Goal: Task Accomplishment & Management: Manage account settings

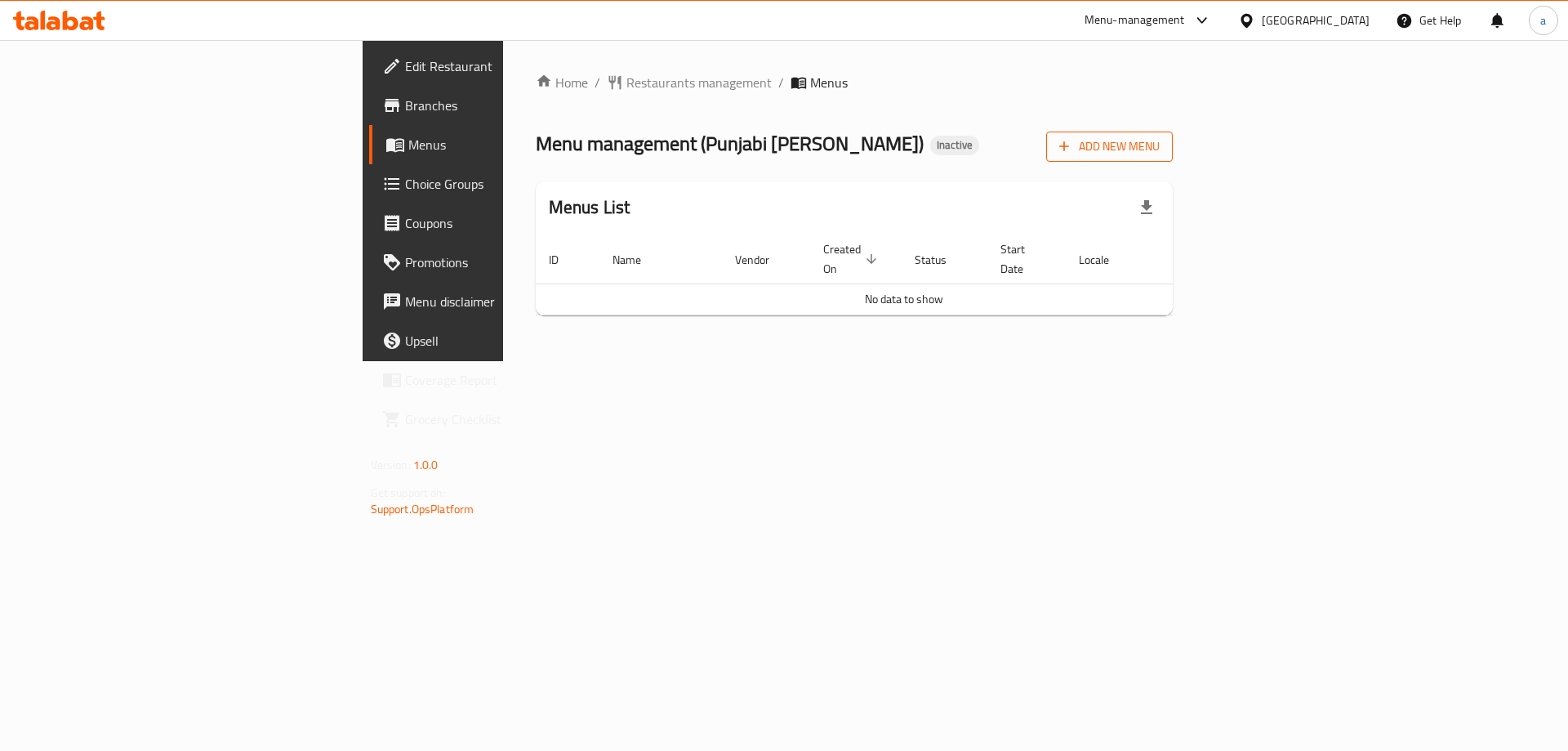
click at [1159, 149] on span "Add New Menu" at bounding box center [1109, 146] width 100 height 20
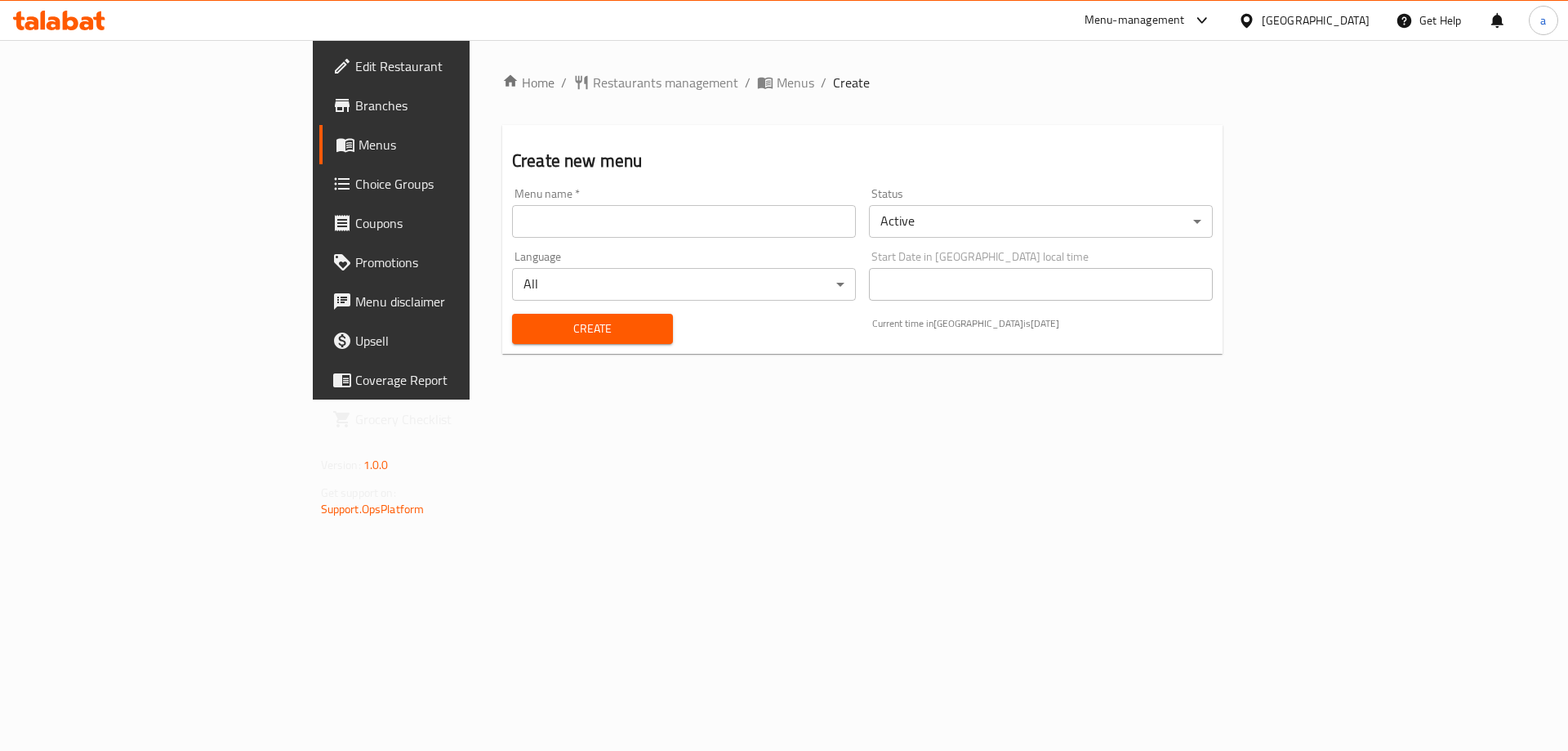
click at [658, 210] on input "text" at bounding box center [684, 221] width 344 height 32
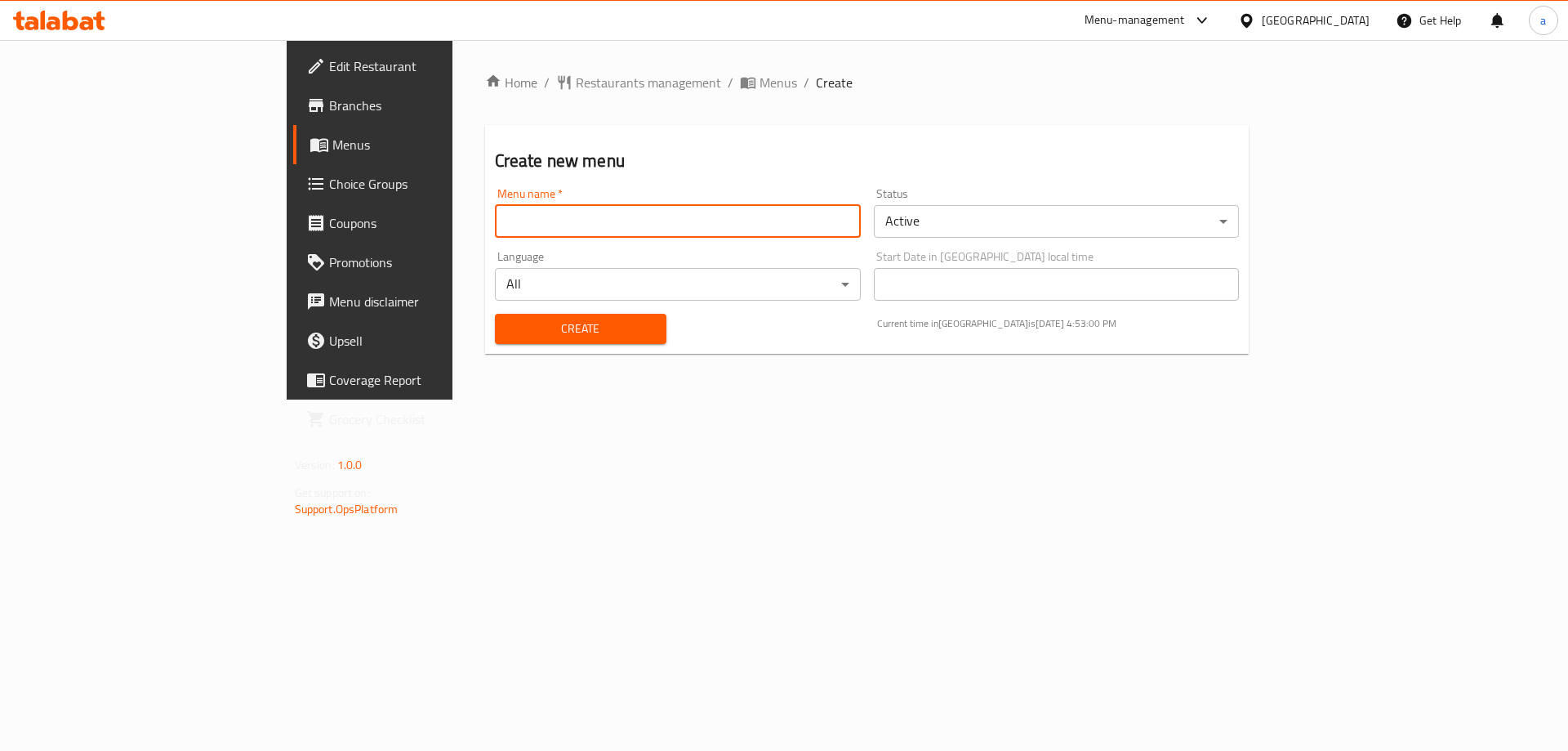
type input "[DATE]"
click at [495, 316] on button "Create" at bounding box center [581, 328] width 171 height 31
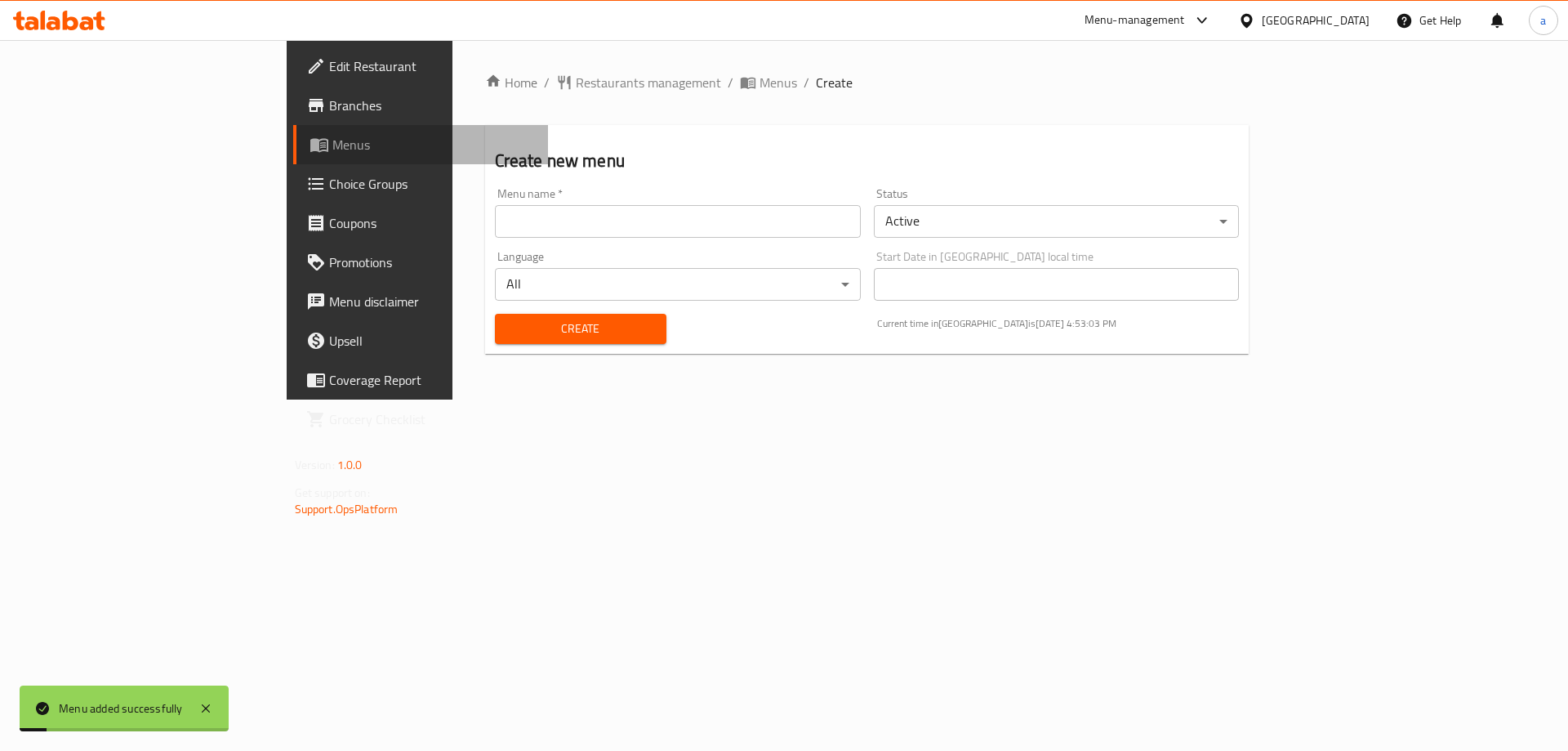
click at [333, 154] on span "Menus" at bounding box center [434, 144] width 203 height 19
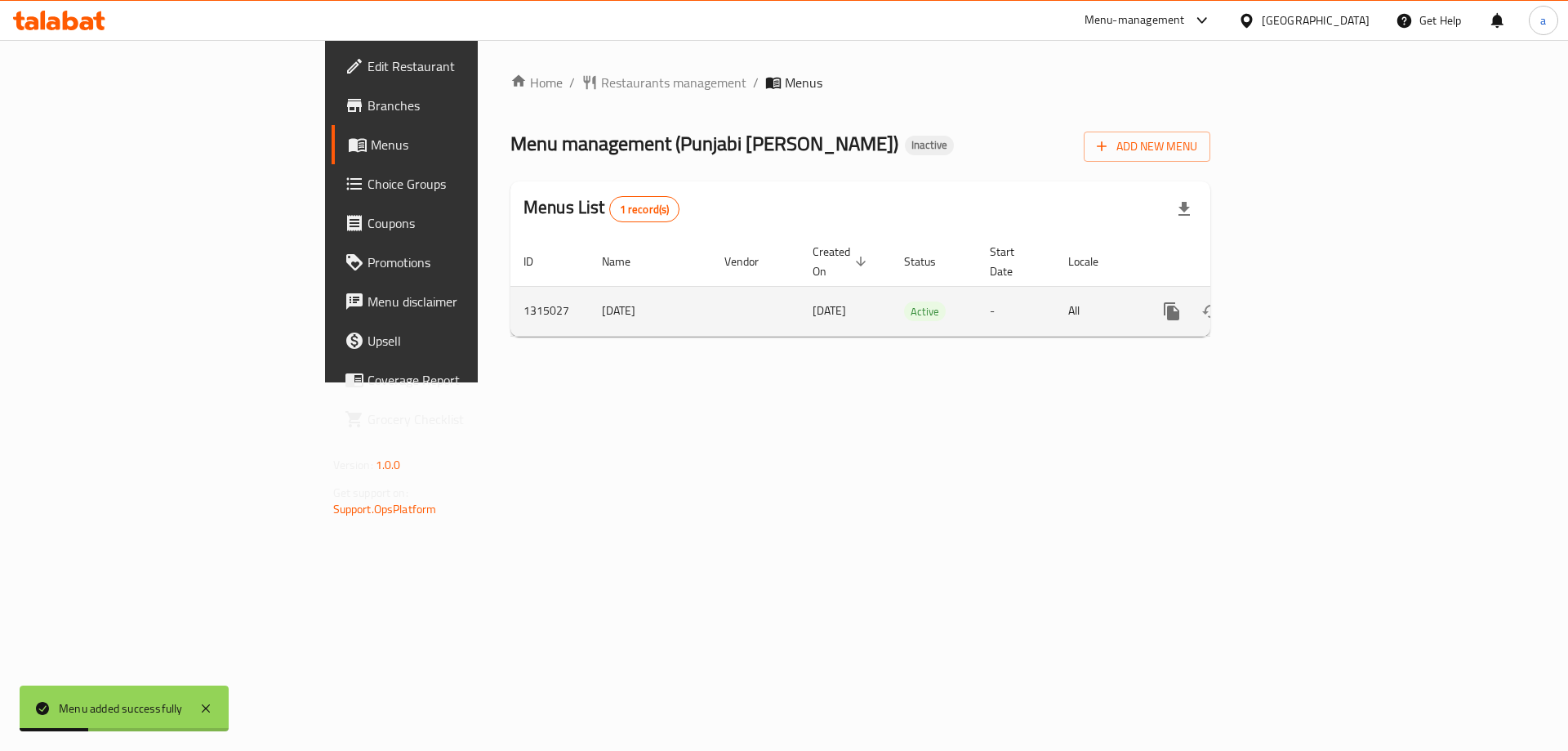
click at [1299, 301] on icon "enhanced table" at bounding box center [1289, 311] width 19 height 19
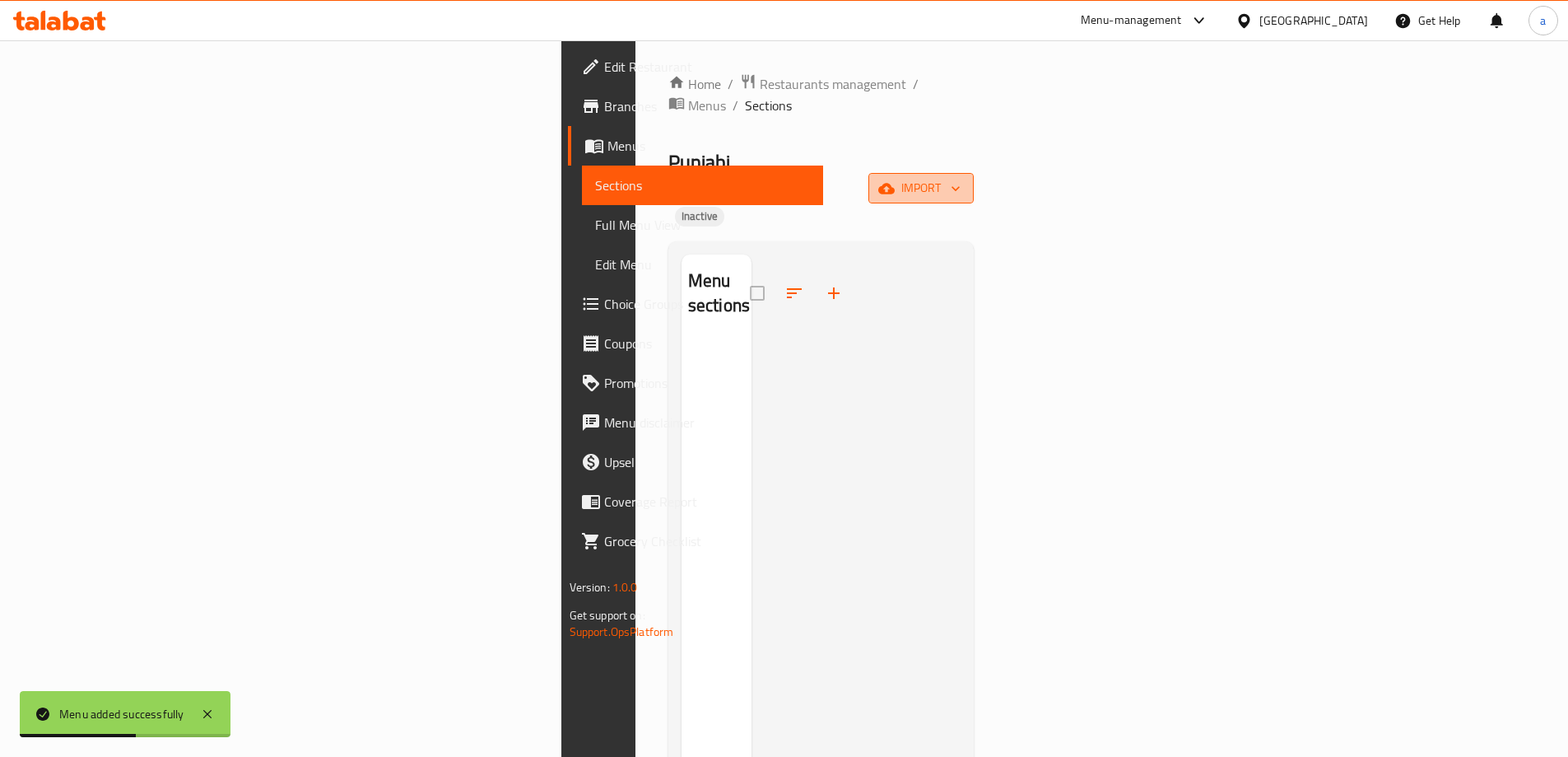
click at [961, 178] on span "import" at bounding box center [921, 187] width 79 height 20
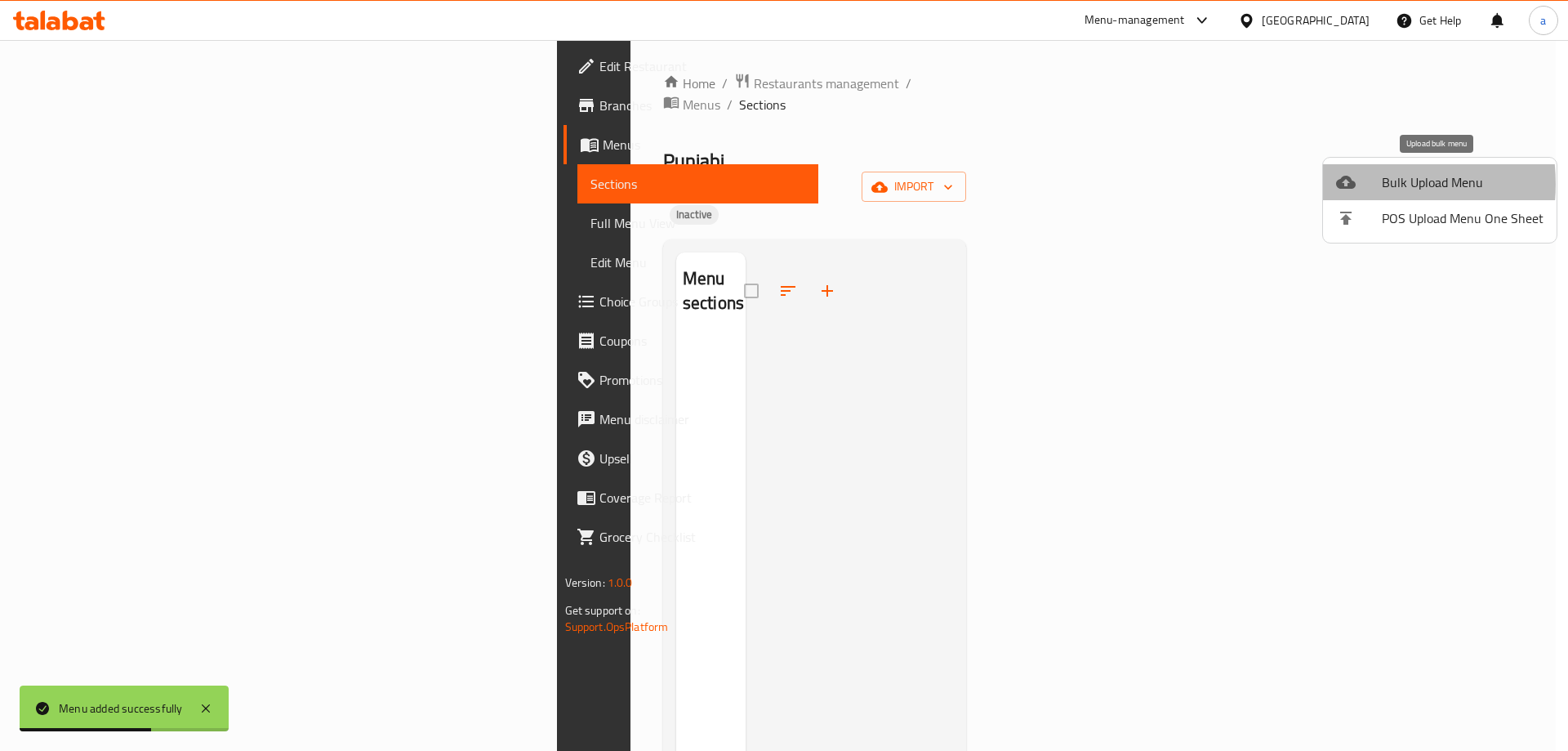
click at [1358, 183] on div at bounding box center [1359, 182] width 45 height 19
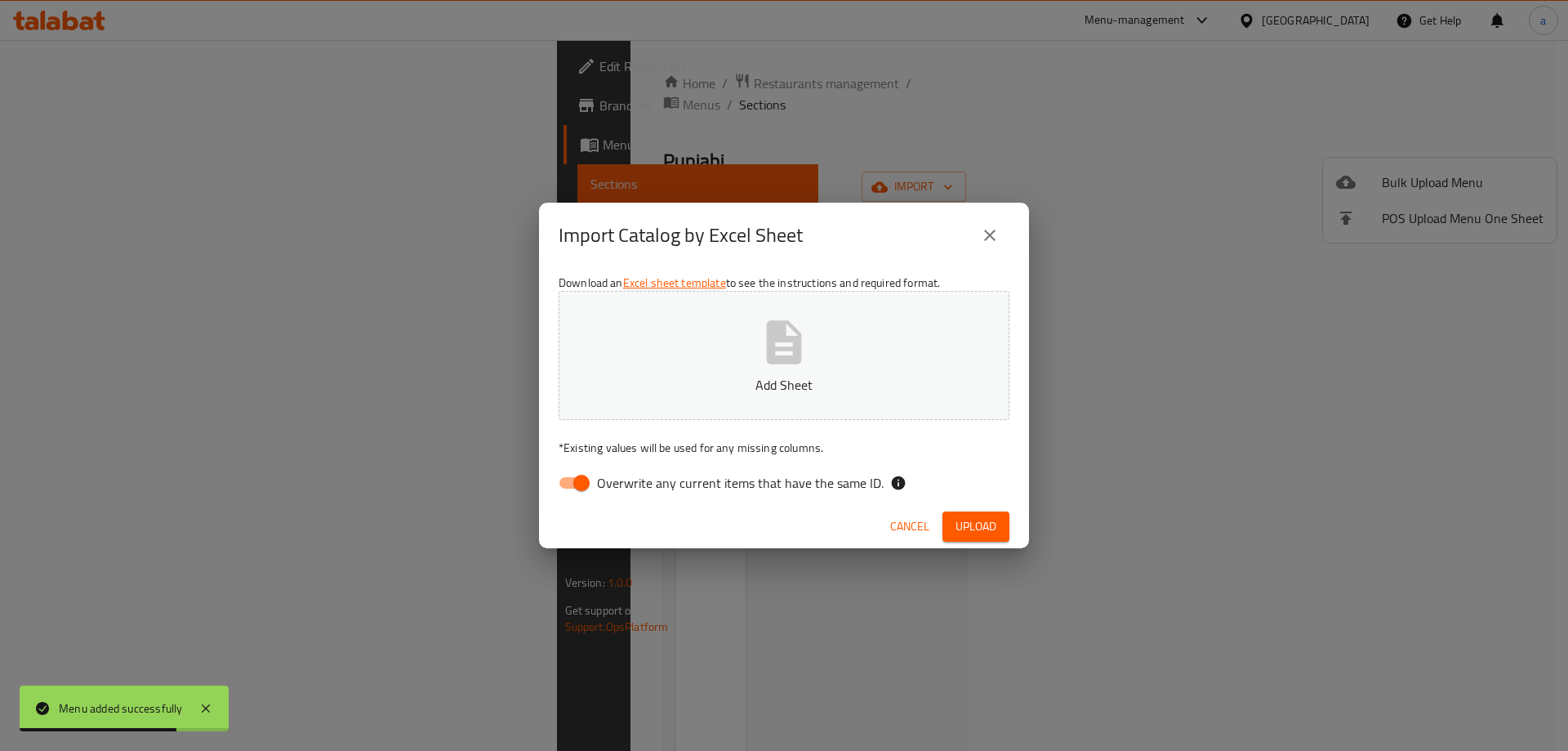
click at [569, 484] on input "Overwrite any current items that have the same ID." at bounding box center [581, 483] width 93 height 31
checkbox input "false"
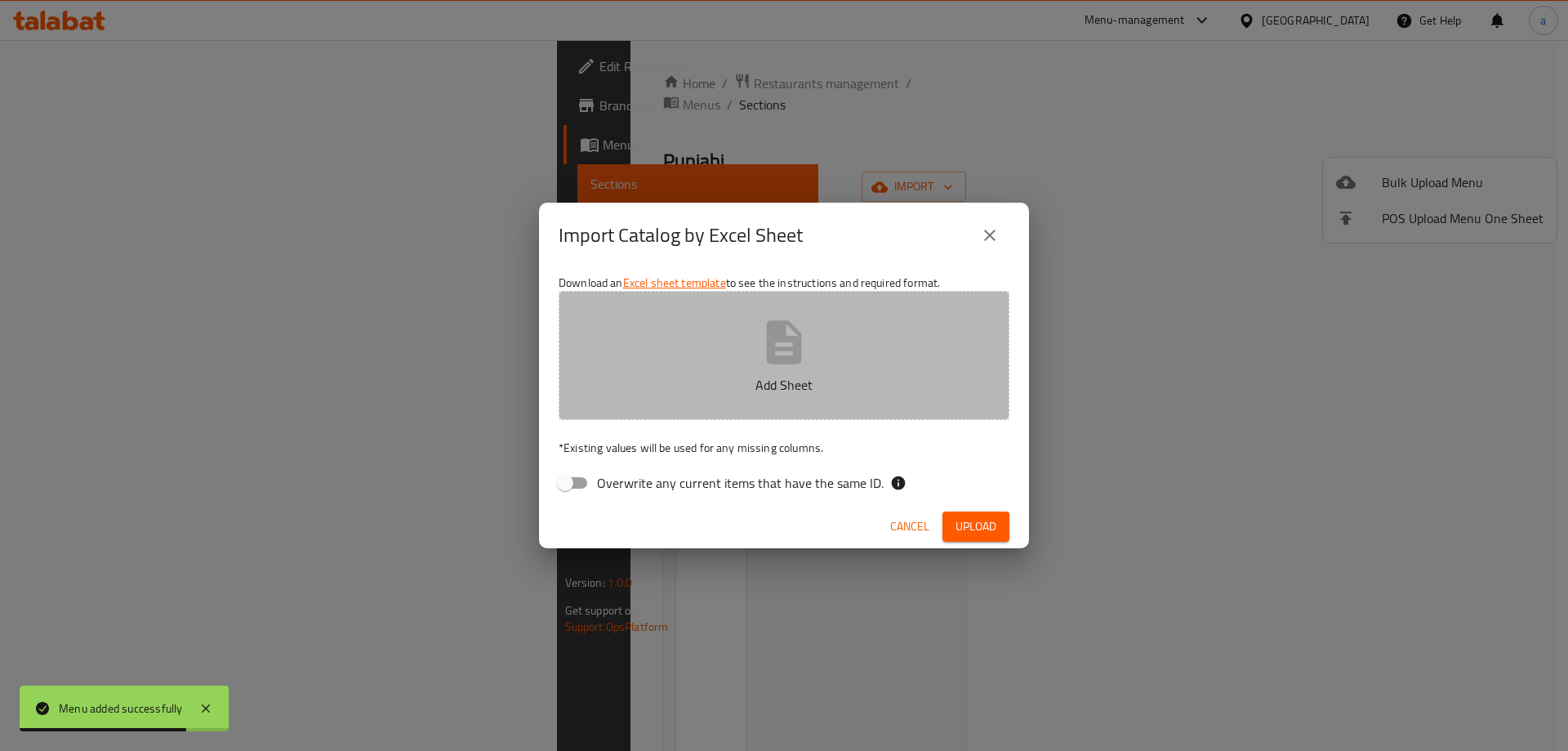
click at [692, 377] on p "Add Sheet" at bounding box center [784, 384] width 400 height 19
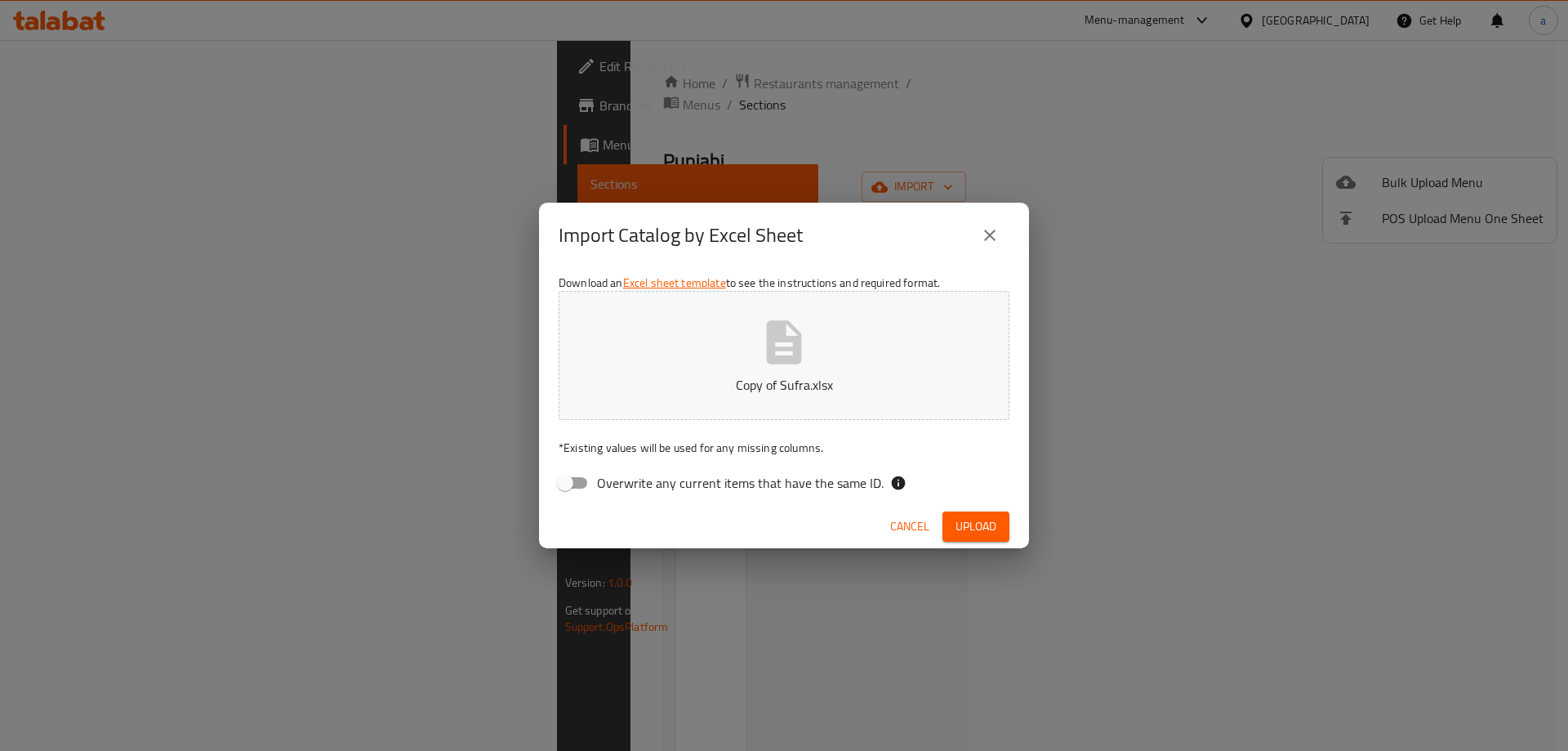
click at [974, 524] on span "Upload" at bounding box center [976, 526] width 41 height 20
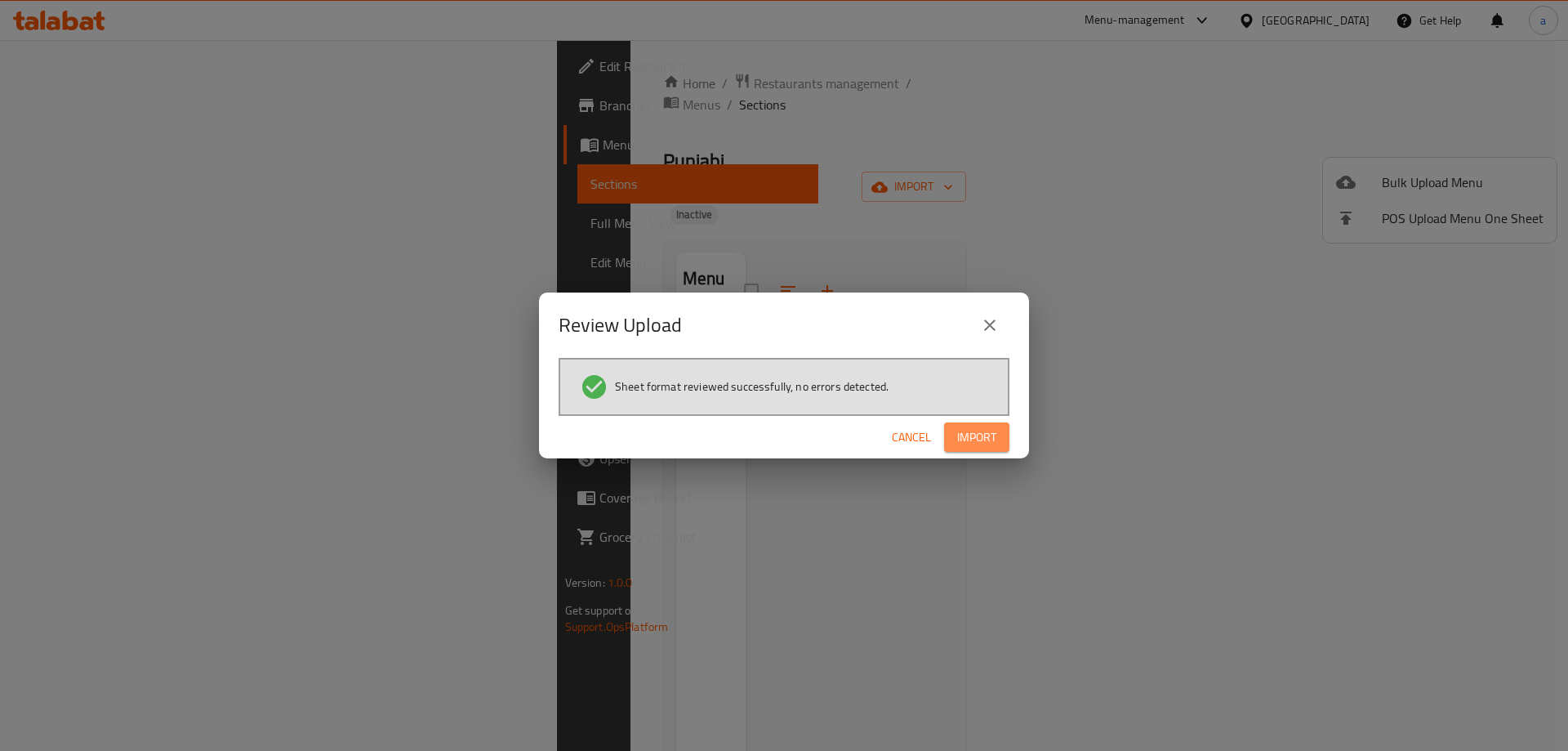
click at [989, 436] on span "Import" at bounding box center [976, 437] width 39 height 20
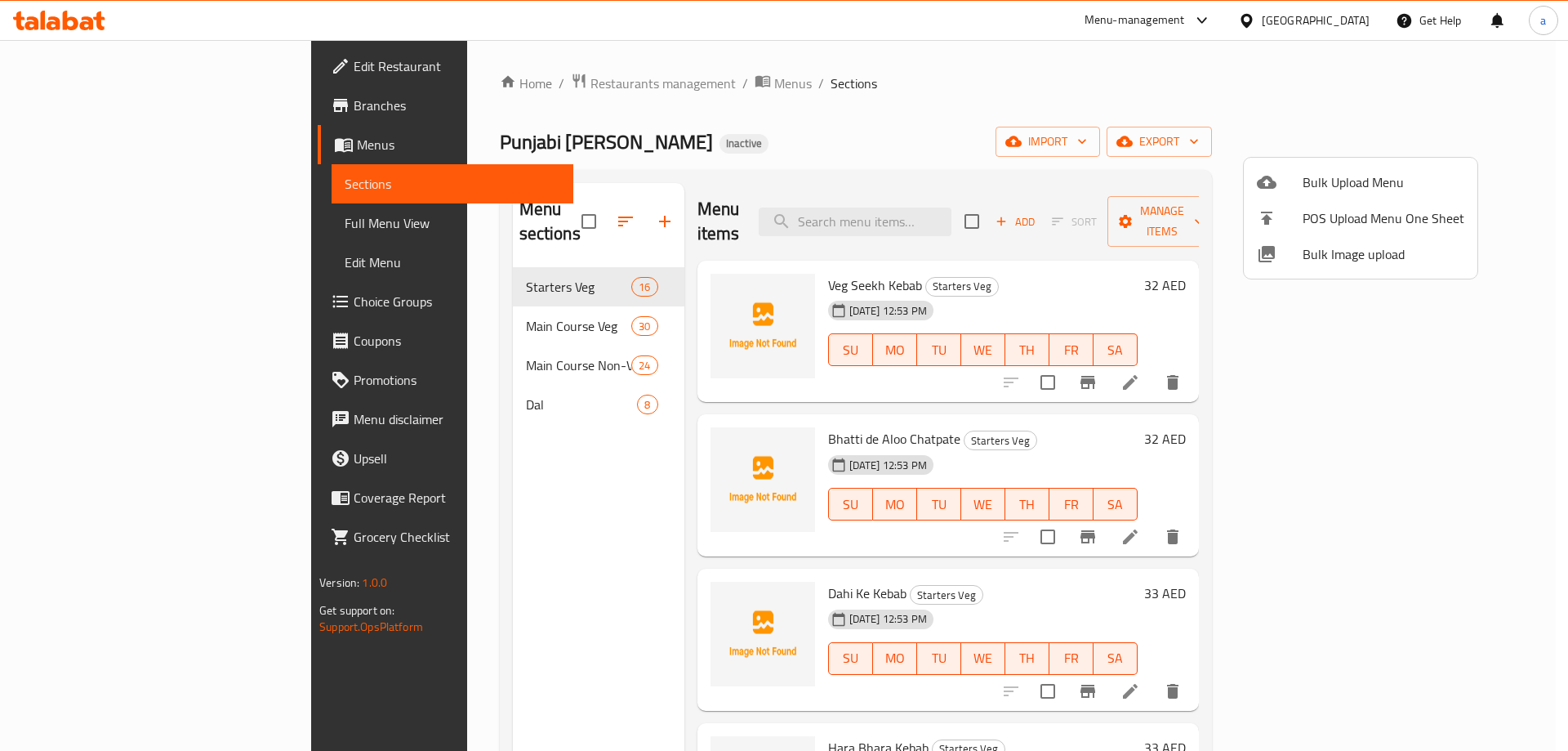
click at [1063, 265] on div at bounding box center [784, 376] width 1568 height 751
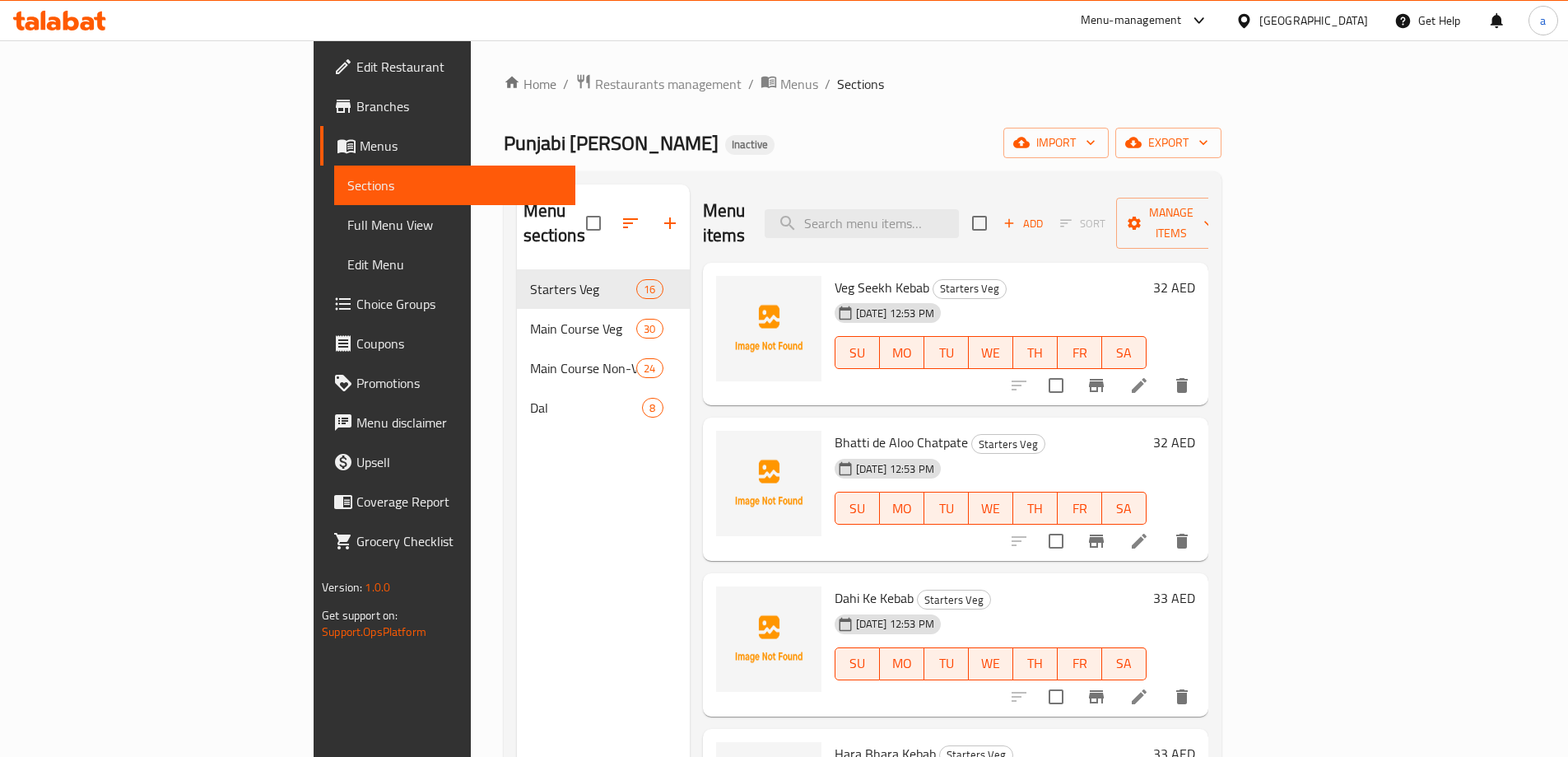
click at [334, 209] on link "Full Menu View" at bounding box center [455, 224] width 241 height 40
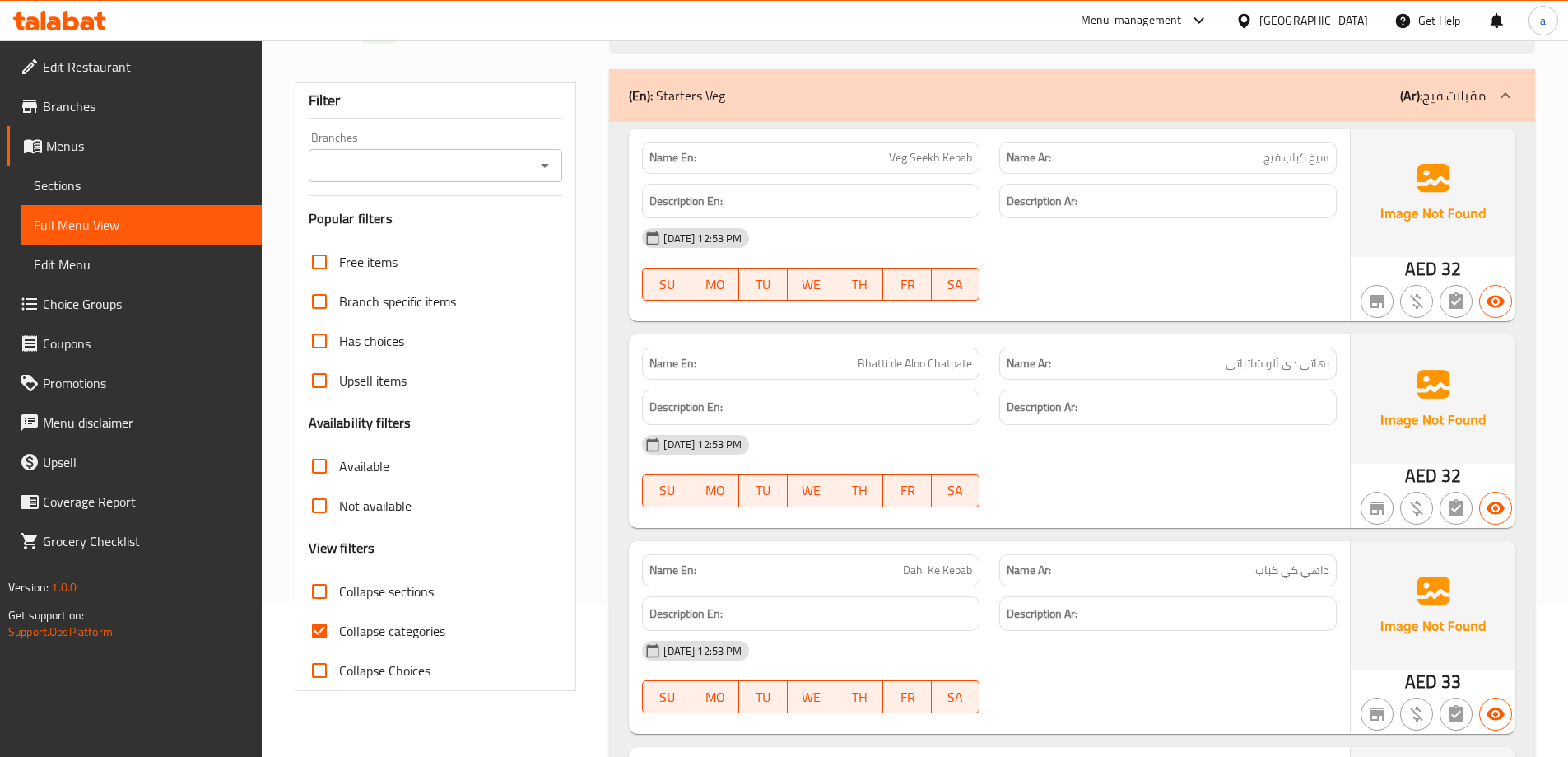
scroll to position [165, 0]
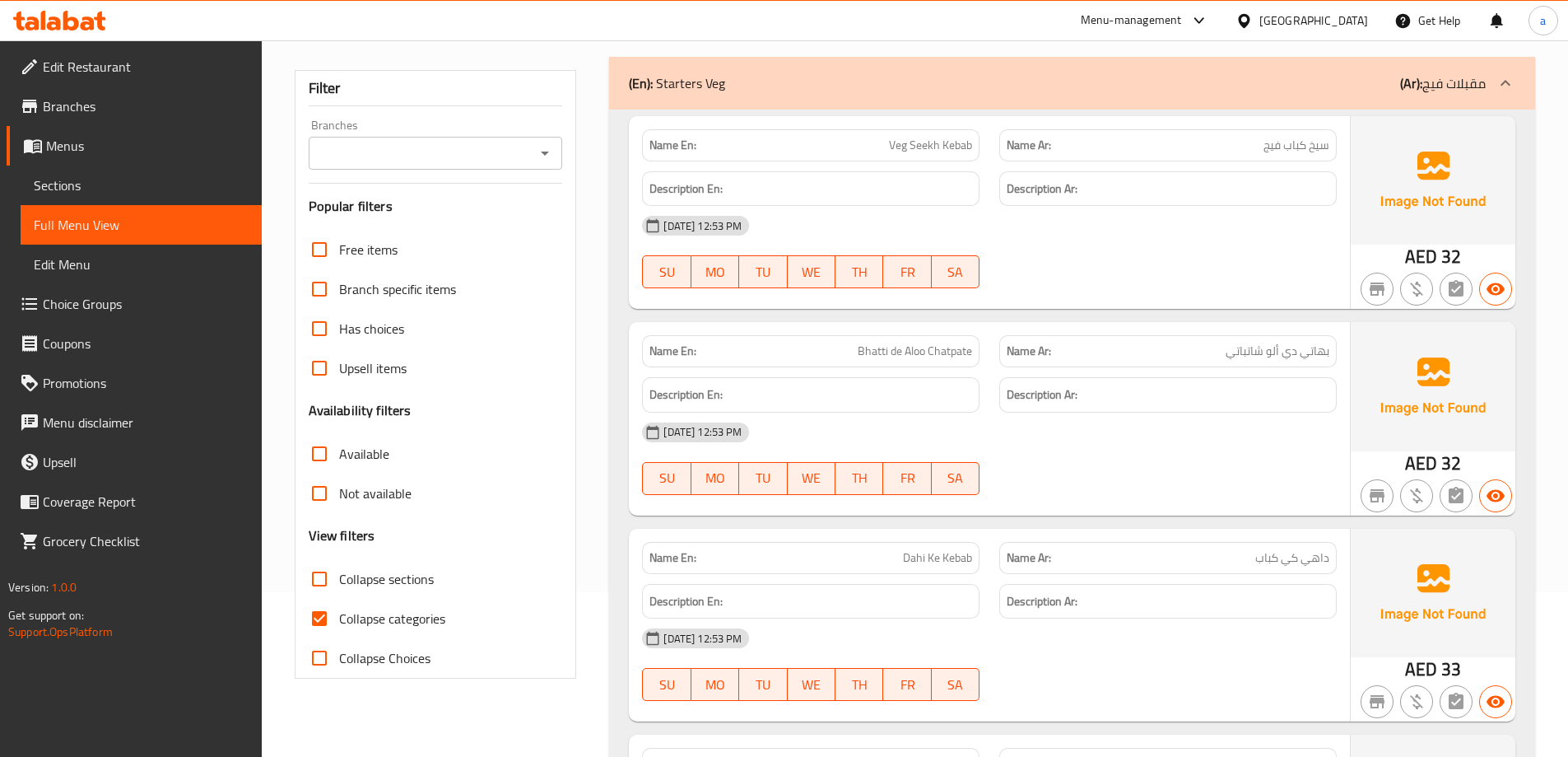
click at [319, 613] on input "Collapse categories" at bounding box center [319, 618] width 40 height 40
checkbox input "false"
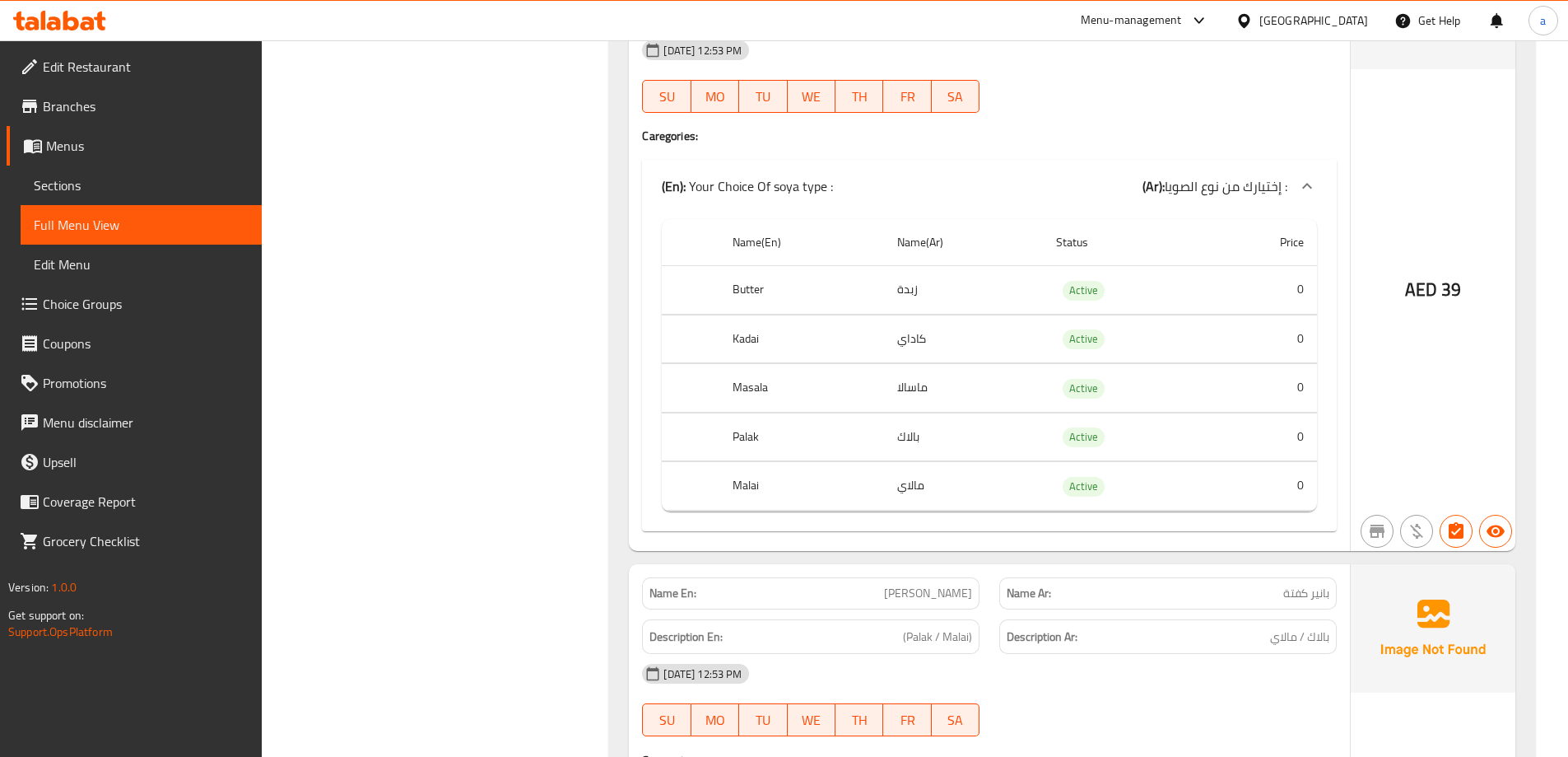
scroll to position [9635, 0]
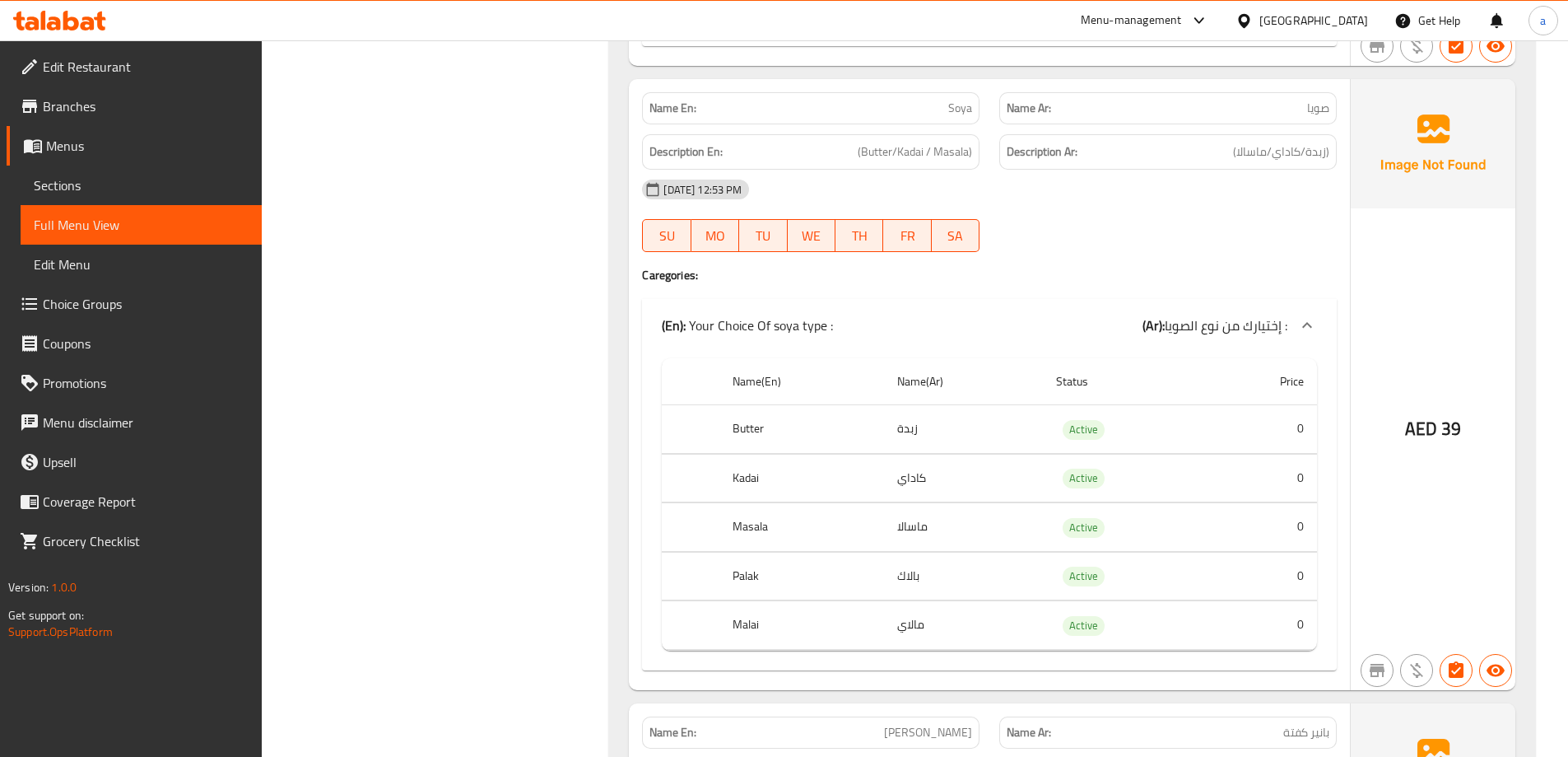
click at [180, 226] on span "Full Menu View" at bounding box center [141, 224] width 215 height 19
click at [148, 185] on span "Sections" at bounding box center [141, 185] width 215 height 19
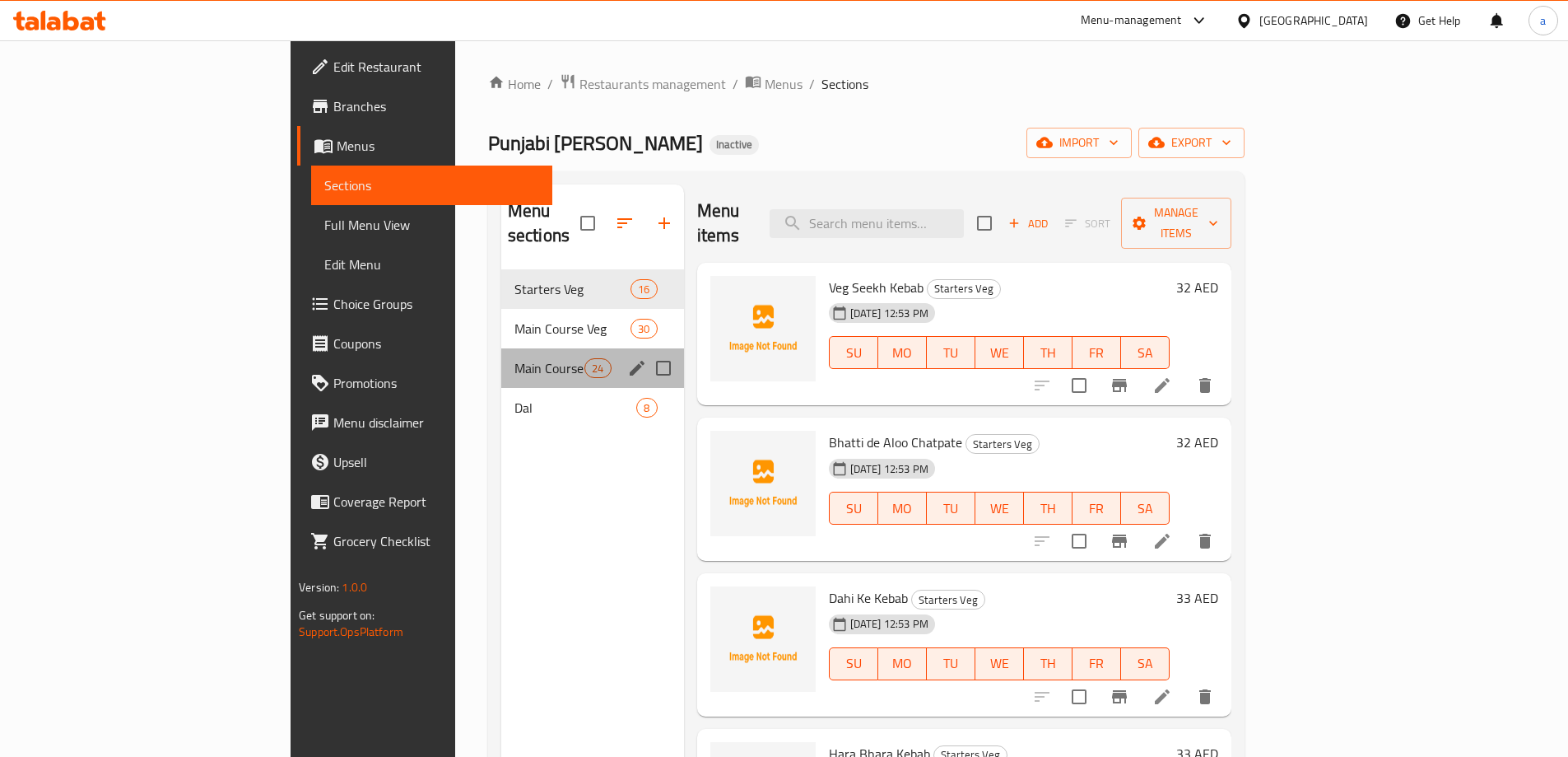
click at [502, 349] on div "Main Course Non-Veg 24" at bounding box center [593, 368] width 183 height 40
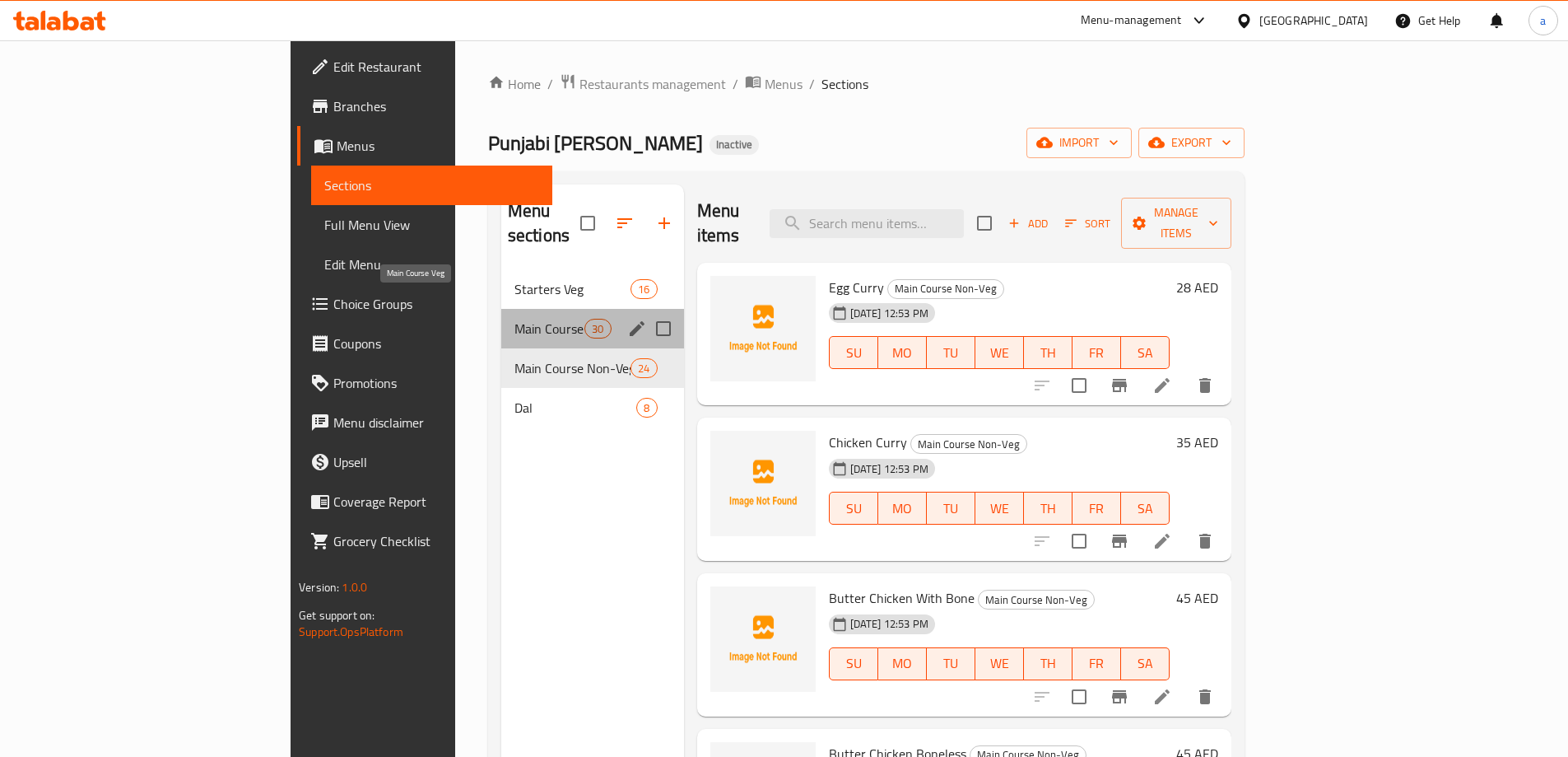
click at [515, 319] on span "Main Course Veg" at bounding box center [550, 328] width 70 height 19
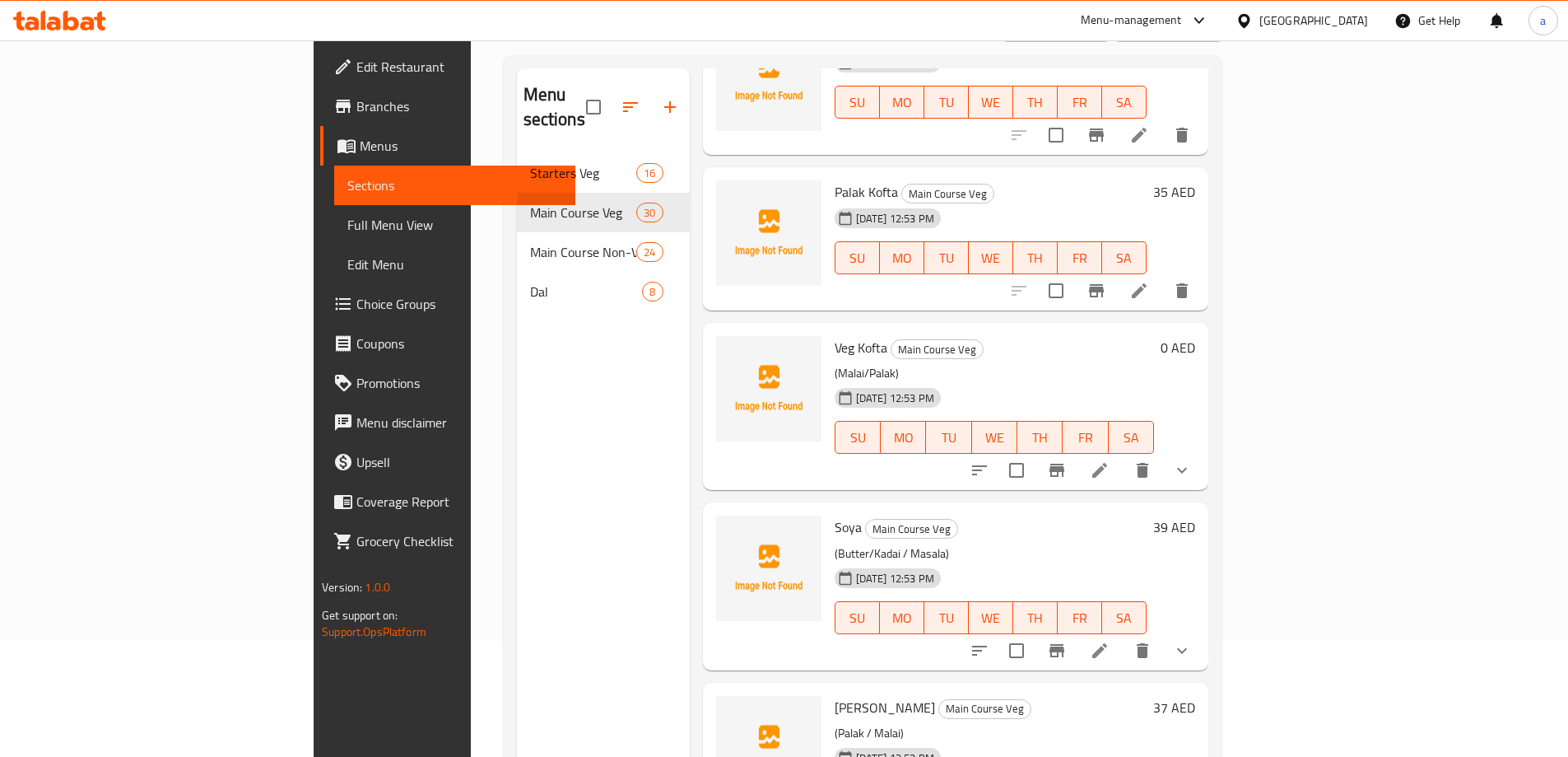
scroll to position [231, 0]
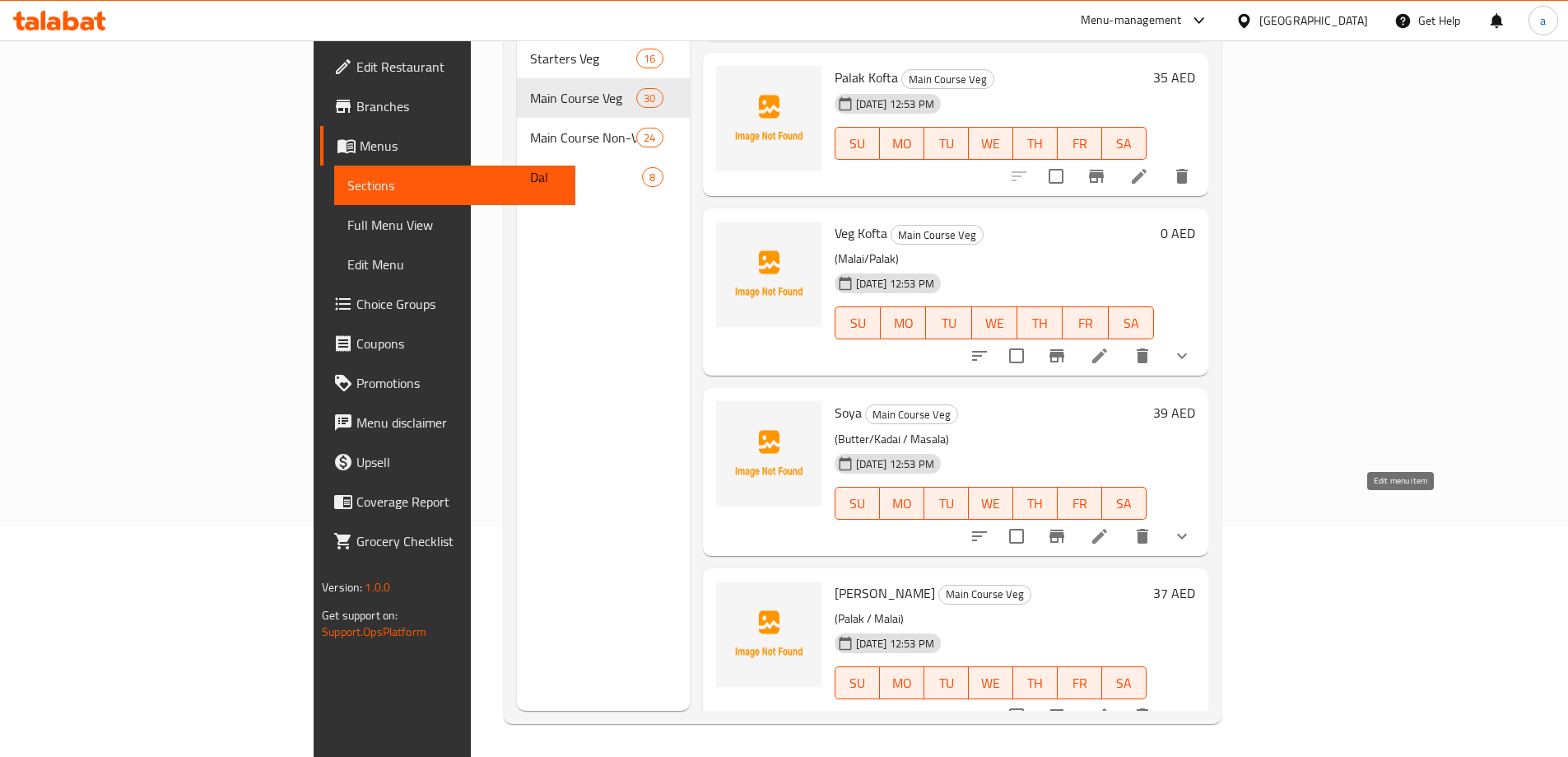
click at [1107, 529] on icon at bounding box center [1099, 536] width 15 height 15
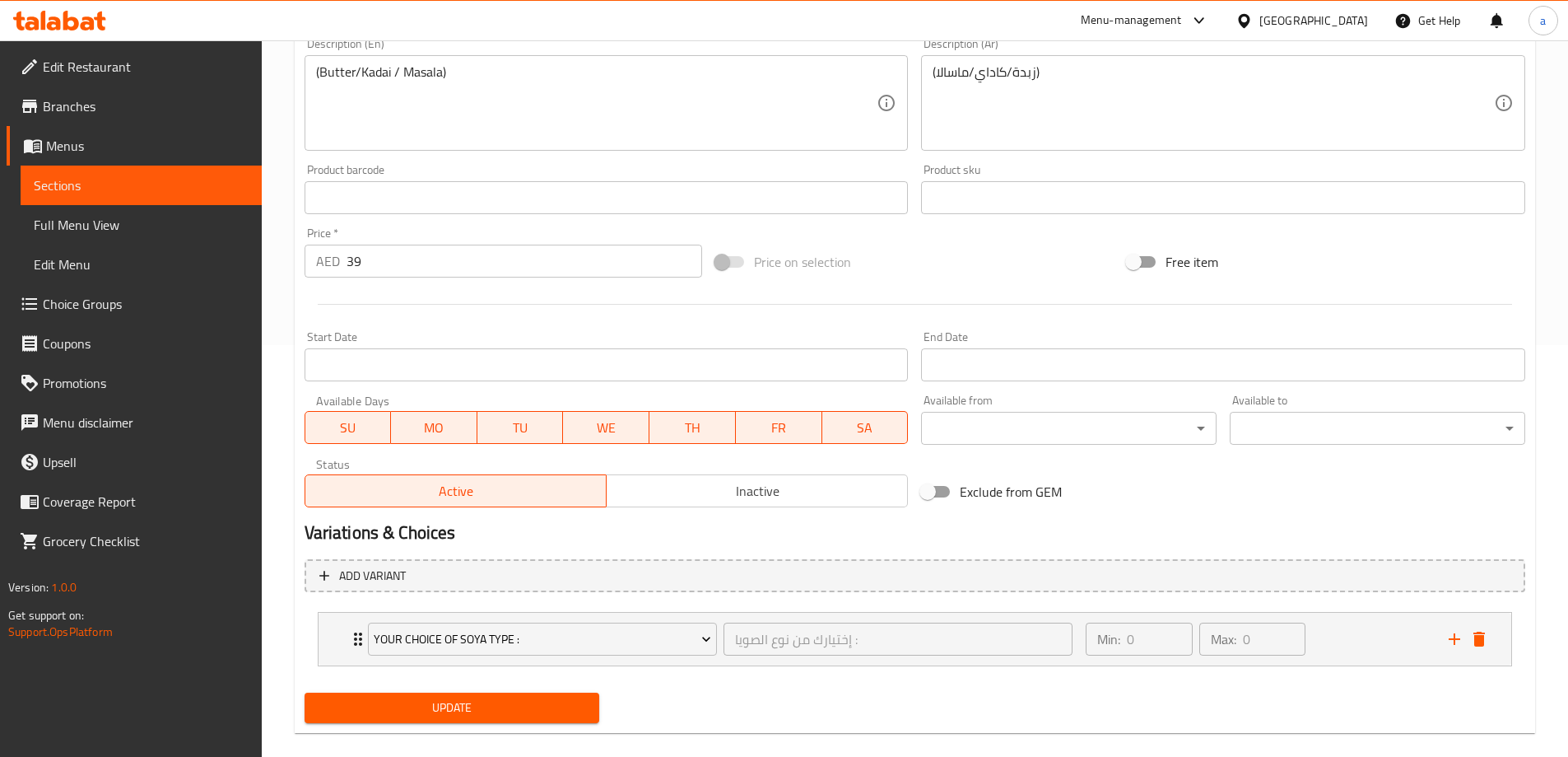
scroll to position [434, 0]
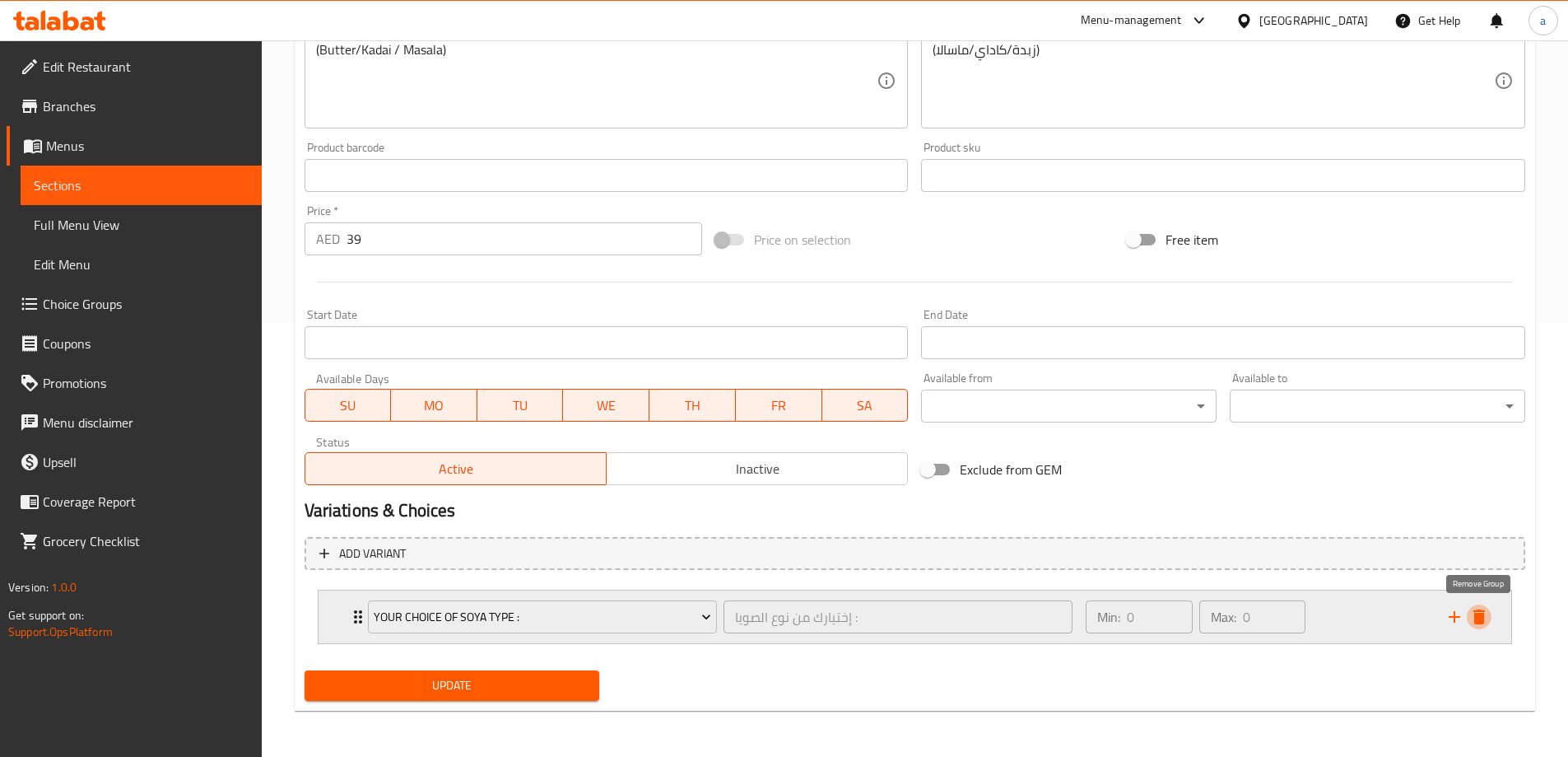
click at [1474, 614] on icon "delete" at bounding box center [1479, 616] width 19 height 19
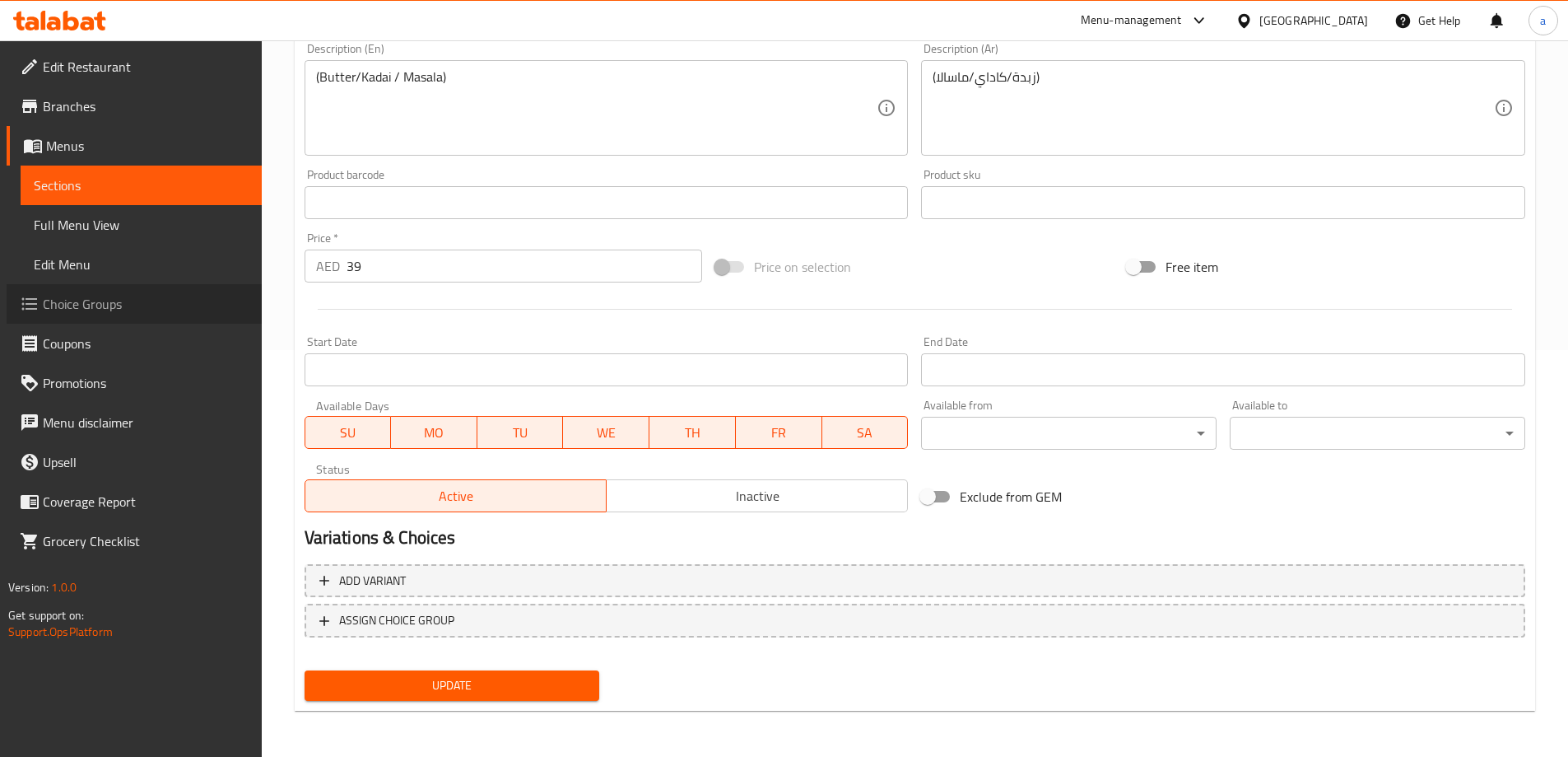
click at [125, 304] on span "Choice Groups" at bounding box center [146, 304] width 206 height 19
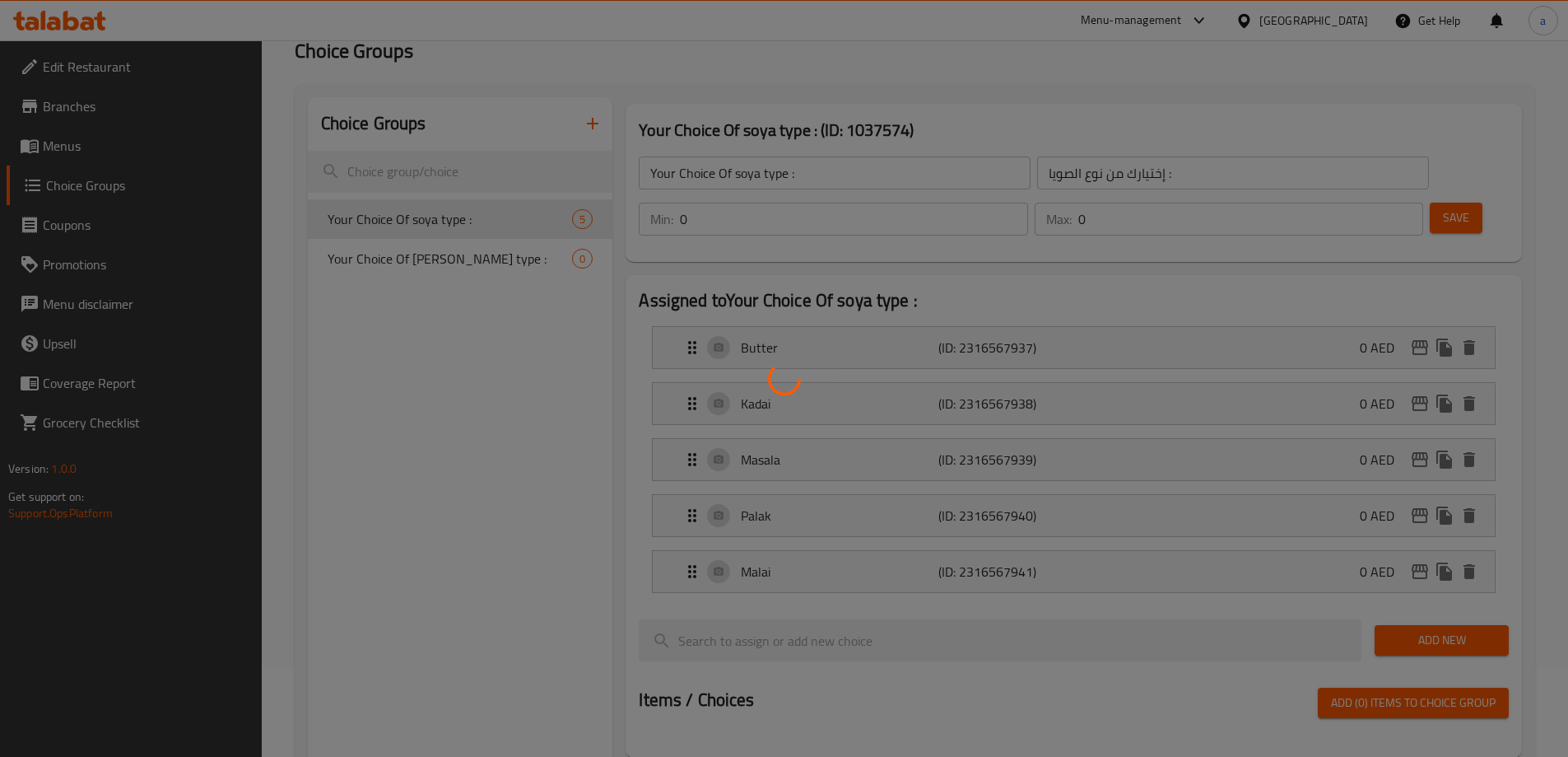
scroll to position [69, 0]
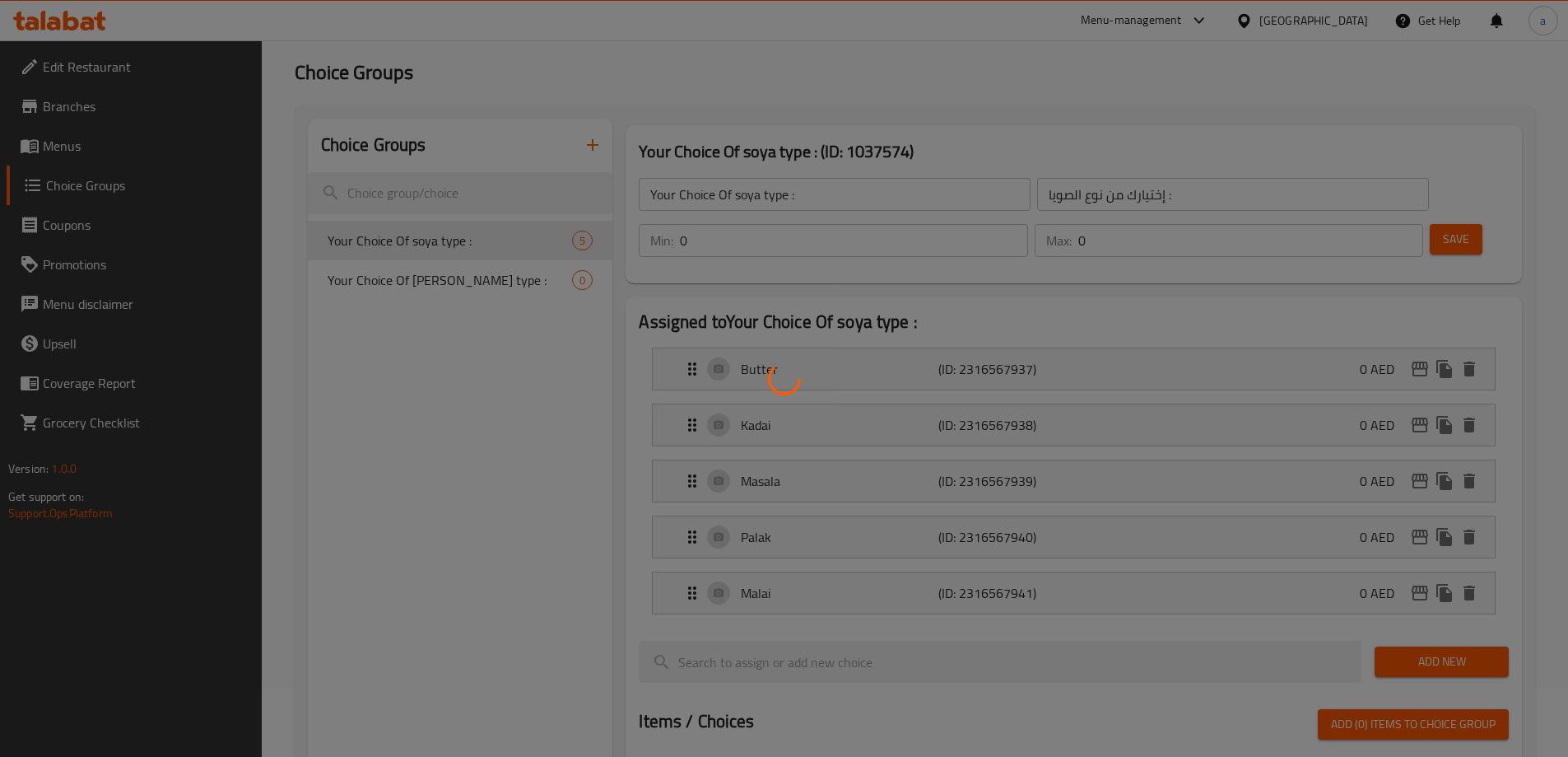
click at [767, 322] on div at bounding box center [784, 378] width 1568 height 757
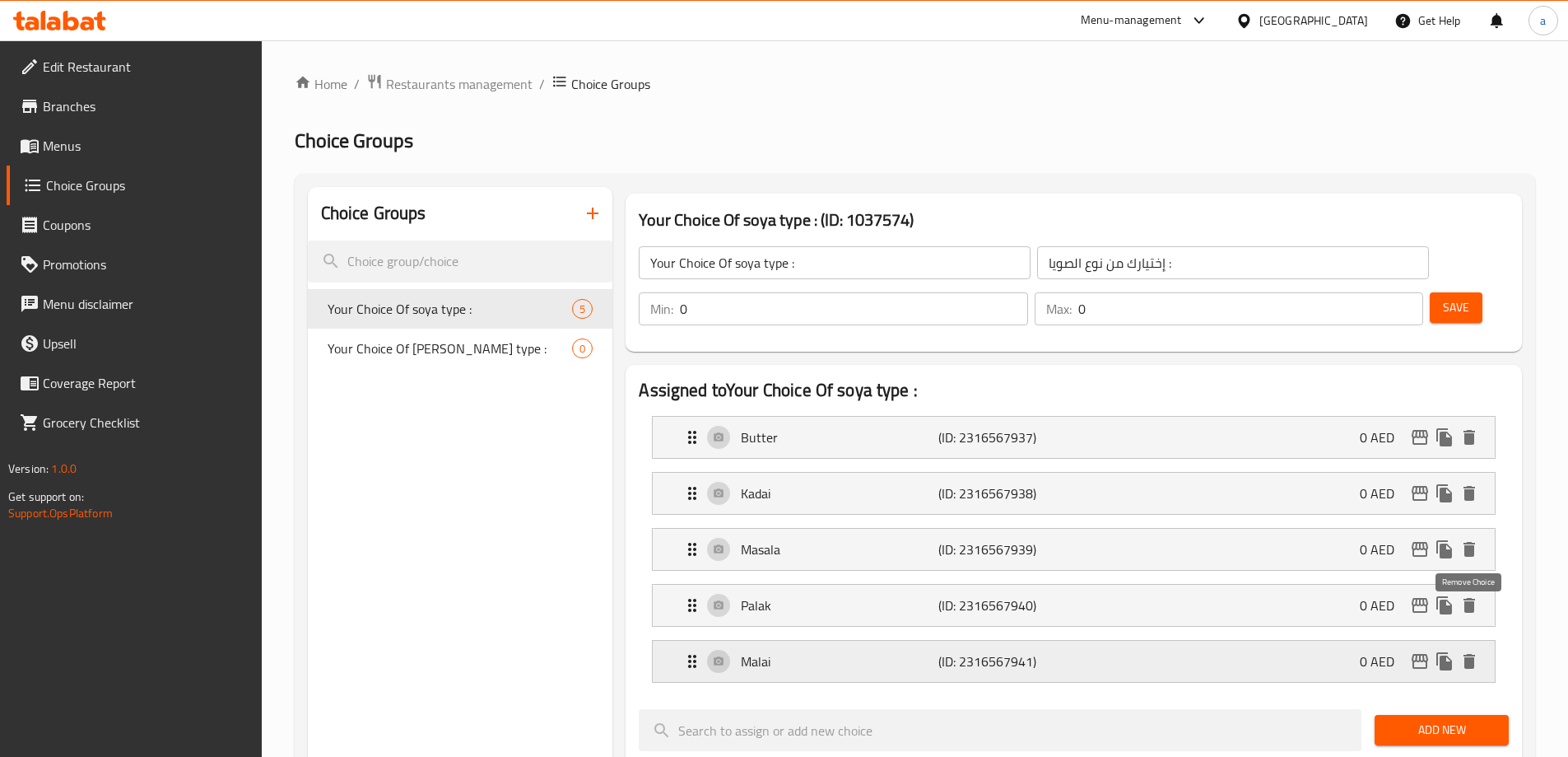
click at [1476, 651] on icon "delete" at bounding box center [1469, 661] width 19 height 19
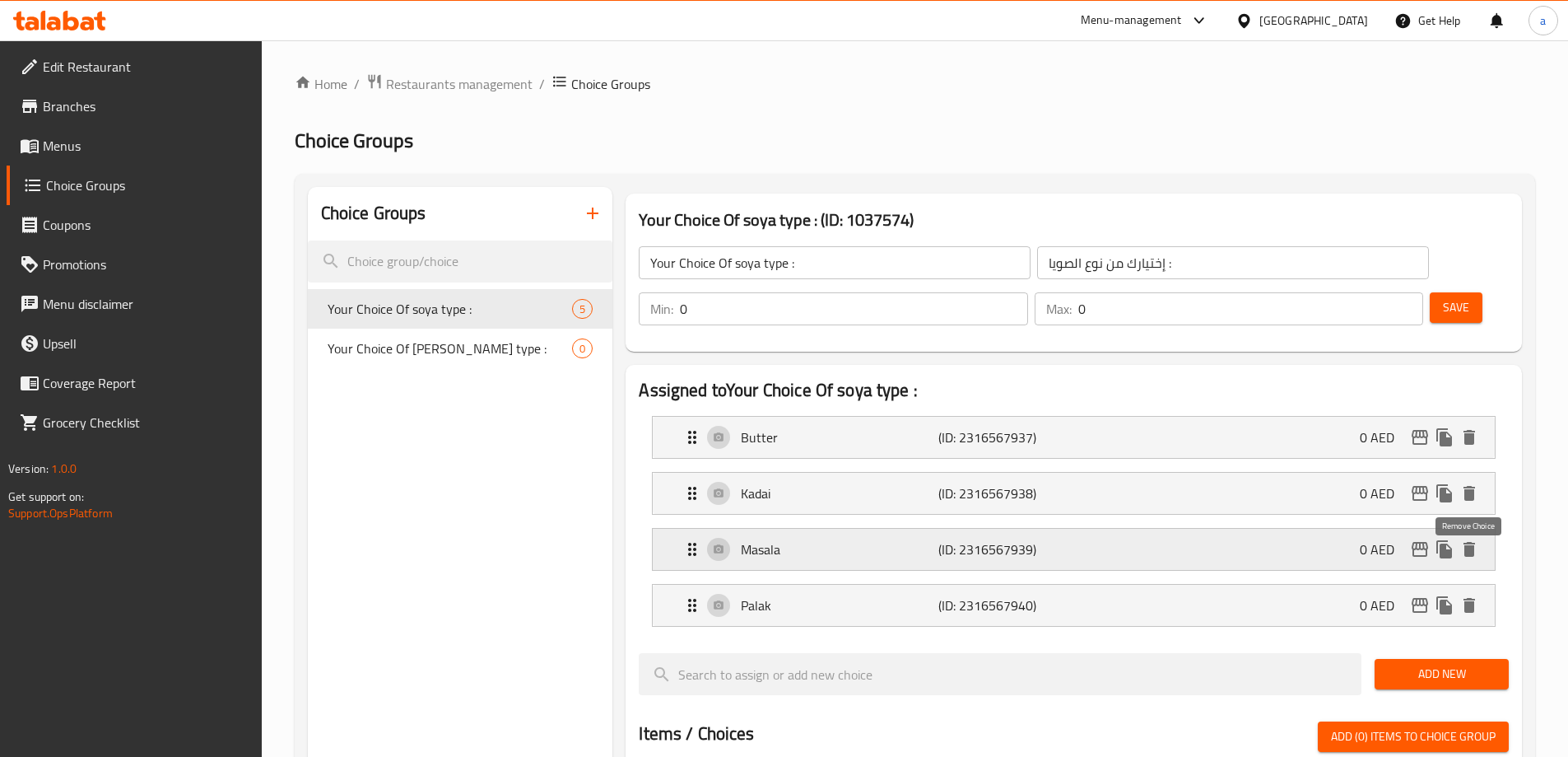
click at [1473, 598] on icon "delete" at bounding box center [1469, 605] width 11 height 15
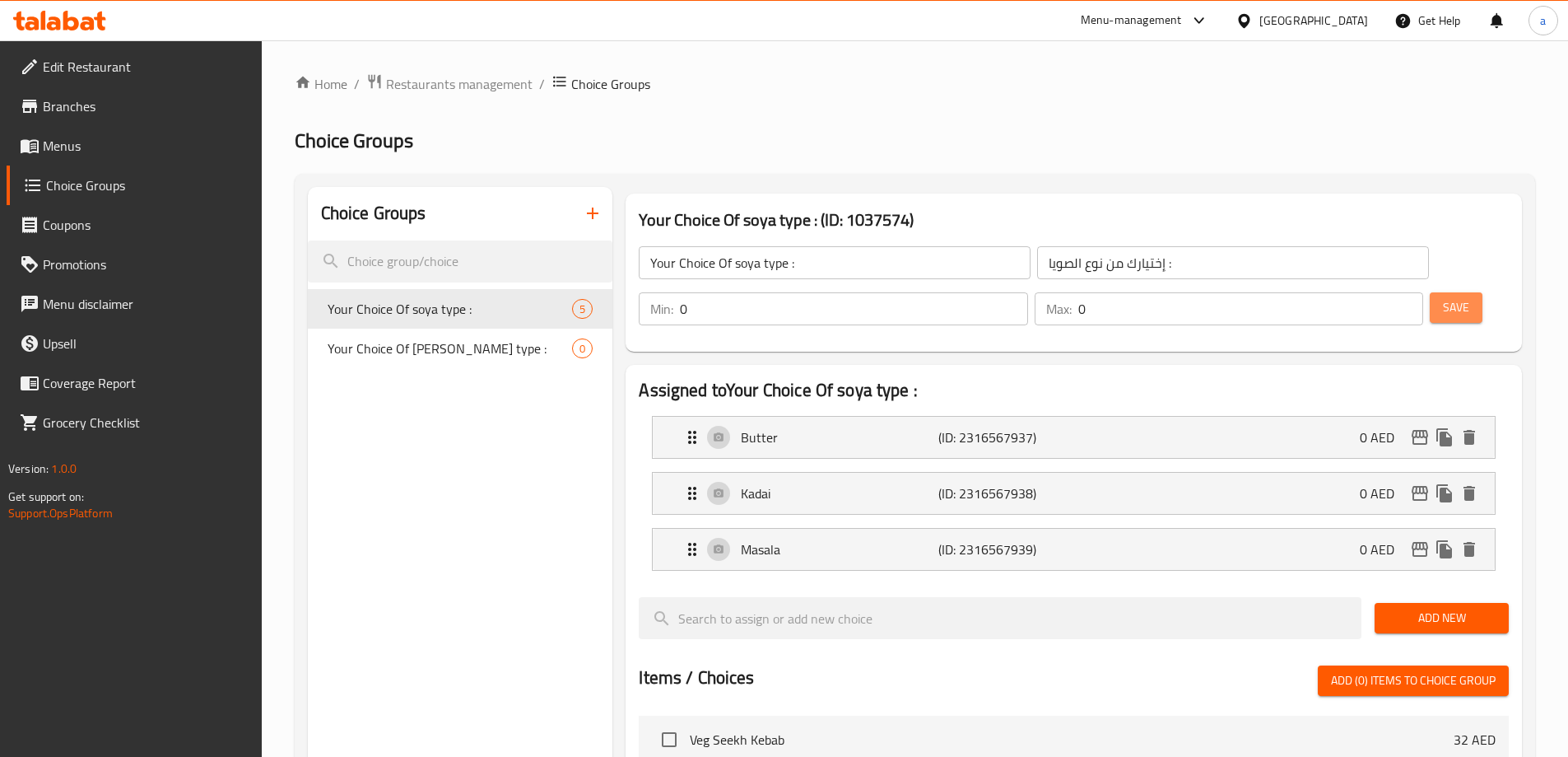
click at [1443, 298] on span "Save" at bounding box center [1456, 307] width 26 height 20
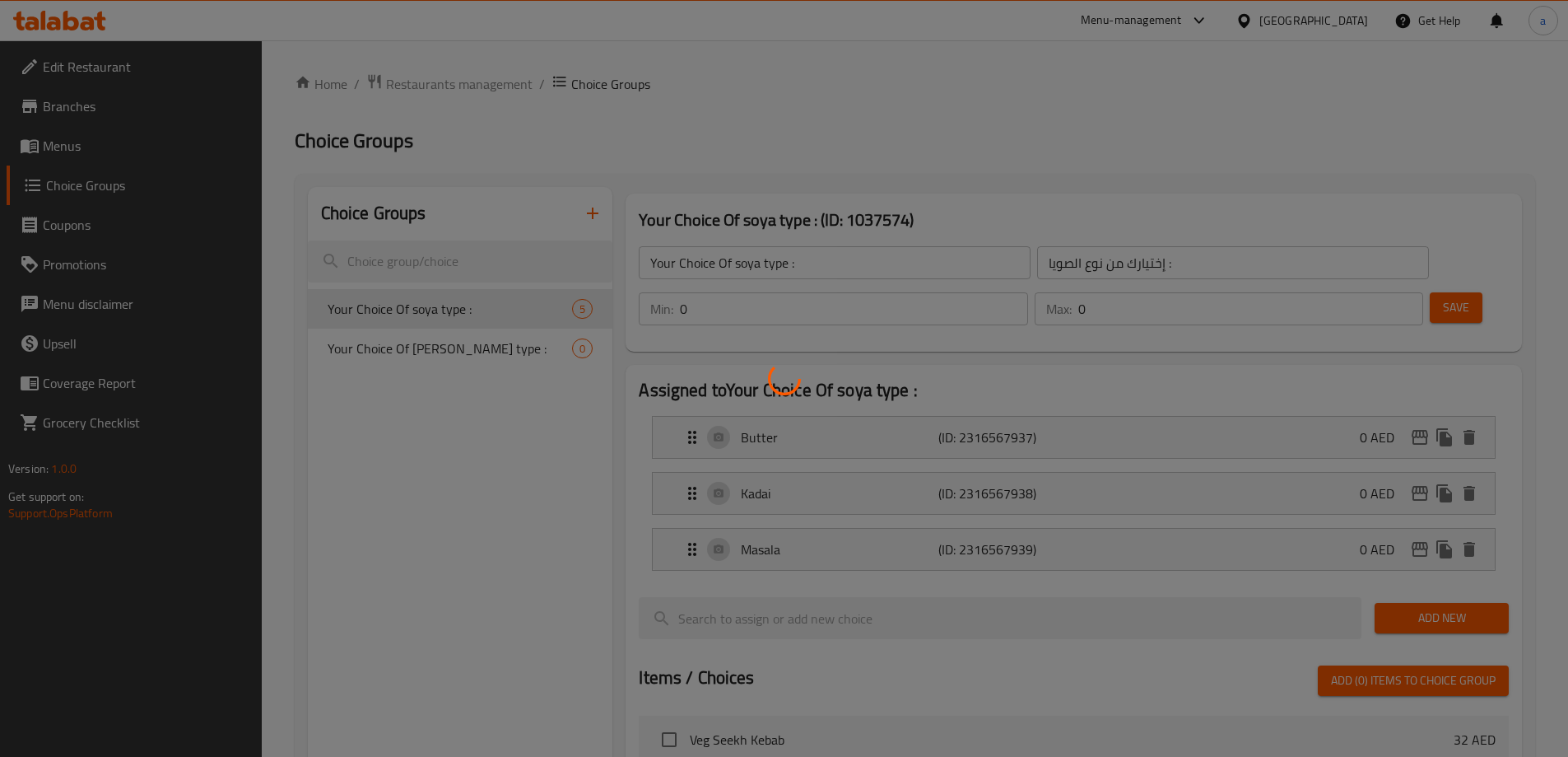
click at [876, 398] on div at bounding box center [784, 378] width 1568 height 757
click at [612, 327] on div at bounding box center [784, 378] width 1568 height 757
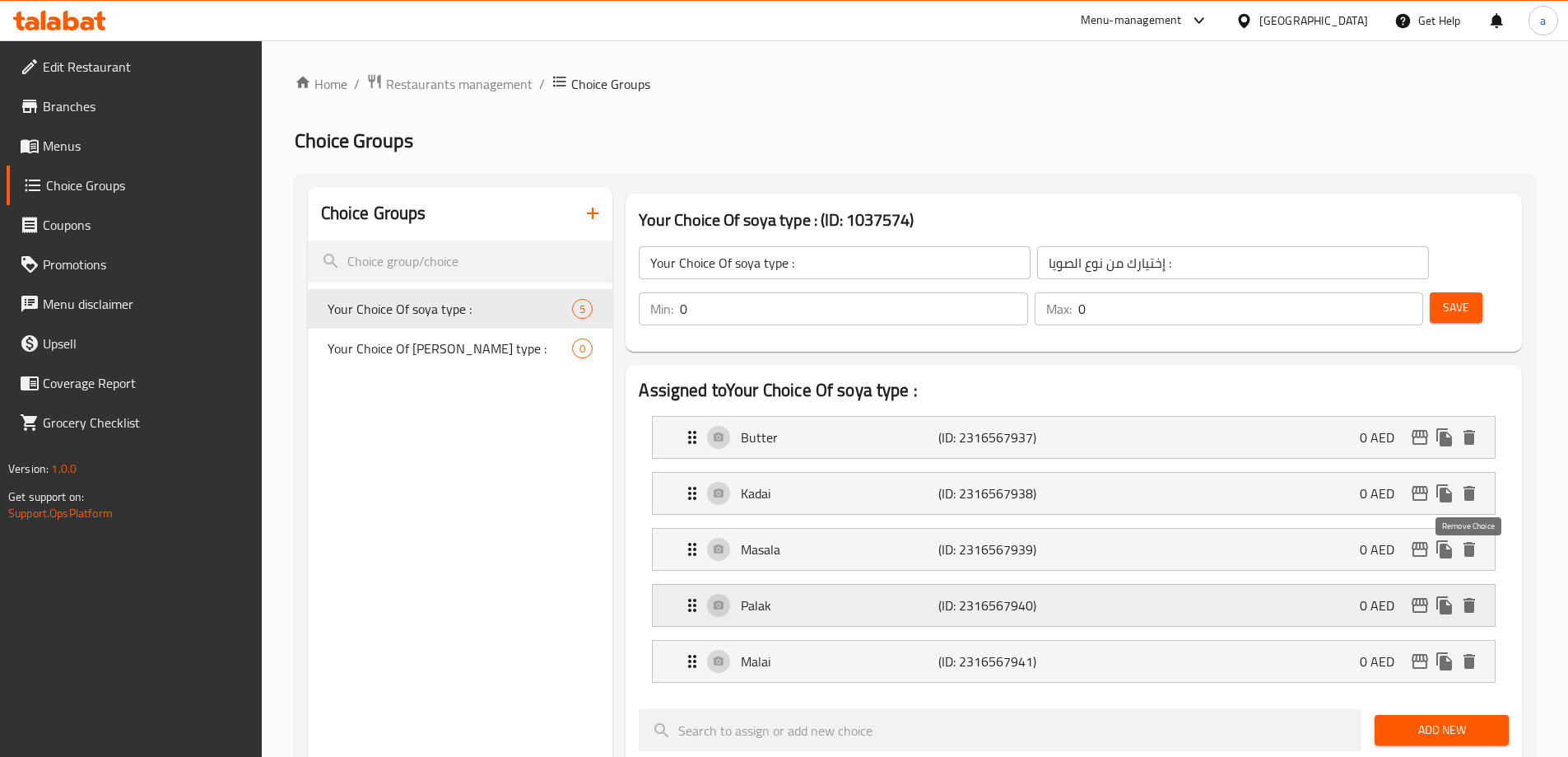
click at [1471, 598] on icon "delete" at bounding box center [1469, 605] width 11 height 15
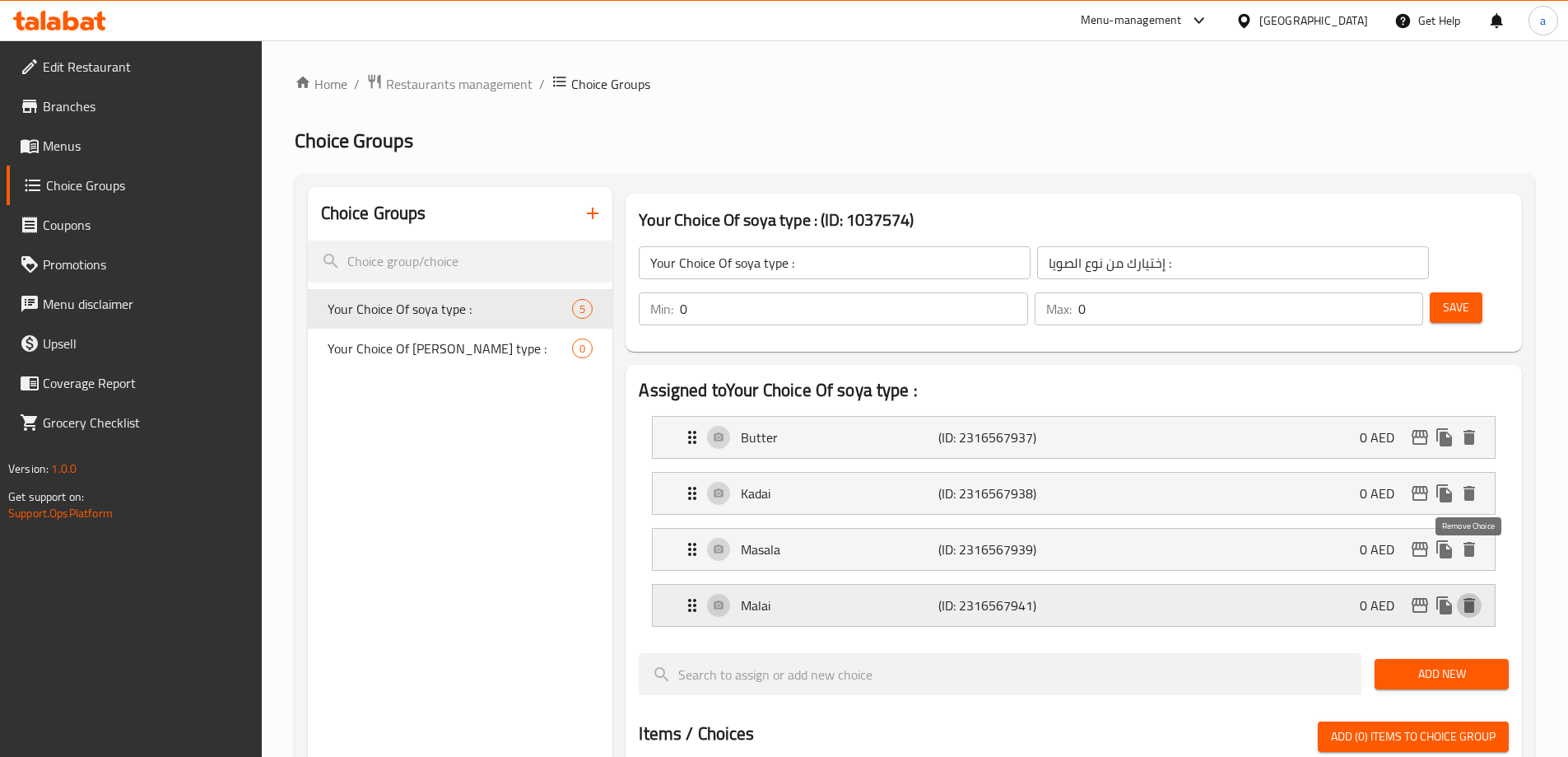
click at [1471, 595] on icon "delete" at bounding box center [1469, 605] width 19 height 19
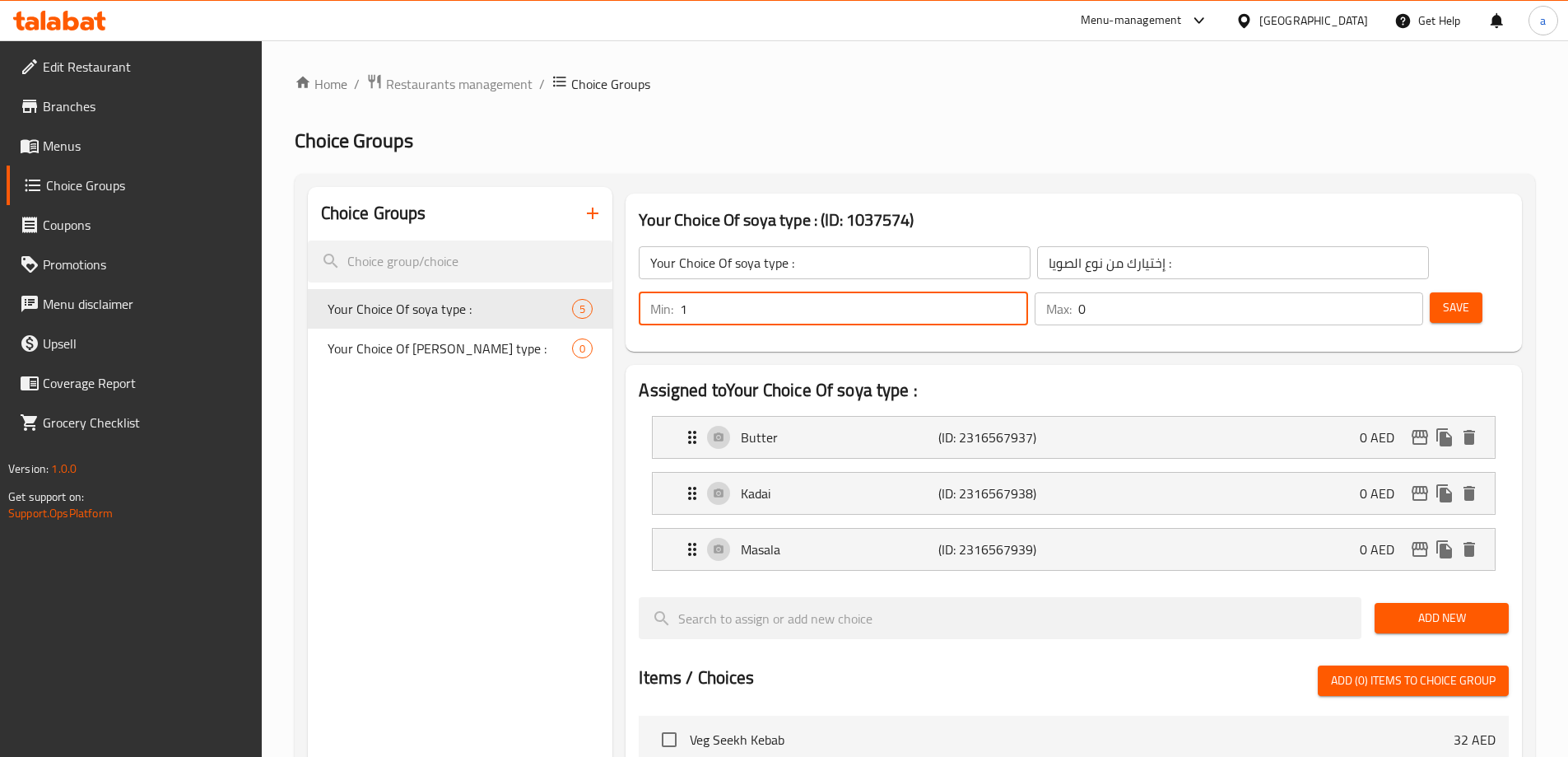
type input "1"
click at [1028, 292] on input "1" at bounding box center [854, 308] width 348 height 33
type input "1"
click at [1379, 292] on input "1" at bounding box center [1251, 308] width 345 height 33
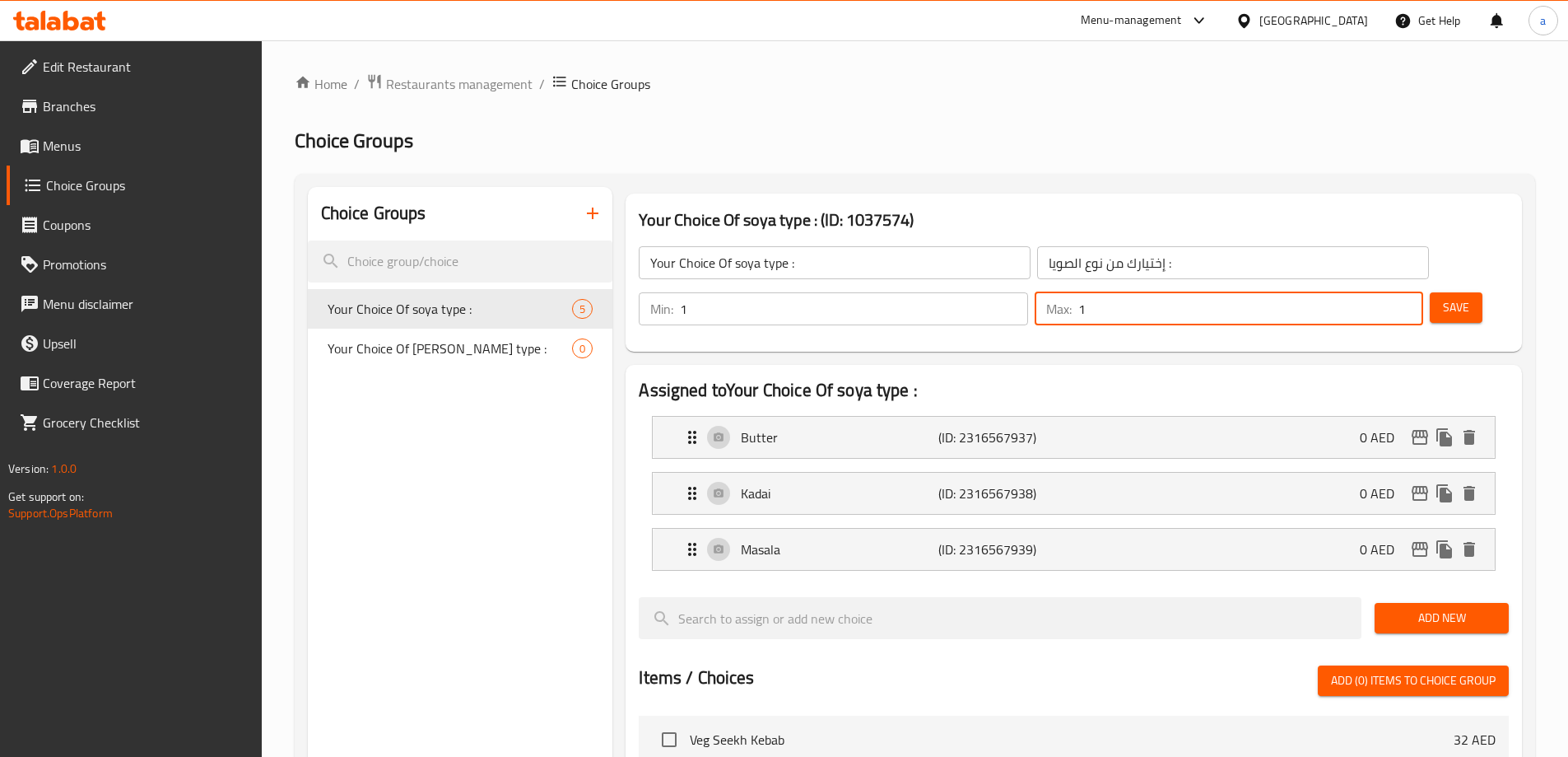
click at [1443, 298] on span "Save" at bounding box center [1456, 307] width 26 height 20
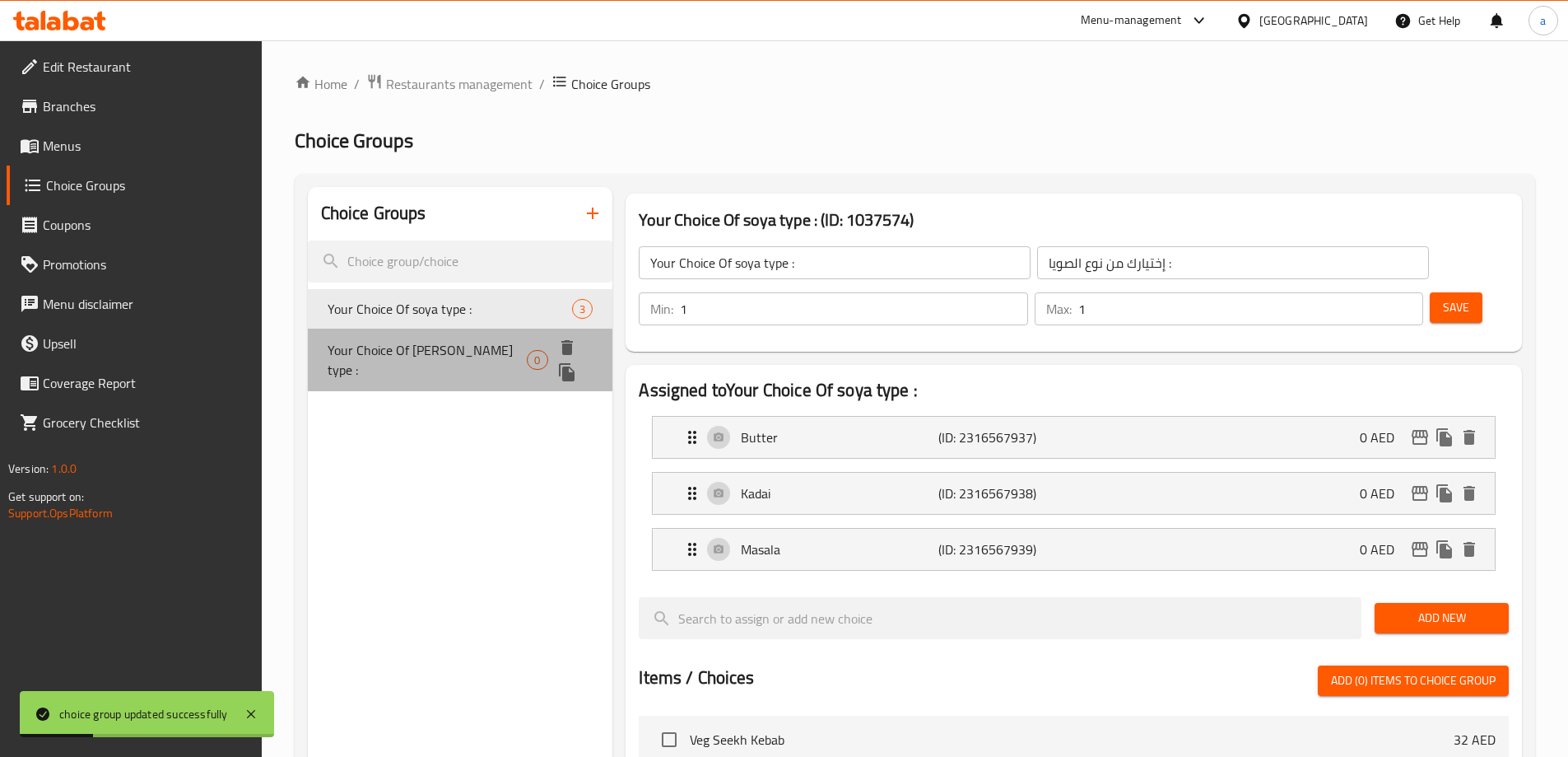
click at [495, 355] on span "Your Choice Of Paneer Kofta type :" at bounding box center [427, 359] width 200 height 40
type input "Your Choice Of Paneer Kofta type :"
type input "إختيارك من نوع بانير كفتة:"
type input "0"
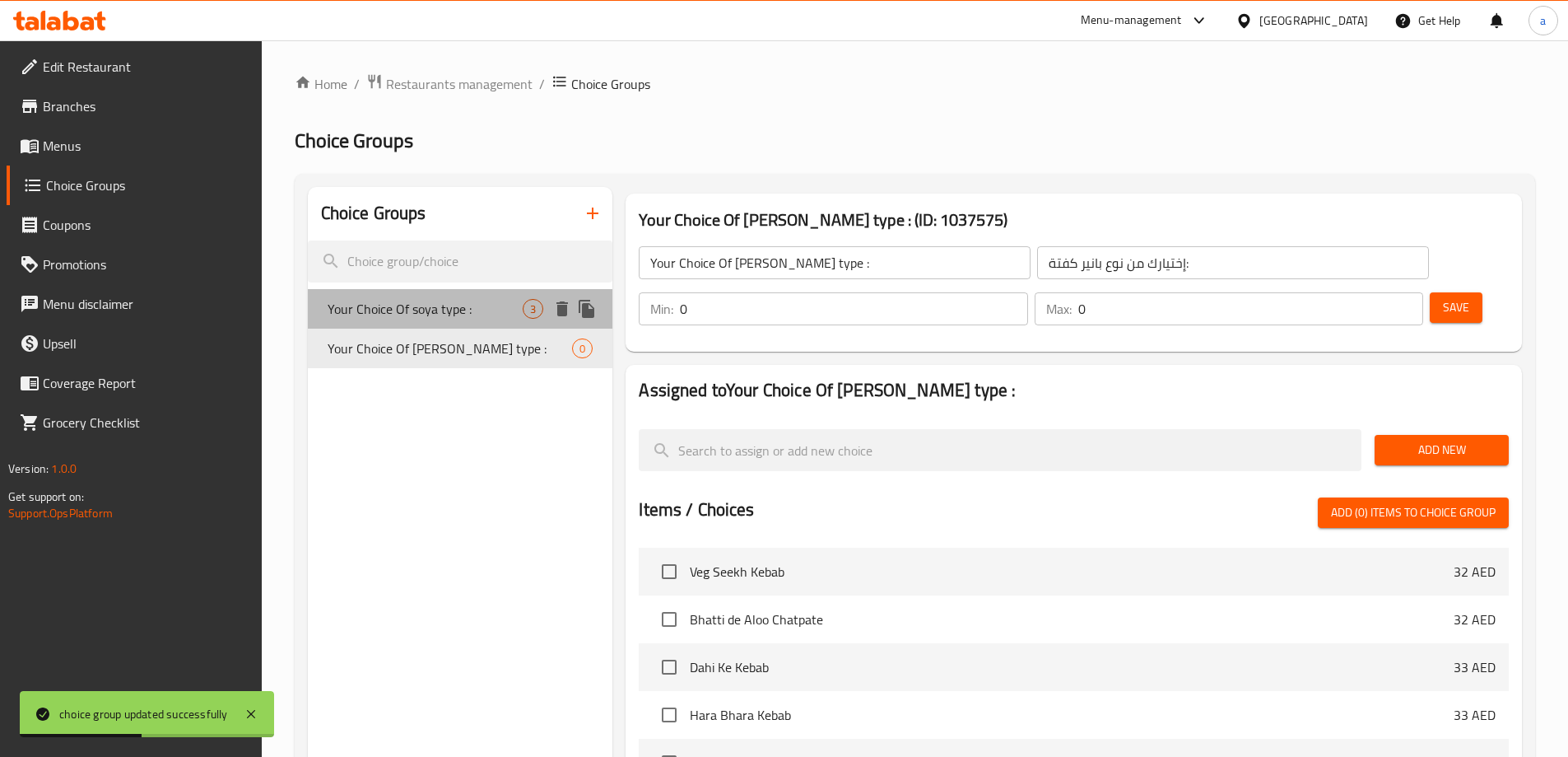
click at [451, 315] on span "Your Choice Of soya type :" at bounding box center [425, 309] width 196 height 19
type input "Your Choice Of soya type :"
type input "إختيارك من نوع الصويا :"
type input "1"
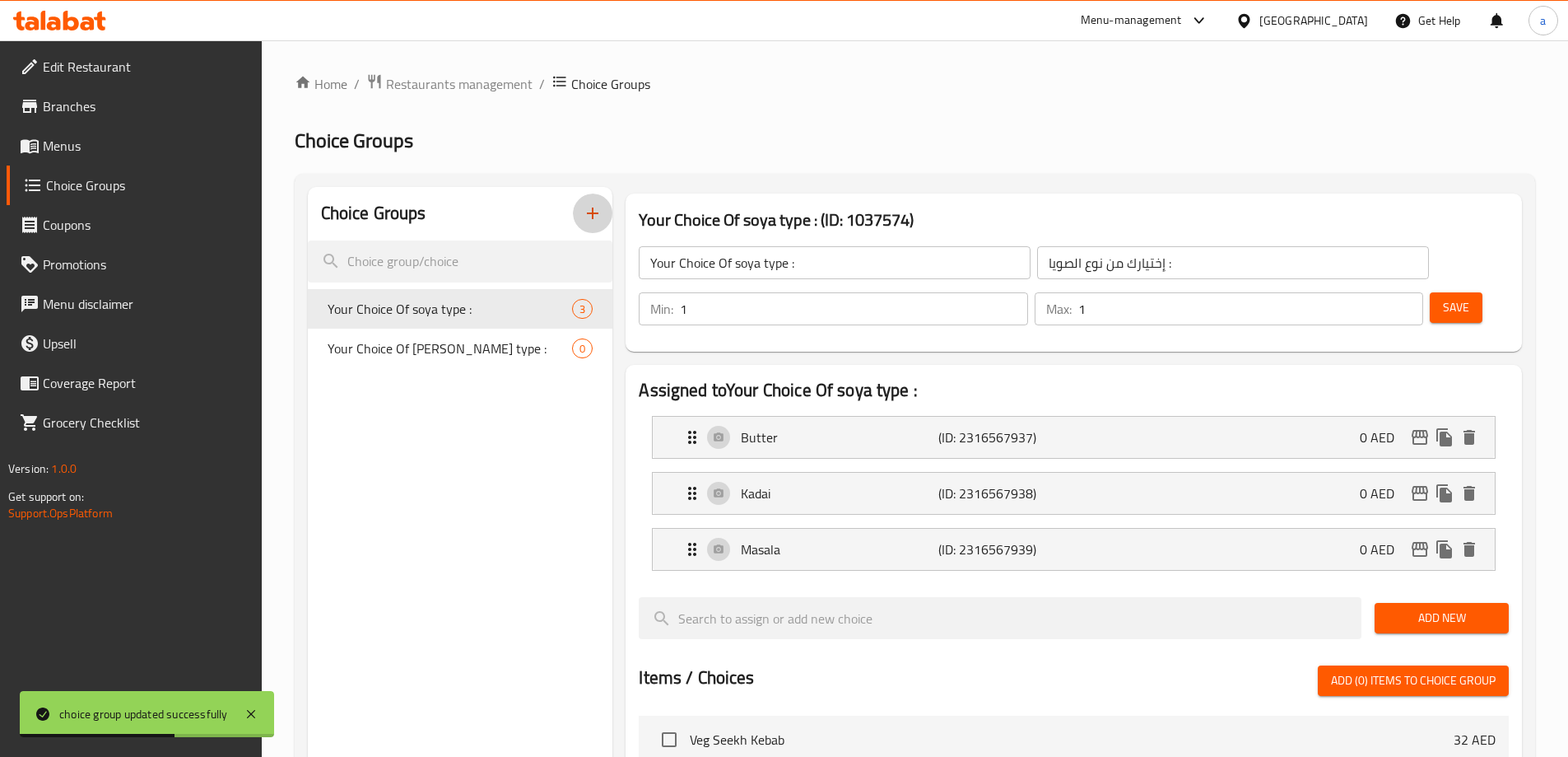
click at [590, 218] on icon "button" at bounding box center [592, 213] width 19 height 19
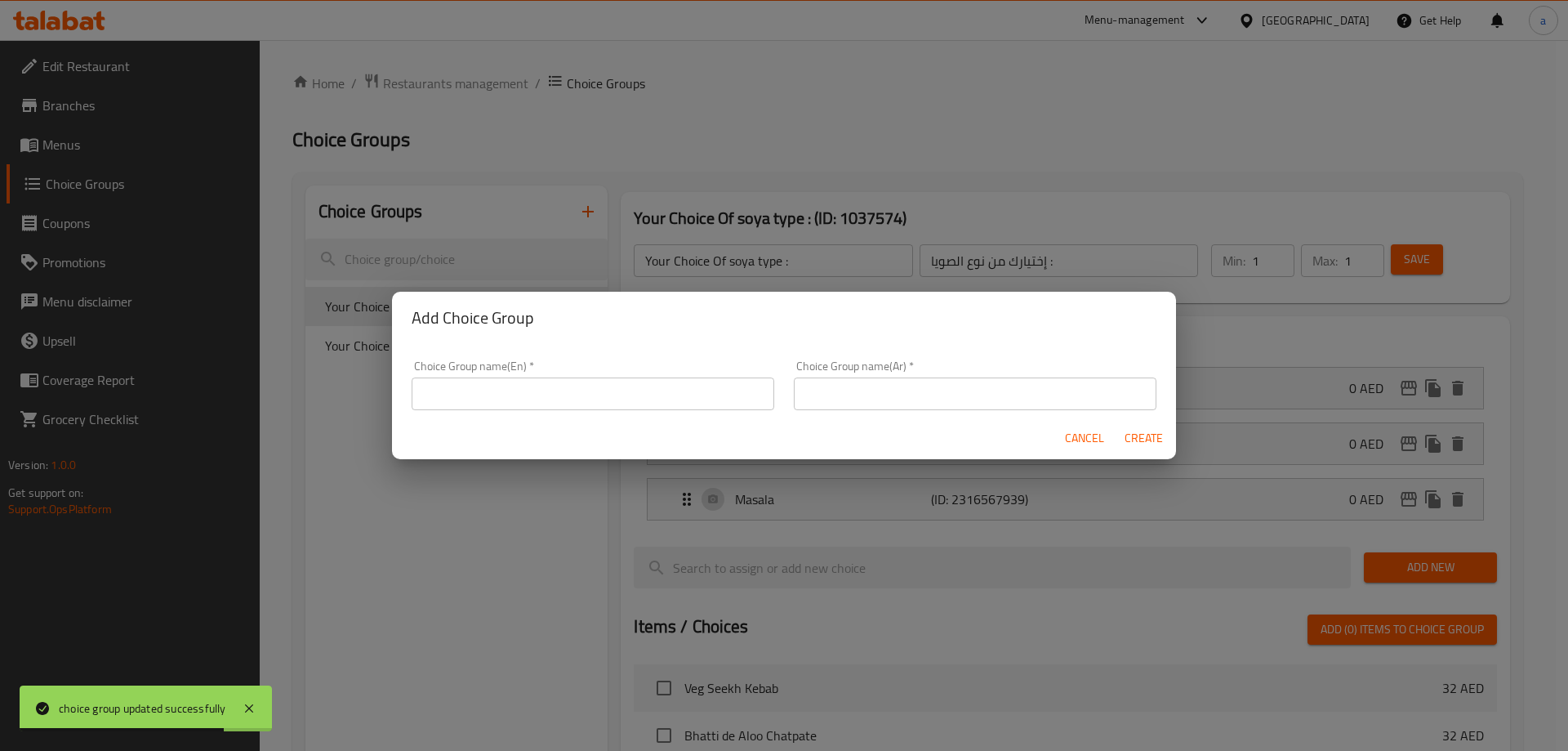
click at [653, 407] on input "text" at bounding box center [593, 393] width 362 height 32
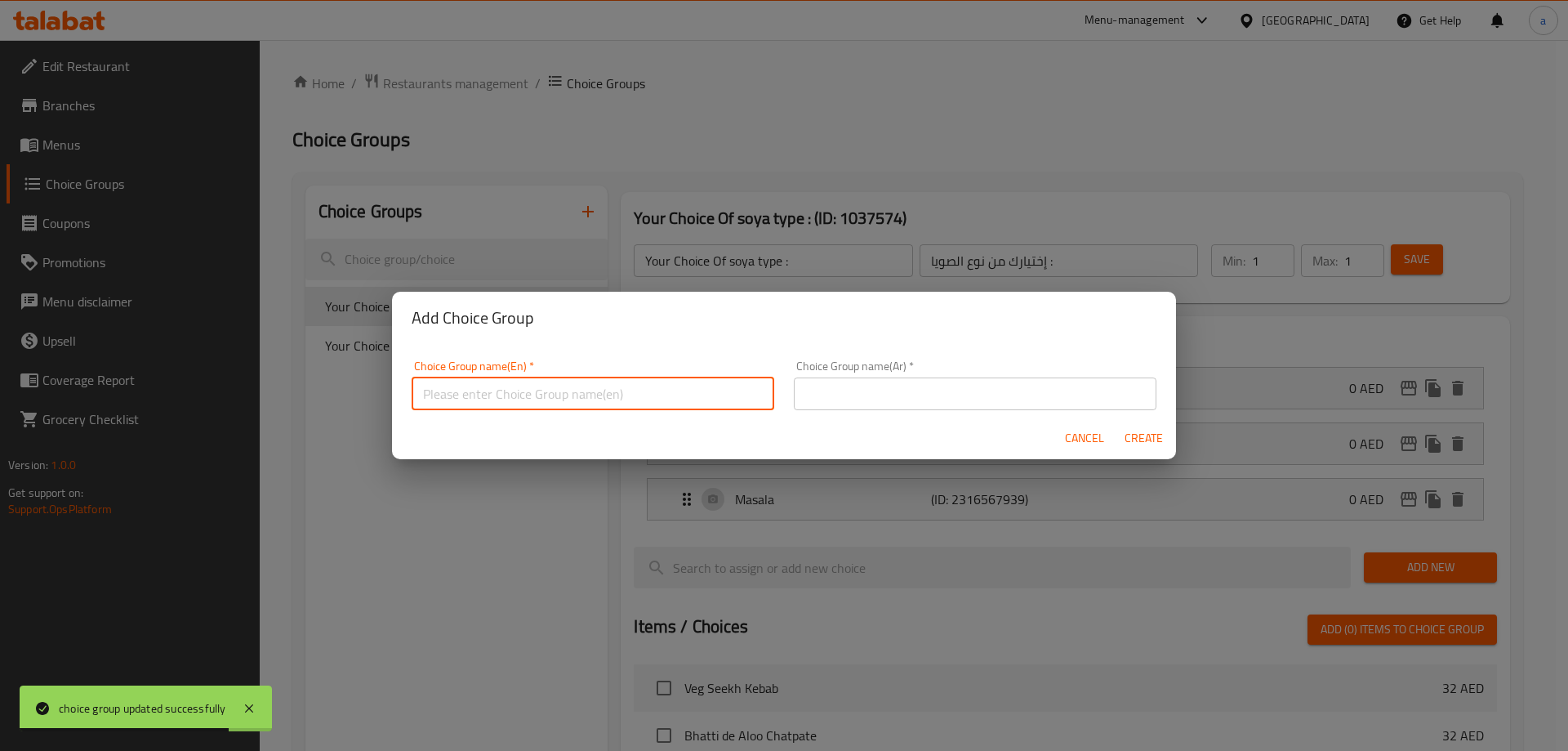
paste input "Your Choice Of Paneer Kofta type :"
type input "Your Choice Of Paneer Kofta type :"
click at [895, 393] on input "text" at bounding box center [974, 393] width 362 height 32
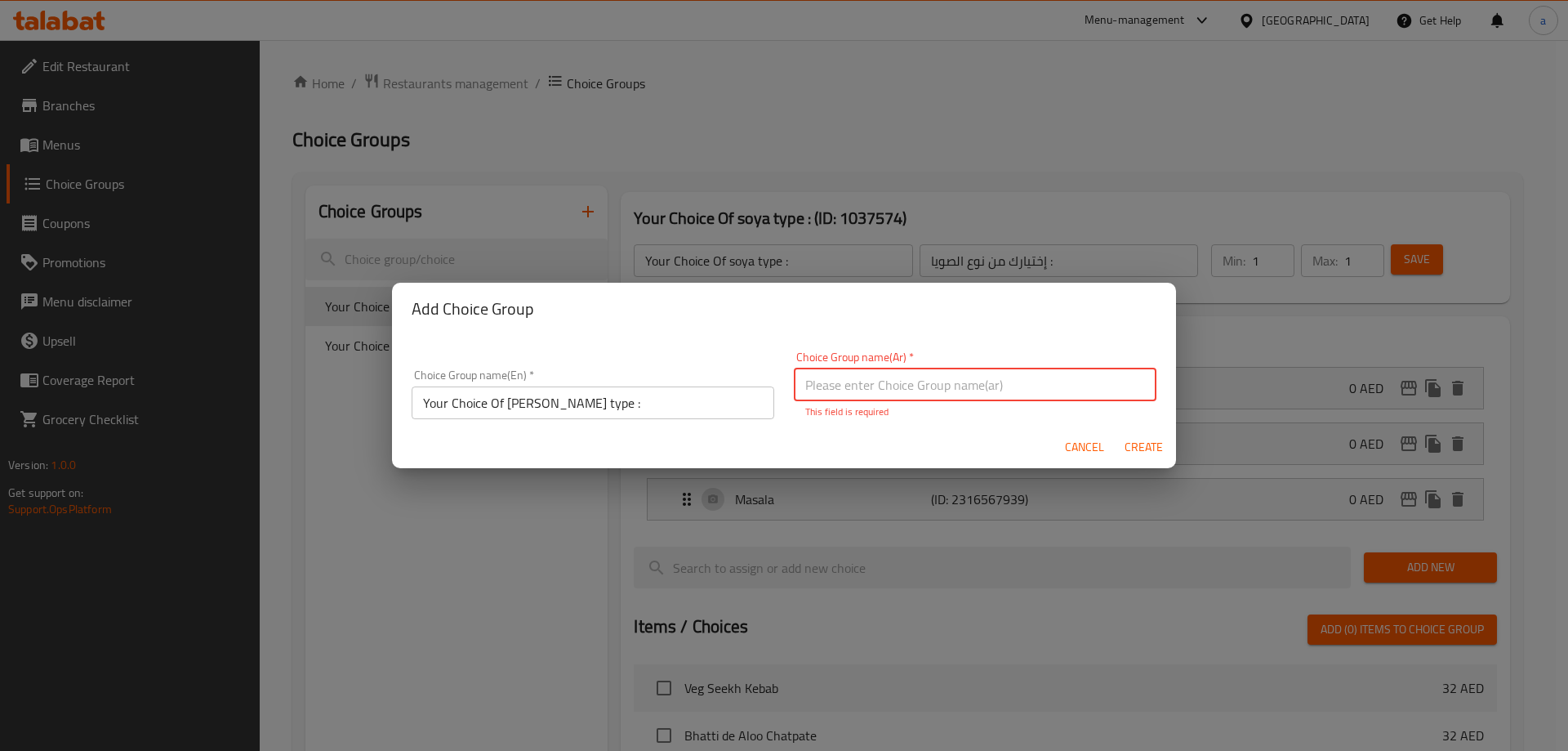
click at [946, 383] on input "text" at bounding box center [974, 384] width 362 height 32
paste input "إختيارك من نوع بانير كفتة:"
type input "إختيارك من نوع بانير كفتة:"
click at [1144, 455] on div "Cancel Create" at bounding box center [784, 447] width 784 height 44
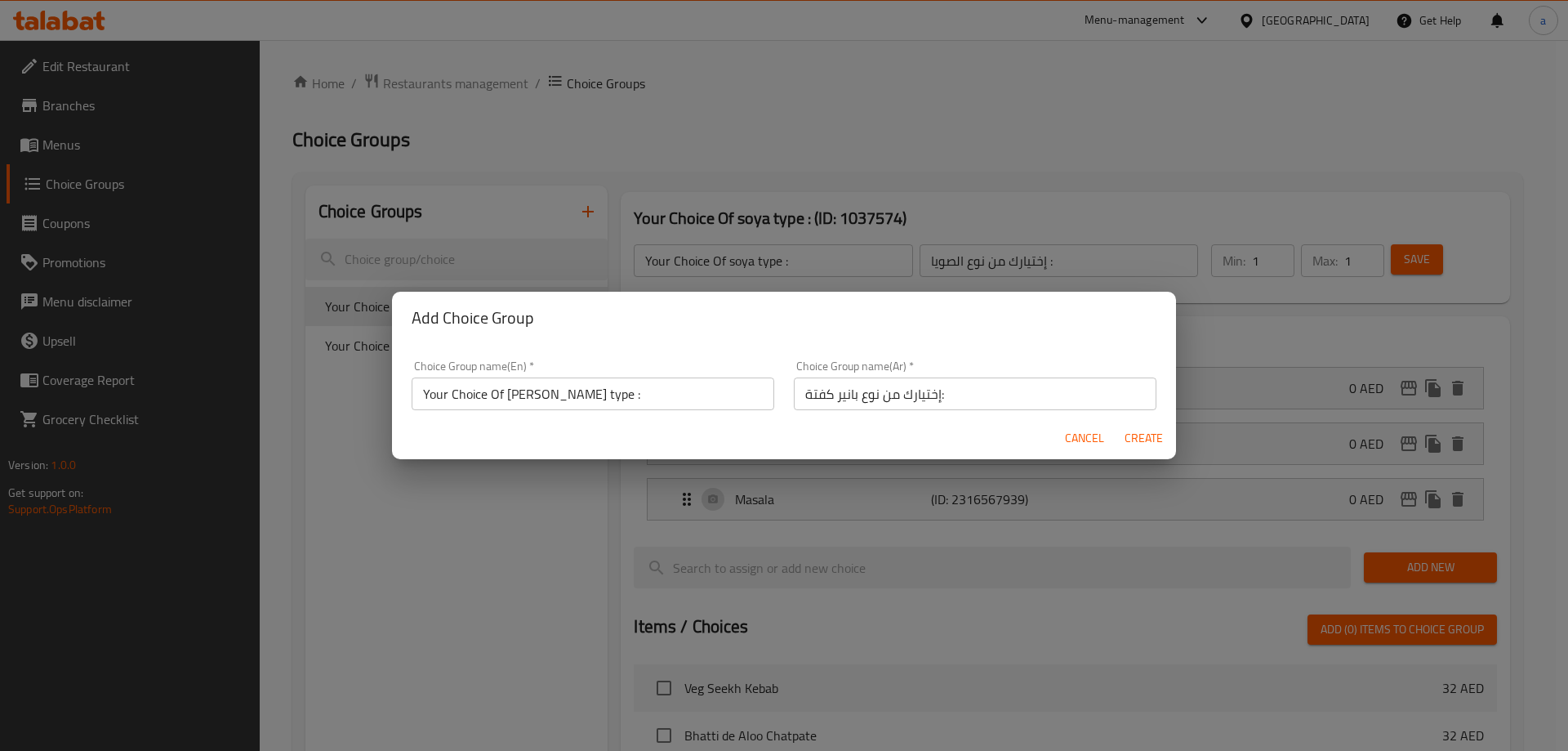
click at [1134, 429] on span "Create" at bounding box center [1143, 438] width 39 height 20
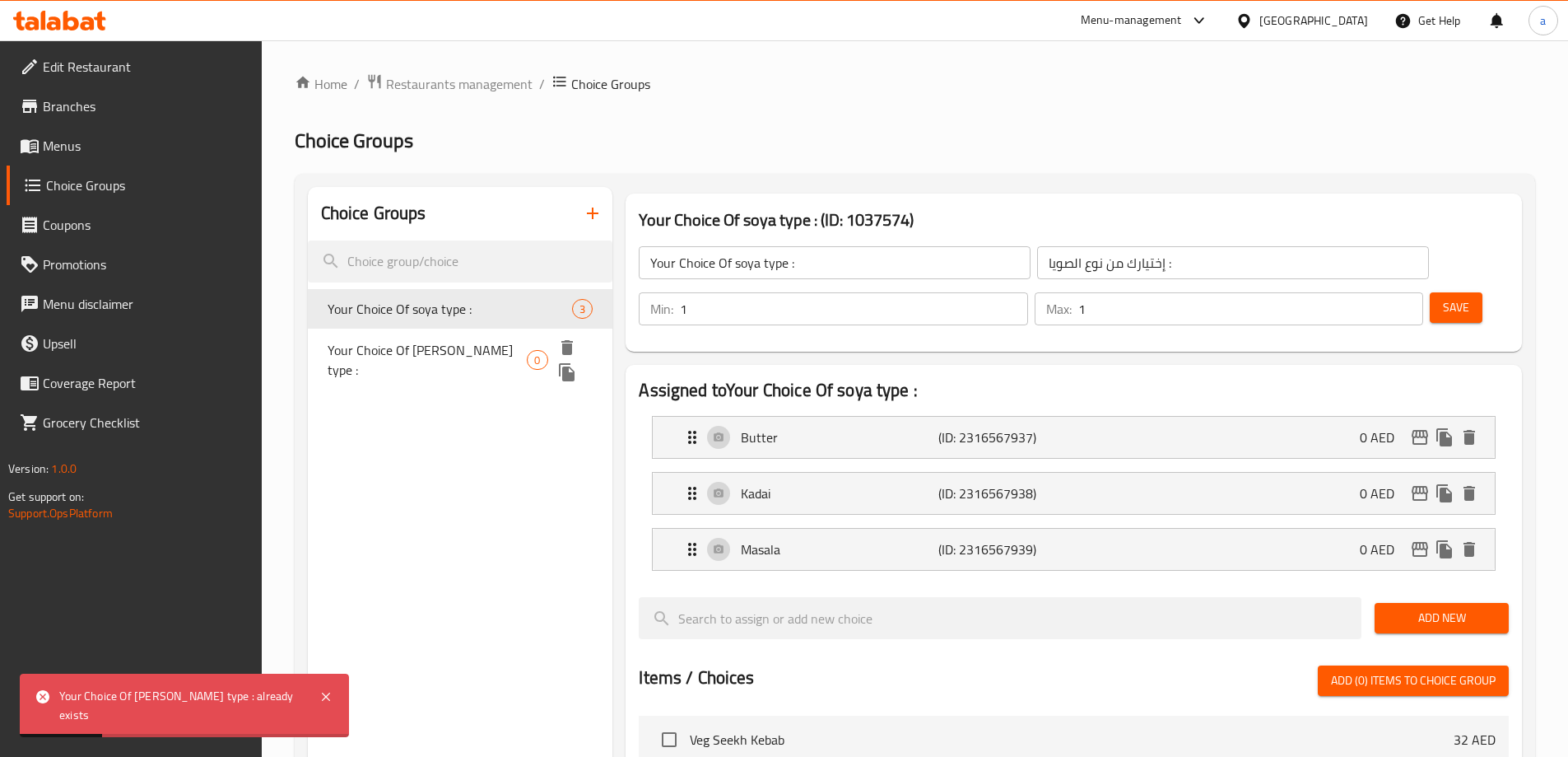
click at [392, 350] on span "Your Choice Of Paneer Kofta type :" at bounding box center [427, 359] width 200 height 40
type input "Your Choice Of Paneer Kofta type :"
type input "إختيارك من نوع بانير كفتة:"
type input "0"
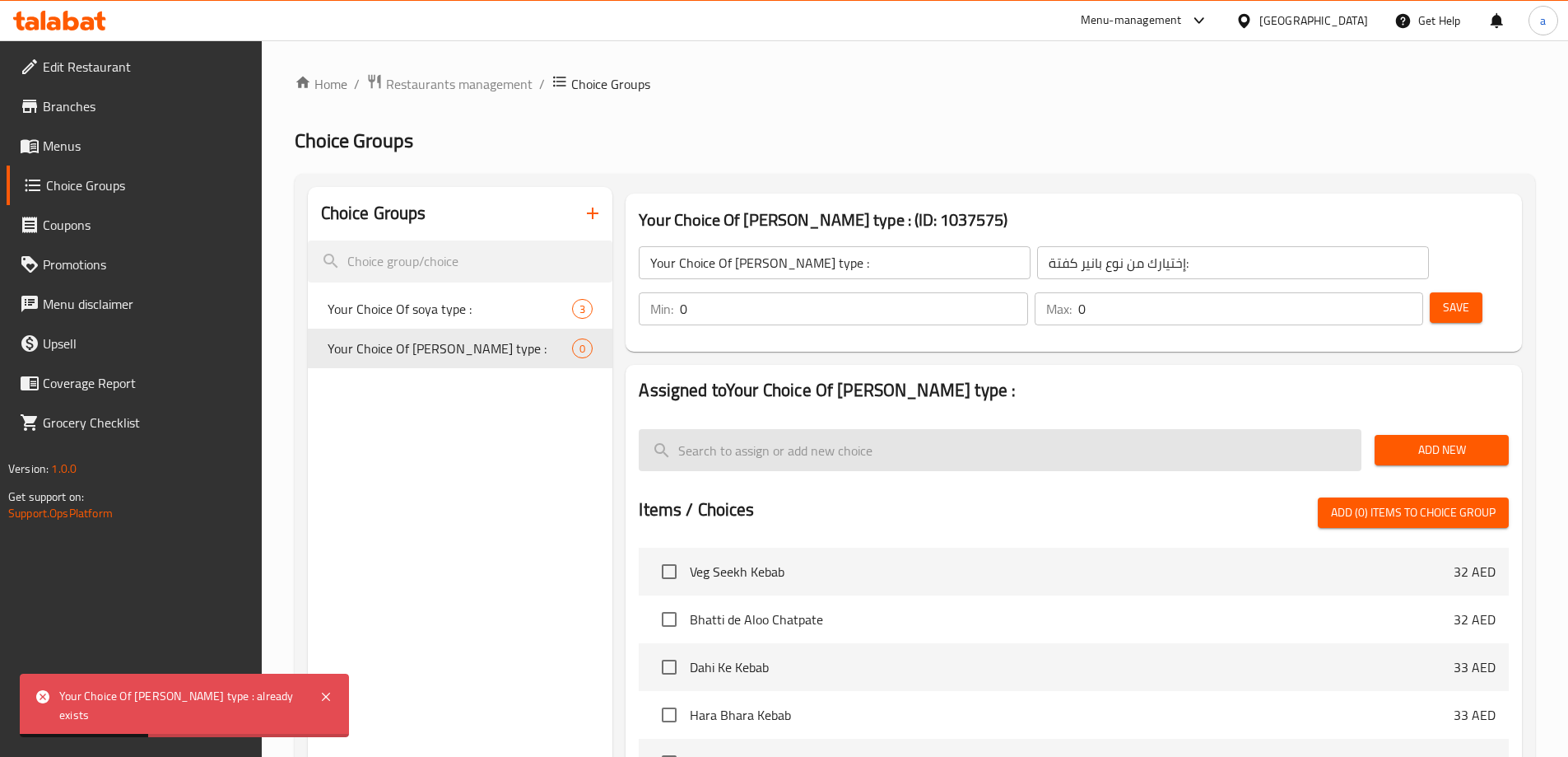
click at [728, 429] on input "search" at bounding box center [1000, 450] width 722 height 42
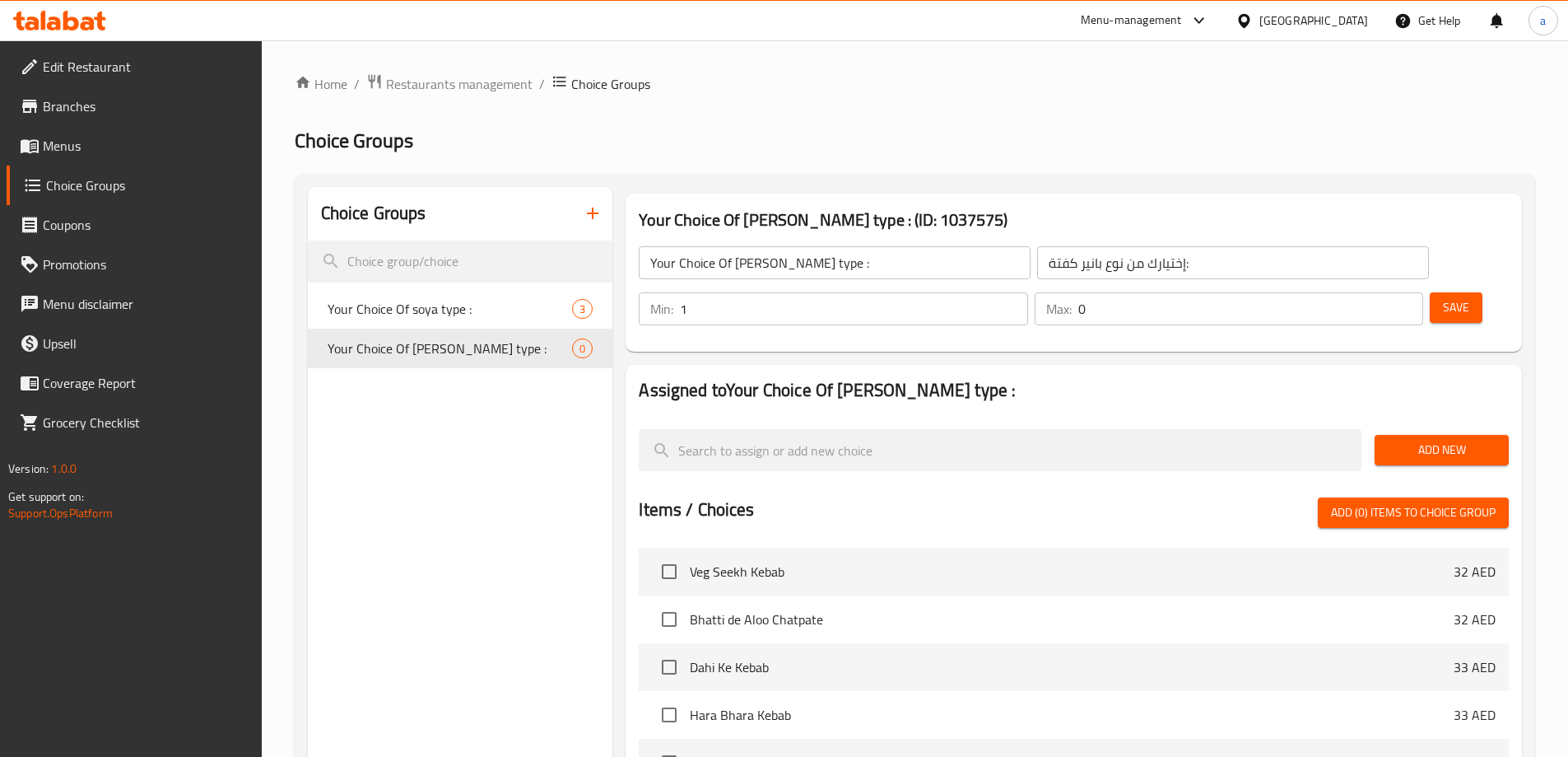
type input "1"
click at [1028, 292] on input "1" at bounding box center [854, 308] width 348 height 33
type input "1"
click at [1380, 292] on input "1" at bounding box center [1251, 308] width 345 height 33
click at [1395, 440] on span "Add New" at bounding box center [1441, 450] width 108 height 20
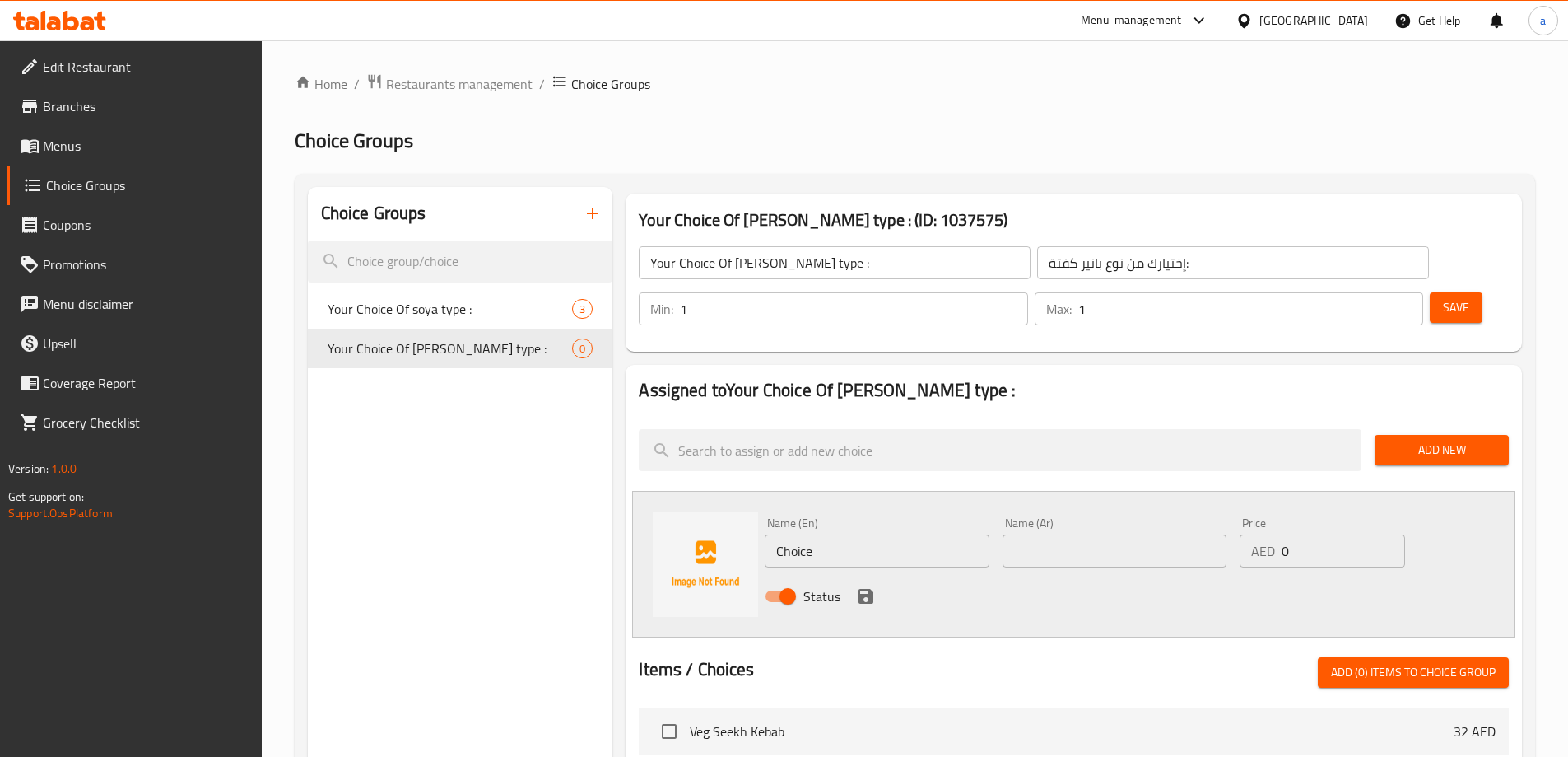
click at [1039, 534] on input "text" at bounding box center [1114, 550] width 223 height 33
paste input "بالاك"
type input "بالاك"
click at [865, 534] on input "Choice" at bounding box center [876, 550] width 223 height 33
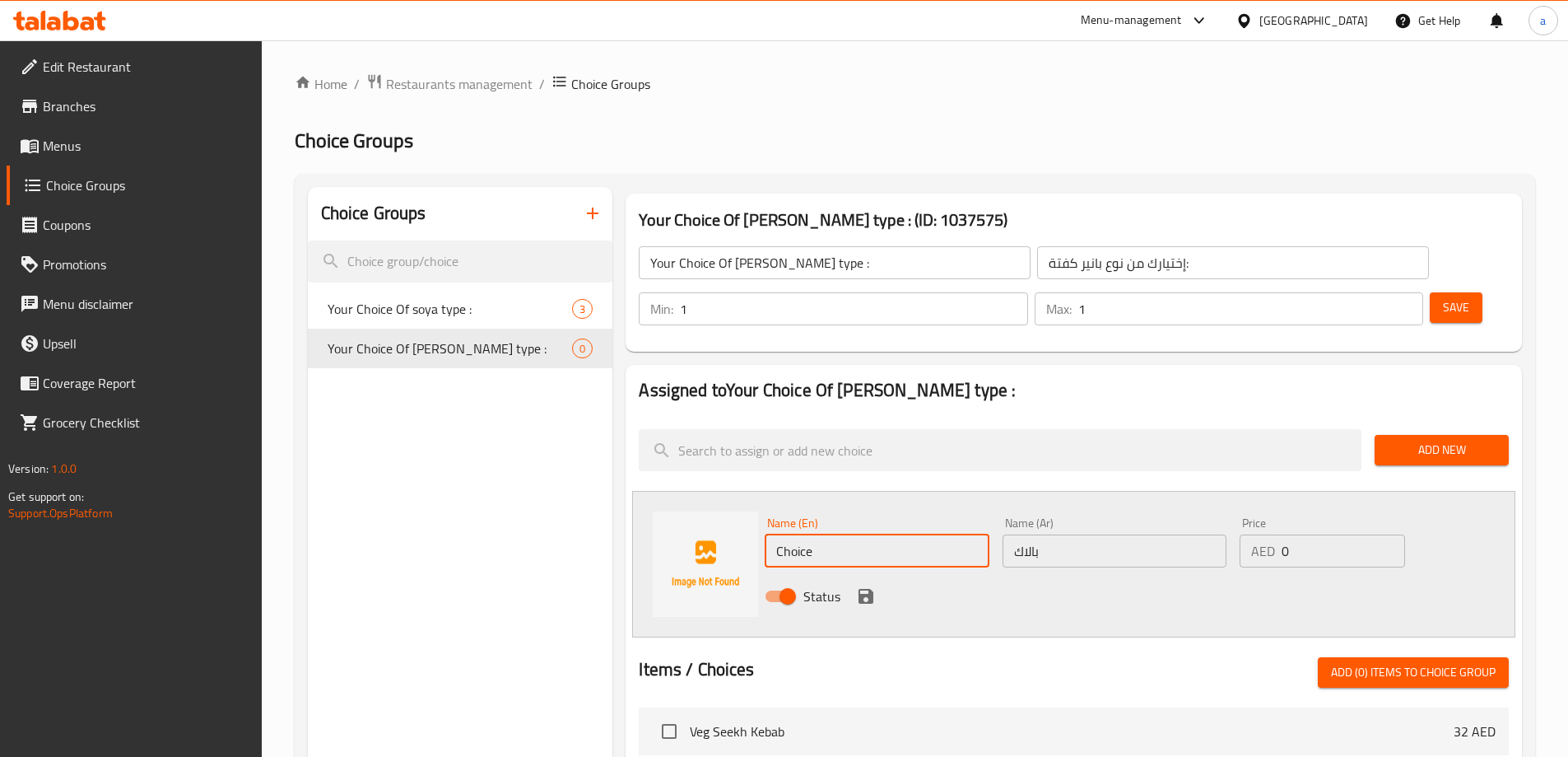
paste input "Palak"
type input "Palak"
click at [871, 586] on icon "save" at bounding box center [866, 596] width 19 height 19
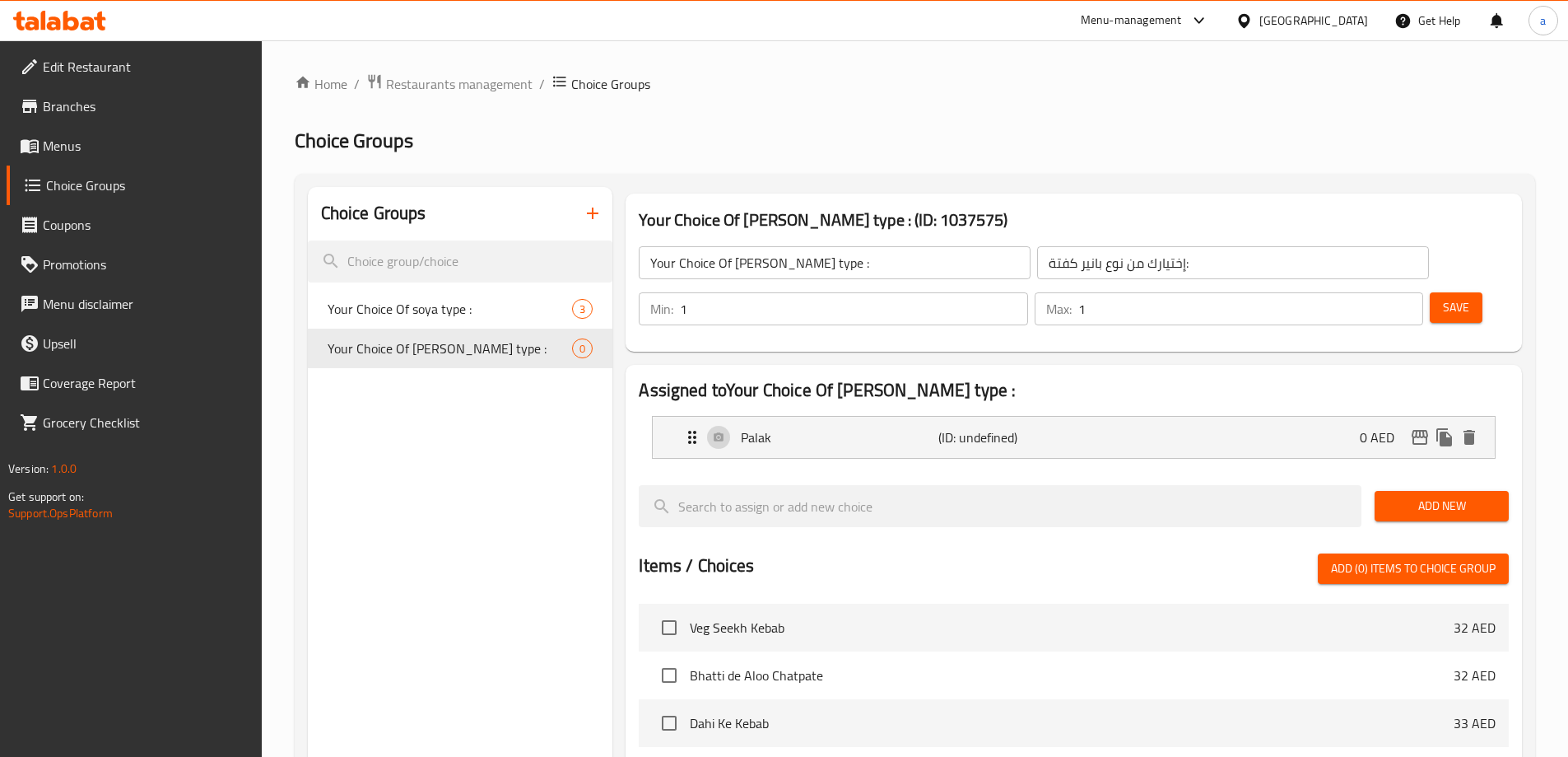
click at [1446, 496] on span "Add New" at bounding box center [1441, 505] width 108 height 20
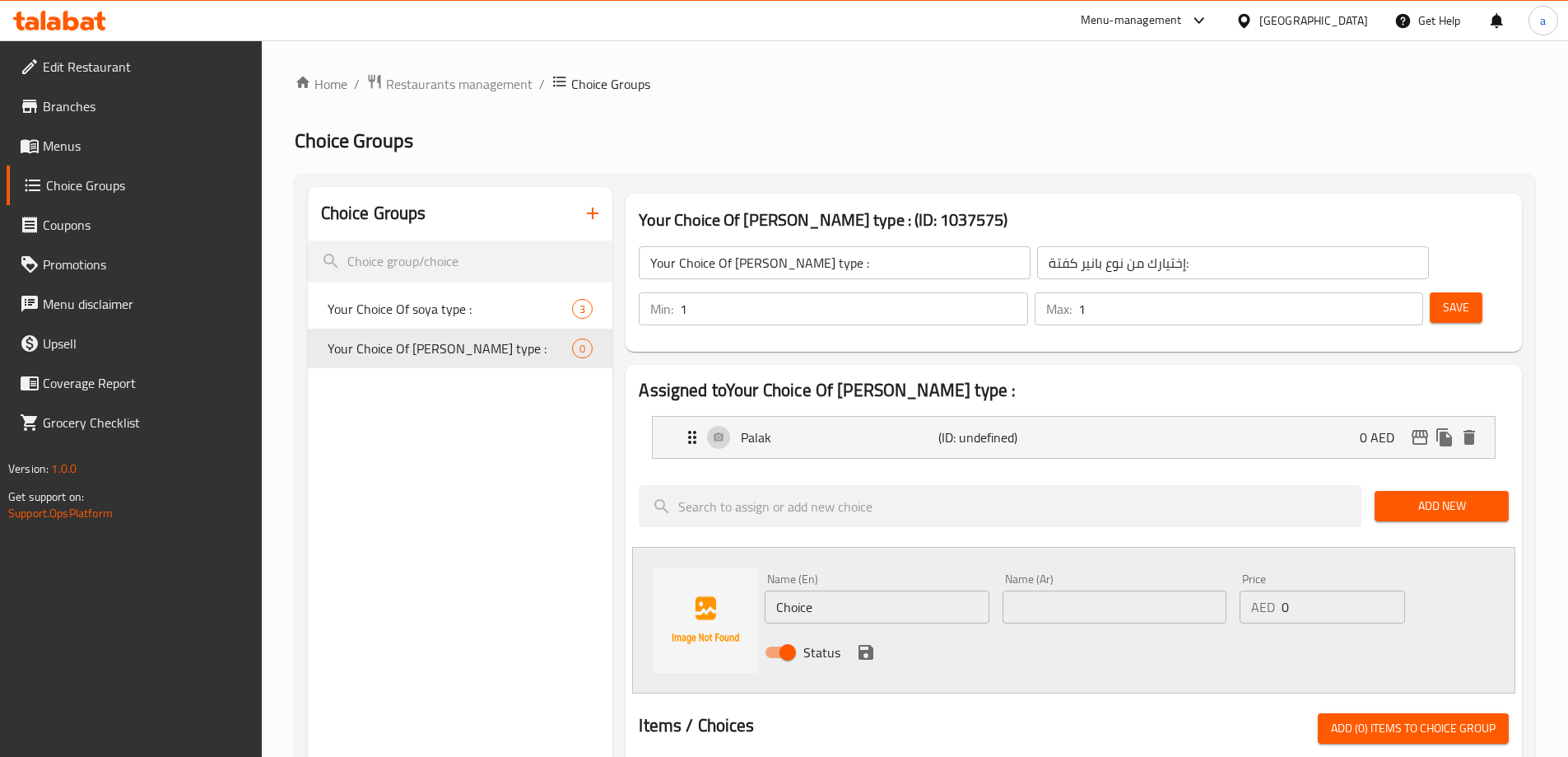
click at [849, 591] on input "Choice" at bounding box center [876, 606] width 223 height 33
paste input "Malai"
type input "Malai"
click at [1060, 591] on input "text" at bounding box center [1114, 606] width 223 height 33
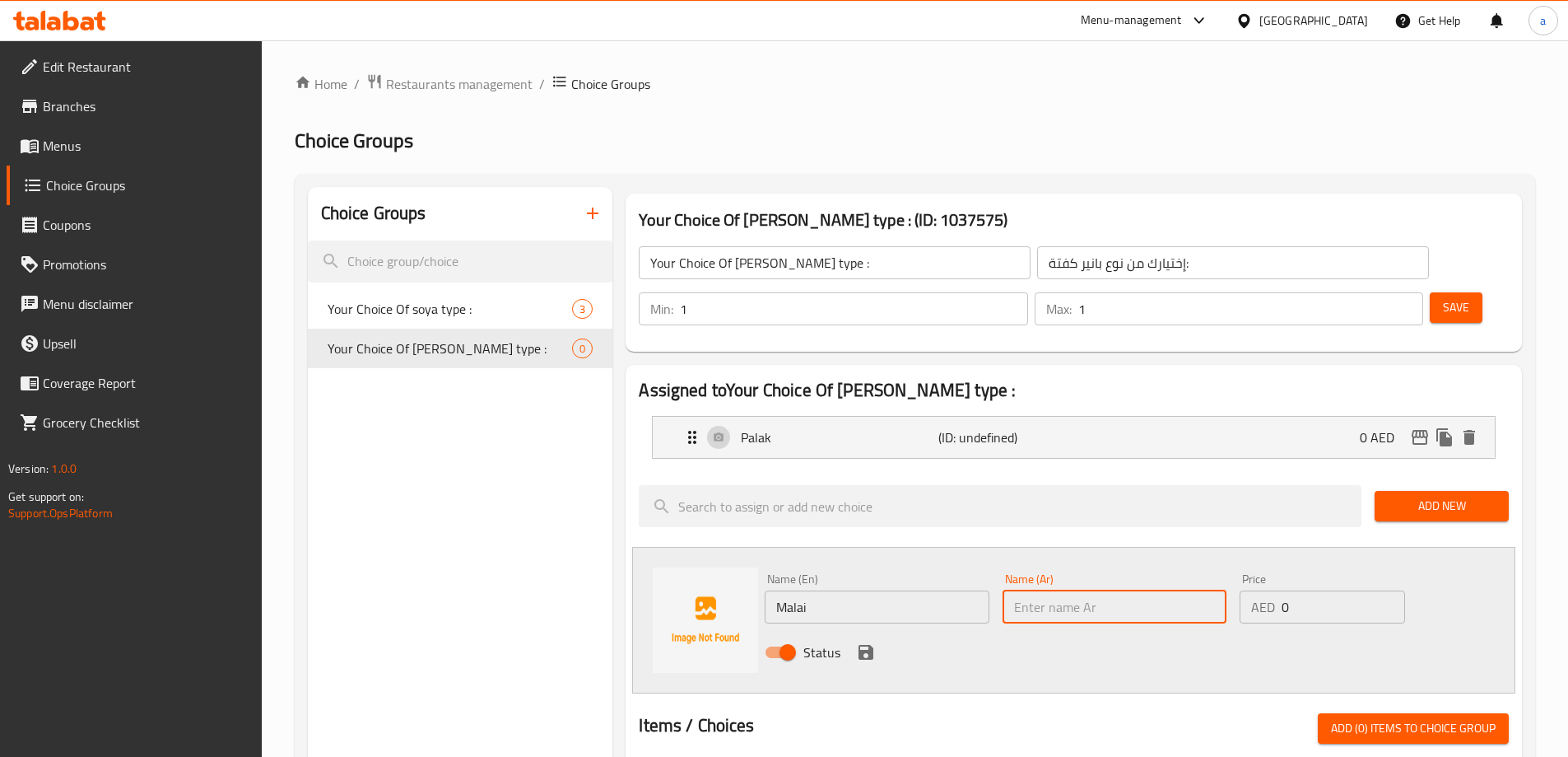
paste input "مالاي"
type input "مالاي"
click at [861, 645] on icon "save" at bounding box center [866, 652] width 15 height 15
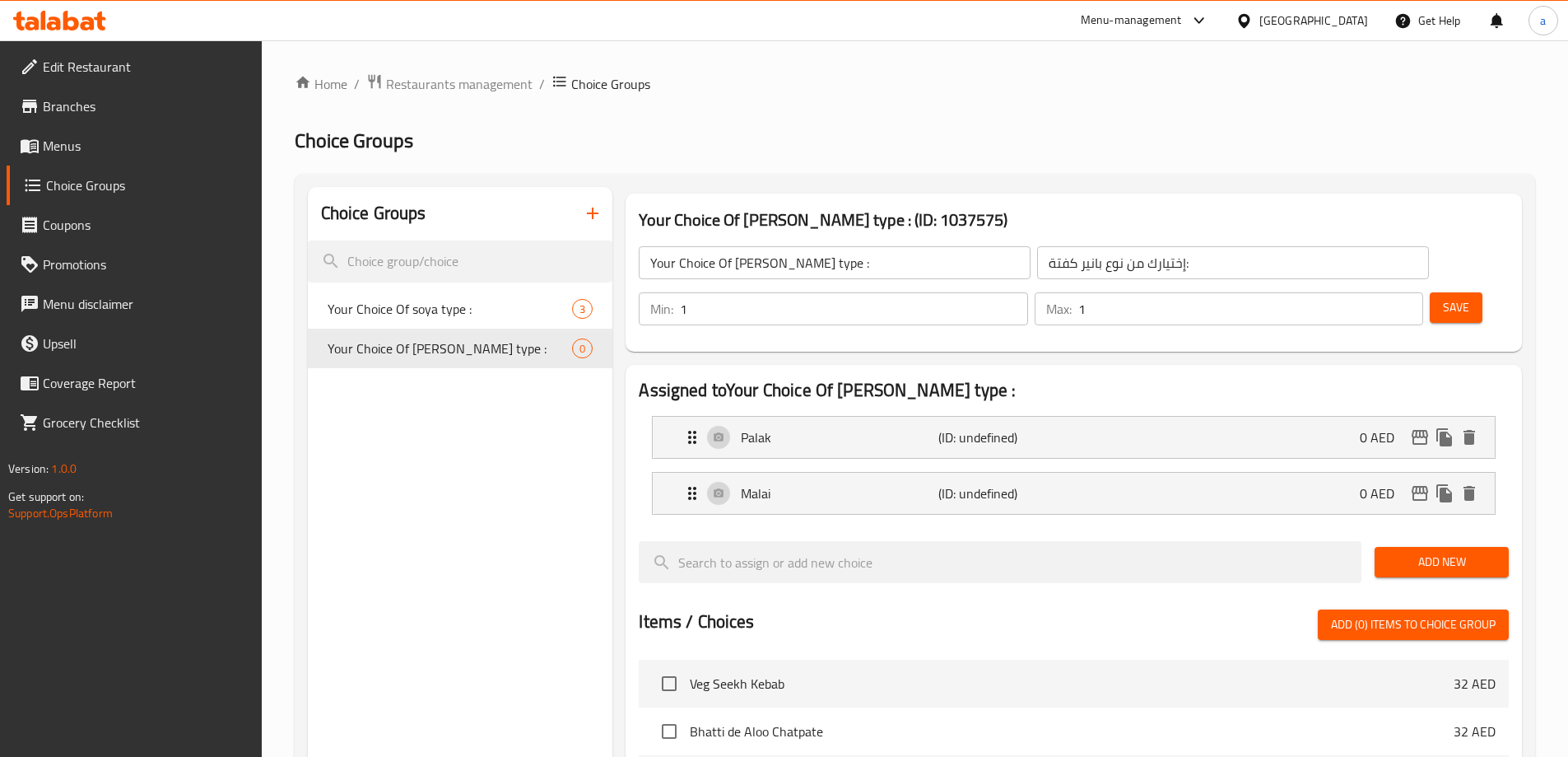
click at [1443, 298] on span "Save" at bounding box center [1456, 307] width 26 height 20
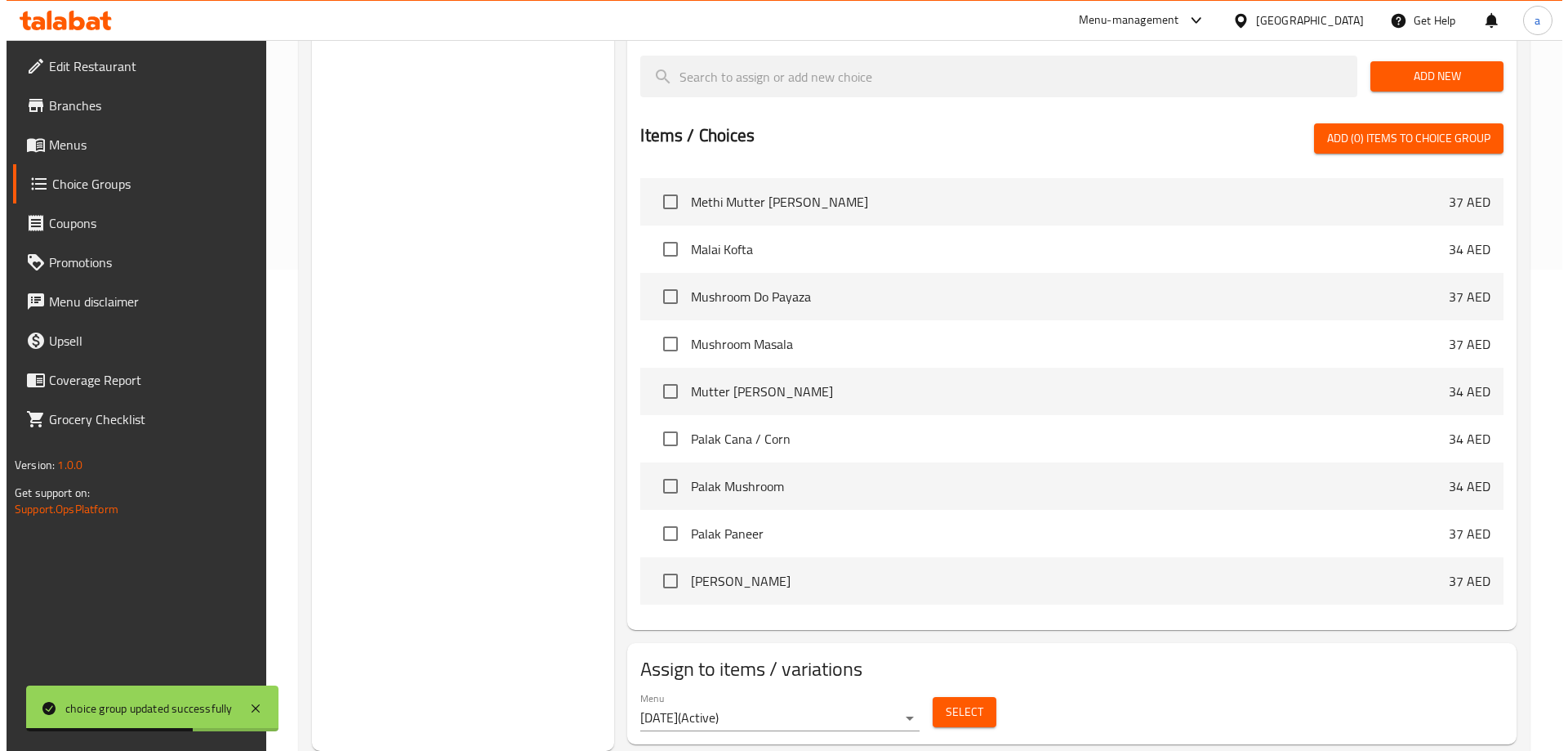
scroll to position [1471, 0]
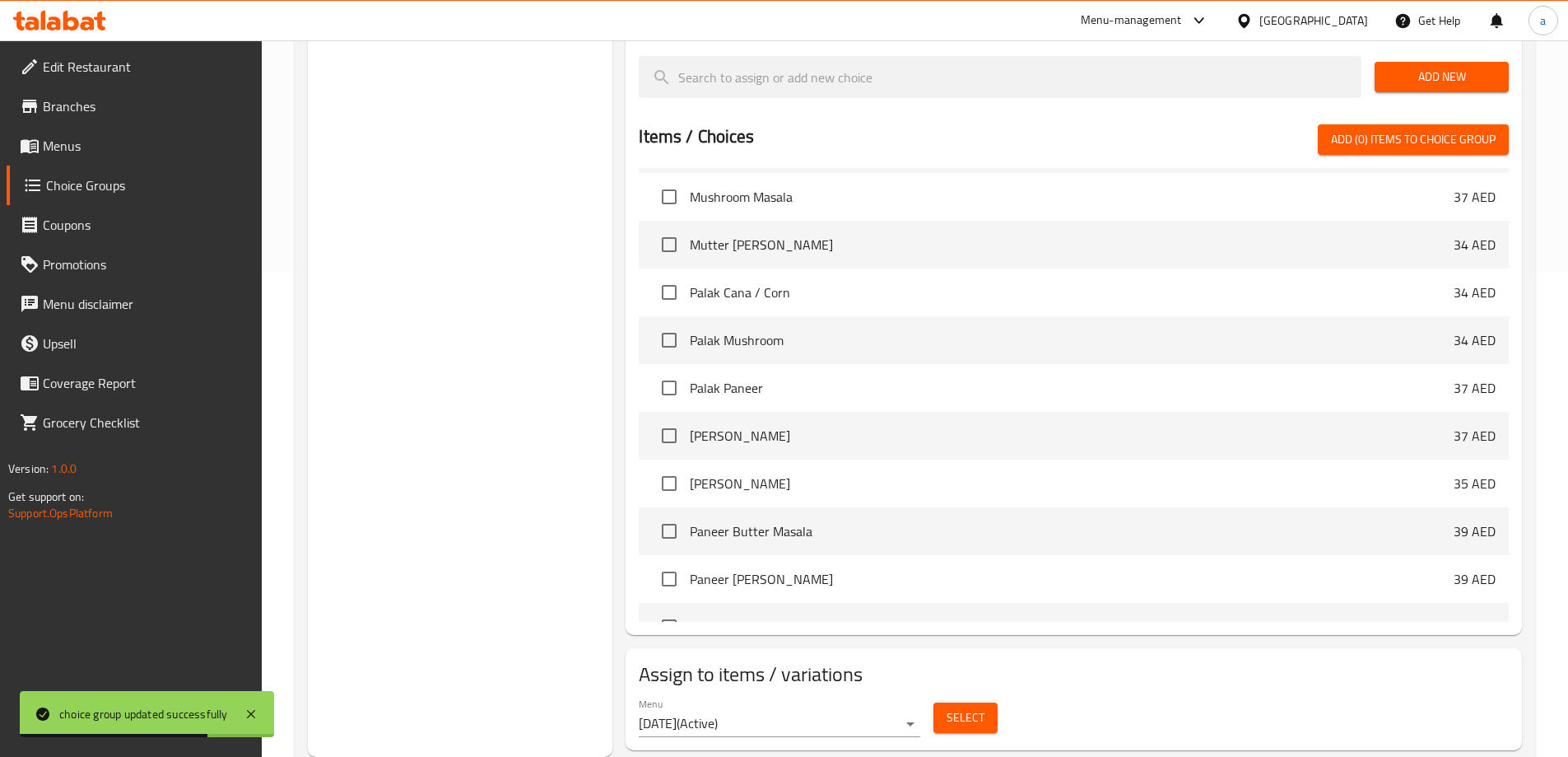
click at [957, 708] on span "Select" at bounding box center [965, 717] width 38 height 20
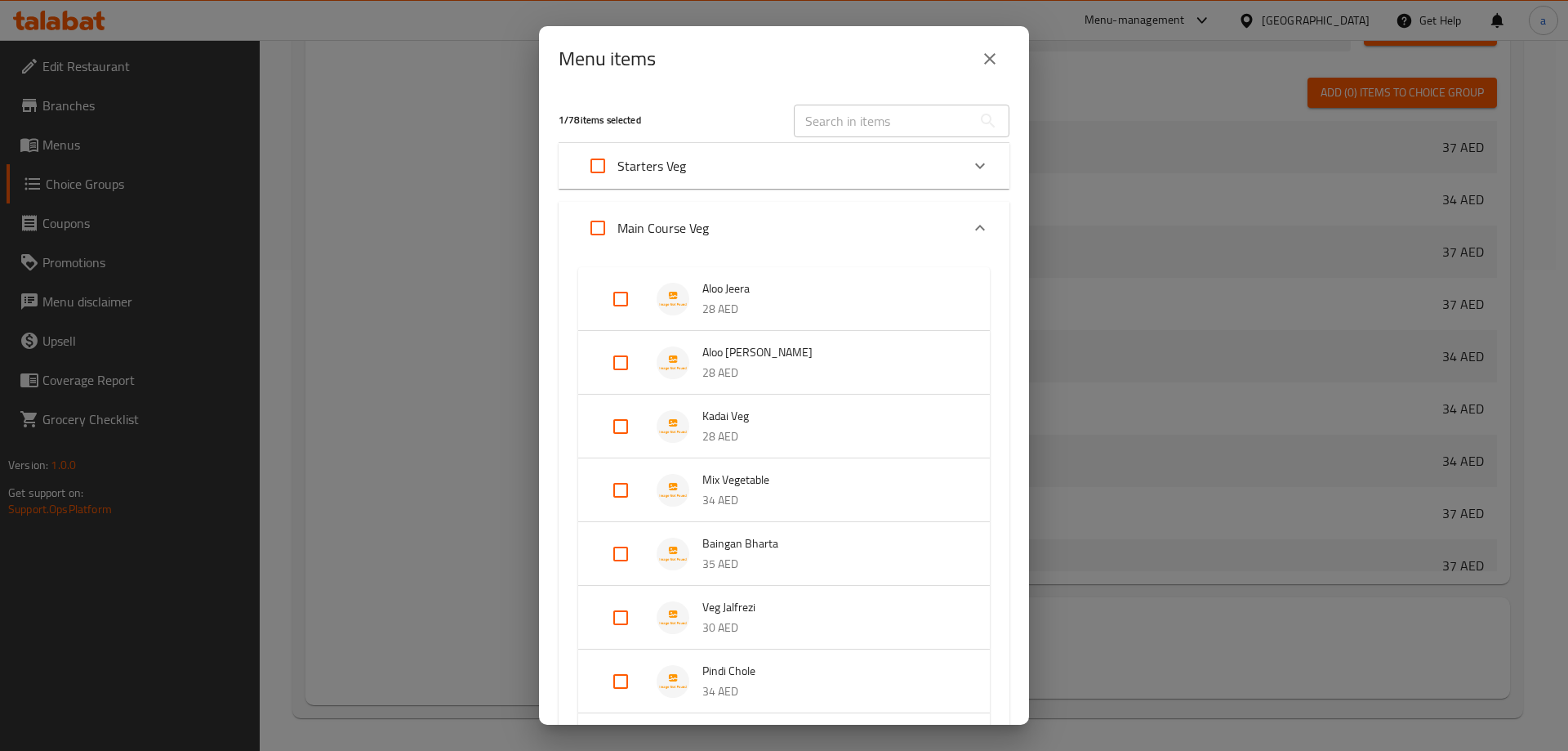
scroll to position [1617, 0]
click at [970, 162] on icon "Expand" at bounding box center [980, 166] width 19 height 19
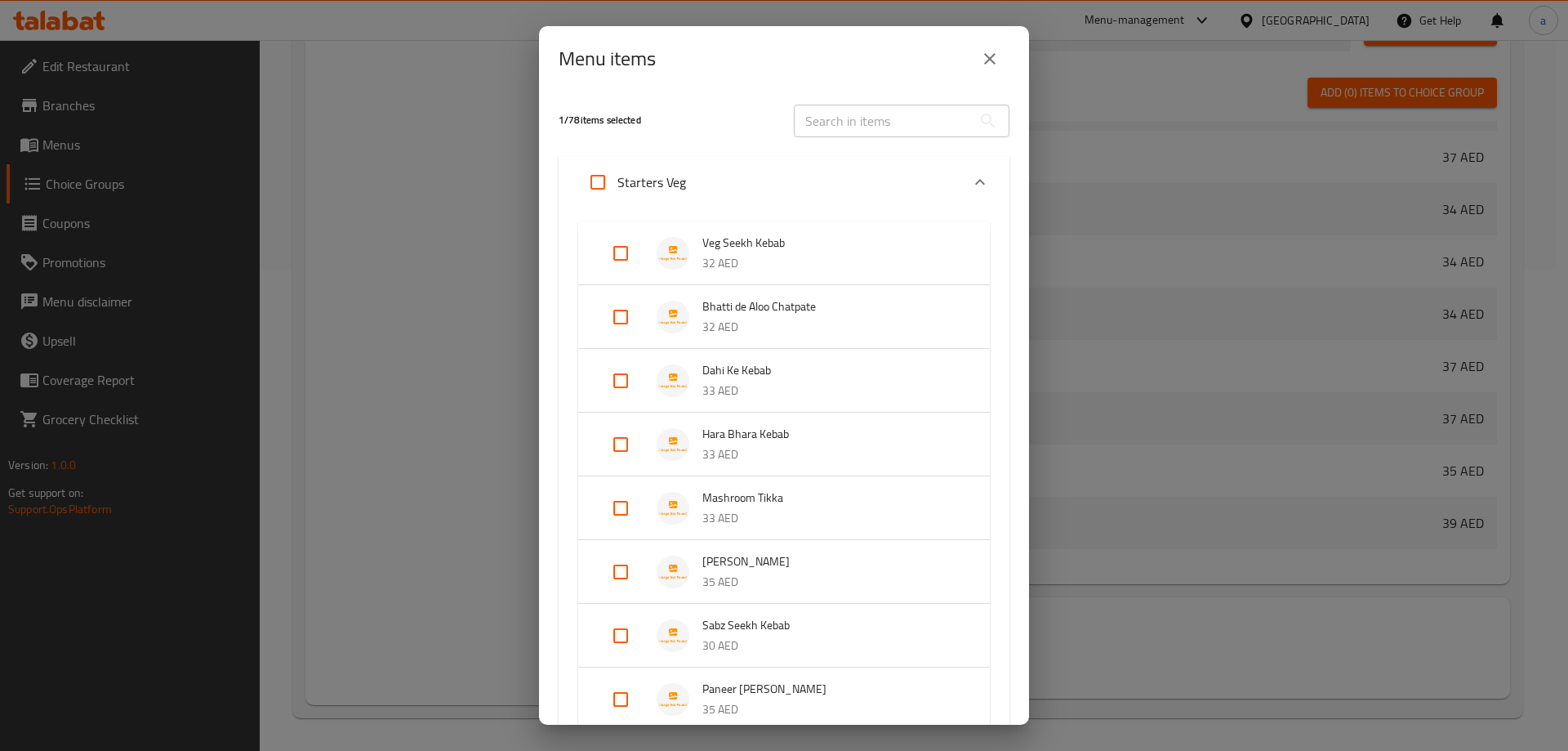
click at [965, 162] on div "Starters Veg" at bounding box center [784, 183] width 450 height 52
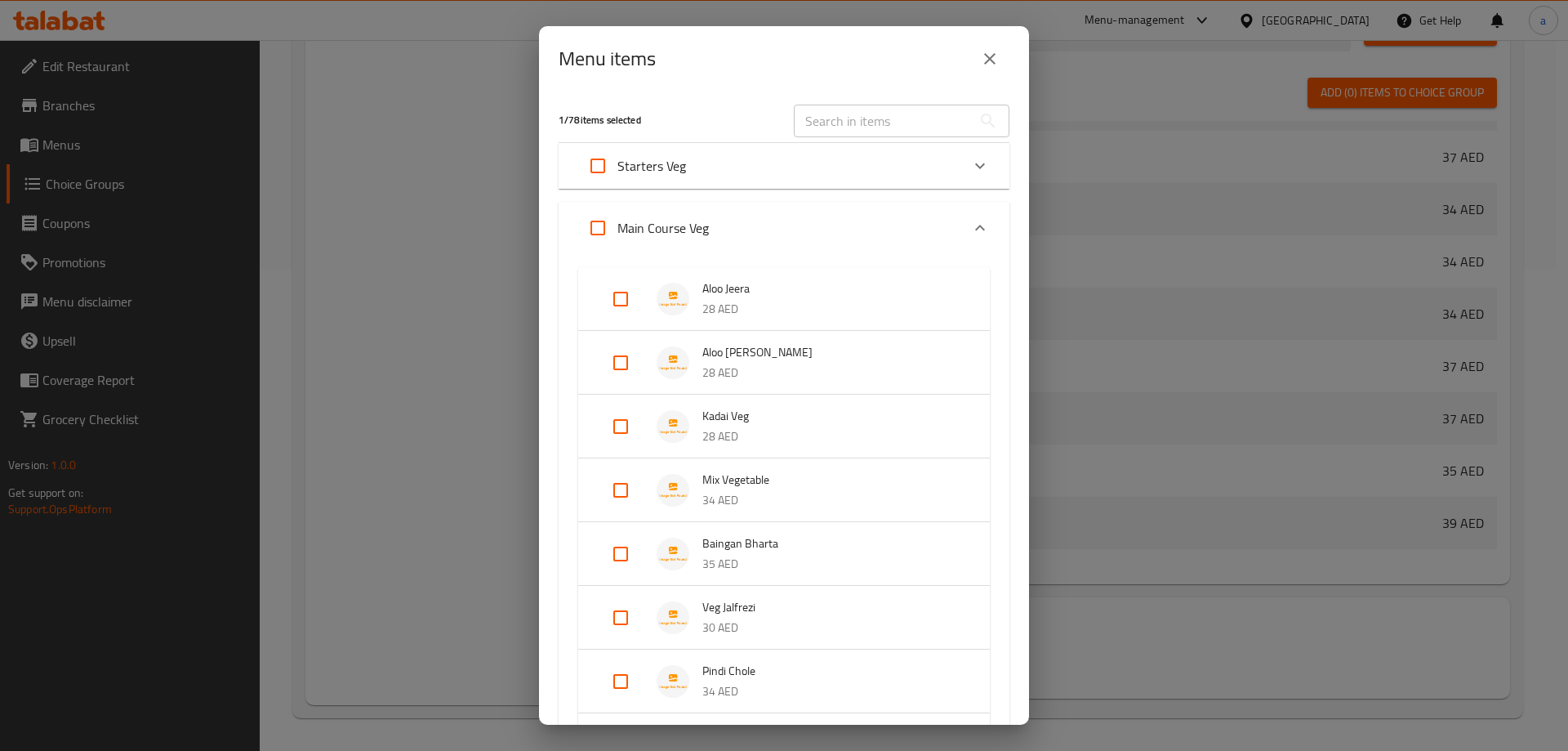
click at [971, 224] on icon "Expand" at bounding box center [980, 228] width 19 height 19
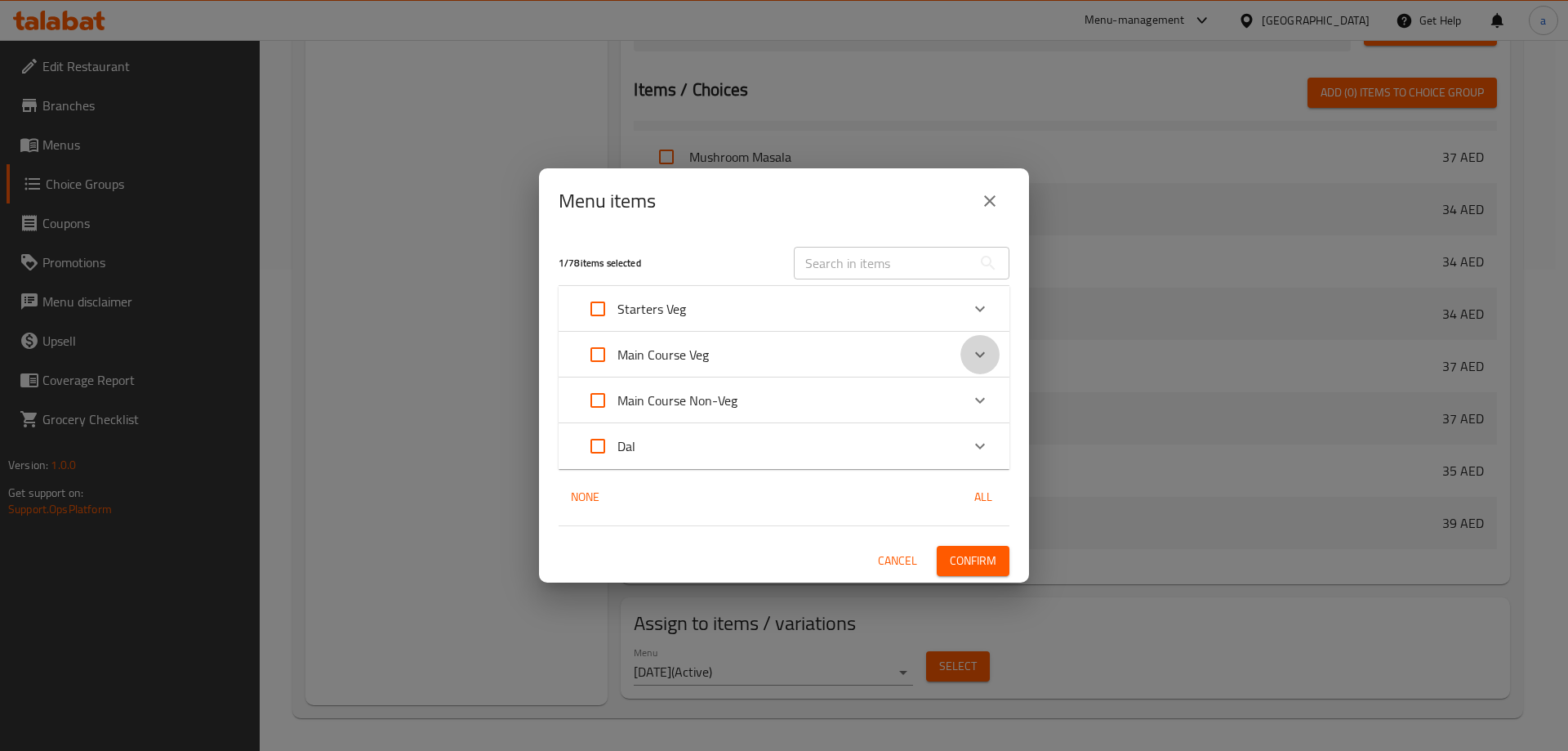
click at [984, 348] on icon "Expand" at bounding box center [980, 355] width 19 height 19
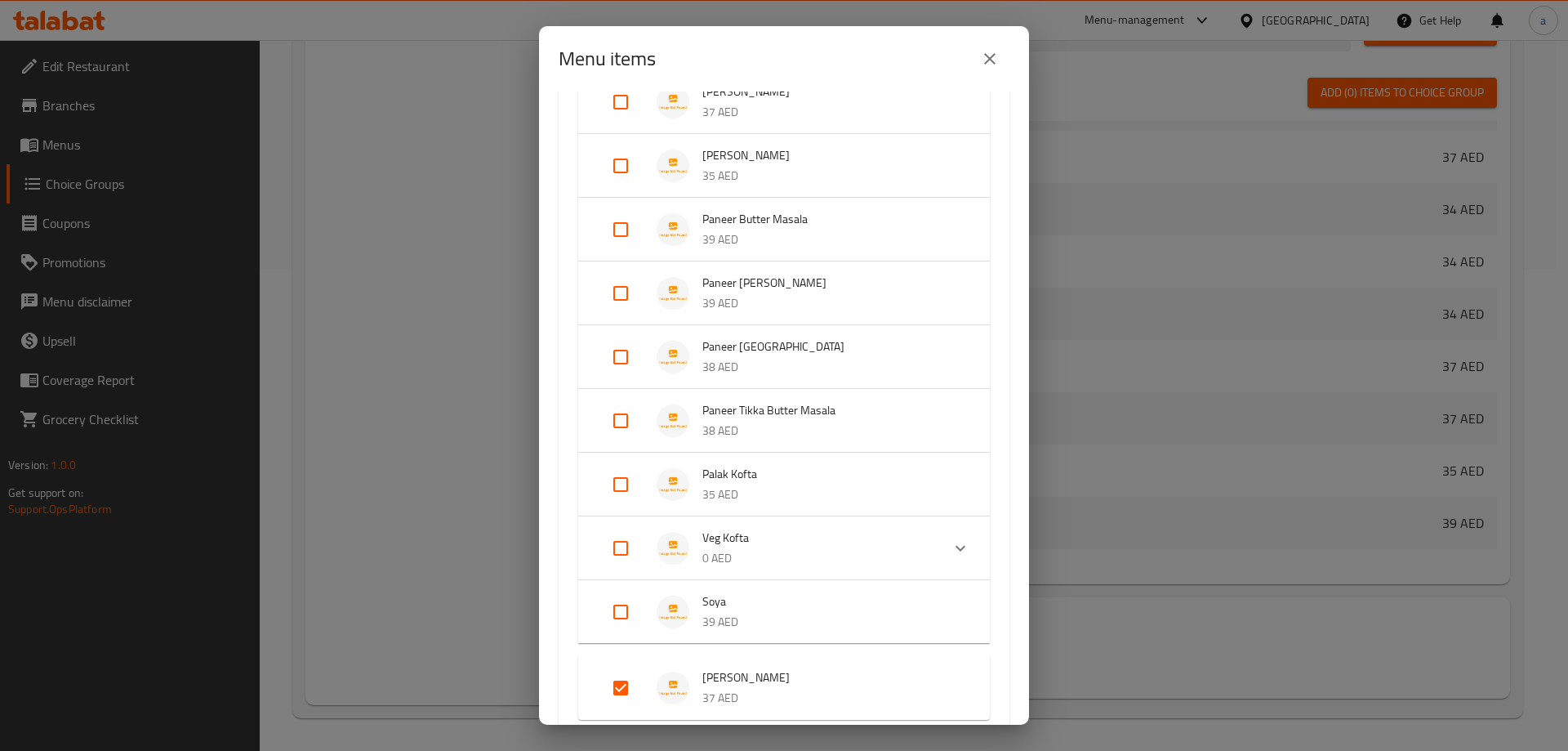
scroll to position [1553, 0]
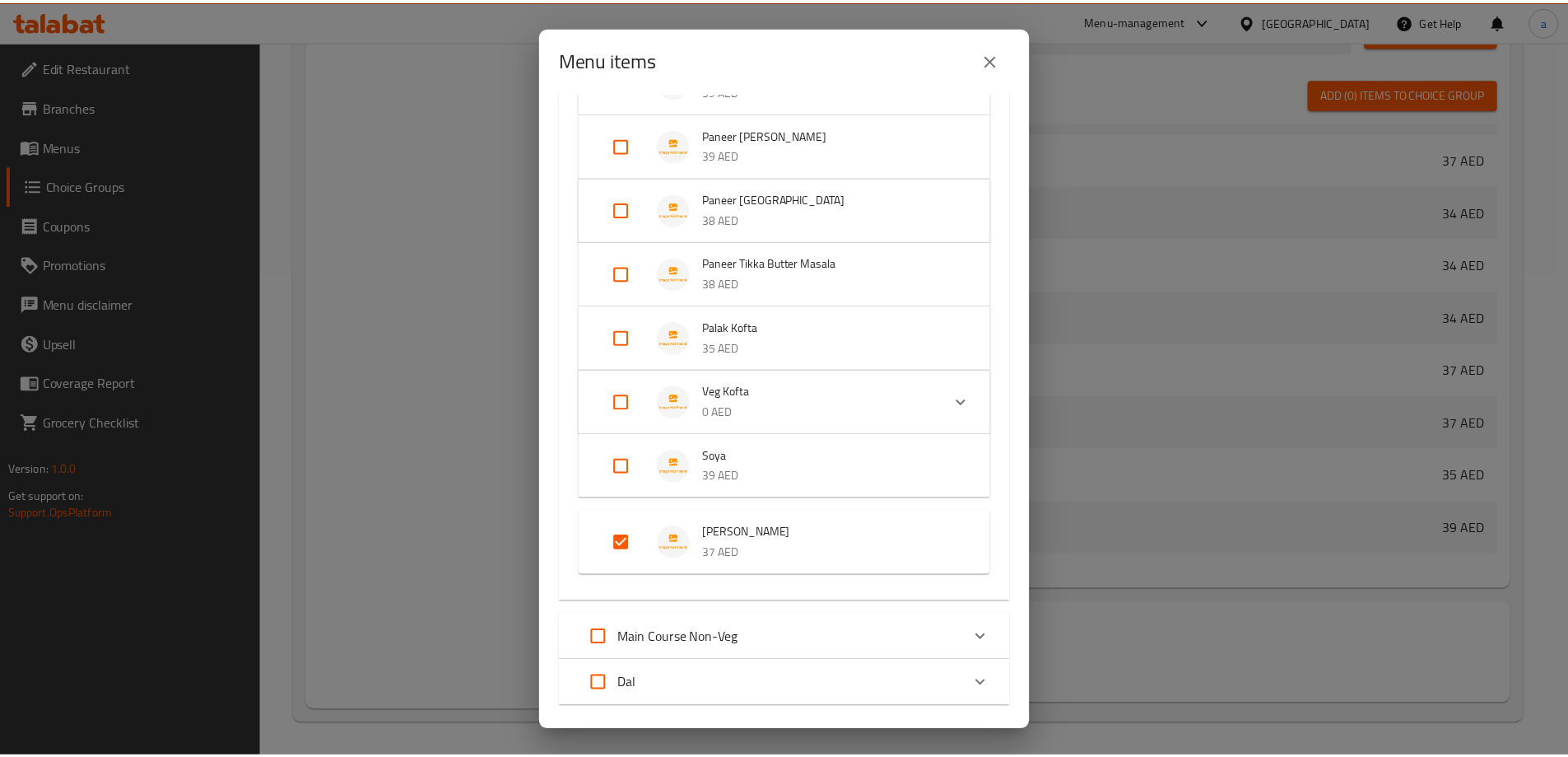
scroll to position [1724, 0]
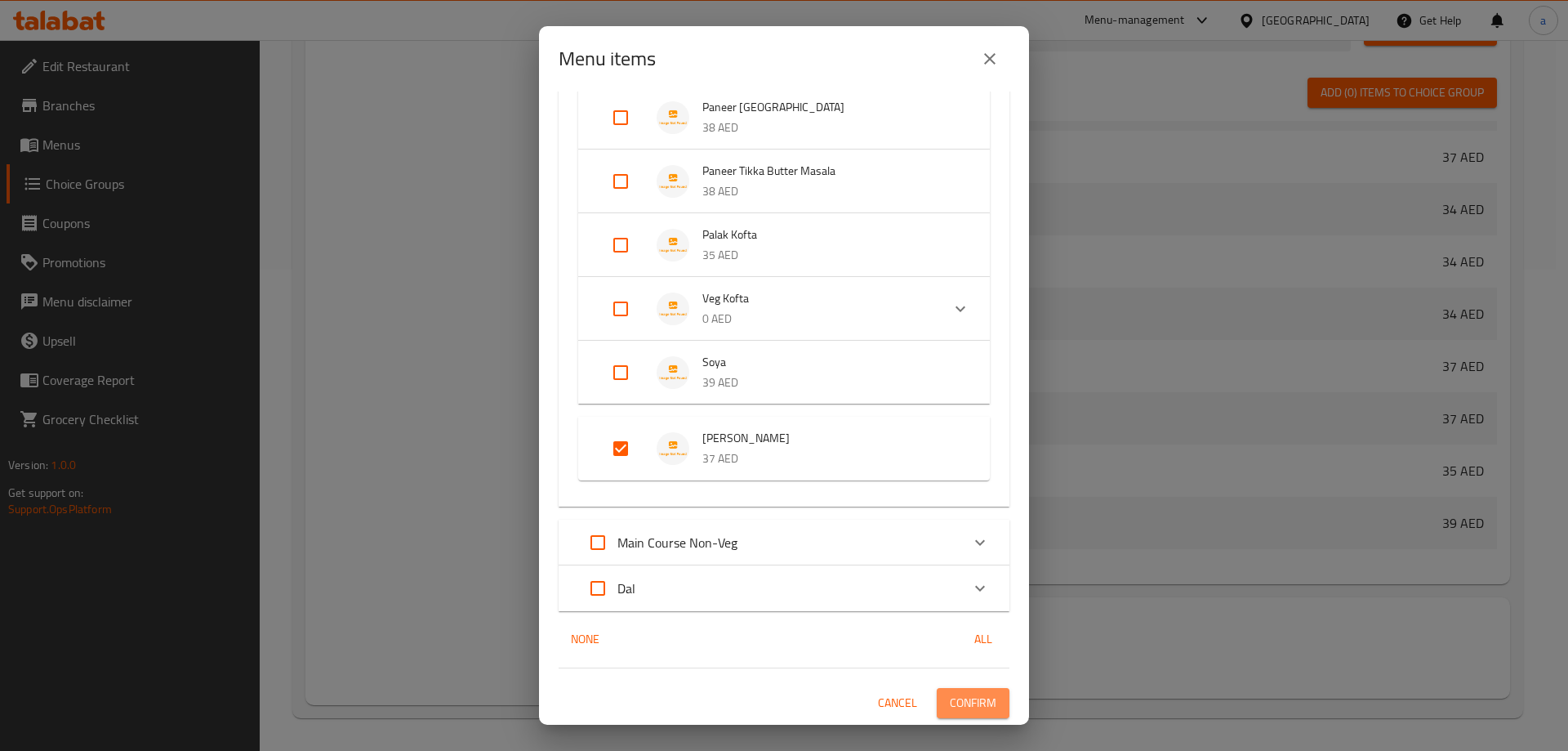
click at [957, 694] on span "Confirm" at bounding box center [973, 702] width 46 height 20
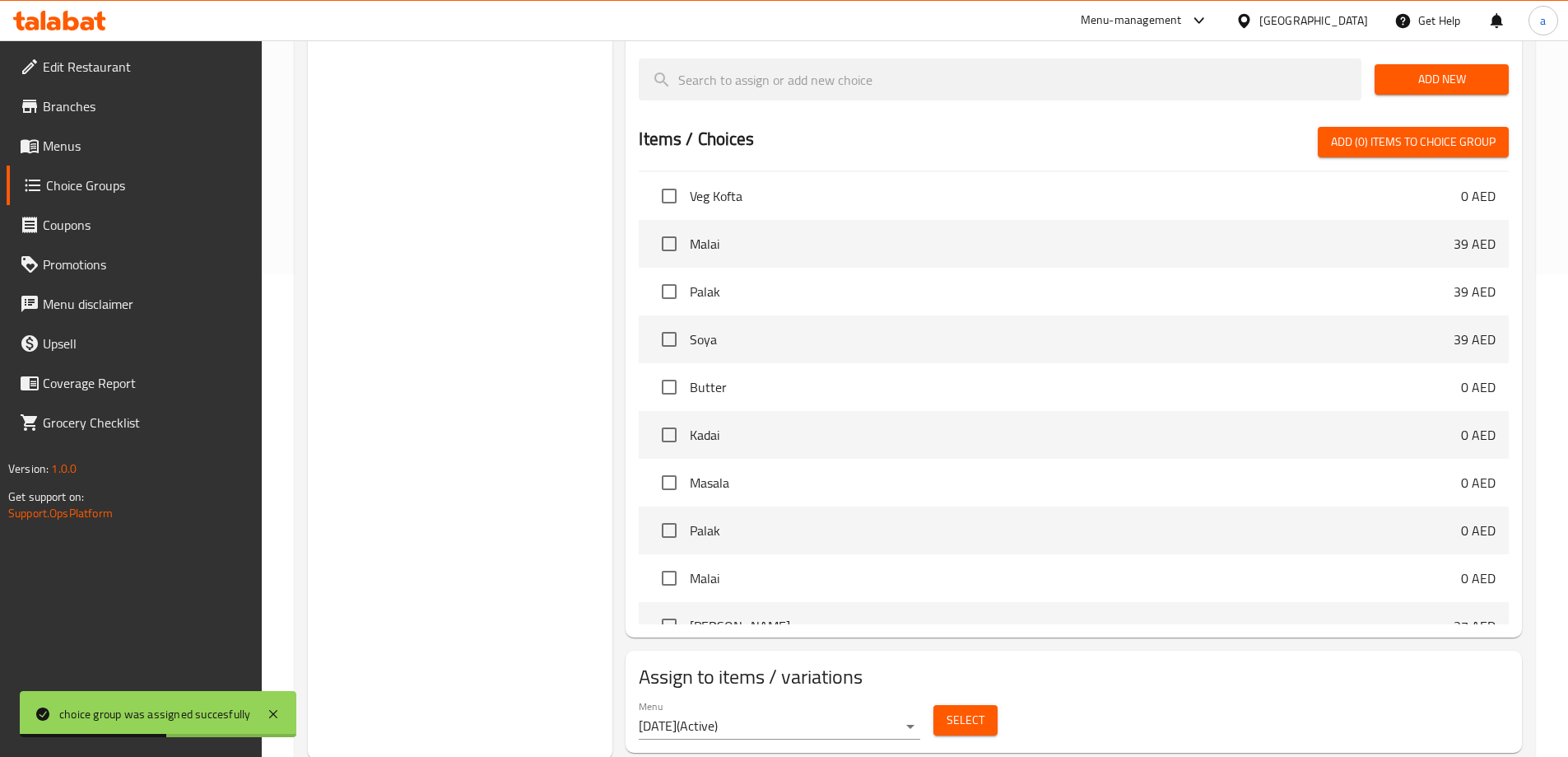
scroll to position [485, 0]
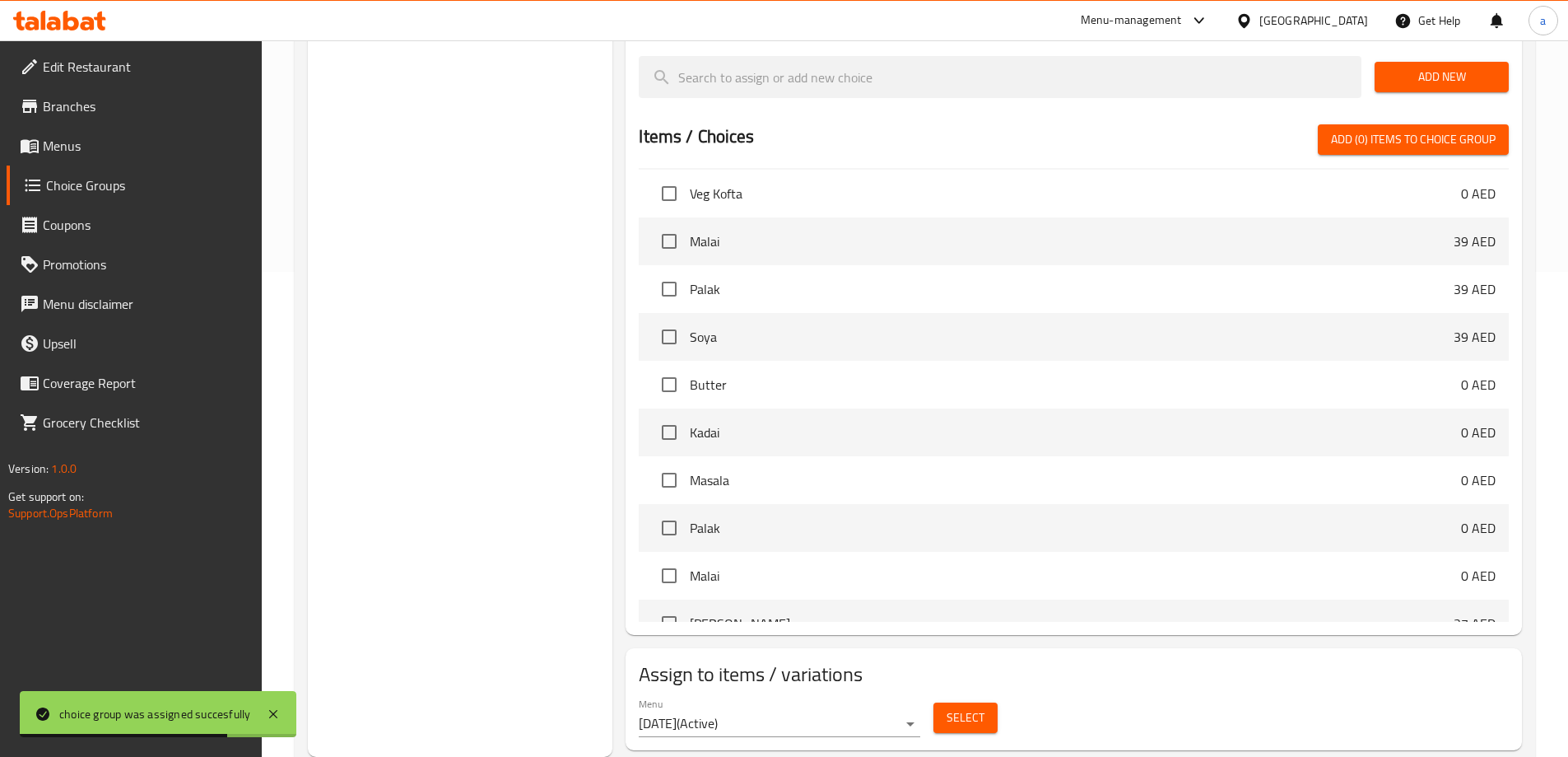
click at [106, 151] on span "Menus" at bounding box center [146, 145] width 206 height 19
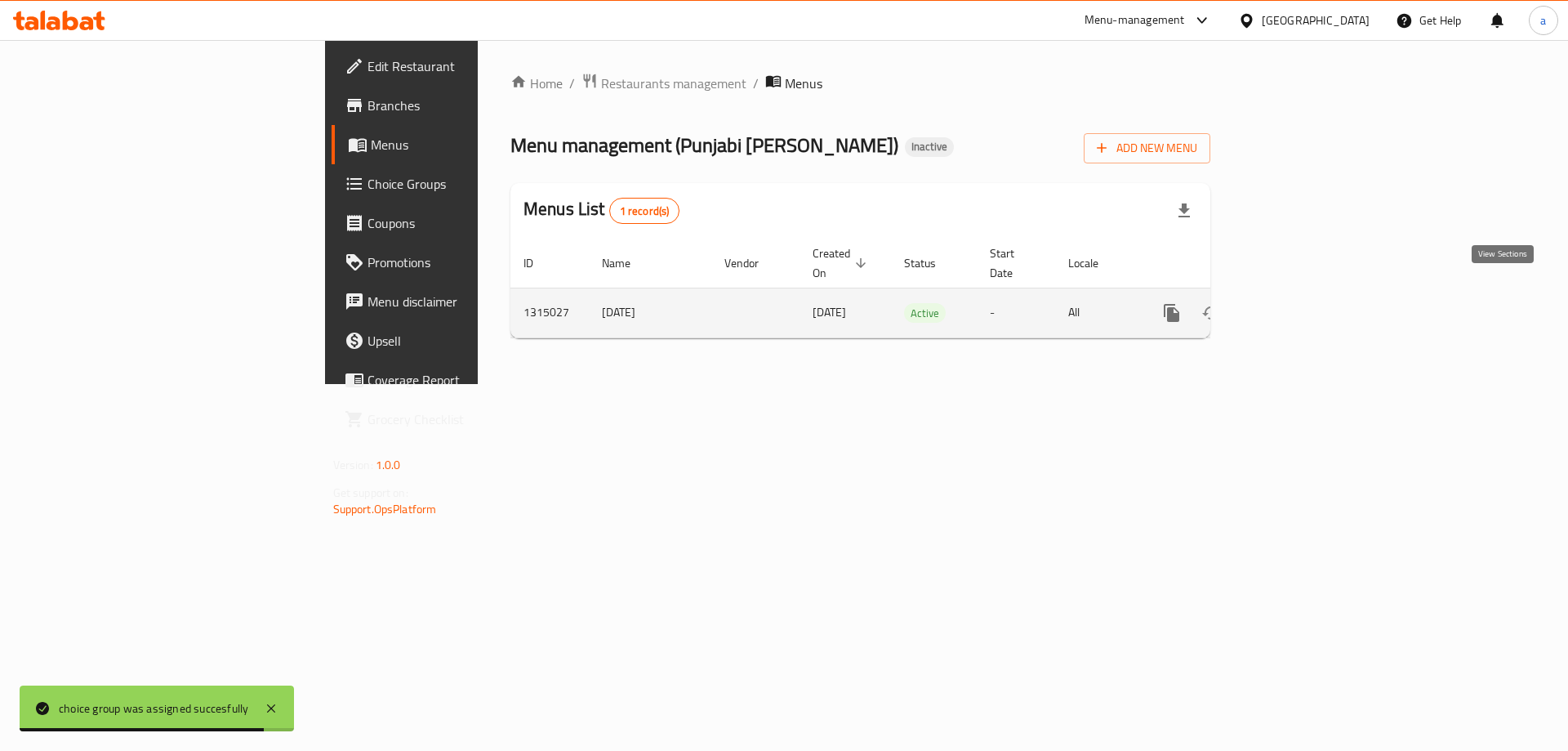
click at [1299, 303] on icon "enhanced table" at bounding box center [1289, 313] width 19 height 19
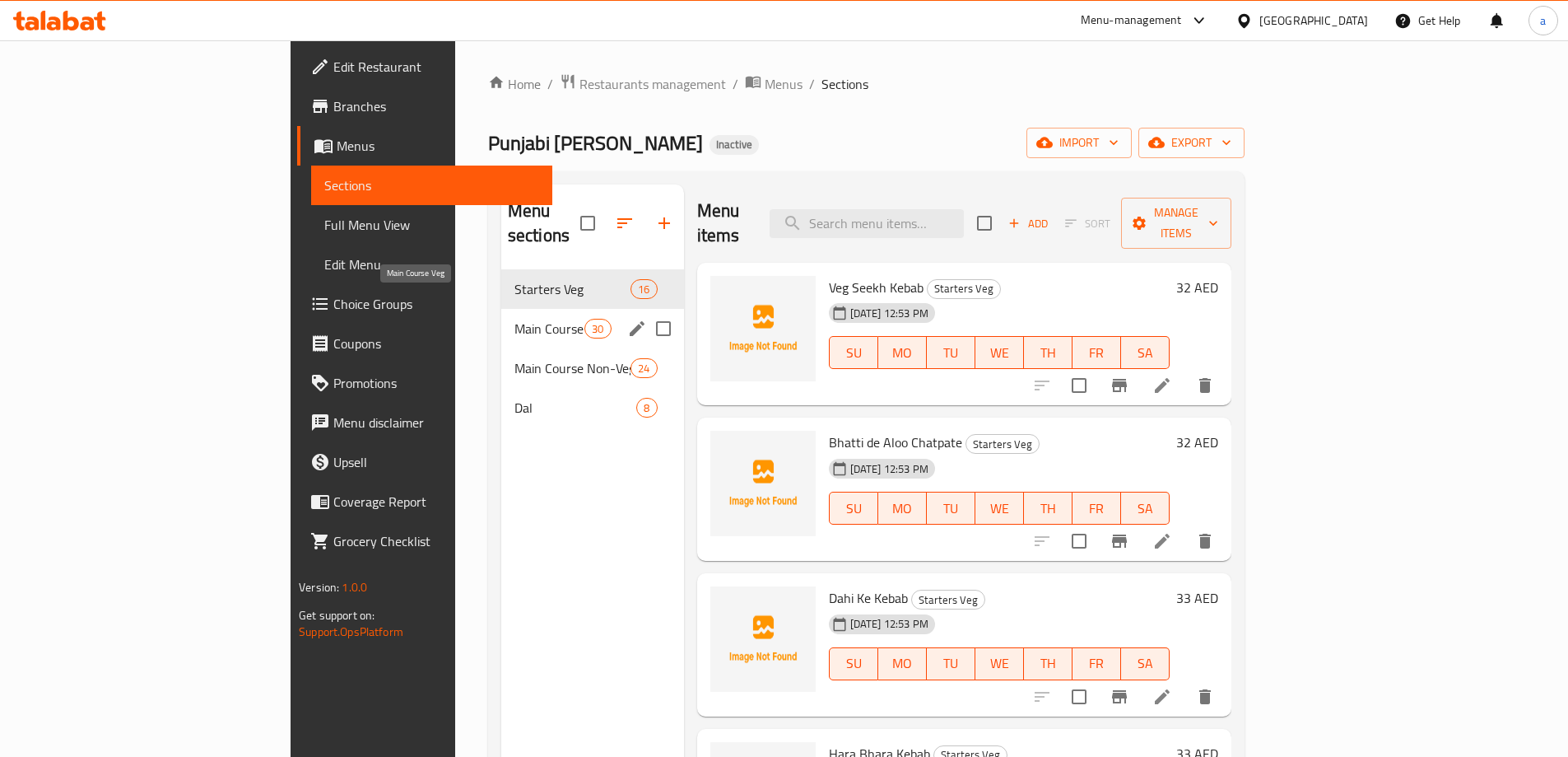
click at [515, 319] on span "Main Course Veg" at bounding box center [550, 328] width 70 height 19
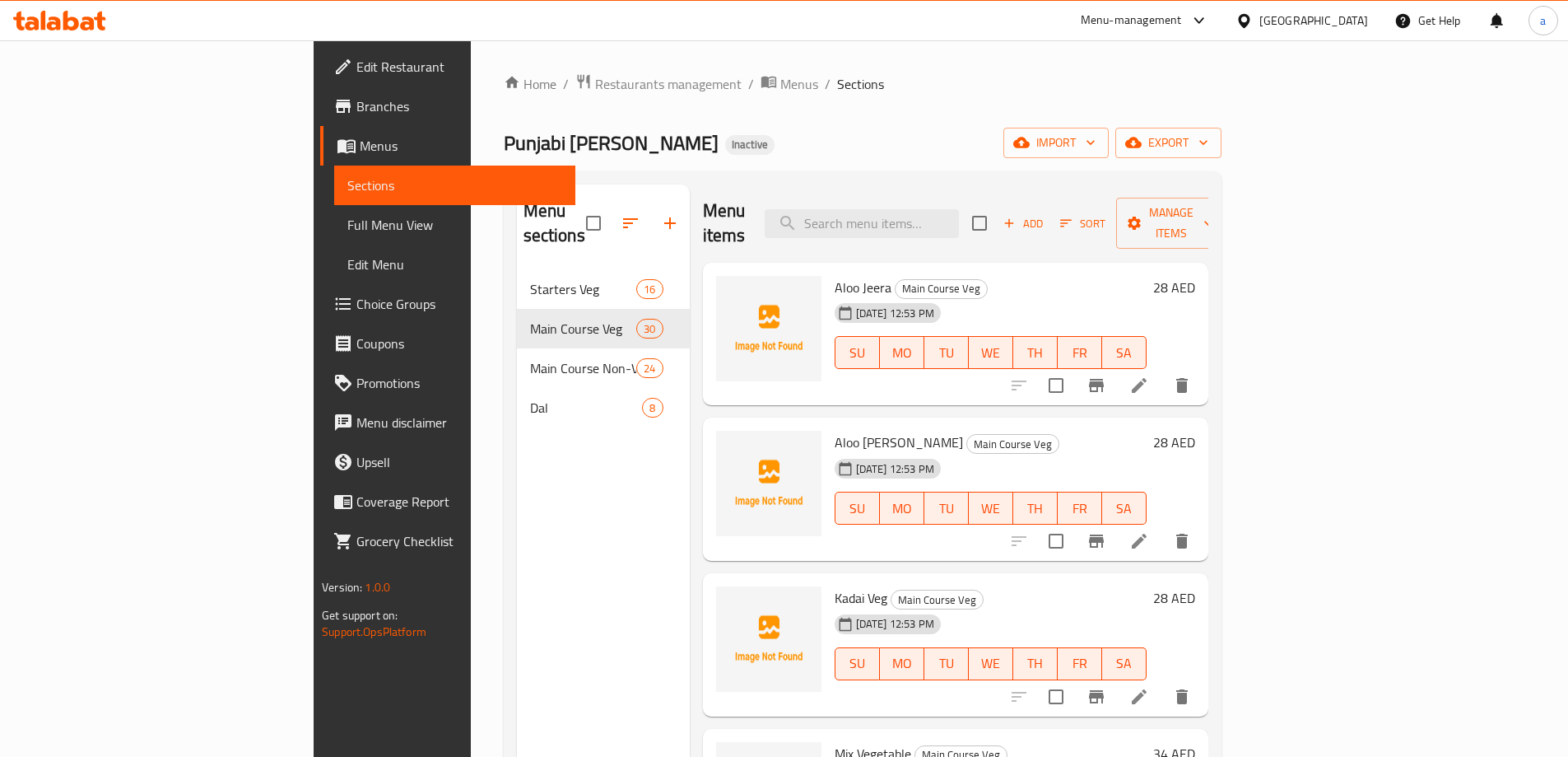
scroll to position [412, 0]
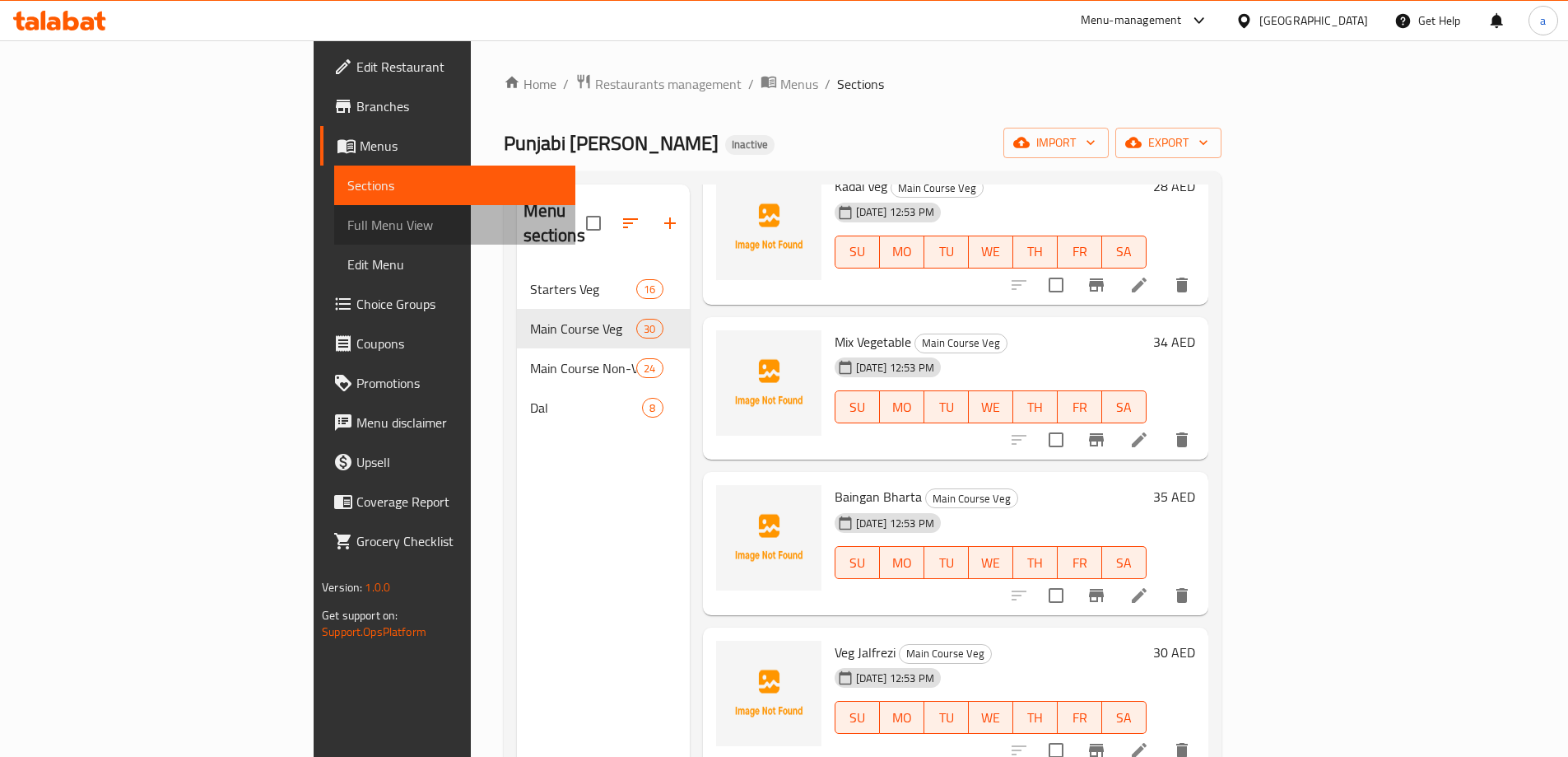
click at [348, 230] on span "Full Menu View" at bounding box center [455, 224] width 215 height 19
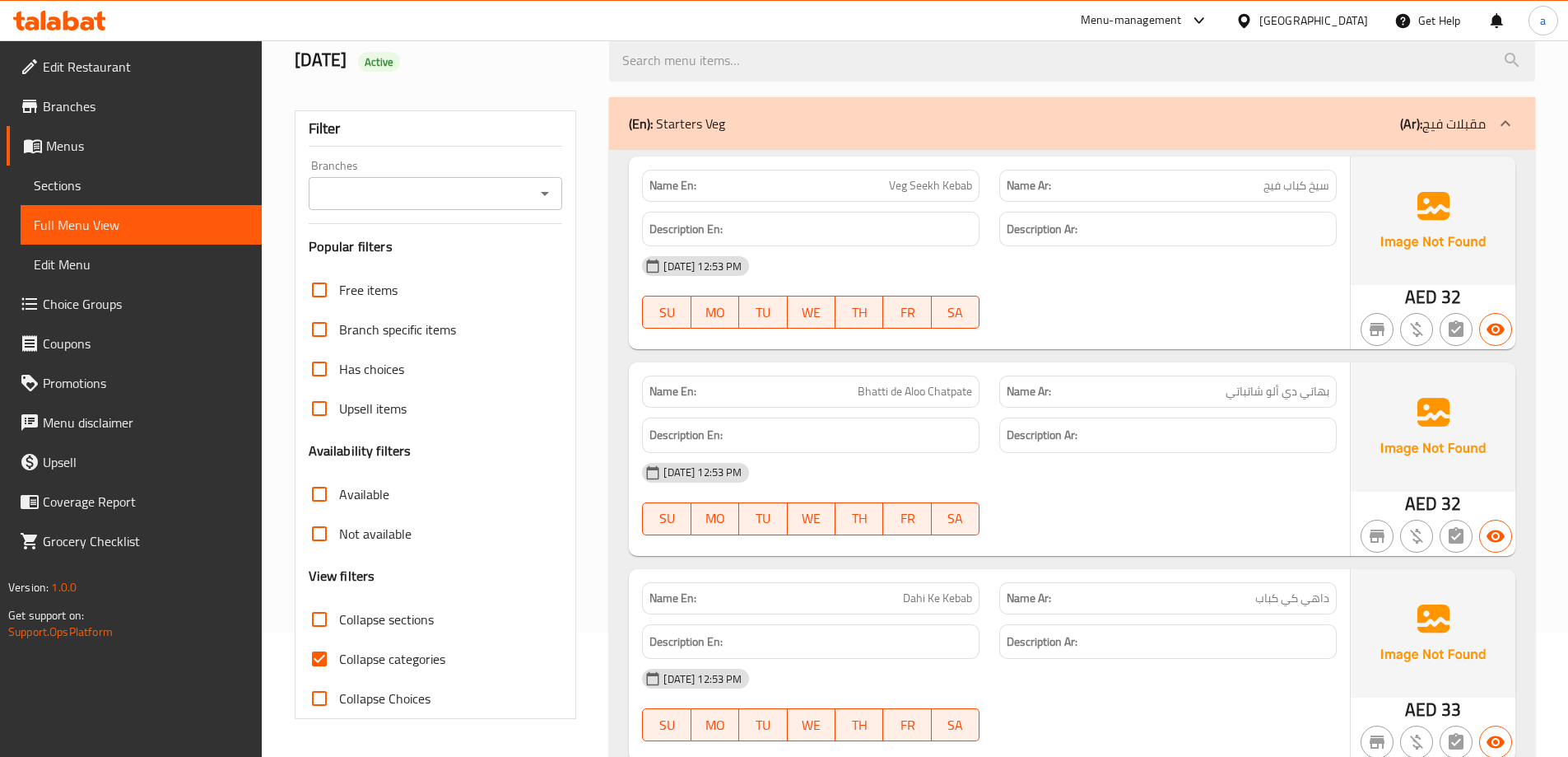
scroll to position [412, 0]
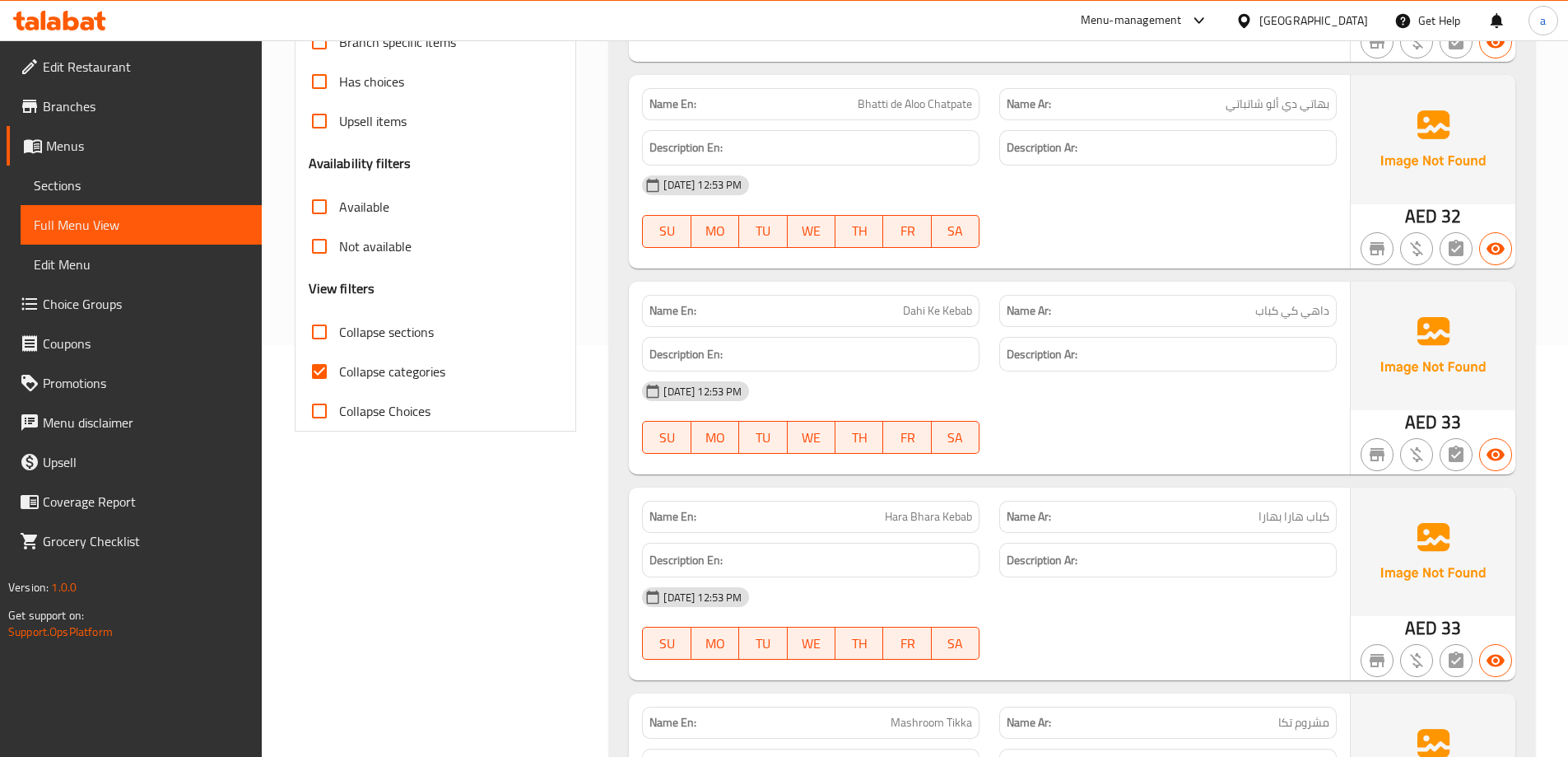
click at [324, 367] on input "Collapse categories" at bounding box center [319, 371] width 40 height 40
checkbox input "false"
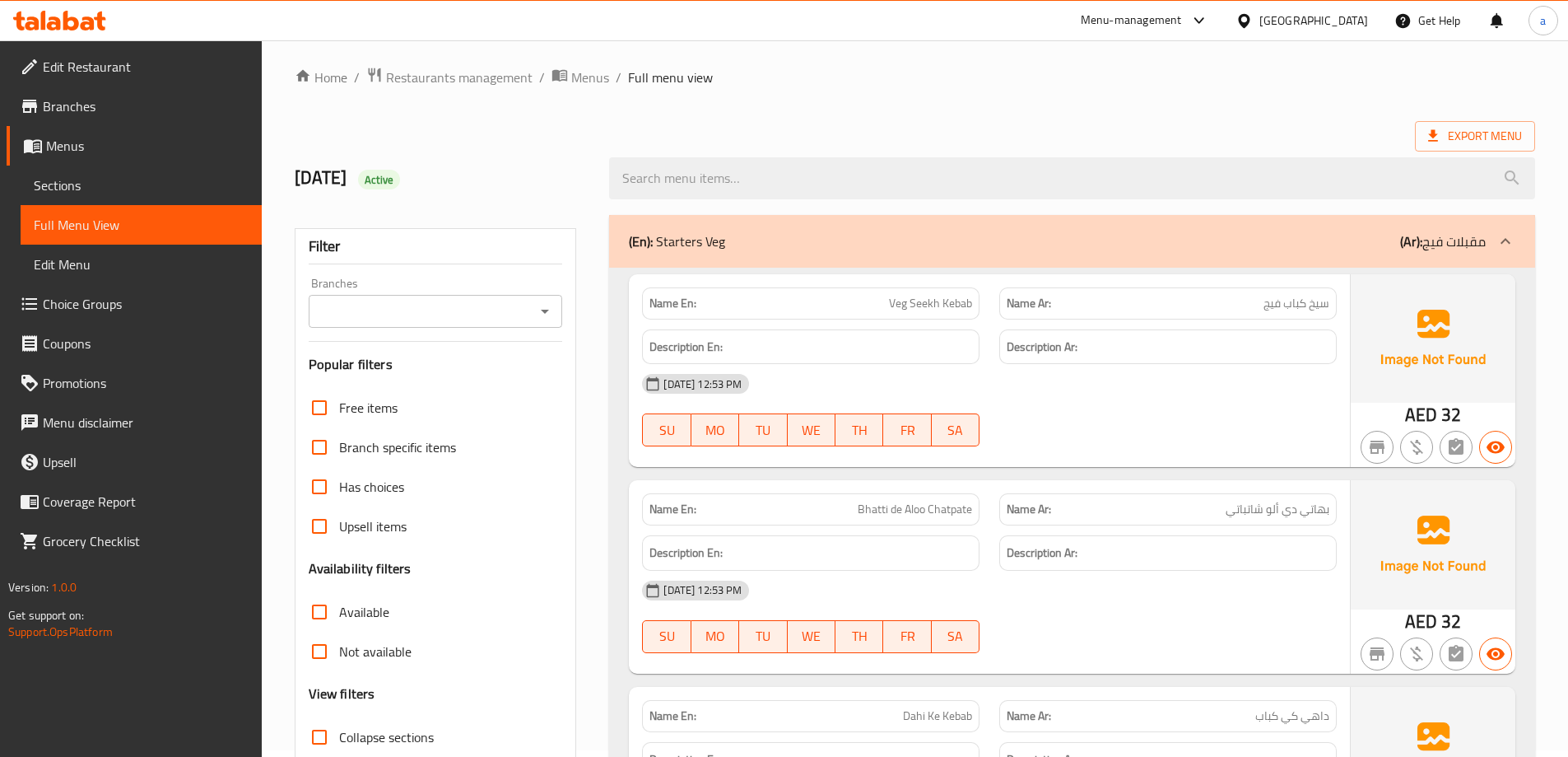
scroll to position [0, 0]
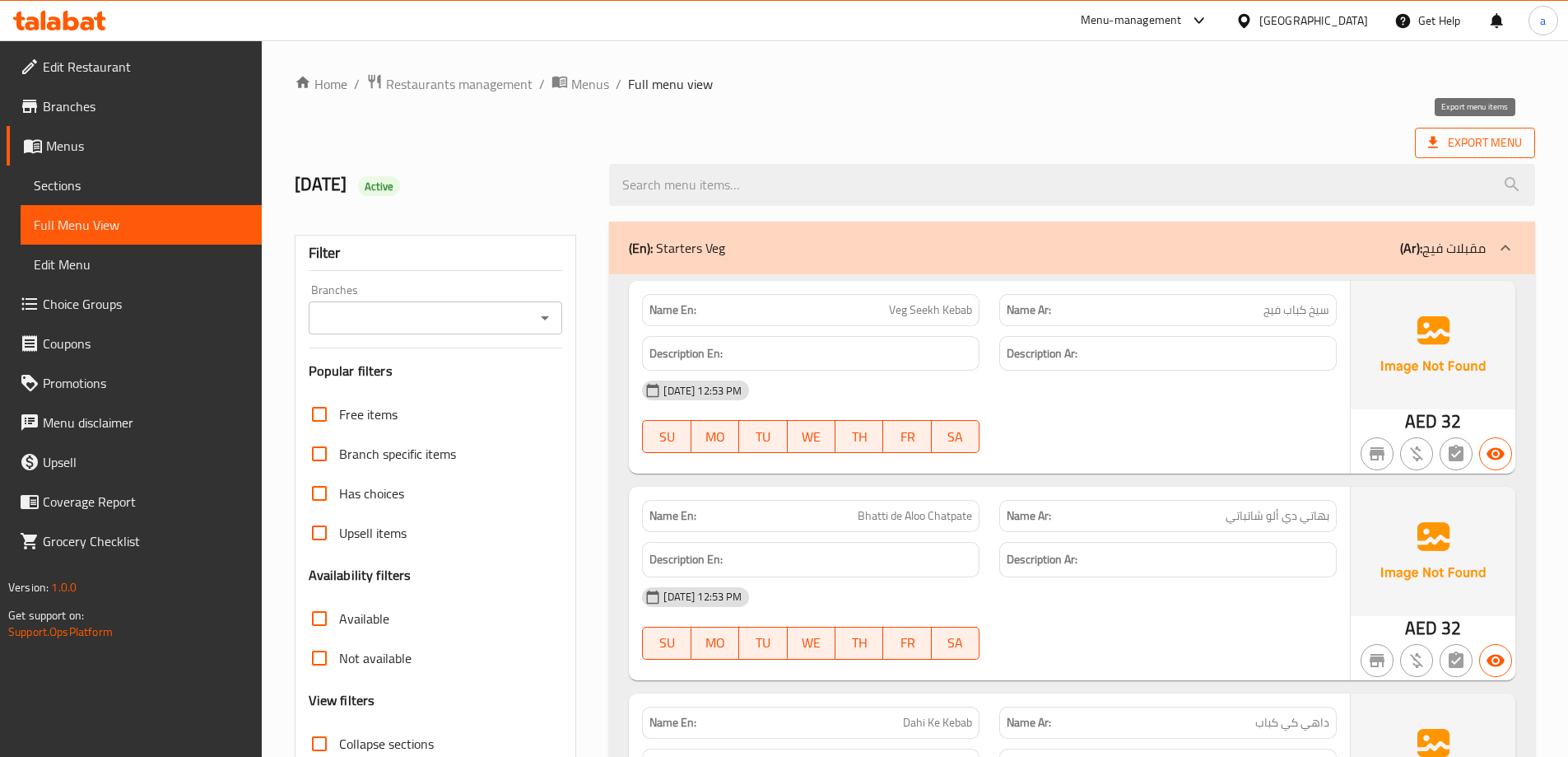
click at [1448, 135] on span "Export Menu" at bounding box center [1475, 143] width 94 height 20
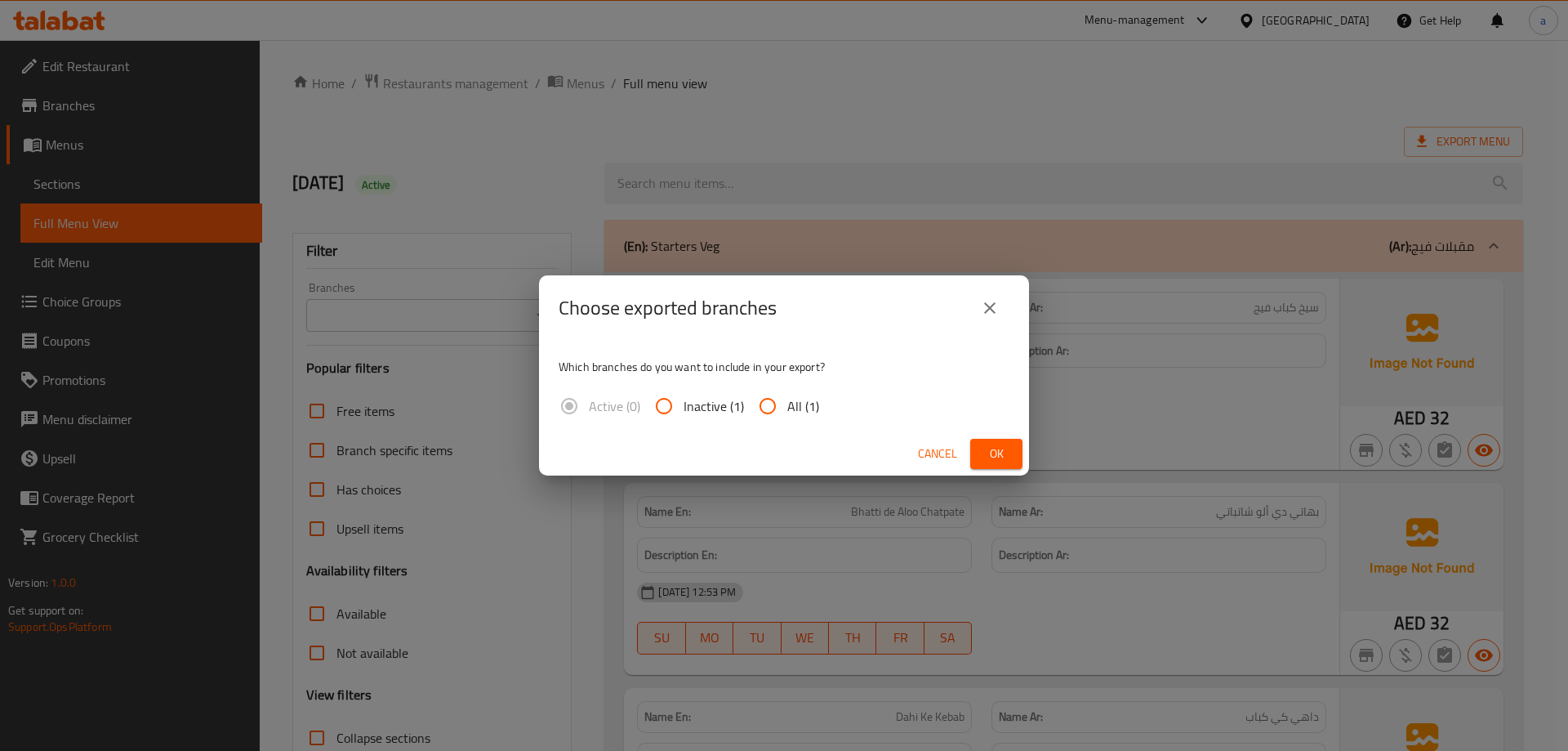
click at [778, 399] on input "All (1)" at bounding box center [767, 406] width 39 height 39
radio input "true"
click at [1013, 455] on button "Ok" at bounding box center [996, 453] width 52 height 31
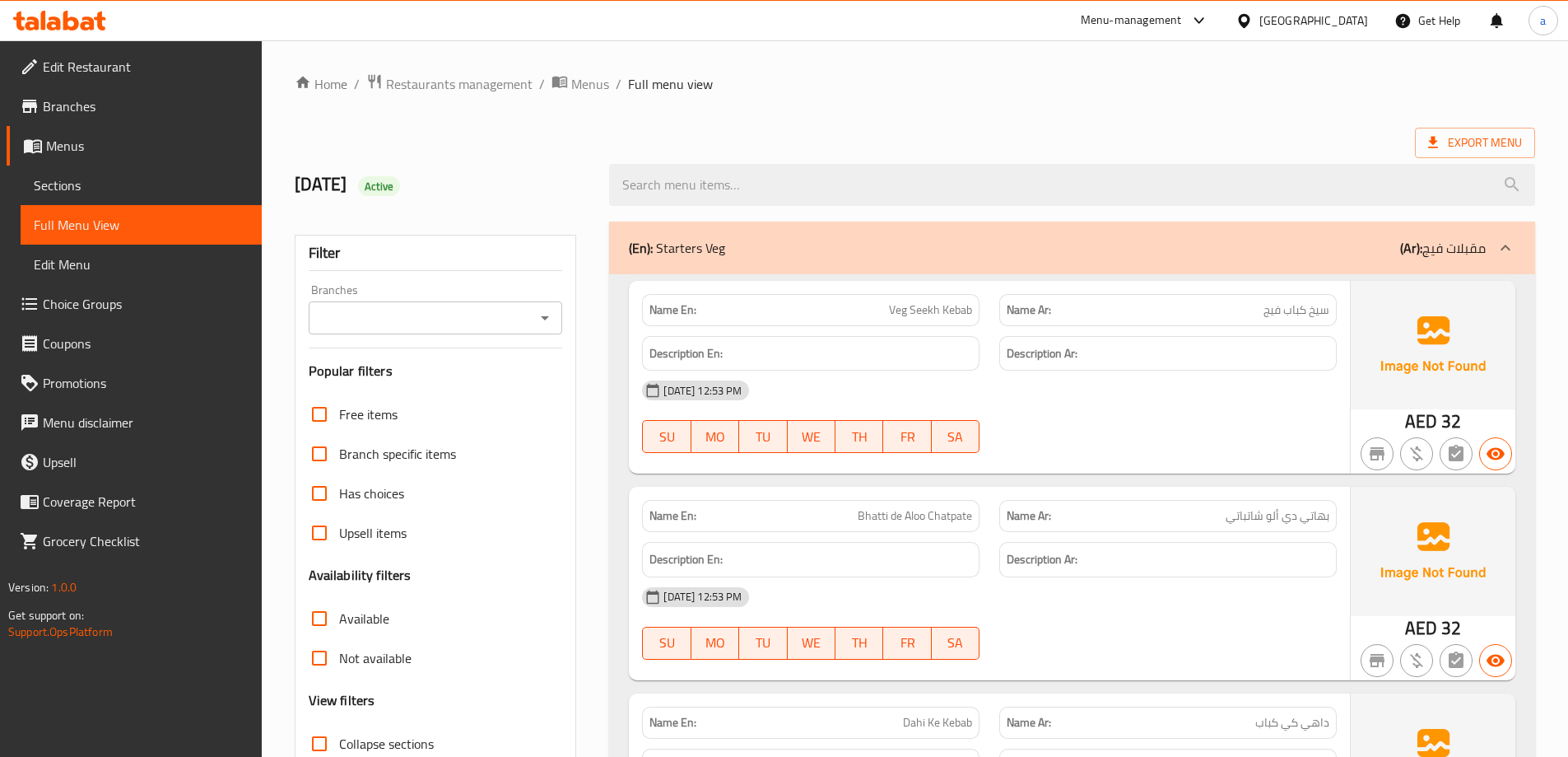
click at [1265, 19] on div "United Arab Emirates" at bounding box center [1313, 20] width 108 height 18
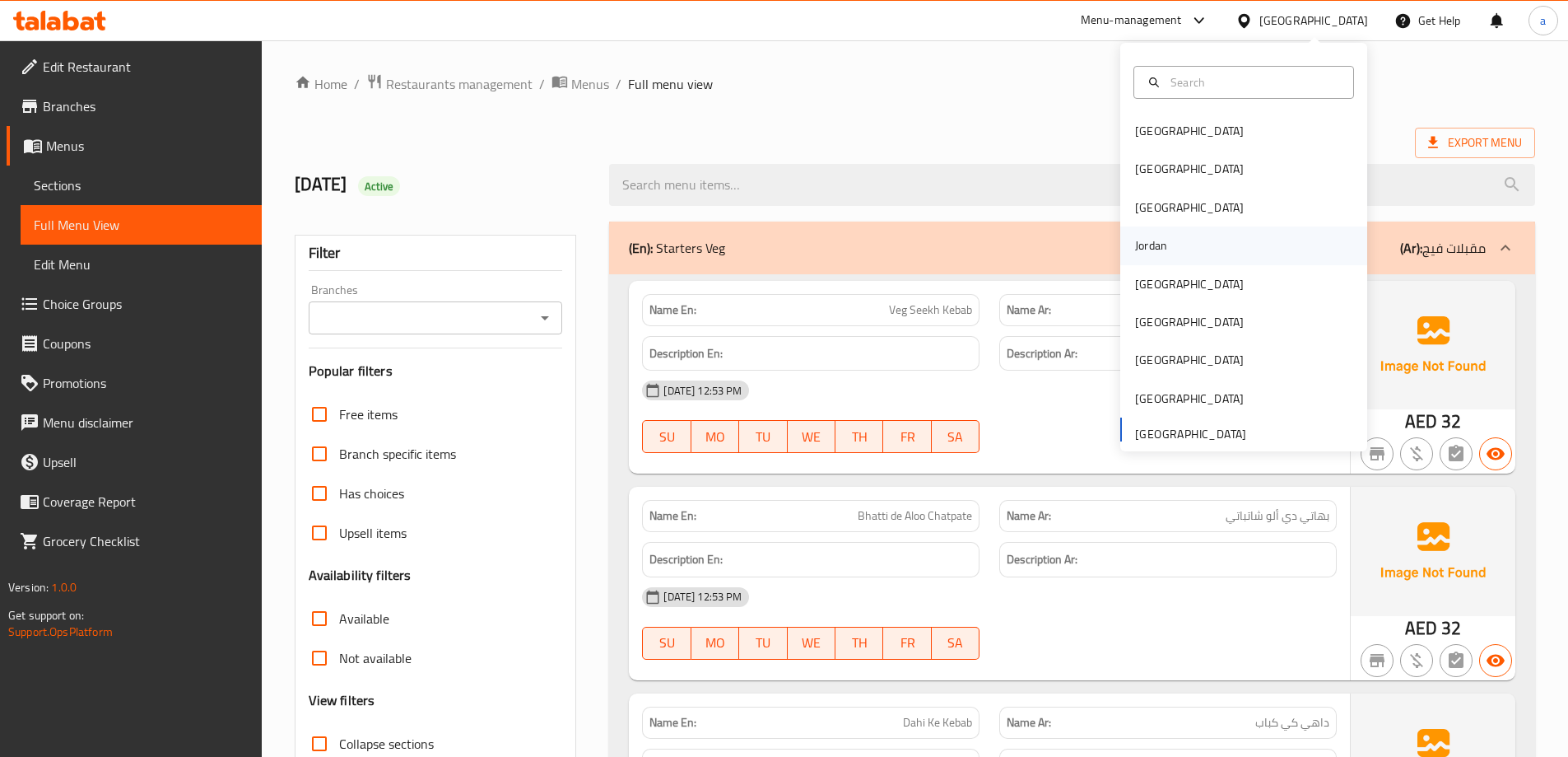
click at [1149, 246] on div "Jordan" at bounding box center [1151, 245] width 32 height 18
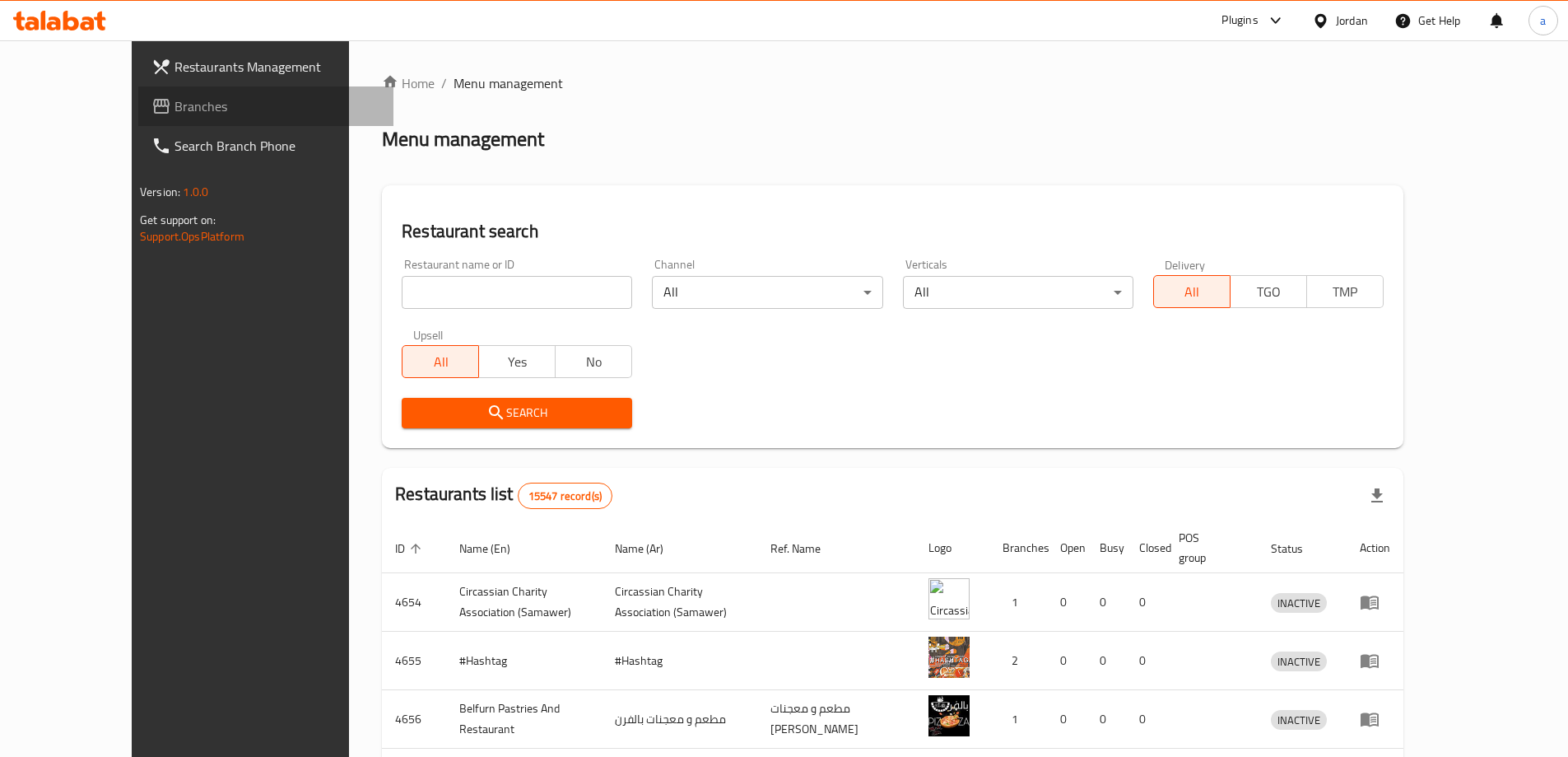
click at [174, 106] on span "Branches" at bounding box center [277, 106] width 206 height 19
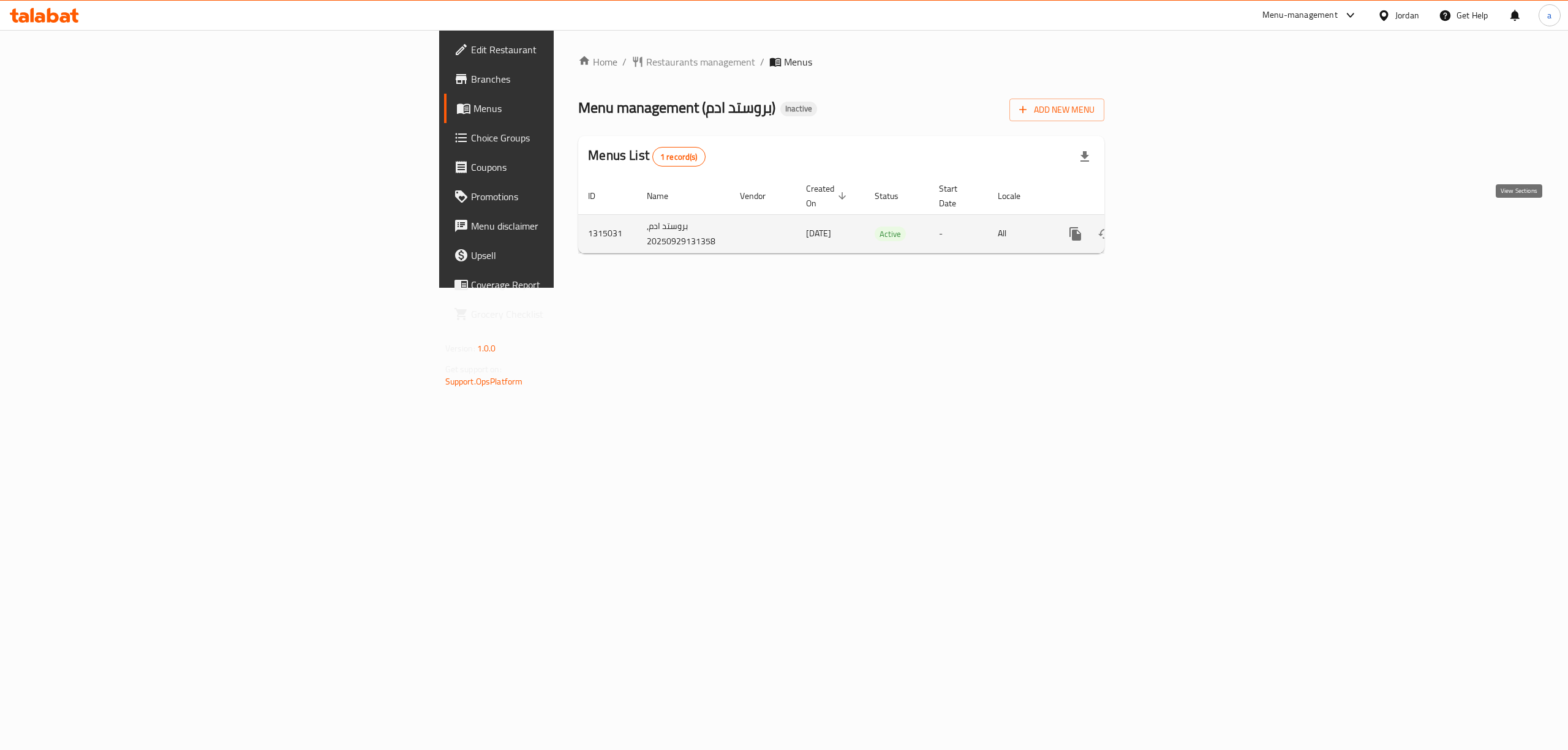
click at [1178, 228] on link "enhanced table" at bounding box center [1163, 234] width 29 height 29
click at [1104, 121] on button "Add New Menu" at bounding box center [1057, 111] width 95 height 23
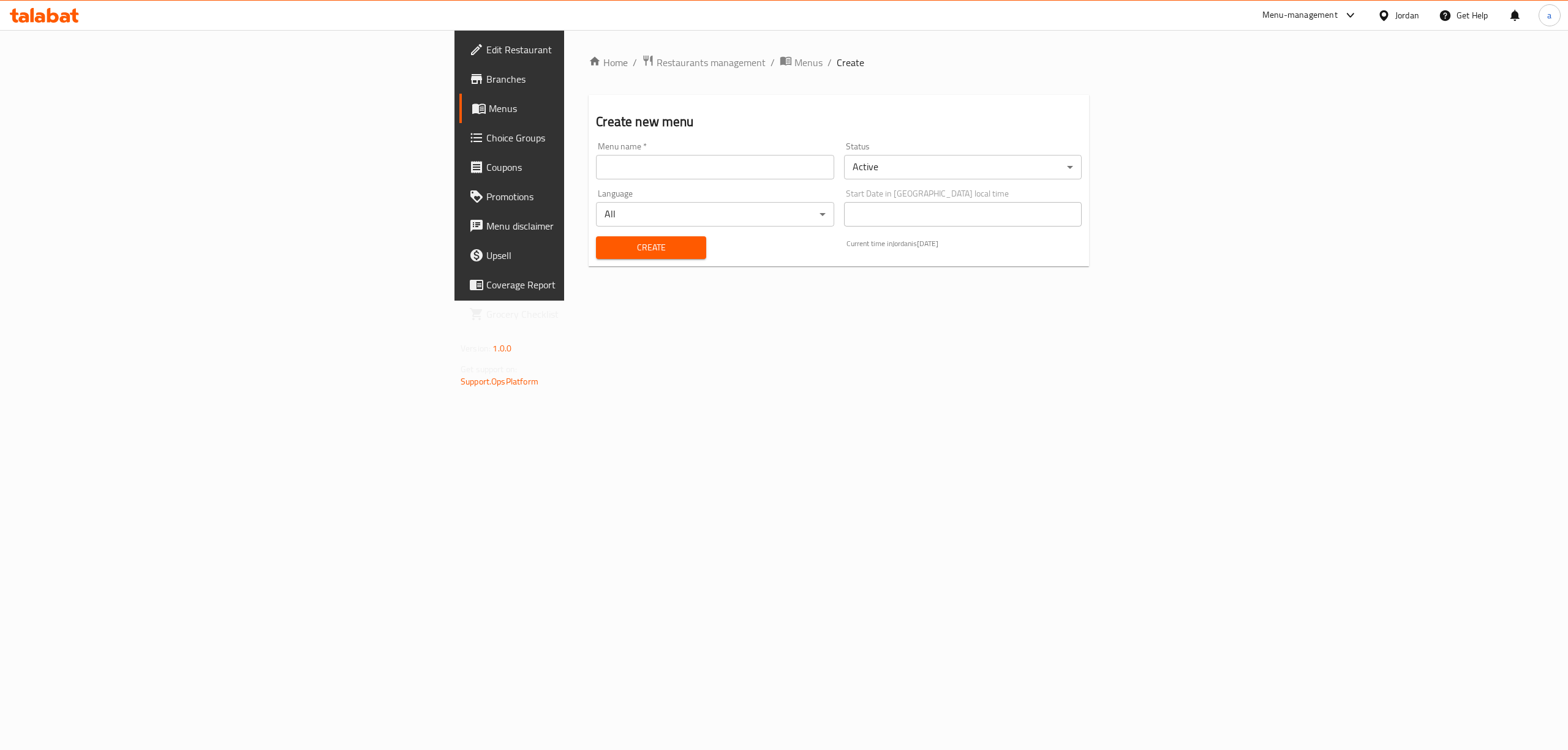
click at [596, 172] on input "text" at bounding box center [714, 167] width 238 height 24
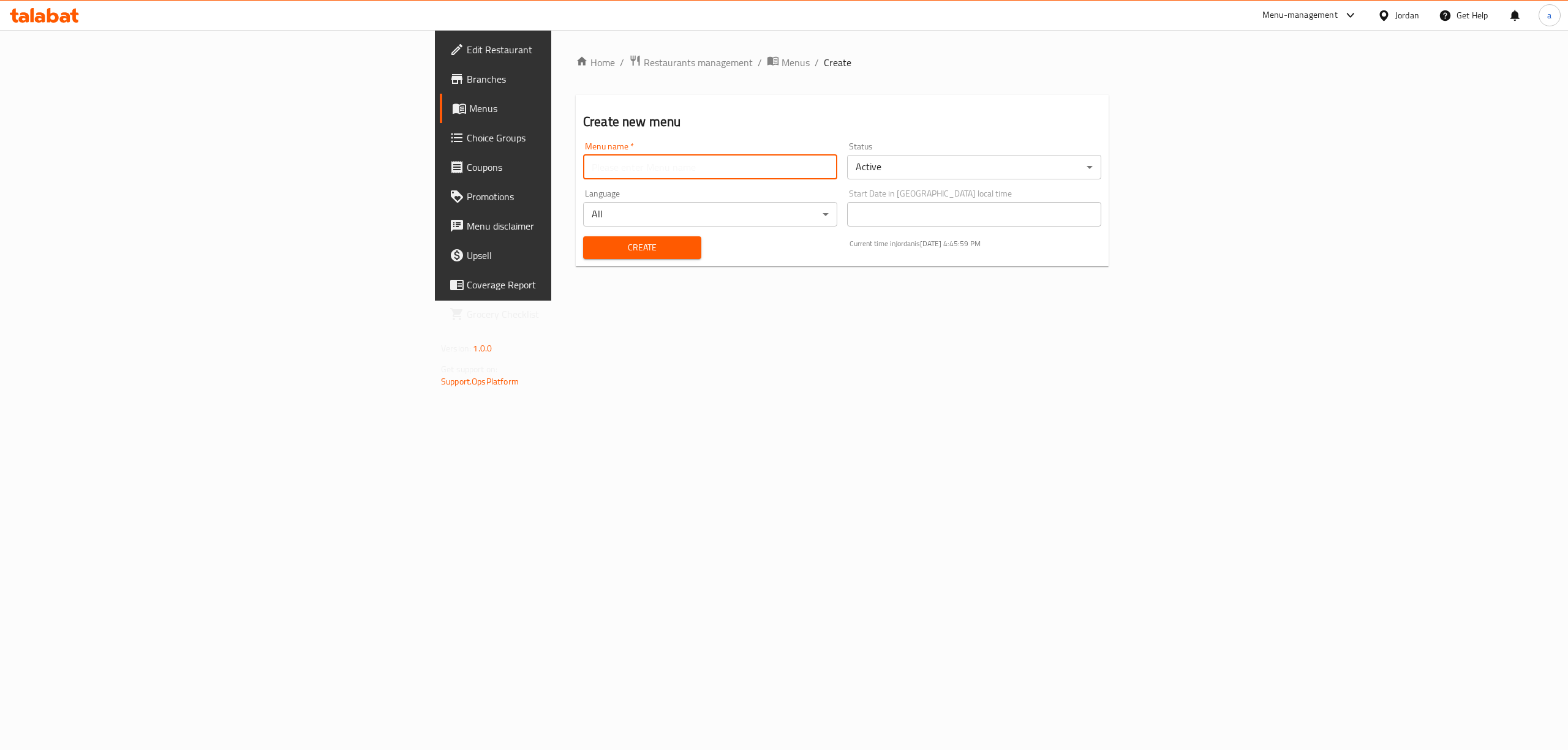
type input "[DATE]"
click at [593, 253] on span "Create" at bounding box center [642, 247] width 99 height 15
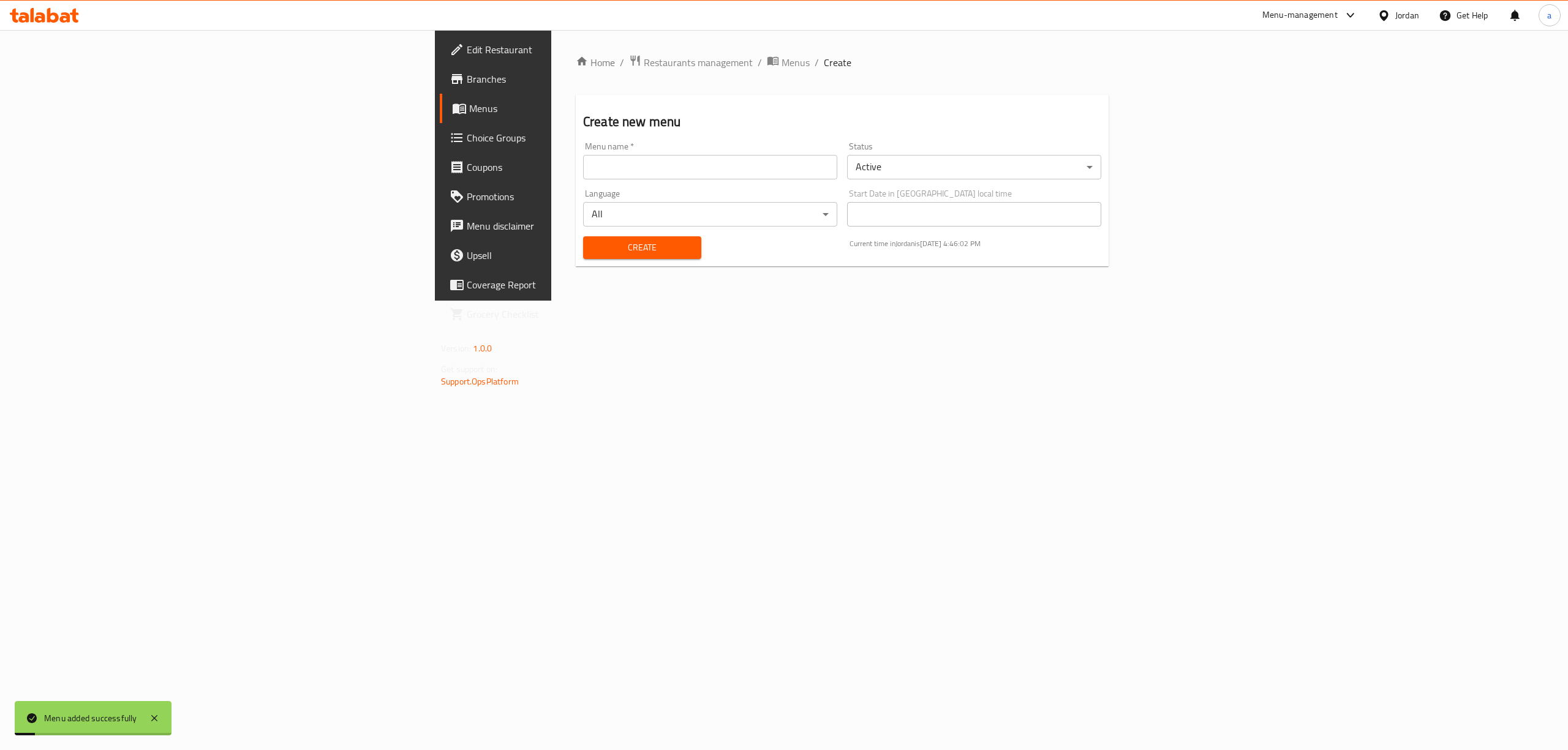
click at [440, 99] on link "Menus" at bounding box center [568, 108] width 257 height 29
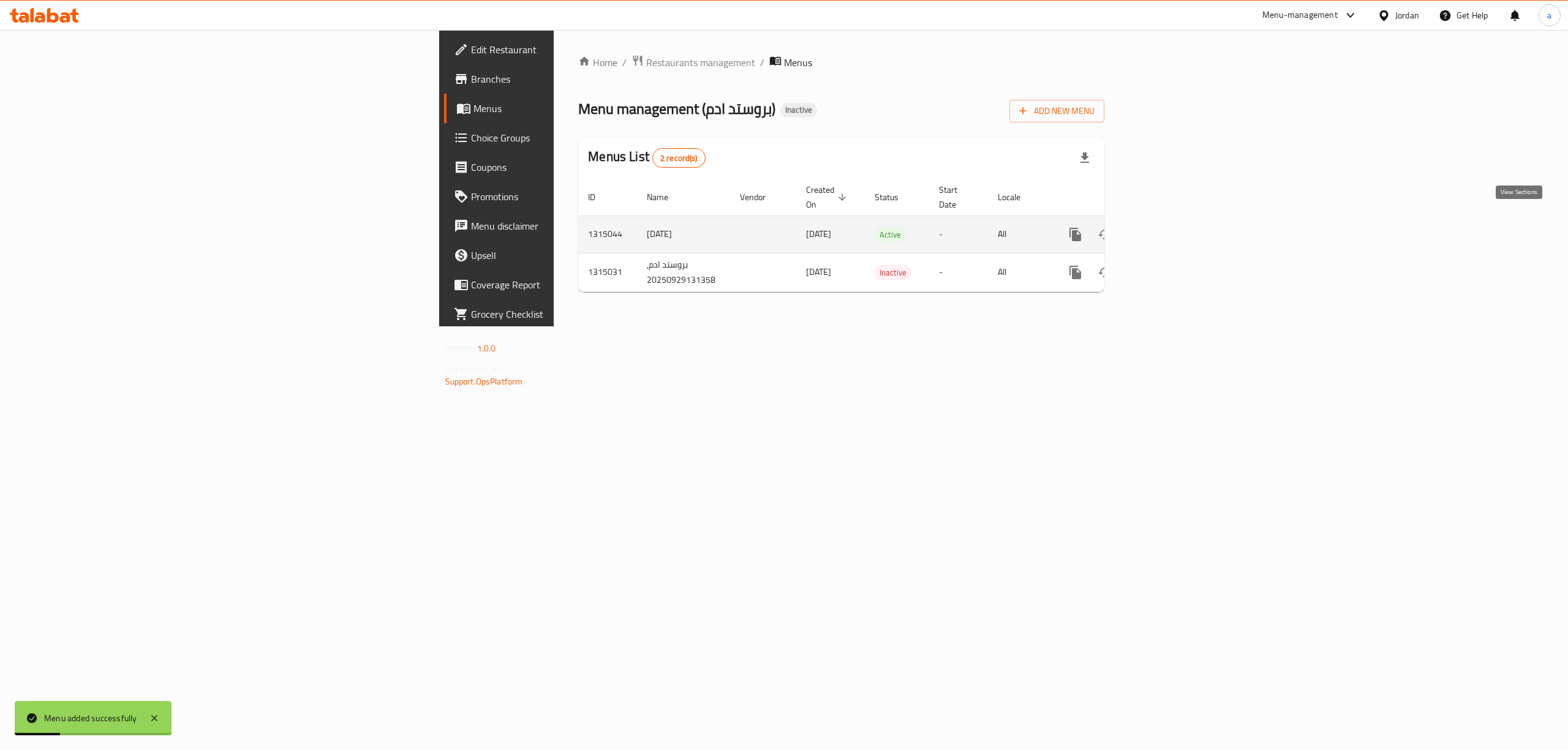
click at [1178, 220] on link "enhanced table" at bounding box center [1163, 234] width 29 height 29
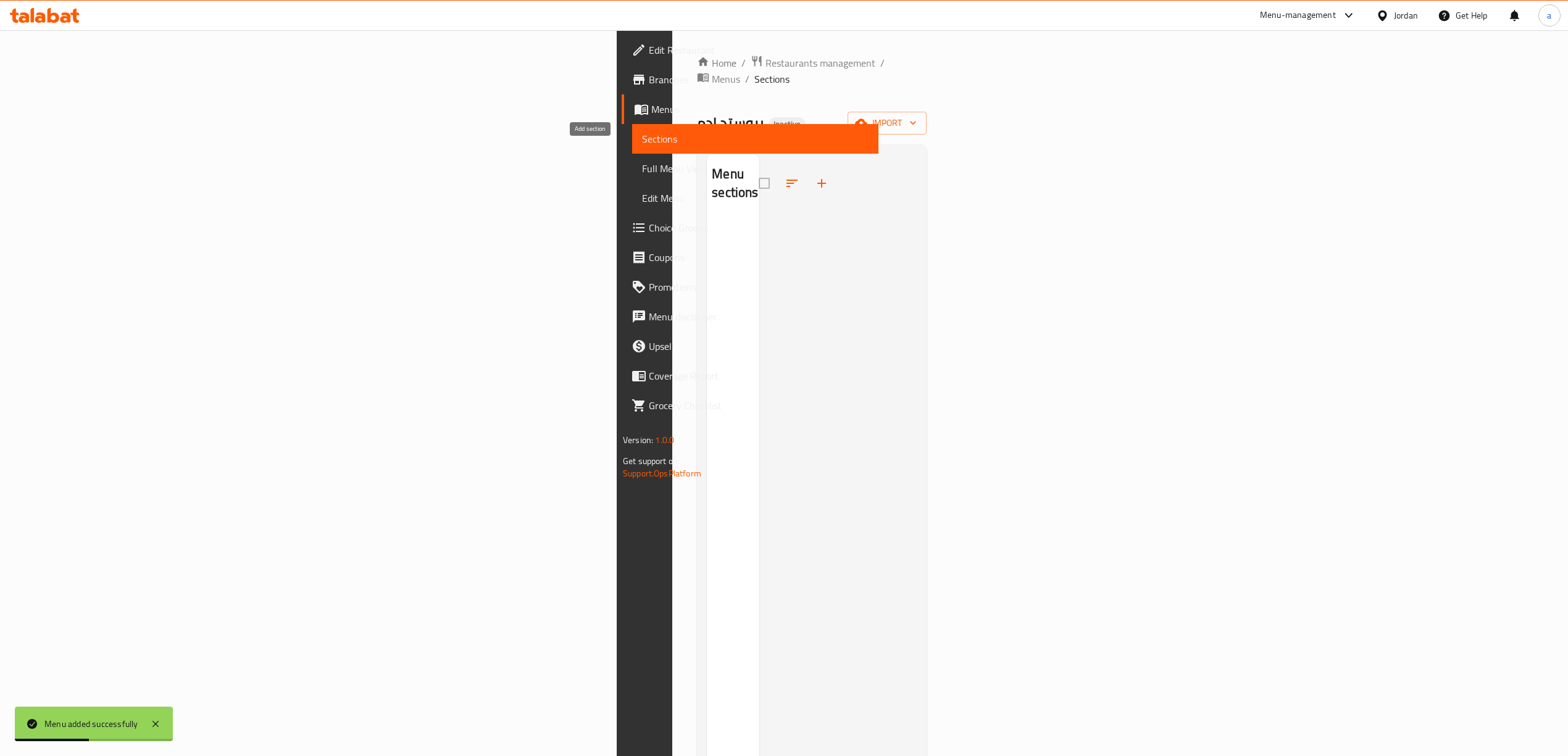
click at [814, 176] on icon "button" at bounding box center [822, 183] width 15 height 15
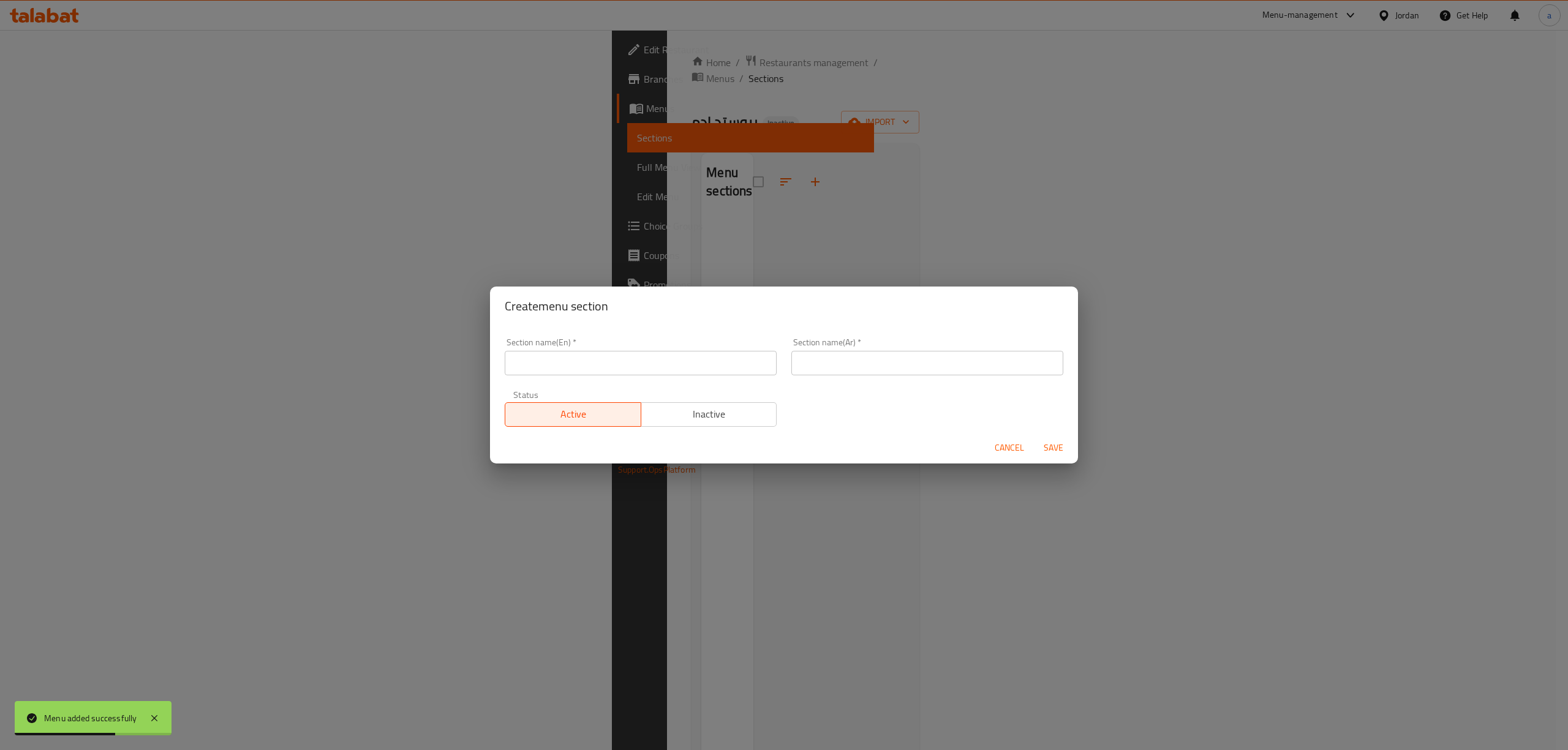
click at [777, 204] on div "Create menu section Section name(En)   * Section name(En) * Section name(Ar)   …" at bounding box center [784, 375] width 1568 height 750
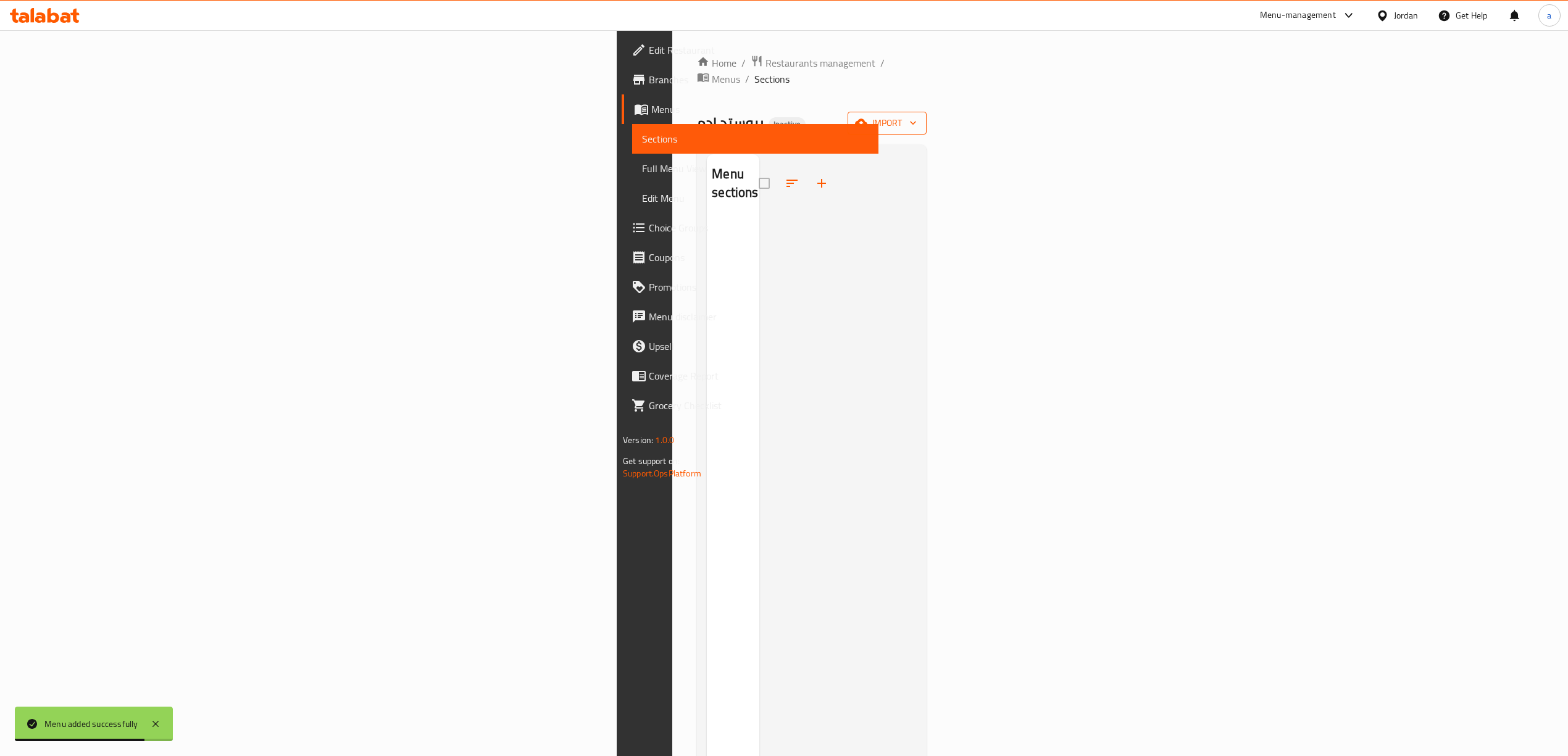
click at [927, 111] on button "import" at bounding box center [887, 123] width 79 height 23
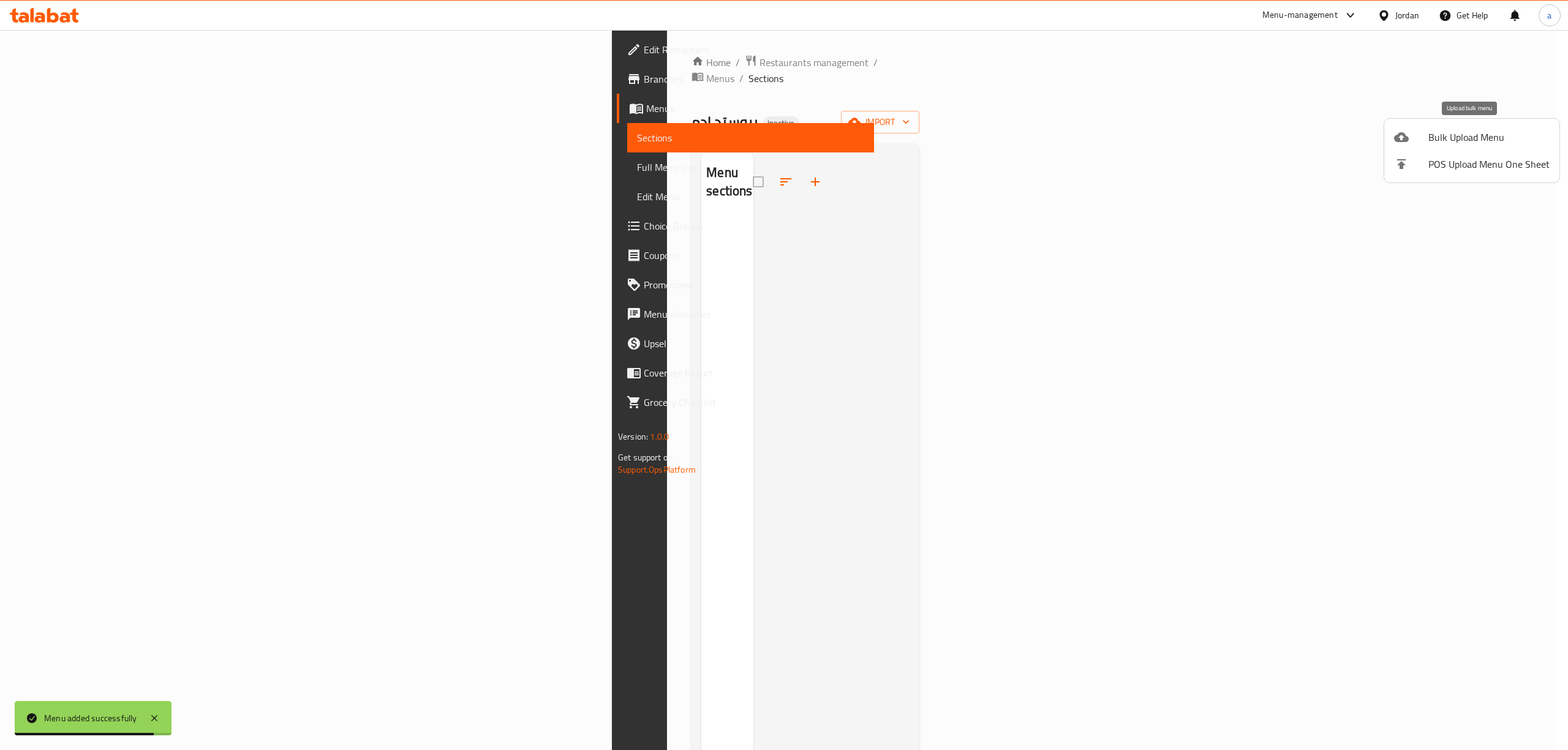
click at [1421, 141] on div at bounding box center [1411, 137] width 34 height 14
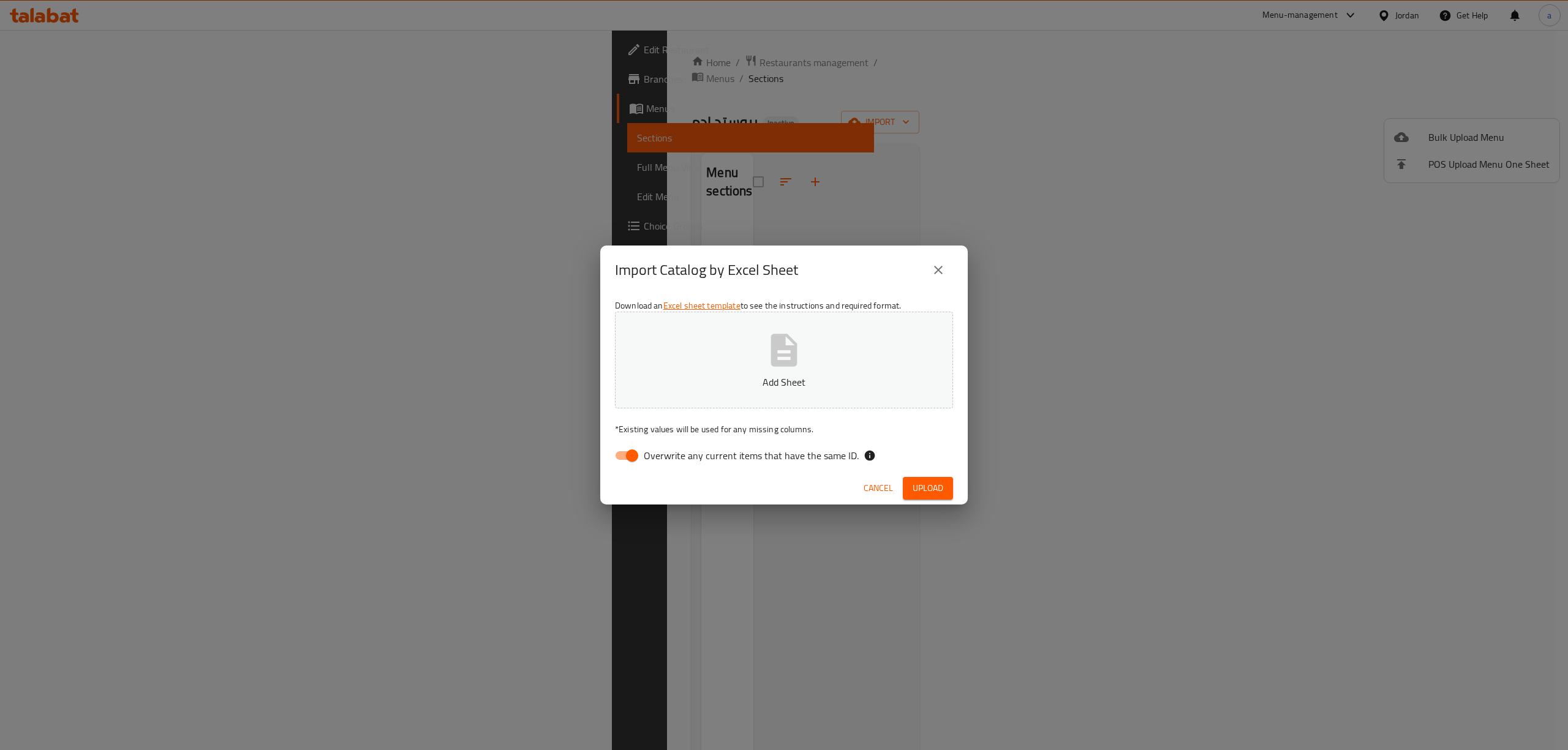
click at [629, 456] on input "Overwrite any current items that have the same ID." at bounding box center [632, 455] width 70 height 24
checkbox input "false"
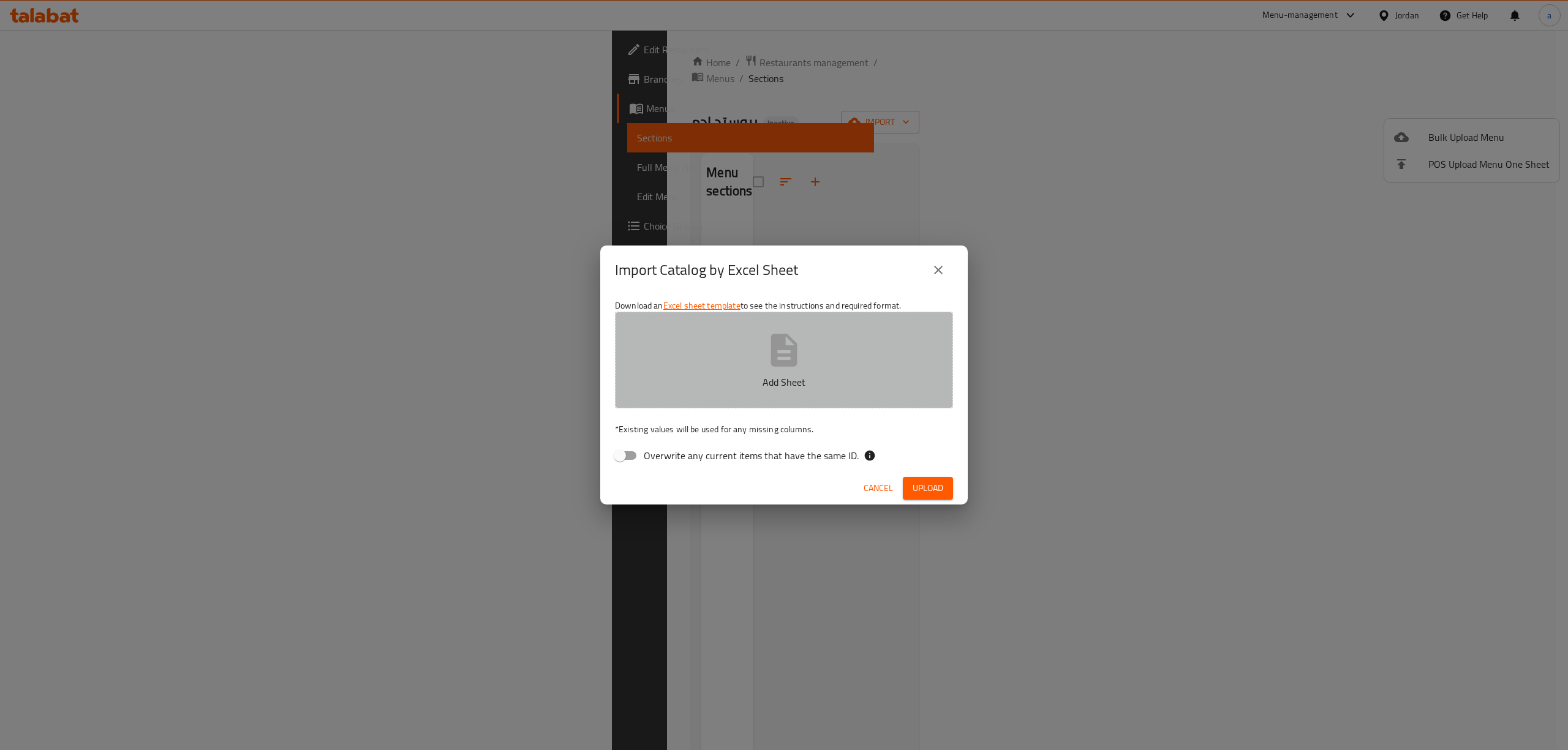
click at [708, 377] on p "Add Sheet" at bounding box center [784, 382] width 300 height 14
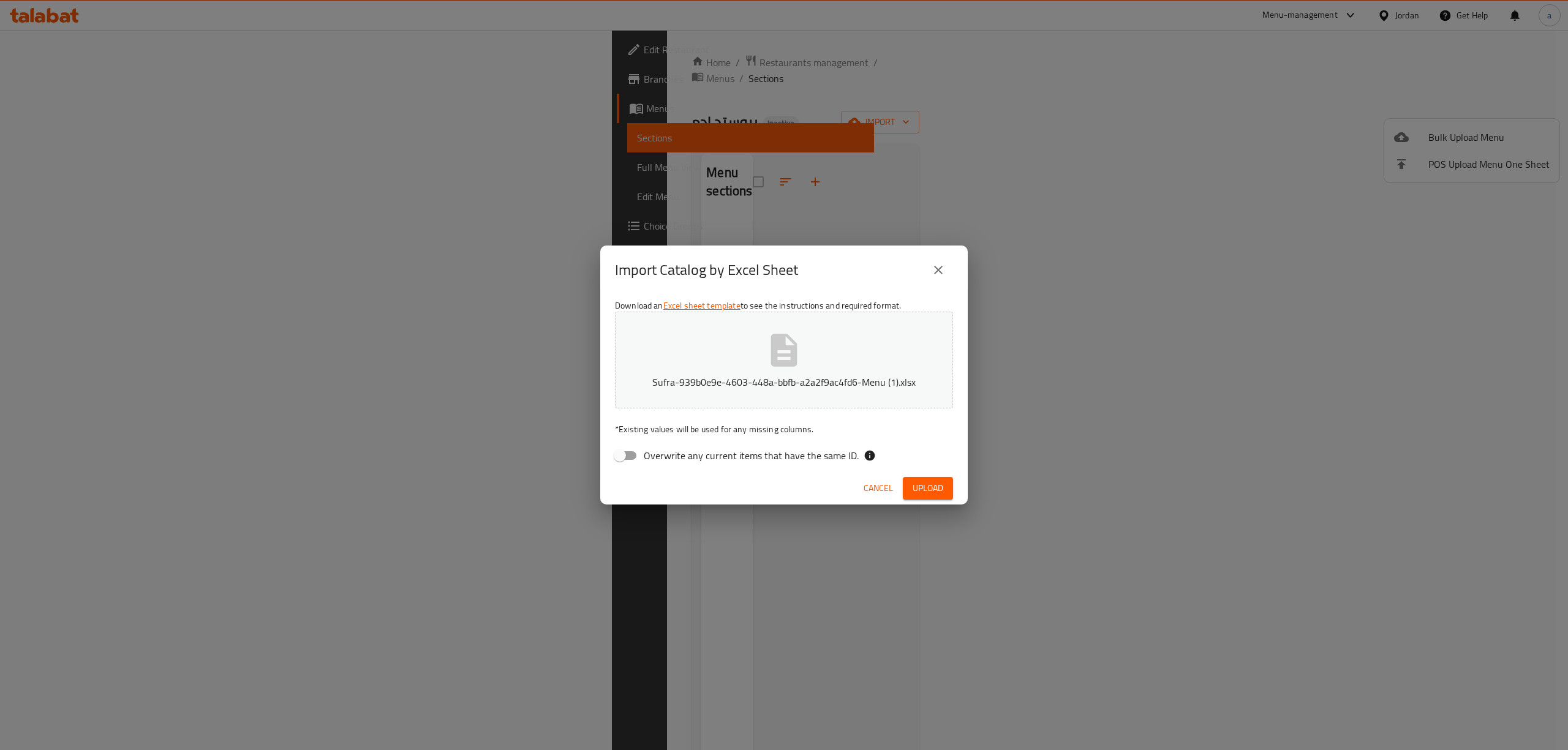
click at [913, 482] on span "Upload" at bounding box center [928, 488] width 31 height 15
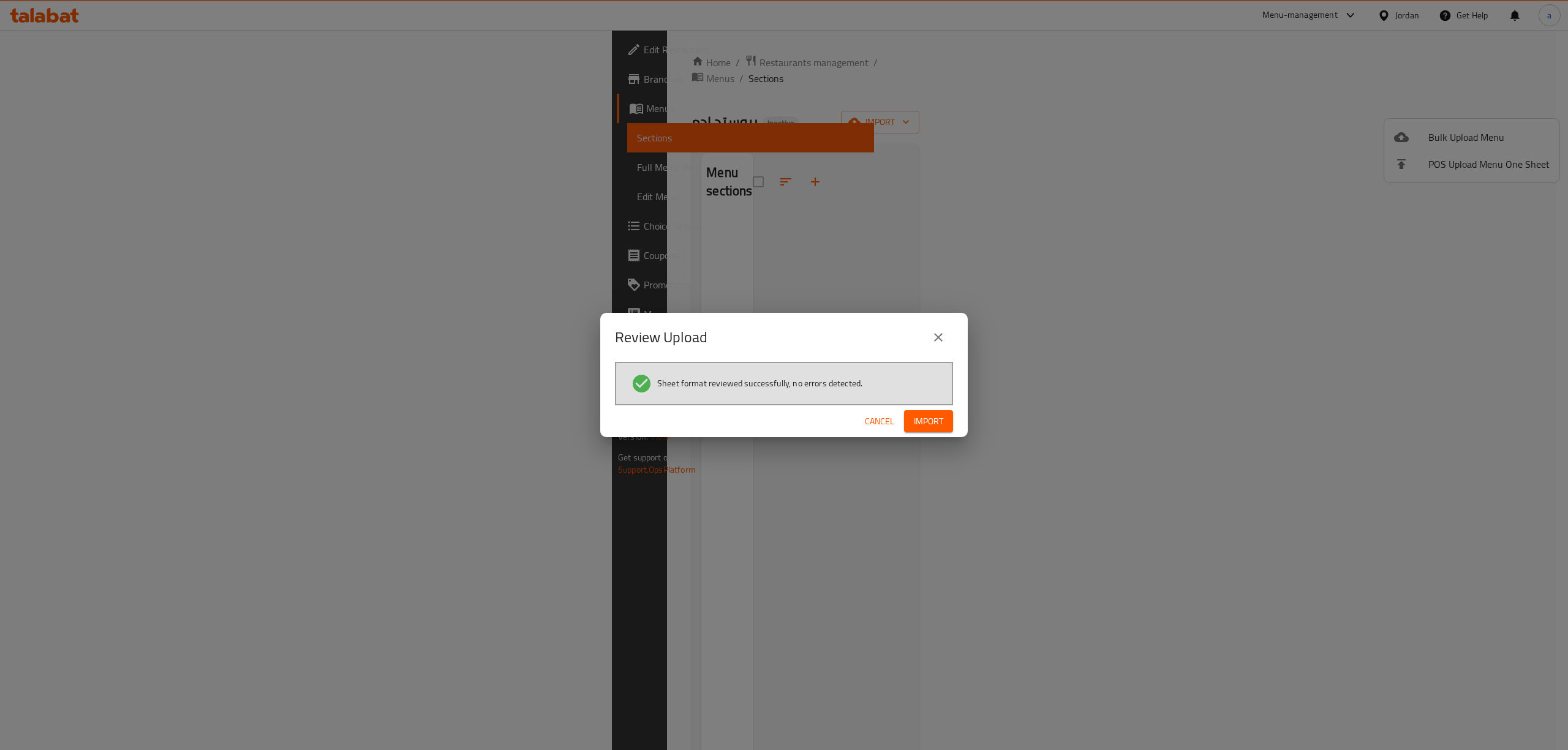
click at [944, 423] on button "Import" at bounding box center [928, 421] width 49 height 23
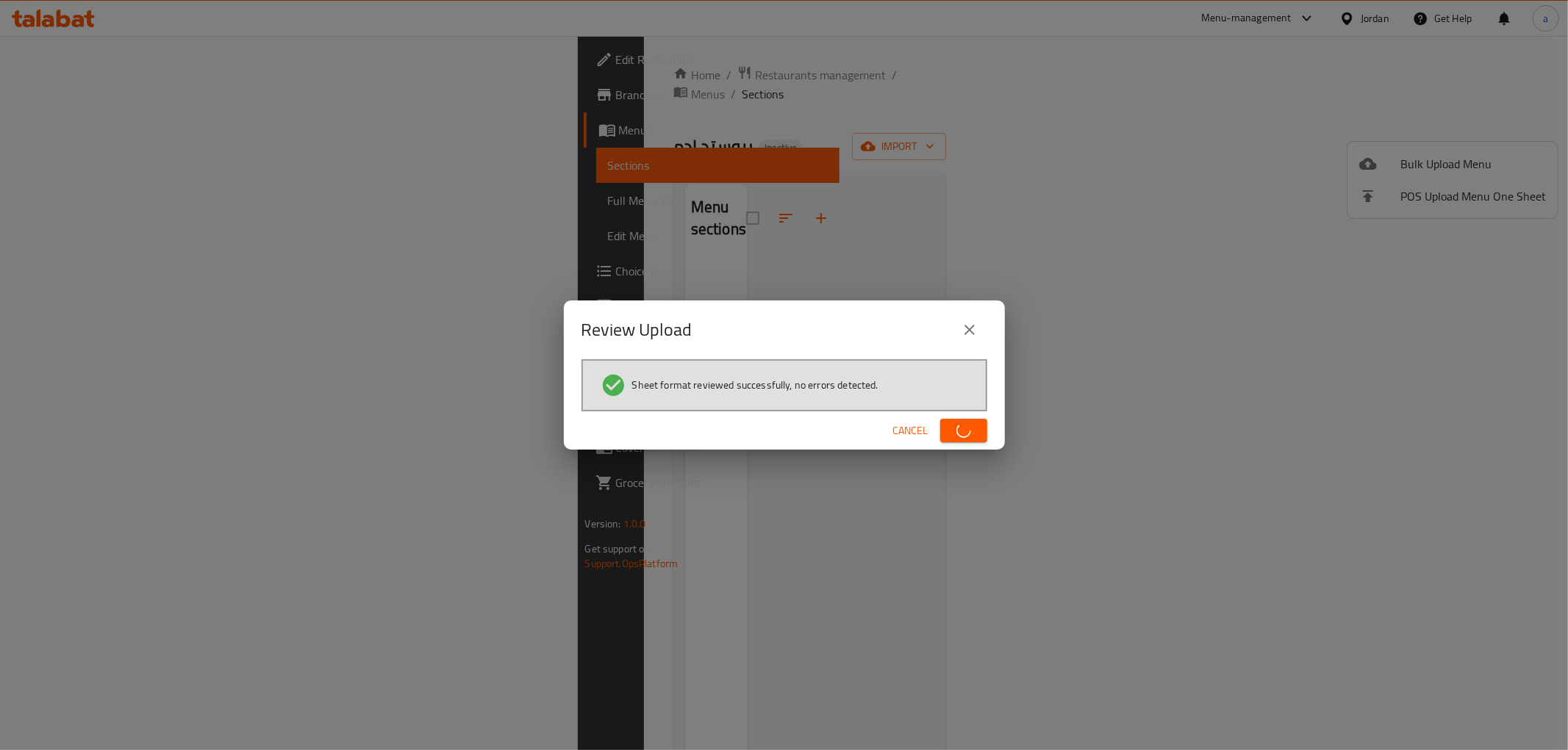
click at [679, 507] on div "Review Upload Sheet format reviewed successfully, no errors detected. Cancel" at bounding box center [784, 375] width 1568 height 750
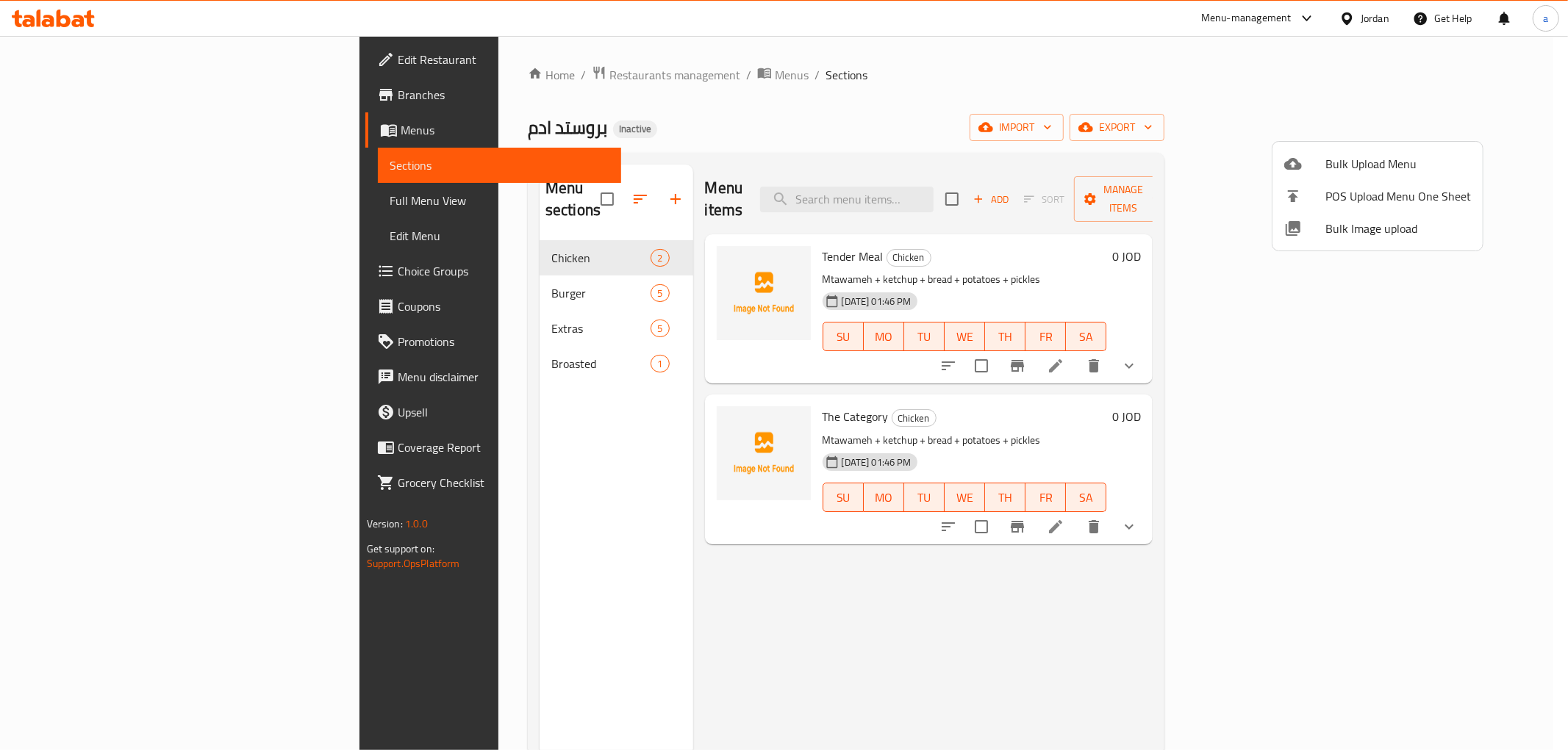
click at [437, 335] on div at bounding box center [784, 375] width 1568 height 750
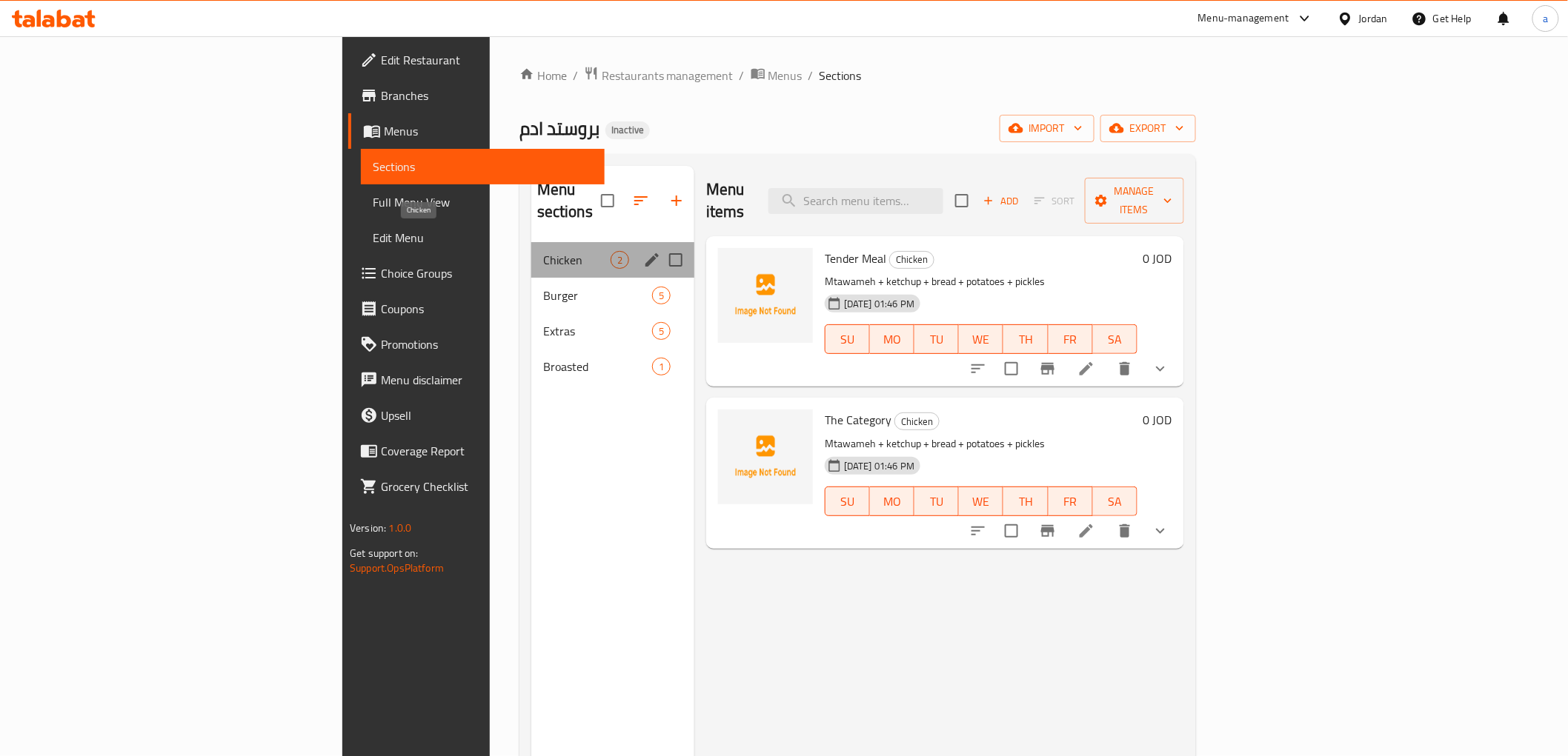
click at [543, 251] on span "Chicken" at bounding box center [577, 260] width 67 height 17
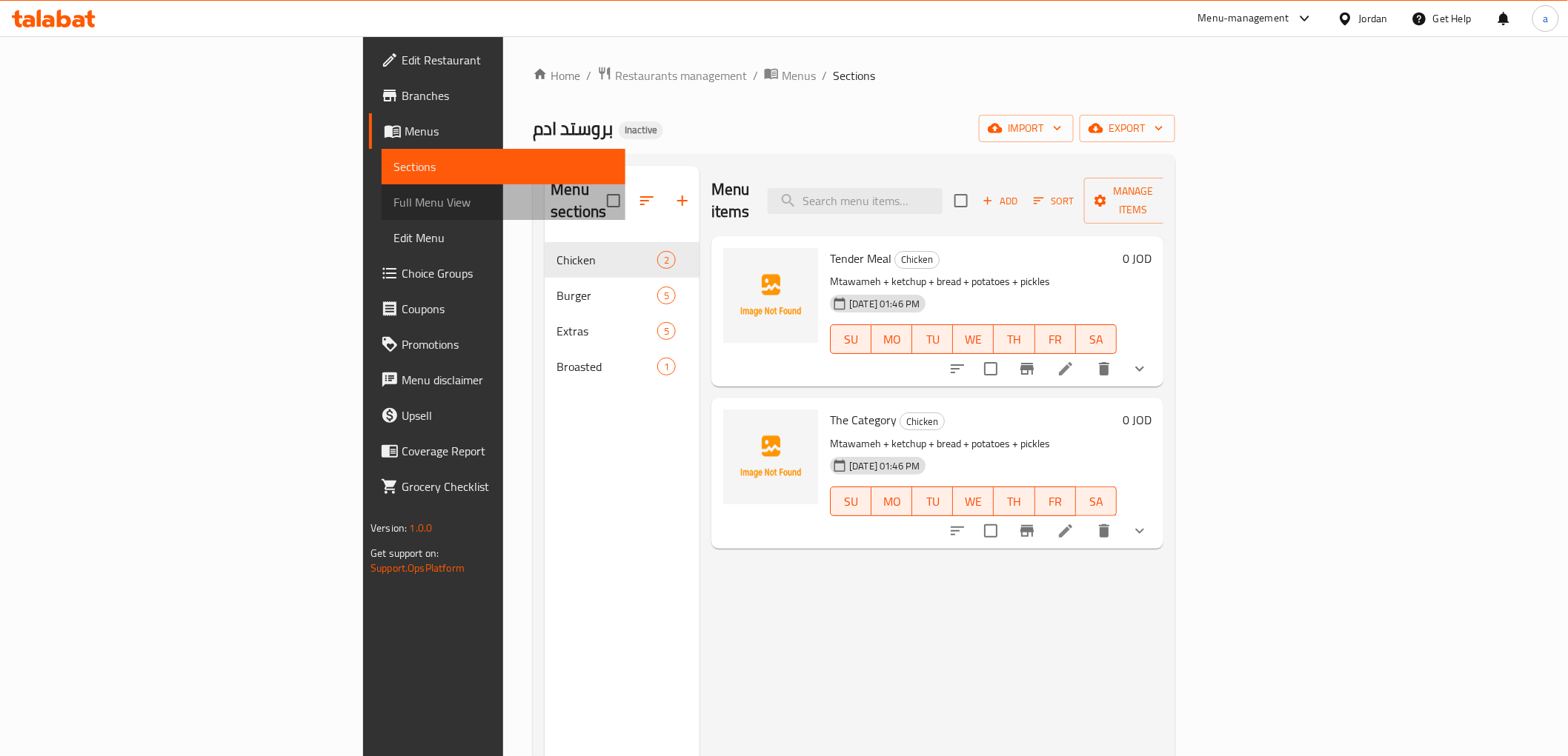
click at [394, 197] on span "Full Menu View" at bounding box center [503, 202] width 219 height 17
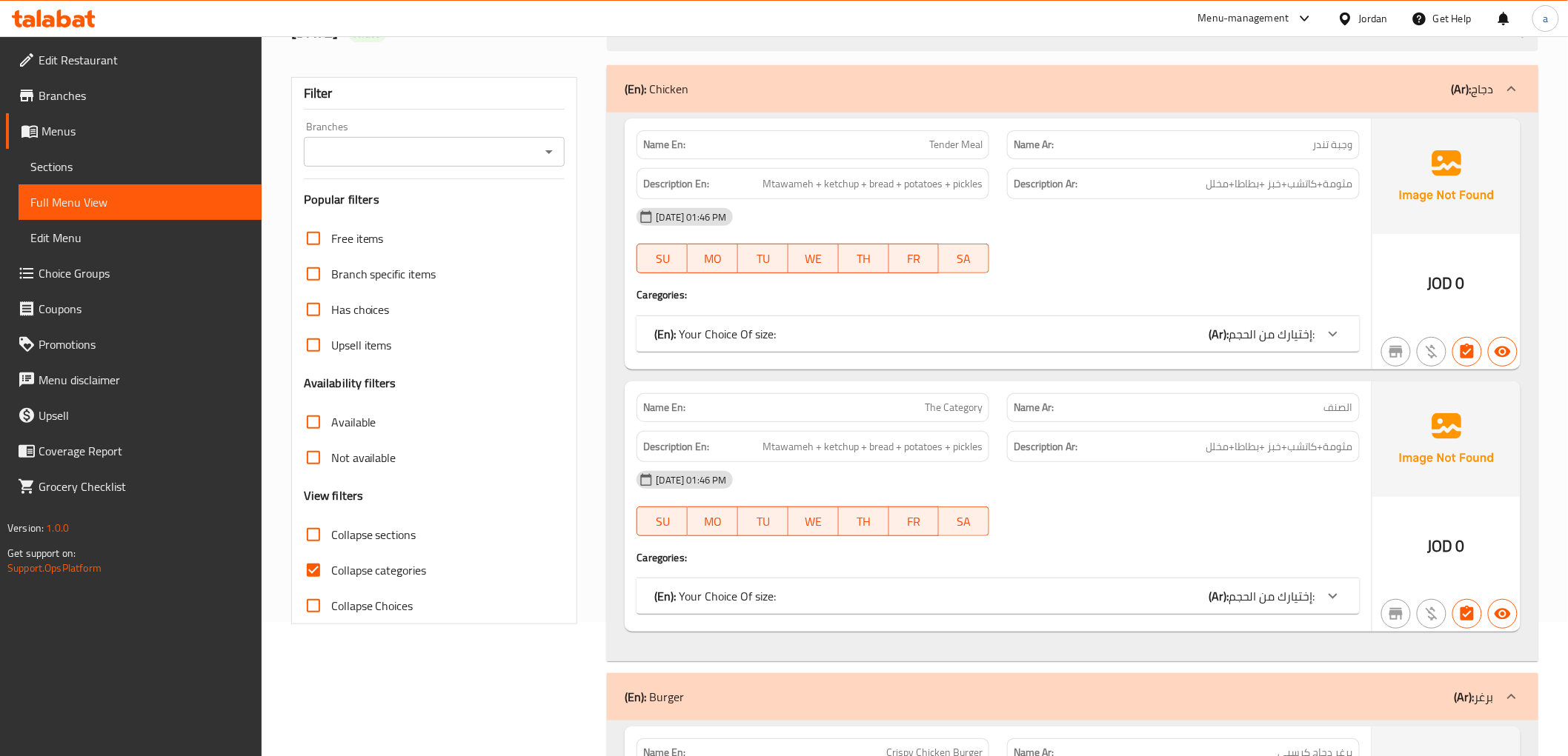
scroll to position [165, 0]
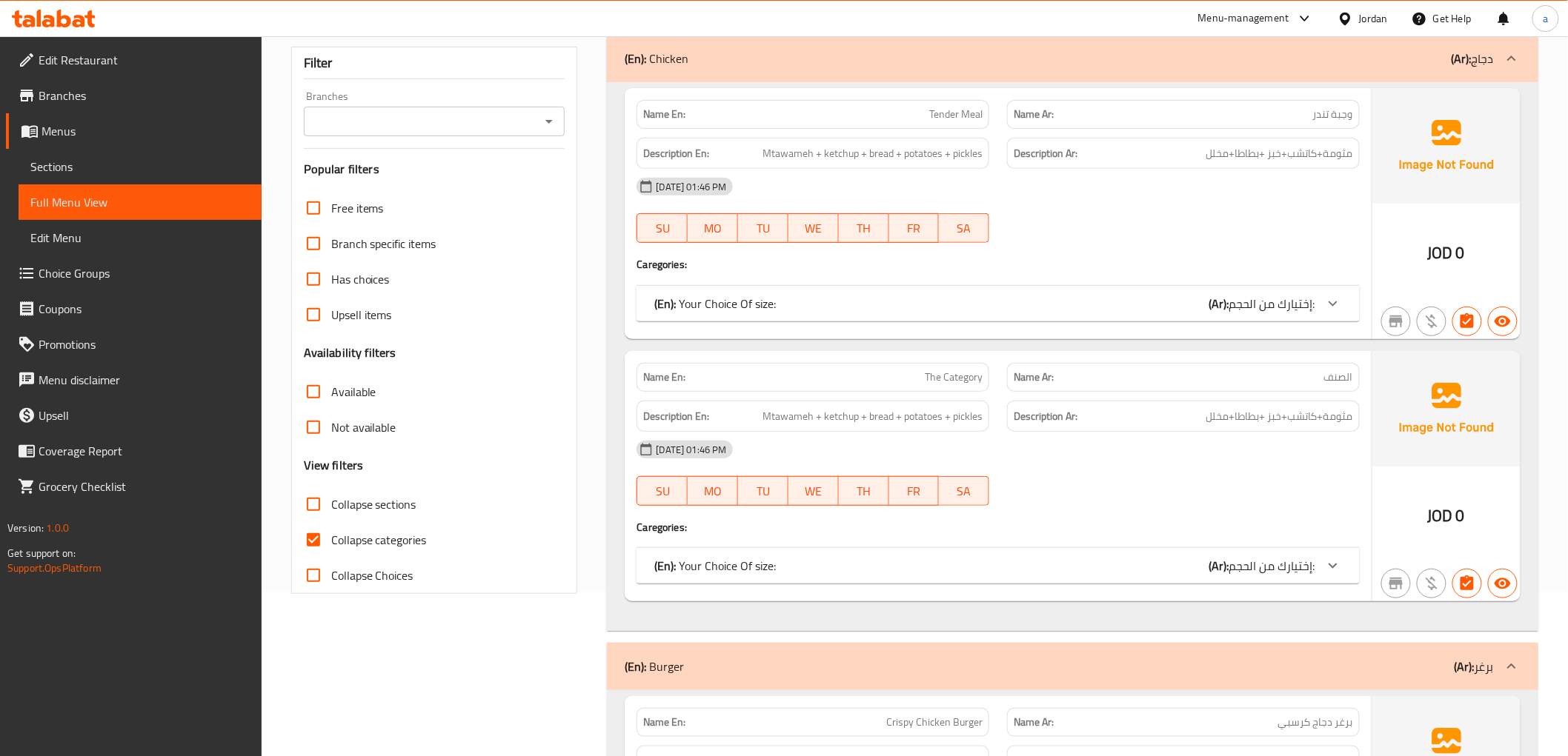
click at [1299, 559] on span "إختيارك من الحجم:" at bounding box center [1272, 566] width 86 height 22
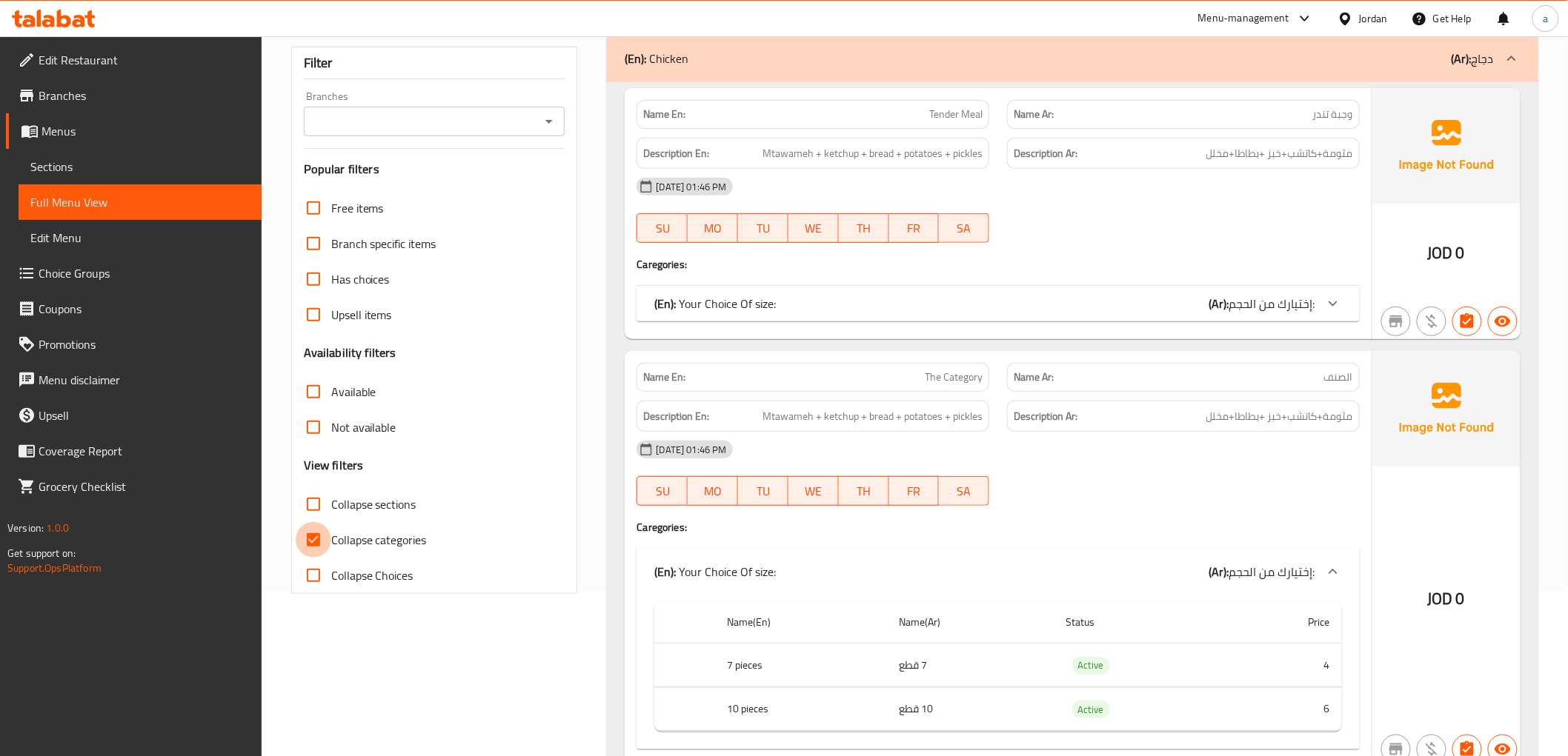
click at [316, 537] on input "Collapse categories" at bounding box center [313, 540] width 36 height 36
checkbox input "false"
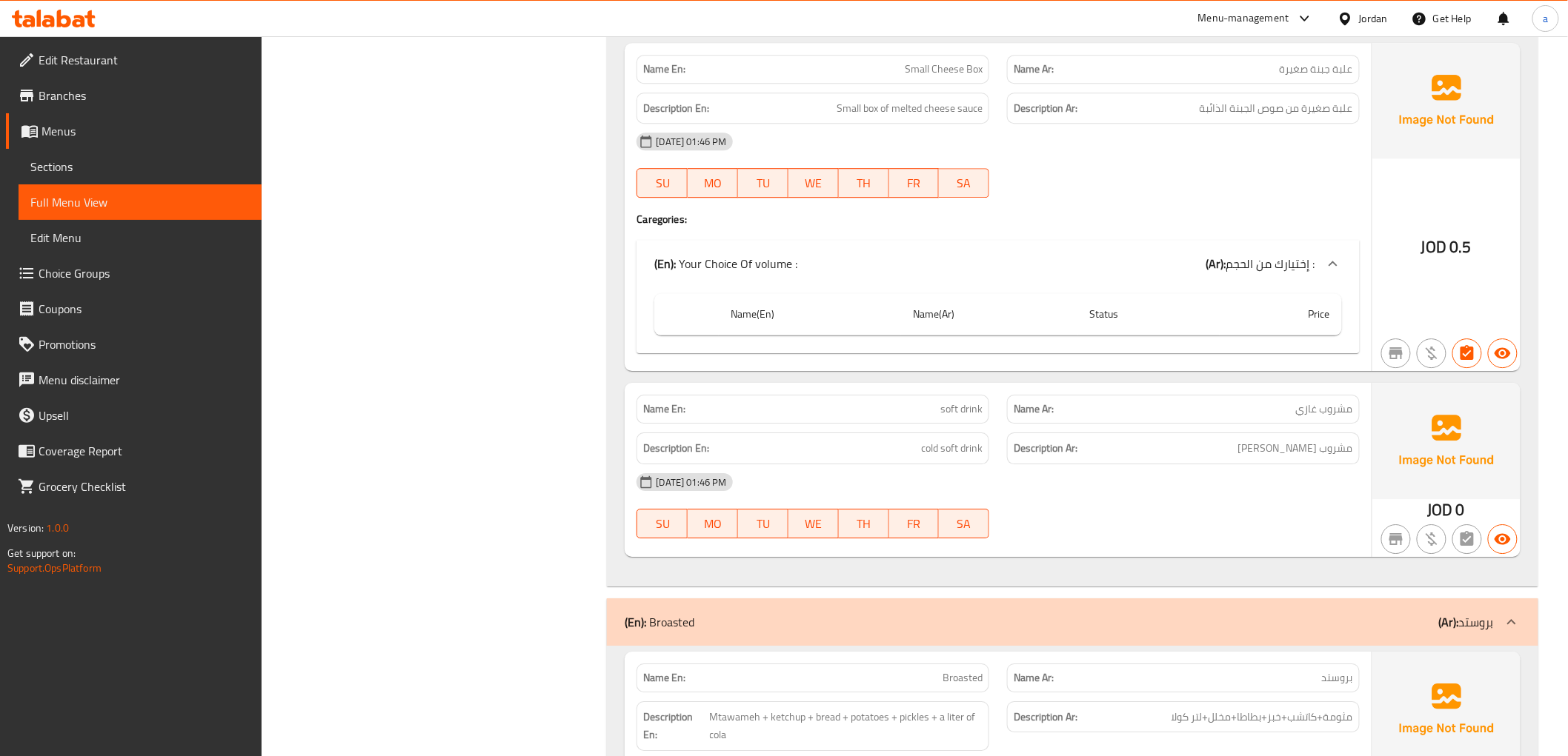
scroll to position [4120, 0]
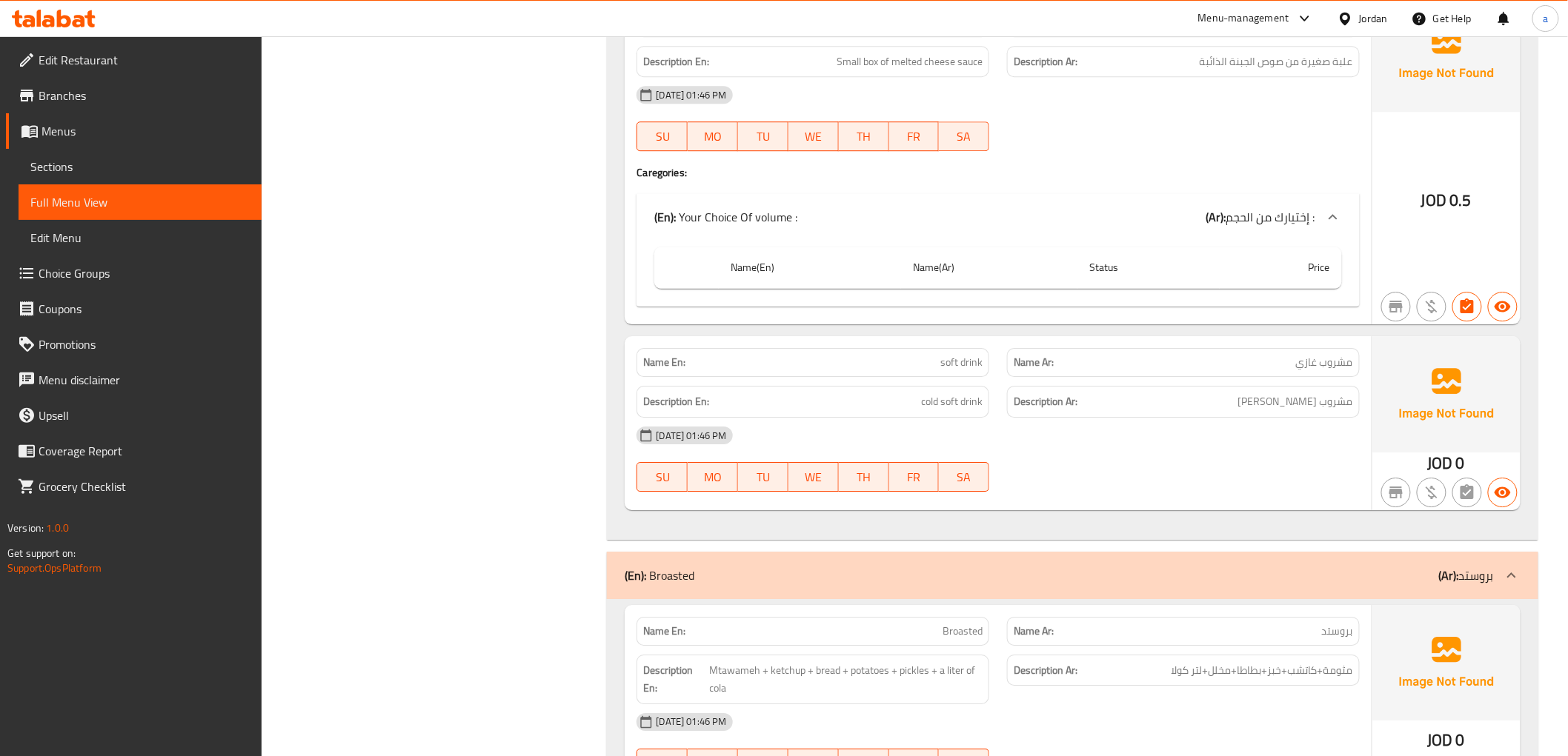
drag, startPoint x: 1172, startPoint y: 455, endPoint x: 1205, endPoint y: 459, distance: 33.2
click at [1172, 455] on div "[DATE] 01:46 PM SU MO TU WE TH FR SA" at bounding box center [997, 459] width 740 height 83
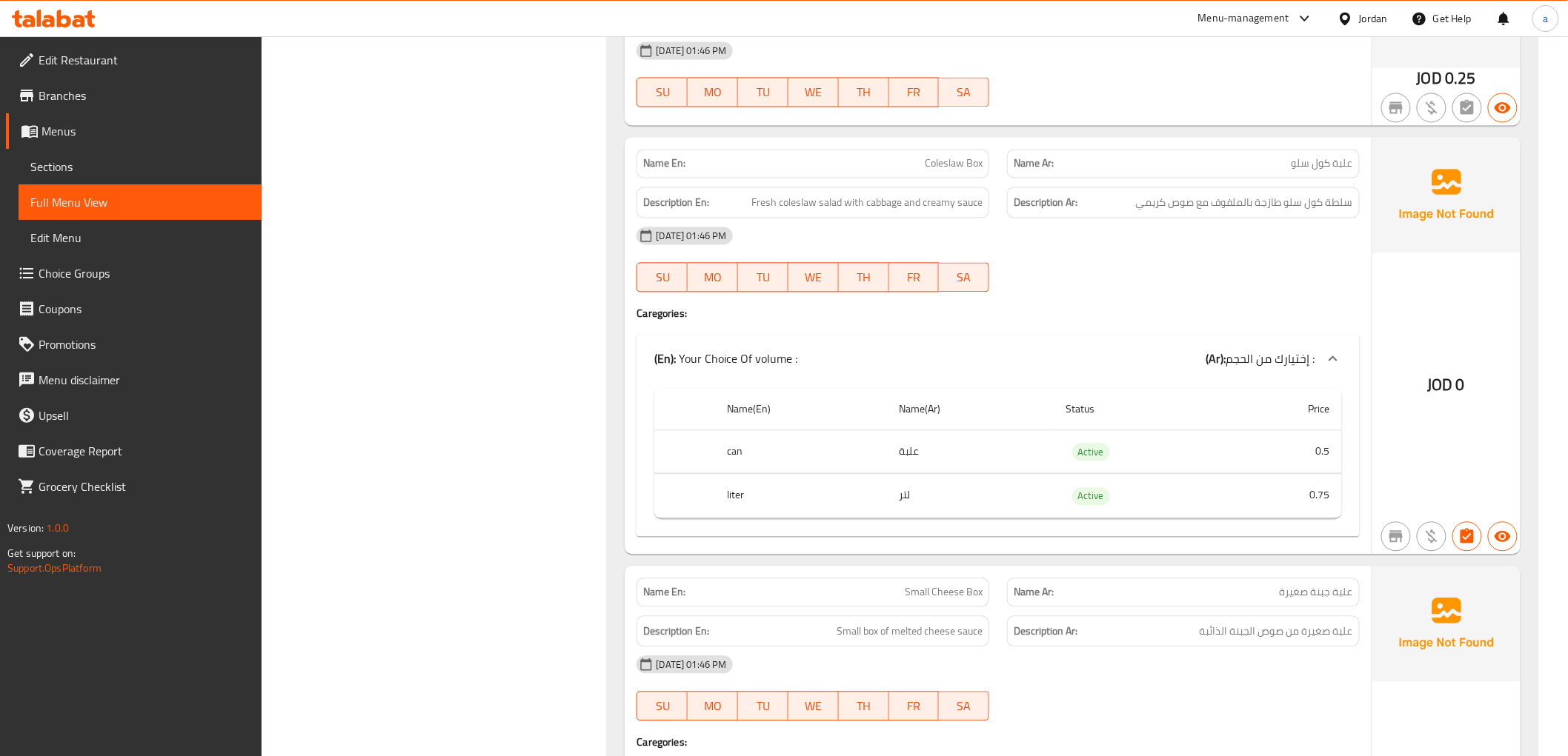
scroll to position [3463, 0]
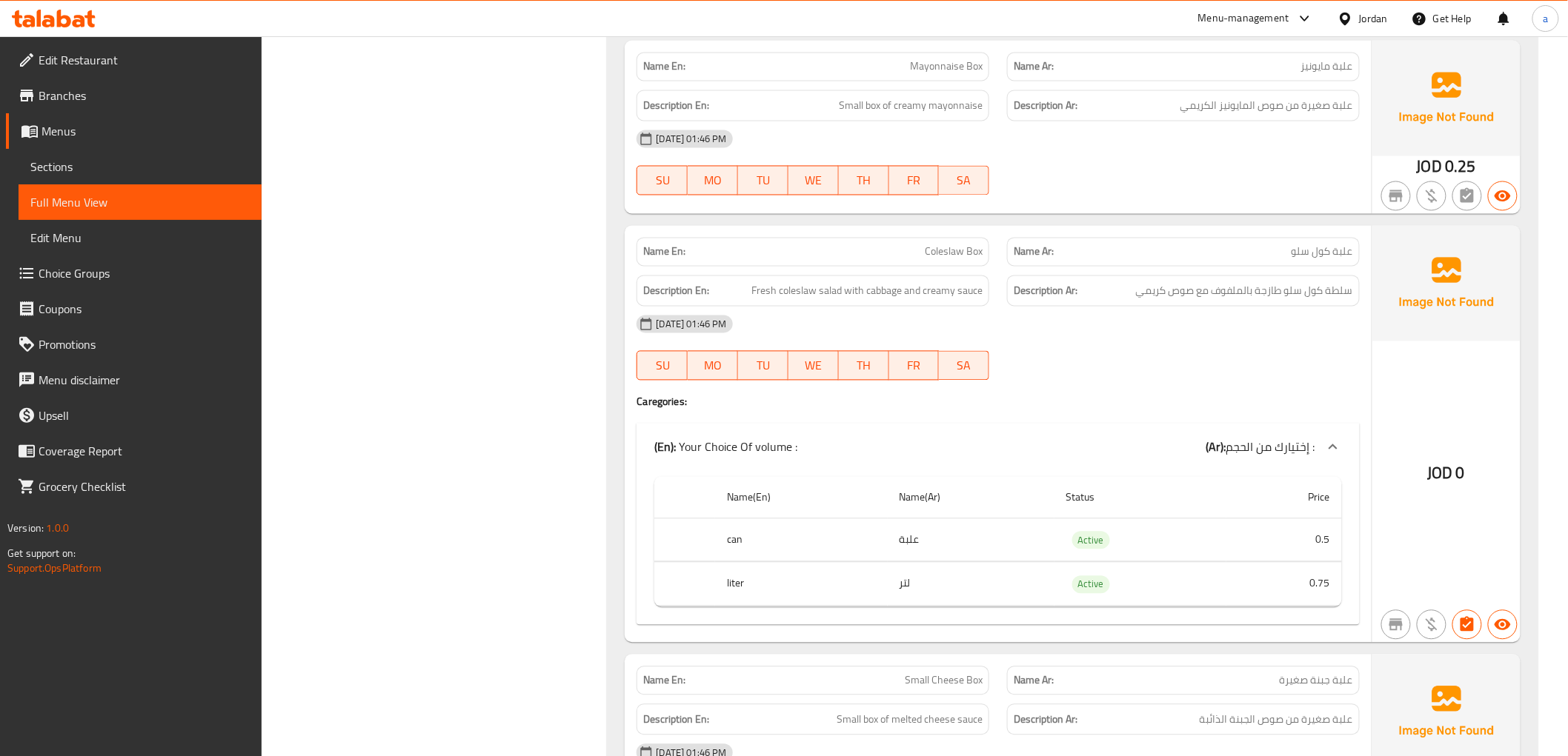
click at [80, 177] on link "Sections" at bounding box center [139, 166] width 243 height 36
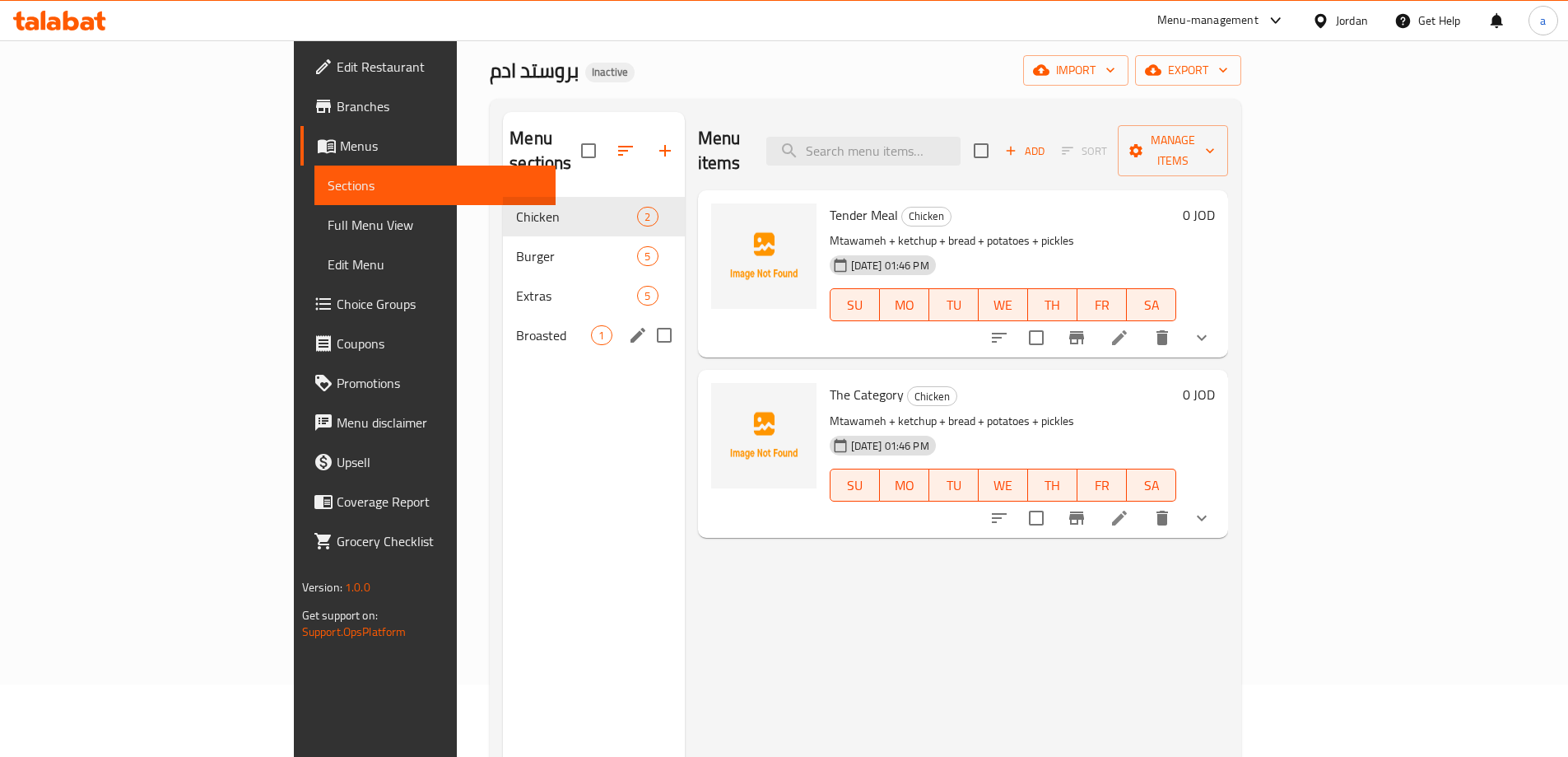
scroll to position [66, 0]
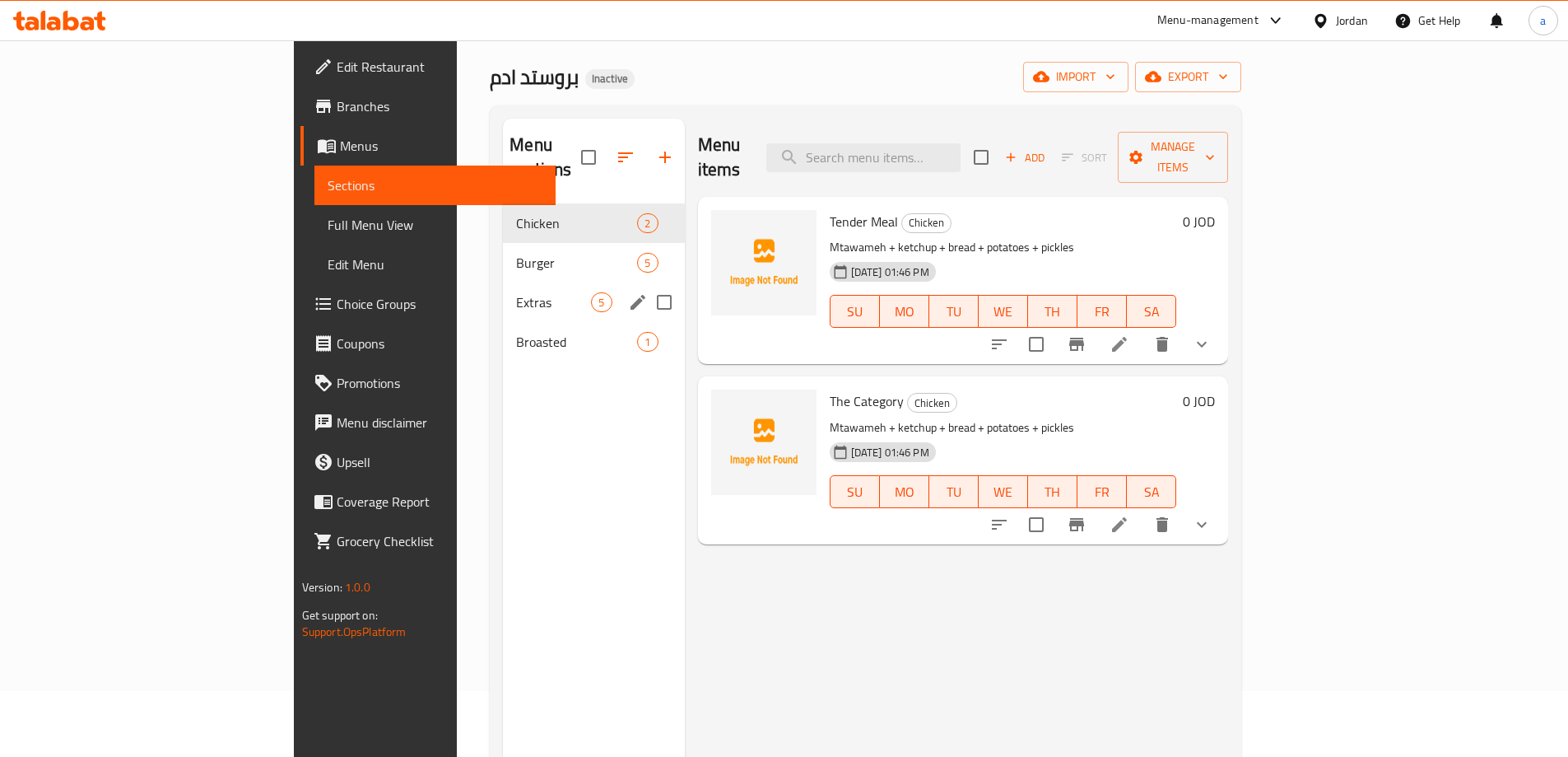
click at [503, 288] on div "Extras 5" at bounding box center [594, 302] width 181 height 40
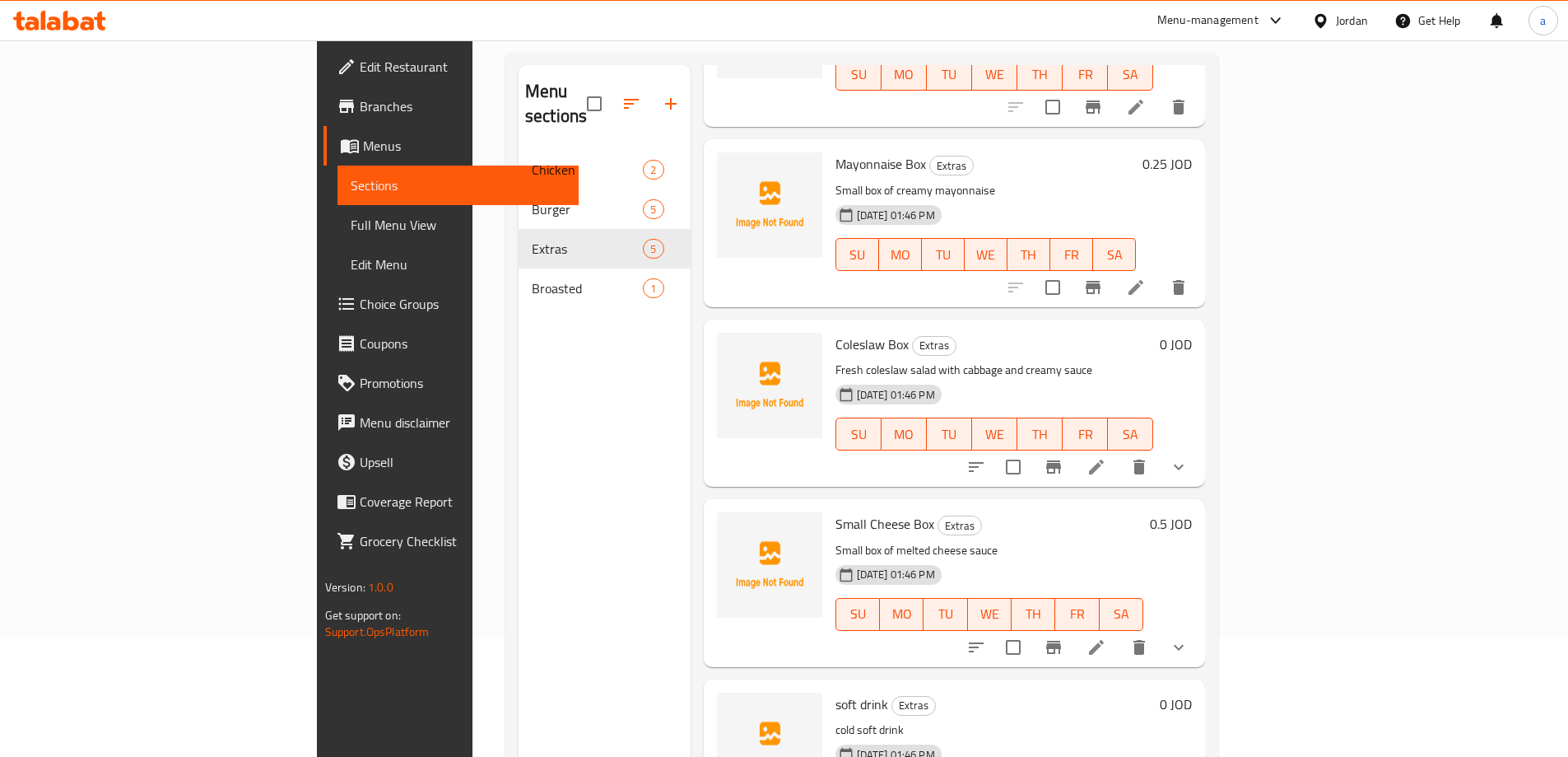
scroll to position [148, 0]
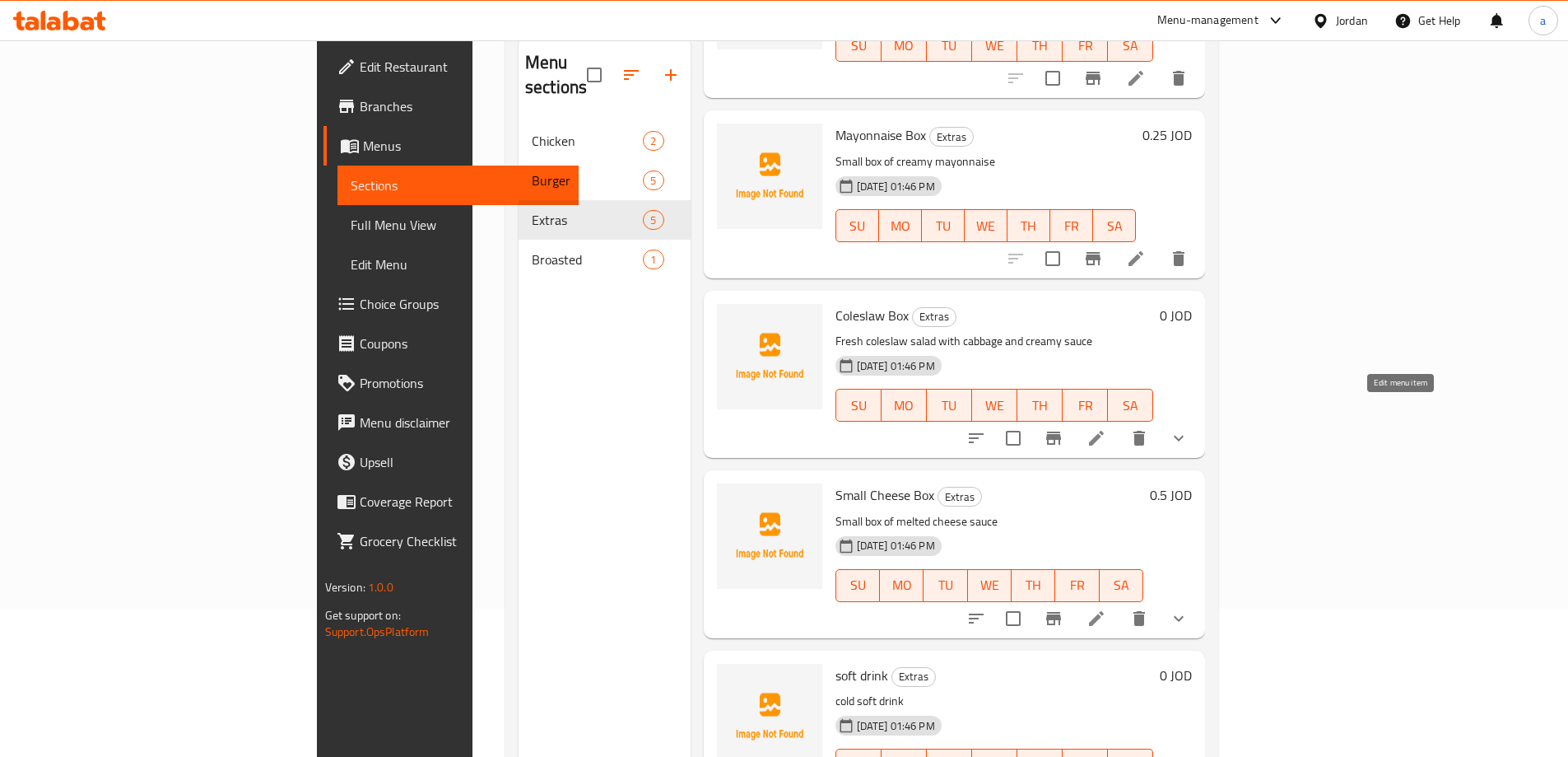
click at [1106, 428] on icon at bounding box center [1096, 437] width 19 height 19
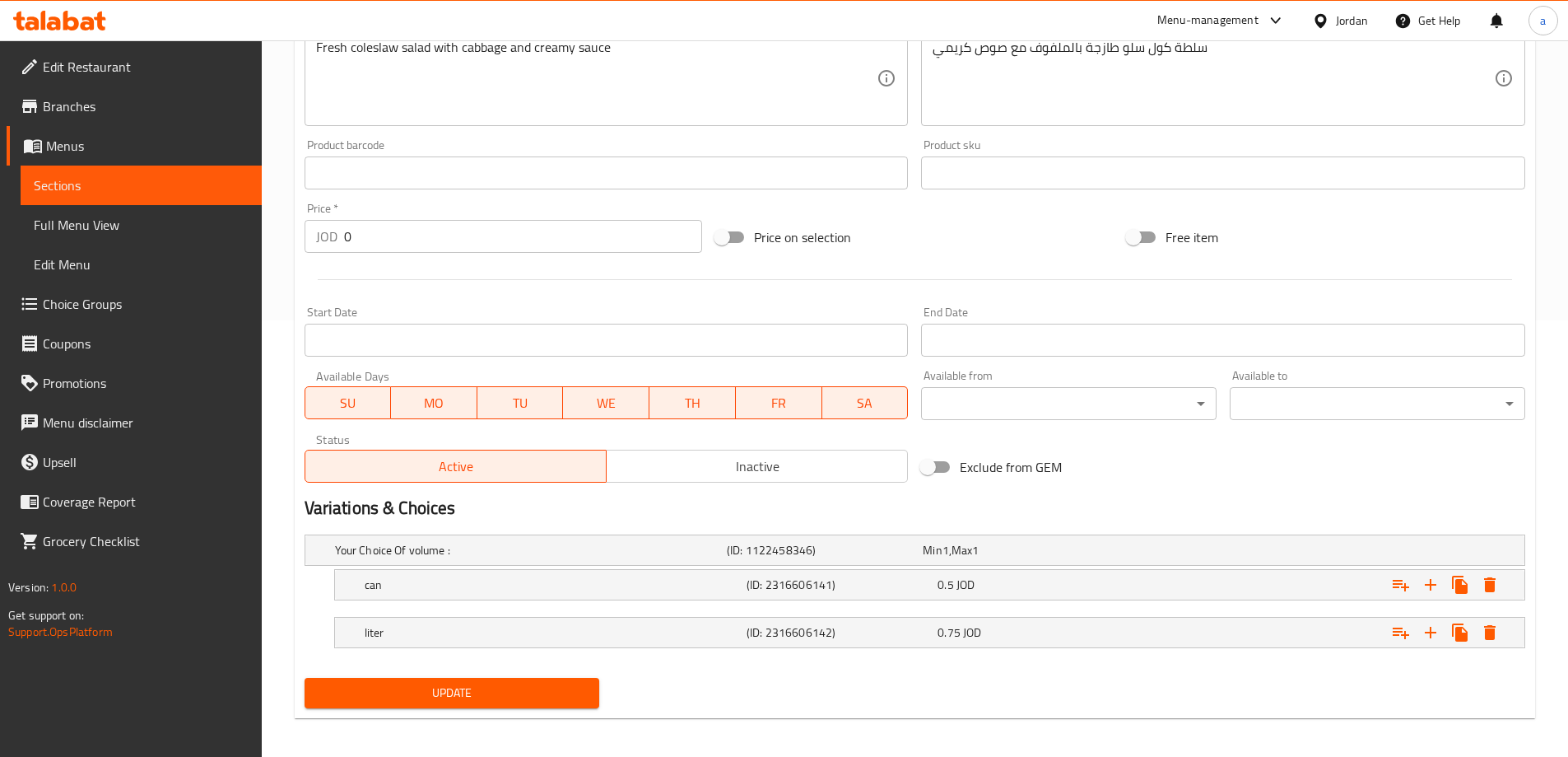
scroll to position [444, 0]
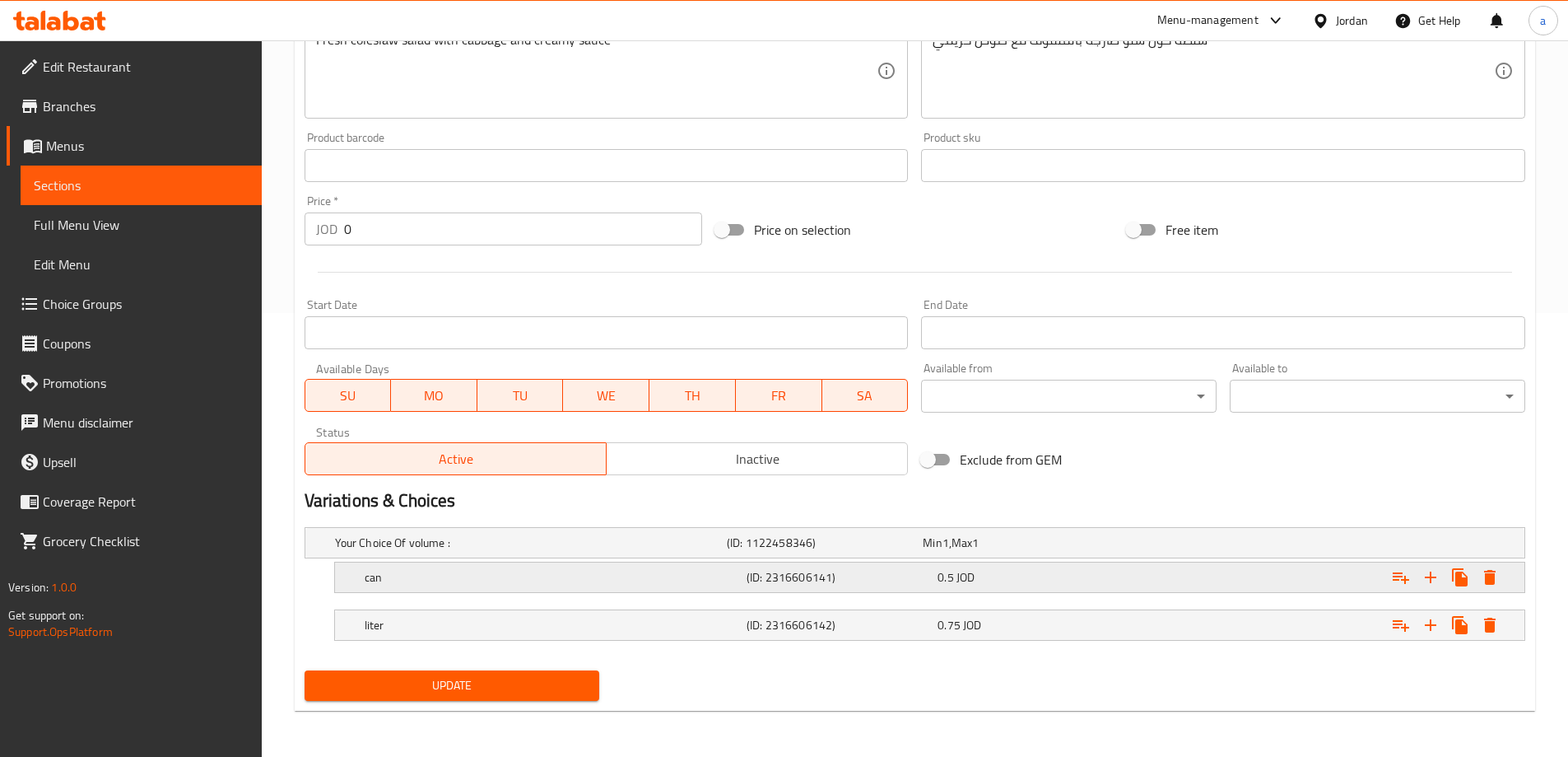
click at [1268, 572] on div "Expand" at bounding box center [1316, 577] width 382 height 36
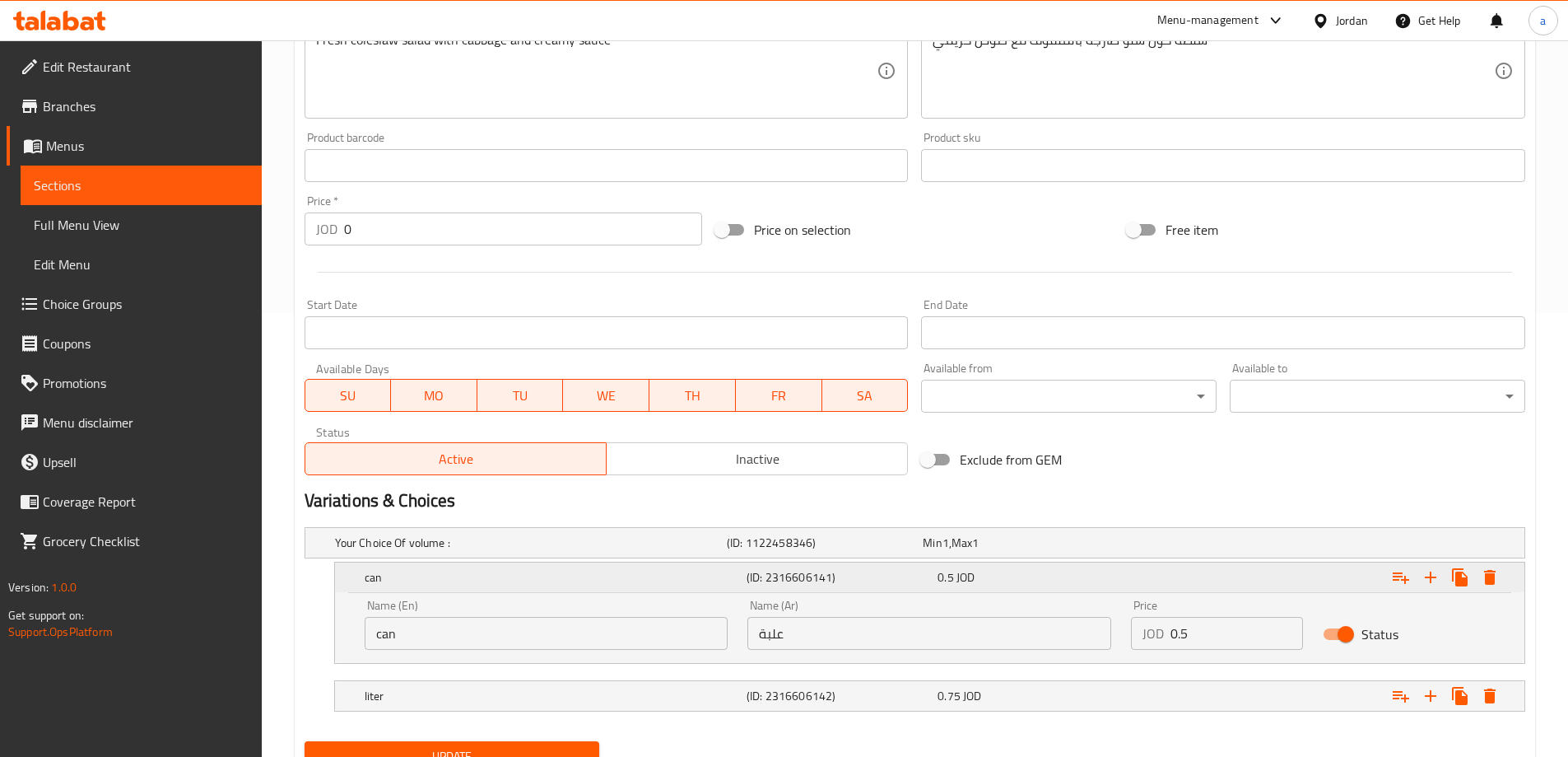
click at [1268, 572] on div "Expand" at bounding box center [1316, 577] width 382 height 36
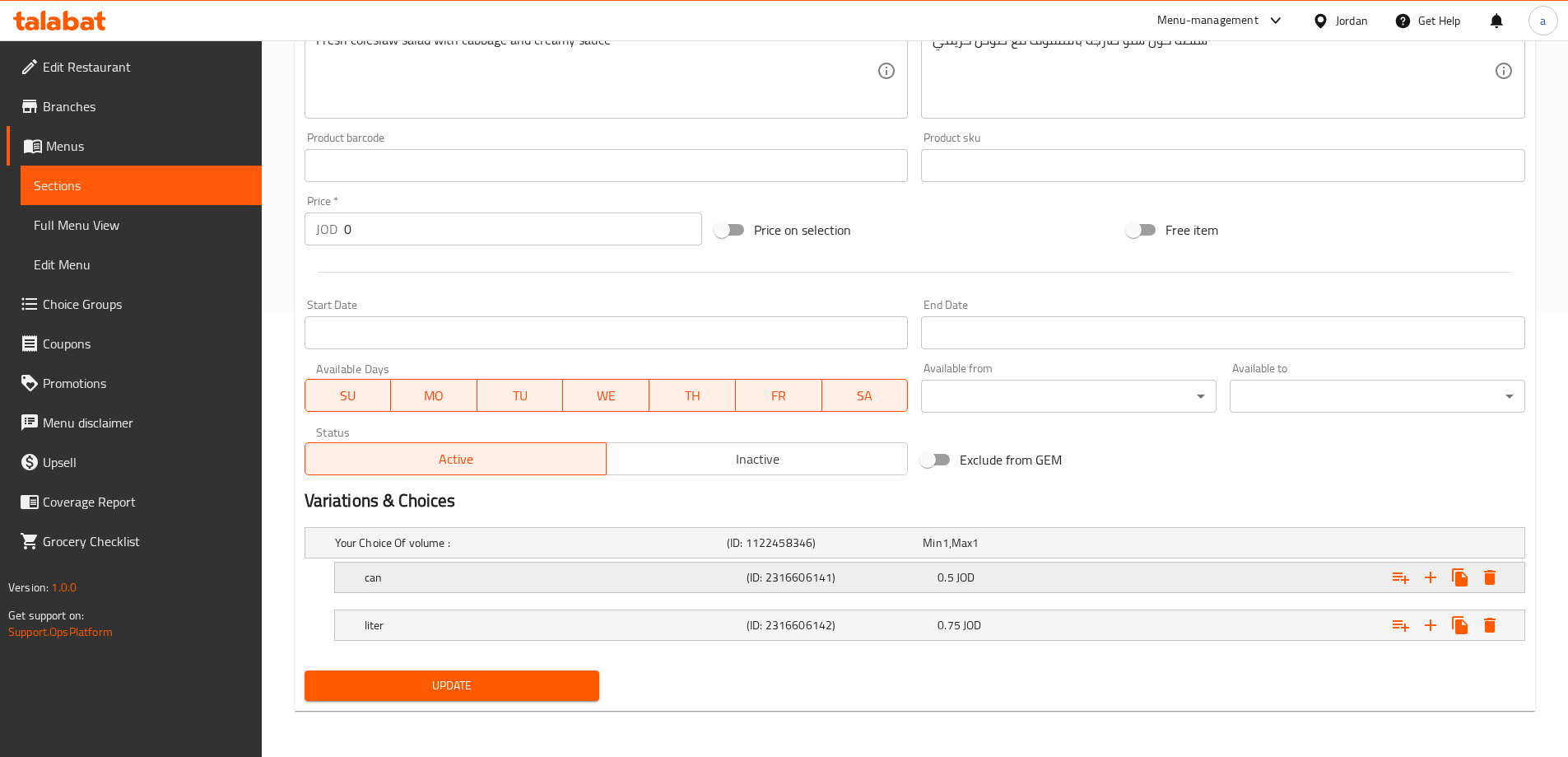
click at [1332, 581] on div "Expand" at bounding box center [1316, 577] width 382 height 36
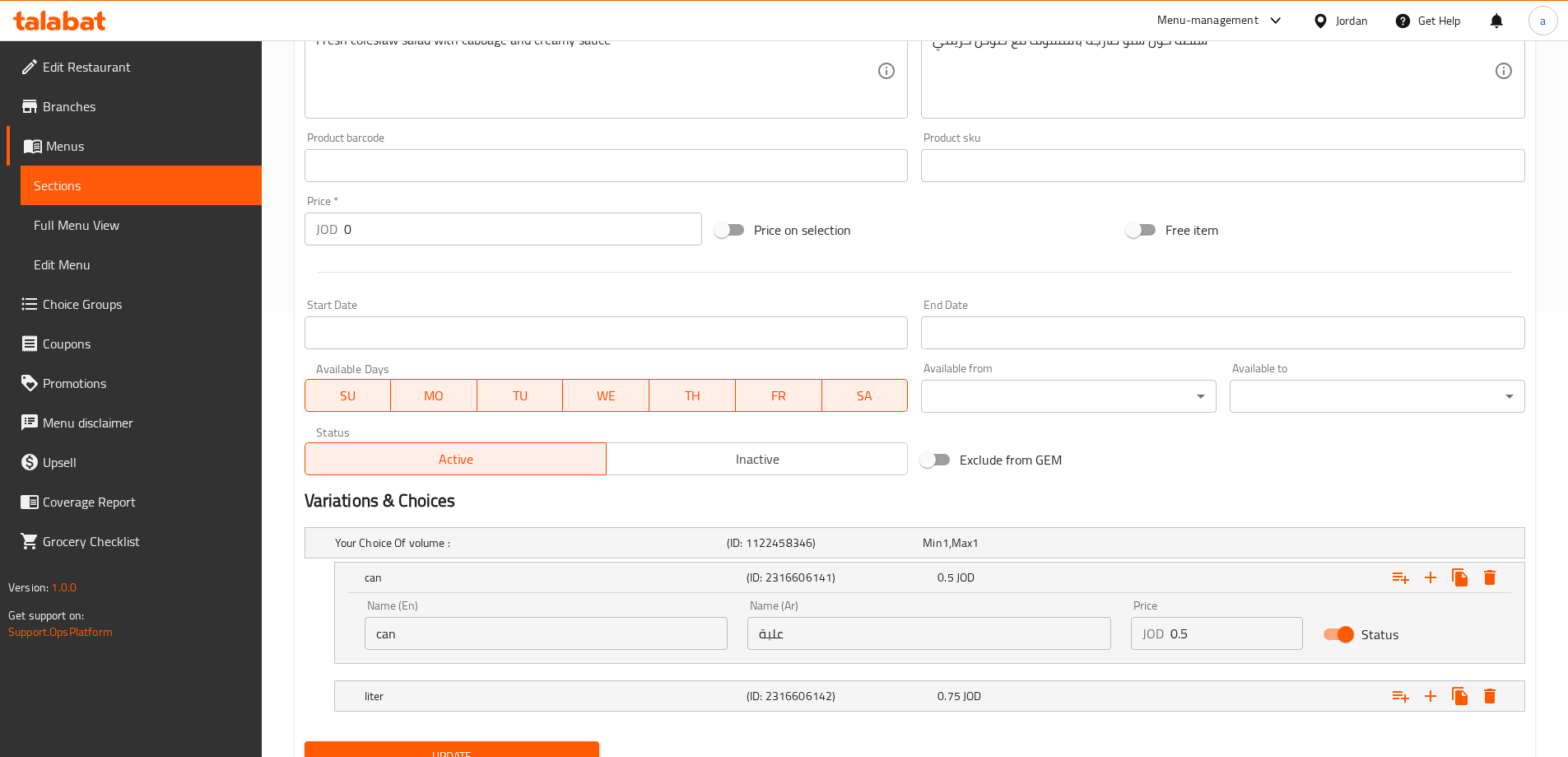
click at [531, 623] on input "can" at bounding box center [546, 633] width 364 height 33
click at [798, 634] on input "علبة" at bounding box center [929, 633] width 364 height 33
click at [568, 636] on input "text" at bounding box center [546, 633] width 364 height 33
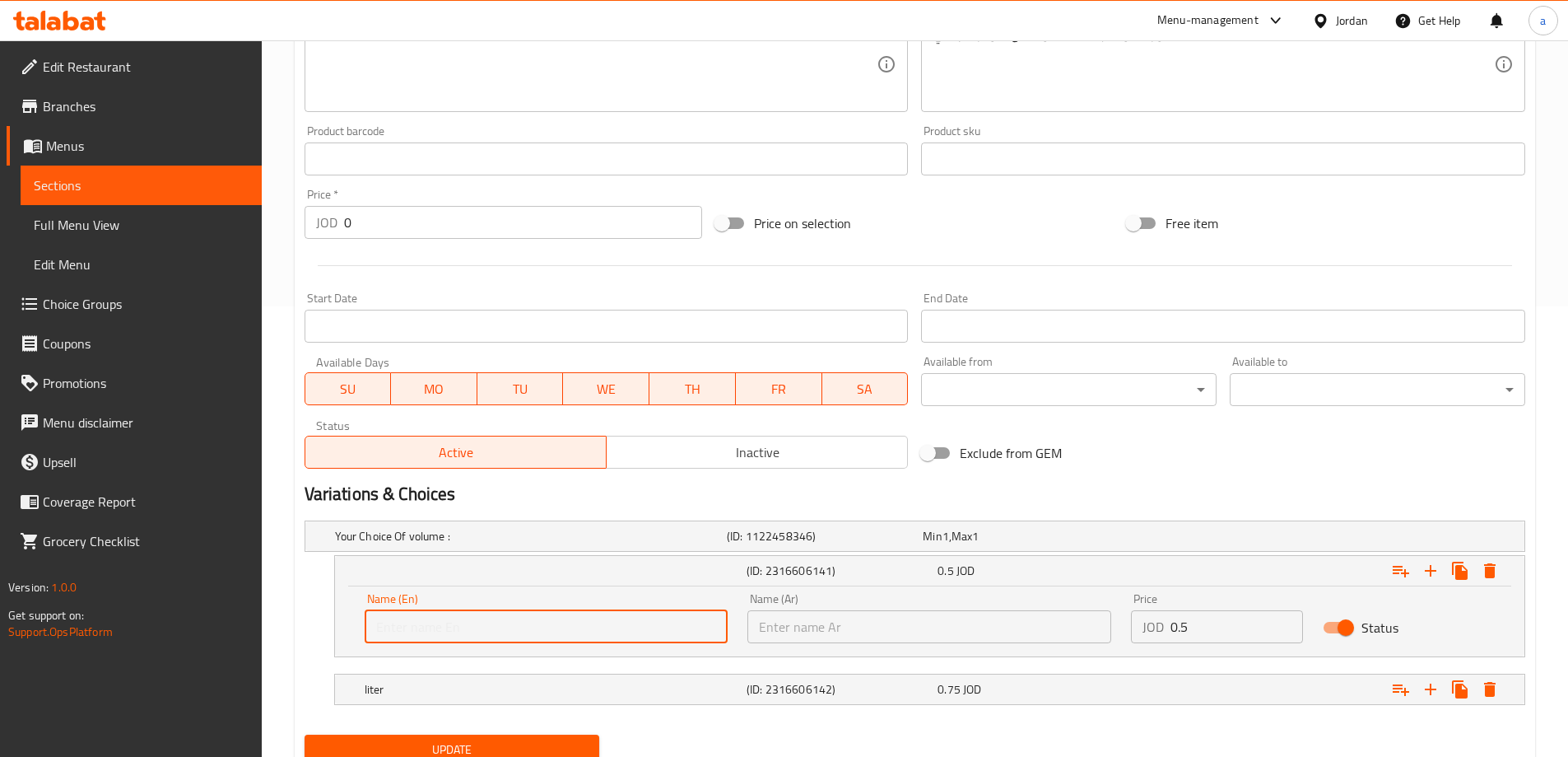
scroll to position [515, 0]
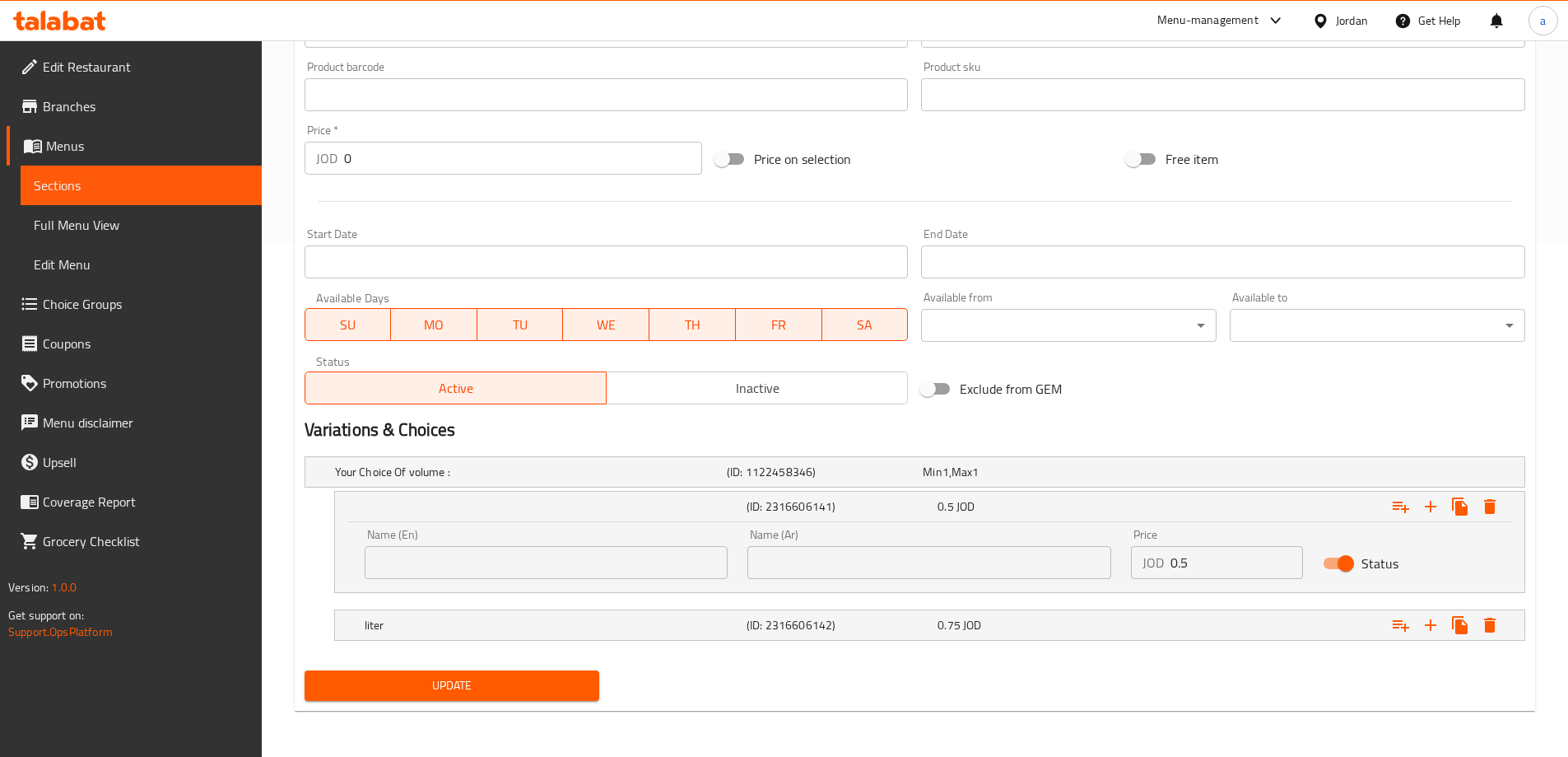
click at [843, 565] on input "text" at bounding box center [929, 562] width 364 height 33
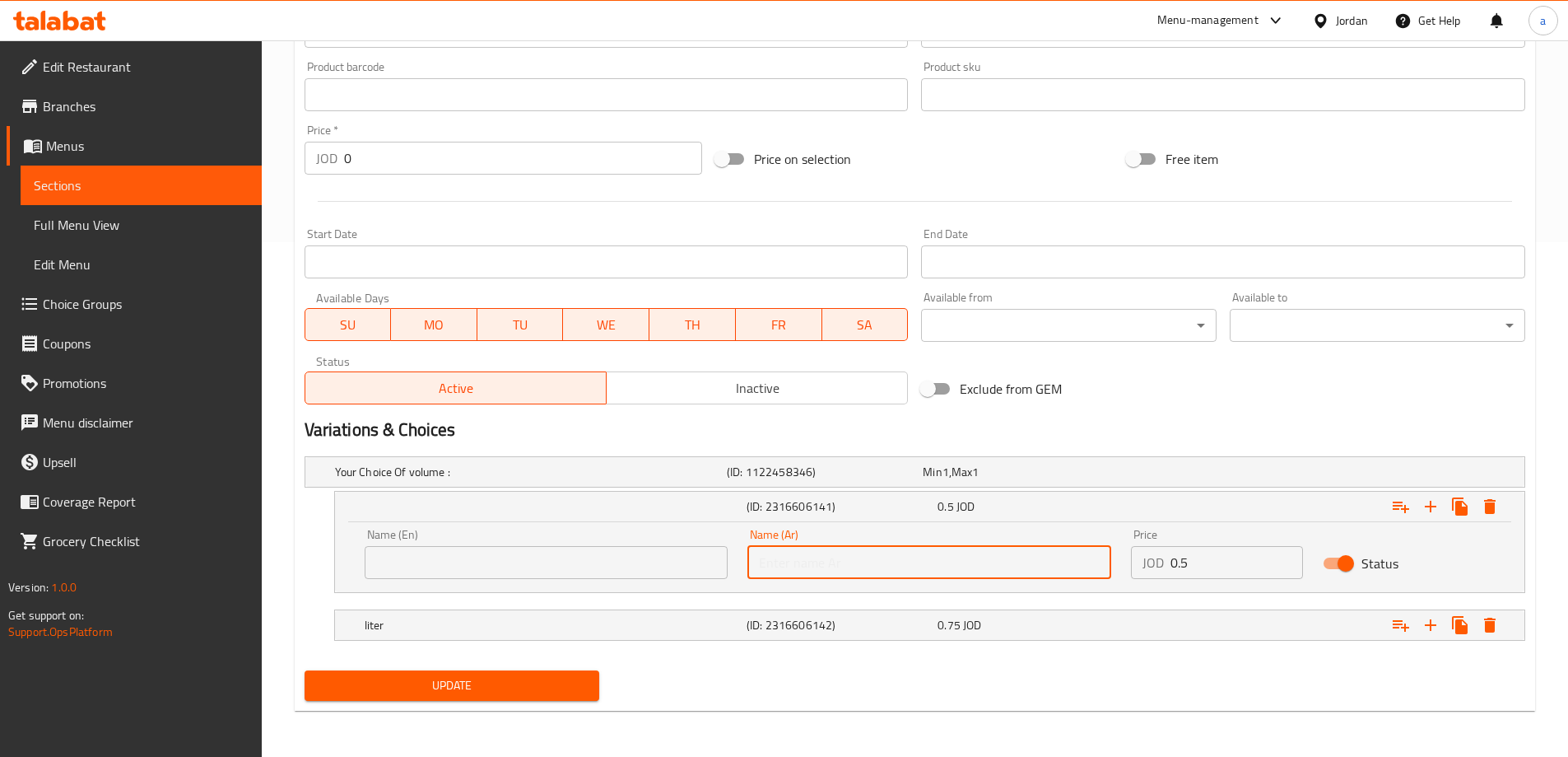
paste input "صغير"
type input "صغير"
click at [632, 577] on input "text" at bounding box center [546, 562] width 364 height 33
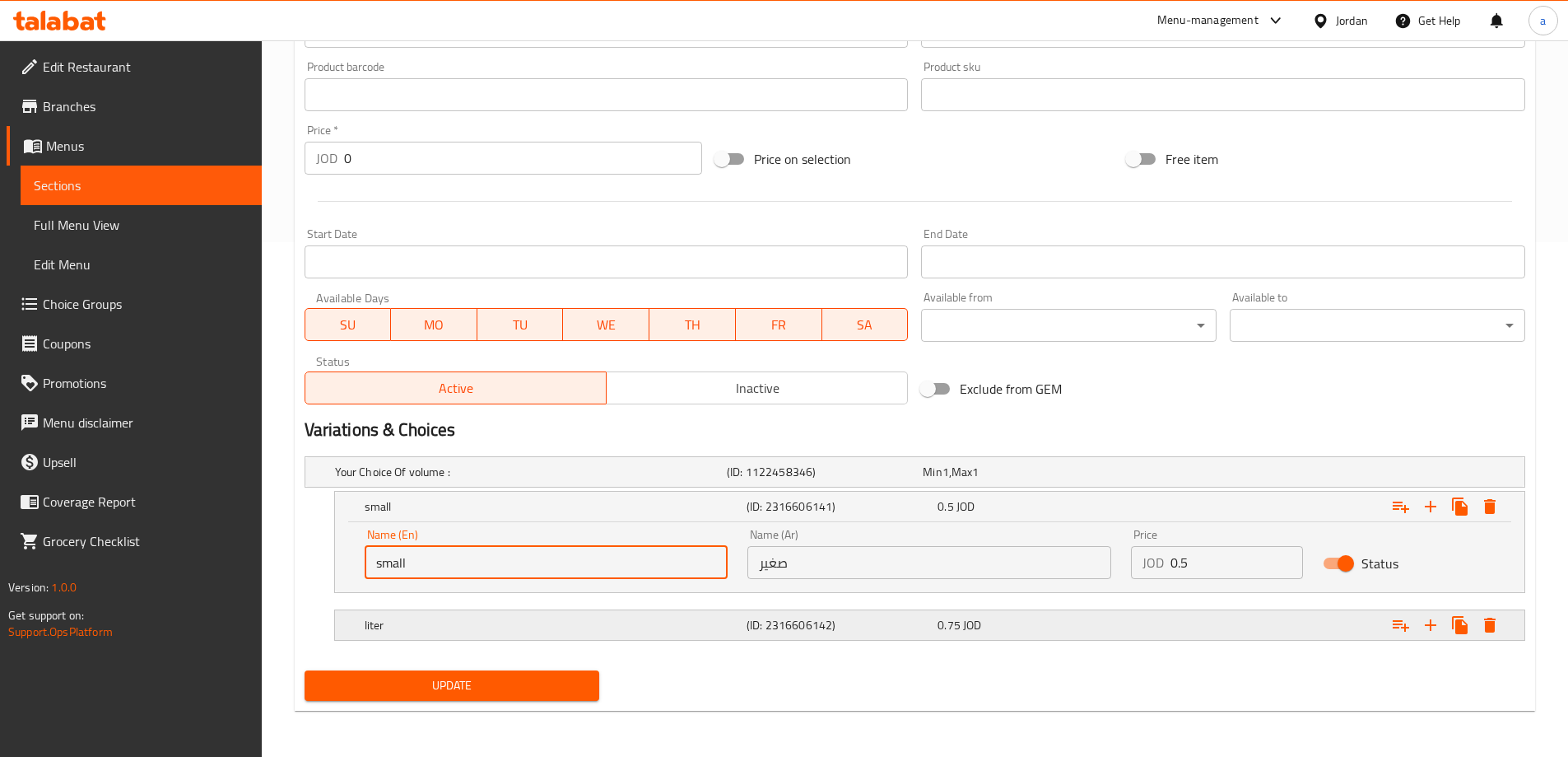
type input "small"
click at [644, 632] on h5 "liter" at bounding box center [552, 625] width 376 height 17
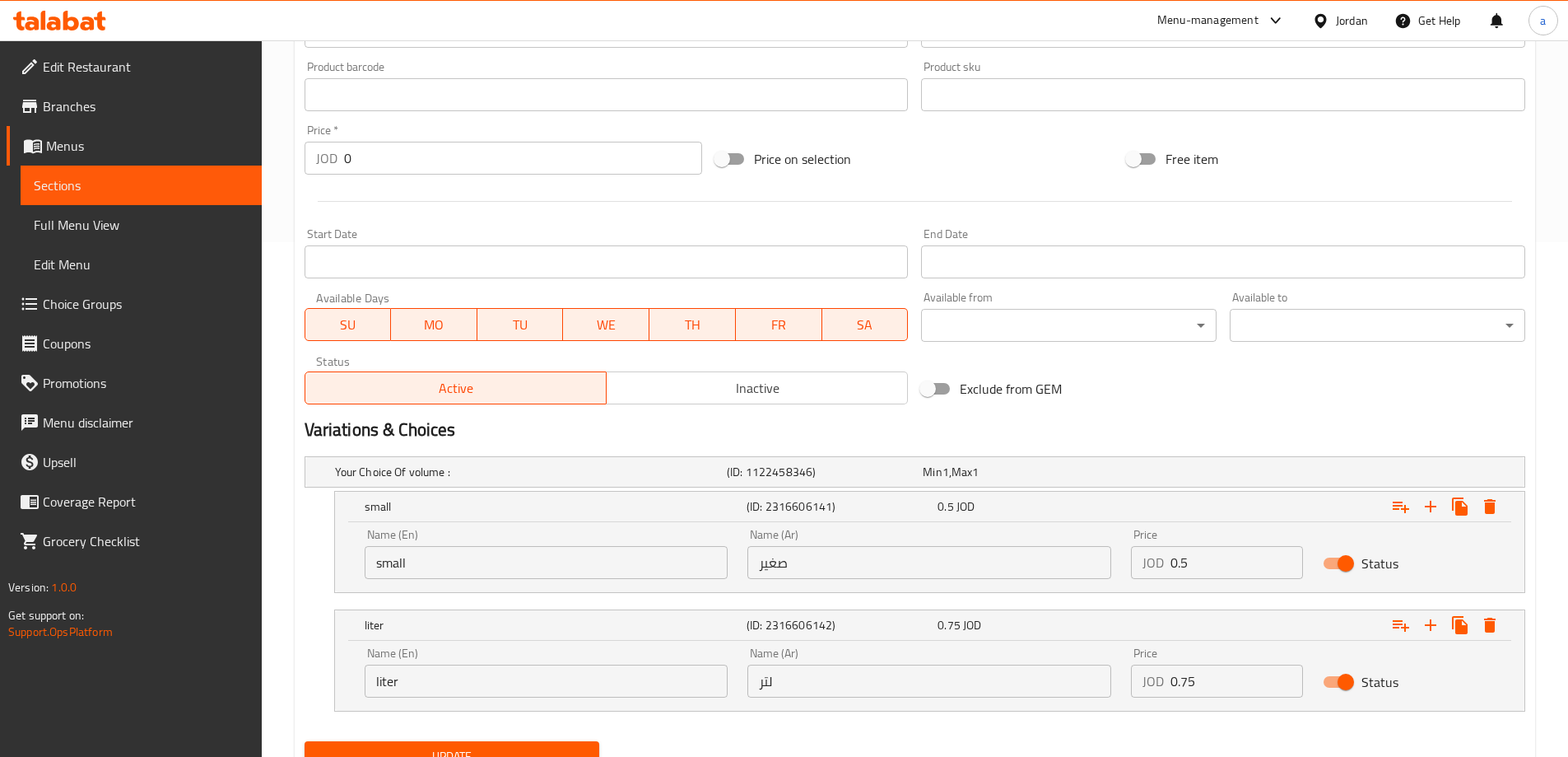
click at [454, 670] on input "liter" at bounding box center [546, 680] width 364 height 33
type input "large"
click at [942, 683] on input "لتر" at bounding box center [929, 680] width 364 height 33
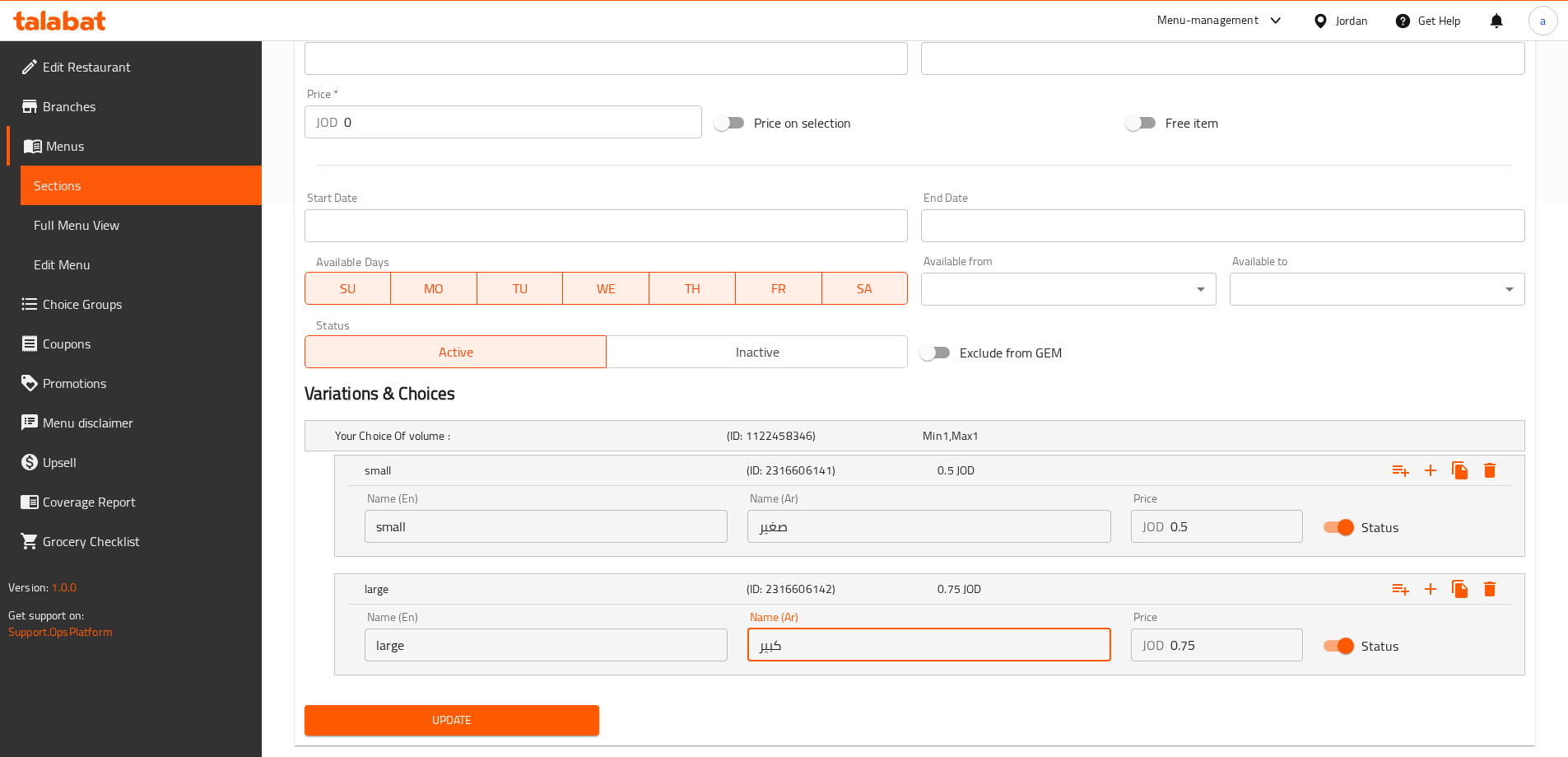
scroll to position [585, 0]
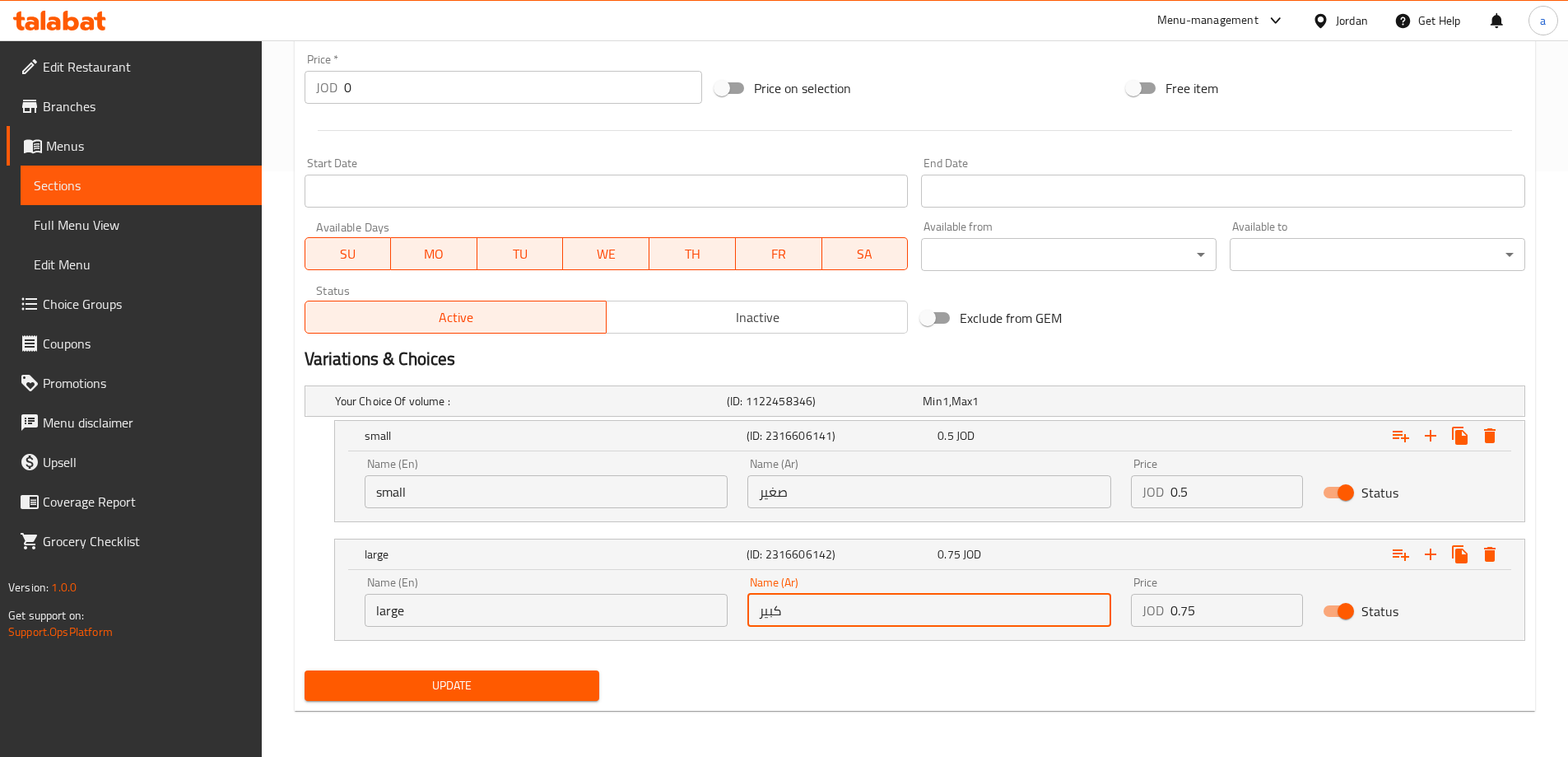
type input "كبير"
click at [515, 681] on span "Update" at bounding box center [452, 685] width 269 height 20
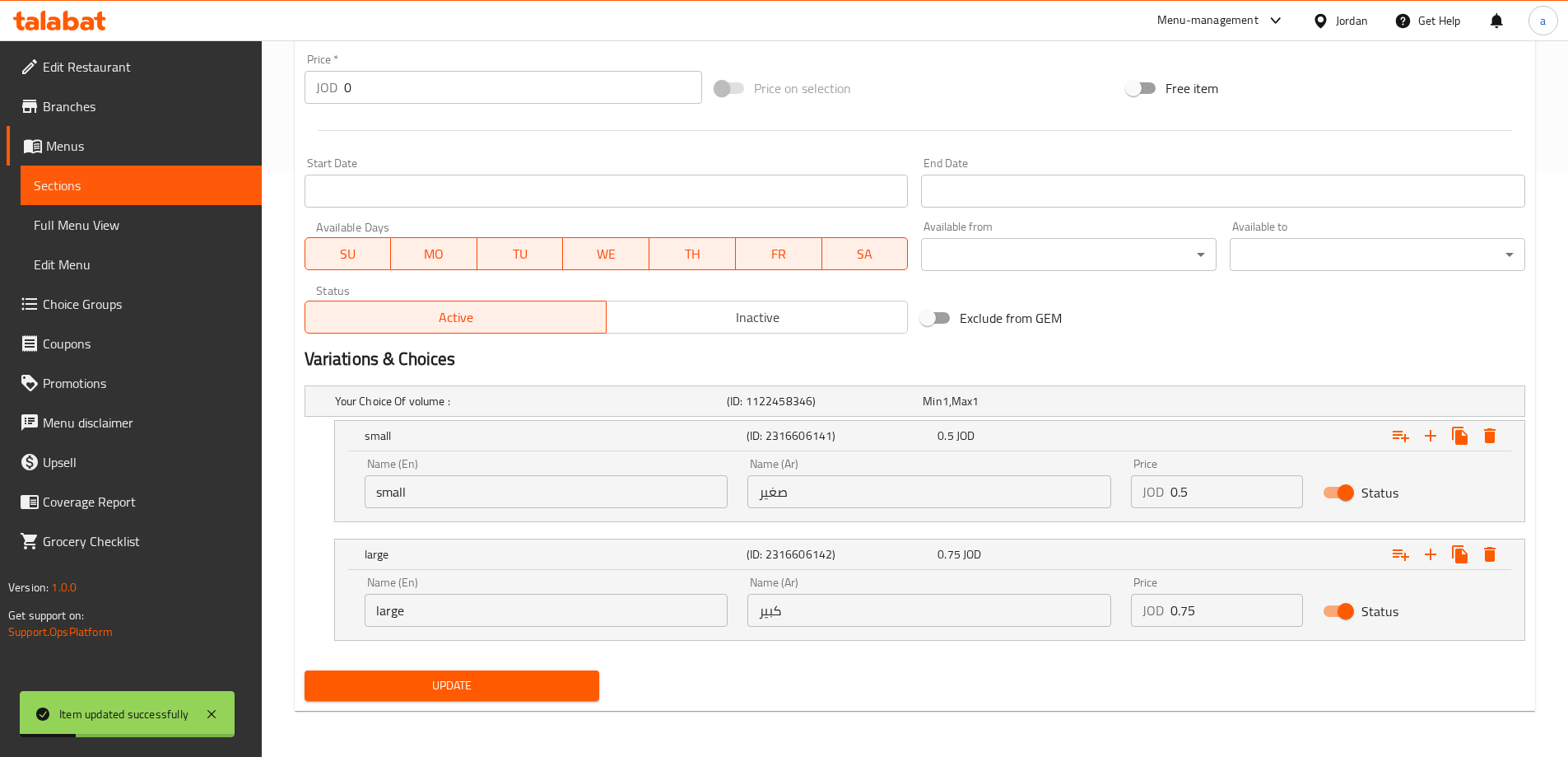
click at [150, 209] on link "Full Menu View" at bounding box center [141, 224] width 241 height 40
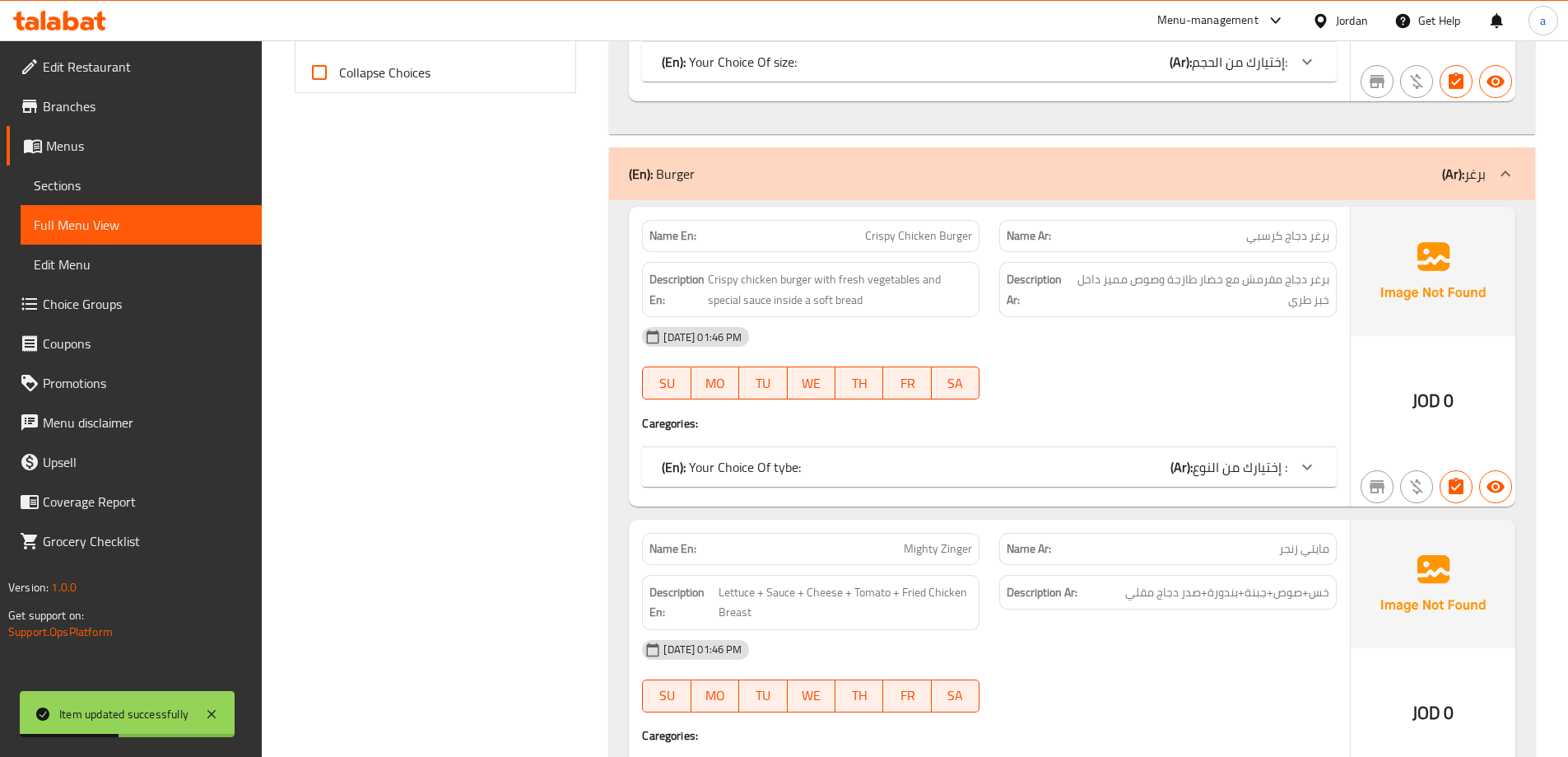
scroll to position [503, 0]
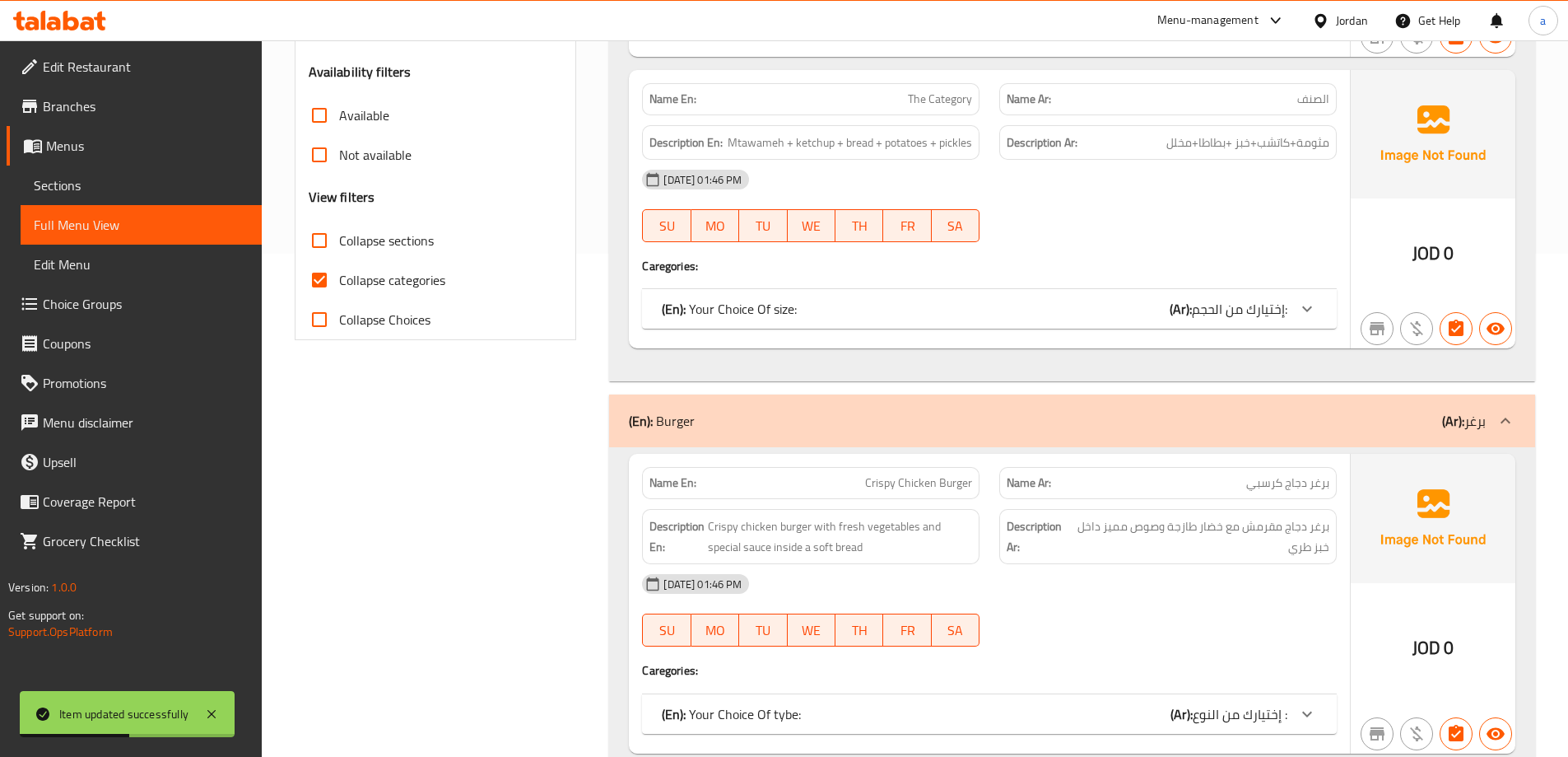
click at [320, 285] on input "Collapse categories" at bounding box center [319, 280] width 40 height 40
checkbox input "false"
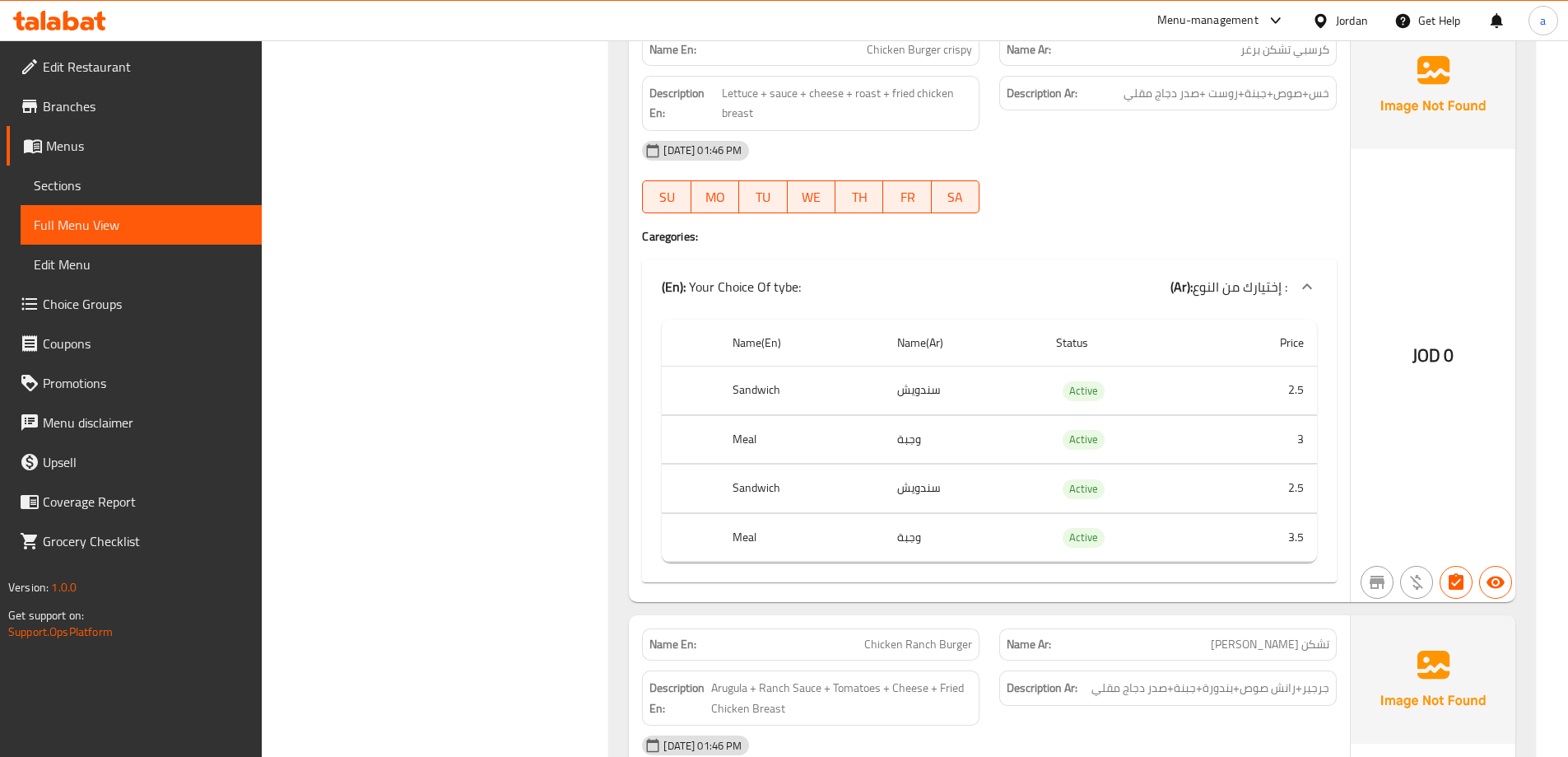
scroll to position [2150, 0]
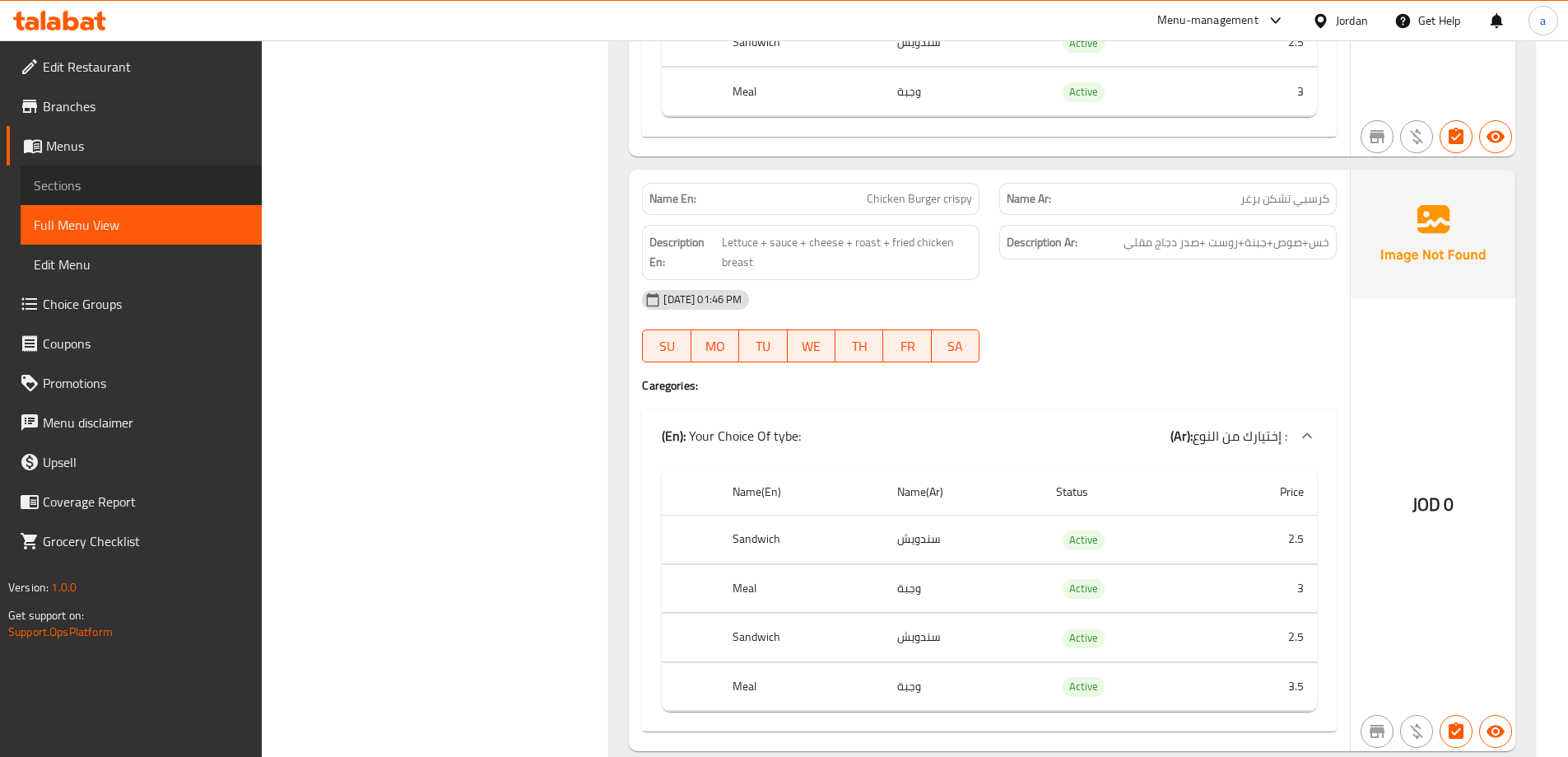
click at [121, 197] on link "Sections" at bounding box center [141, 185] width 241 height 40
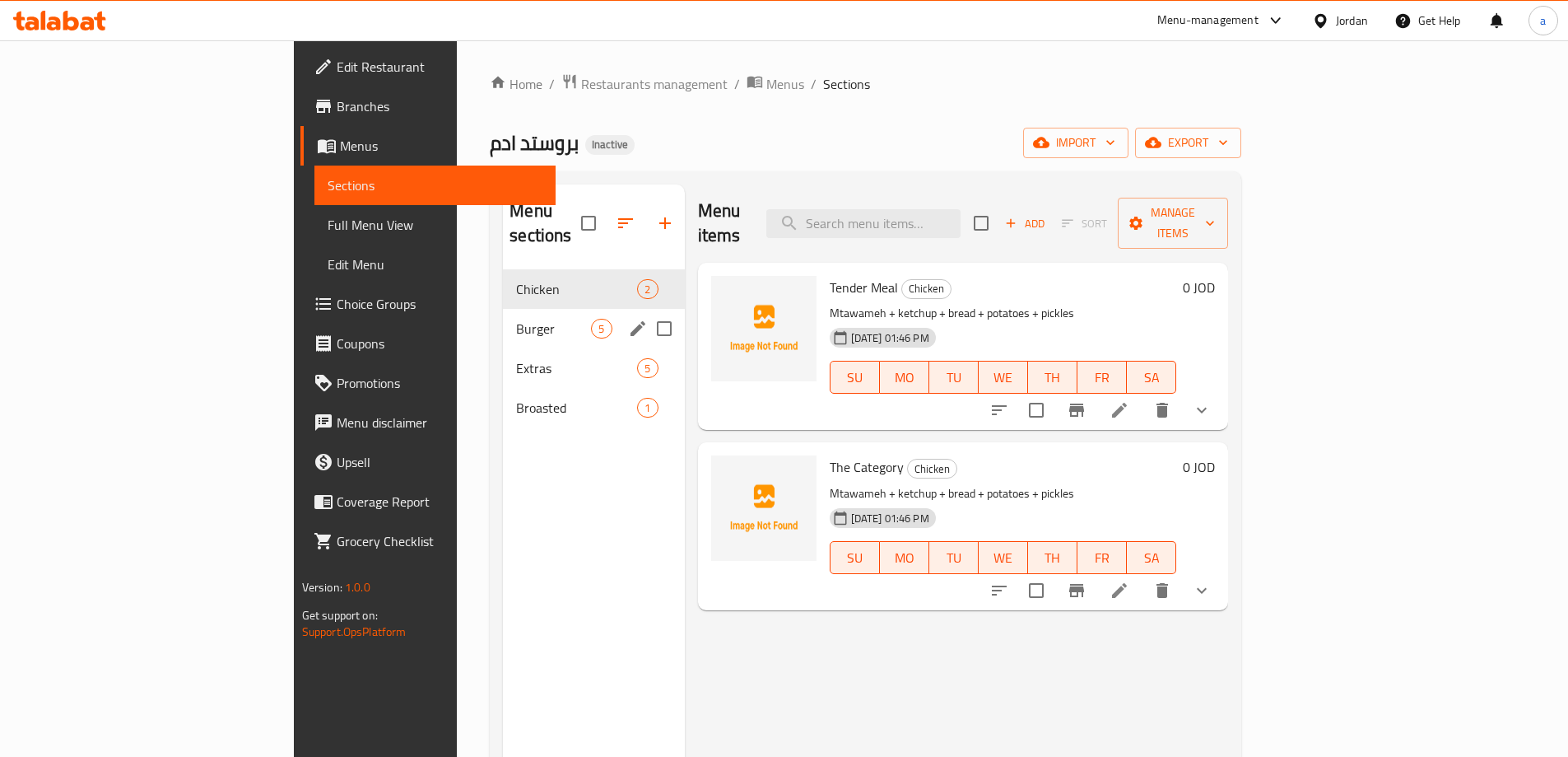
click at [517, 319] on span "Burger" at bounding box center [553, 328] width 75 height 19
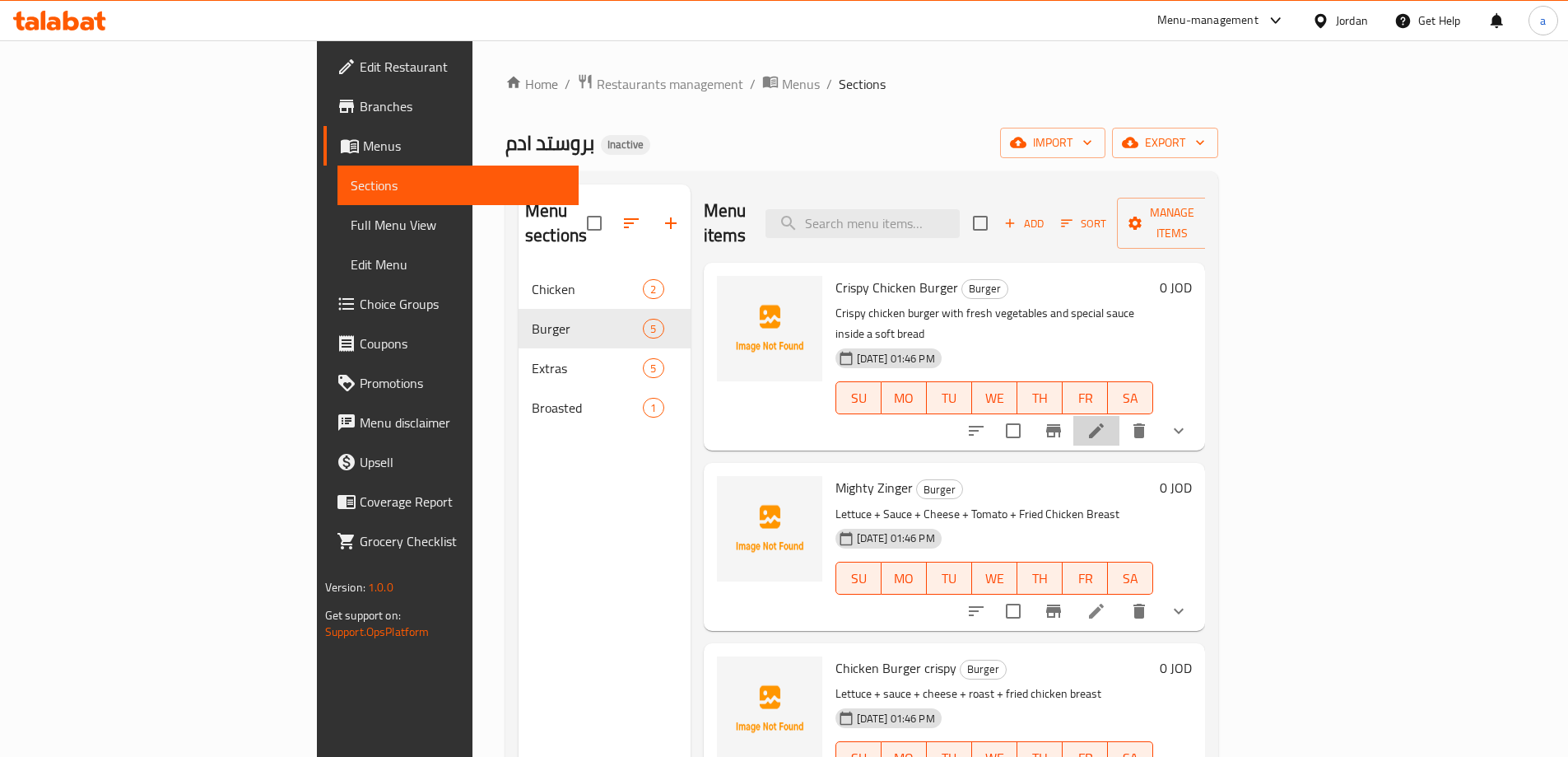
click at [1119, 415] on li at bounding box center [1096, 430] width 46 height 30
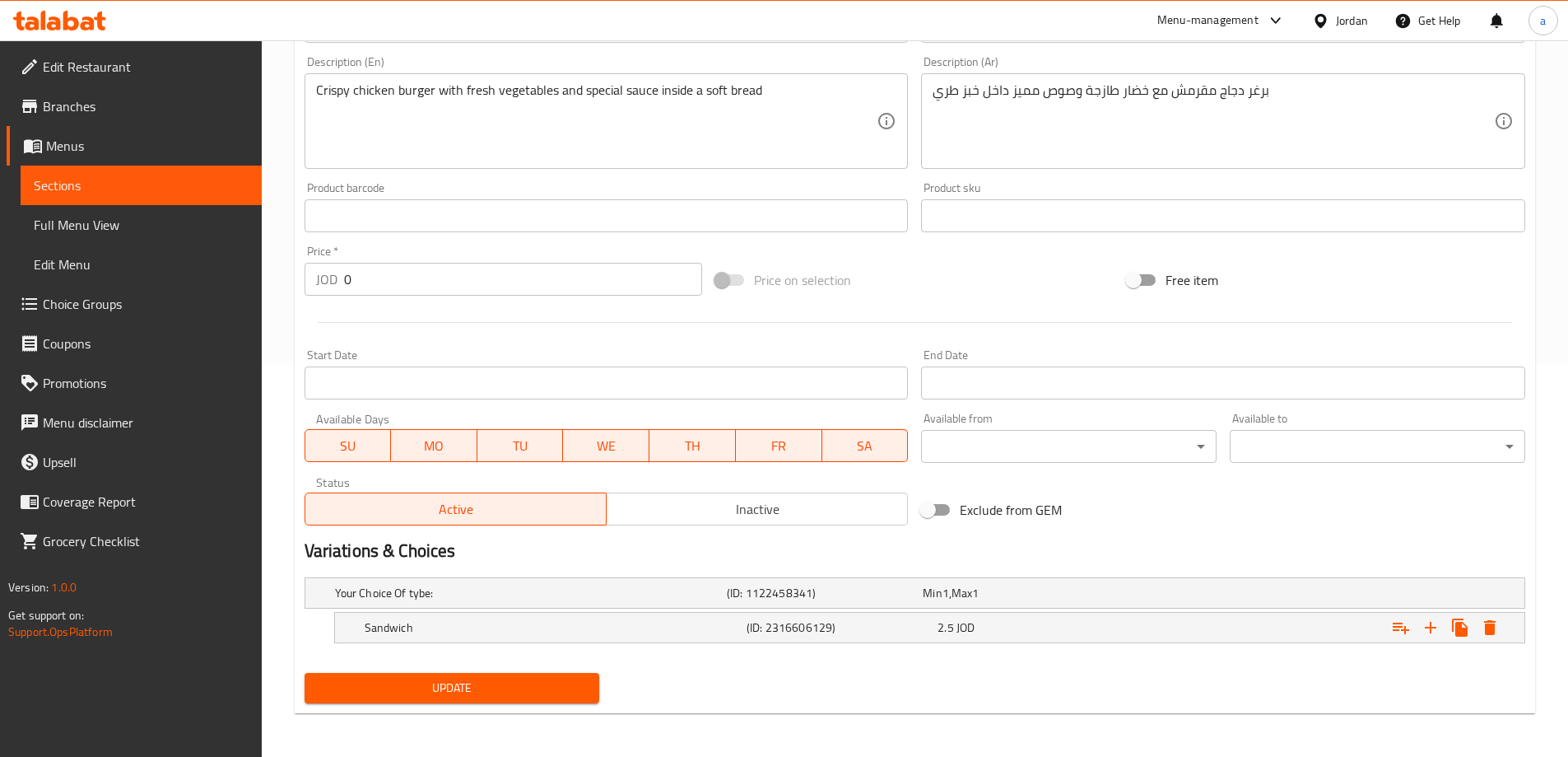
scroll to position [396, 0]
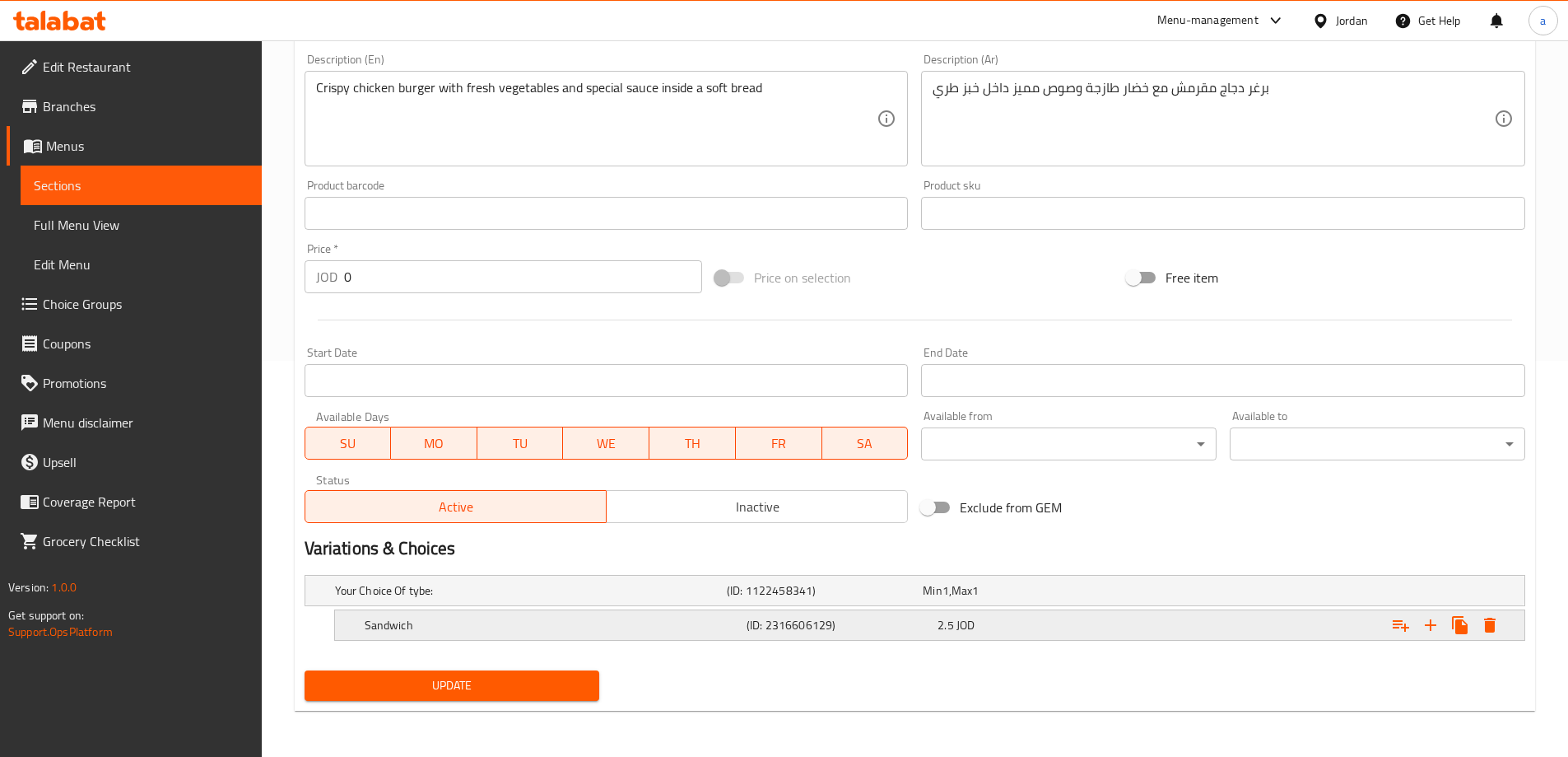
click at [1042, 628] on div "2.5 JOD" at bounding box center [1030, 625] width 185 height 17
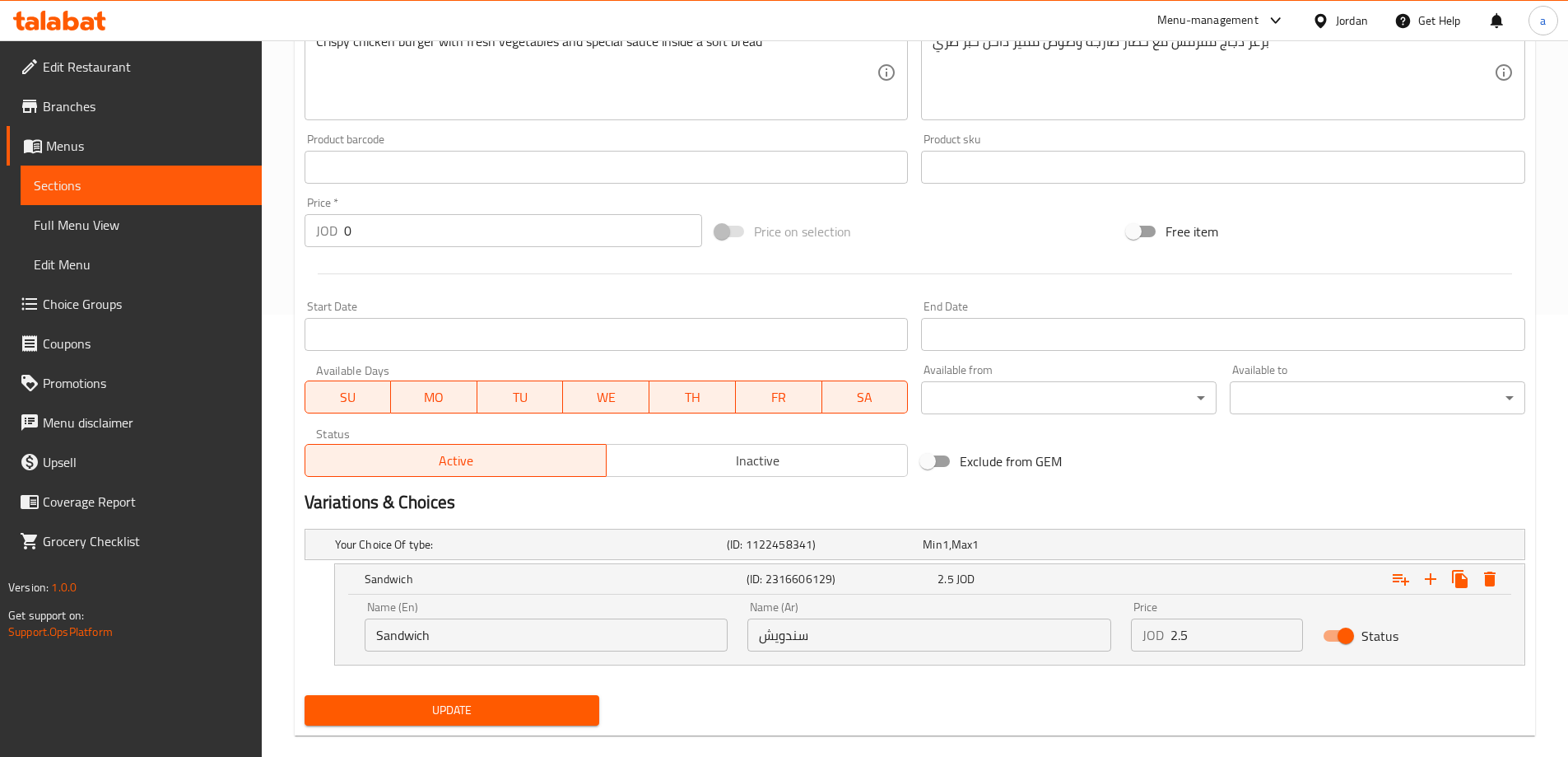
scroll to position [467, 0]
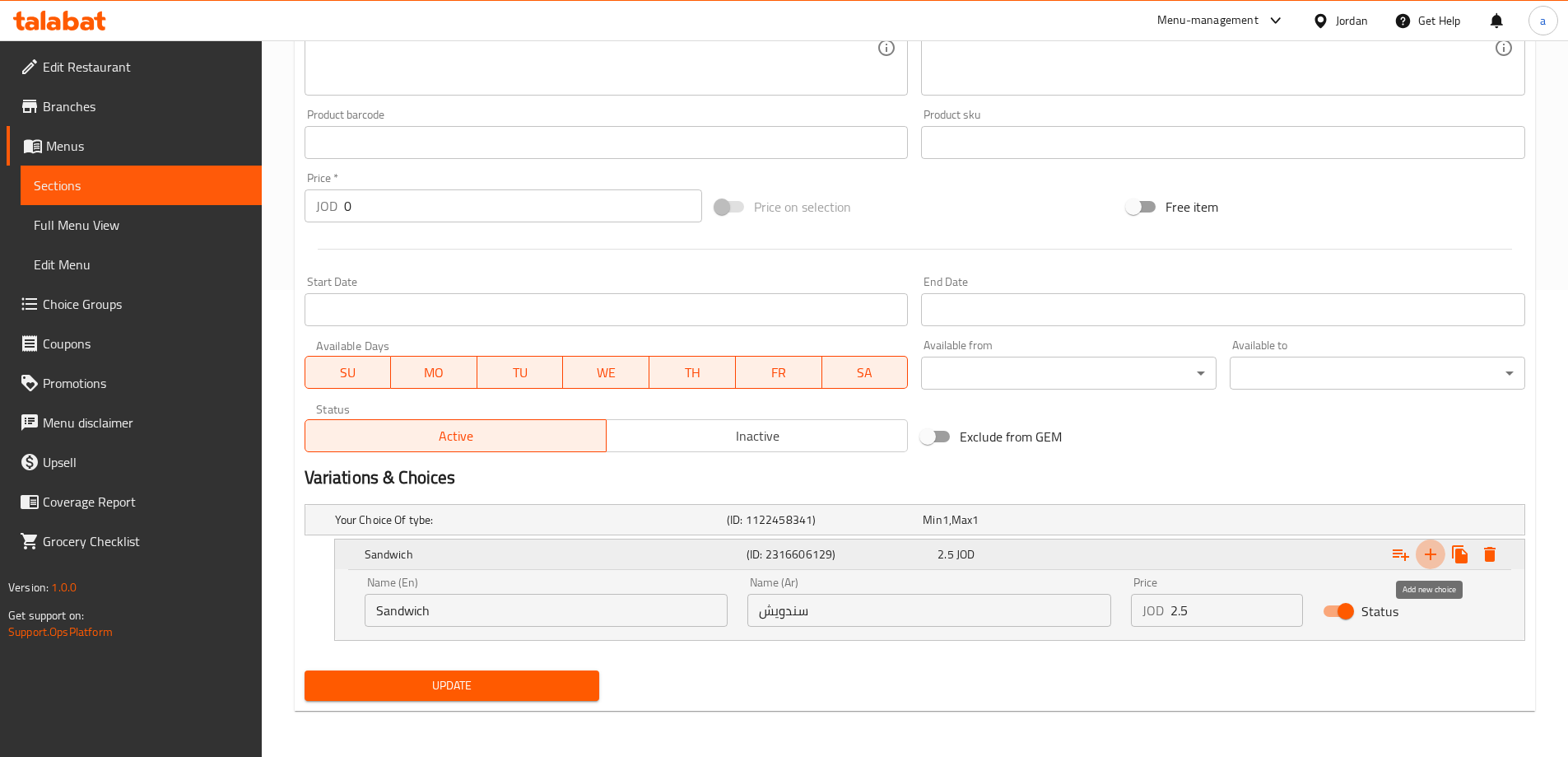
click at [1434, 553] on icon "Expand" at bounding box center [1431, 554] width 19 height 19
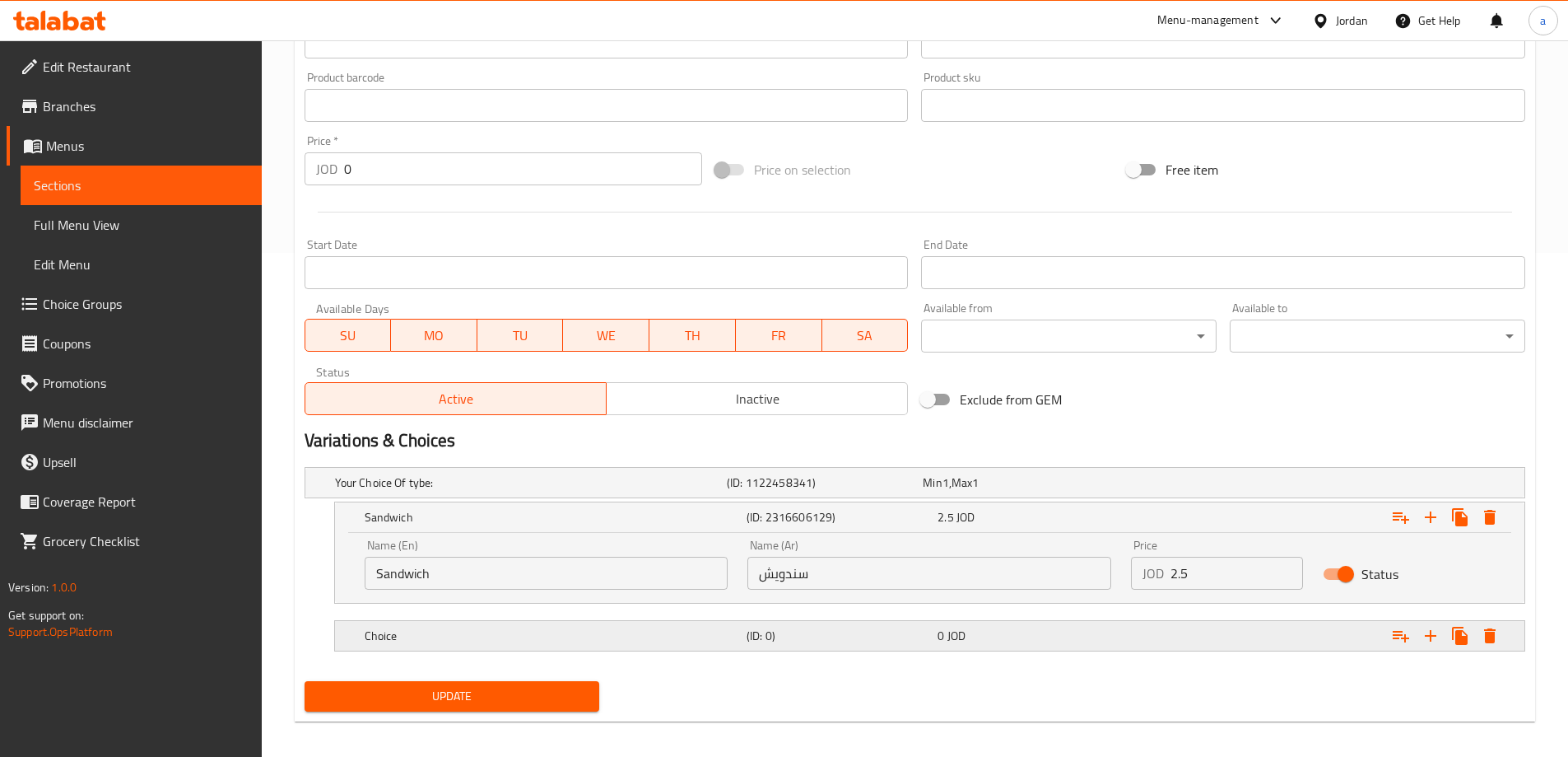
scroll to position [515, 0]
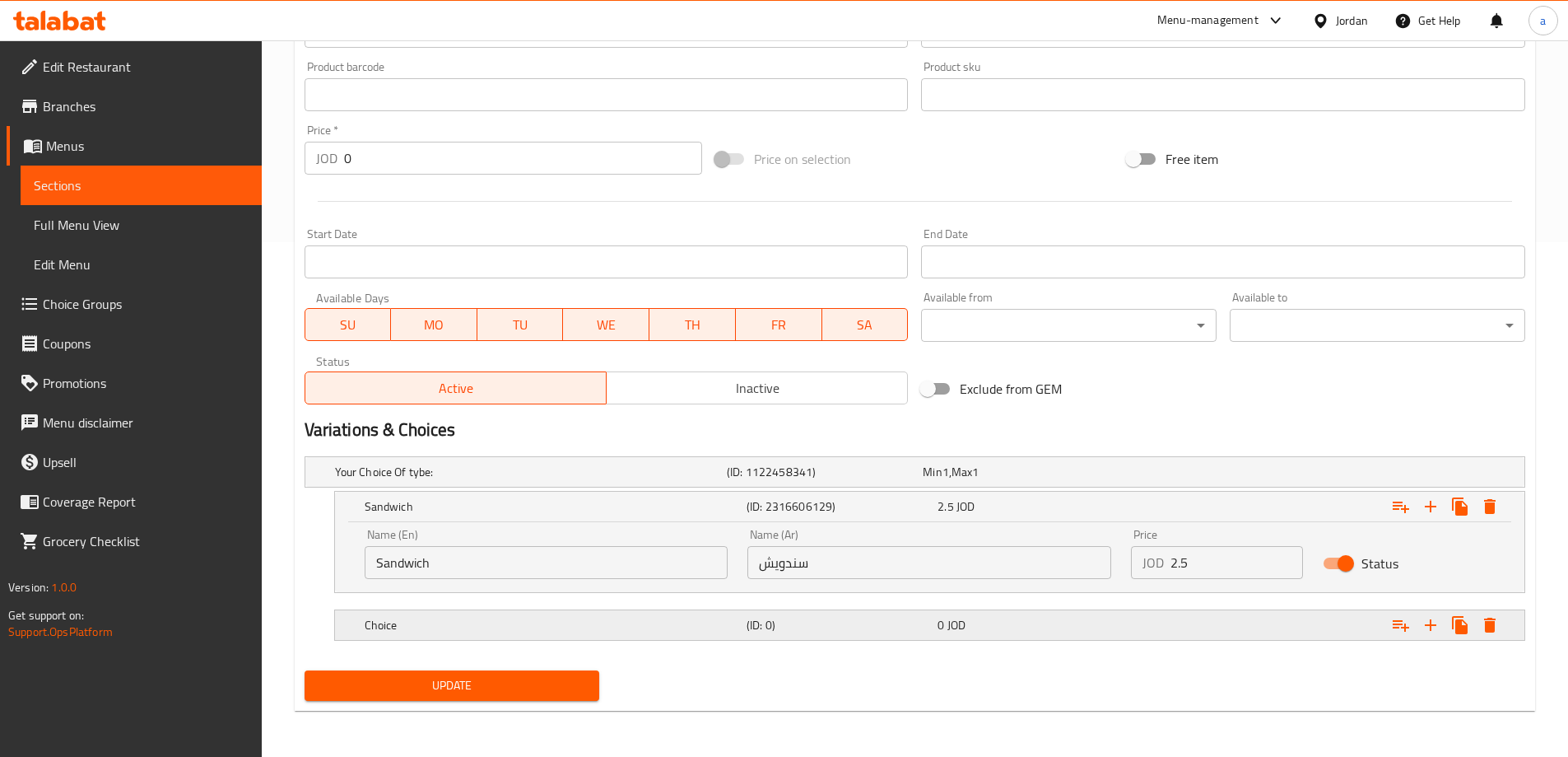
click at [553, 630] on h5 "Choice" at bounding box center [552, 625] width 376 height 17
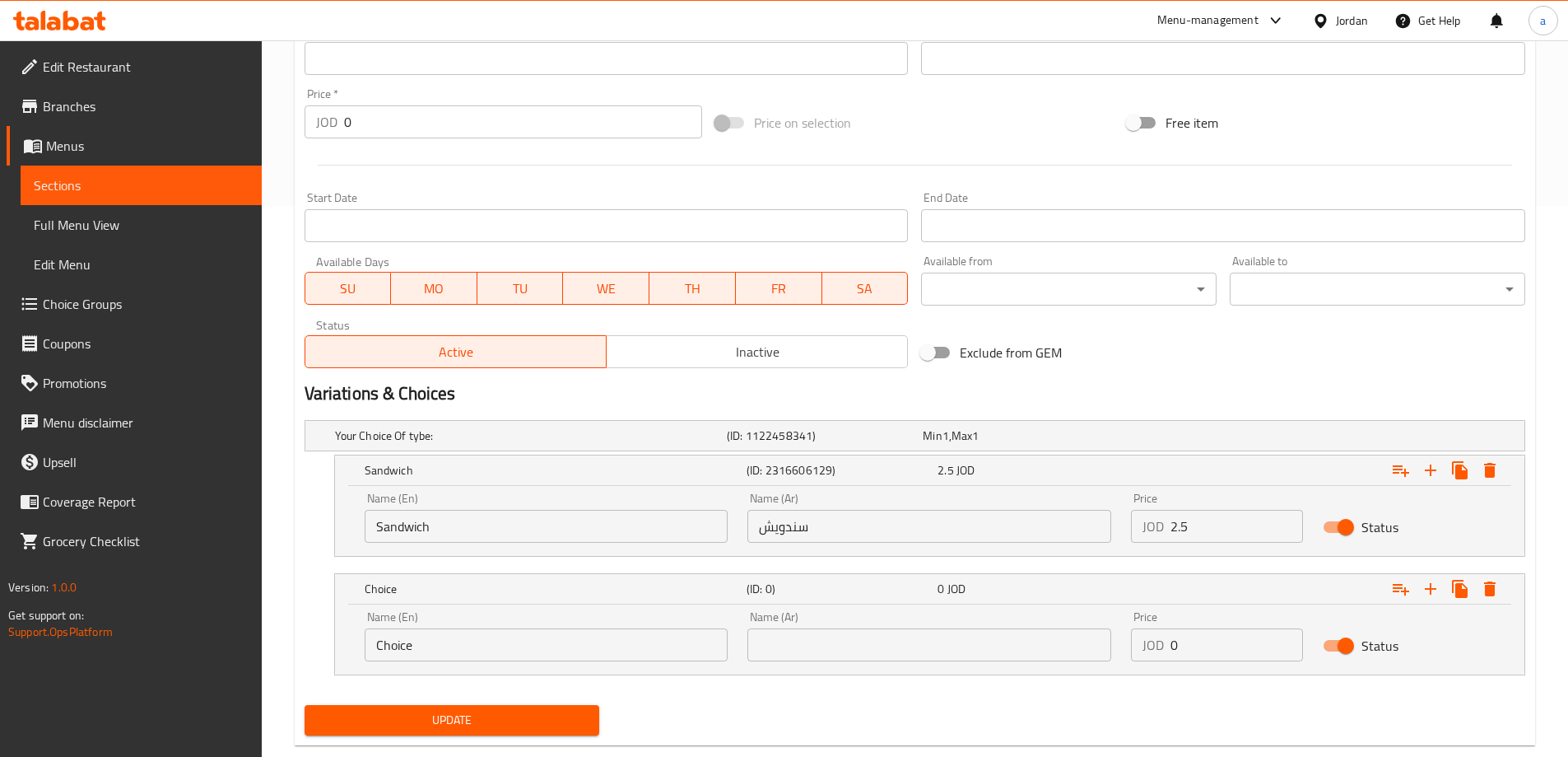
scroll to position [585, 0]
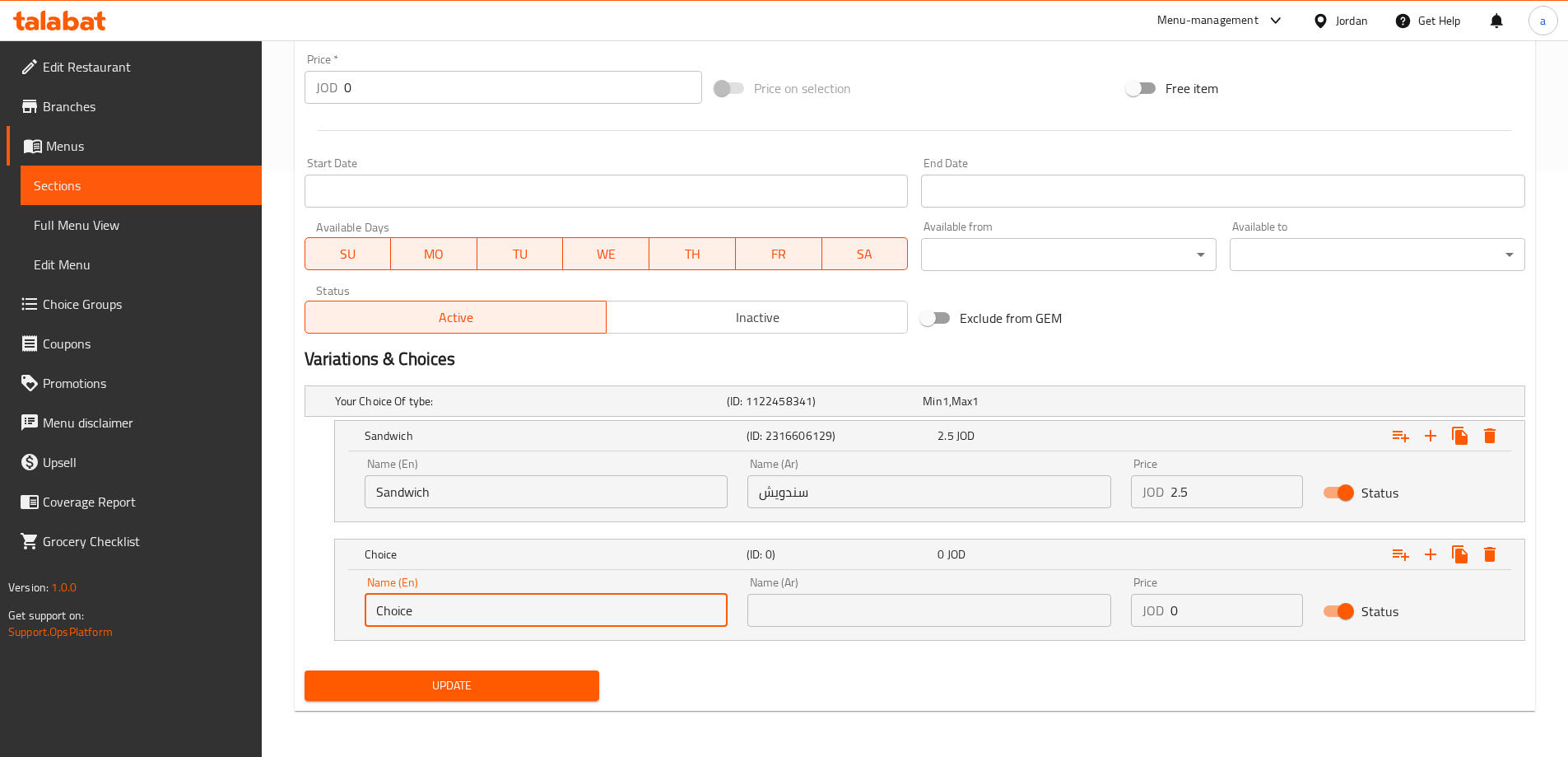
click at [579, 607] on input "Choice" at bounding box center [546, 610] width 364 height 33
type input "و"
type input "meal"
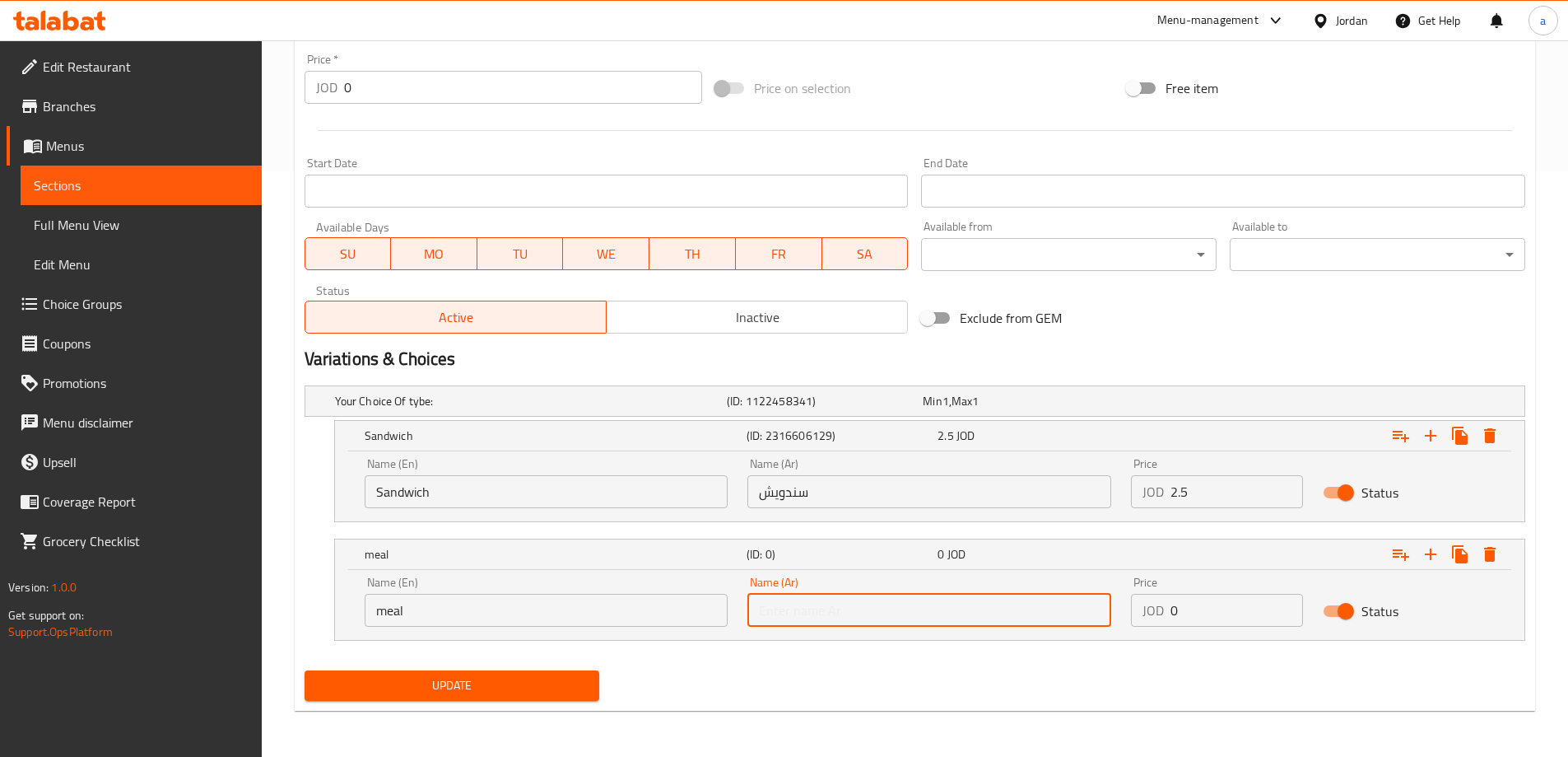
click at [780, 621] on input "text" at bounding box center [929, 610] width 364 height 33
type input ","
type input "وجبة"
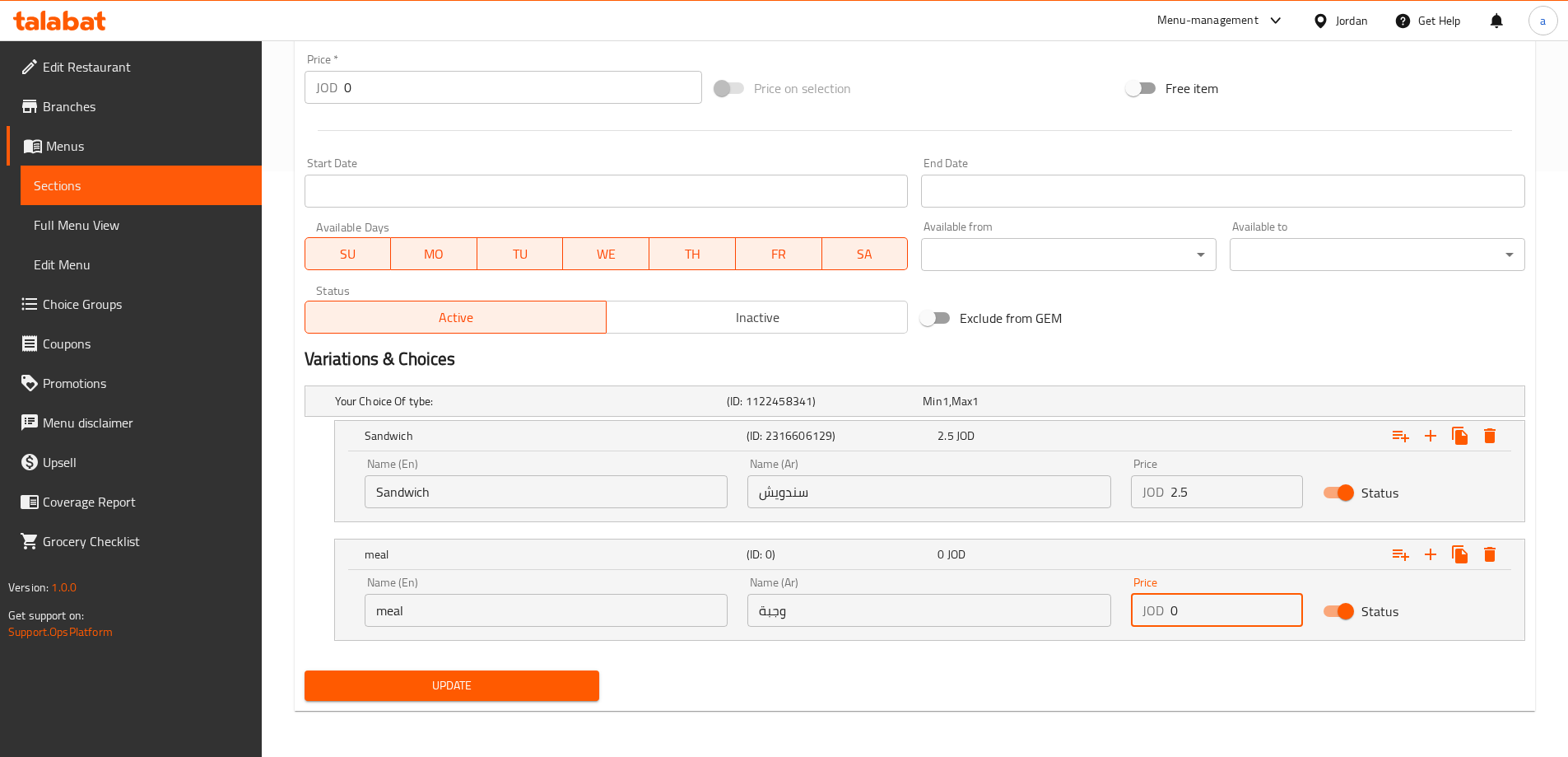
click at [1218, 602] on input "0" at bounding box center [1236, 610] width 133 height 33
drag, startPoint x: 1206, startPoint y: 607, endPoint x: 1164, endPoint y: 622, distance: 44.6
click at [1164, 622] on div "JOD 0 Price" at bounding box center [1217, 610] width 172 height 33
type input "3"
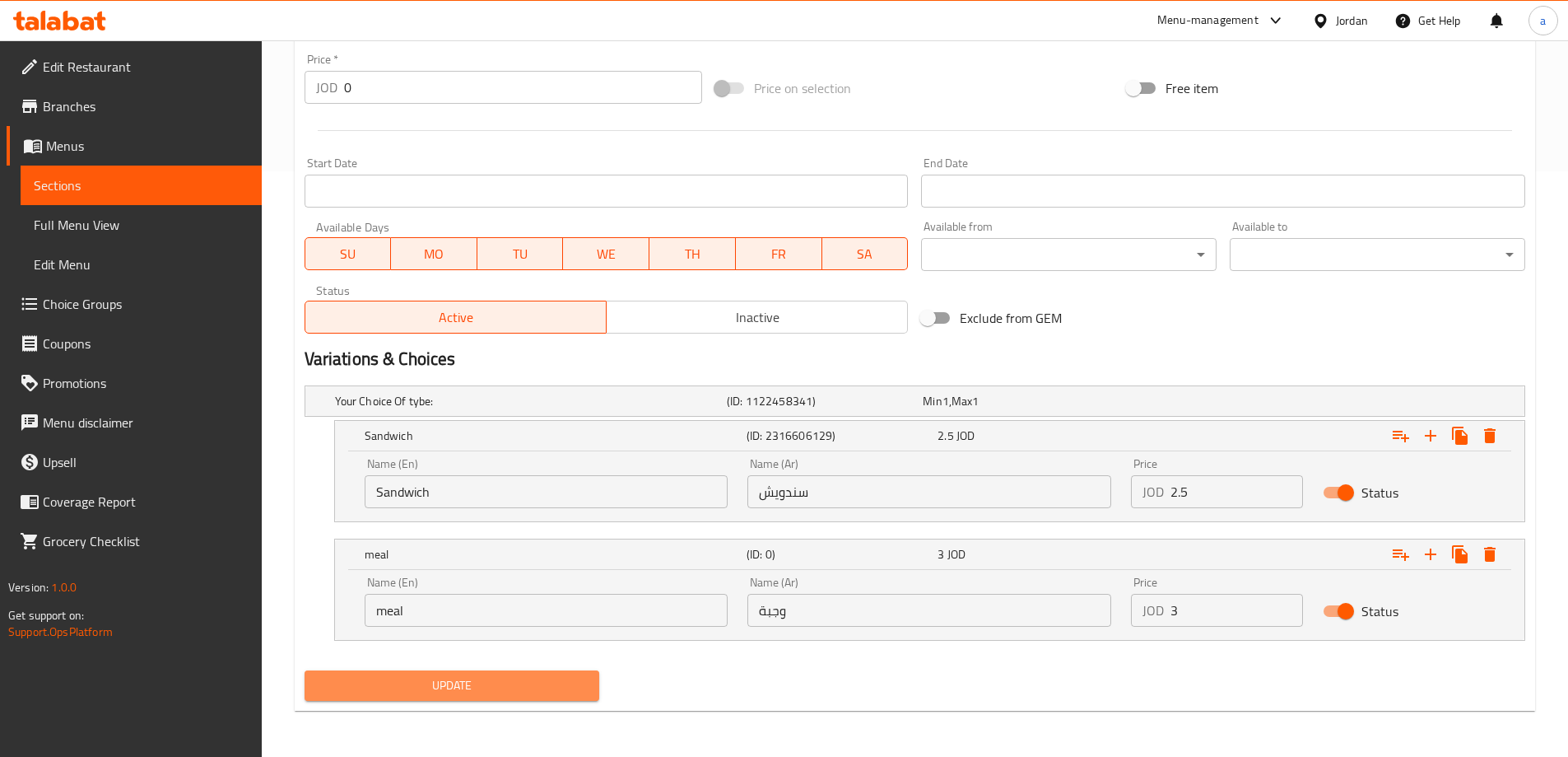
click at [502, 686] on span "Update" at bounding box center [452, 685] width 269 height 20
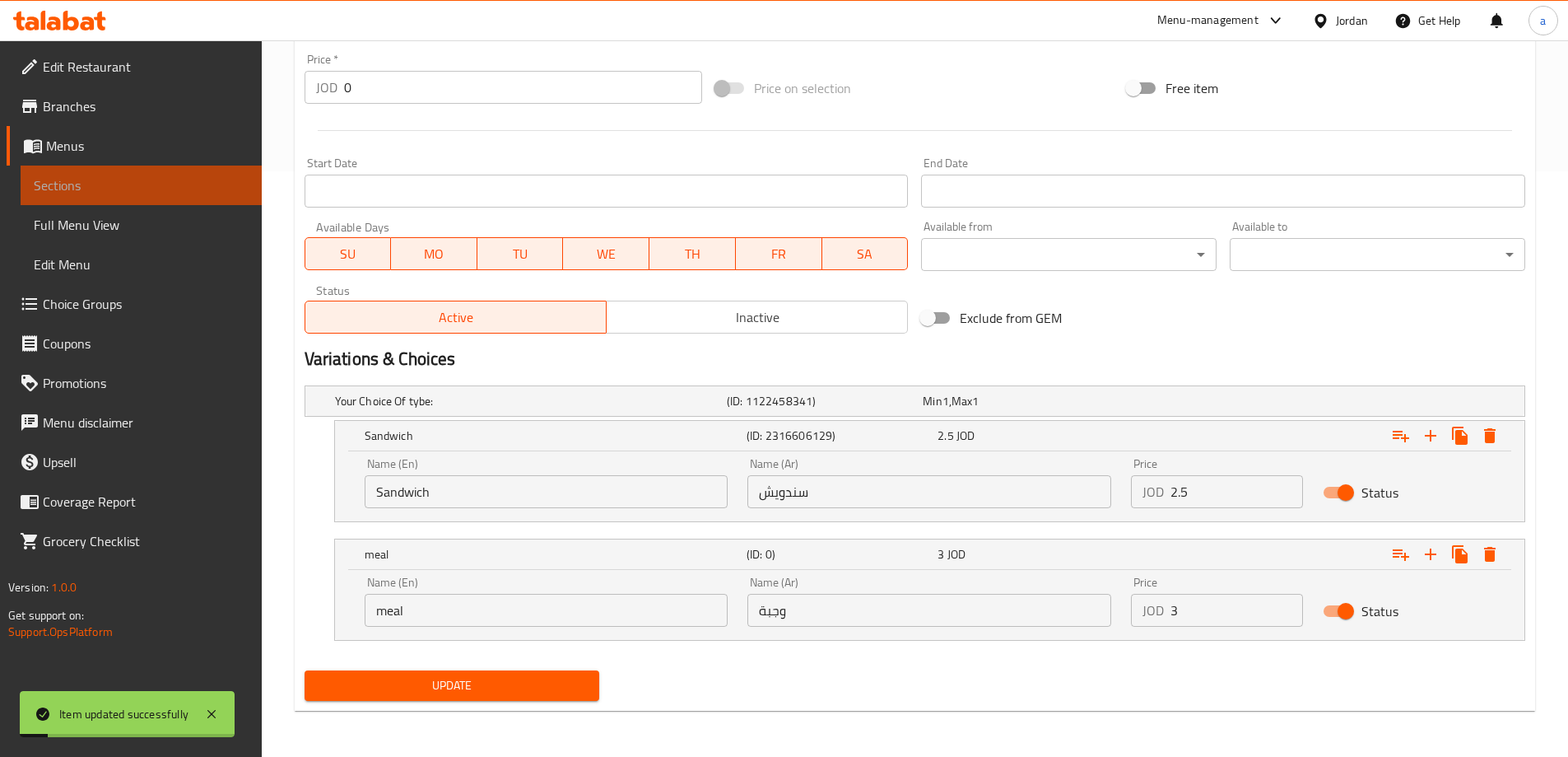
click at [131, 197] on link "Sections" at bounding box center [141, 185] width 241 height 40
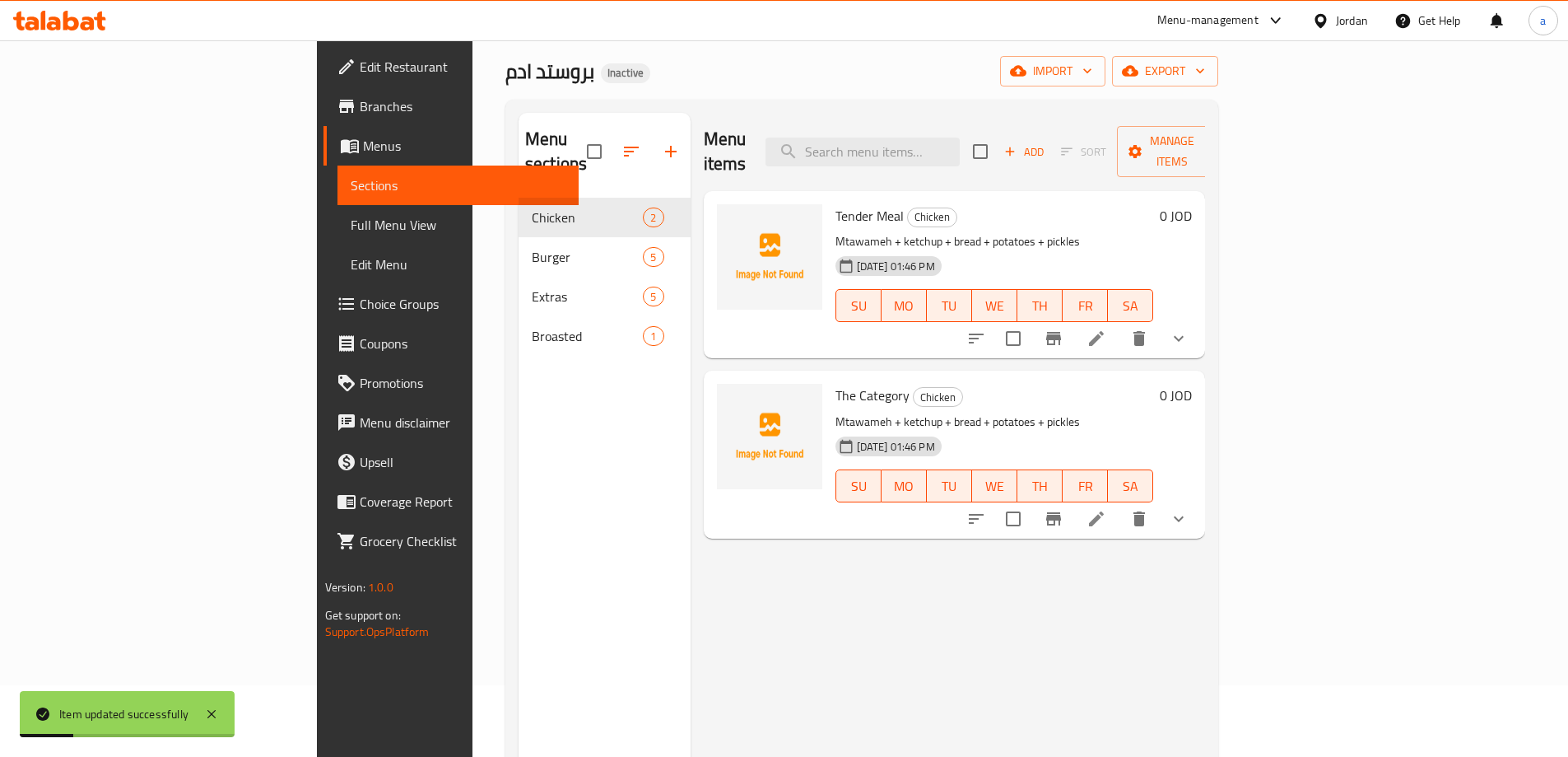
scroll to position [66, 0]
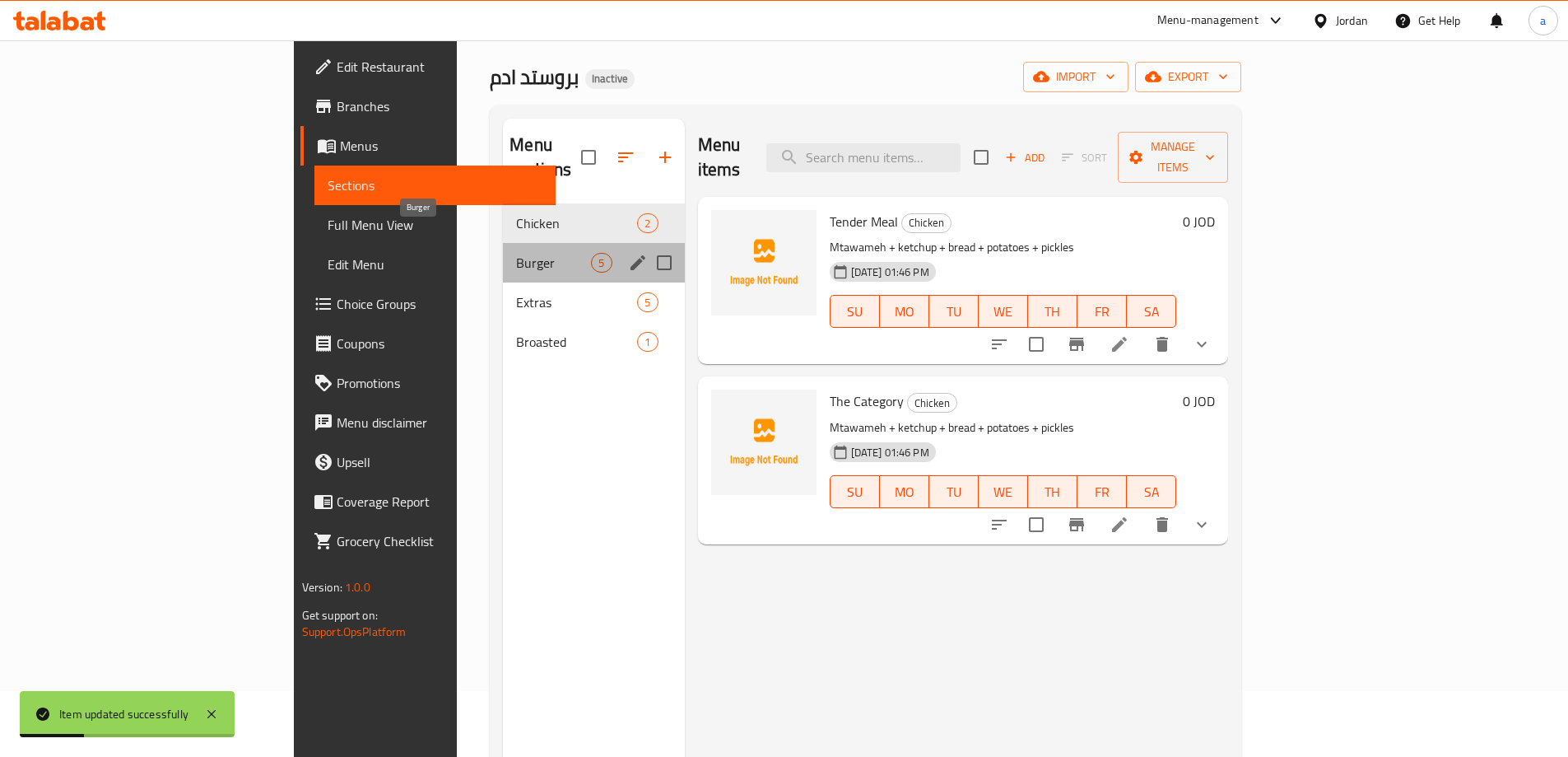
click at [517, 253] on span "Burger" at bounding box center [553, 262] width 75 height 19
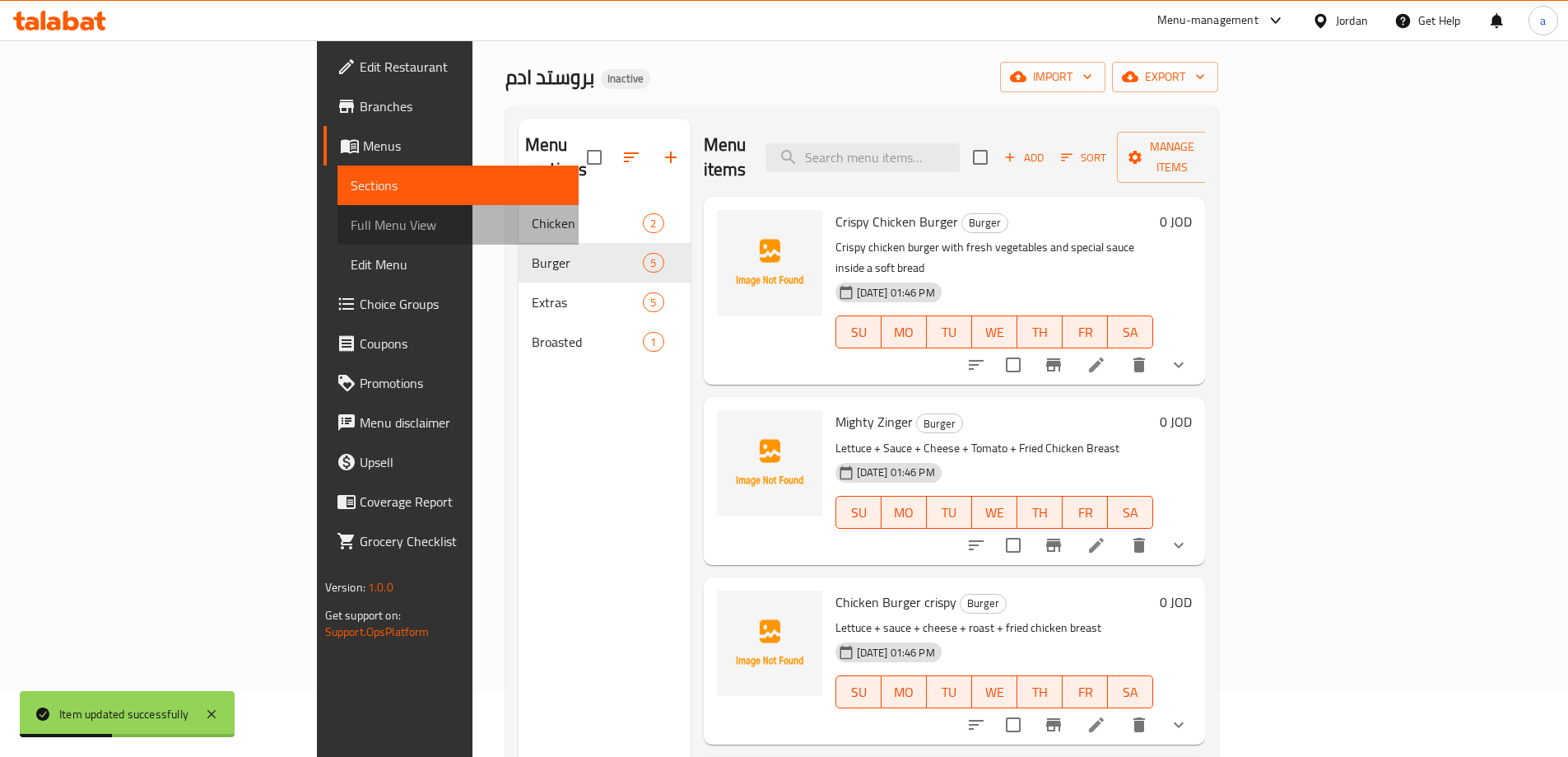
click at [351, 227] on span "Full Menu View" at bounding box center [458, 224] width 215 height 19
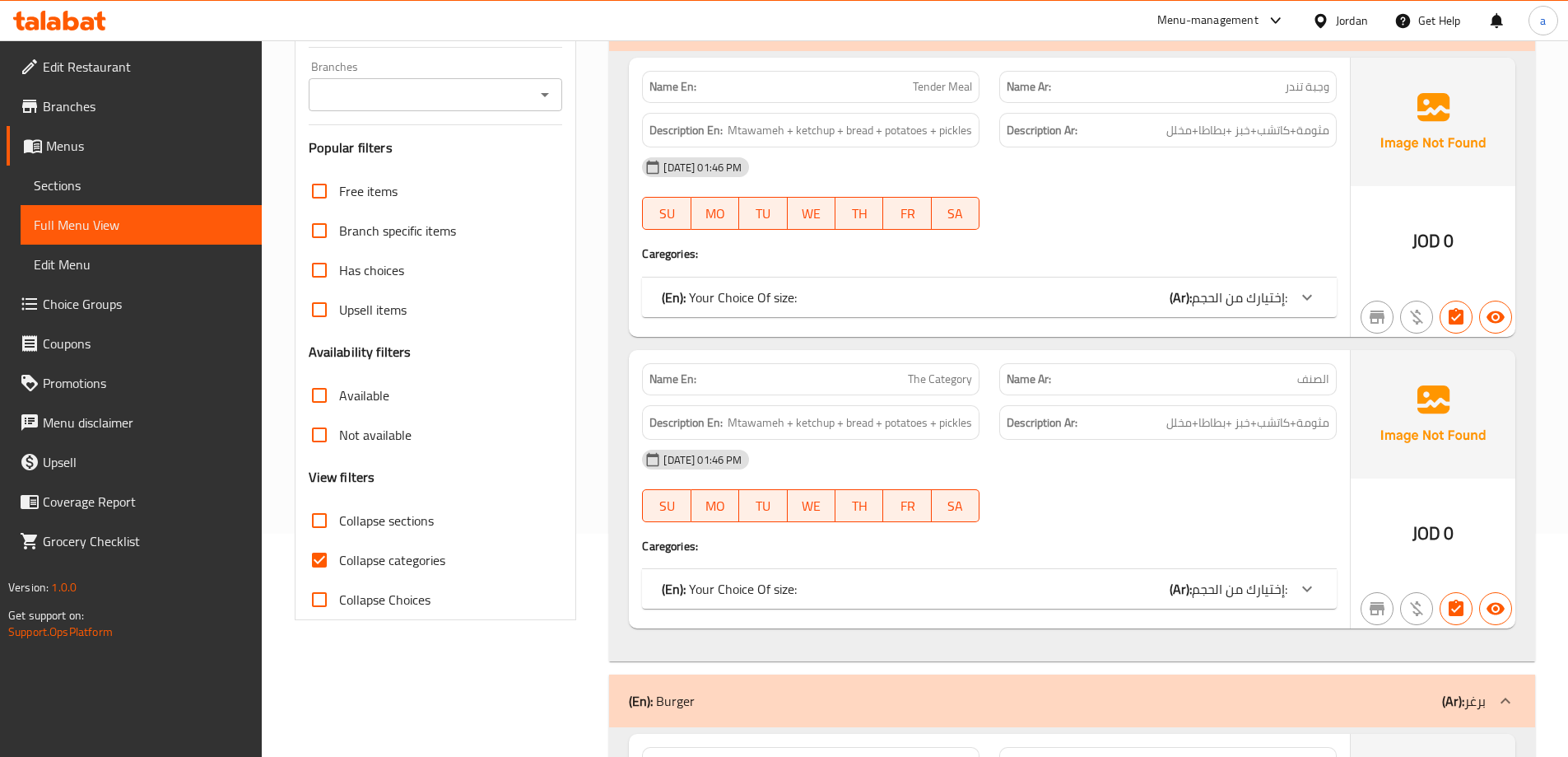
scroll to position [231, 0]
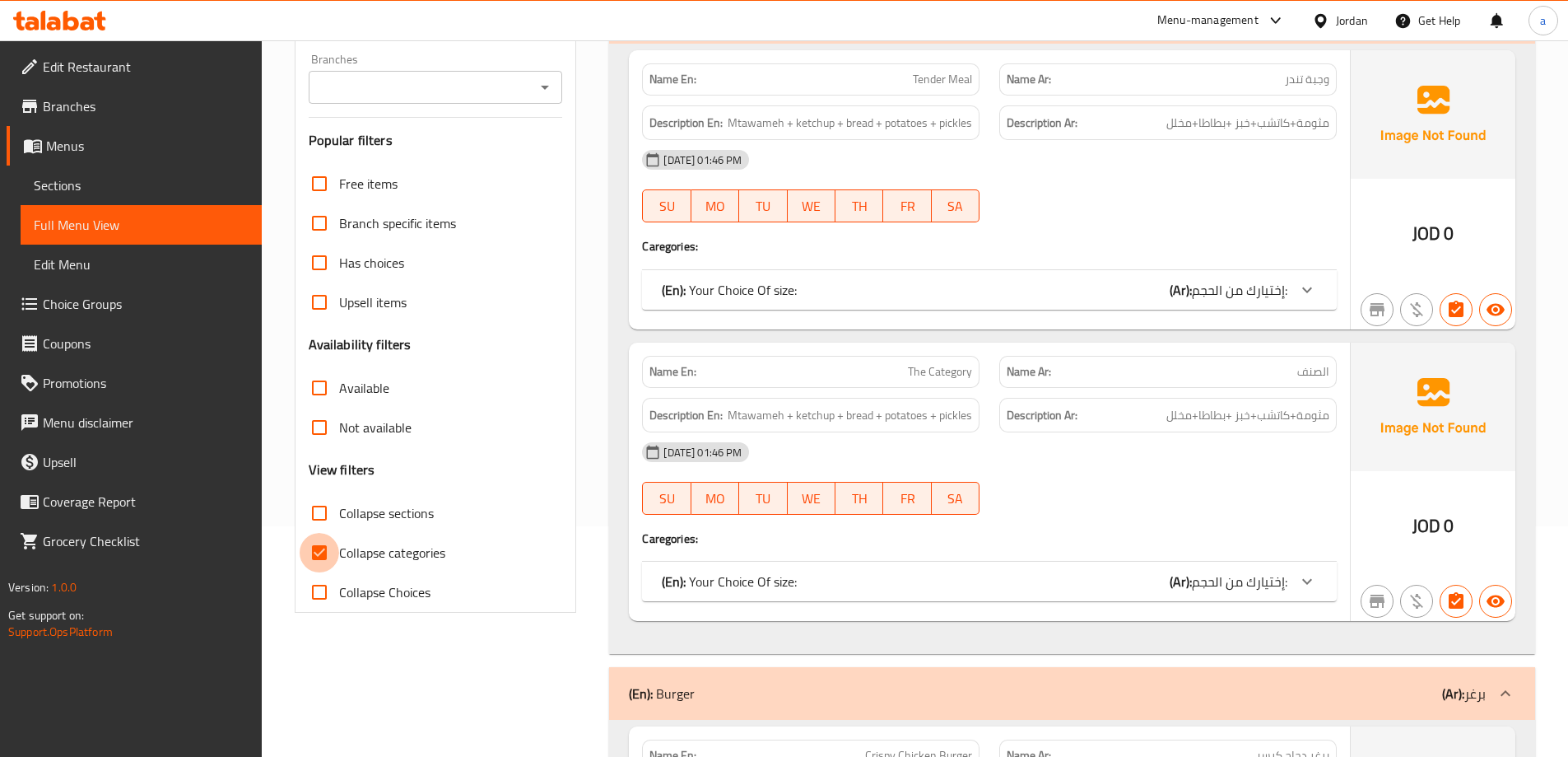
click at [319, 545] on input "Collapse categories" at bounding box center [319, 552] width 40 height 40
checkbox input "false"
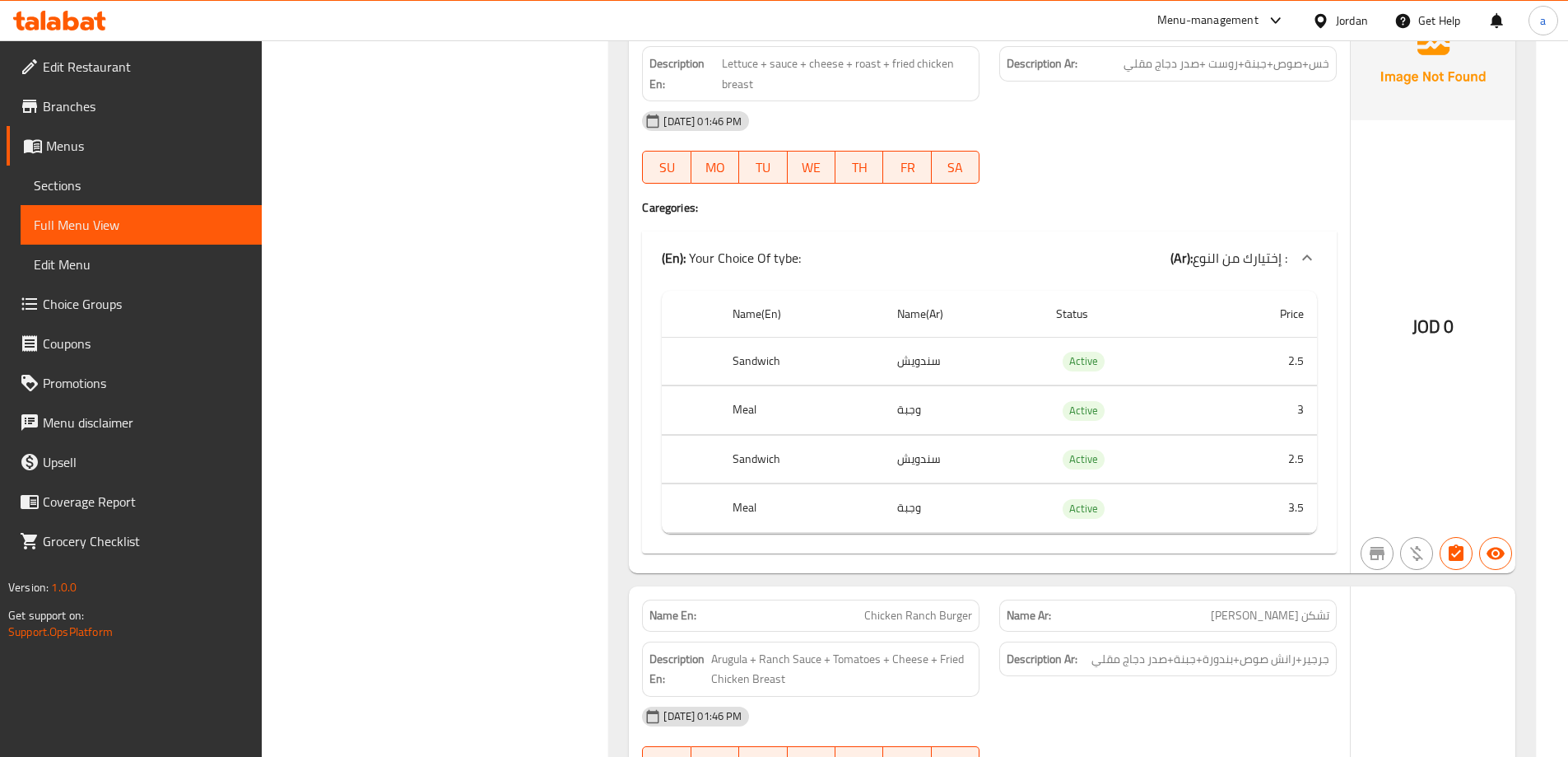
scroll to position [2371, 0]
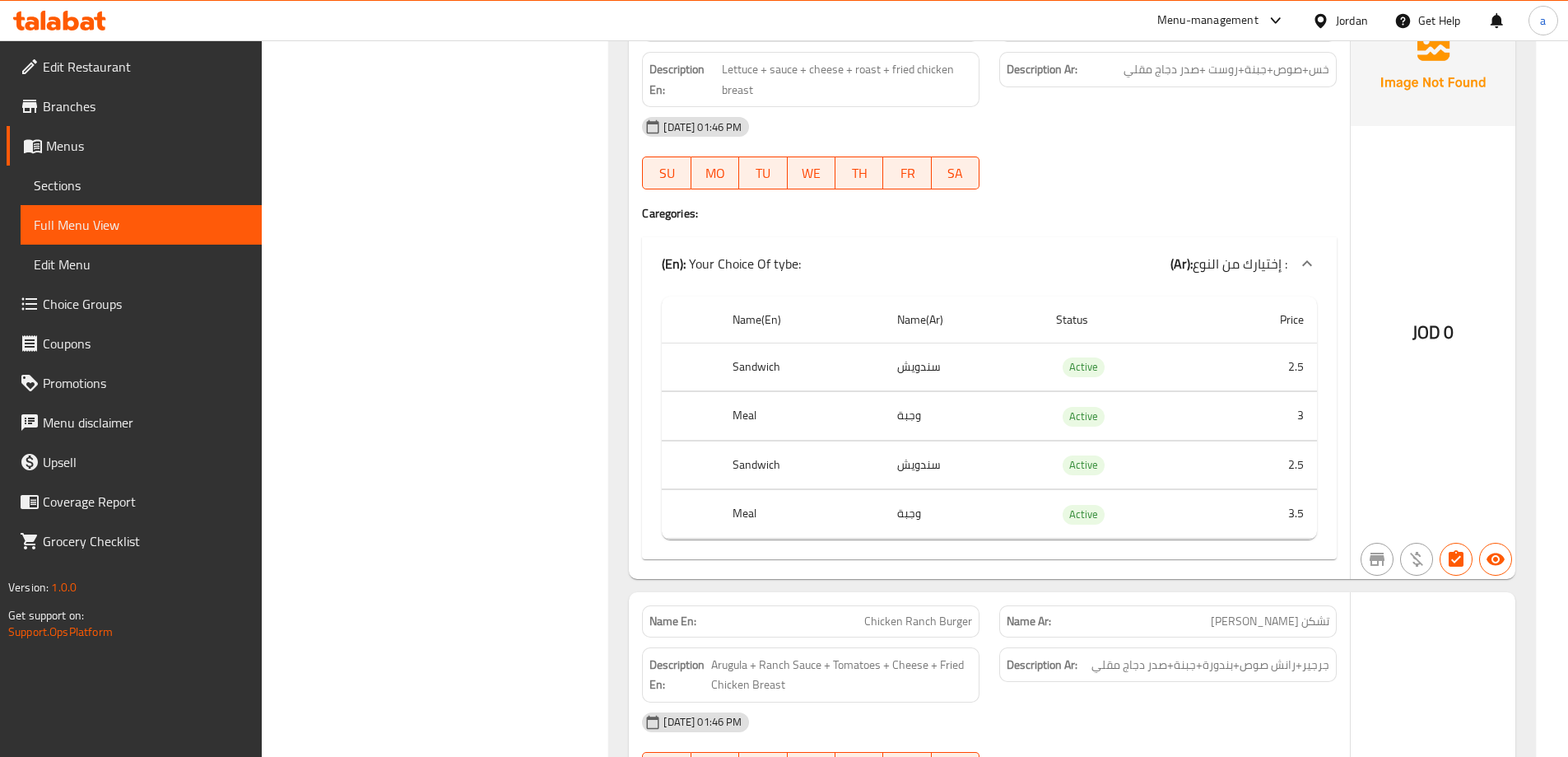
click at [106, 188] on span "Sections" at bounding box center [141, 185] width 215 height 19
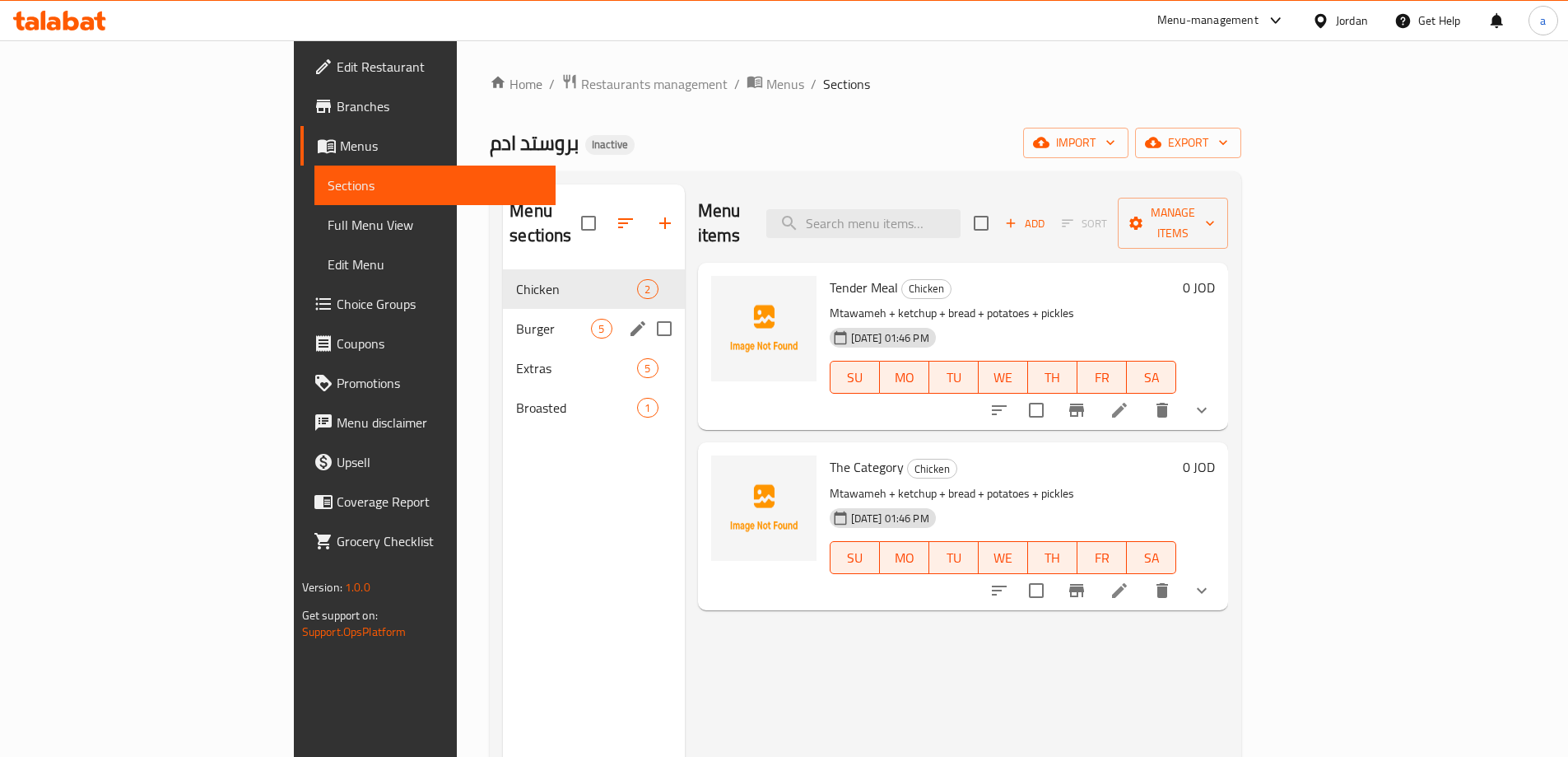
click at [503, 309] on div "Burger 5" at bounding box center [594, 328] width 181 height 40
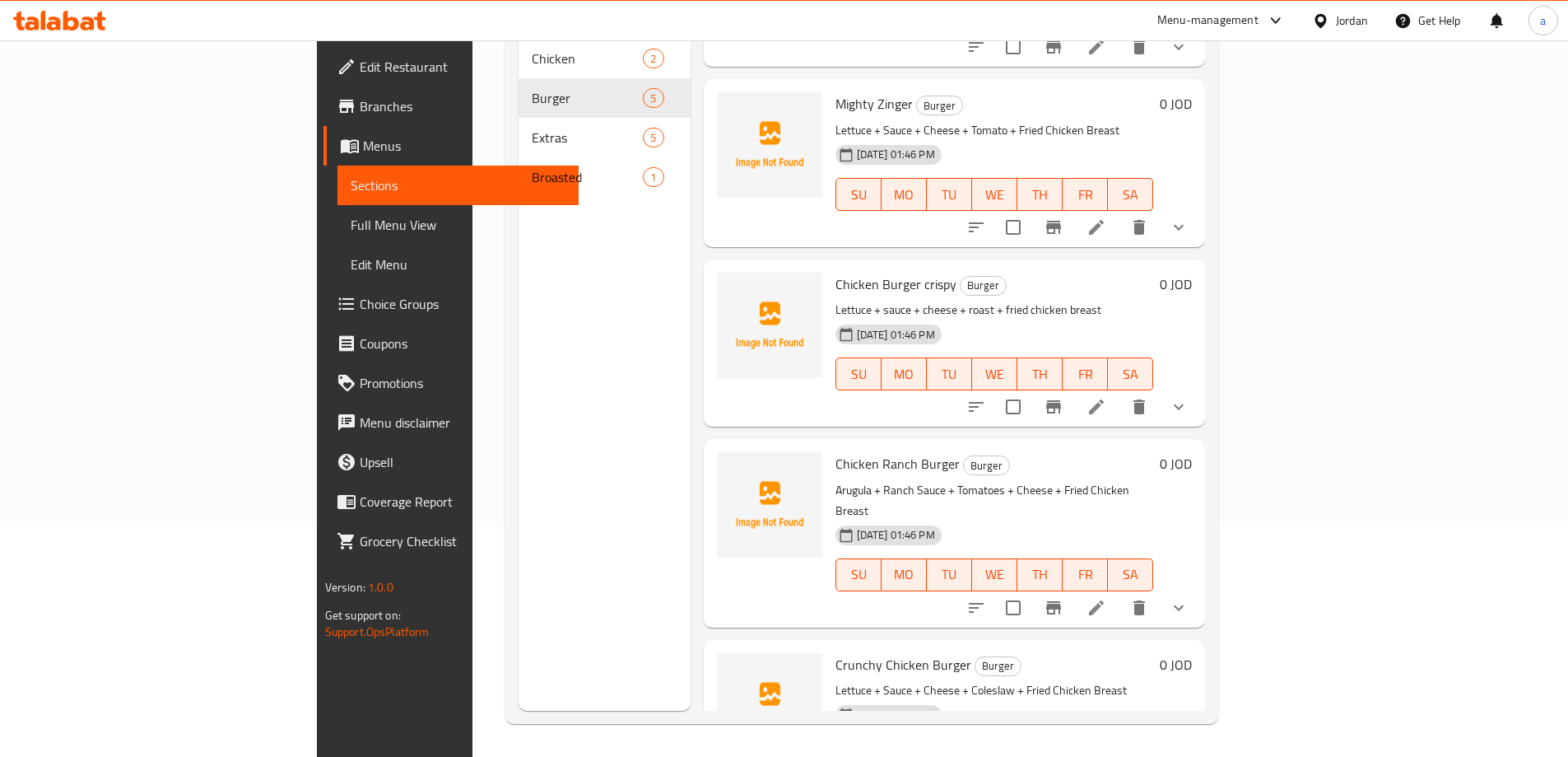
scroll to position [184, 0]
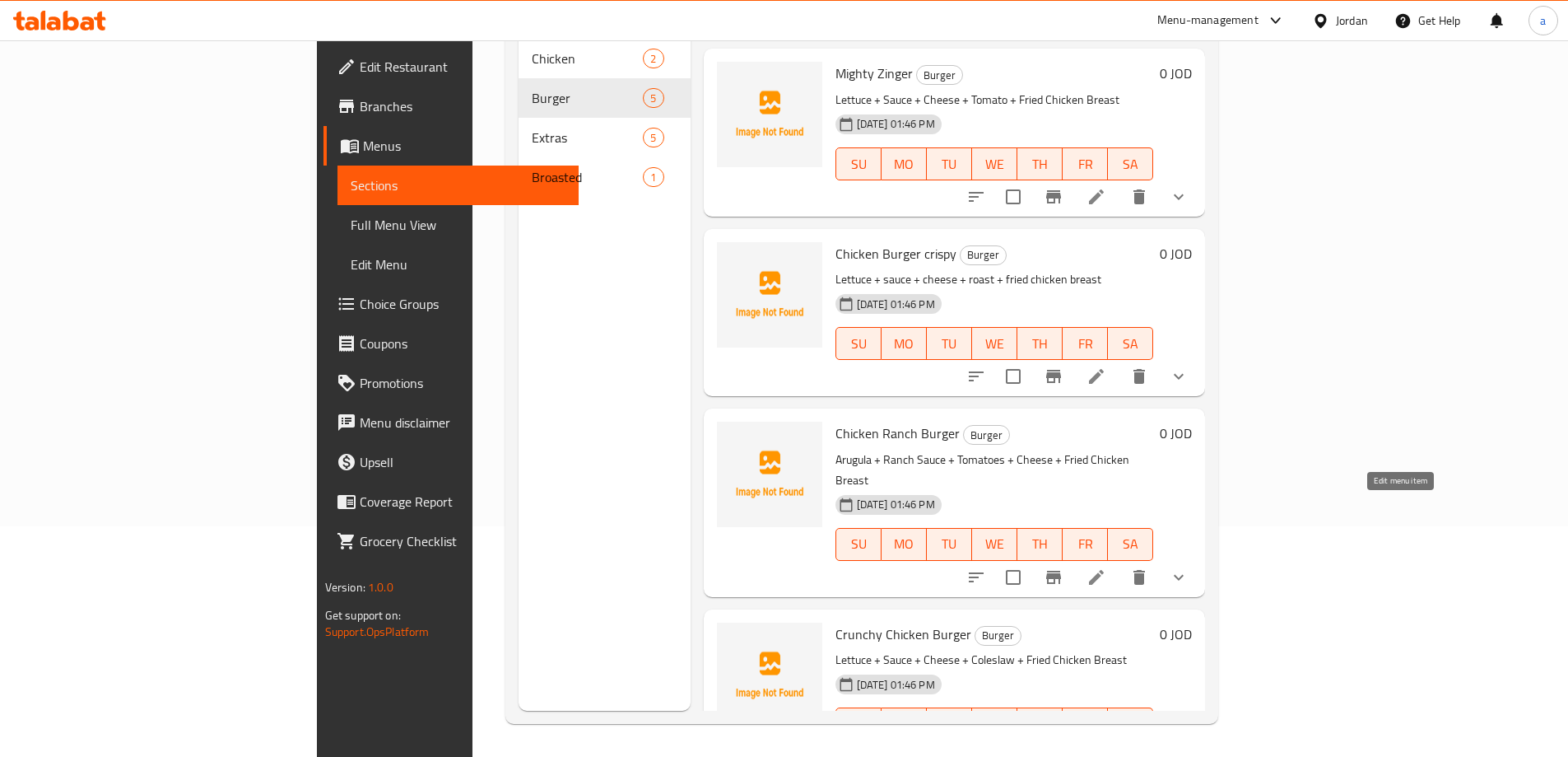
click at [1106, 568] on icon at bounding box center [1096, 577] width 19 height 19
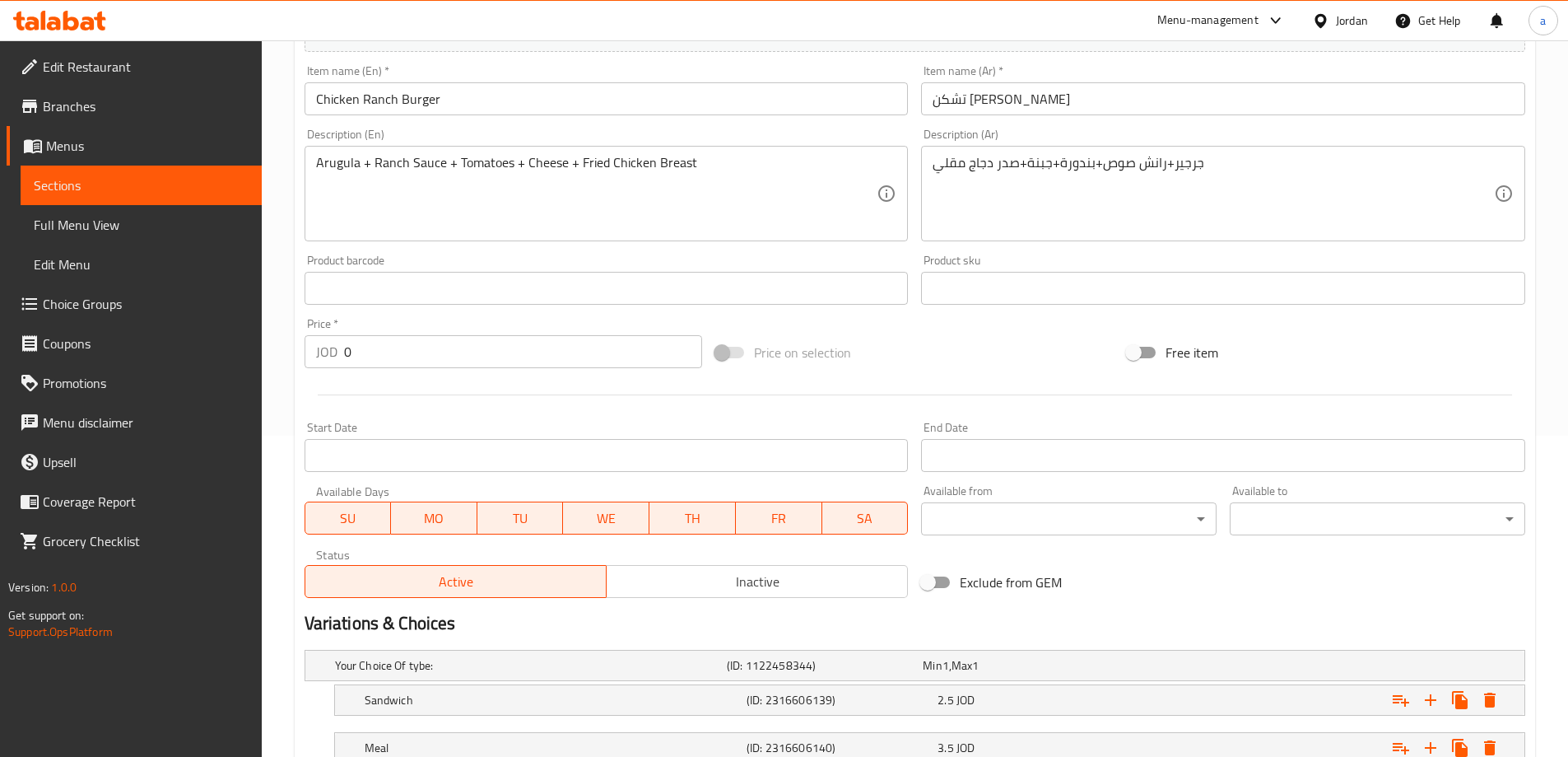
scroll to position [444, 0]
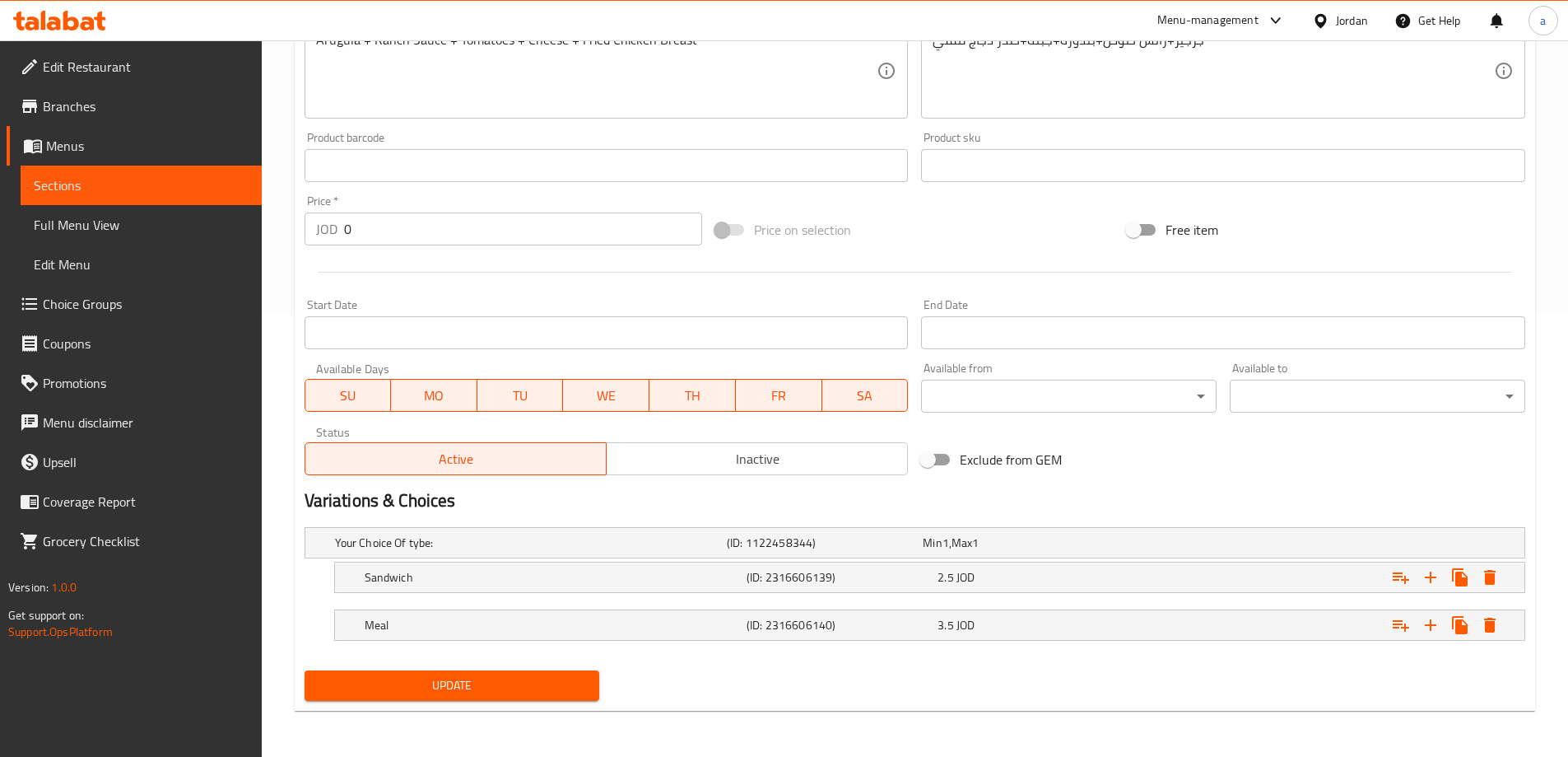
click at [155, 193] on span "Sections" at bounding box center [141, 185] width 215 height 19
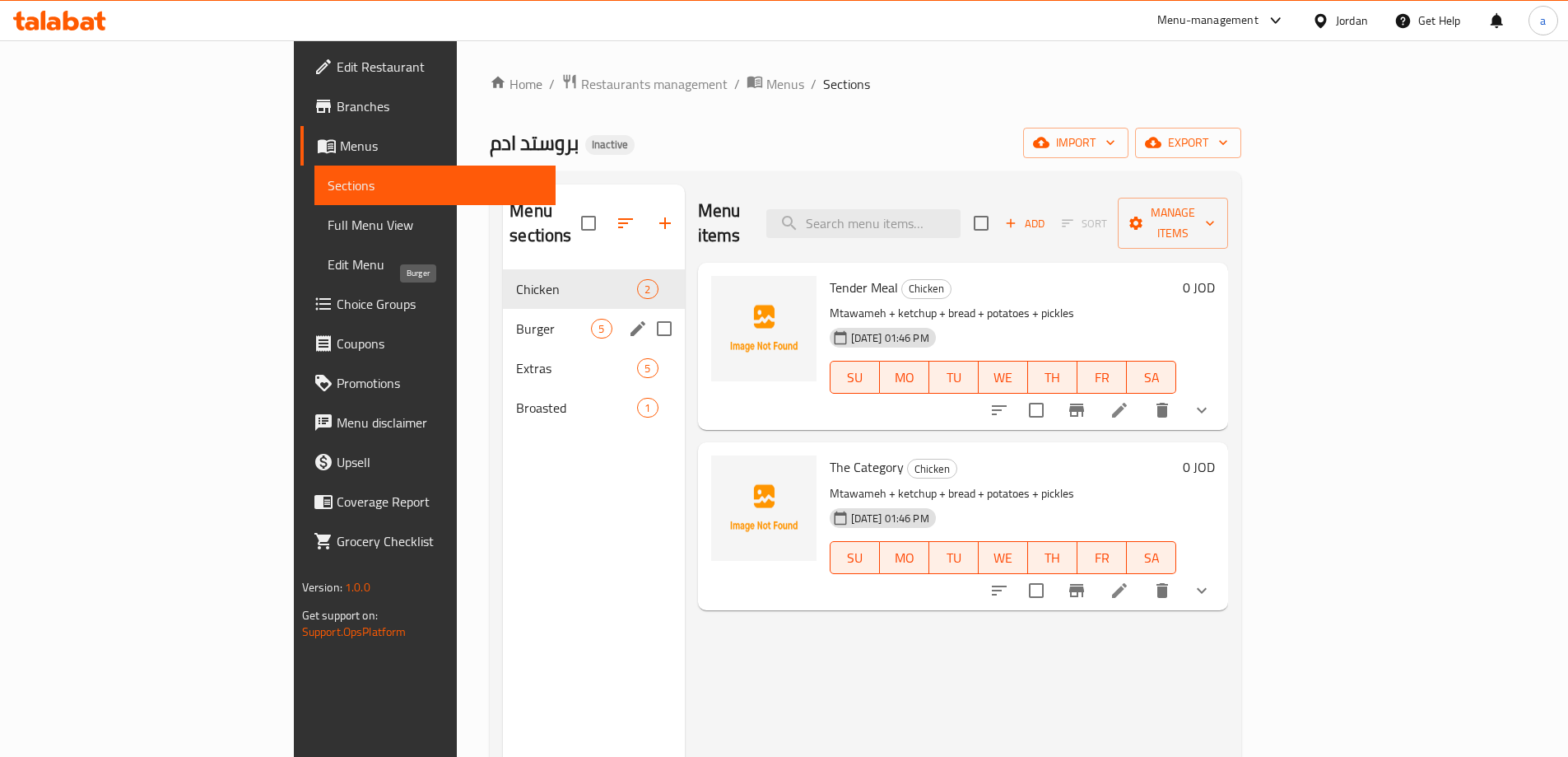
click at [517, 319] on span "Burger" at bounding box center [553, 328] width 75 height 19
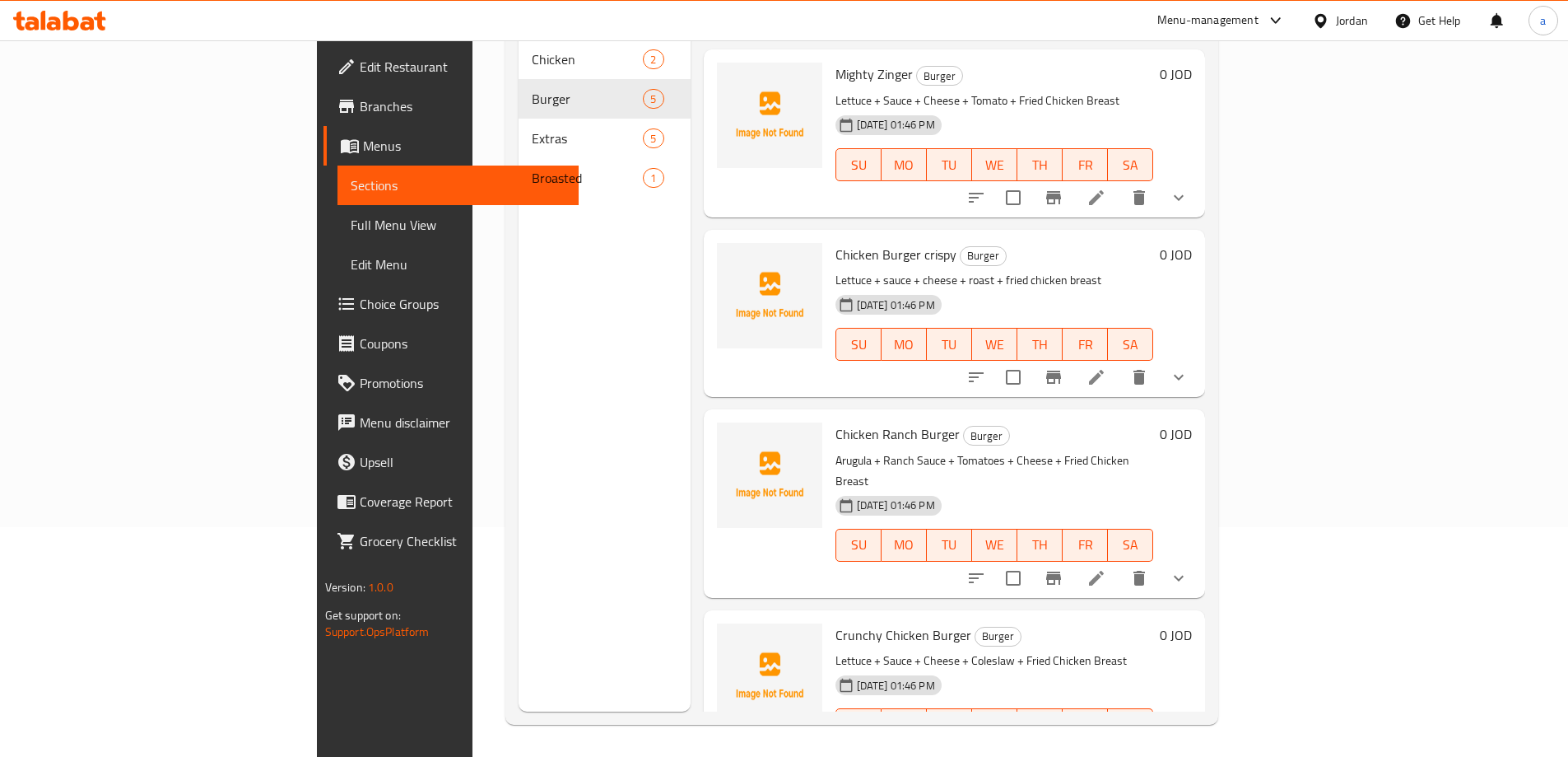
scroll to position [231, 0]
click at [1106, 366] on icon at bounding box center [1096, 376] width 19 height 19
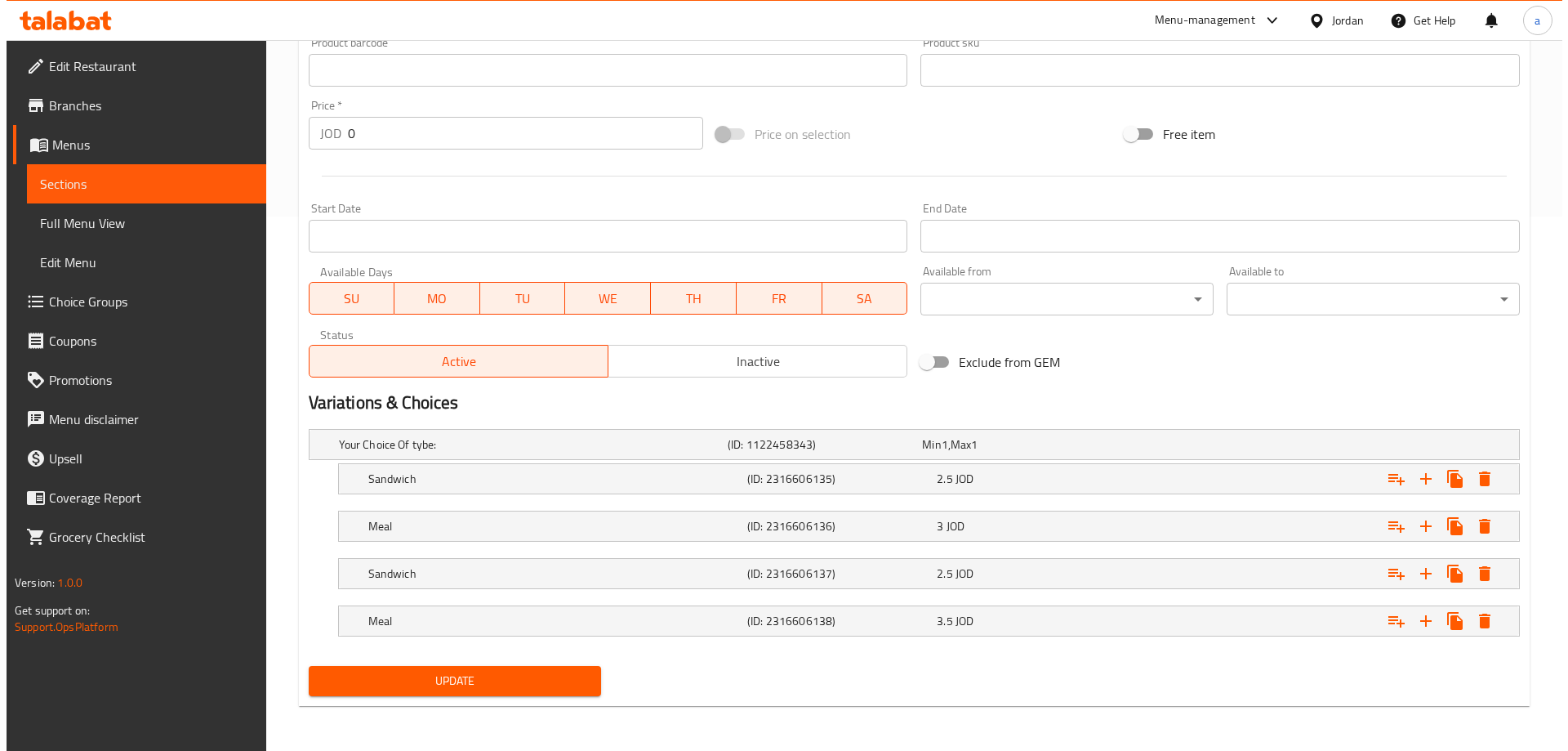
scroll to position [535, 0]
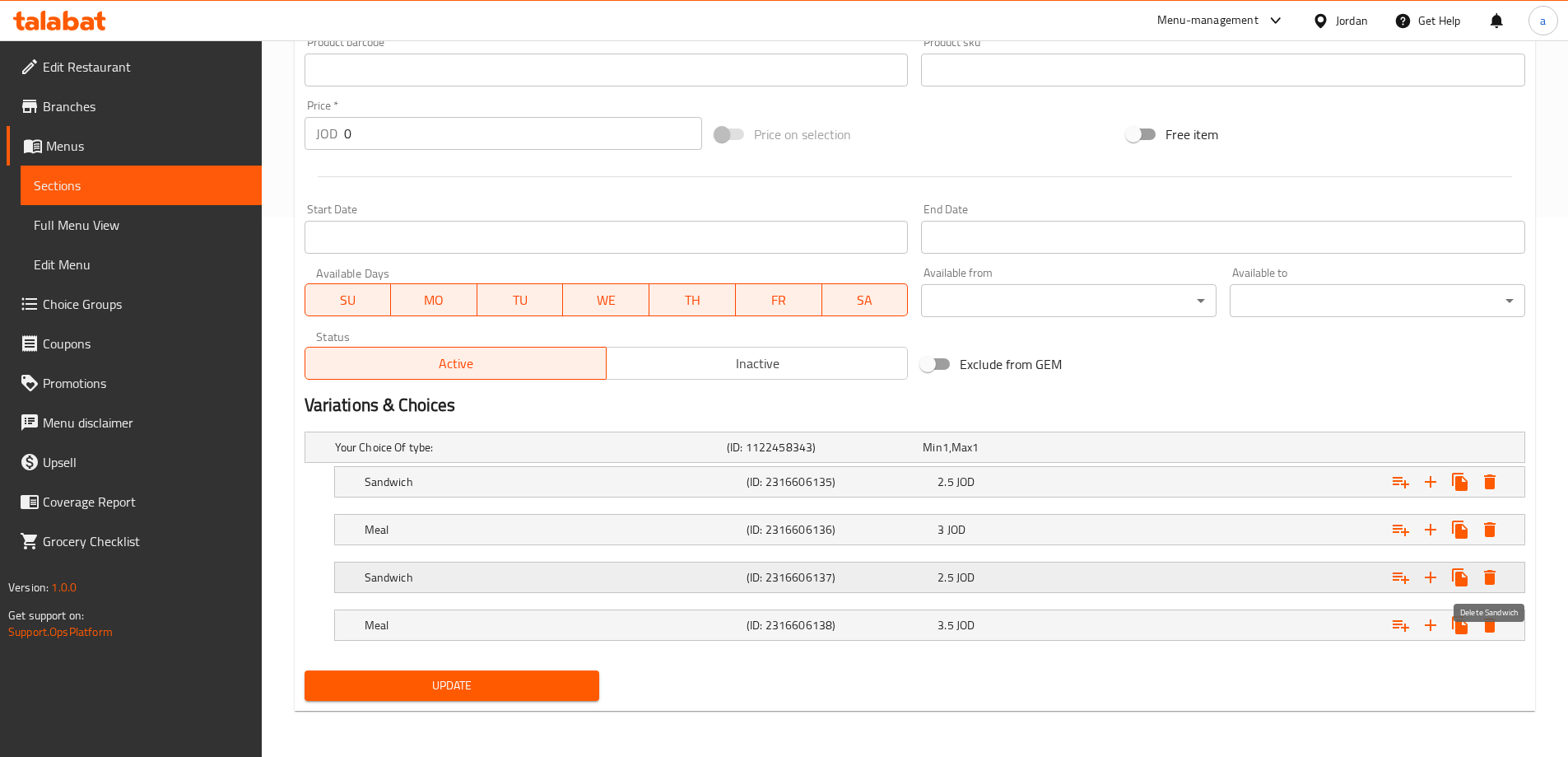
click at [1488, 576] on icon "Expand" at bounding box center [1490, 577] width 11 height 15
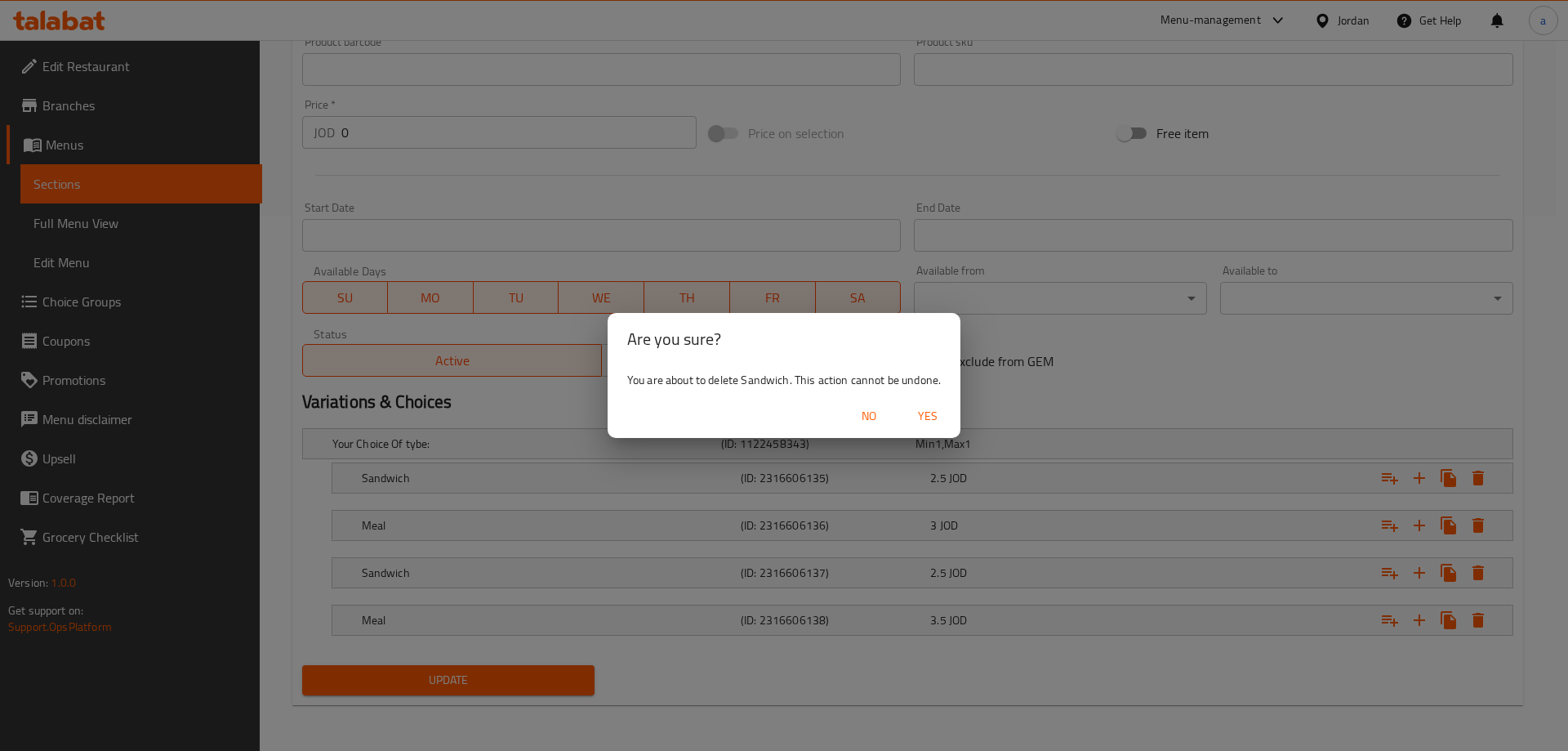
click at [923, 412] on span "Yes" at bounding box center [927, 416] width 39 height 20
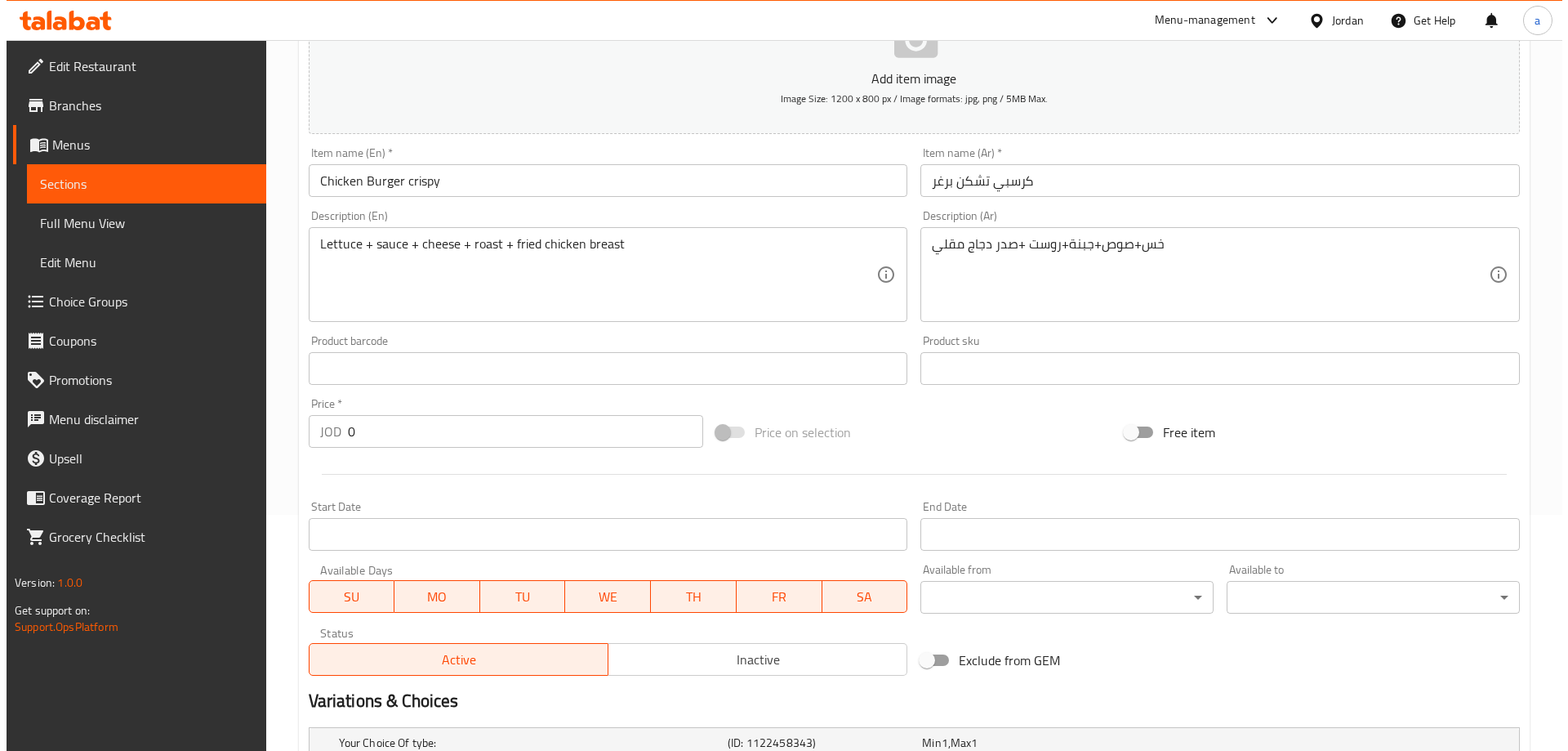
scroll to position [488, 0]
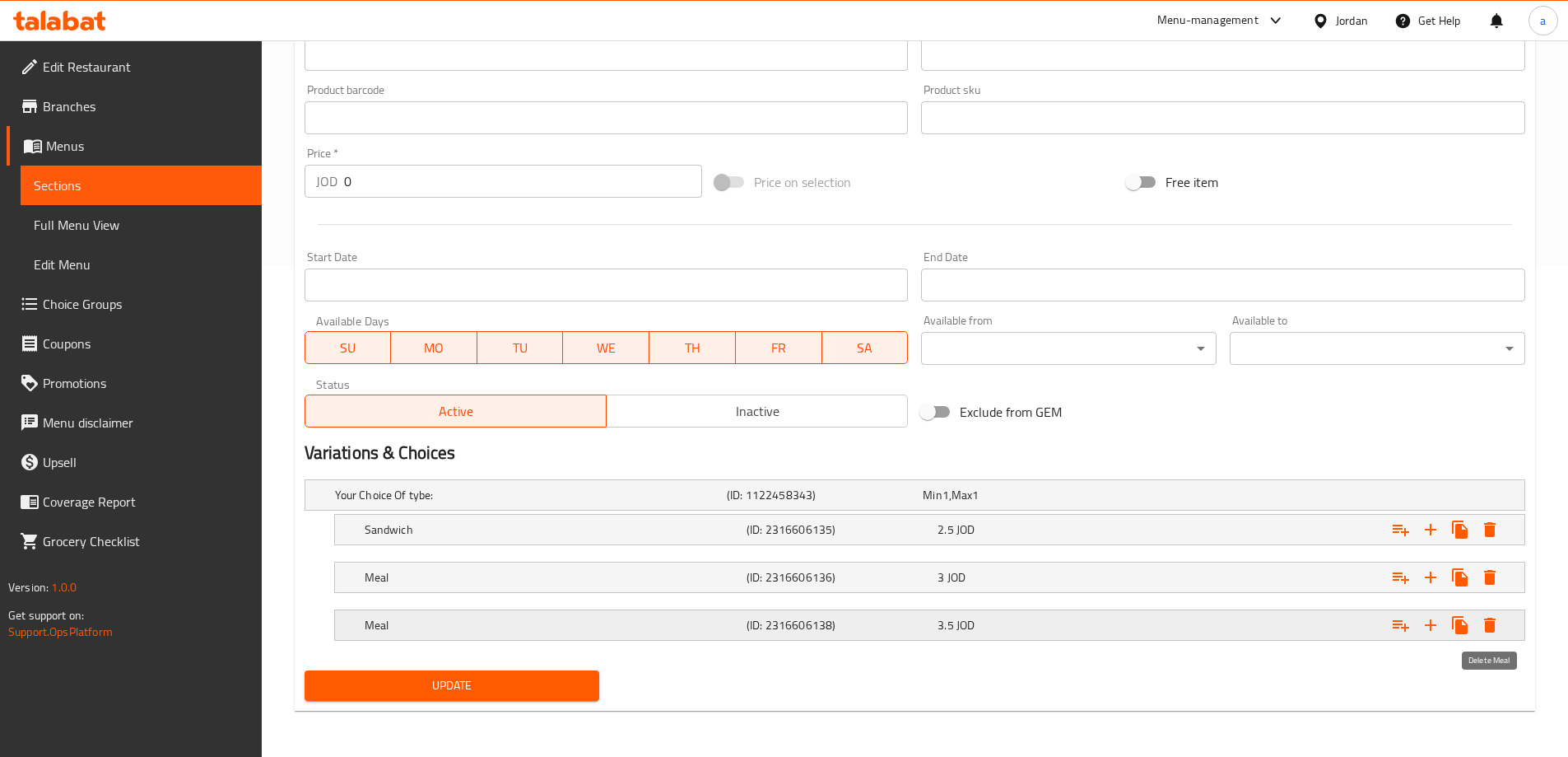
click at [1483, 620] on icon "Expand" at bounding box center [1490, 625] width 19 height 19
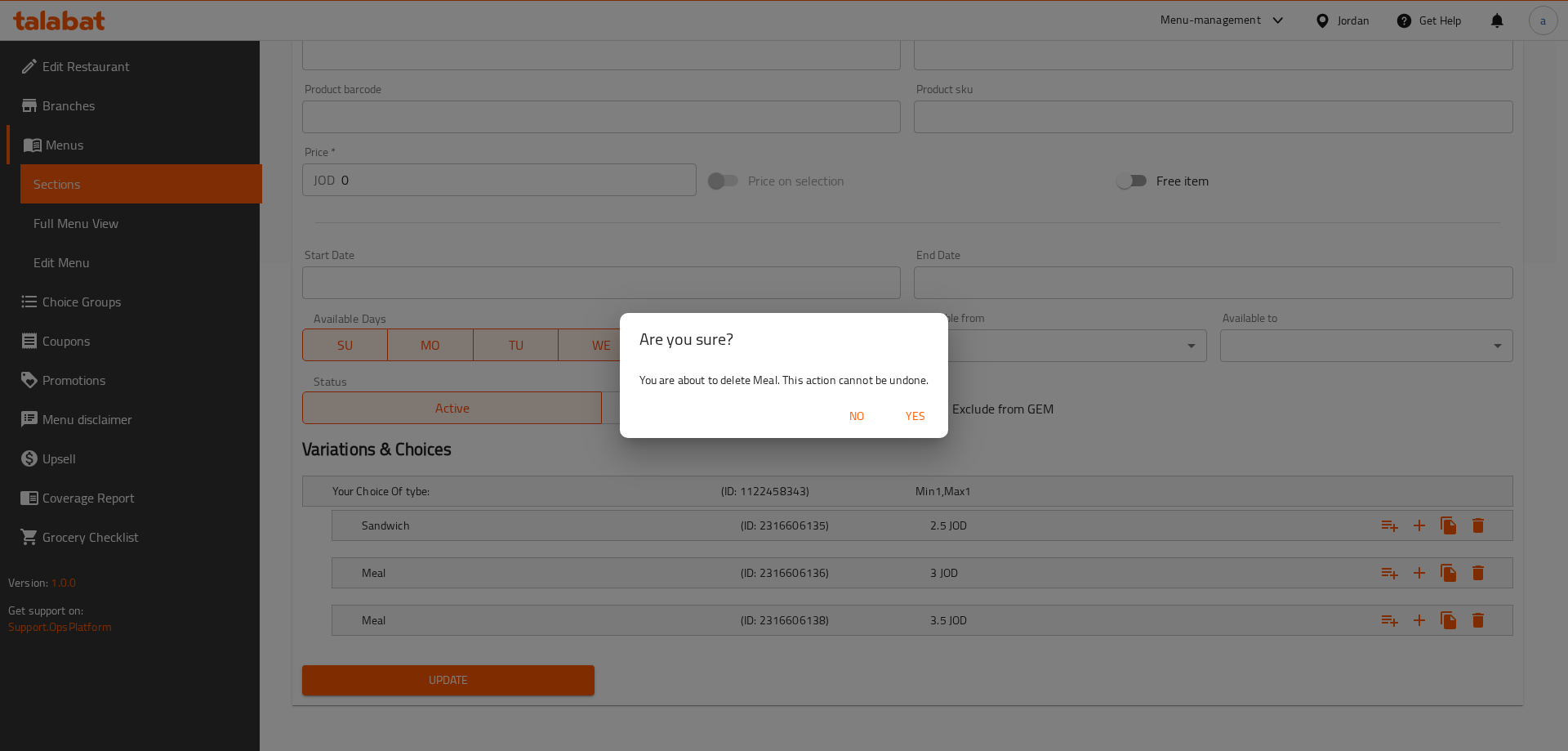
click at [911, 407] on span "Yes" at bounding box center [915, 416] width 39 height 20
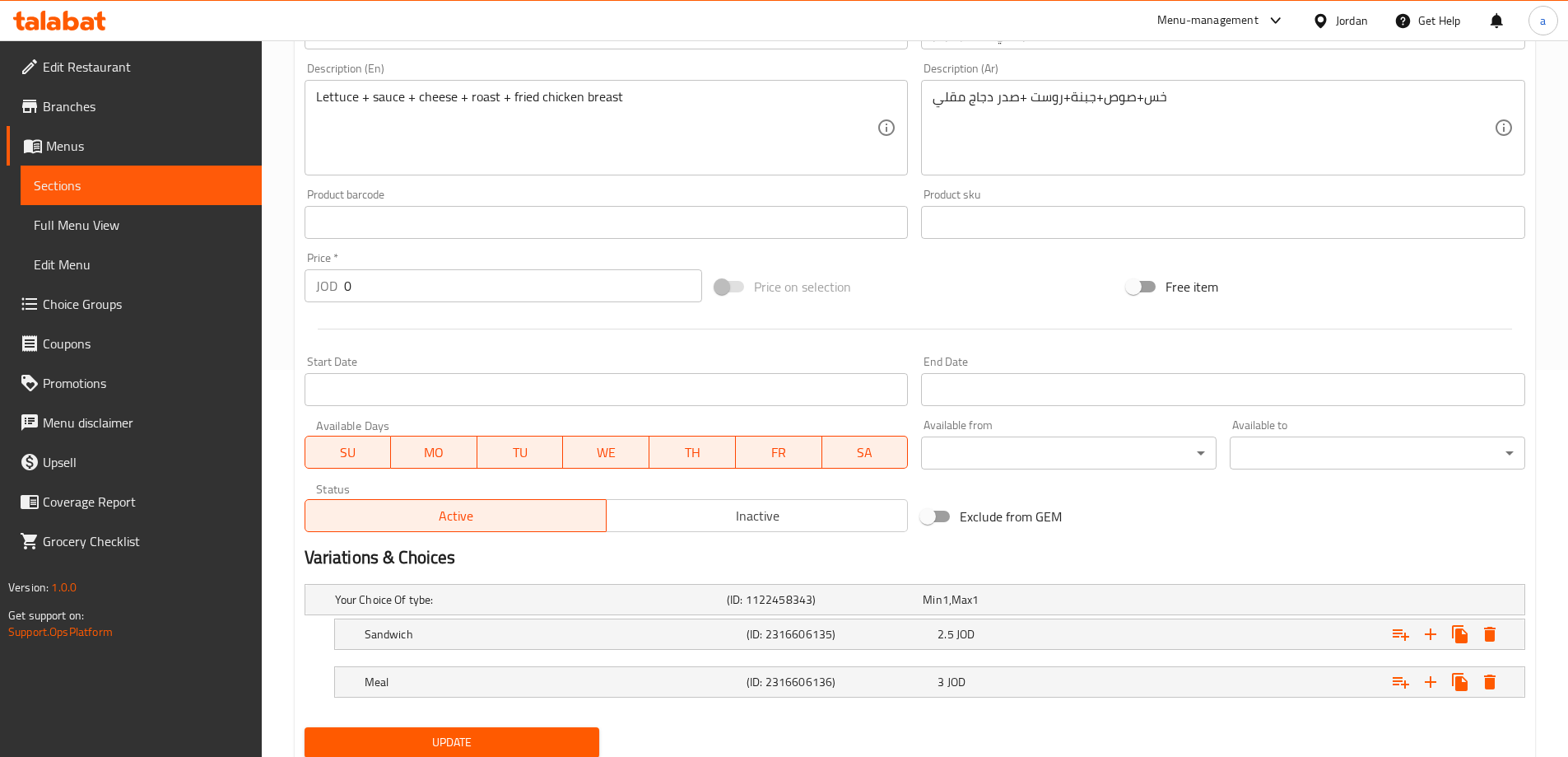
scroll to position [444, 0]
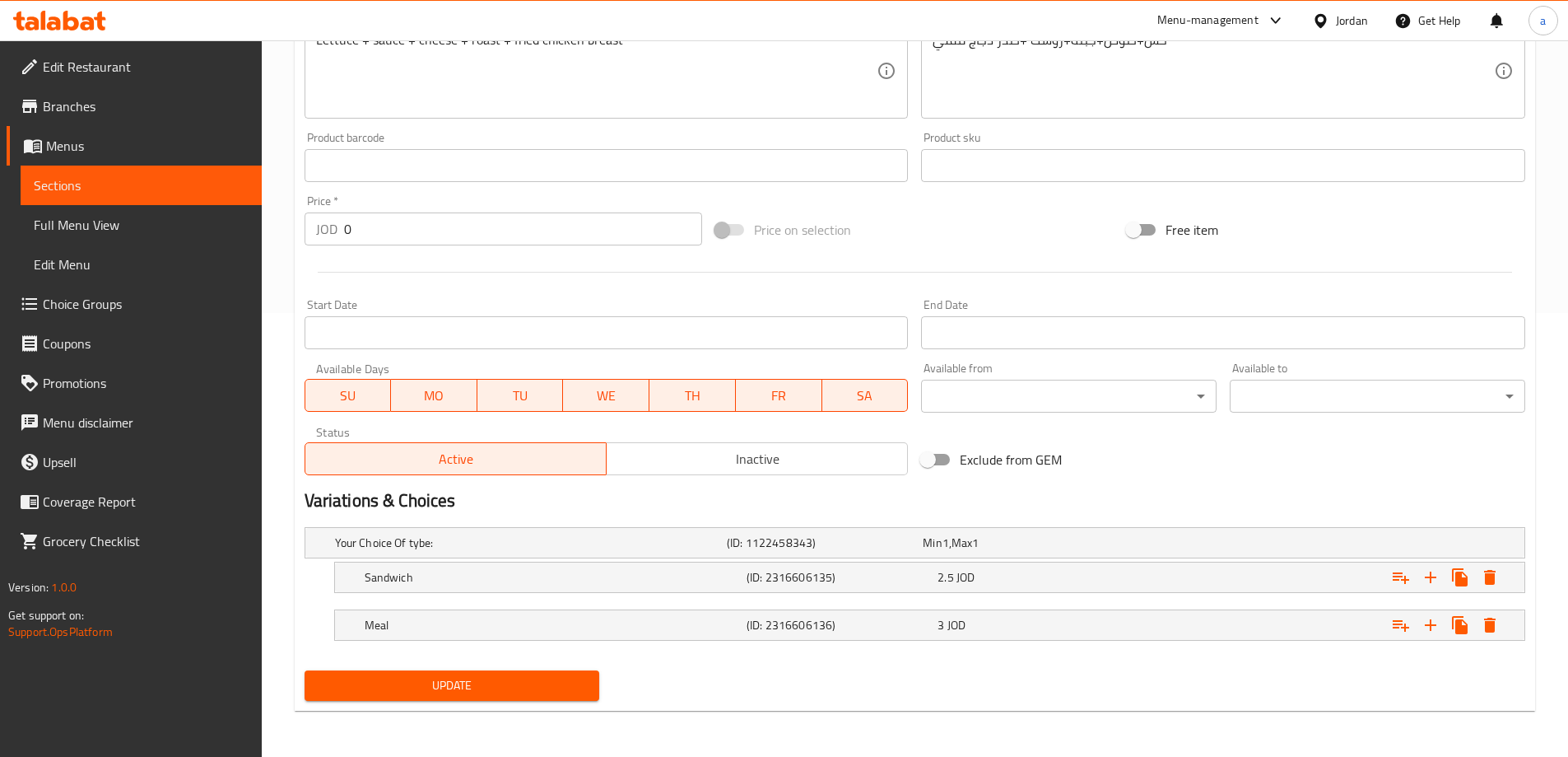
click at [465, 687] on span "Update" at bounding box center [452, 685] width 269 height 20
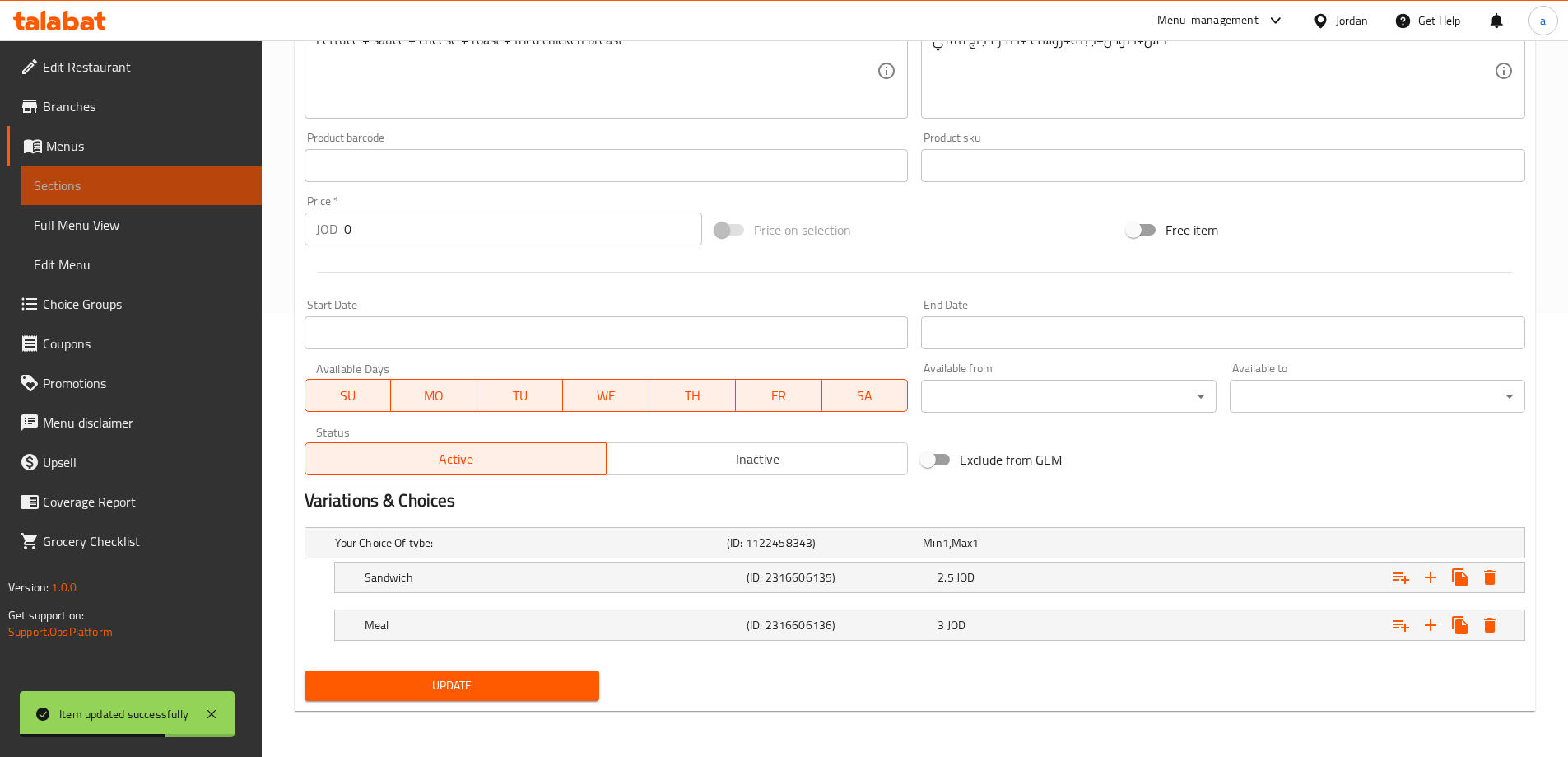
click at [123, 186] on span "Sections" at bounding box center [141, 185] width 215 height 19
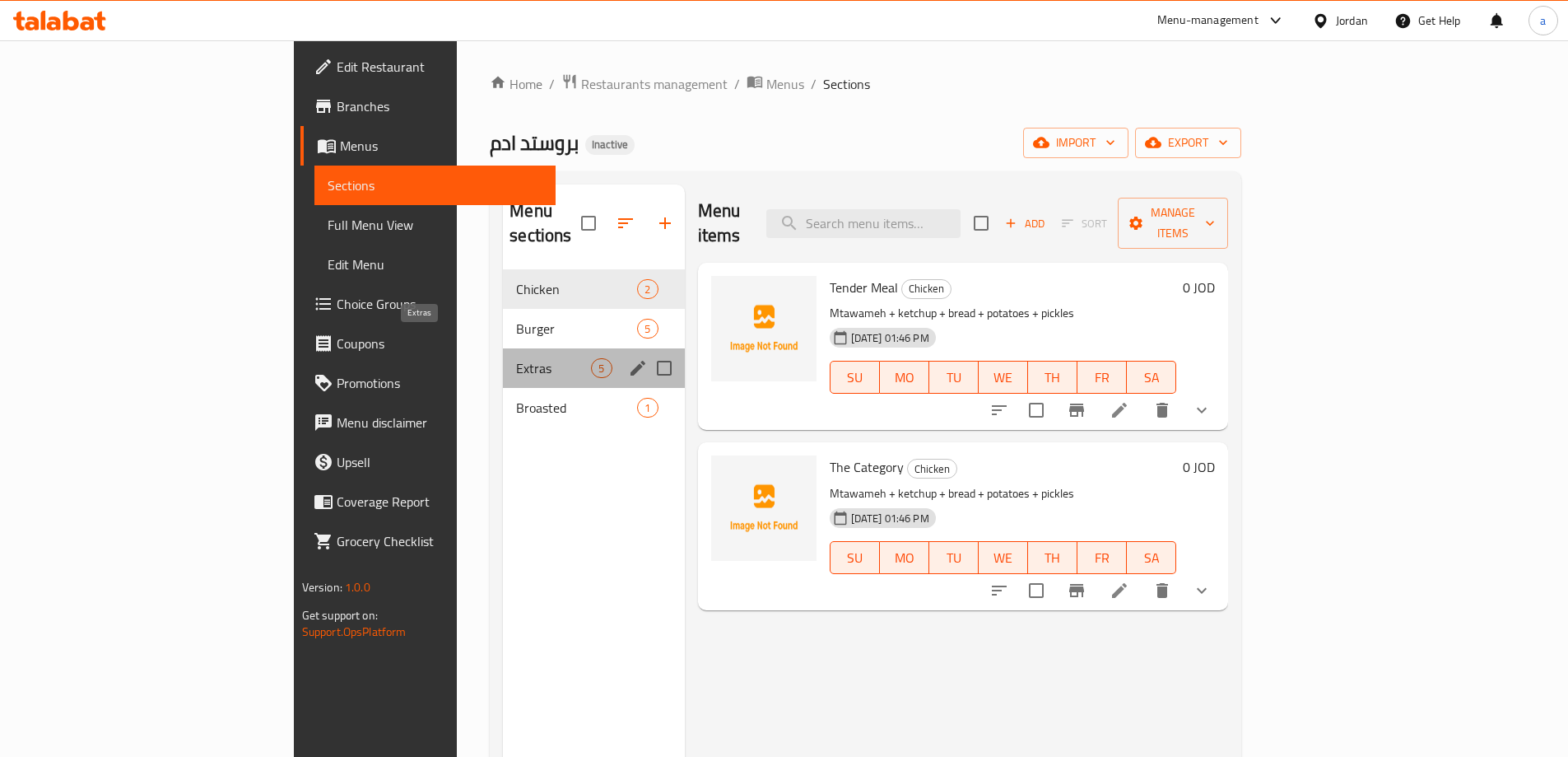
click at [517, 358] on span "Extras" at bounding box center [553, 368] width 75 height 19
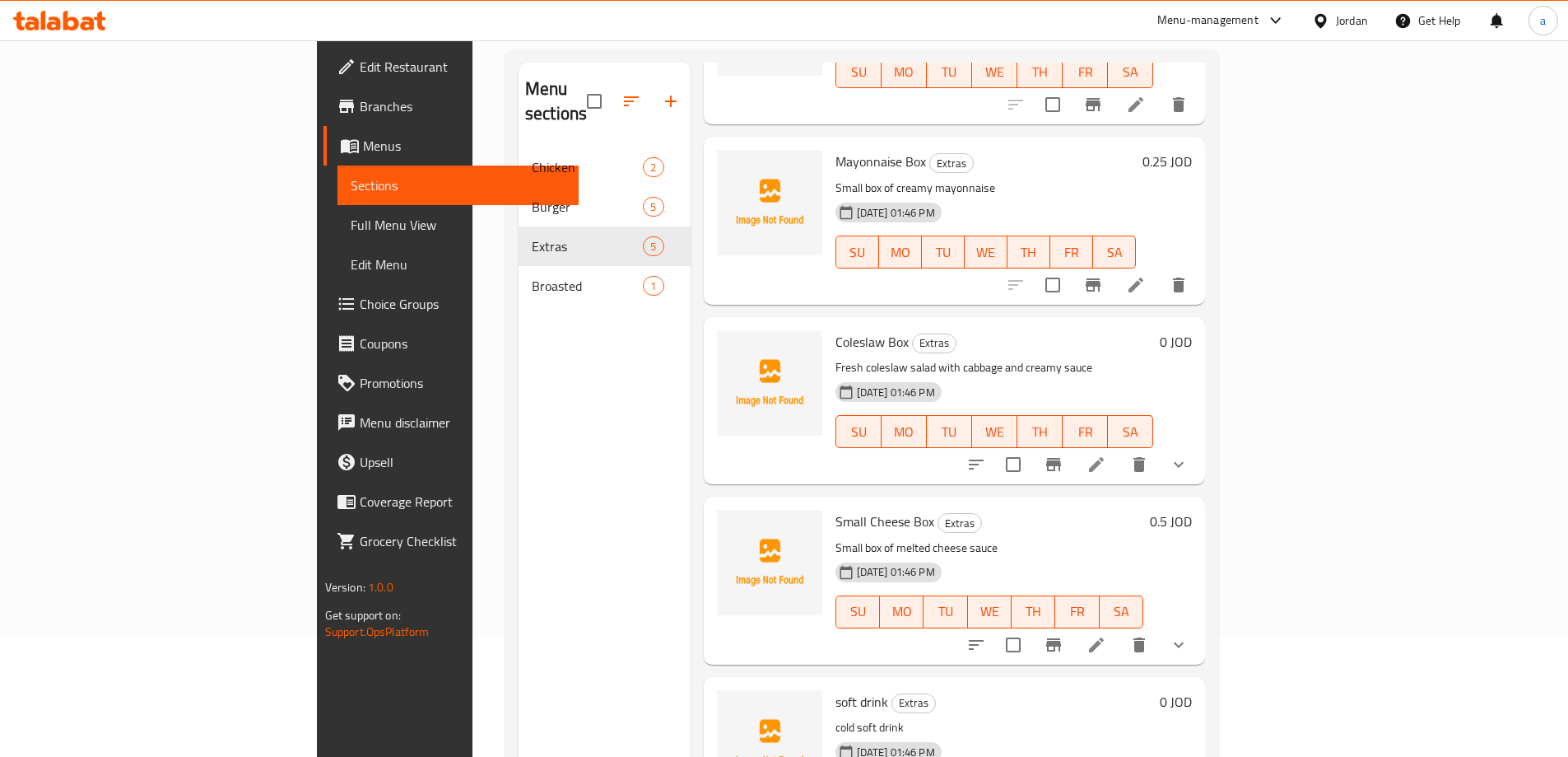
scroll to position [231, 0]
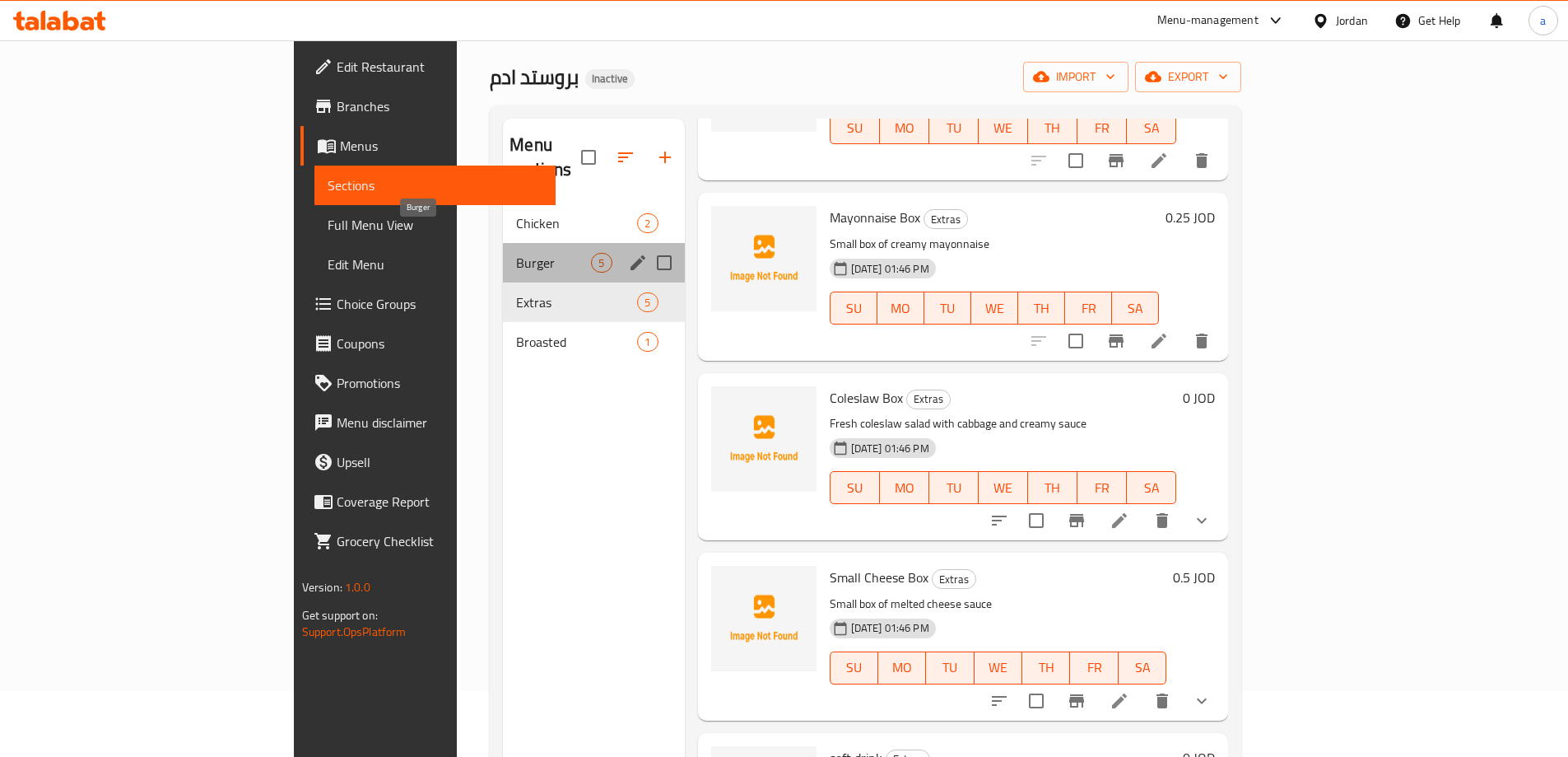
click at [517, 253] on span "Burger" at bounding box center [553, 262] width 75 height 19
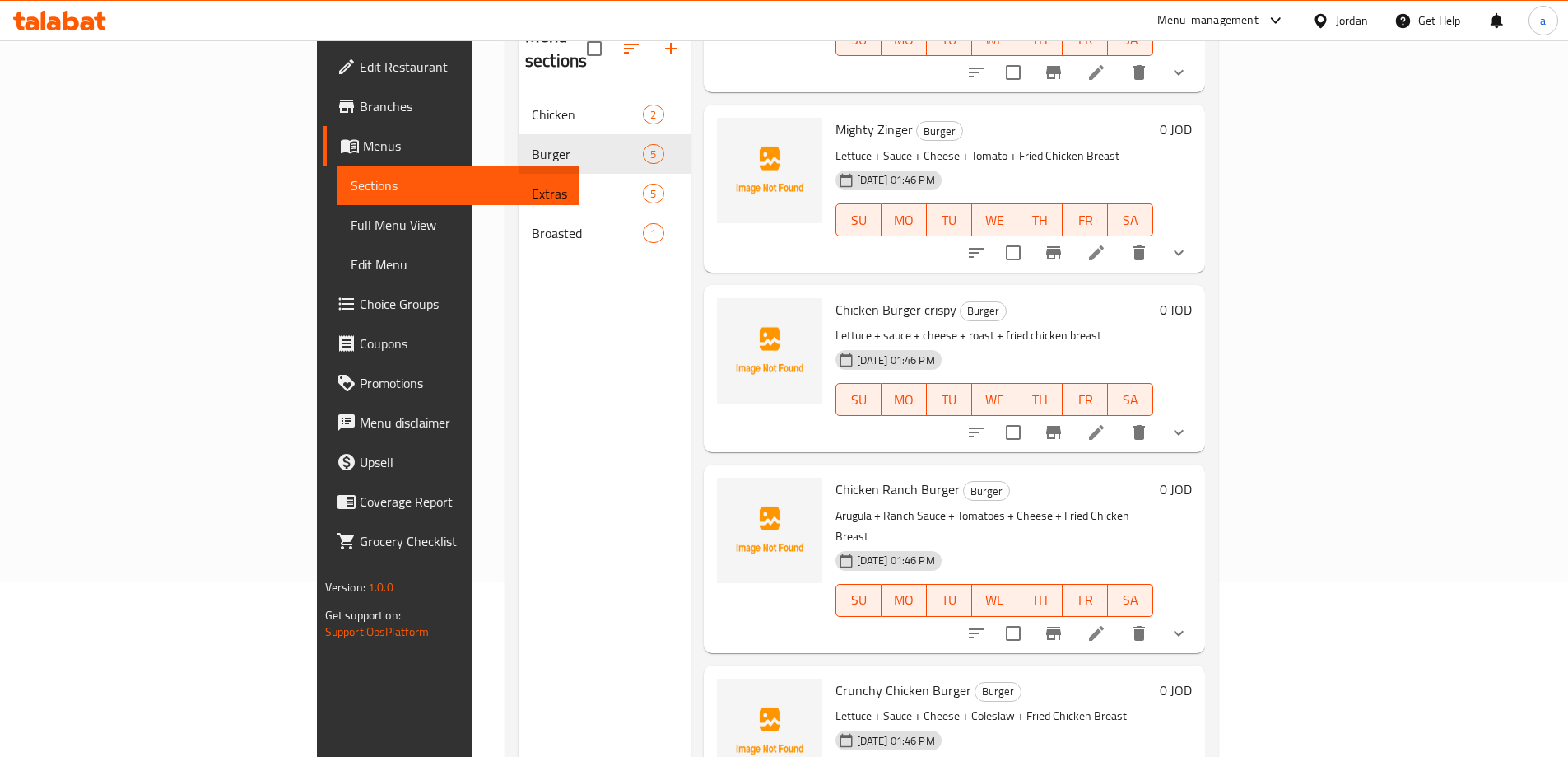
scroll to position [231, 0]
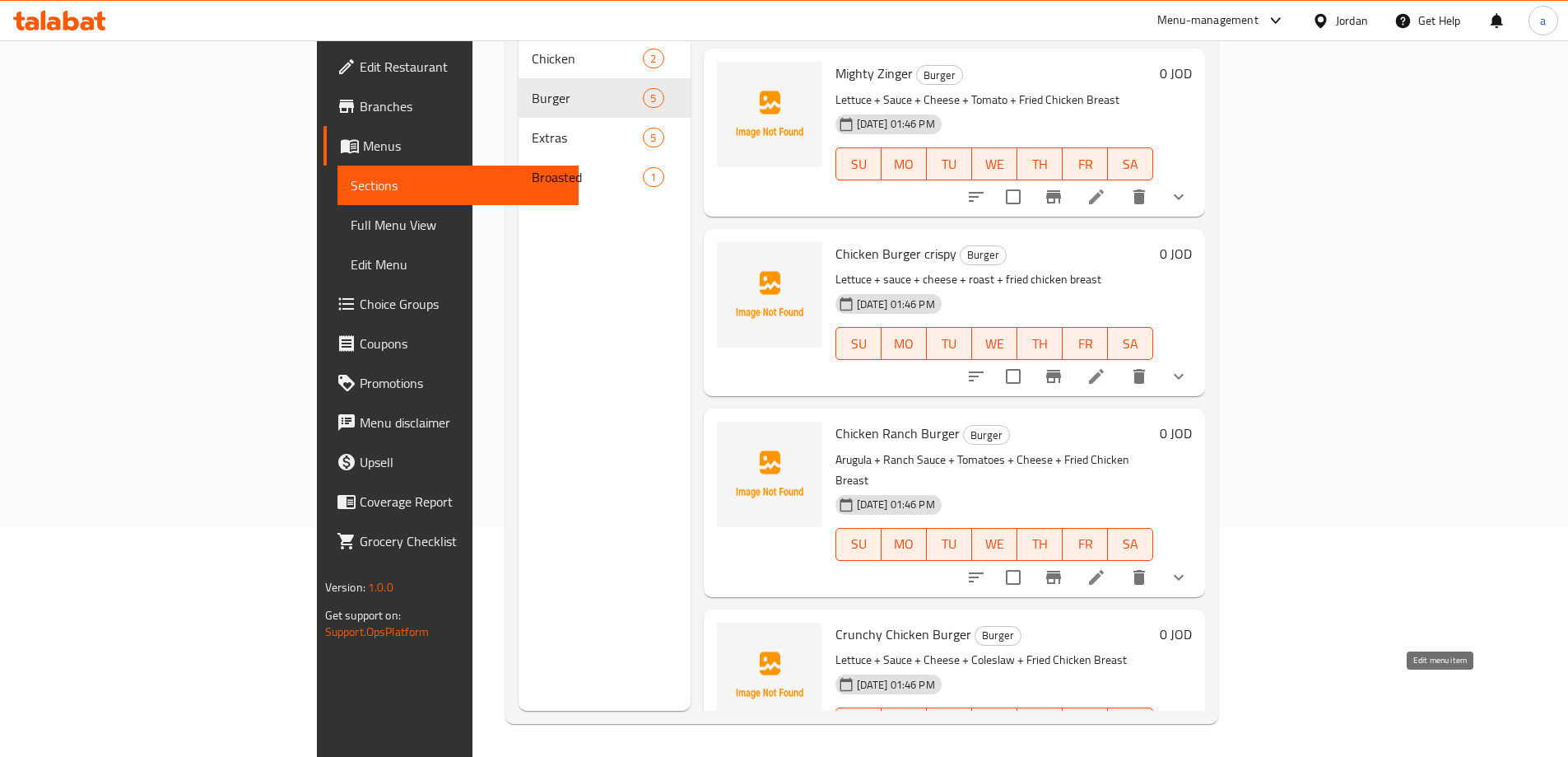
click at [1146, 747] on icon at bounding box center [1136, 757] width 19 height 19
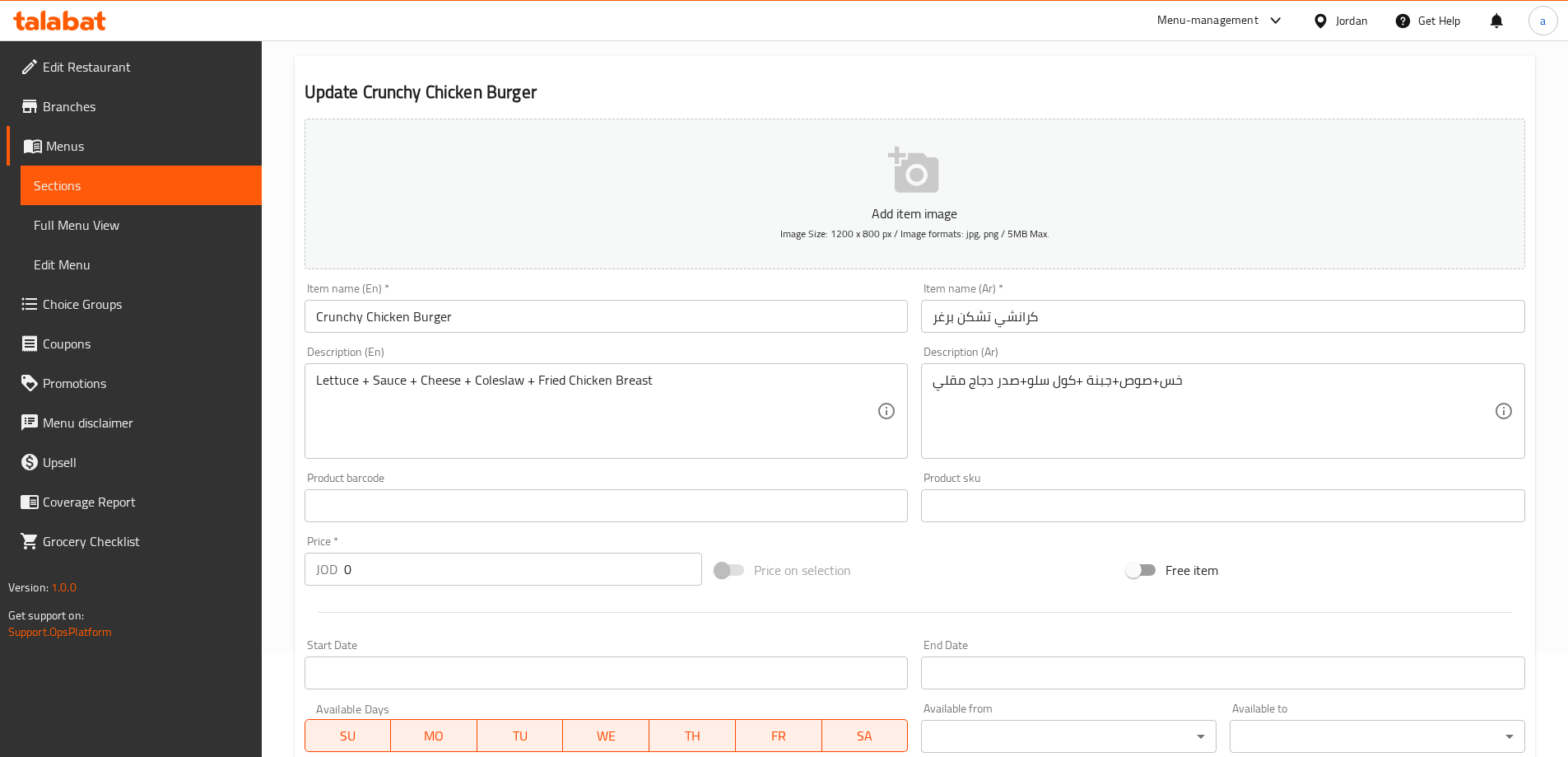
scroll to position [407, 0]
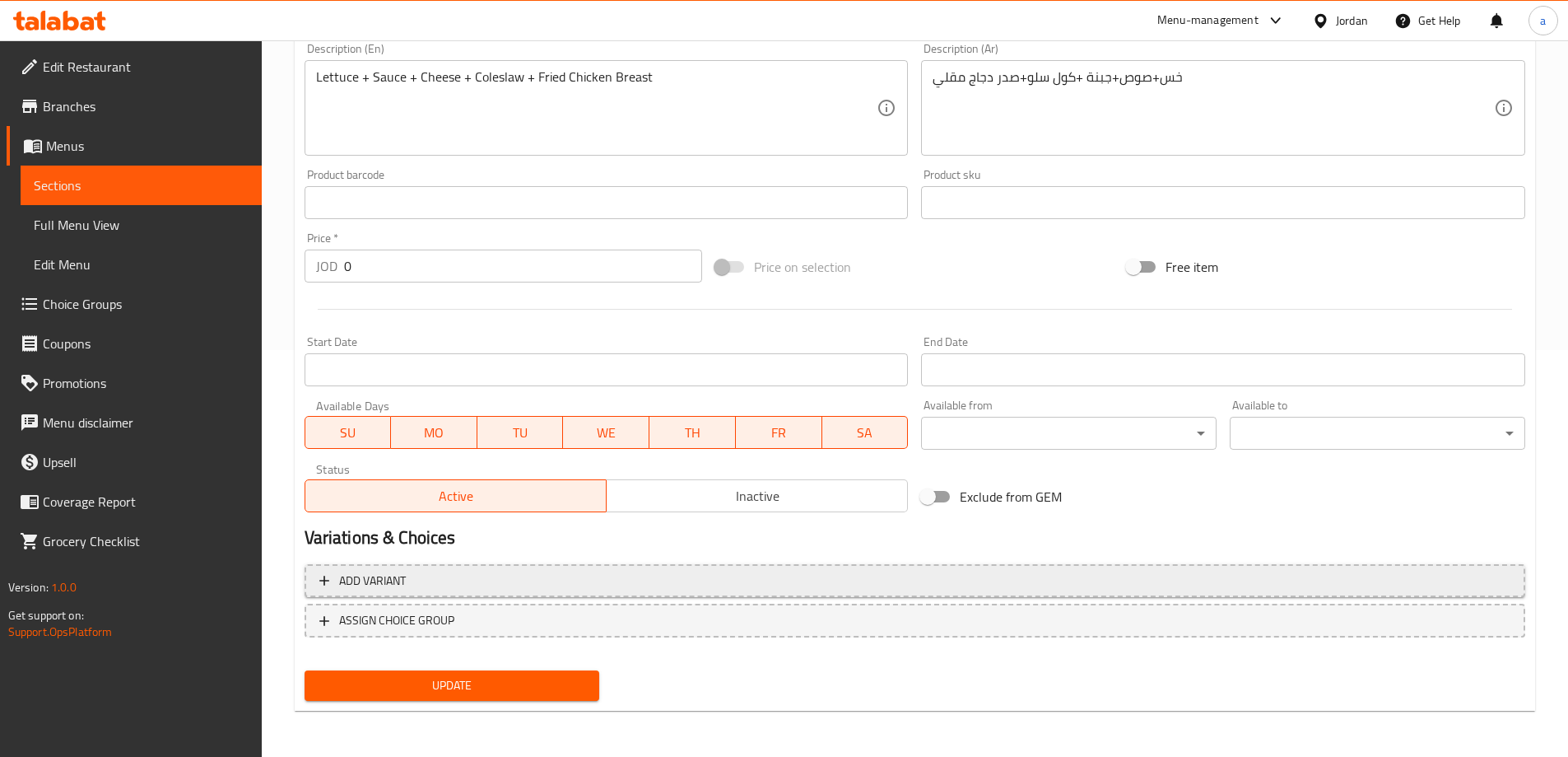
click at [684, 571] on span "Add variant" at bounding box center [915, 580] width 1191 height 20
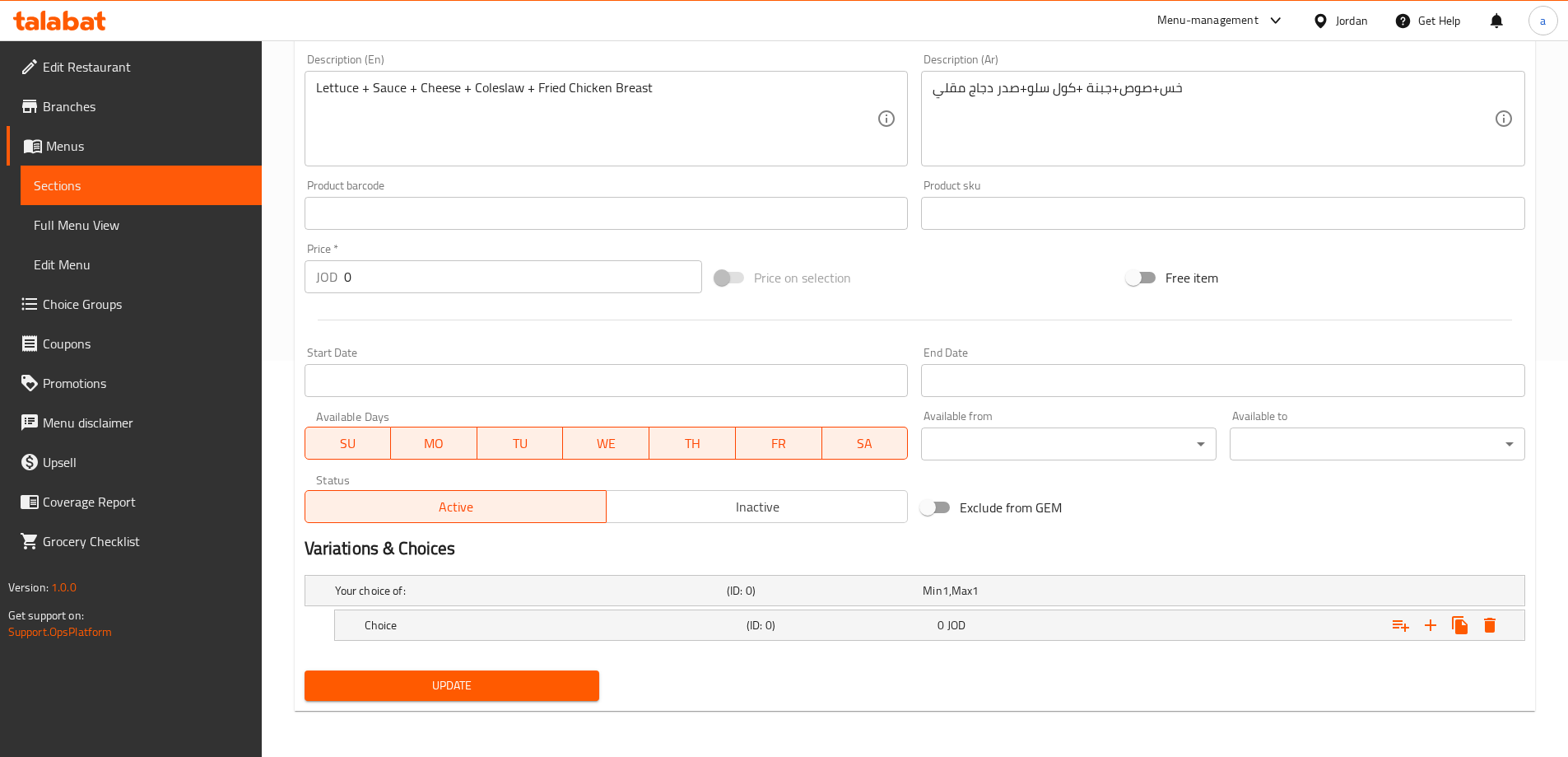
scroll to position [396, 0]
click at [1426, 623] on icon "Expand" at bounding box center [1431, 625] width 19 height 19
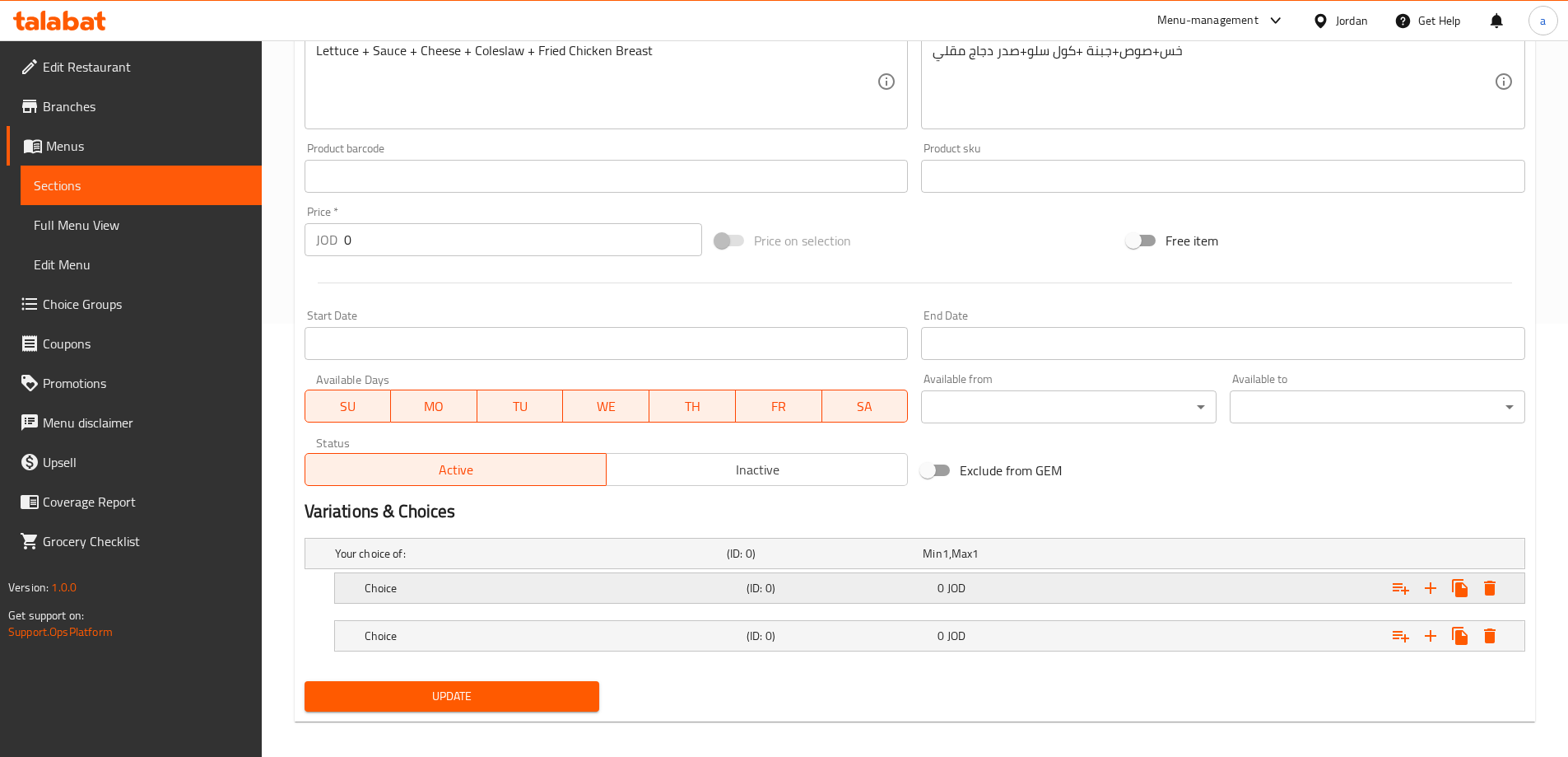
scroll to position [444, 0]
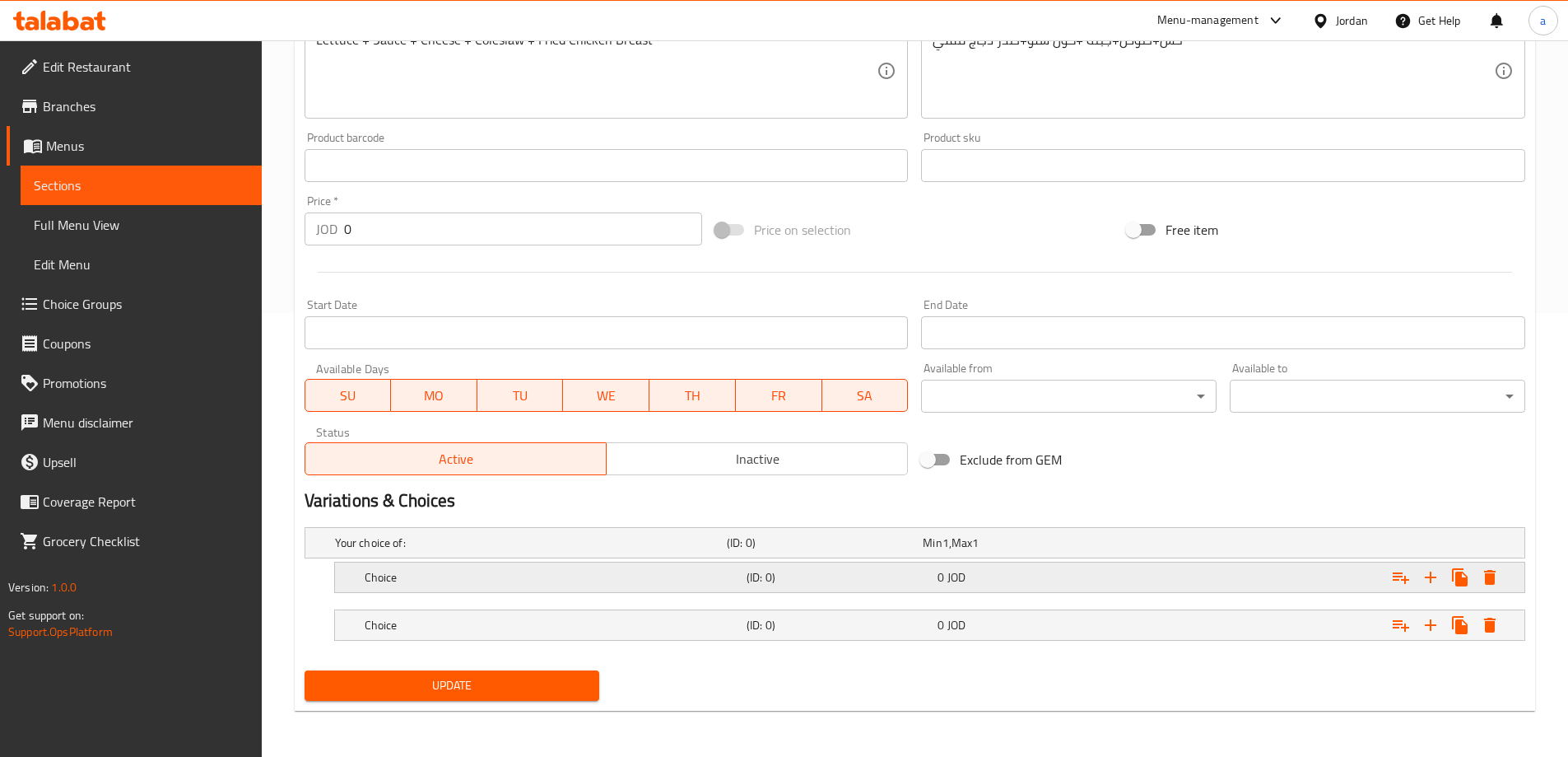
click at [742, 569] on div "Choice" at bounding box center [553, 577] width 382 height 23
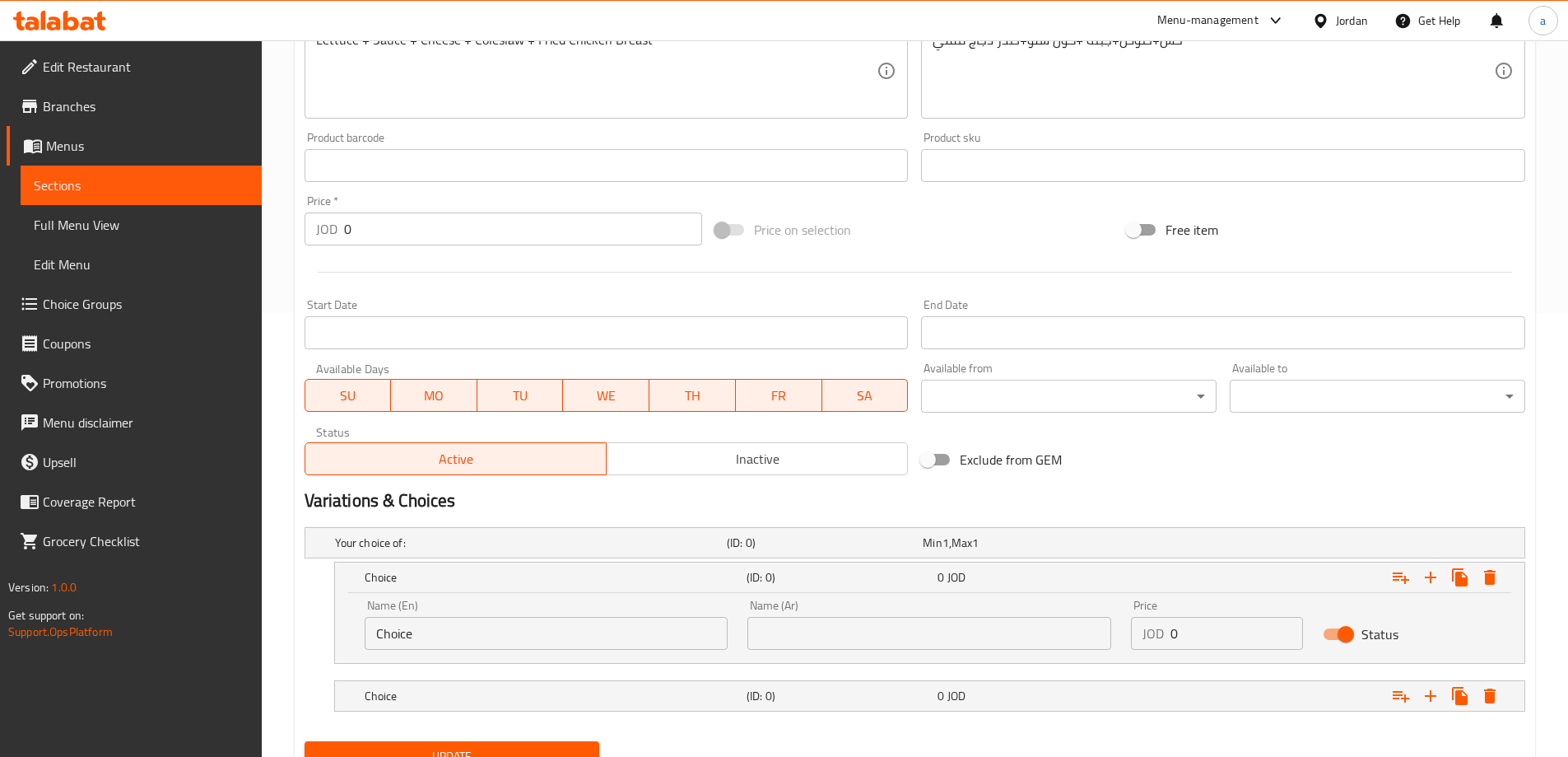
click at [458, 621] on input "Choice" at bounding box center [546, 633] width 364 height 33
click at [682, 643] on input "سندويتش" at bounding box center [546, 633] width 364 height 33
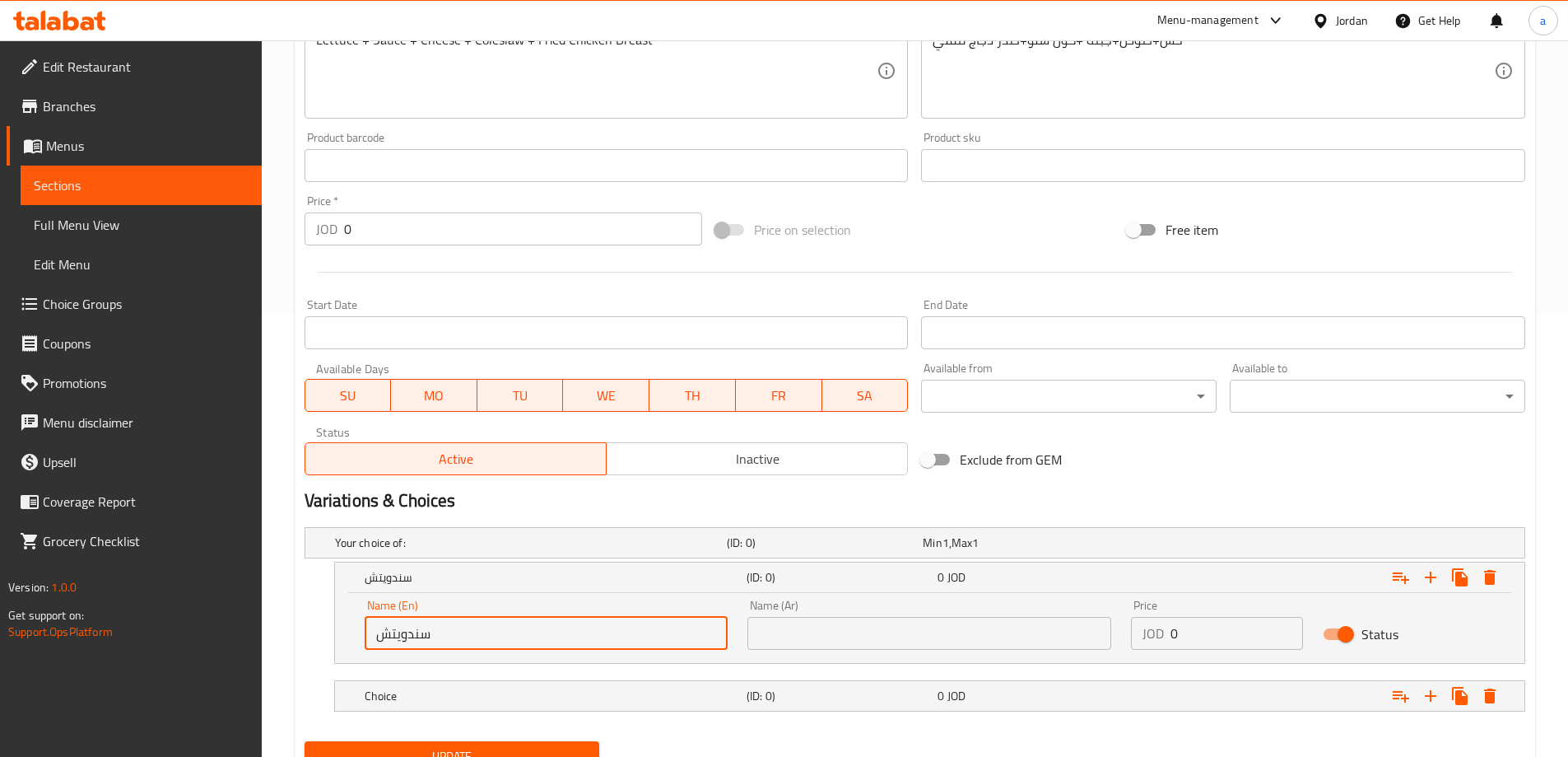
click at [682, 643] on input "سندويتش" at bounding box center [546, 633] width 364 height 33
type input "سندويتش"
click at [810, 642] on input "text" at bounding box center [929, 633] width 364 height 33
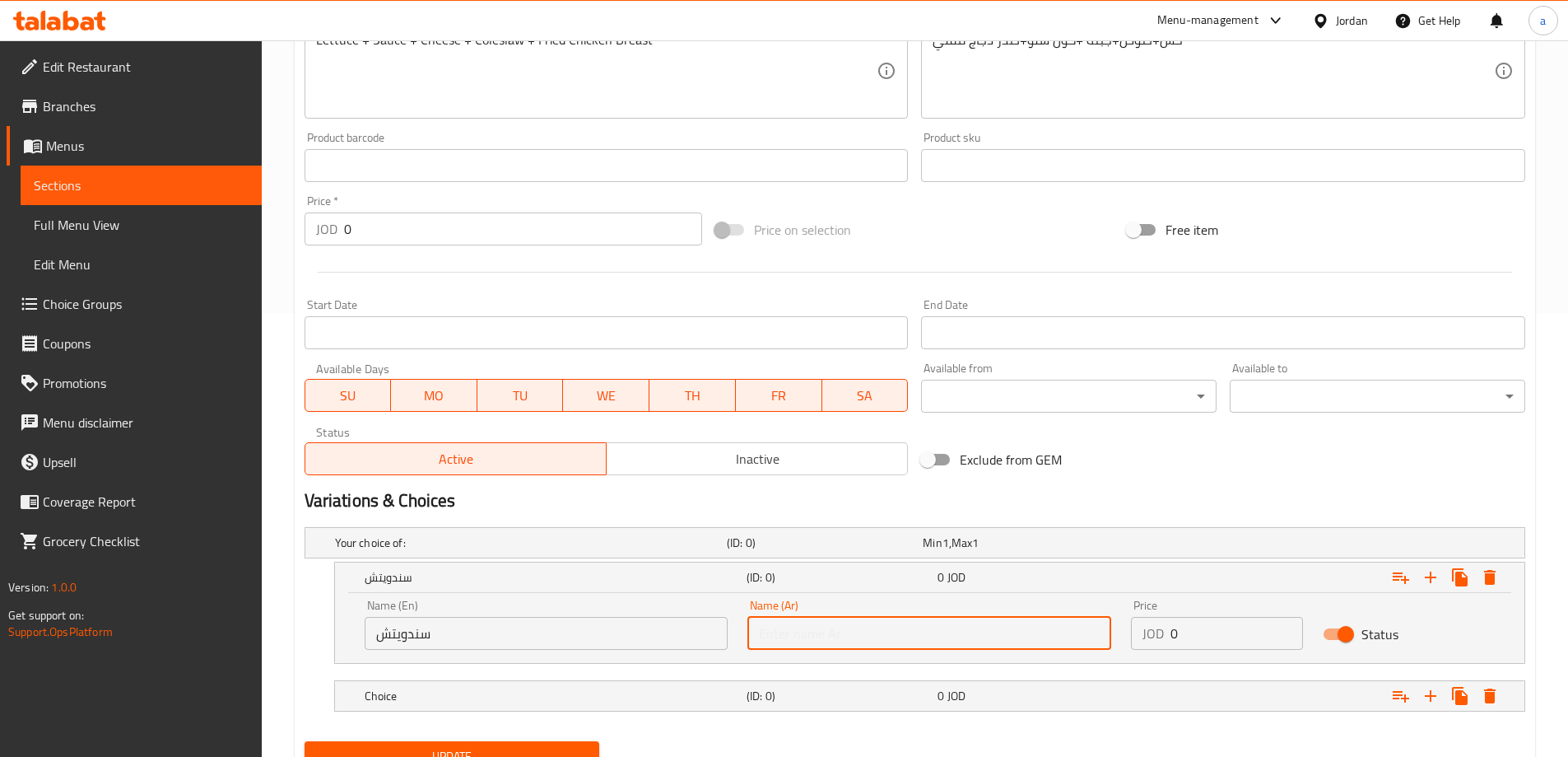
paste input "سندويتش"
type input "سندويتش"
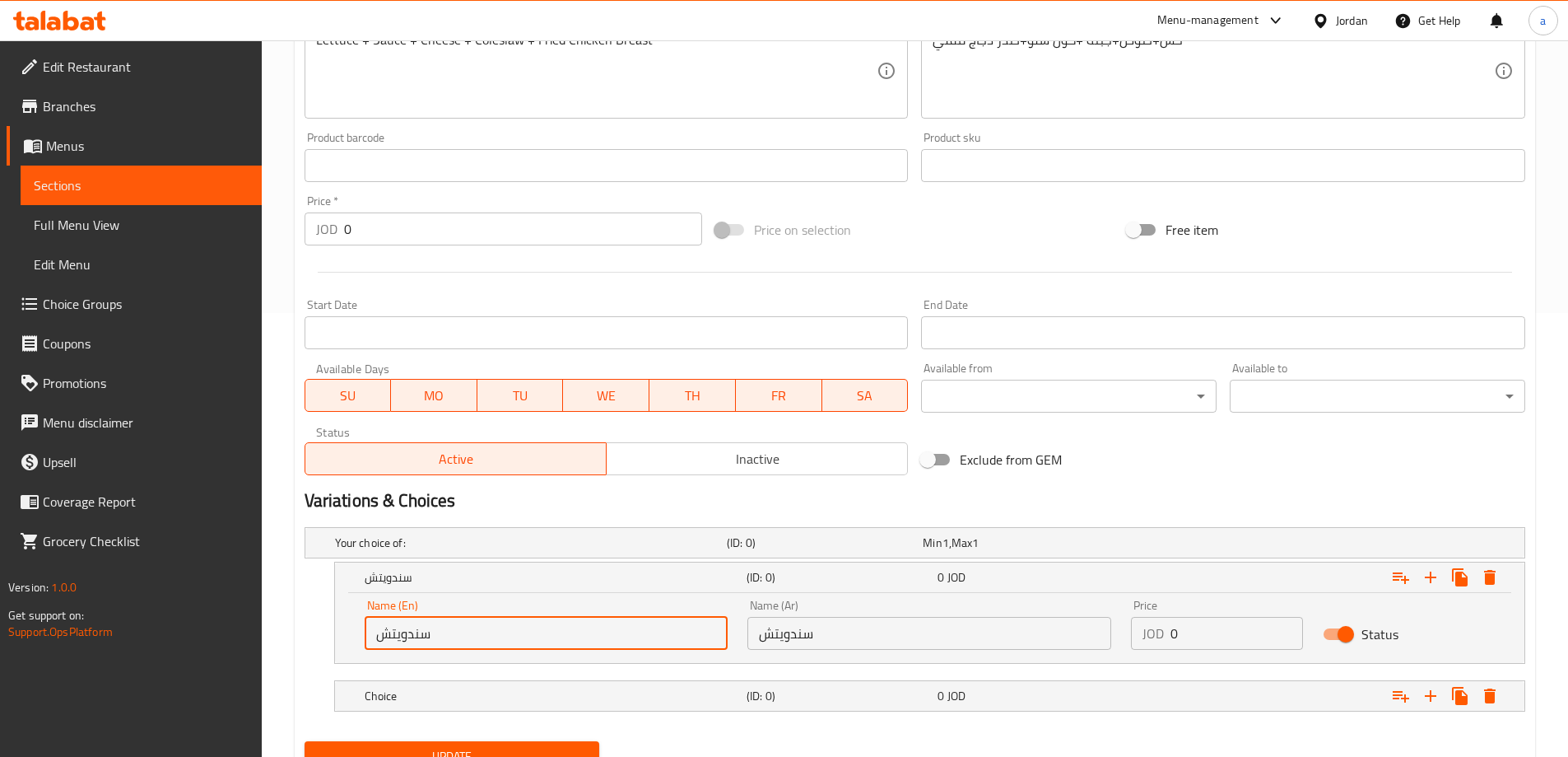
click at [441, 640] on input "سندويتش" at bounding box center [546, 633] width 364 height 33
paste input "Sandwich"
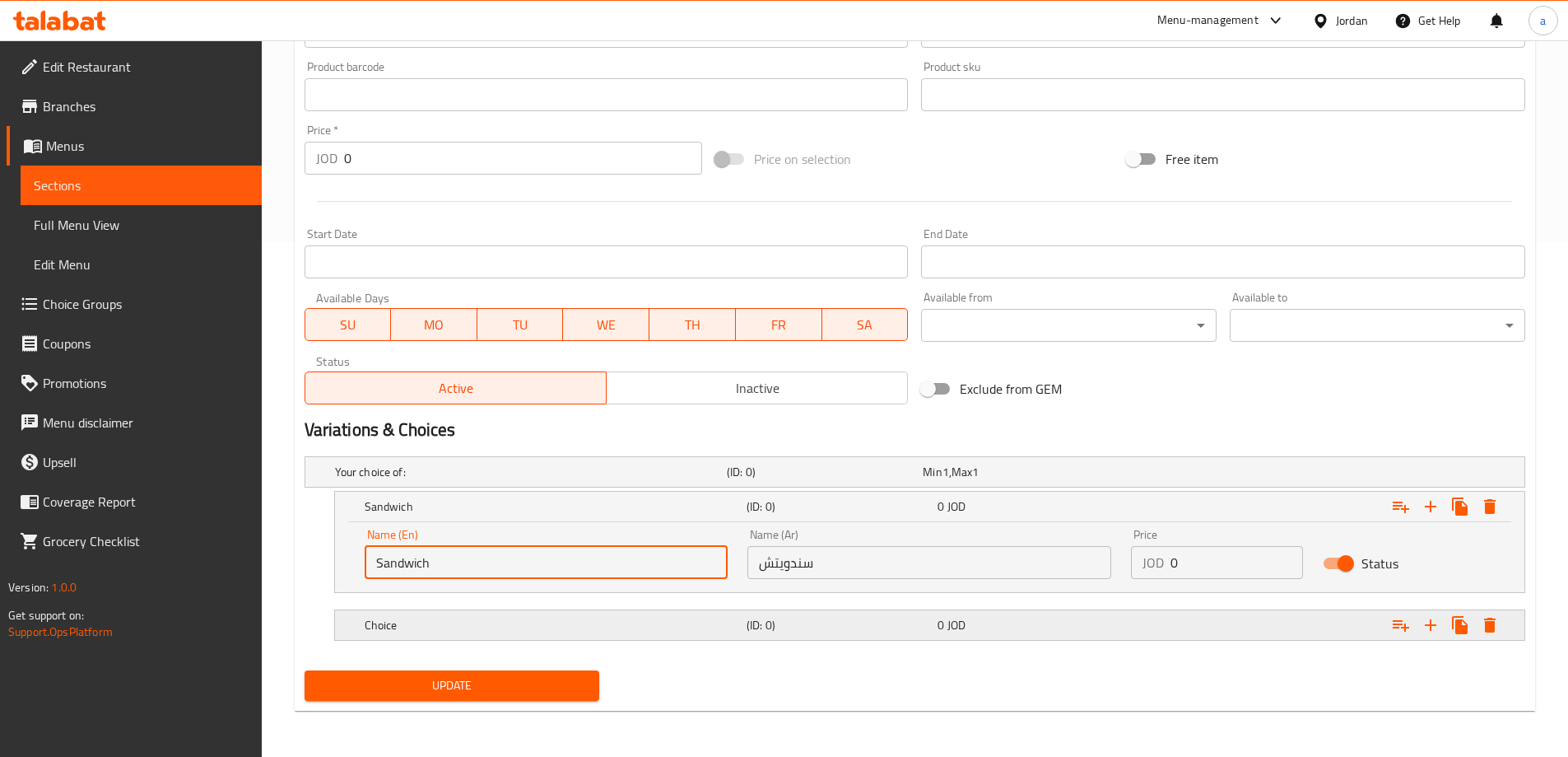
type input "Sandwich"
click at [1051, 620] on div "0 JOD" at bounding box center [1030, 625] width 185 height 17
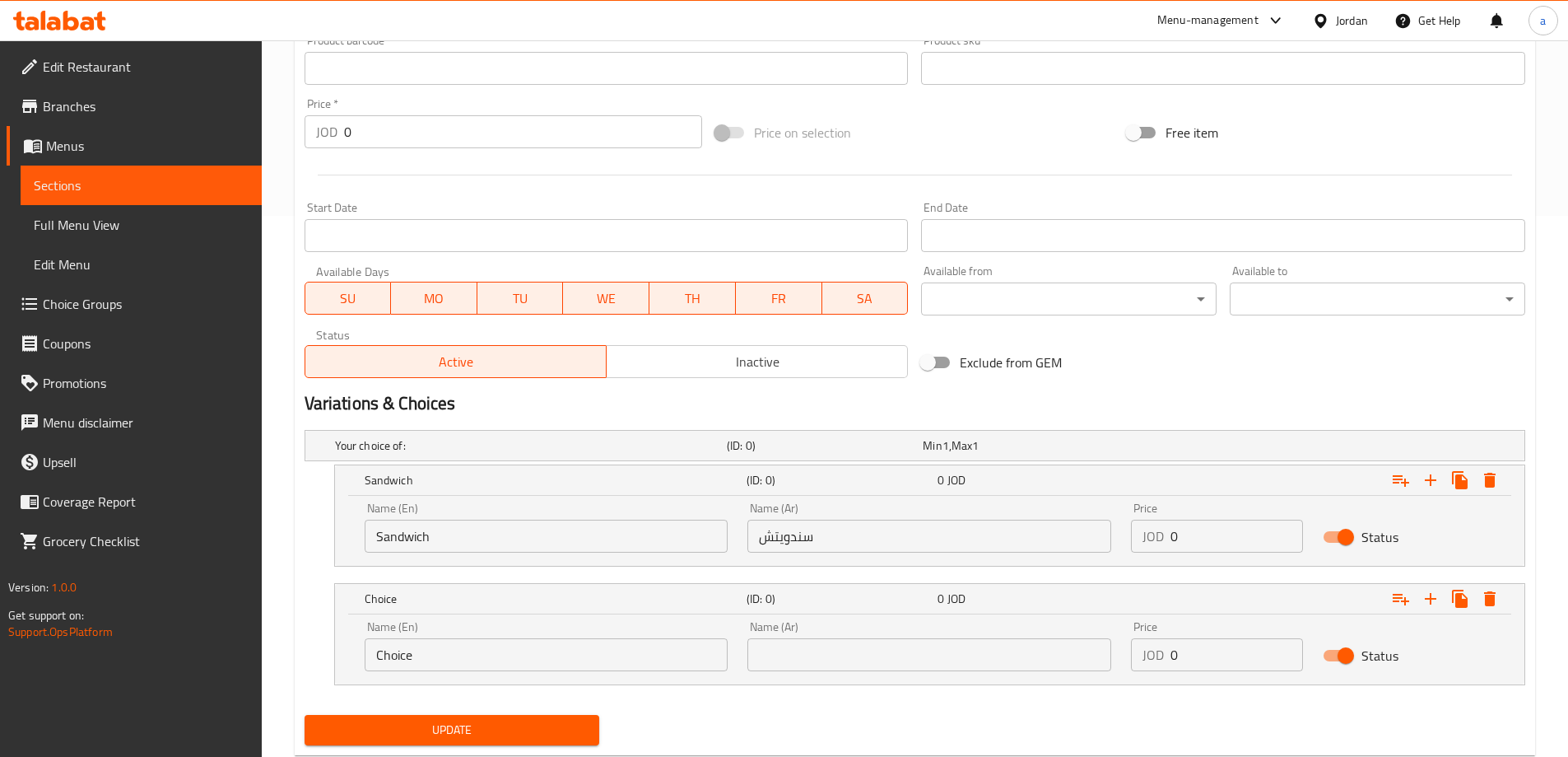
scroll to position [585, 0]
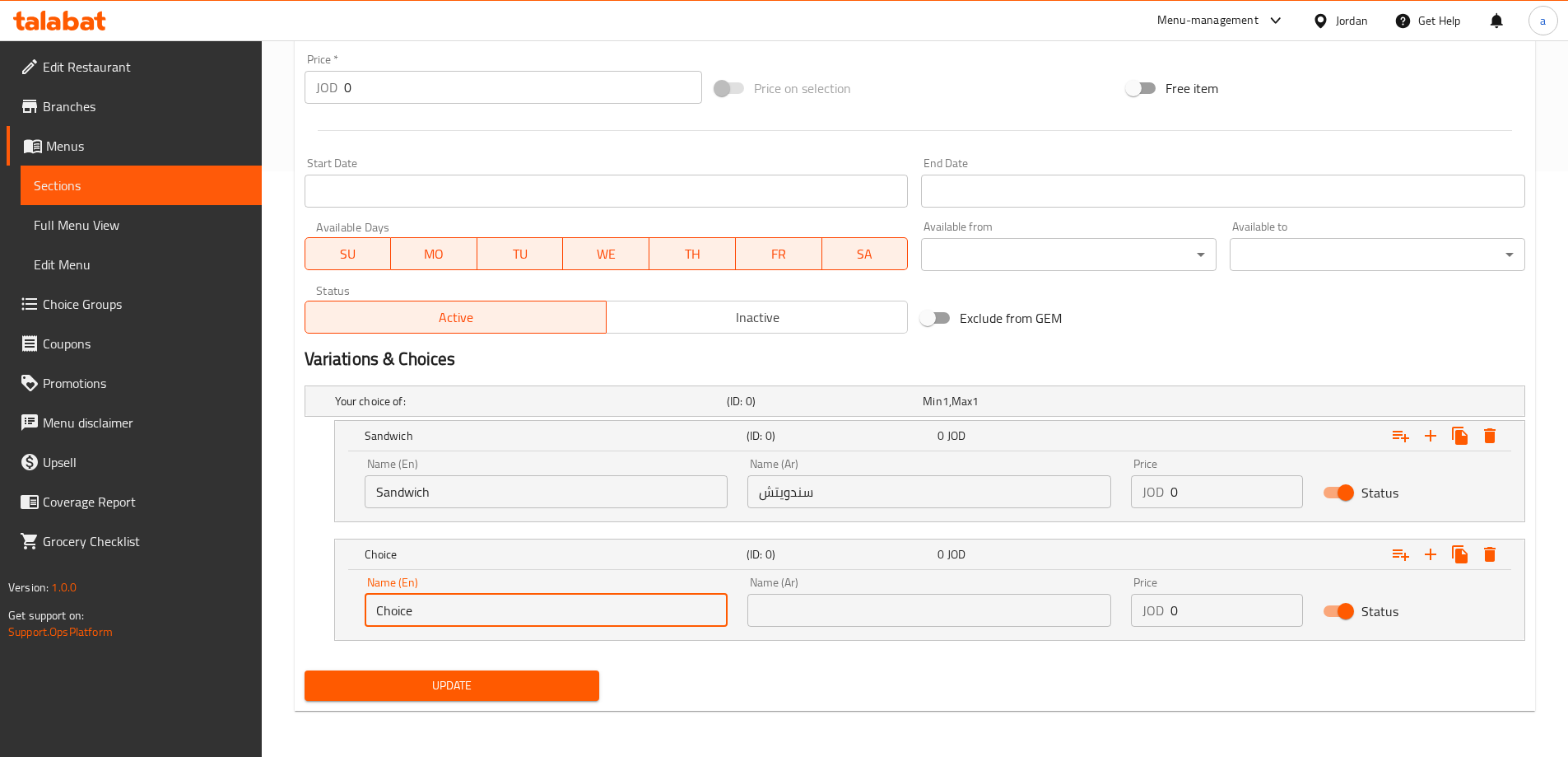
click at [488, 624] on input "Choice" at bounding box center [546, 610] width 364 height 33
paste input "Meal"
click at [574, 615] on input "ChoiceMeal" at bounding box center [546, 610] width 364 height 33
paste input "text"
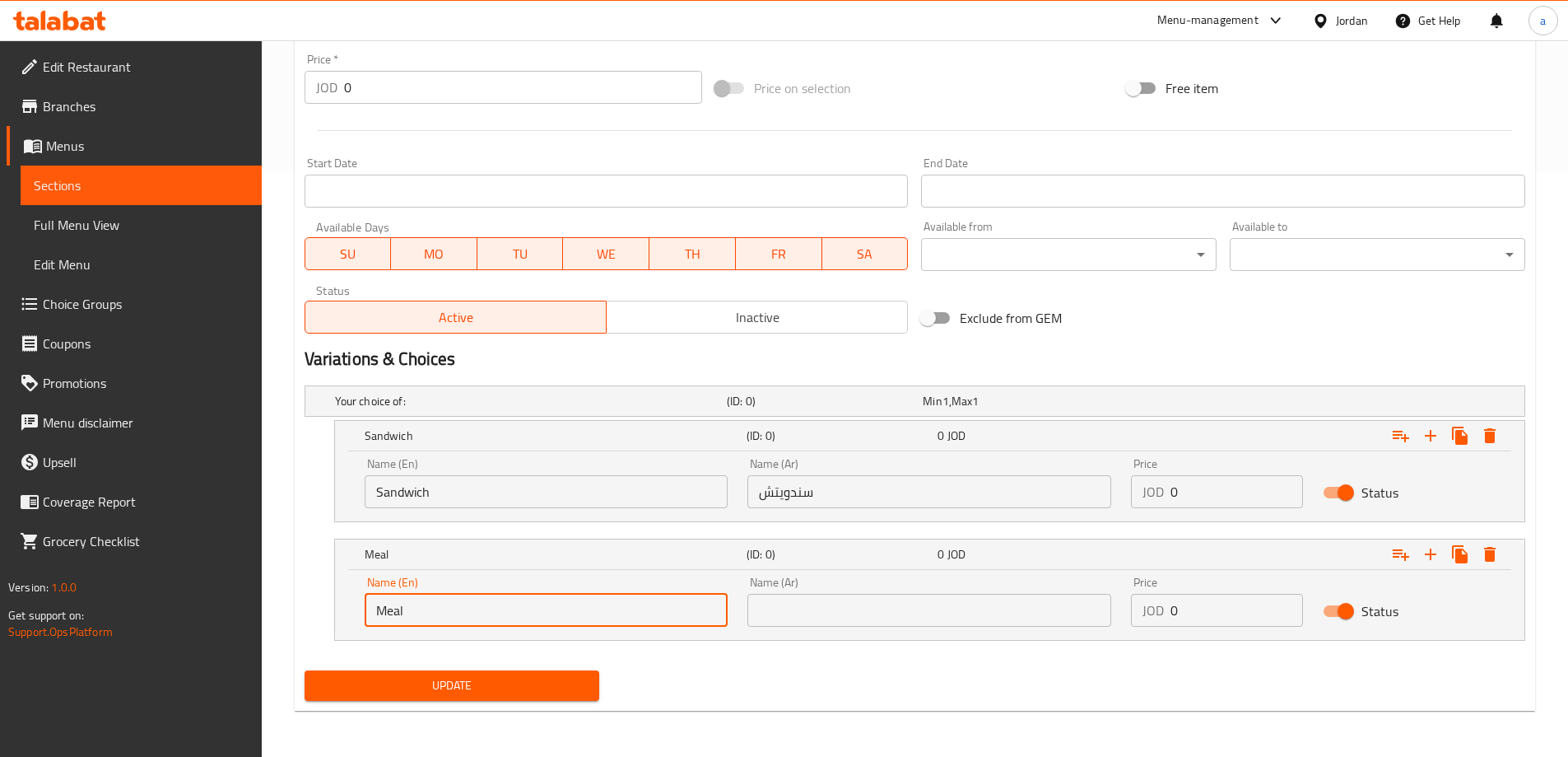
type input "Meal"
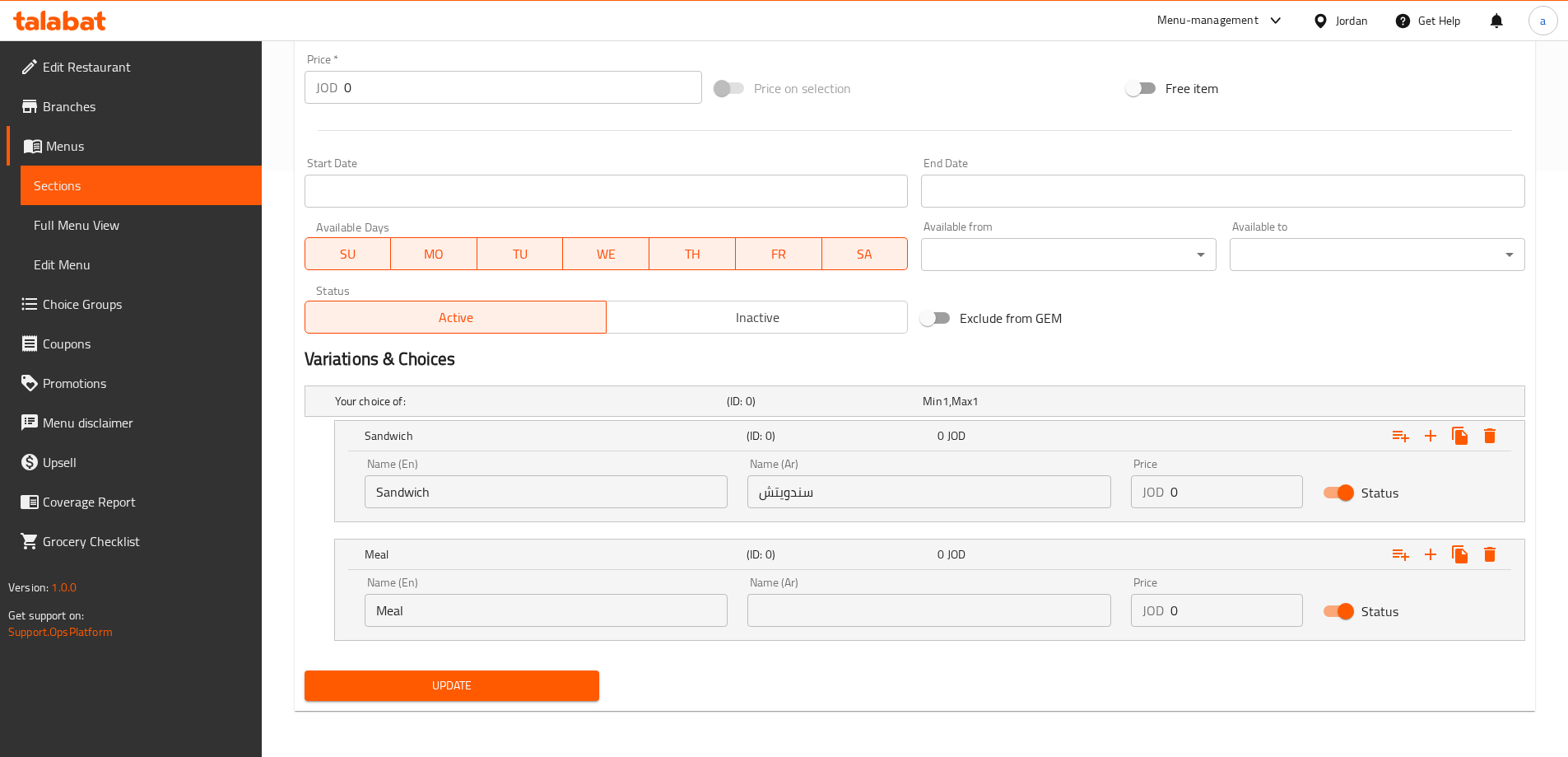
click at [878, 608] on input "text" at bounding box center [929, 610] width 364 height 33
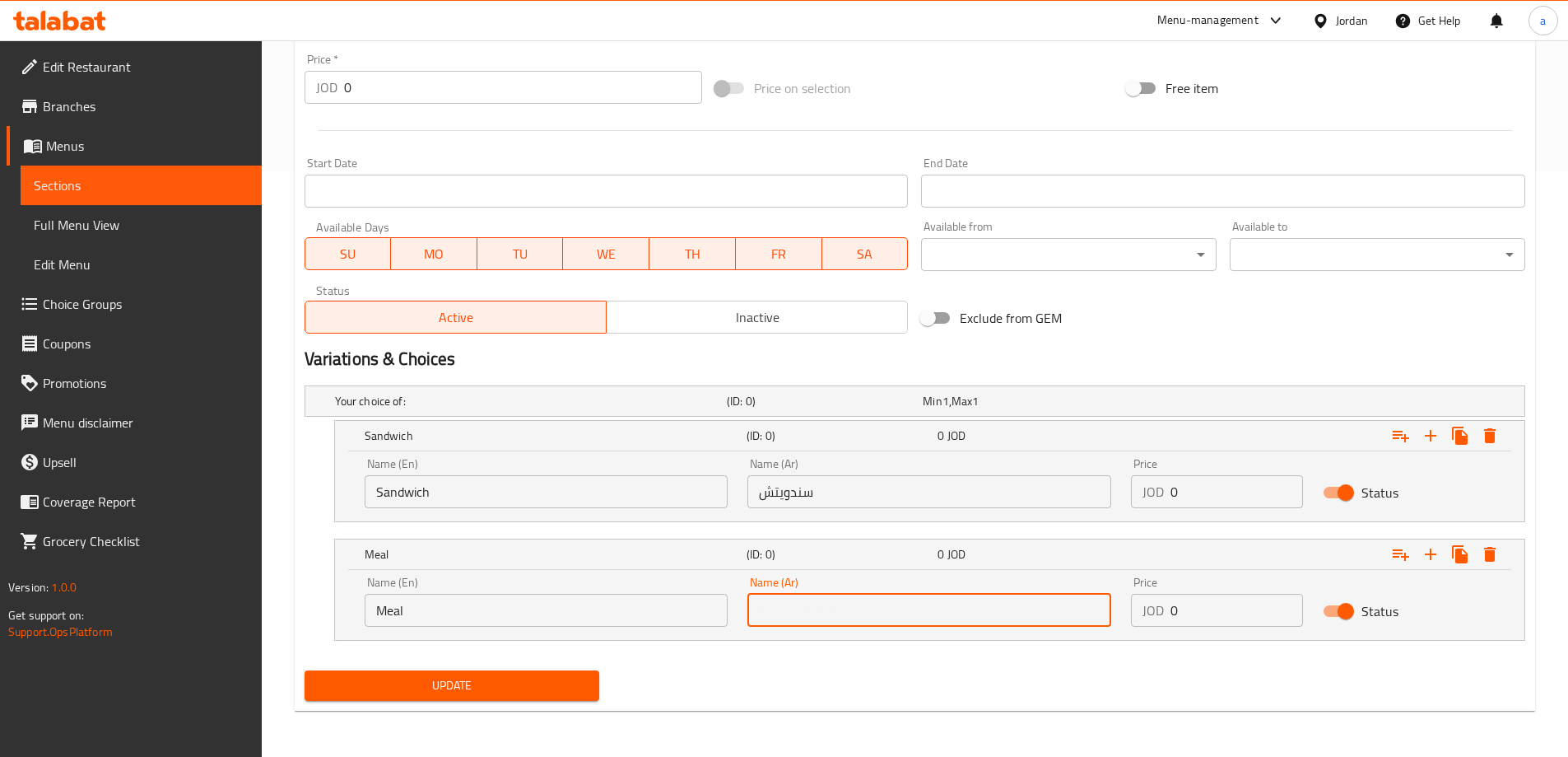
paste input "وجبة"
type input "وجبة"
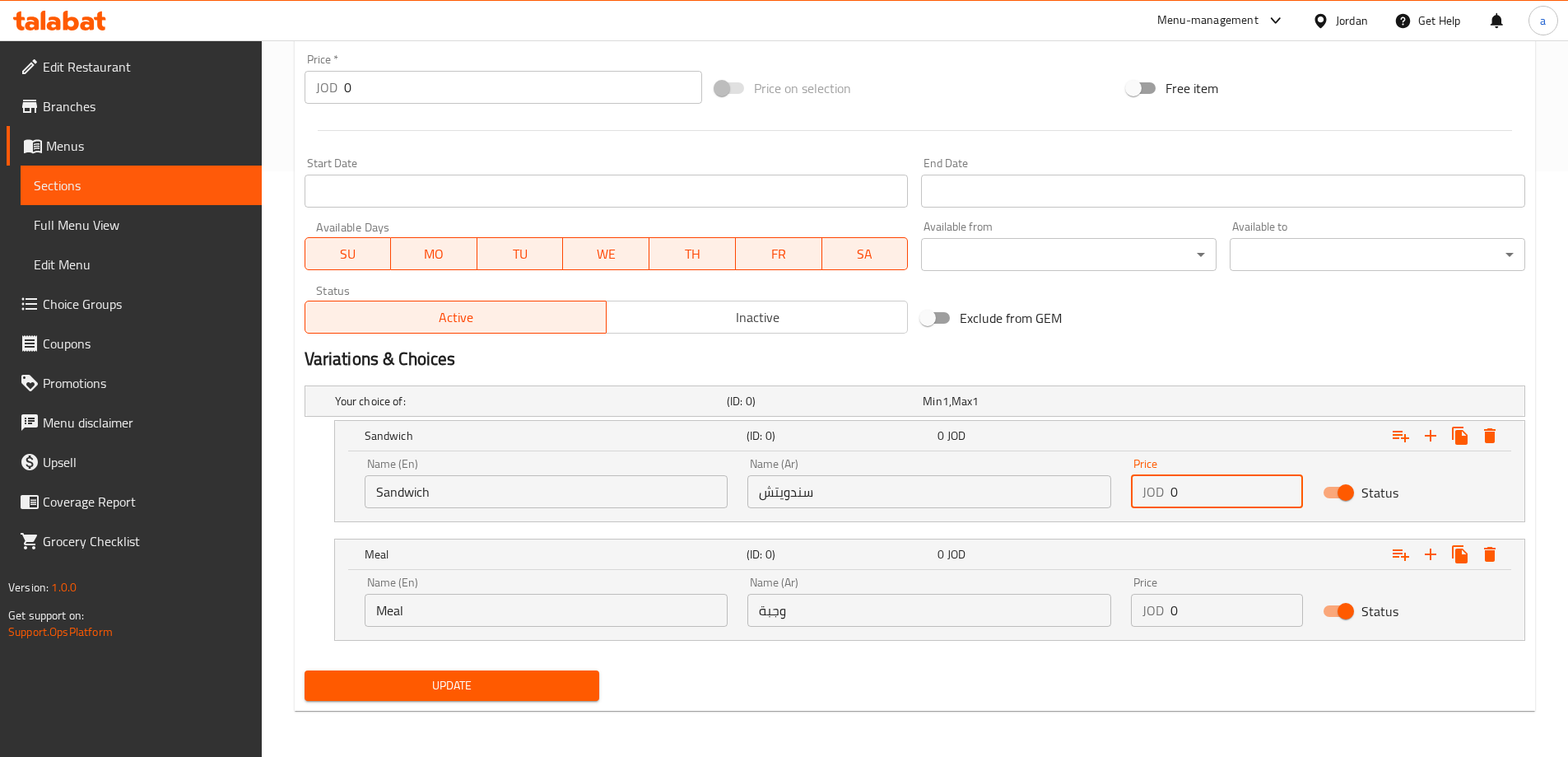
click at [1197, 492] on input "0" at bounding box center [1236, 491] width 133 height 33
click at [1165, 493] on div "JOD 0 Price" at bounding box center [1217, 491] width 172 height 33
type input "2.5"
click at [1221, 603] on input "0" at bounding box center [1236, 610] width 133 height 33
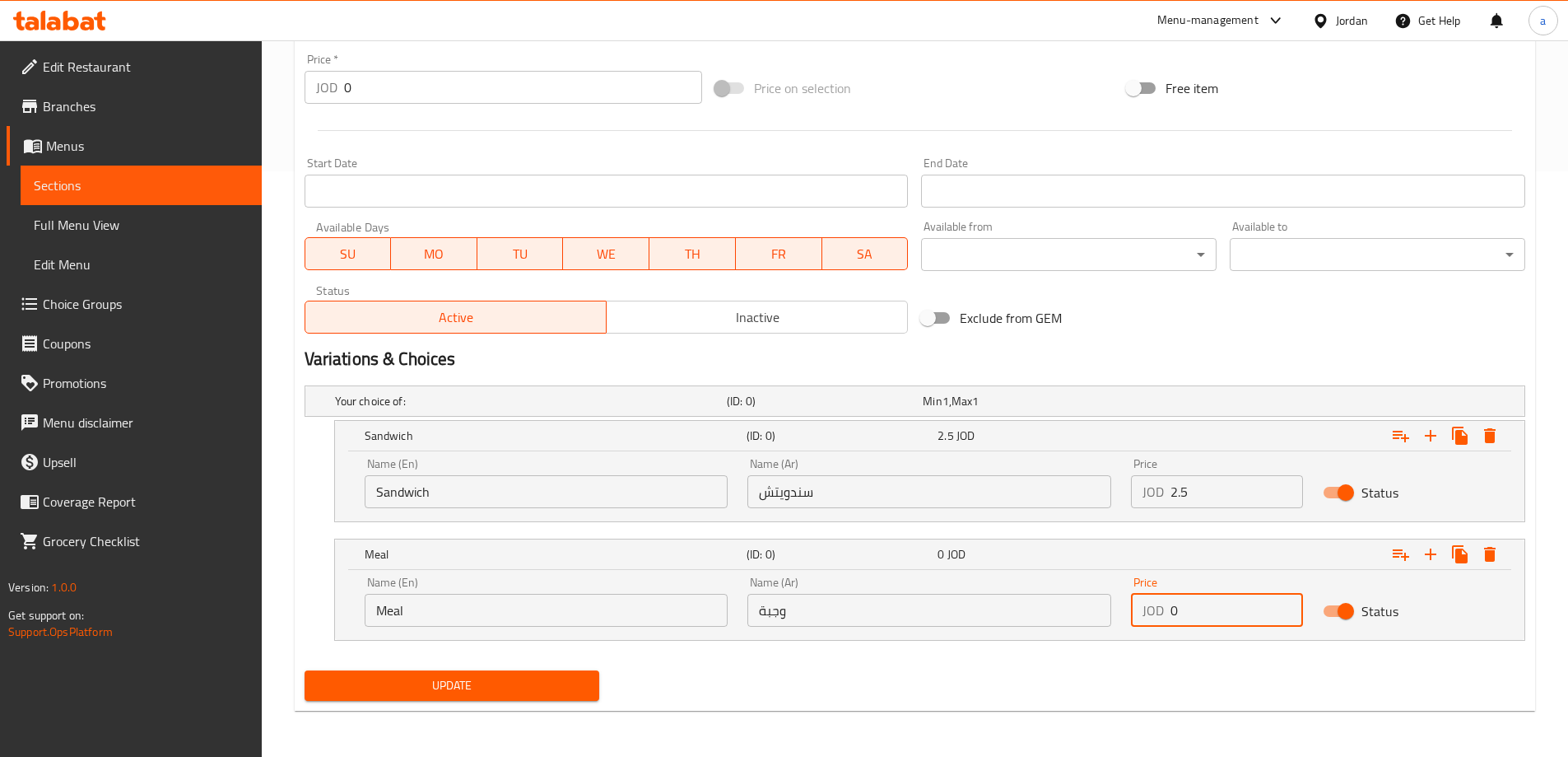
click at [1221, 603] on input "0" at bounding box center [1236, 610] width 133 height 33
drag, startPoint x: 1211, startPoint y: 608, endPoint x: 1165, endPoint y: 611, distance: 46.1
click at [1165, 611] on div "JOD 0 Price" at bounding box center [1217, 610] width 172 height 33
type input "3.5"
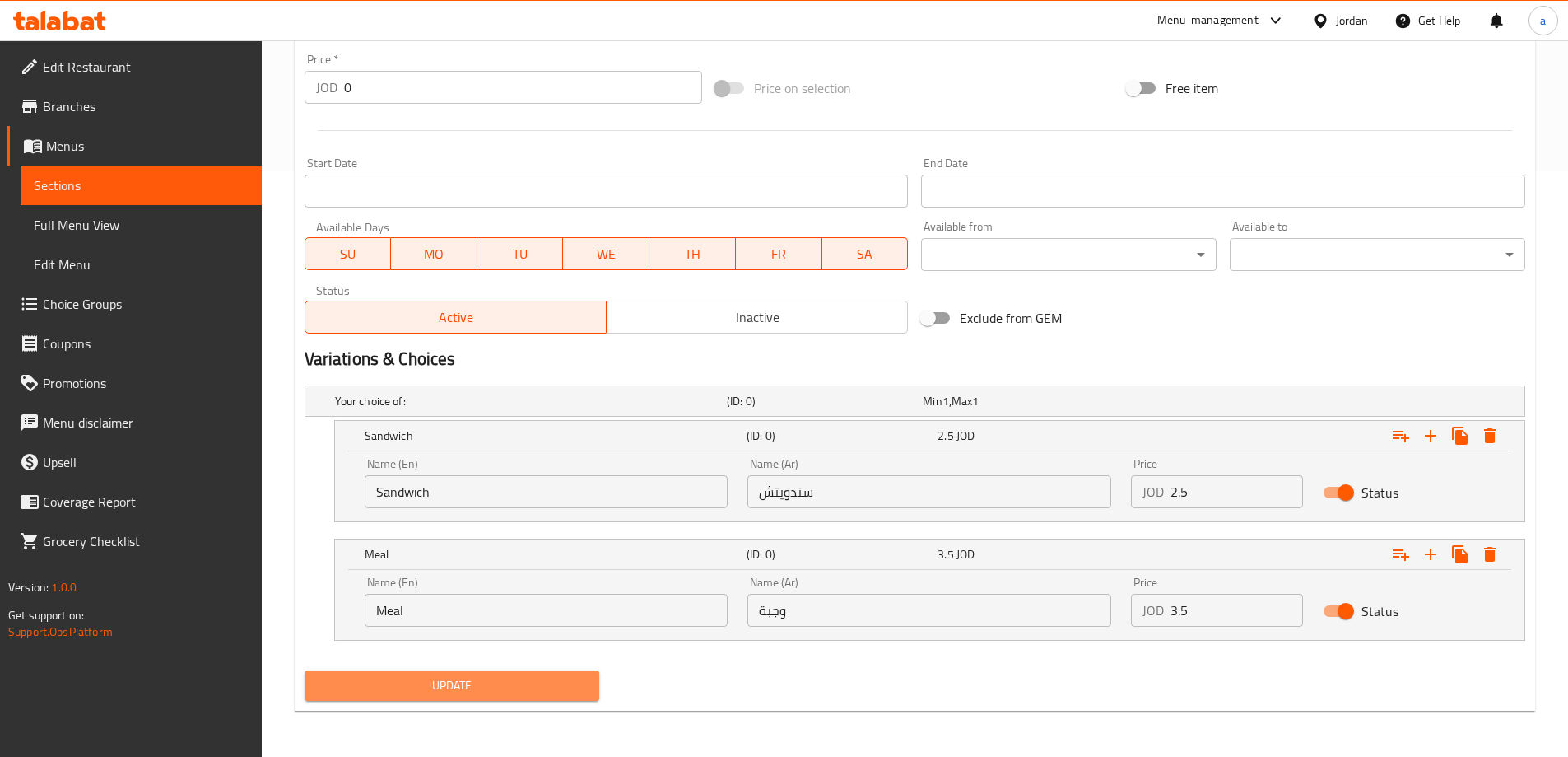
click at [555, 693] on span "Update" at bounding box center [452, 685] width 269 height 20
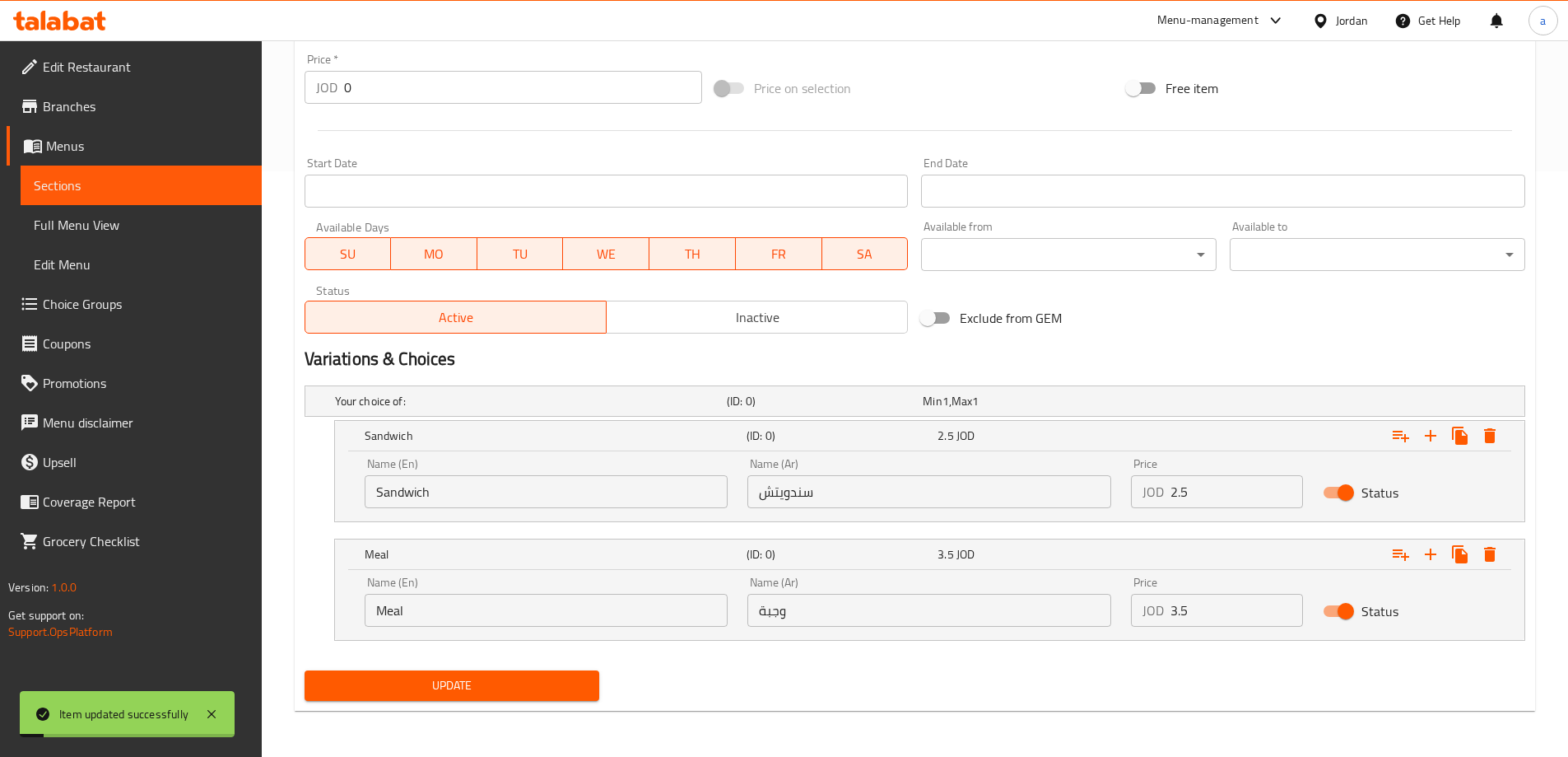
click at [159, 234] on span "Full Menu View" at bounding box center [141, 224] width 215 height 19
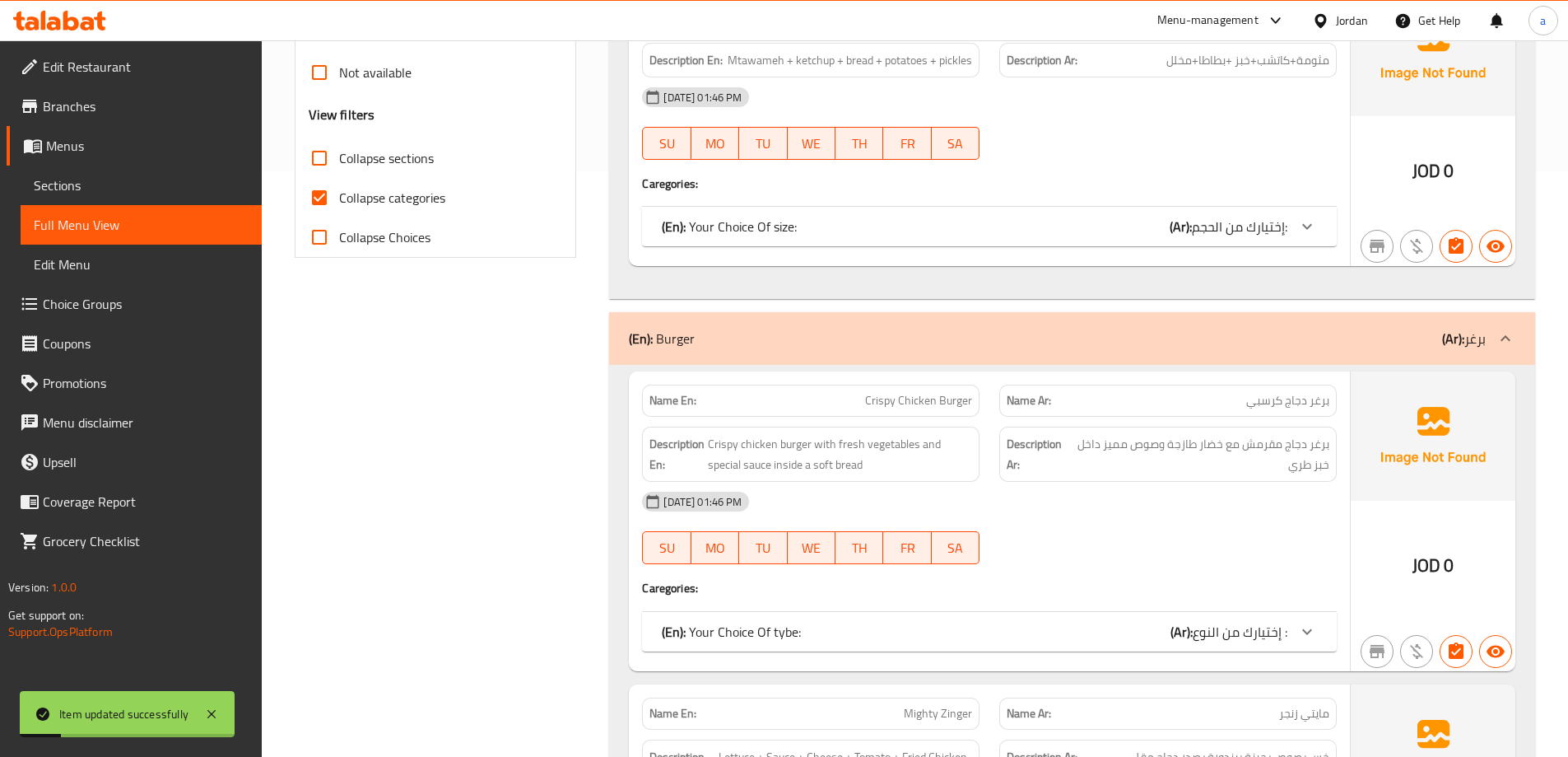
click at [327, 203] on input "Collapse categories" at bounding box center [319, 197] width 40 height 40
checkbox input "false"
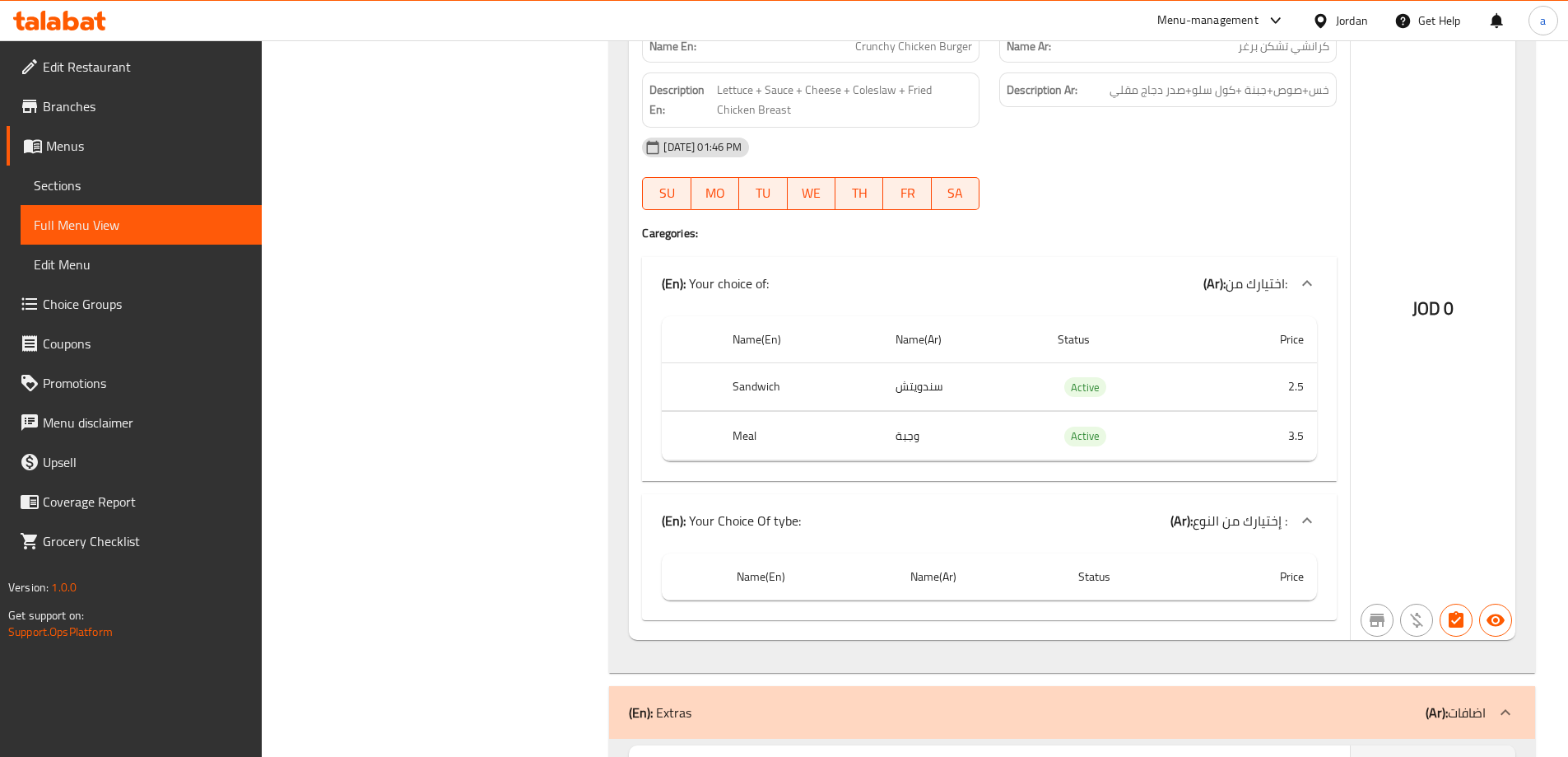
scroll to position [3385, 0]
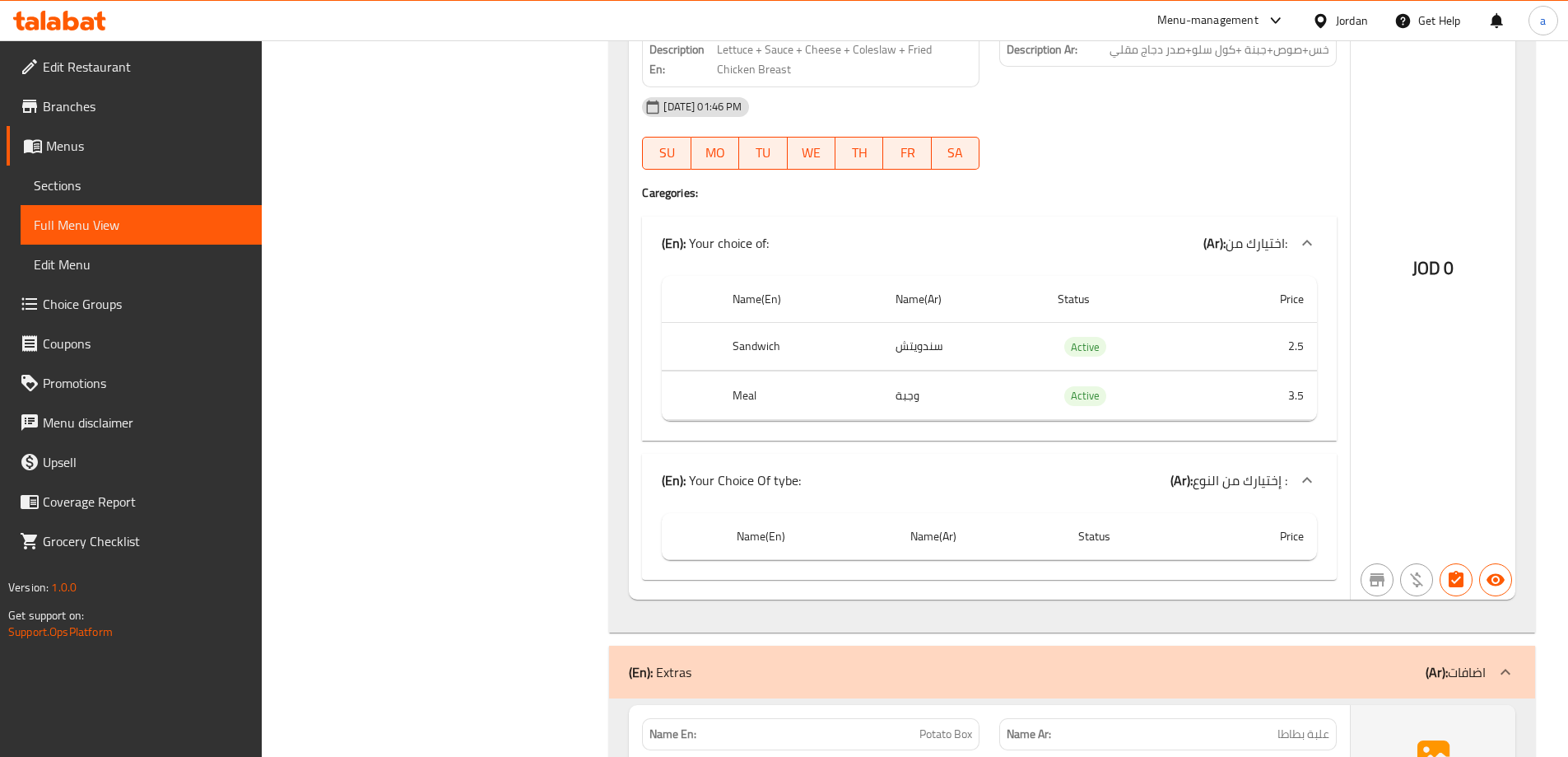
click at [1220, 555] on th "Price" at bounding box center [1258, 536] width 117 height 47
click at [1298, 481] on icon at bounding box center [1307, 480] width 19 height 19
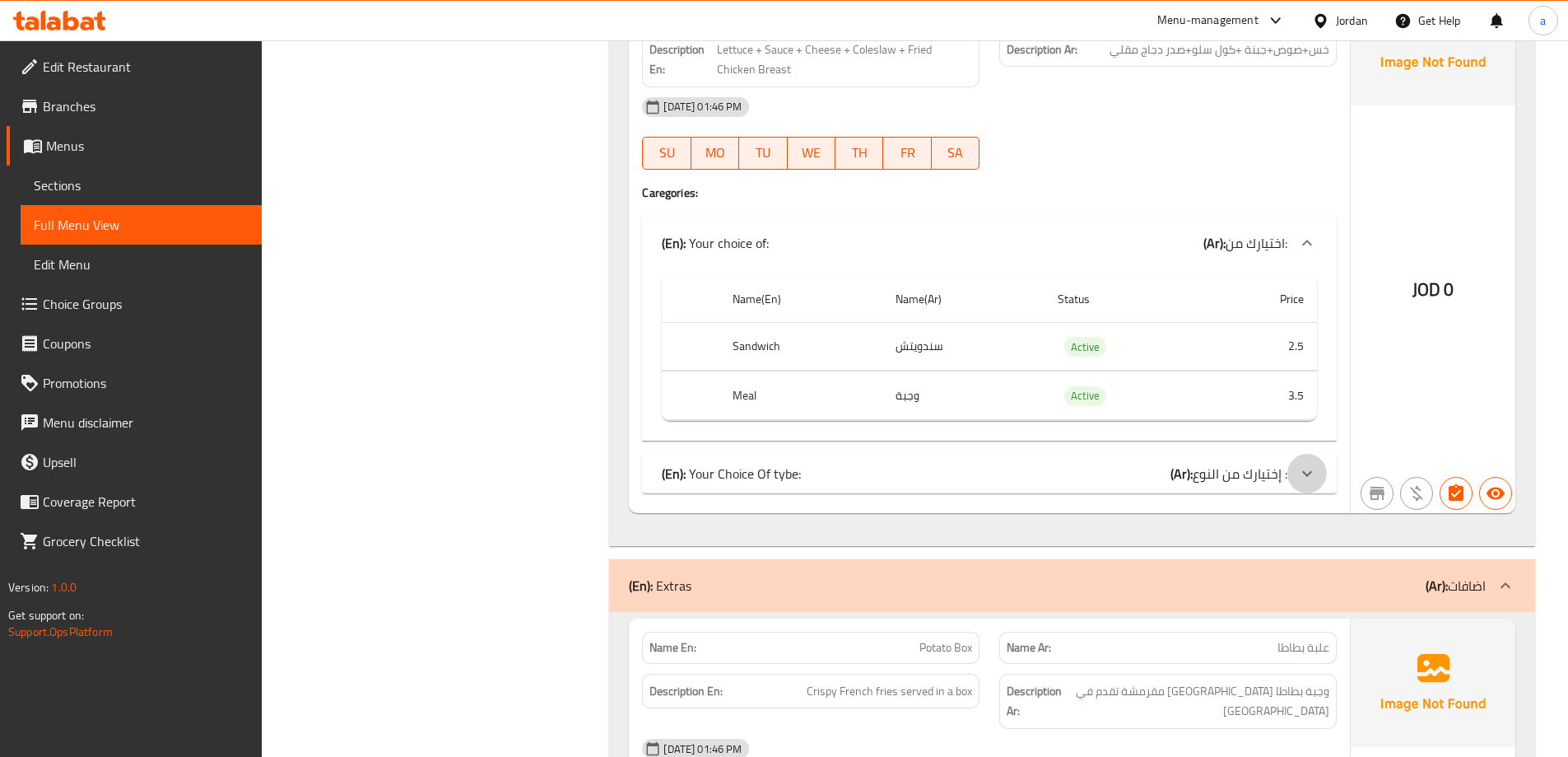
click at [1298, 481] on icon at bounding box center [1307, 474] width 19 height 19
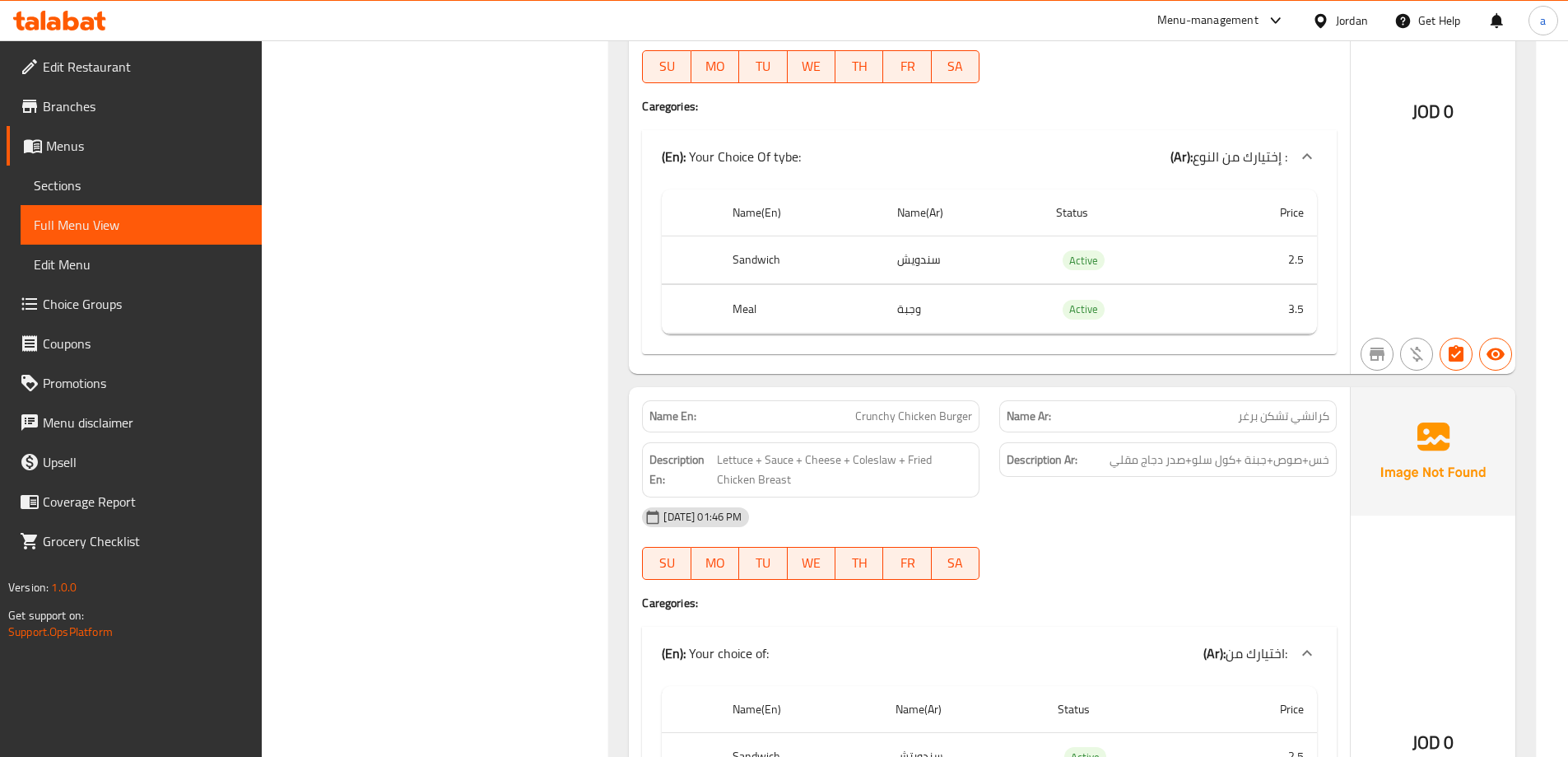
scroll to position [2973, 0]
click at [108, 195] on link "Sections" at bounding box center [141, 185] width 241 height 40
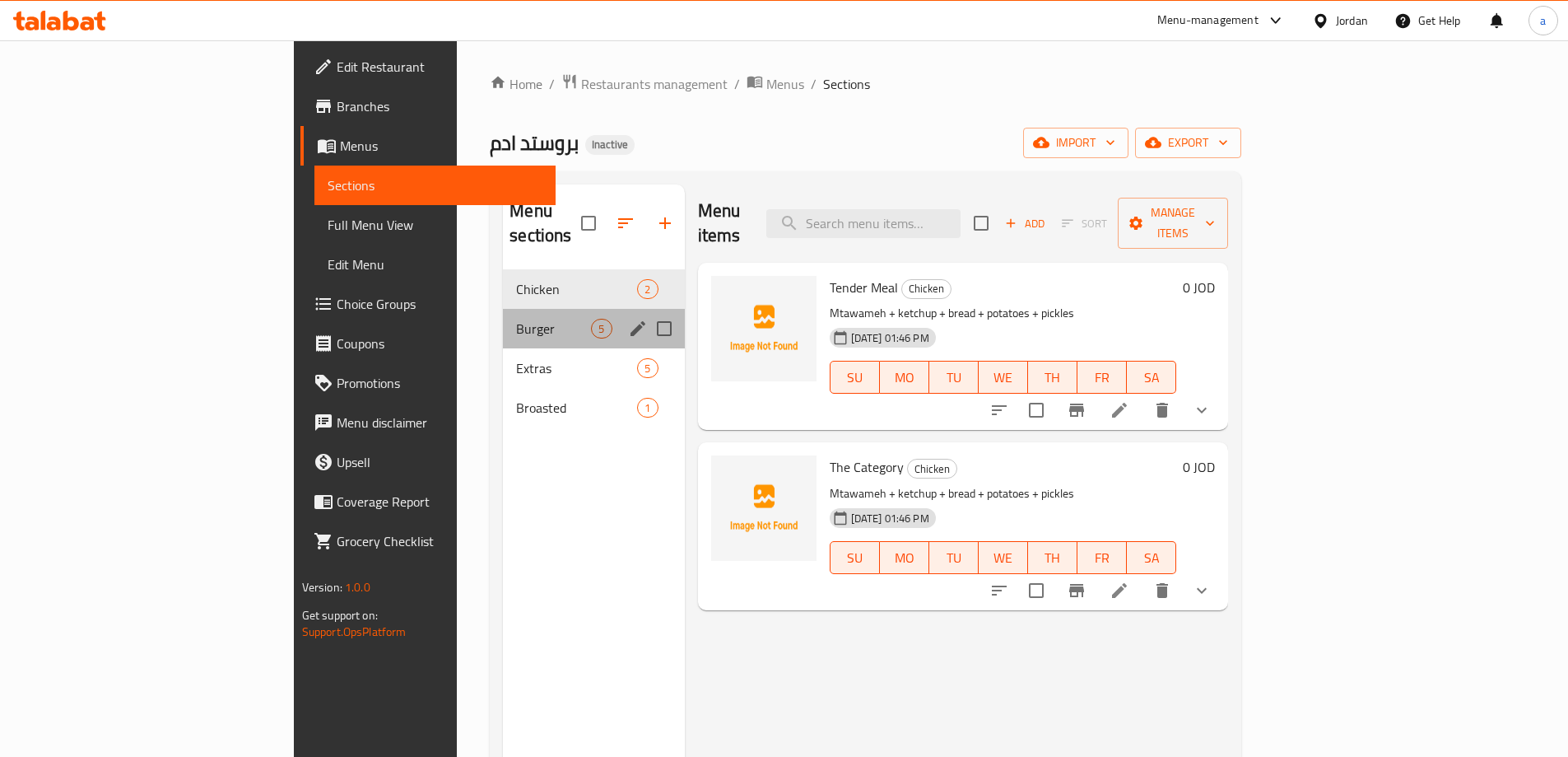
click at [503, 309] on div "Burger 5" at bounding box center [594, 328] width 181 height 40
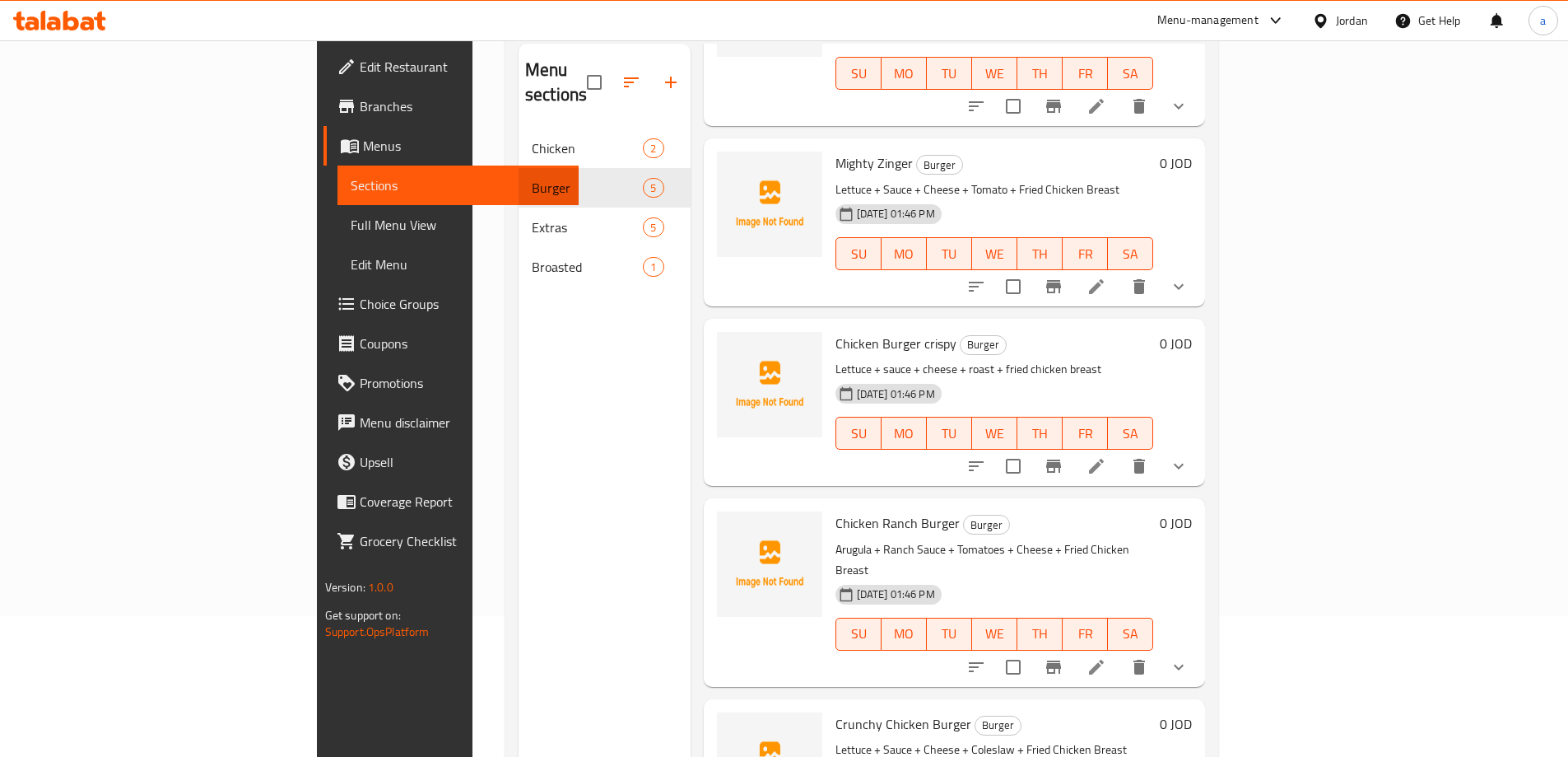
scroll to position [231, 0]
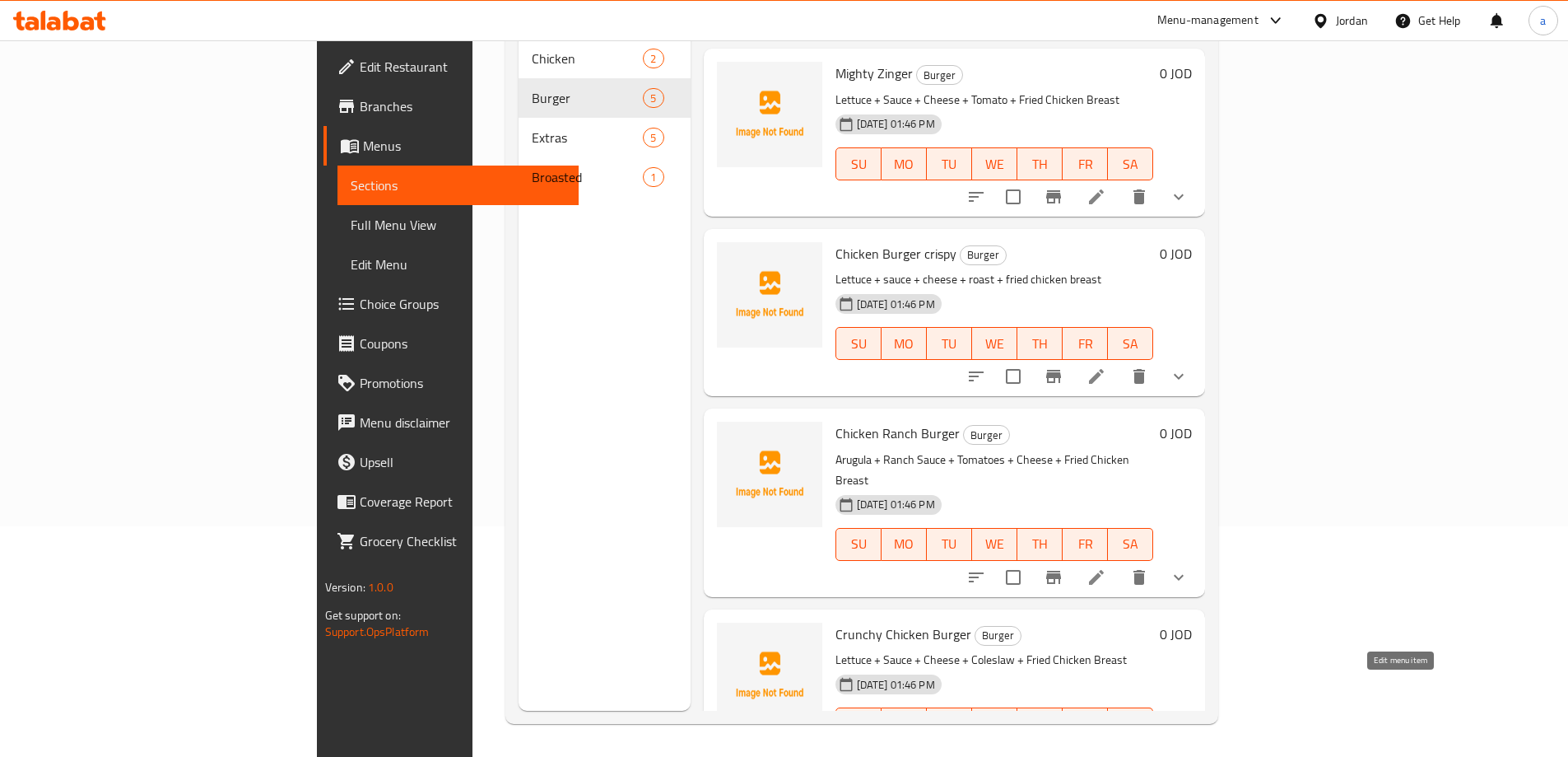
click at [1106, 747] on icon at bounding box center [1096, 757] width 19 height 19
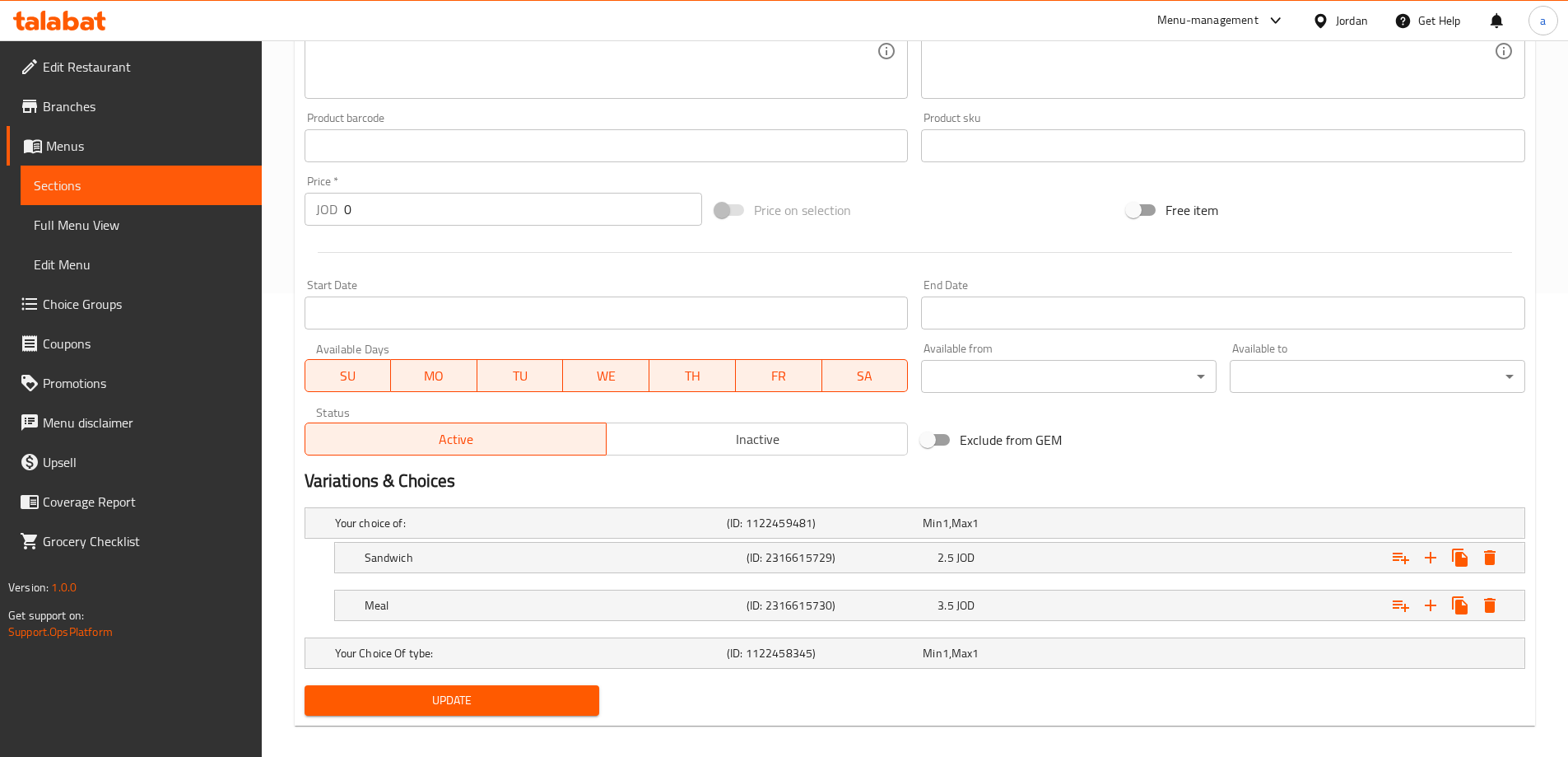
scroll to position [479, 0]
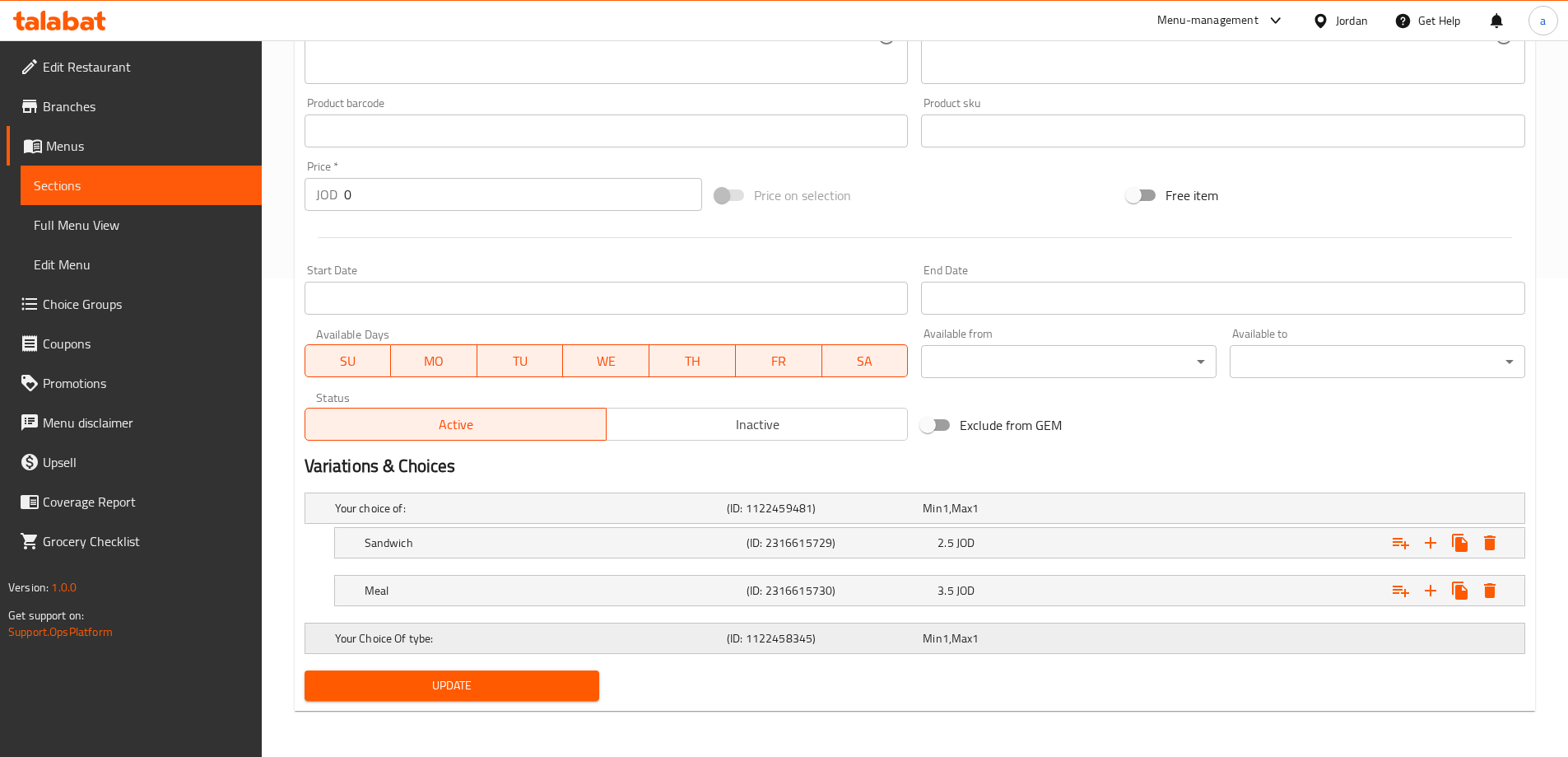
click at [1356, 637] on div "Expand" at bounding box center [1311, 637] width 392 height 6
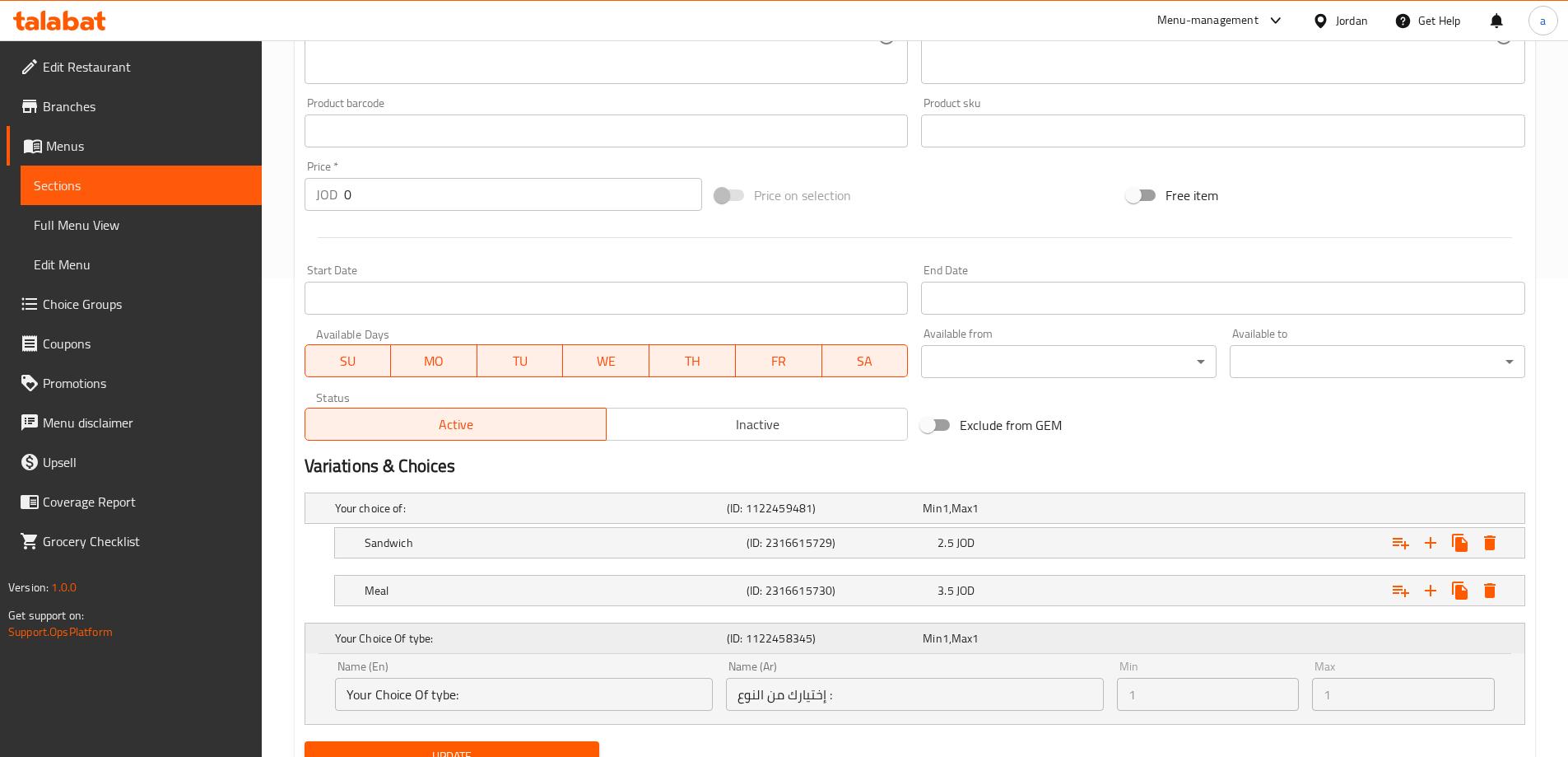
click at [1356, 637] on div "Expand" at bounding box center [1311, 637] width 392 height 6
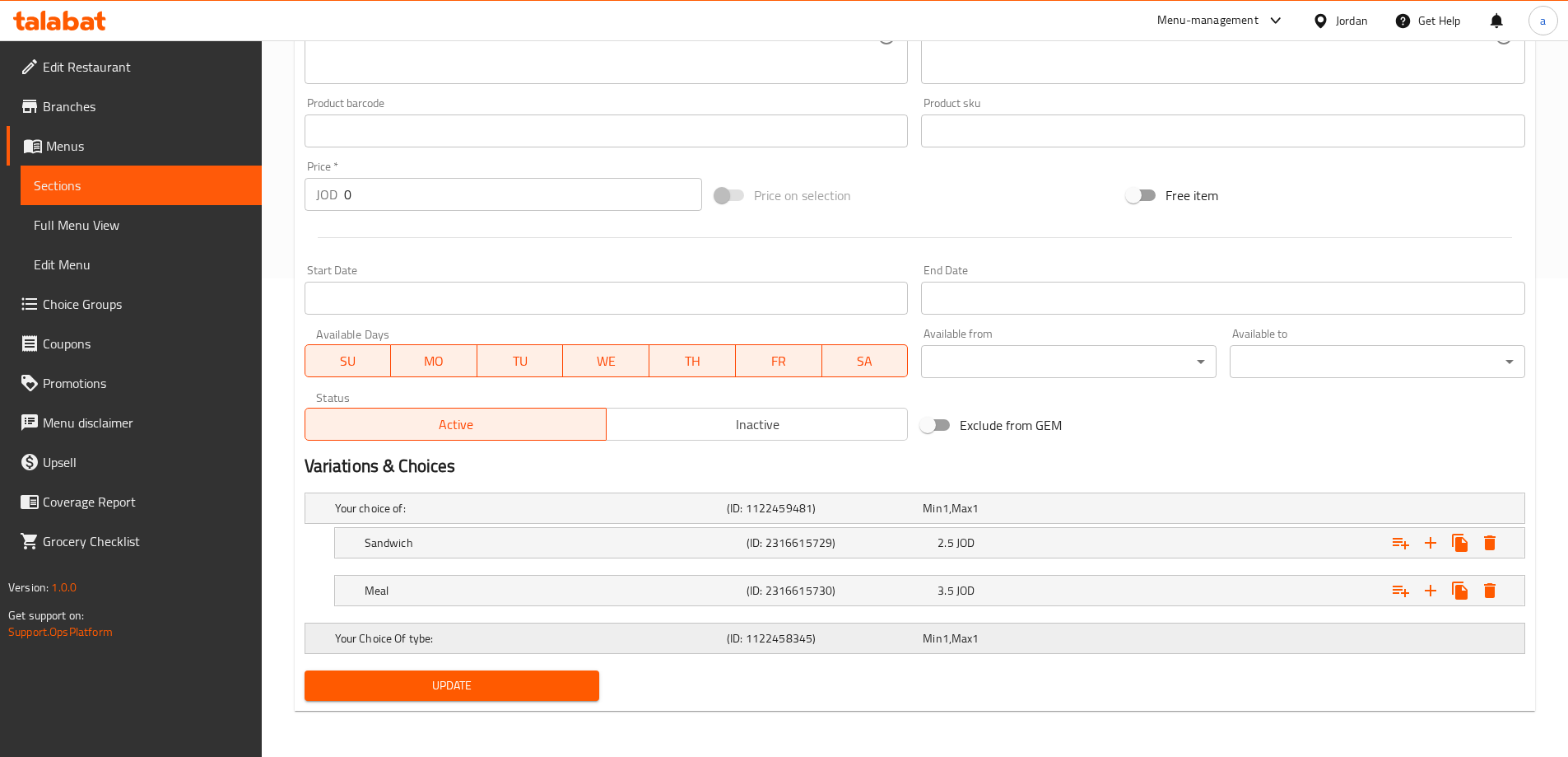
click at [531, 630] on h5 "Your Choice Of tybe:" at bounding box center [528, 638] width 385 height 17
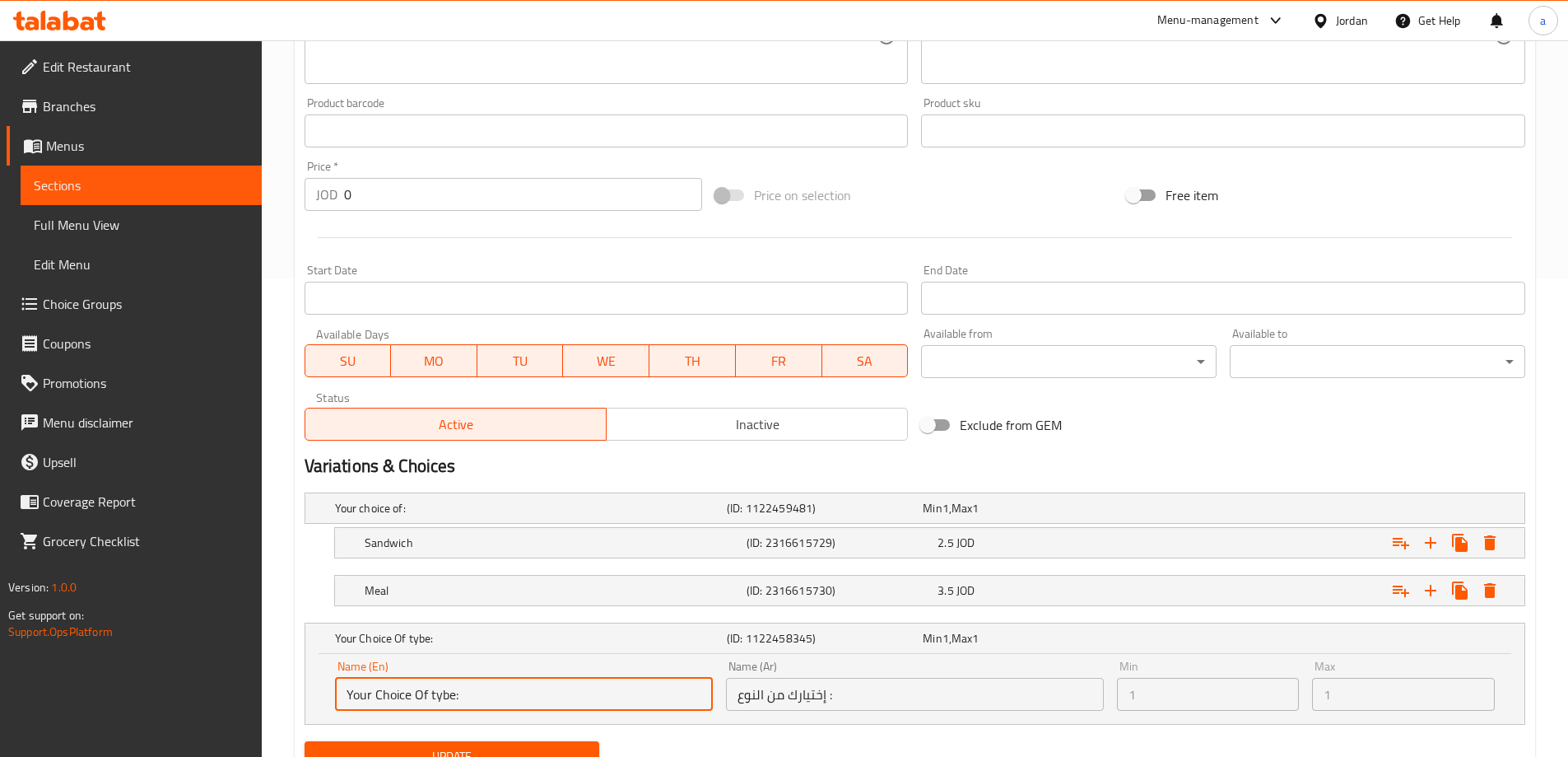
click at [528, 690] on input "Your Choice Of tybe:" at bounding box center [524, 694] width 377 height 33
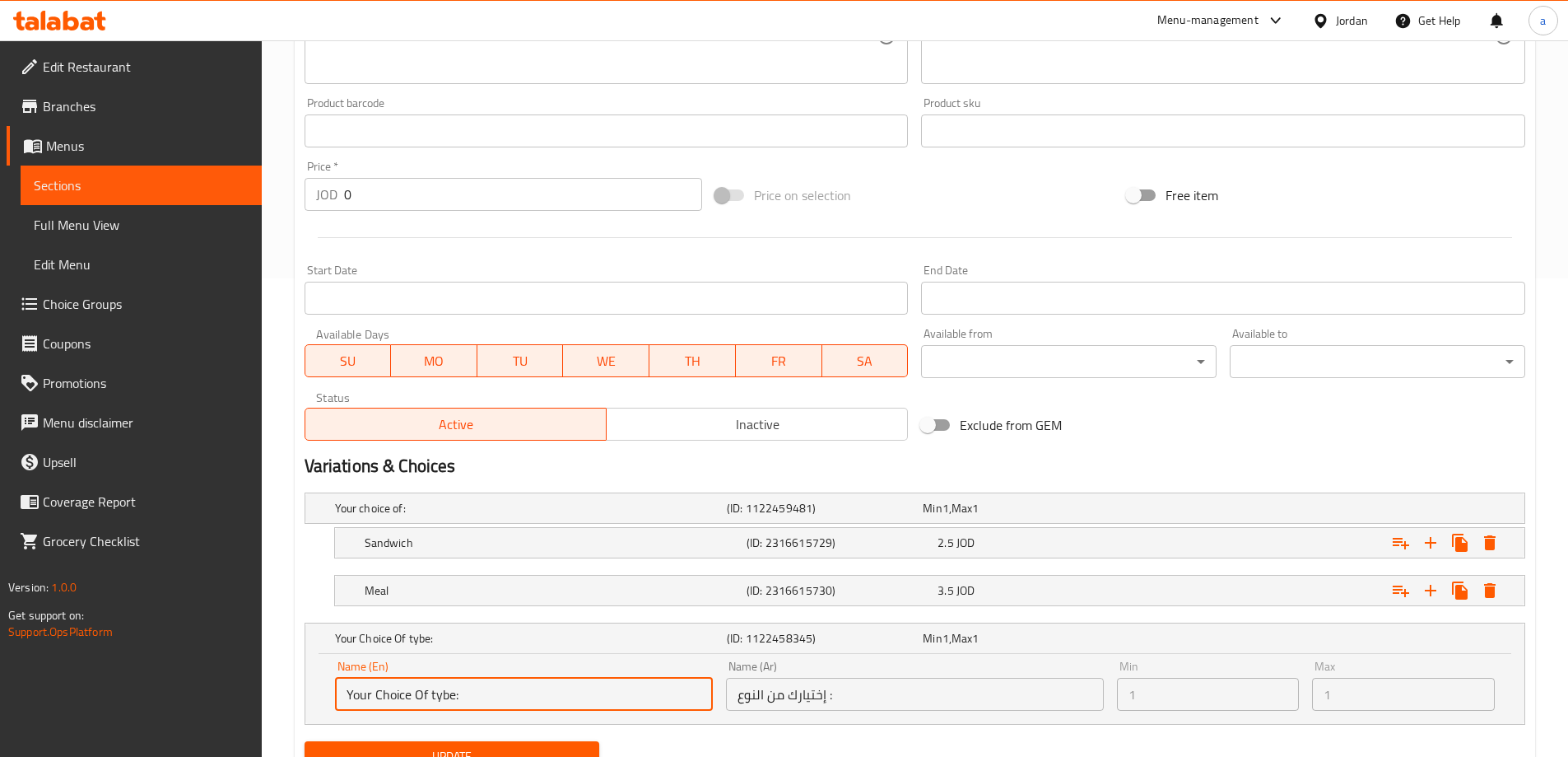
click at [528, 690] on input "Your Choice Of tybe:" at bounding box center [524, 694] width 377 height 33
click at [527, 690] on input "Your Choice Of tybe:" at bounding box center [524, 694] width 377 height 33
click at [517, 688] on input "Your Choice Of tybe:" at bounding box center [524, 694] width 377 height 33
click at [797, 703] on input "إختيارك من النوع :" at bounding box center [914, 694] width 377 height 33
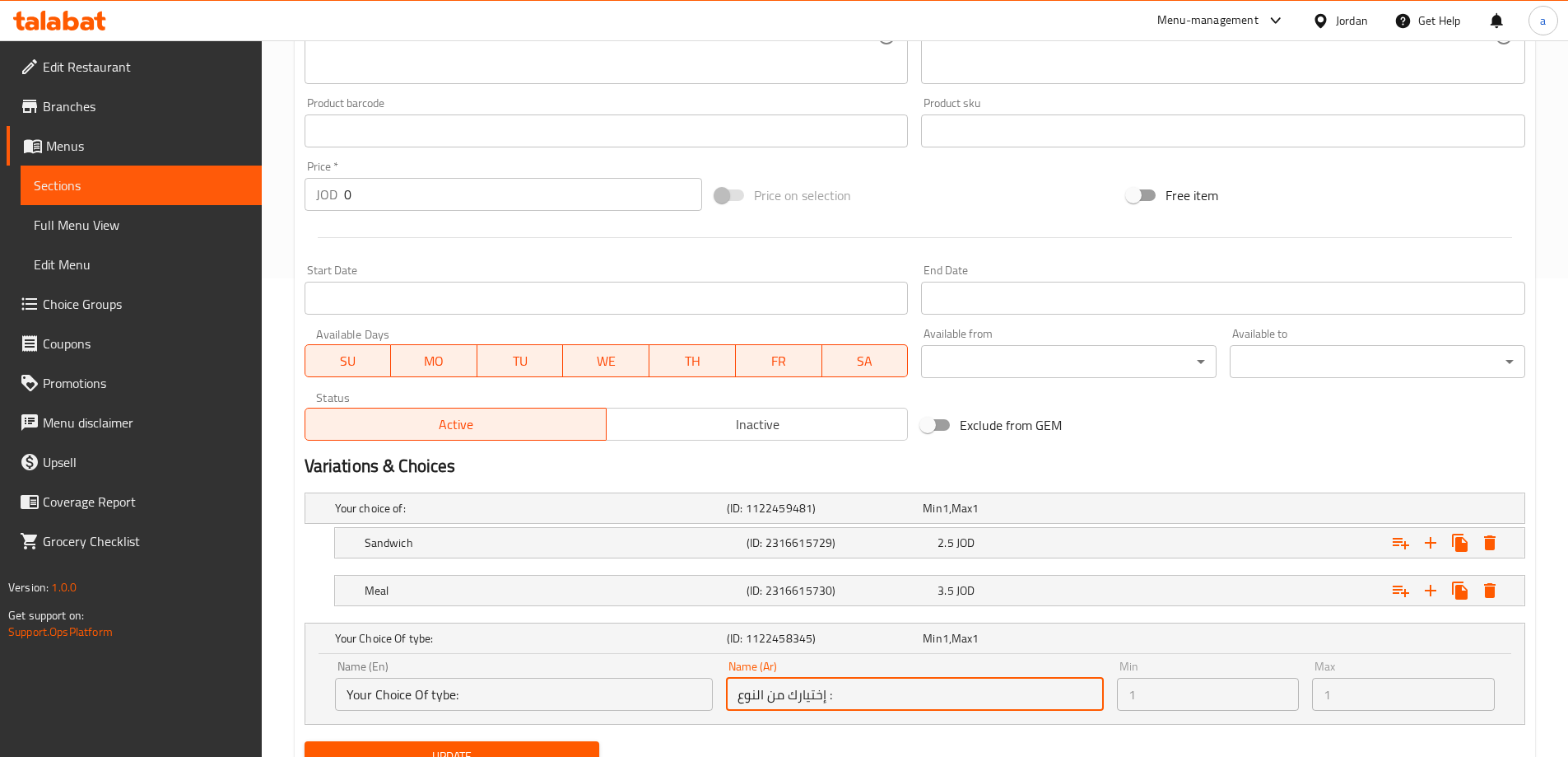
click at [797, 703] on input "إختيارك من النوع :" at bounding box center [914, 694] width 377 height 33
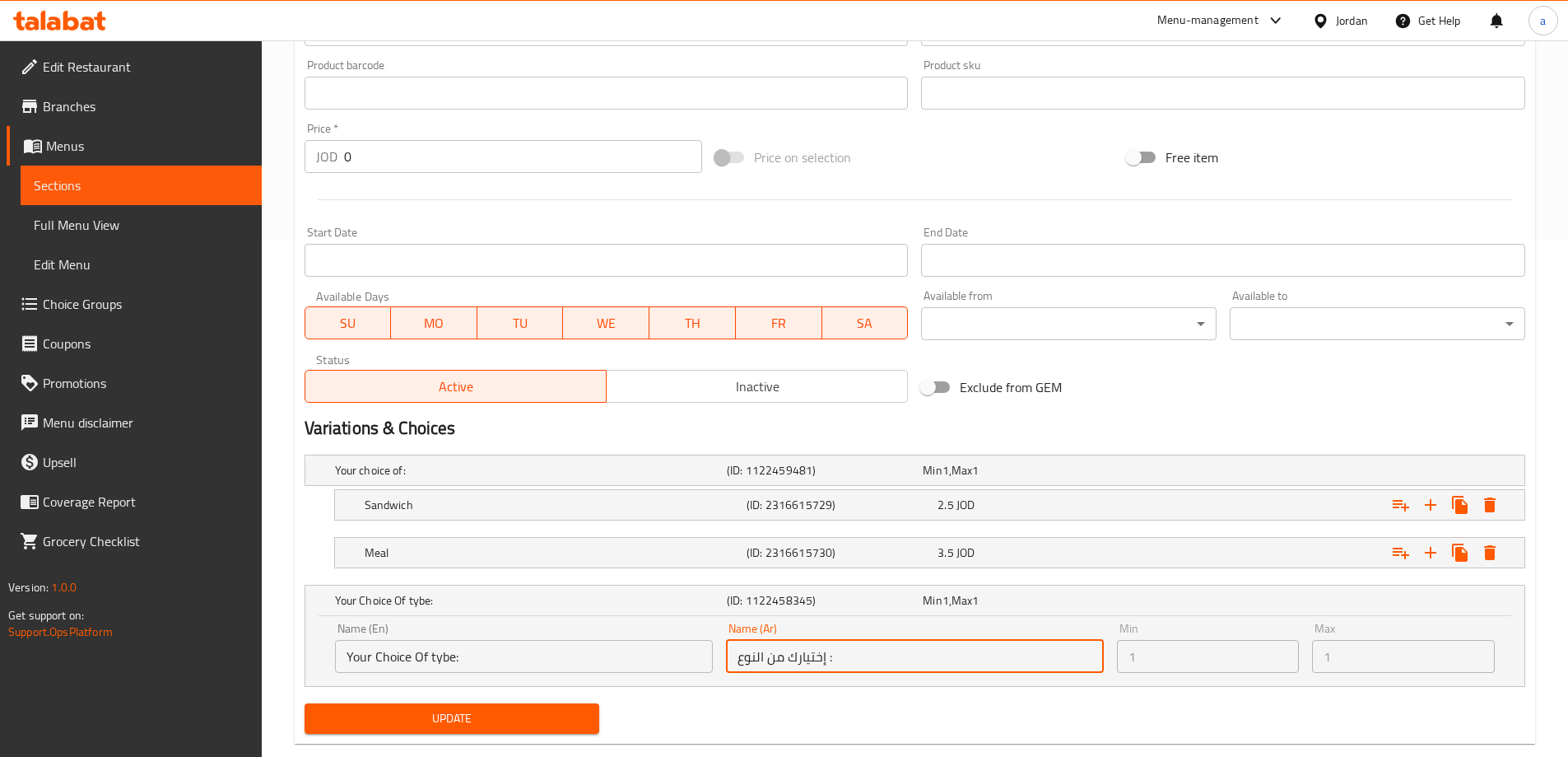
scroll to position [549, 0]
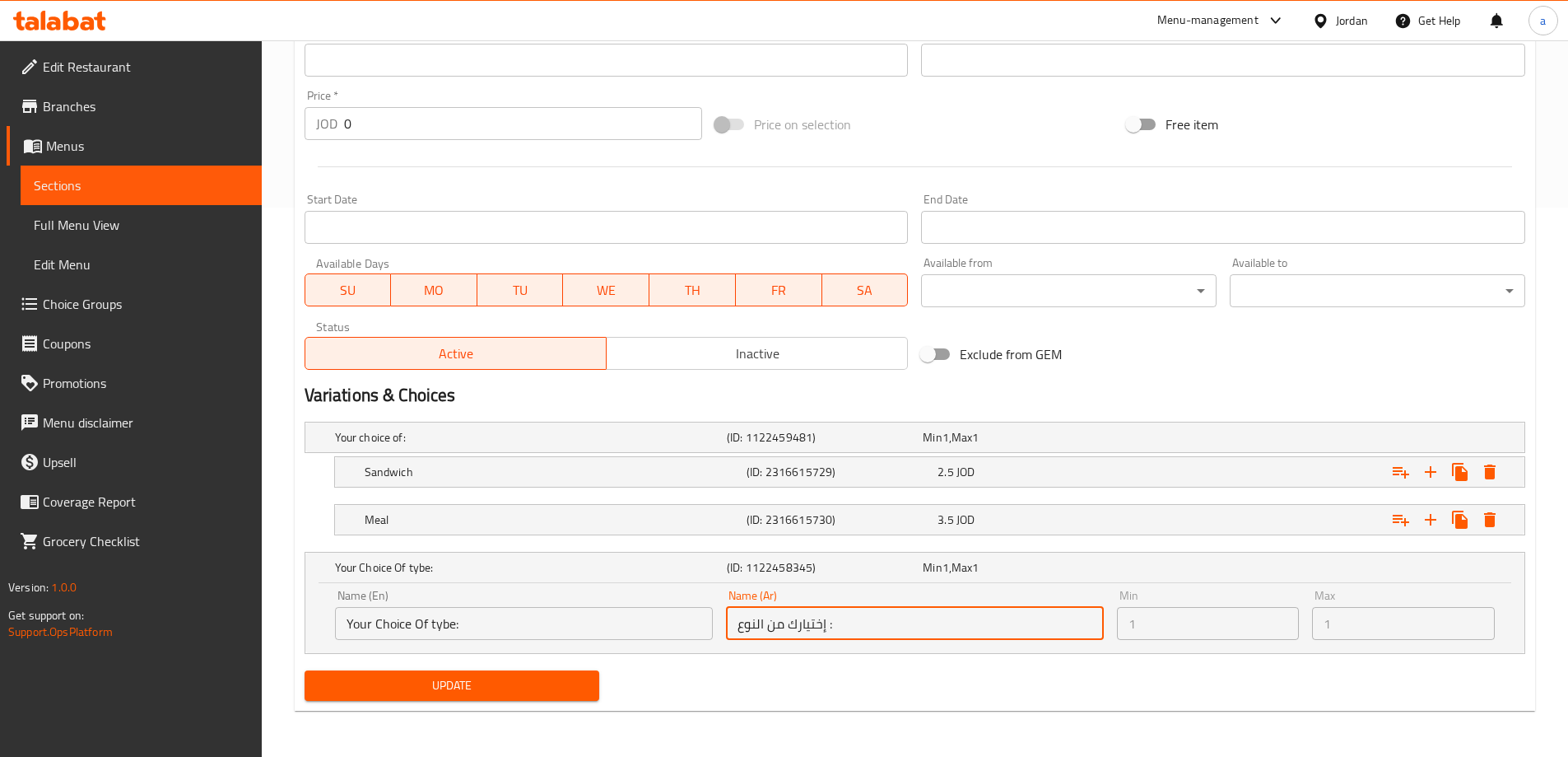
click at [903, 618] on input "إختيارك من النوع :" at bounding box center [914, 622] width 377 height 33
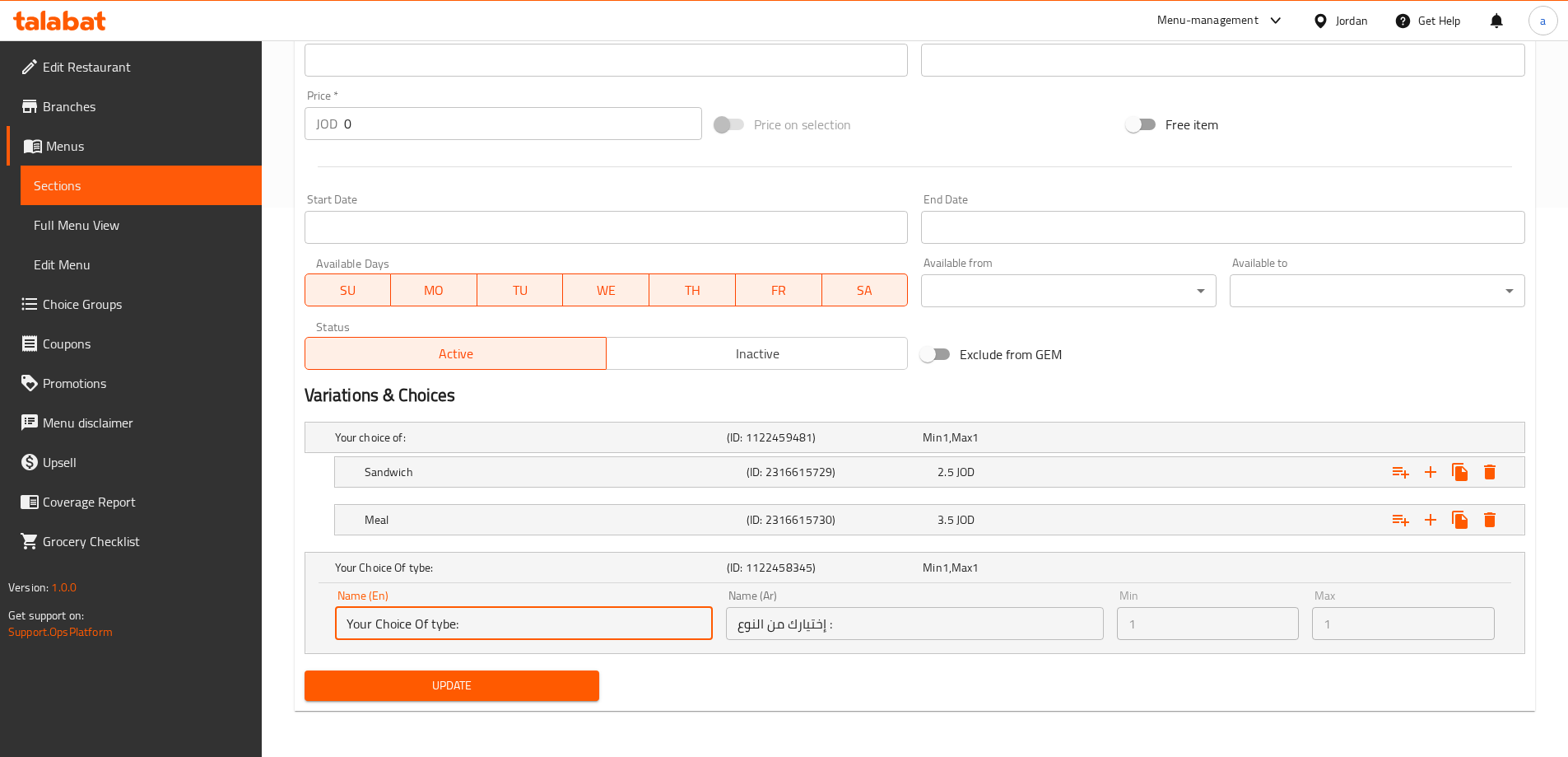
click at [602, 618] on input "Your Choice Of tybe:" at bounding box center [524, 622] width 377 height 33
click at [592, 614] on input "Your Choice Of tybe:" at bounding box center [524, 622] width 377 height 33
click at [599, 593] on div "Name (En) Your Choice Of tybe: Name (En)" at bounding box center [524, 614] width 377 height 50
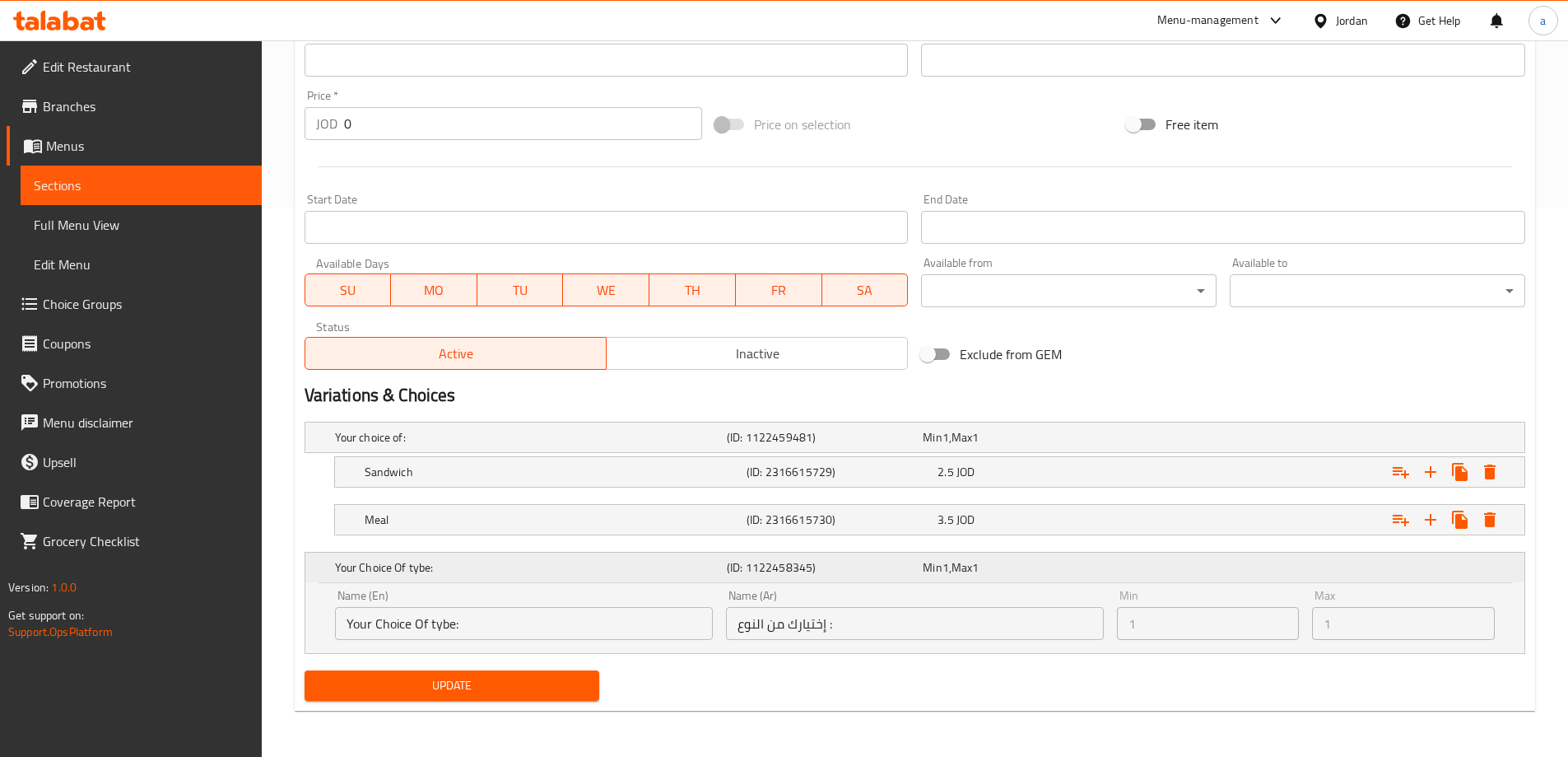
click at [1066, 562] on div "Min 1 , Max 1" at bounding box center [1017, 567] width 189 height 17
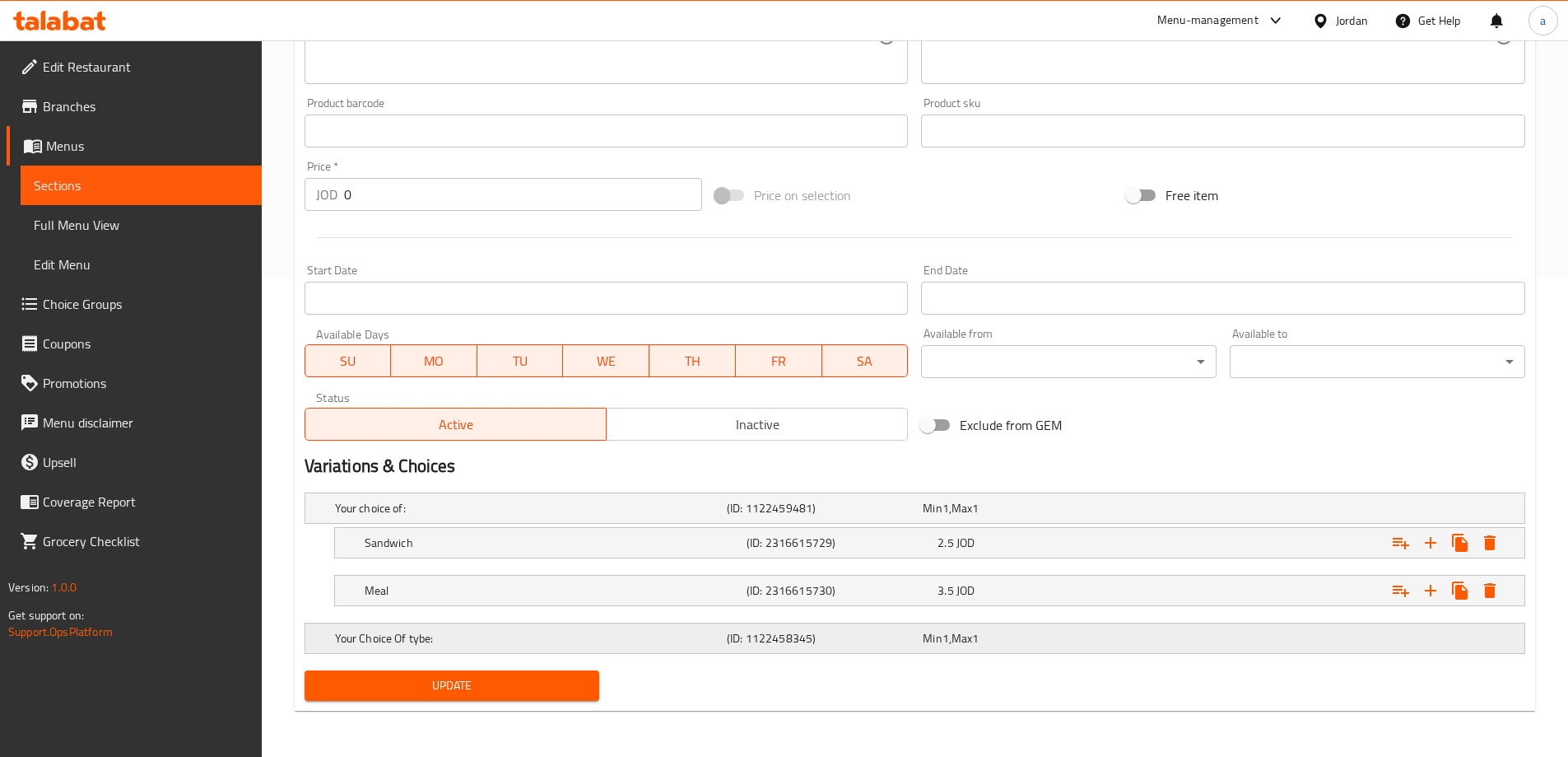
scroll to position [479, 0]
click at [707, 647] on div "Your Choice Of tybe:" at bounding box center [527, 638] width 392 height 23
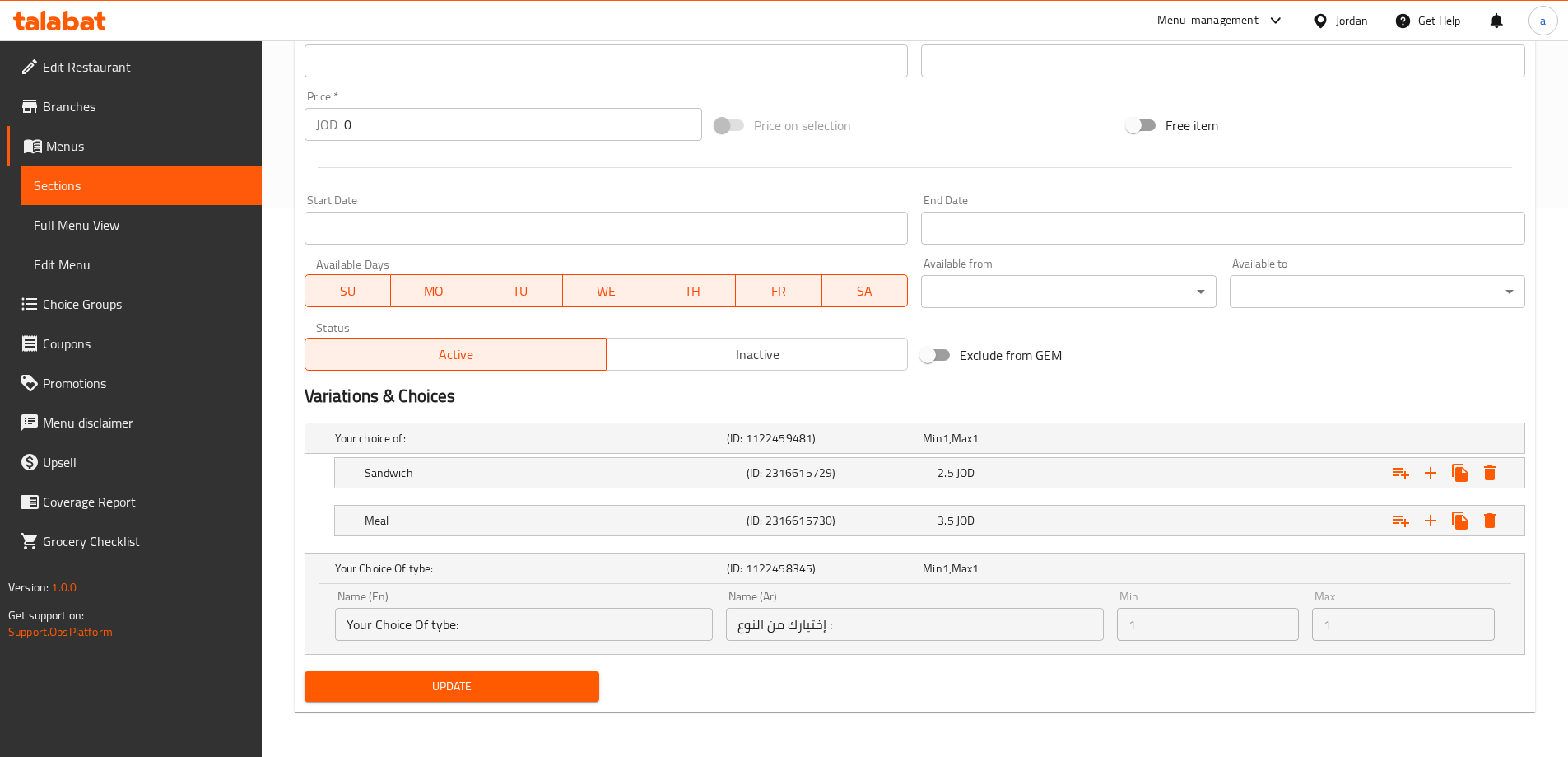
scroll to position [549, 0]
click at [774, 630] on input "إختيارك من النوع :" at bounding box center [914, 622] width 377 height 33
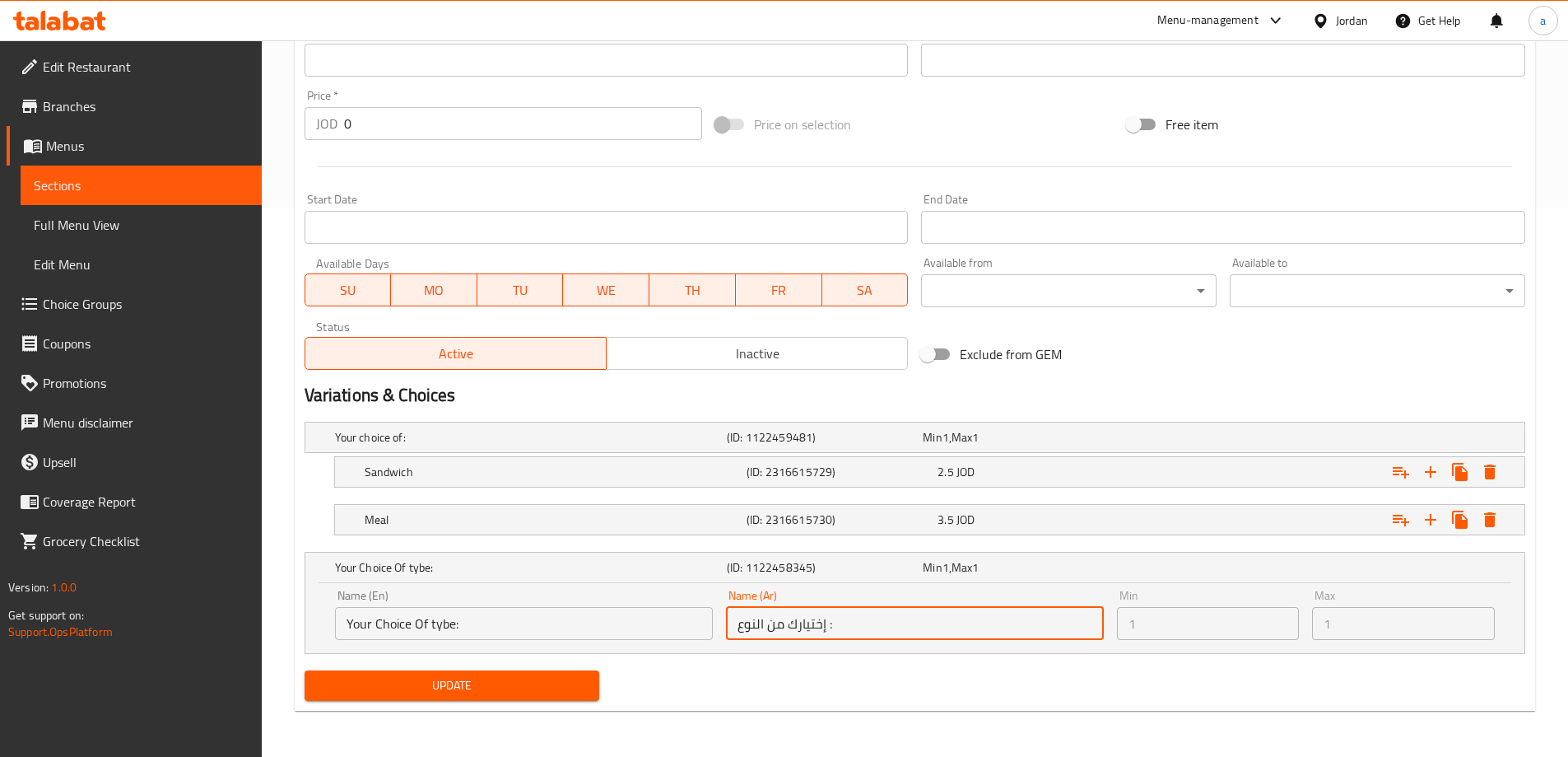
click at [774, 630] on input "إختيارك من النوع :" at bounding box center [914, 622] width 377 height 33
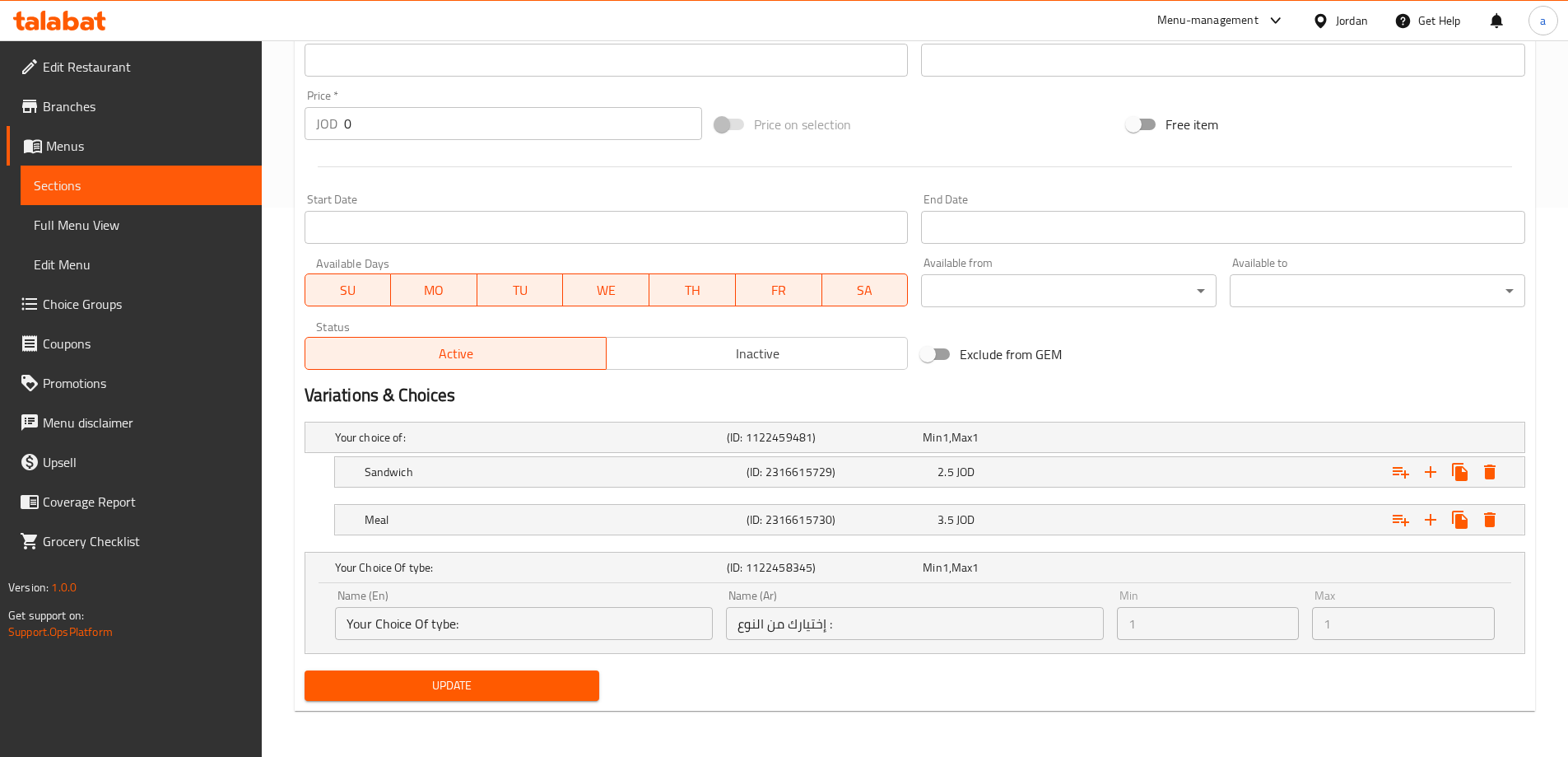
click at [1217, 603] on div "Min 1 Min" at bounding box center [1209, 614] width 183 height 50
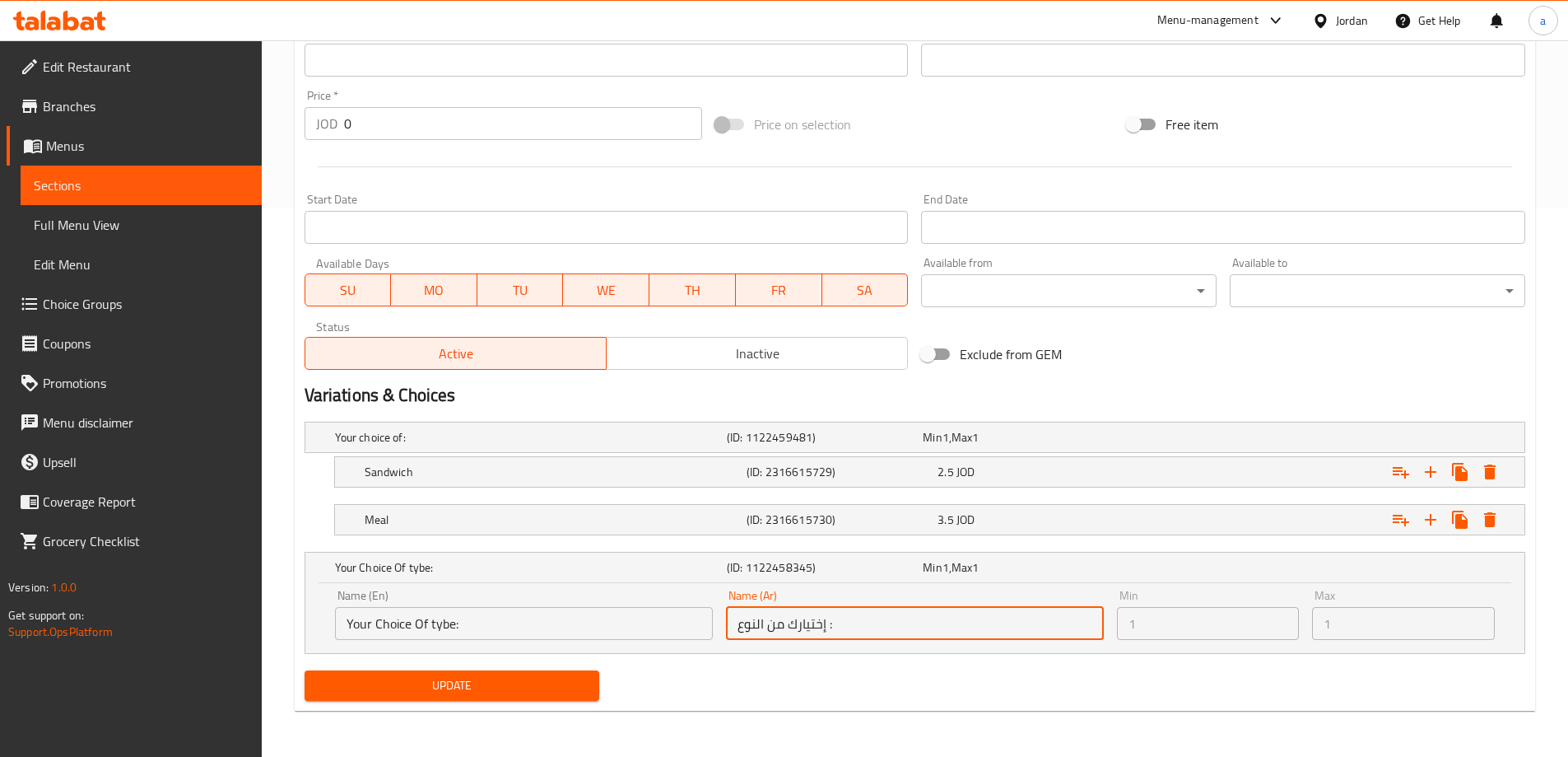
click at [971, 620] on input "إختيارك من النوع :" at bounding box center [914, 622] width 377 height 33
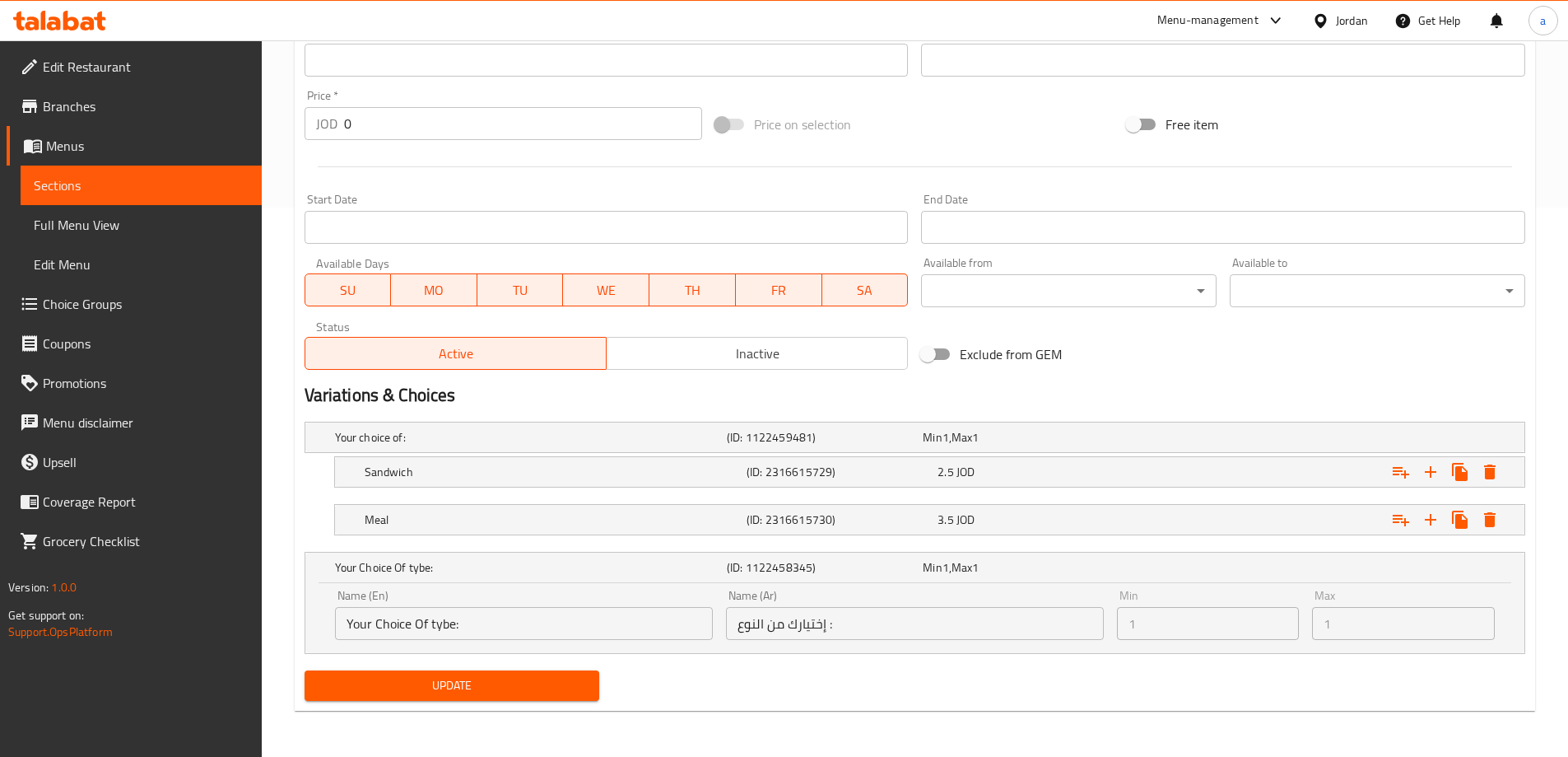
click at [958, 402] on h2 "Variations & Choices" at bounding box center [914, 395] width 1220 height 25
click at [377, 562] on h5 "Your Choice Of tybe:" at bounding box center [528, 567] width 385 height 17
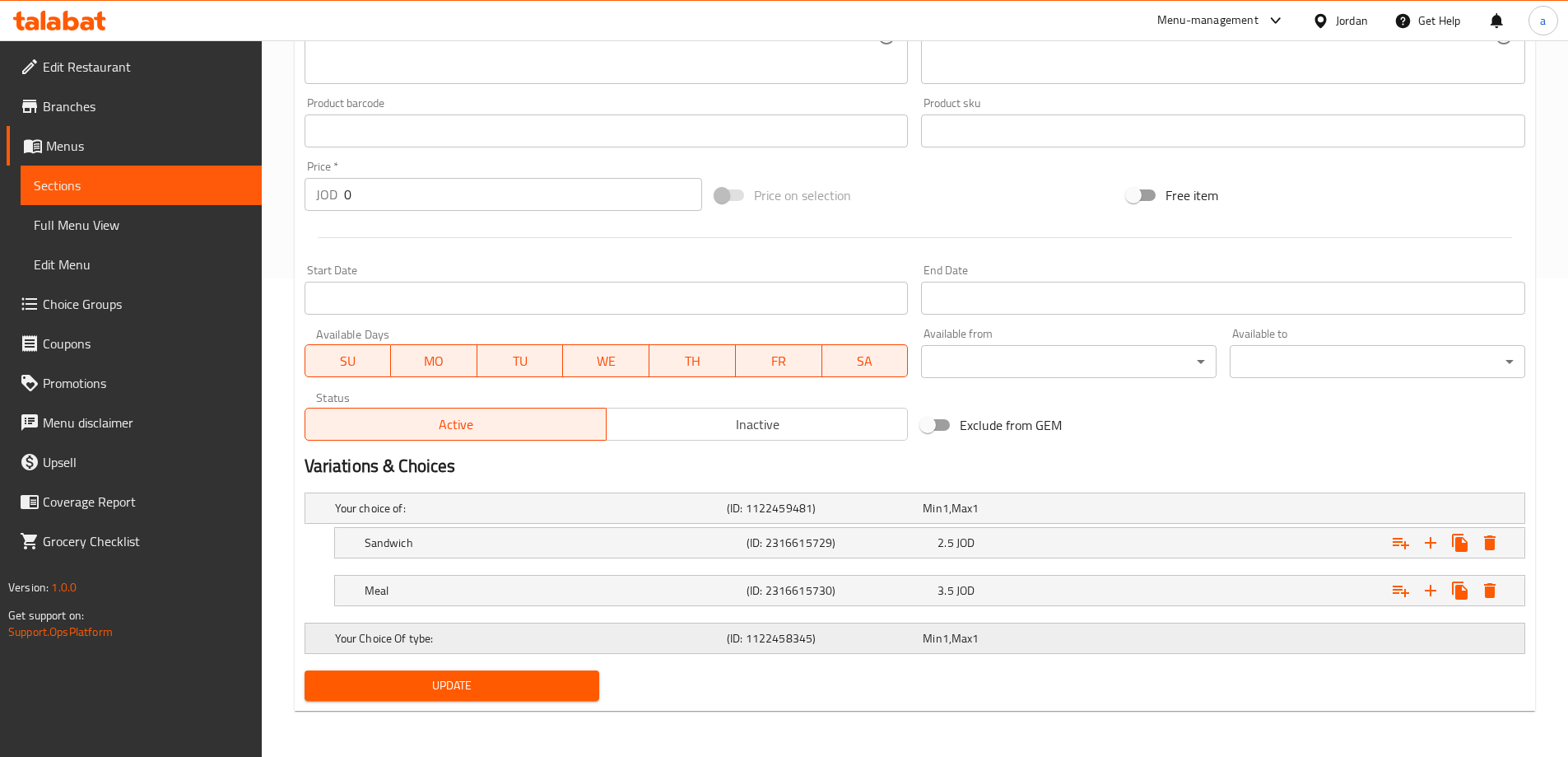
scroll to position [479, 0]
click at [121, 231] on span "Full Menu View" at bounding box center [141, 224] width 215 height 19
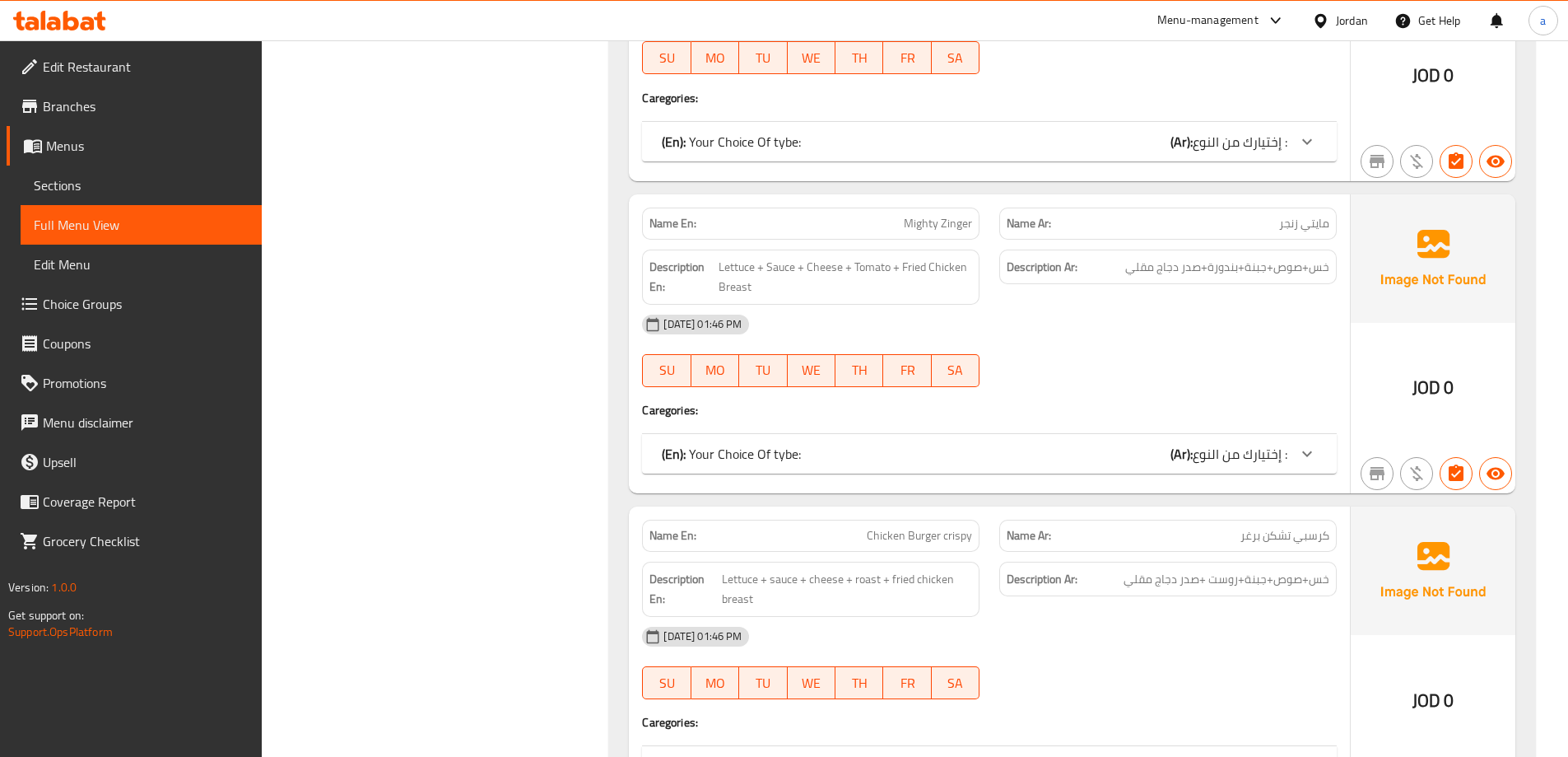
scroll to position [1055, 0]
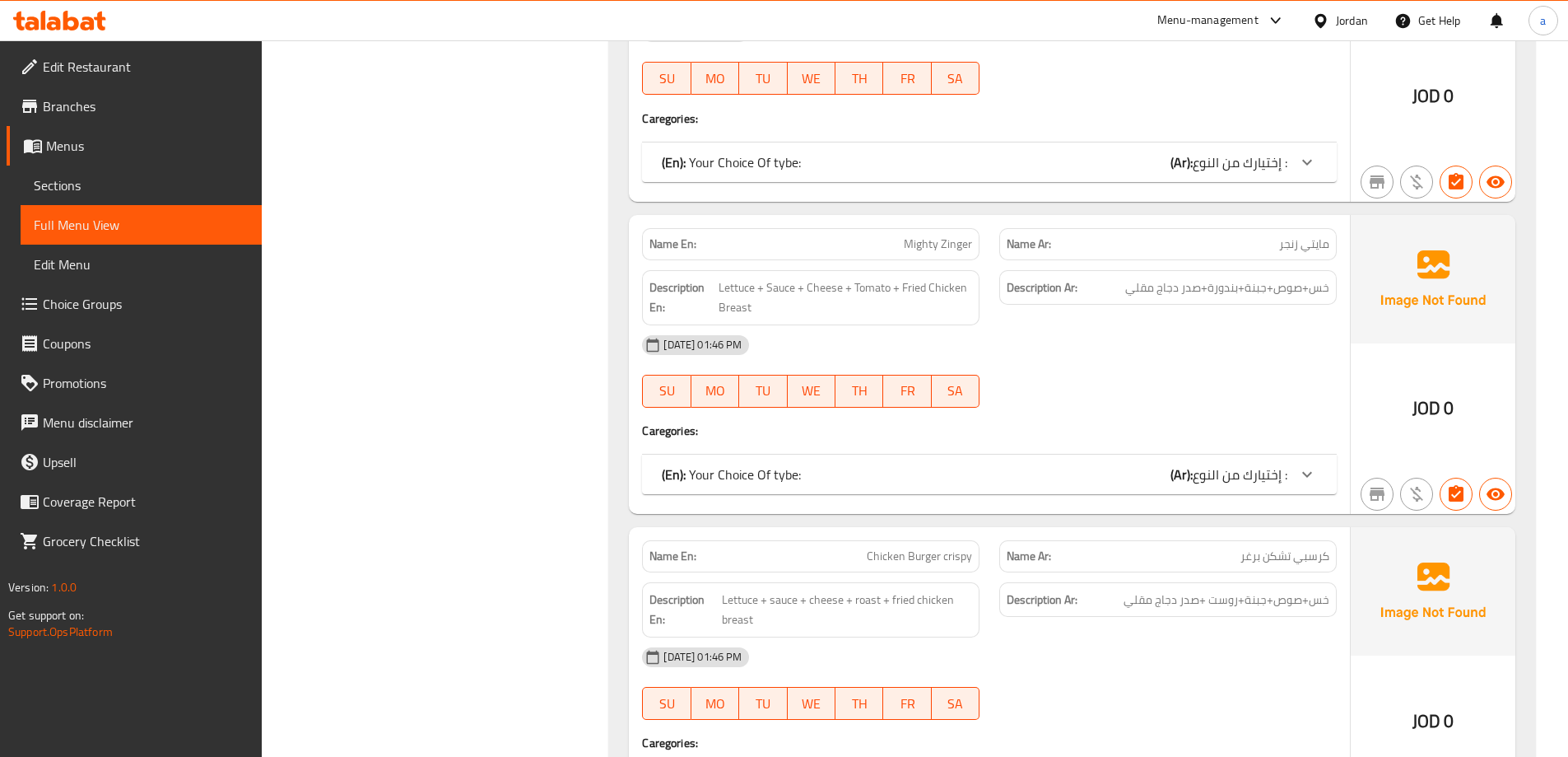
click at [1131, 472] on div "(En): Your Choice Of tybe: (Ar): إختيارك من النوع :" at bounding box center [974, 474] width 626 height 19
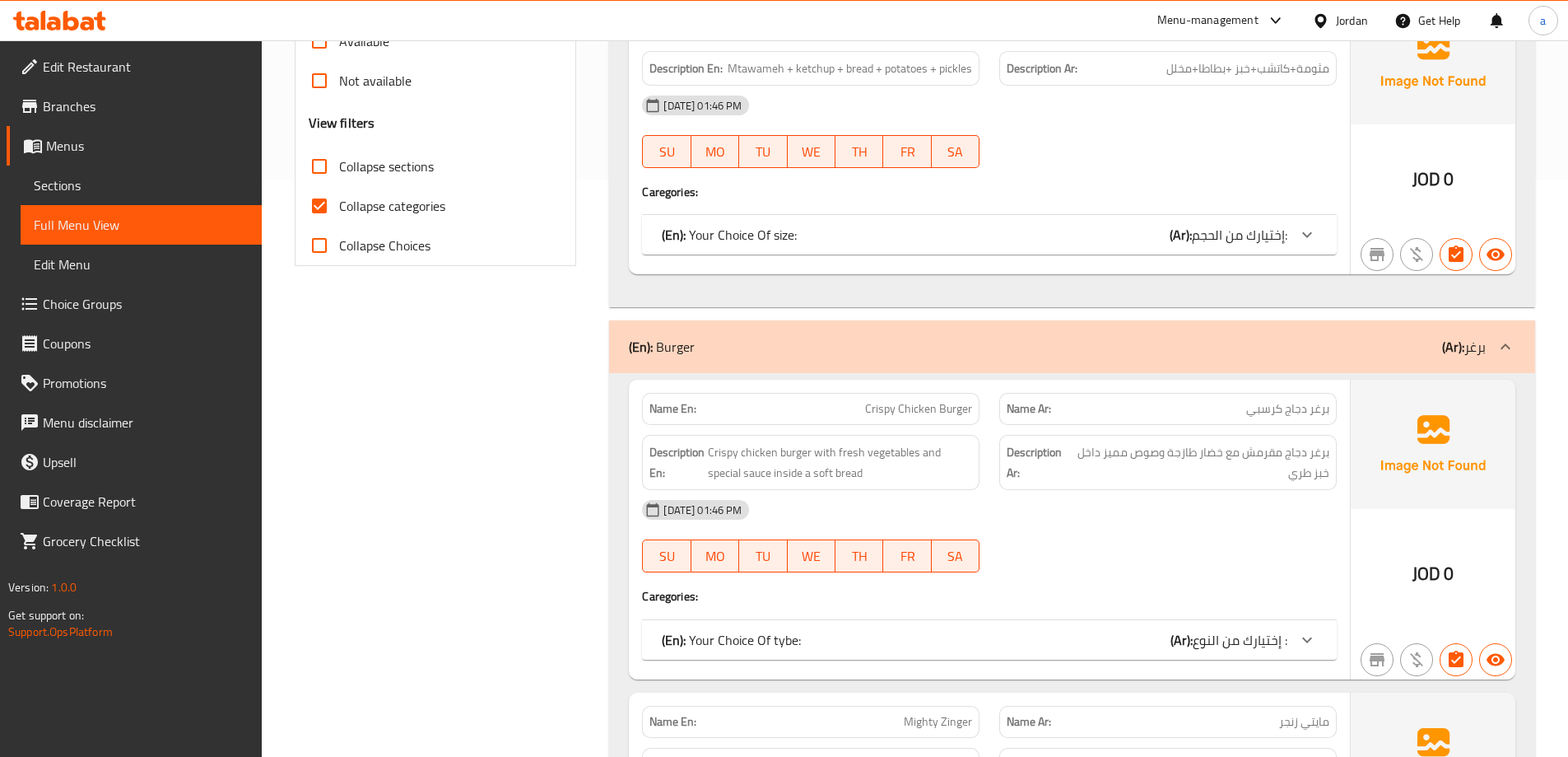
scroll to position [396, 0]
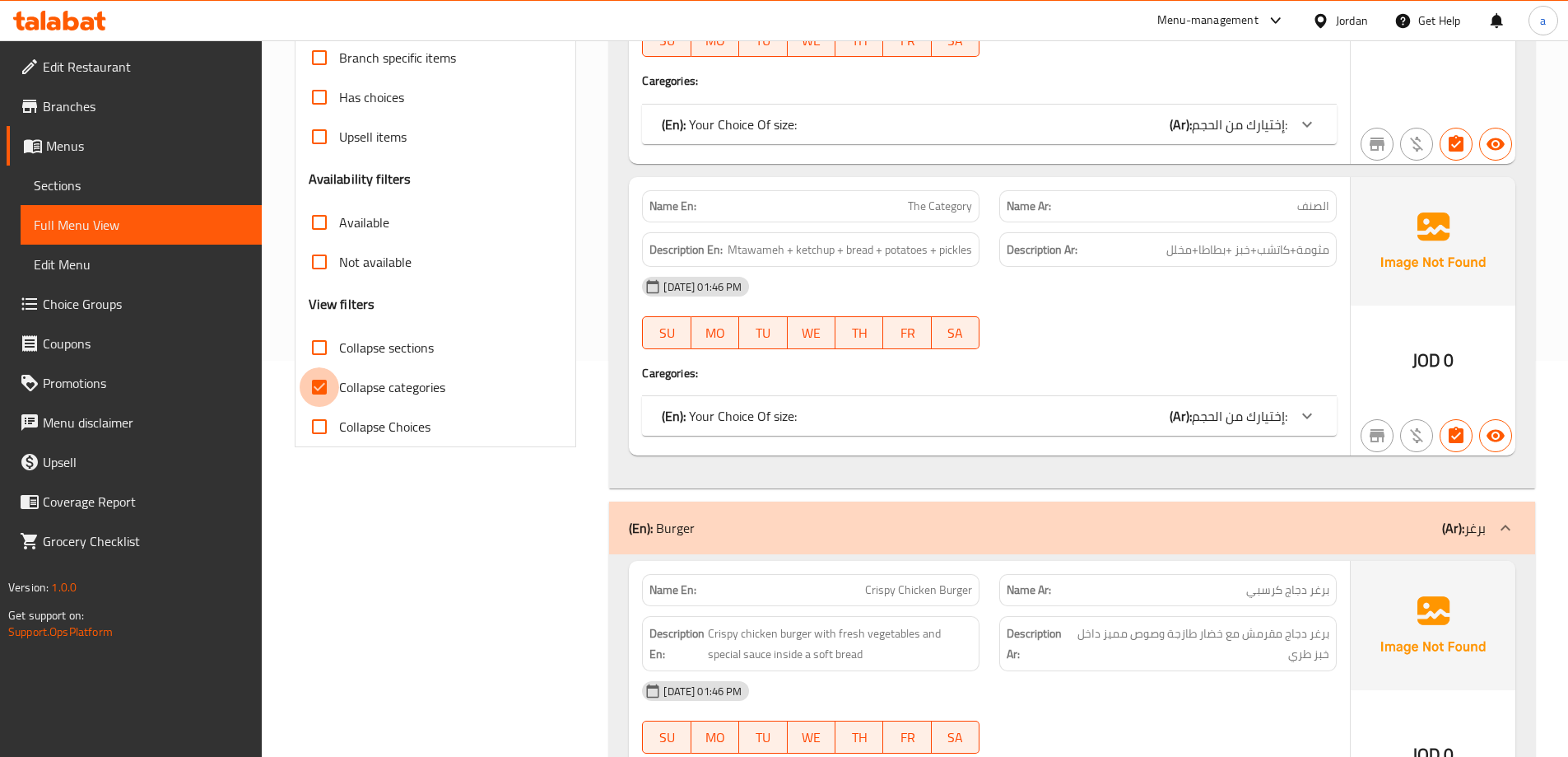
click at [321, 380] on input "Collapse categories" at bounding box center [319, 386] width 40 height 40
checkbox input "false"
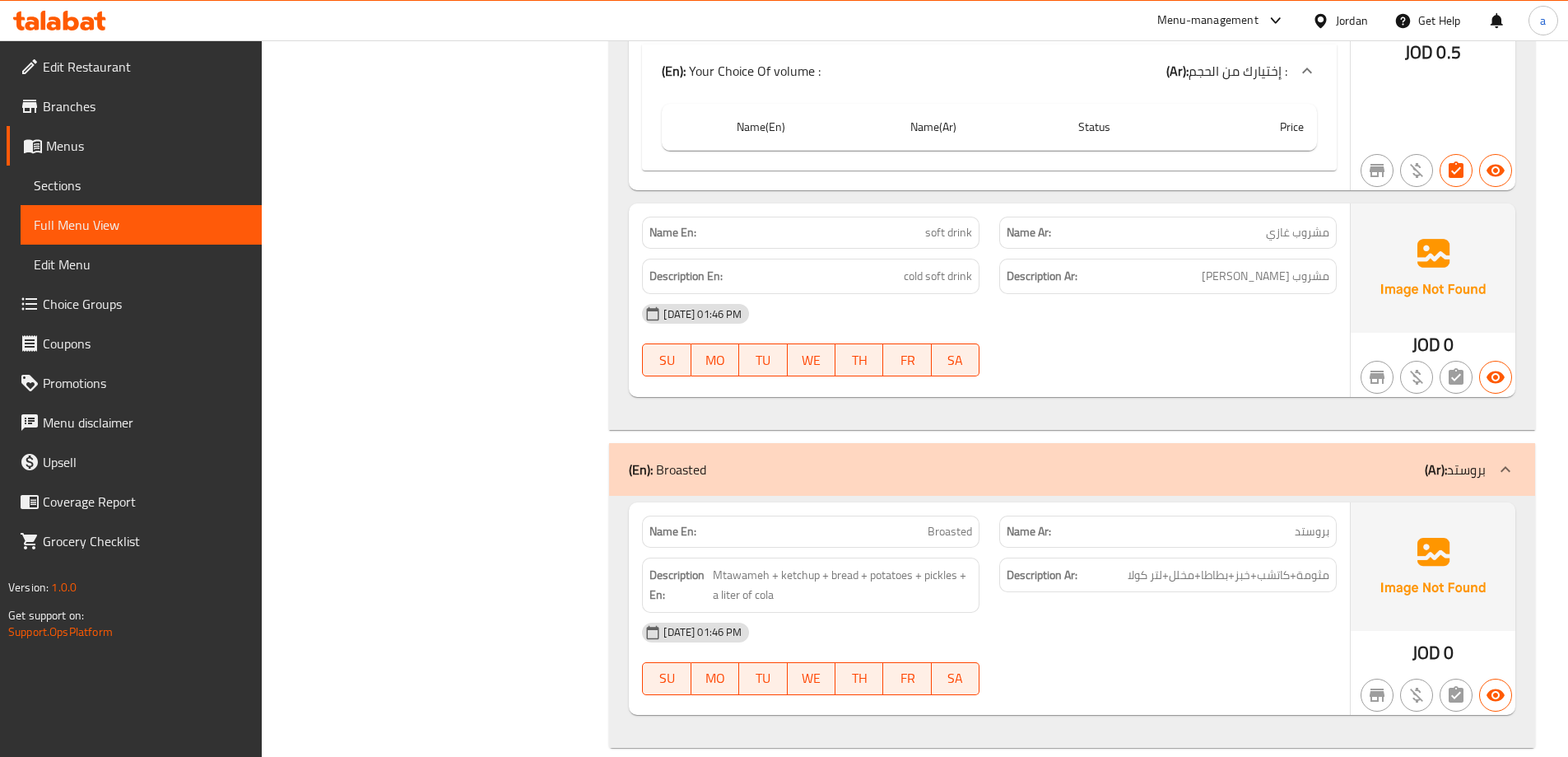
scroll to position [5198, 0]
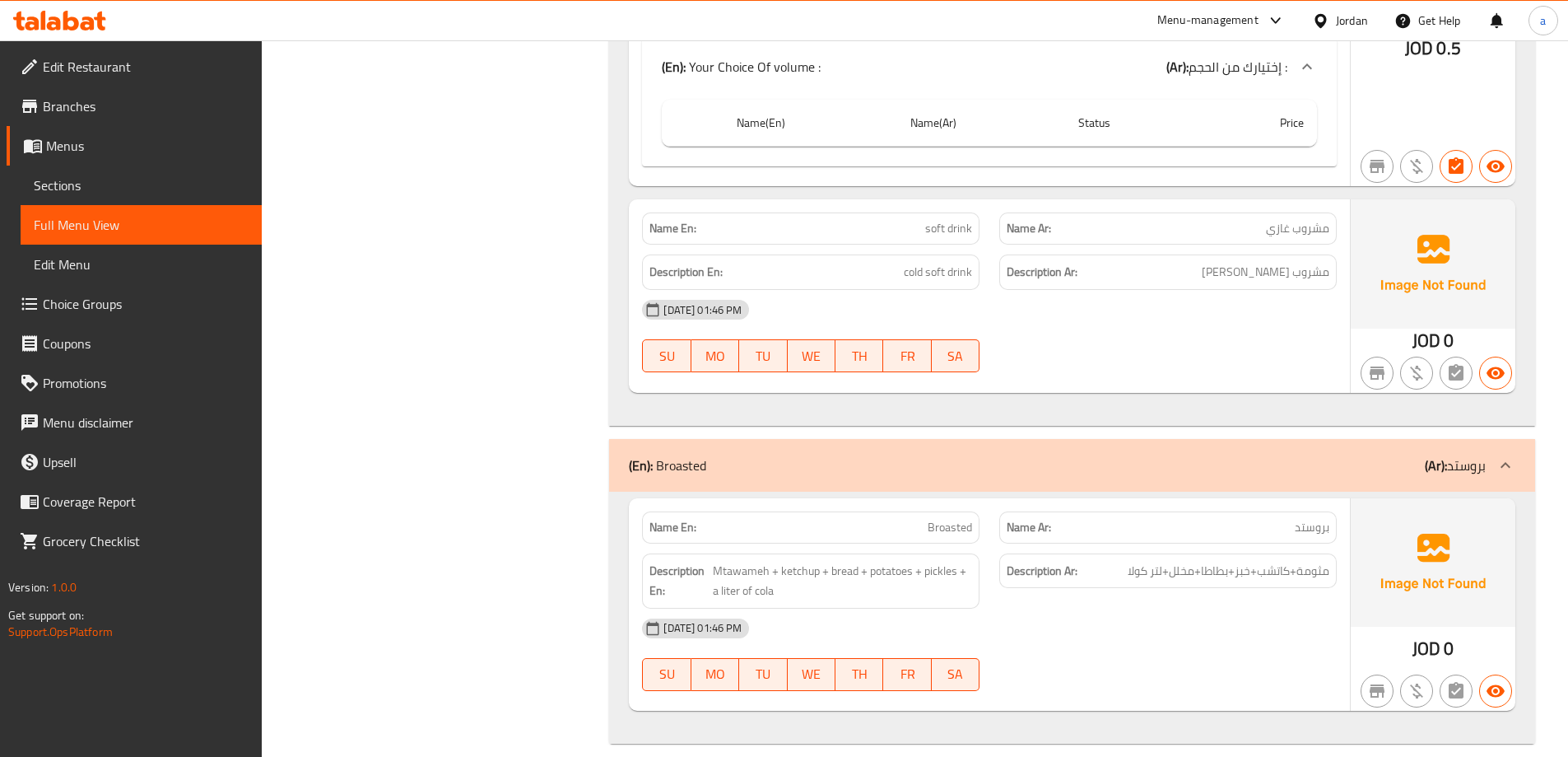
click at [1066, 342] on div "29-09-2025 01:46 PM SU MO TU WE TH FR SA" at bounding box center [989, 335] width 714 height 92
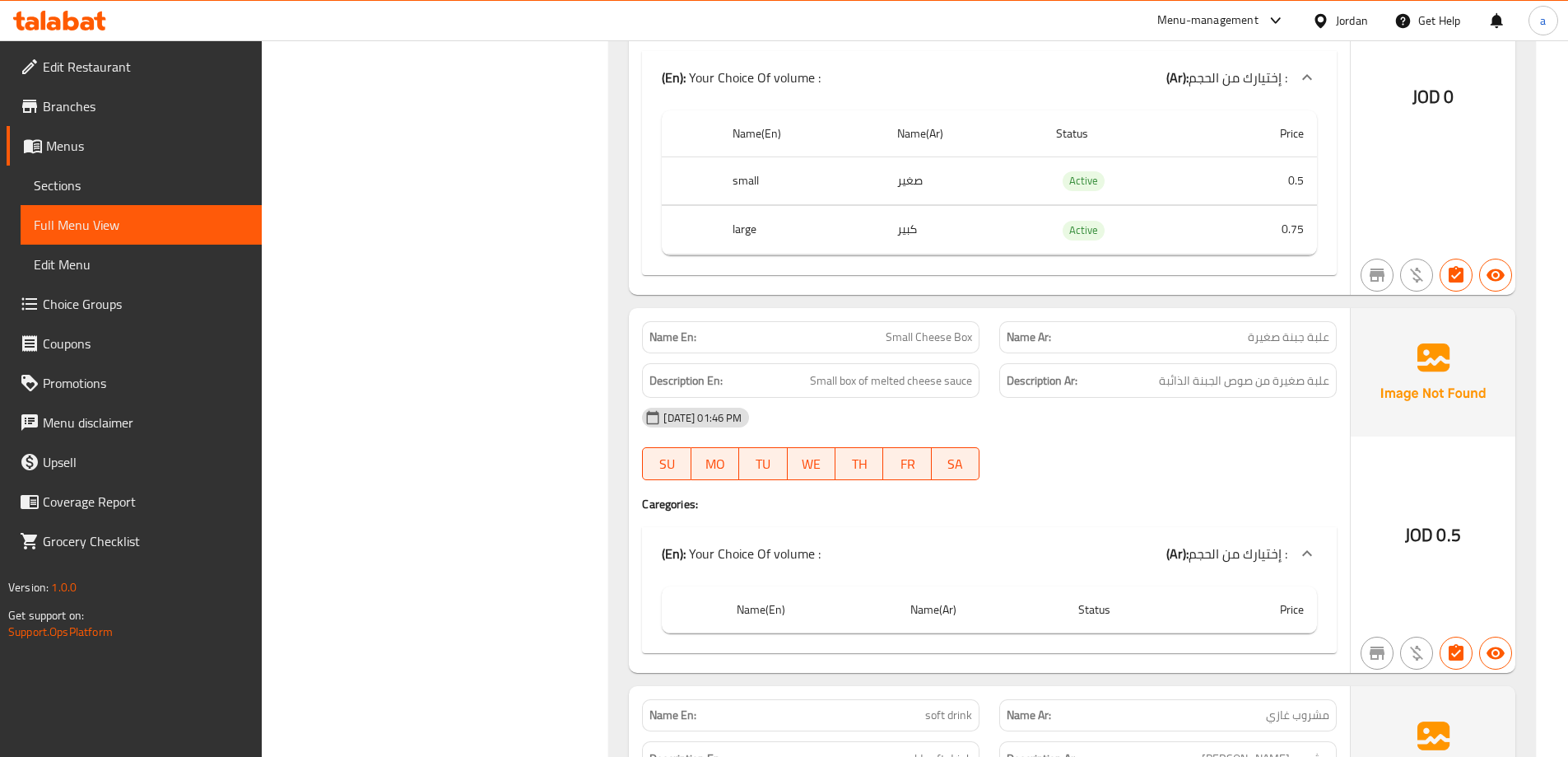
scroll to position [5033, 0]
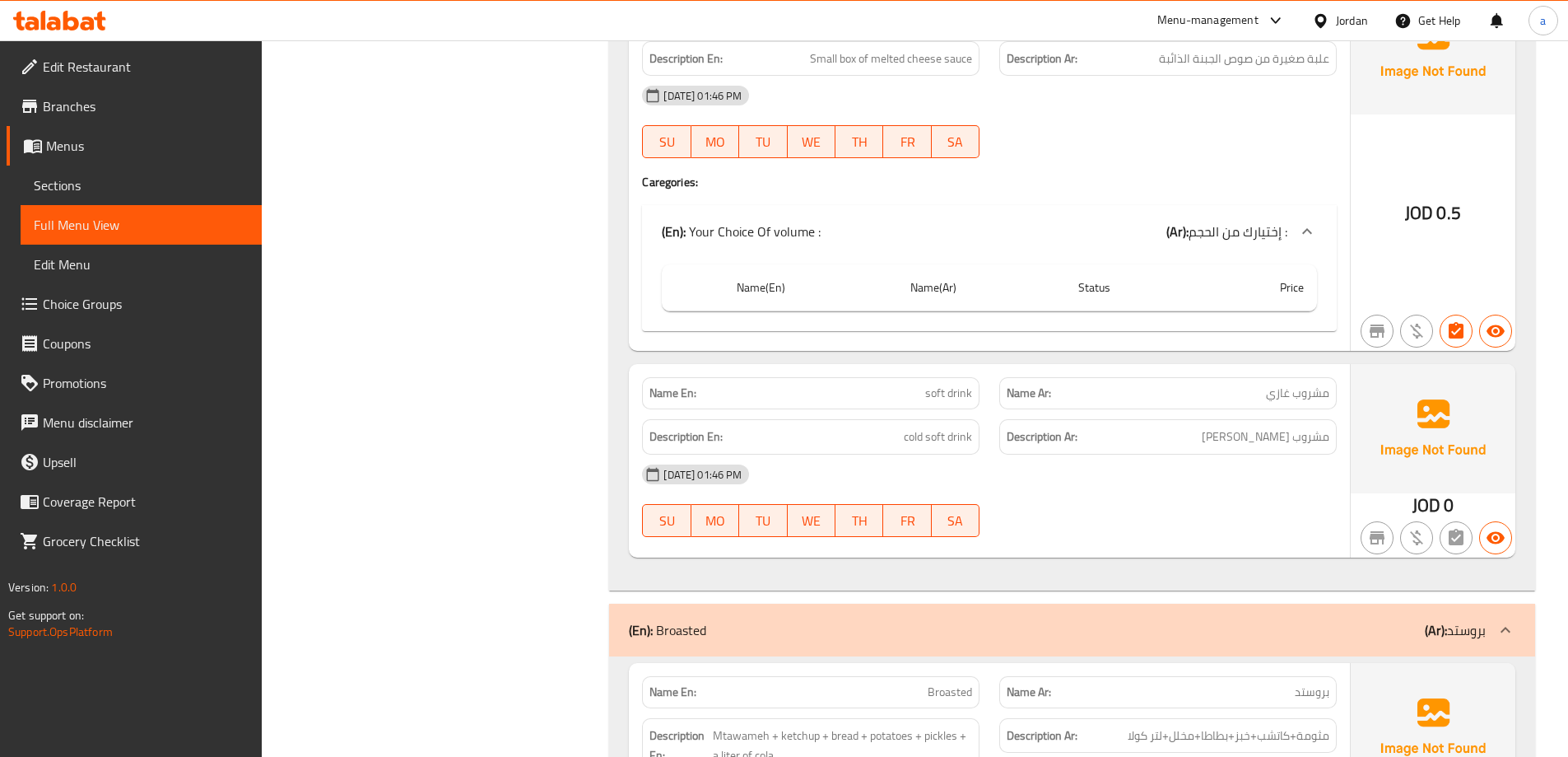
click at [121, 238] on link "Full Menu View" at bounding box center [141, 224] width 241 height 40
click at [92, 191] on span "Sections" at bounding box center [141, 185] width 215 height 19
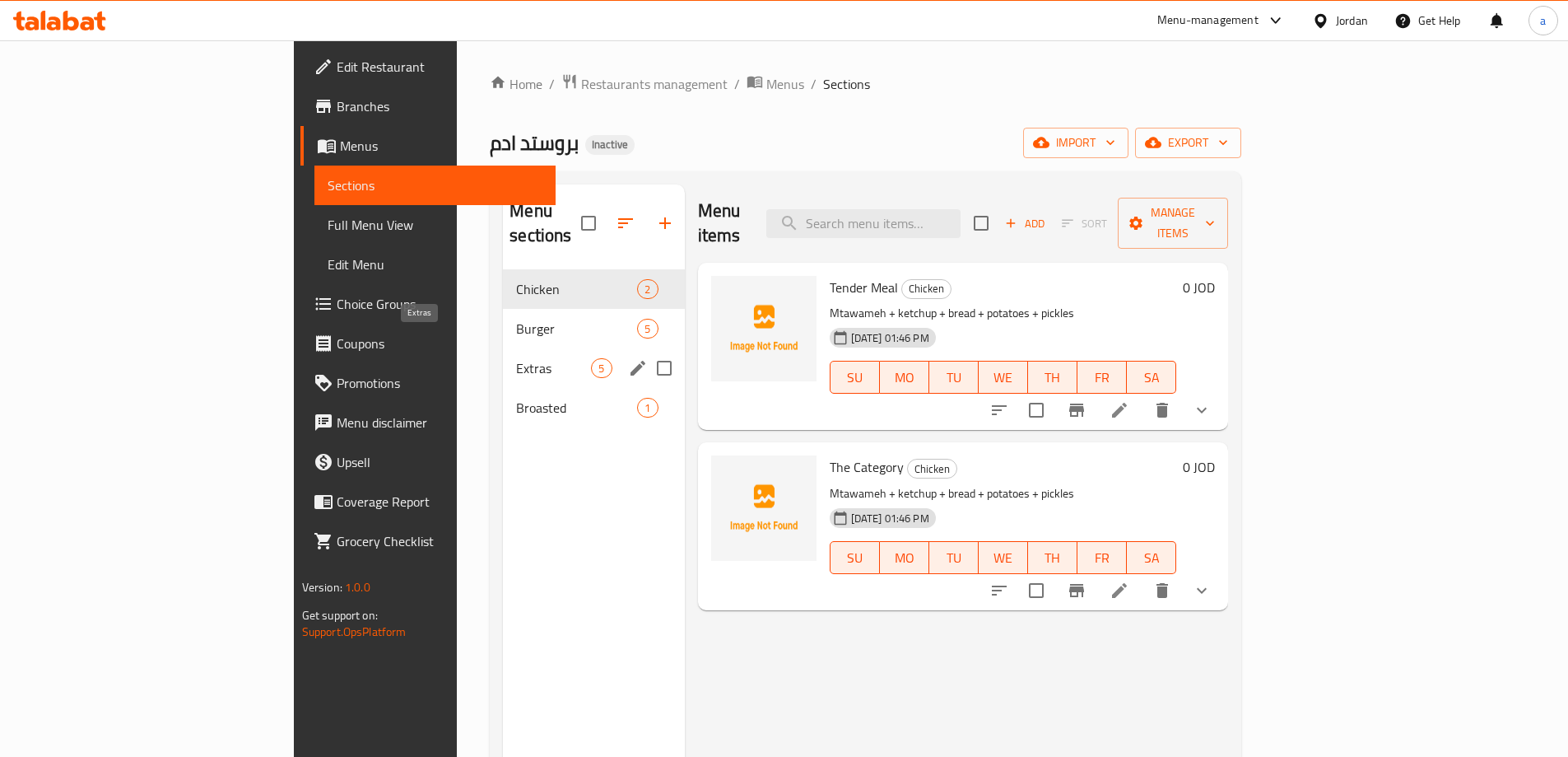
click at [517, 358] on span "Extras" at bounding box center [553, 368] width 75 height 19
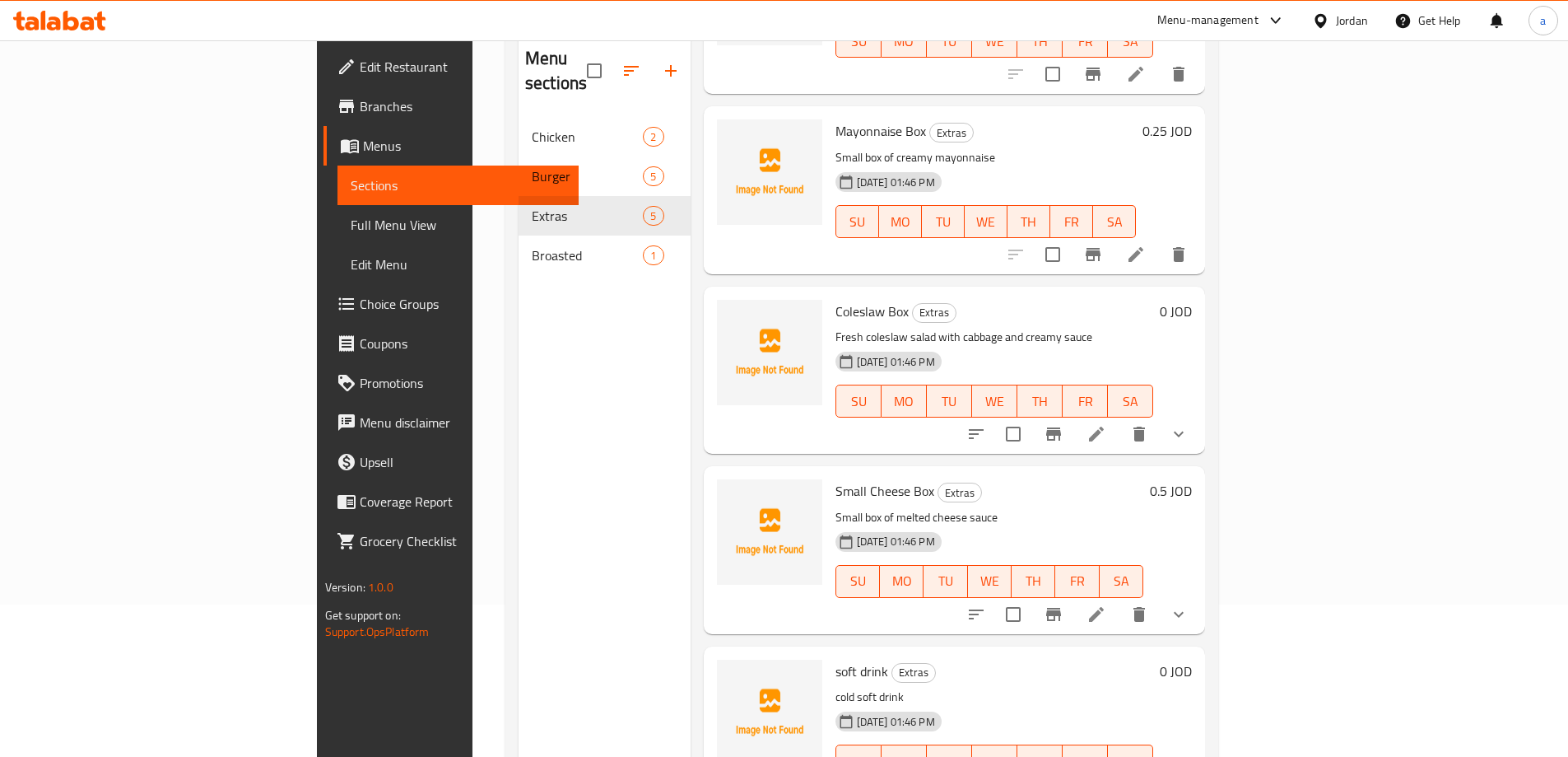
scroll to position [231, 0]
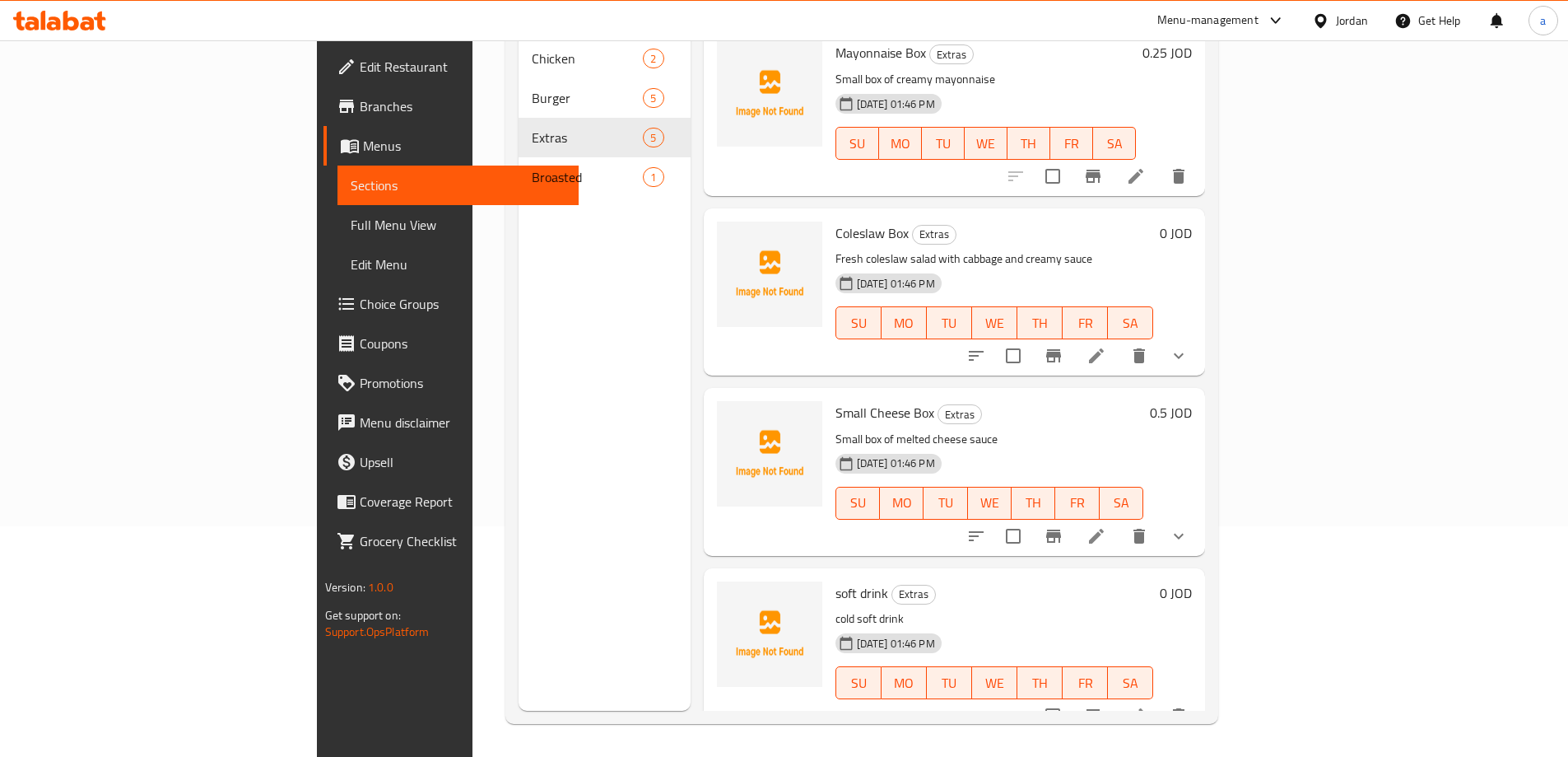
click at [1146, 706] on icon at bounding box center [1136, 716] width 19 height 19
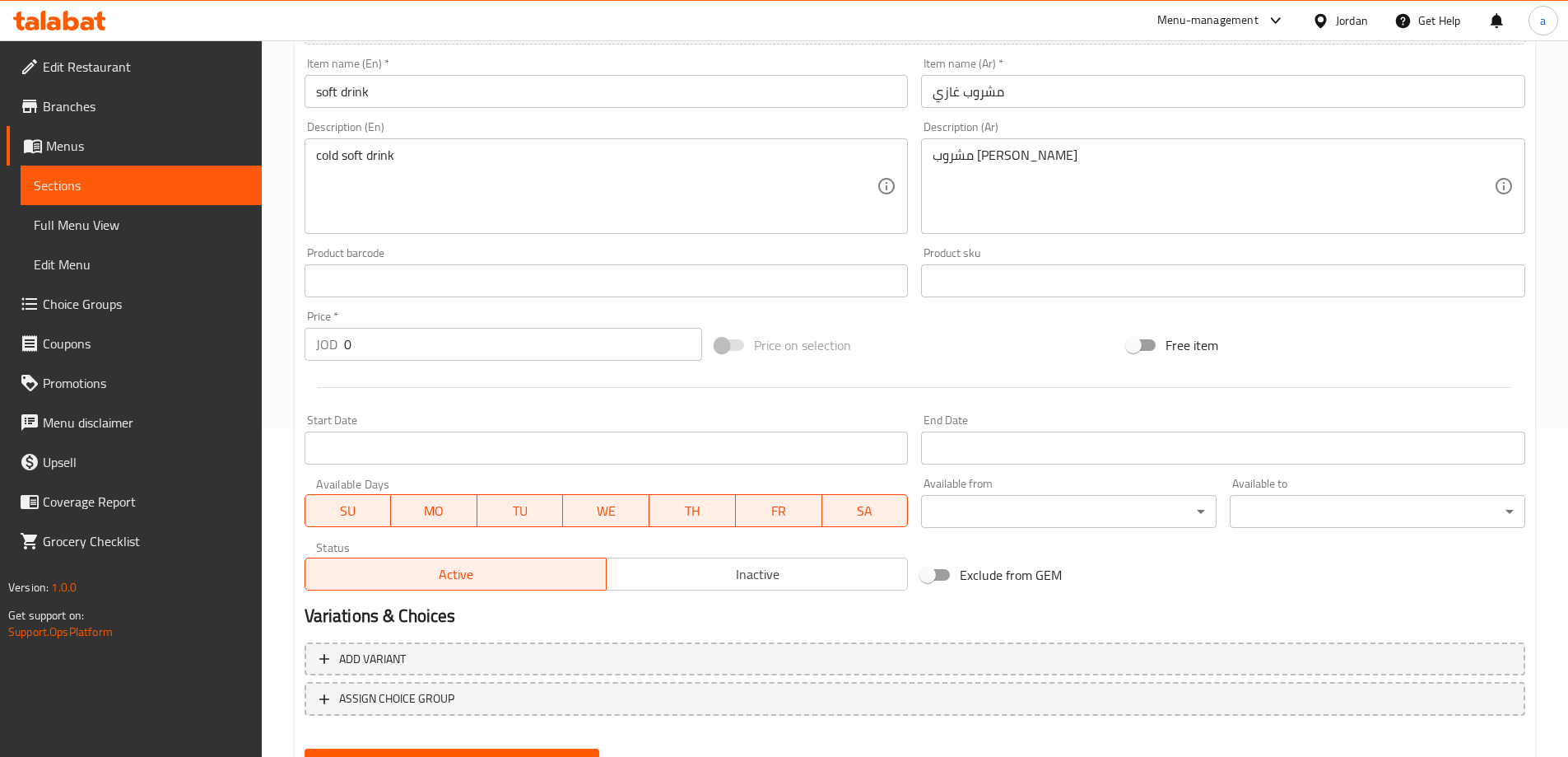
scroll to position [407, 0]
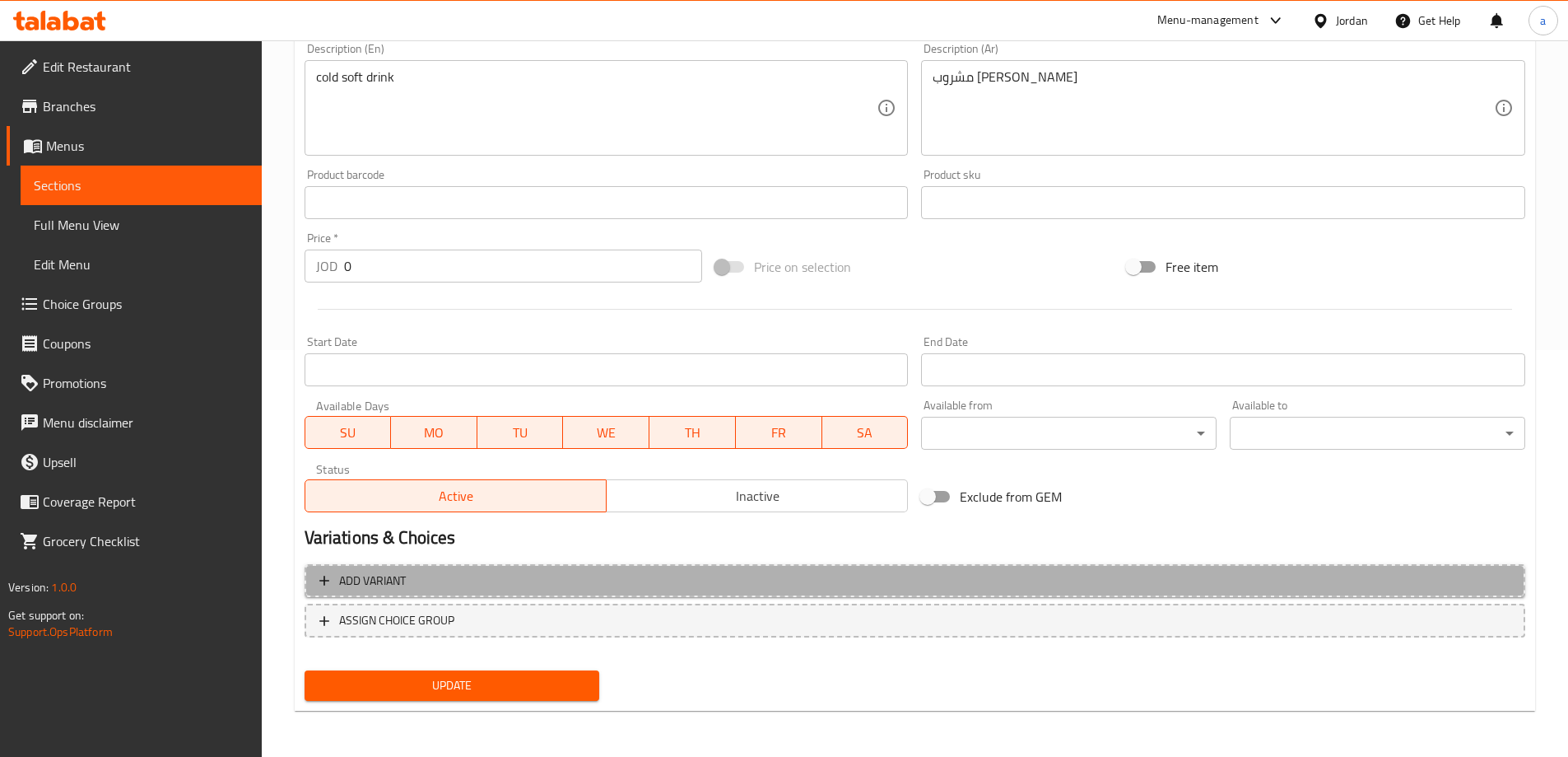
click at [574, 573] on span "Add variant" at bounding box center [915, 580] width 1191 height 20
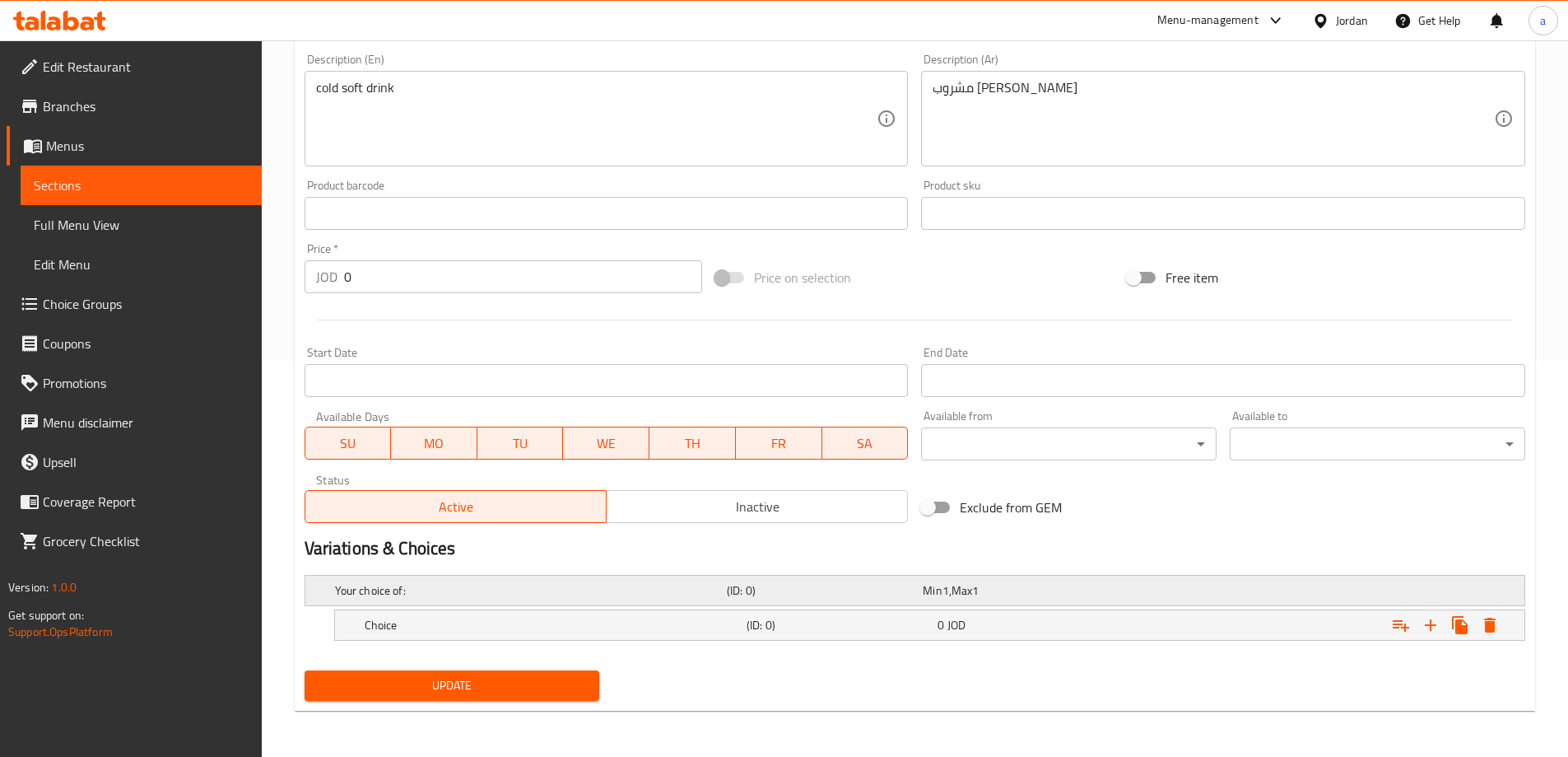
click at [890, 592] on h5 "(ID: 0)" at bounding box center [821, 590] width 189 height 17
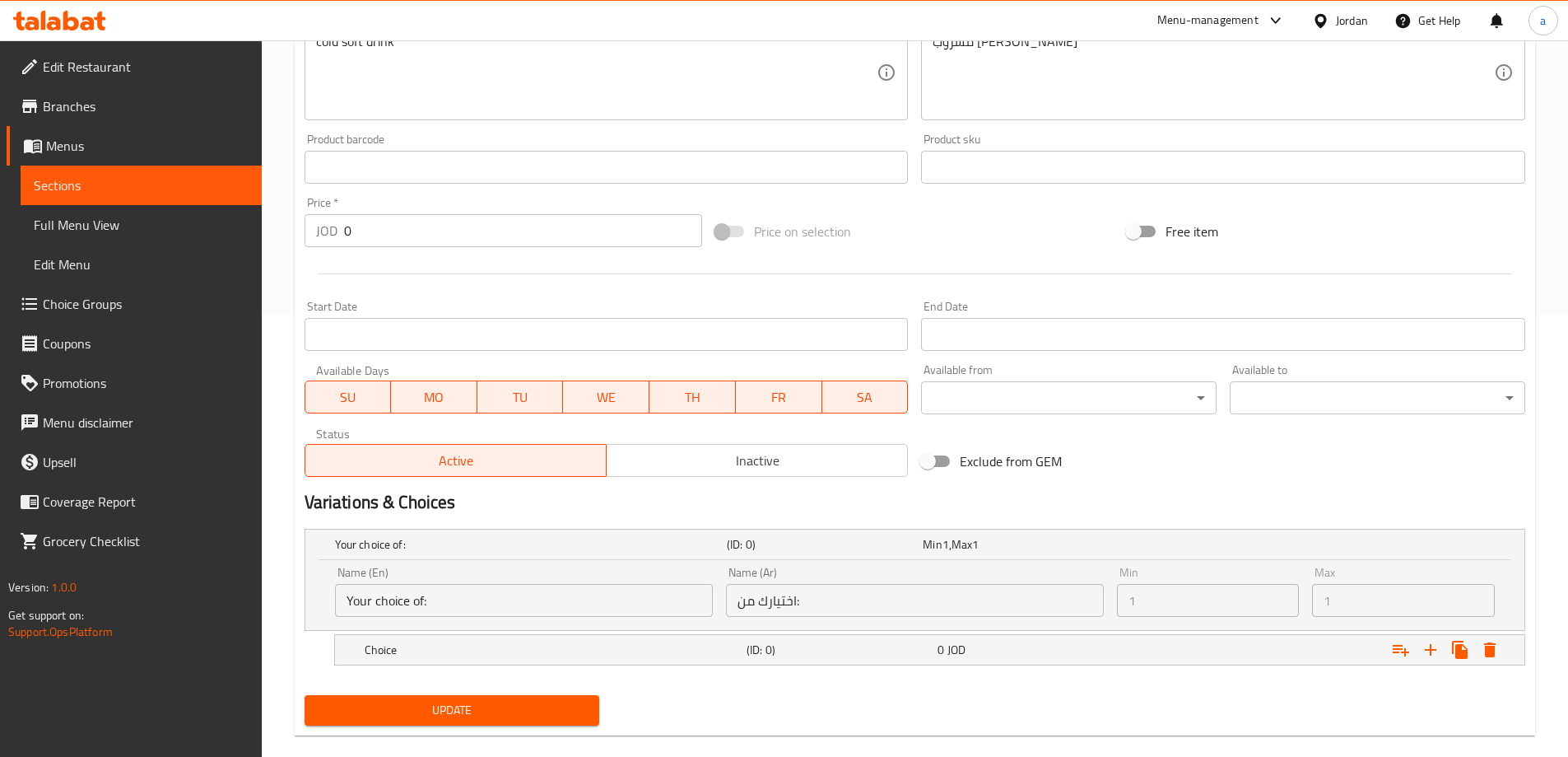
scroll to position [467, 0]
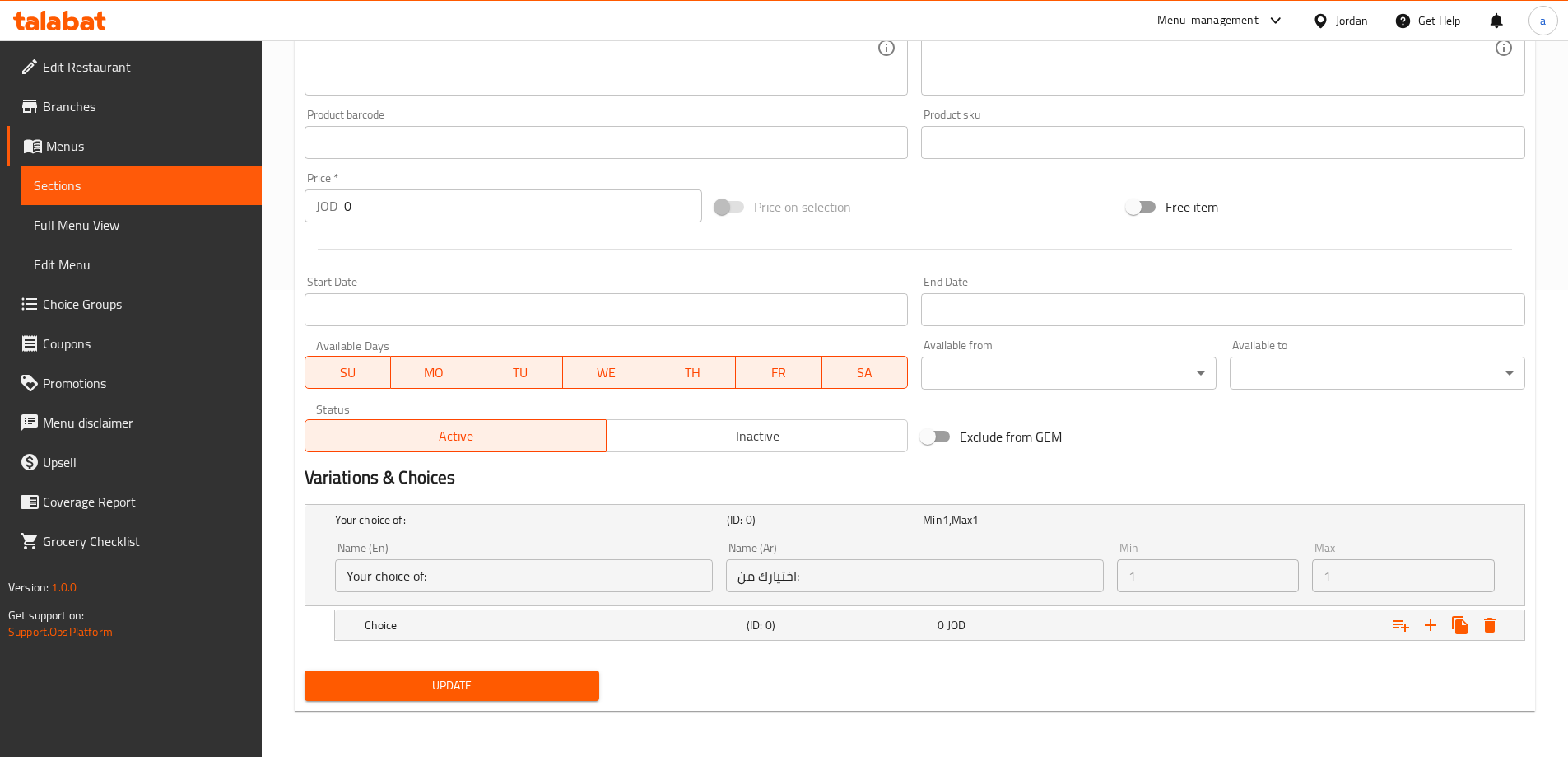
click at [512, 575] on input "Your choice of:" at bounding box center [524, 575] width 377 height 33
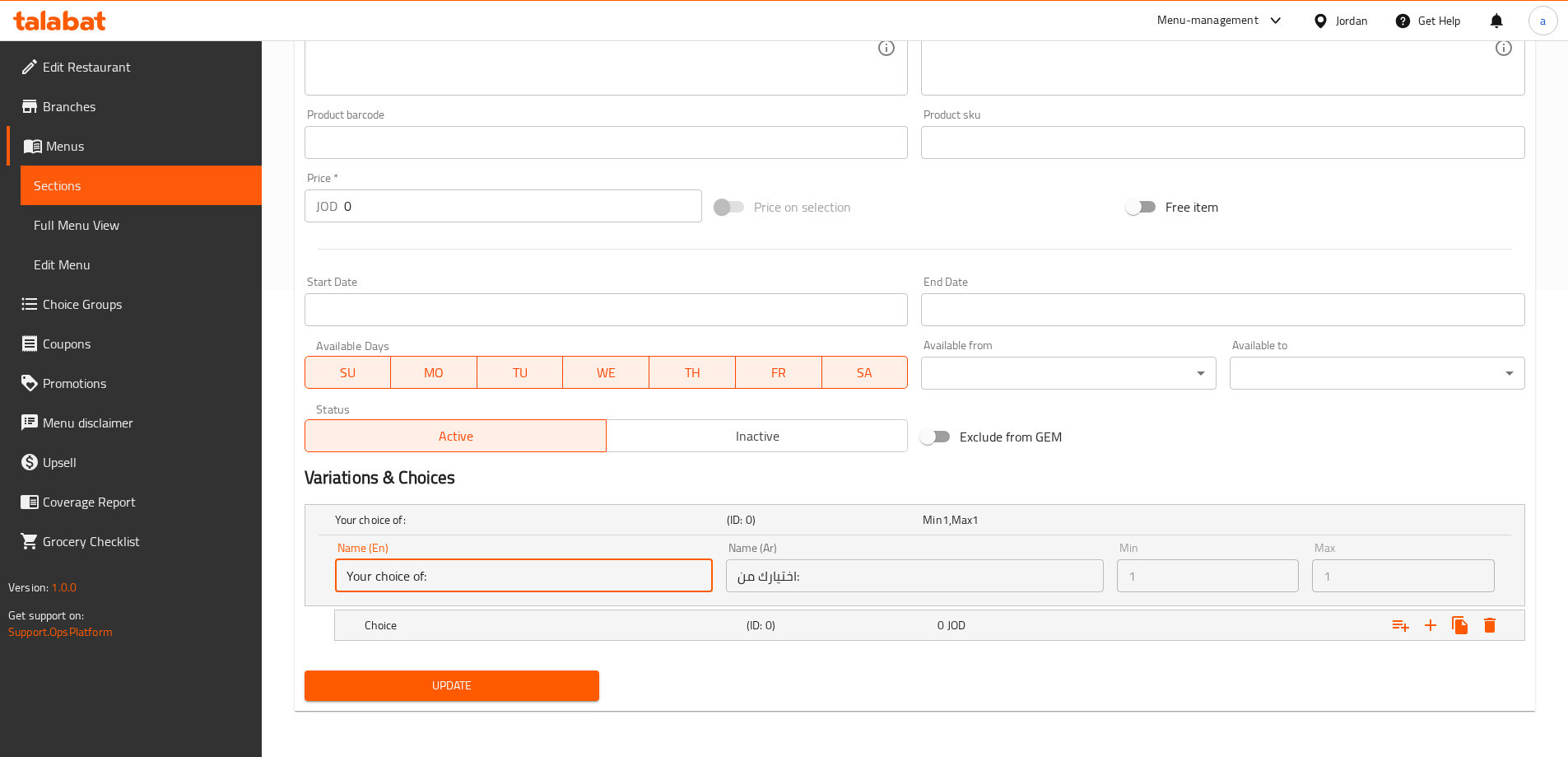
click at [512, 575] on input "Your choice of:" at bounding box center [524, 575] width 377 height 33
click at [526, 567] on input "Your choice of:" at bounding box center [524, 575] width 377 height 33
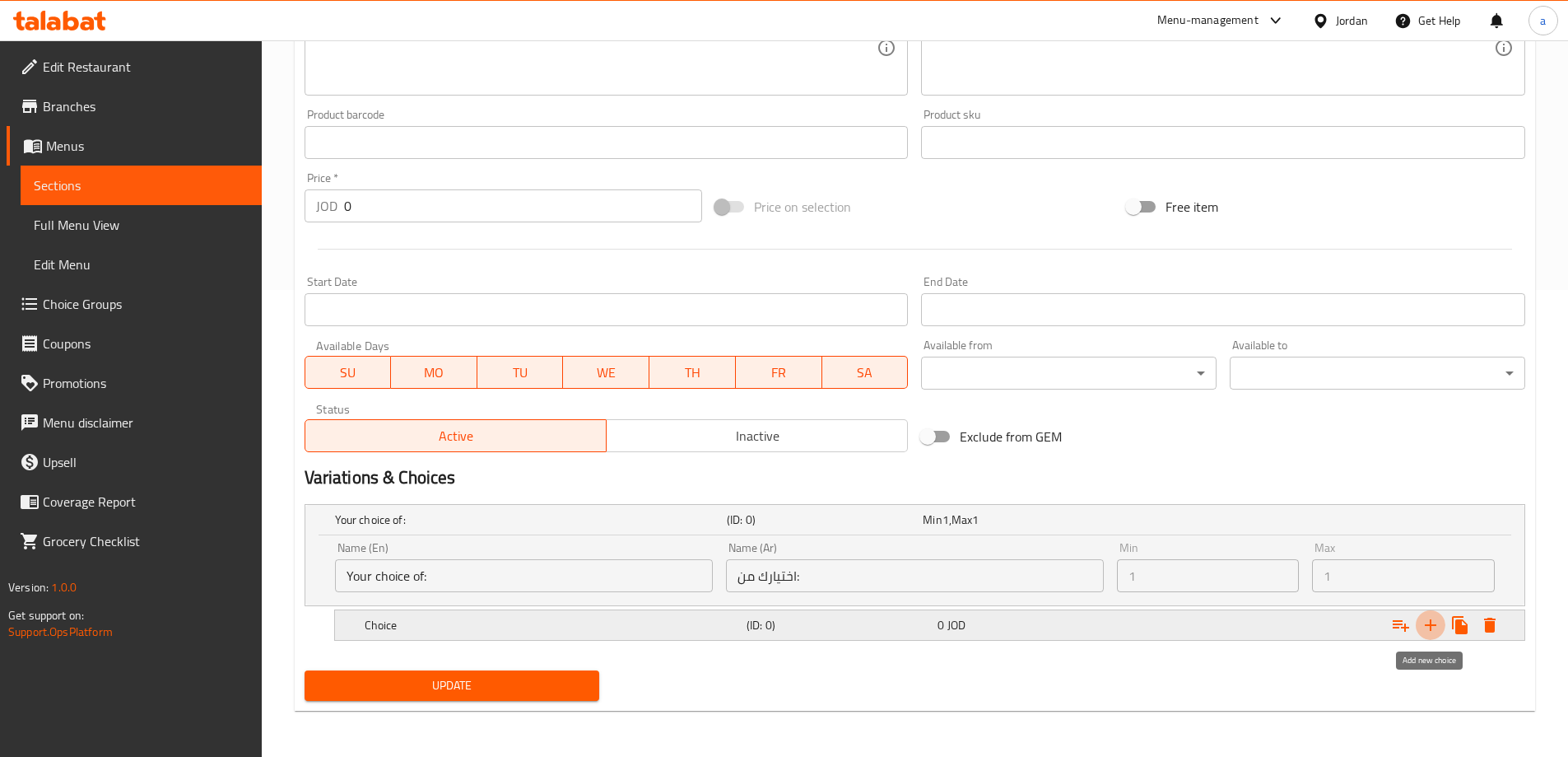
click at [1431, 631] on icon "Expand" at bounding box center [1431, 625] width 19 height 19
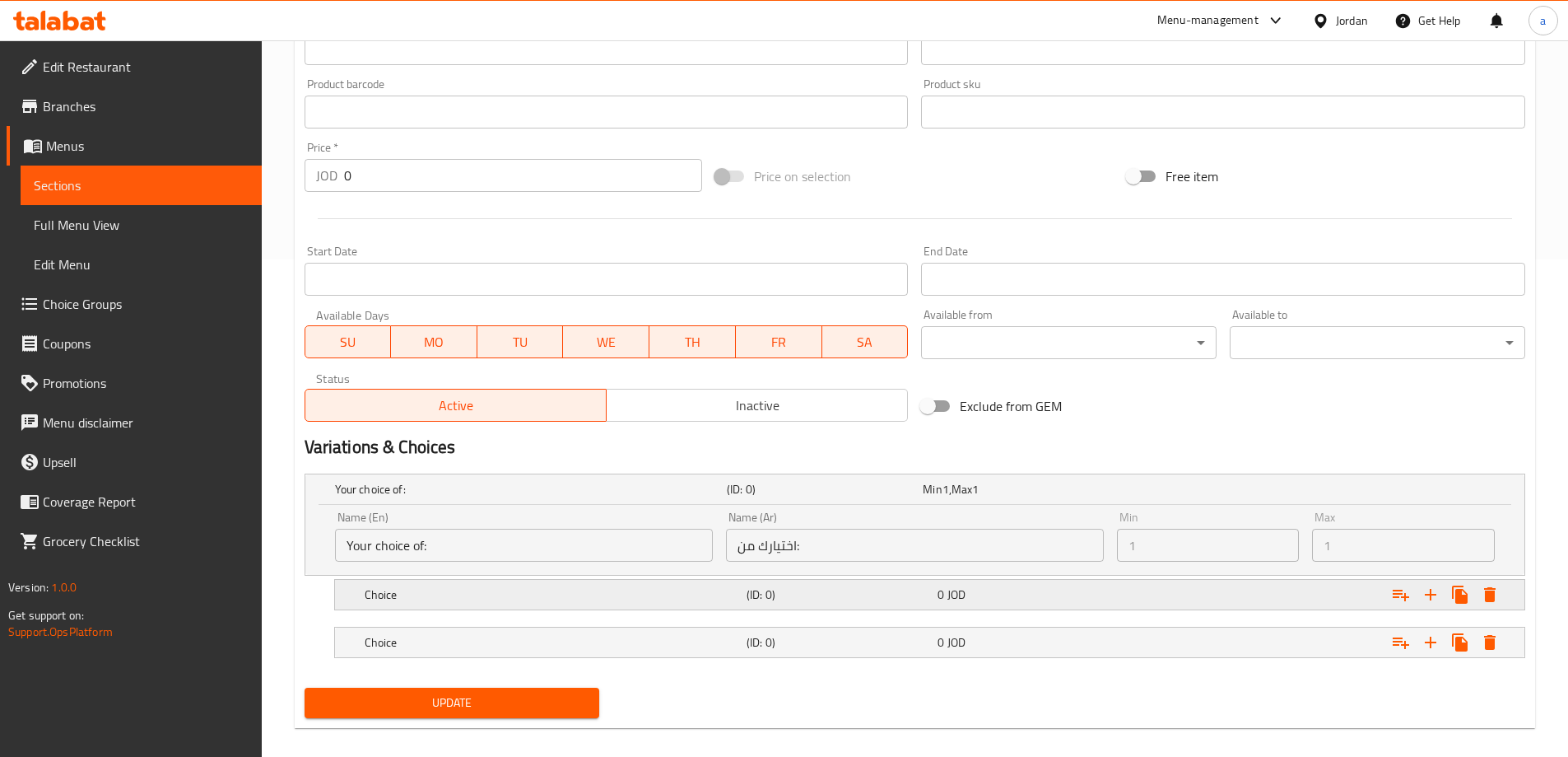
scroll to position [515, 0]
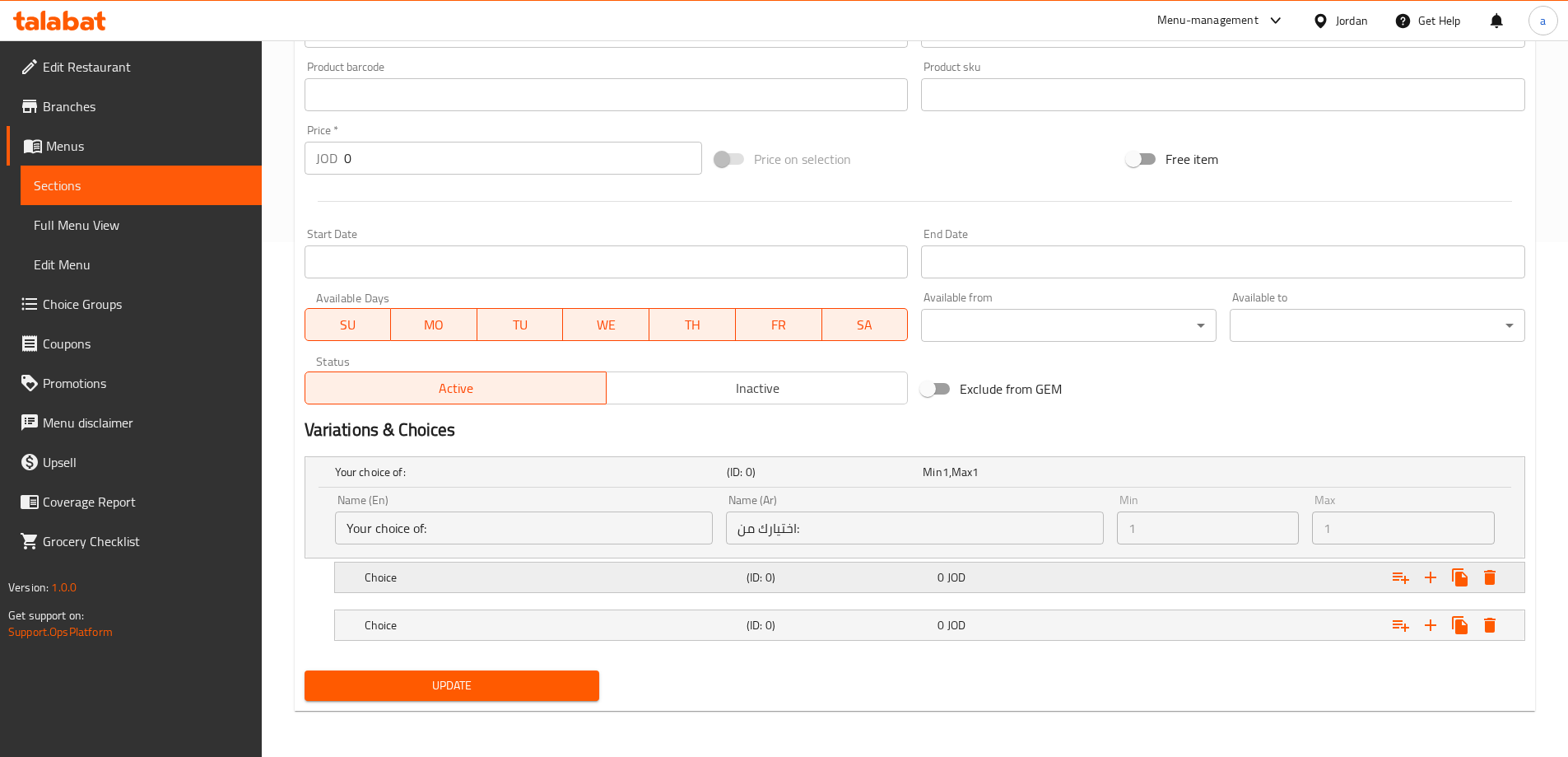
click at [618, 575] on h5 "Choice" at bounding box center [552, 577] width 376 height 17
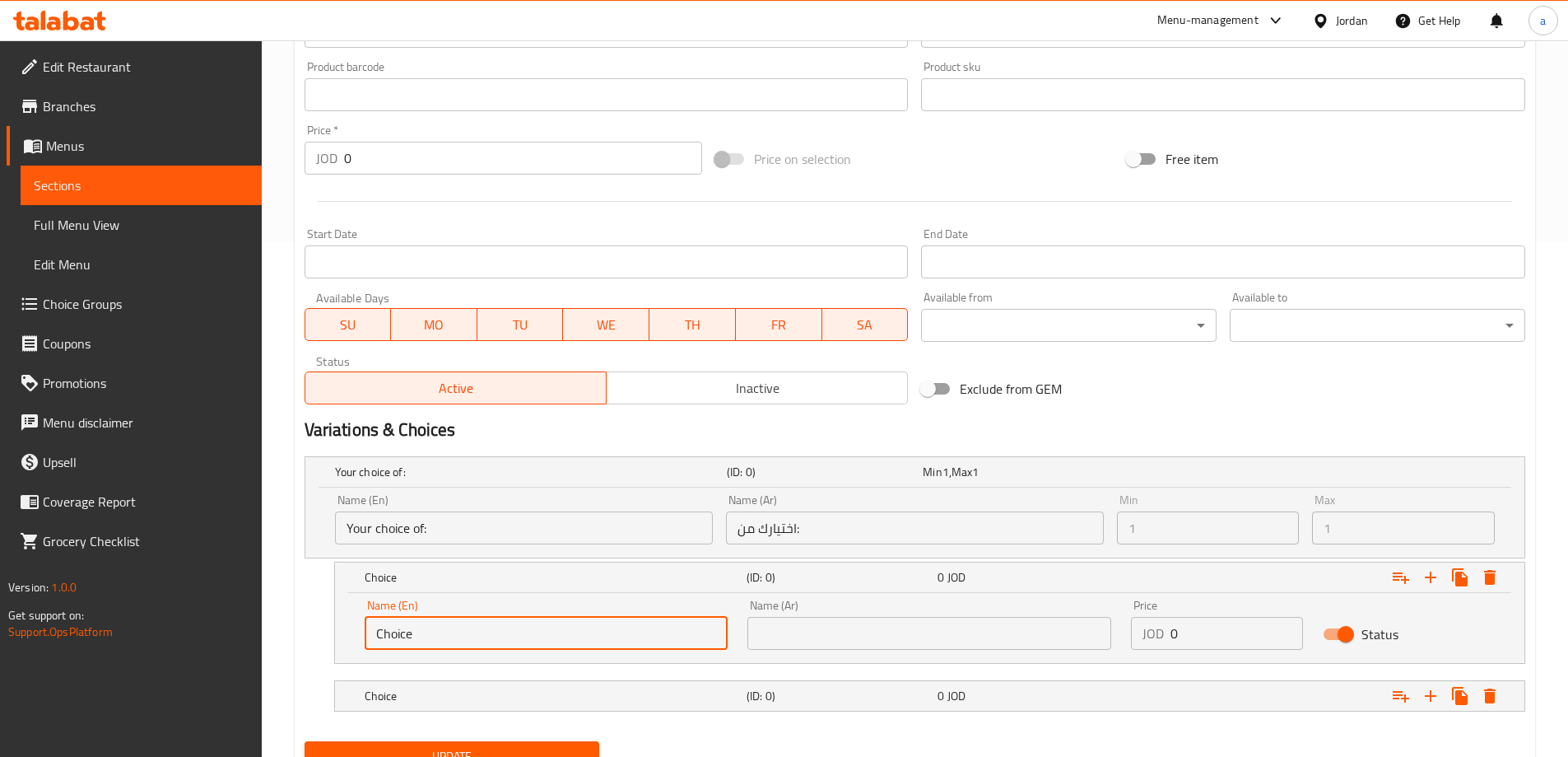
click at [499, 636] on input "Choice" at bounding box center [546, 633] width 364 height 33
type input "can"
click at [808, 649] on input "text" at bounding box center [929, 633] width 364 height 33
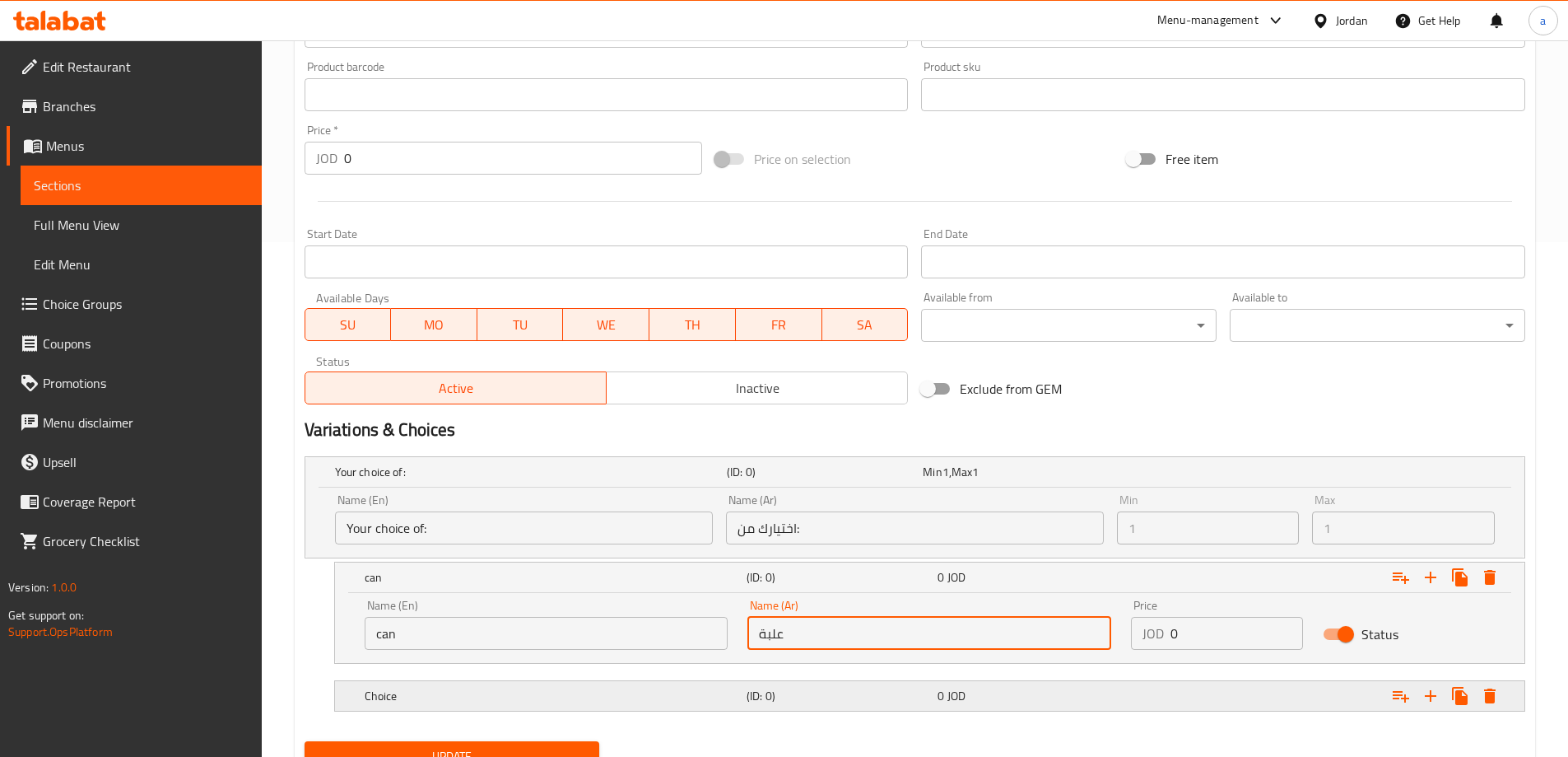
type input "علبة"
click at [960, 685] on span "JOD" at bounding box center [956, 695] width 18 height 21
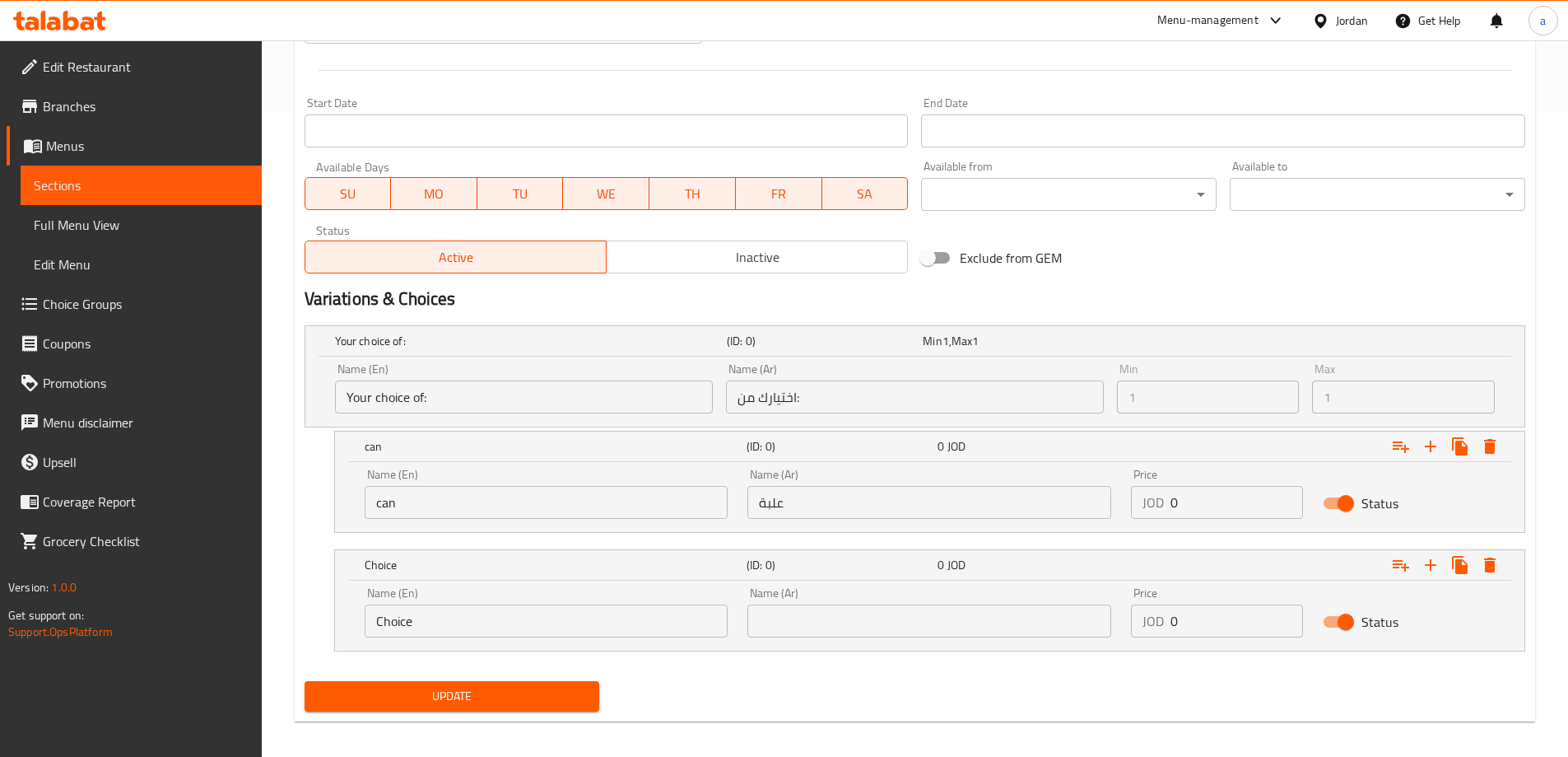
scroll to position [657, 0]
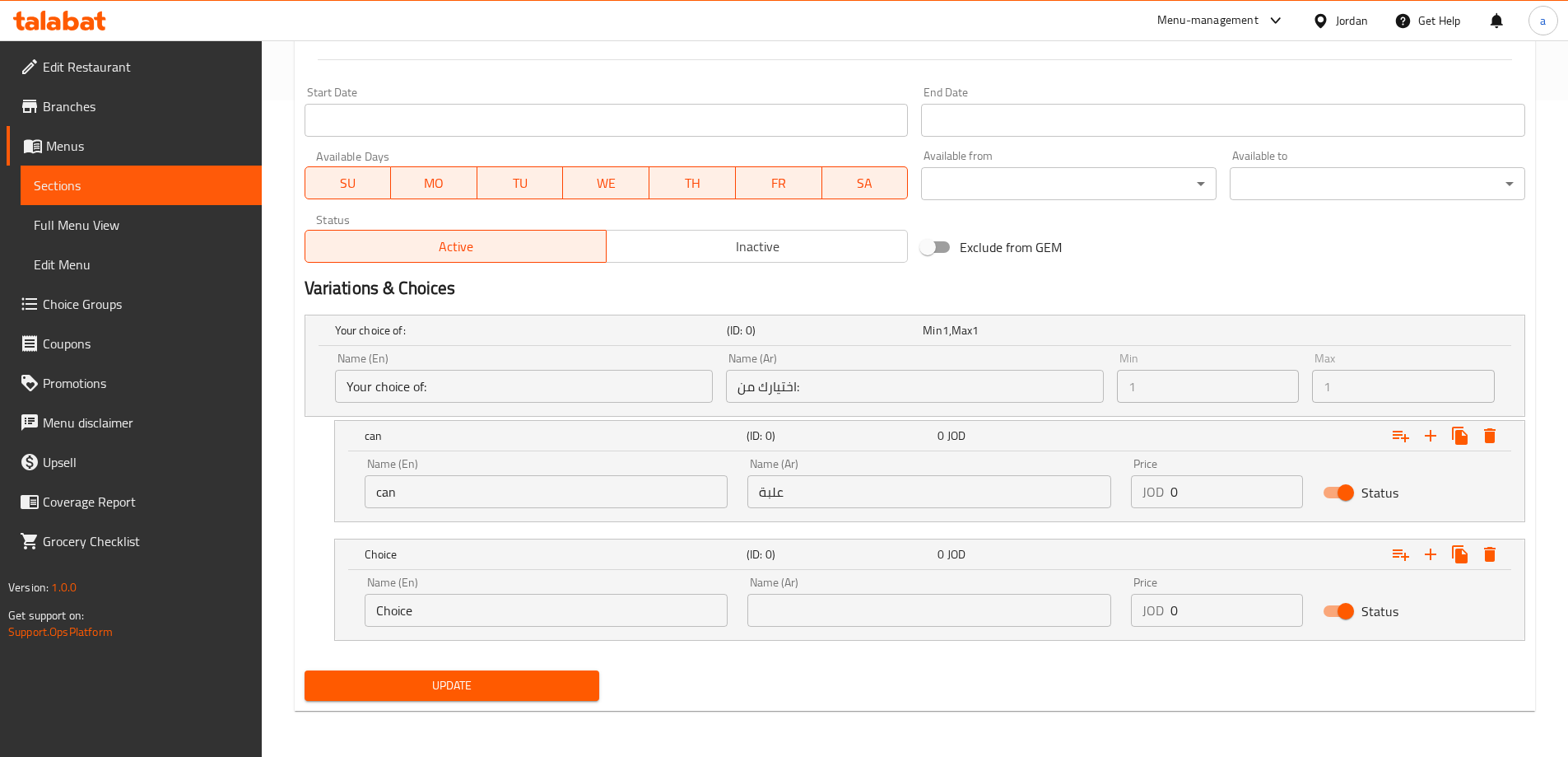
click at [568, 618] on input "Choice" at bounding box center [546, 610] width 364 height 33
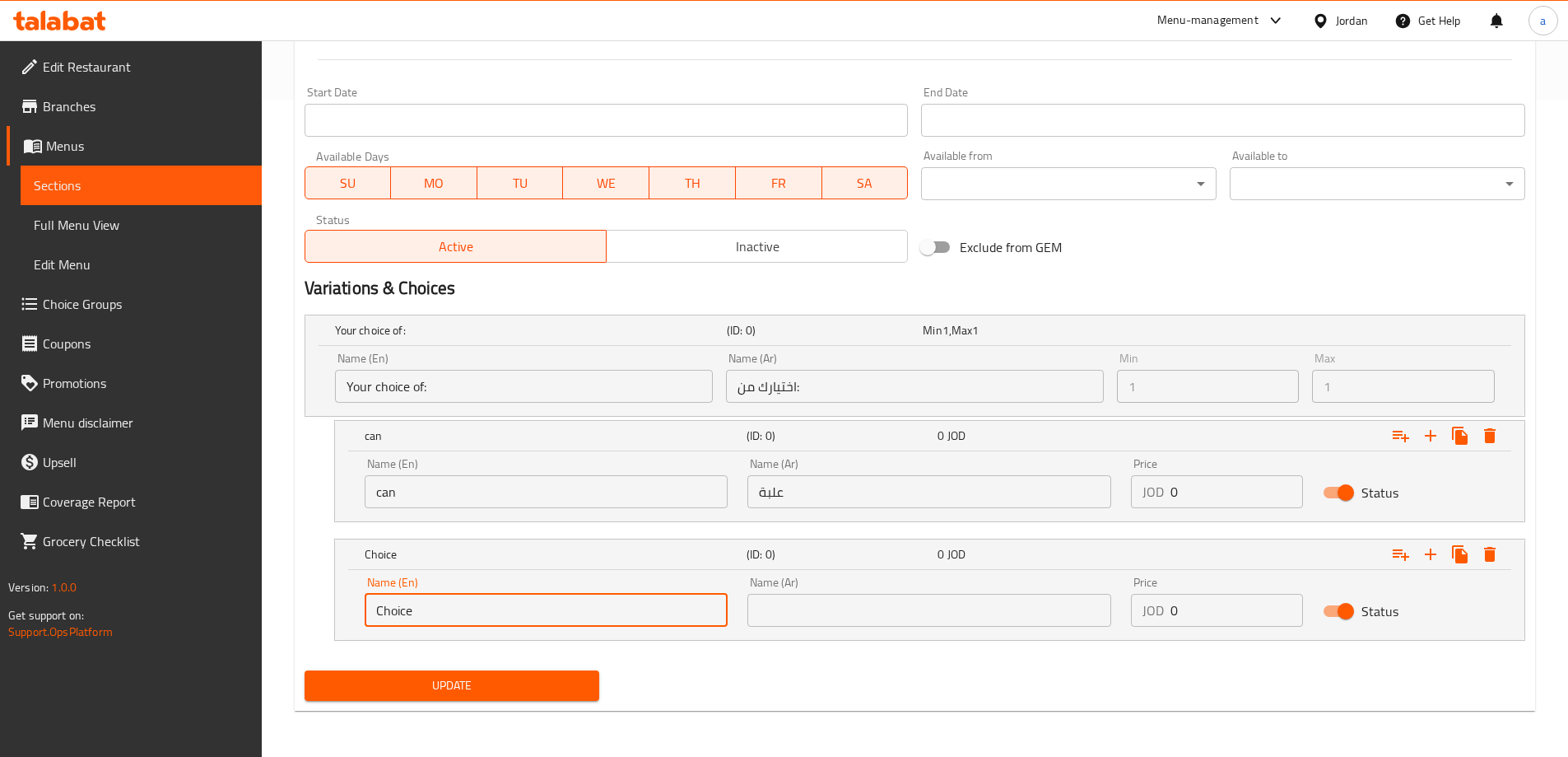
click at [568, 618] on input "Choice" at bounding box center [546, 610] width 364 height 33
type input "liter"
click at [788, 611] on input "text" at bounding box center [929, 610] width 364 height 33
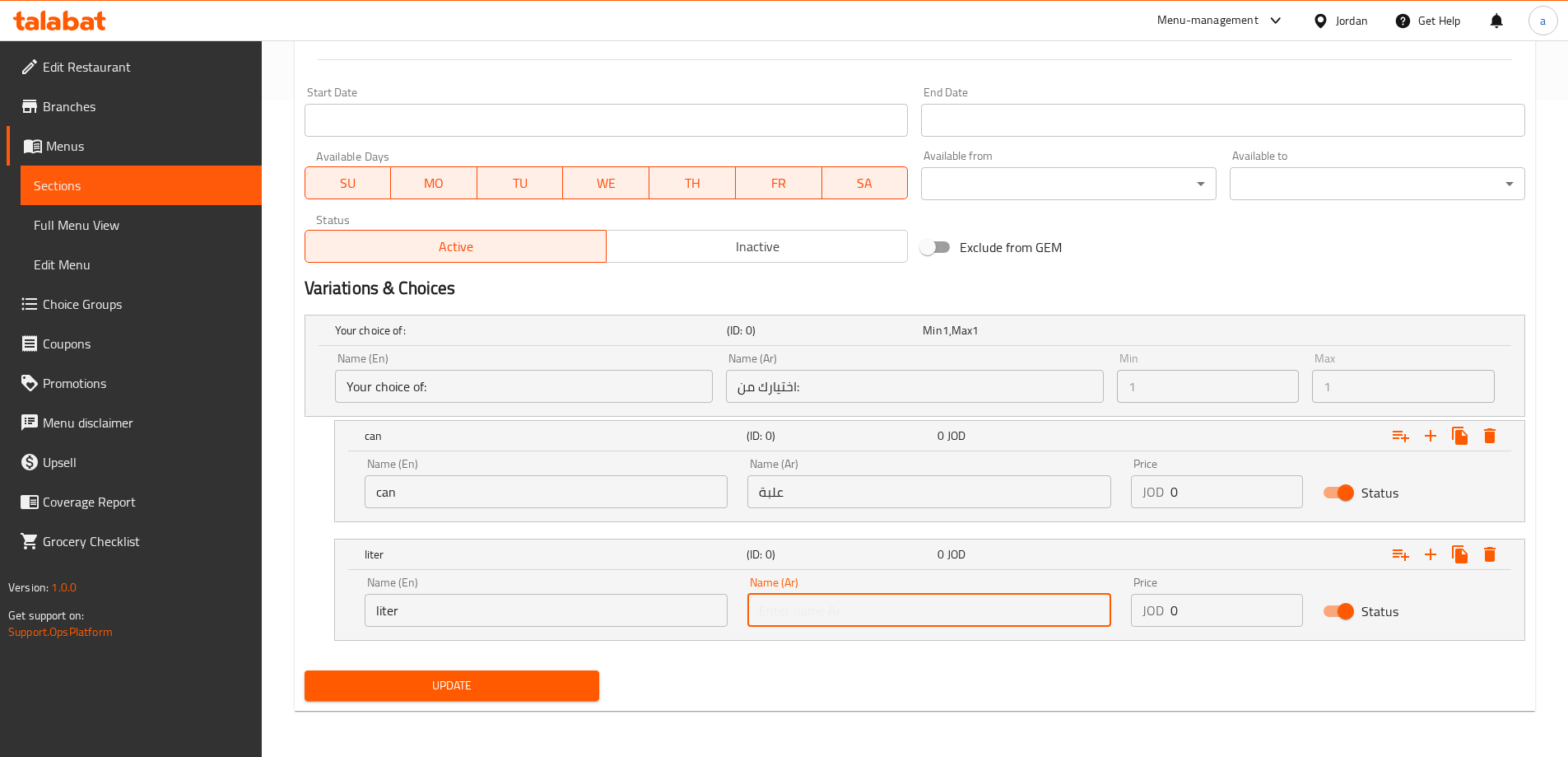
type input "ب"
type input "لتر"
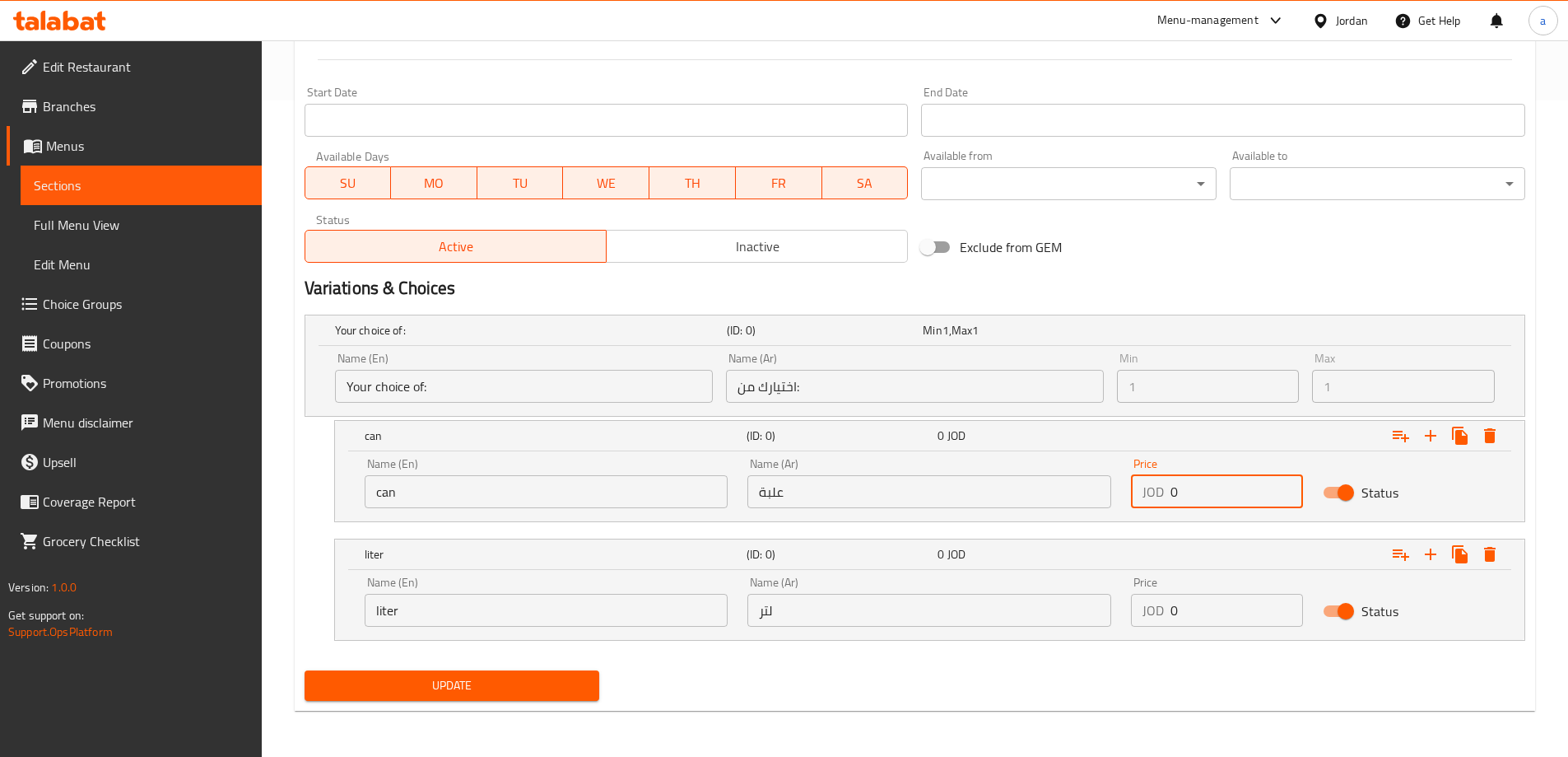
click at [1198, 496] on input "0" at bounding box center [1236, 491] width 133 height 33
type input "0.5"
click at [1213, 628] on div "Price JOD 0 Price" at bounding box center [1217, 602] width 192 height 70
click at [1208, 609] on input "0" at bounding box center [1236, 610] width 133 height 33
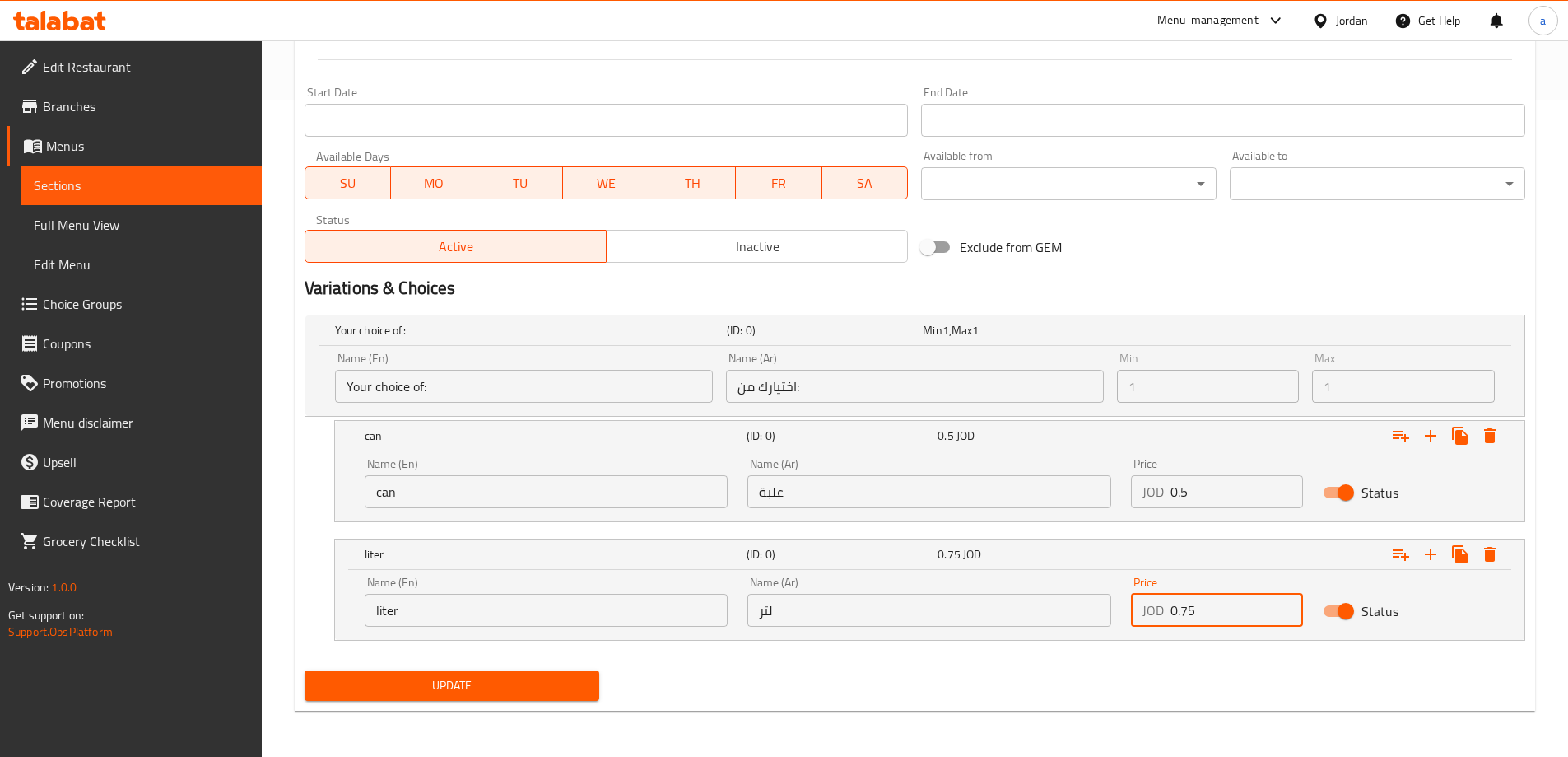
type input "0.75"
click at [501, 680] on span "Update" at bounding box center [452, 685] width 269 height 20
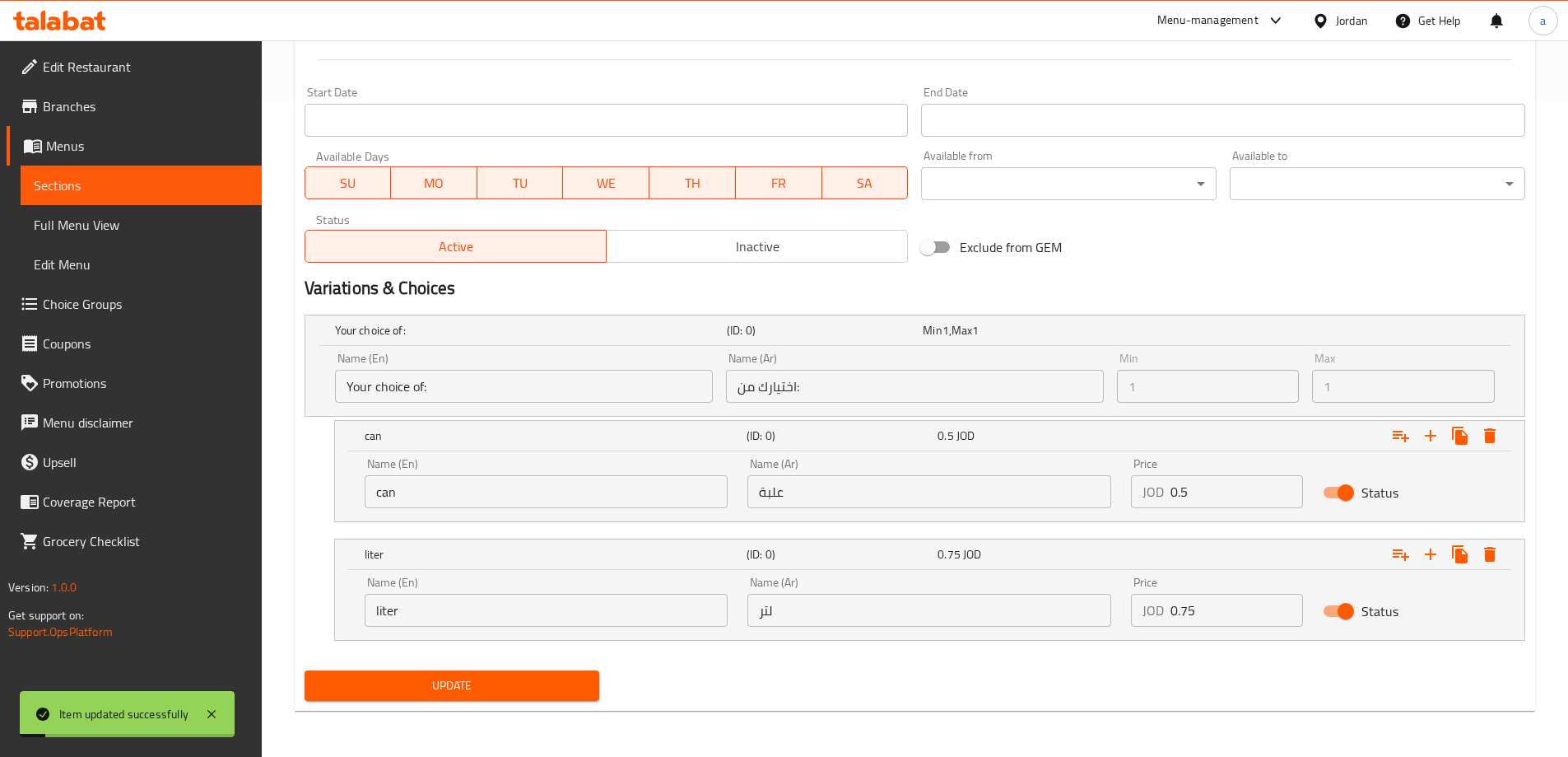
click at [127, 195] on link "Sections" at bounding box center [141, 185] width 241 height 40
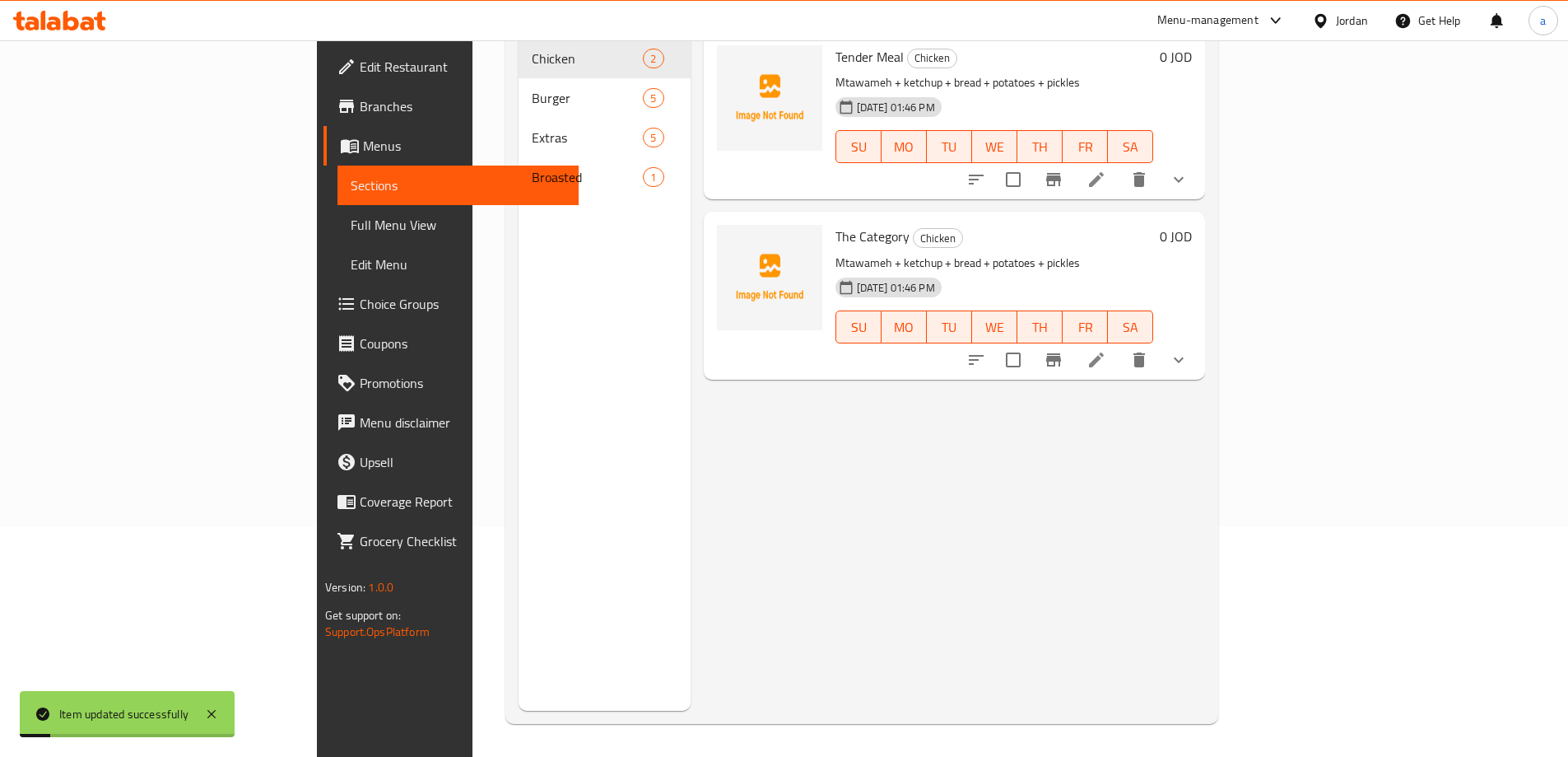
scroll to position [231, 0]
click at [351, 216] on span "Full Menu View" at bounding box center [458, 224] width 215 height 19
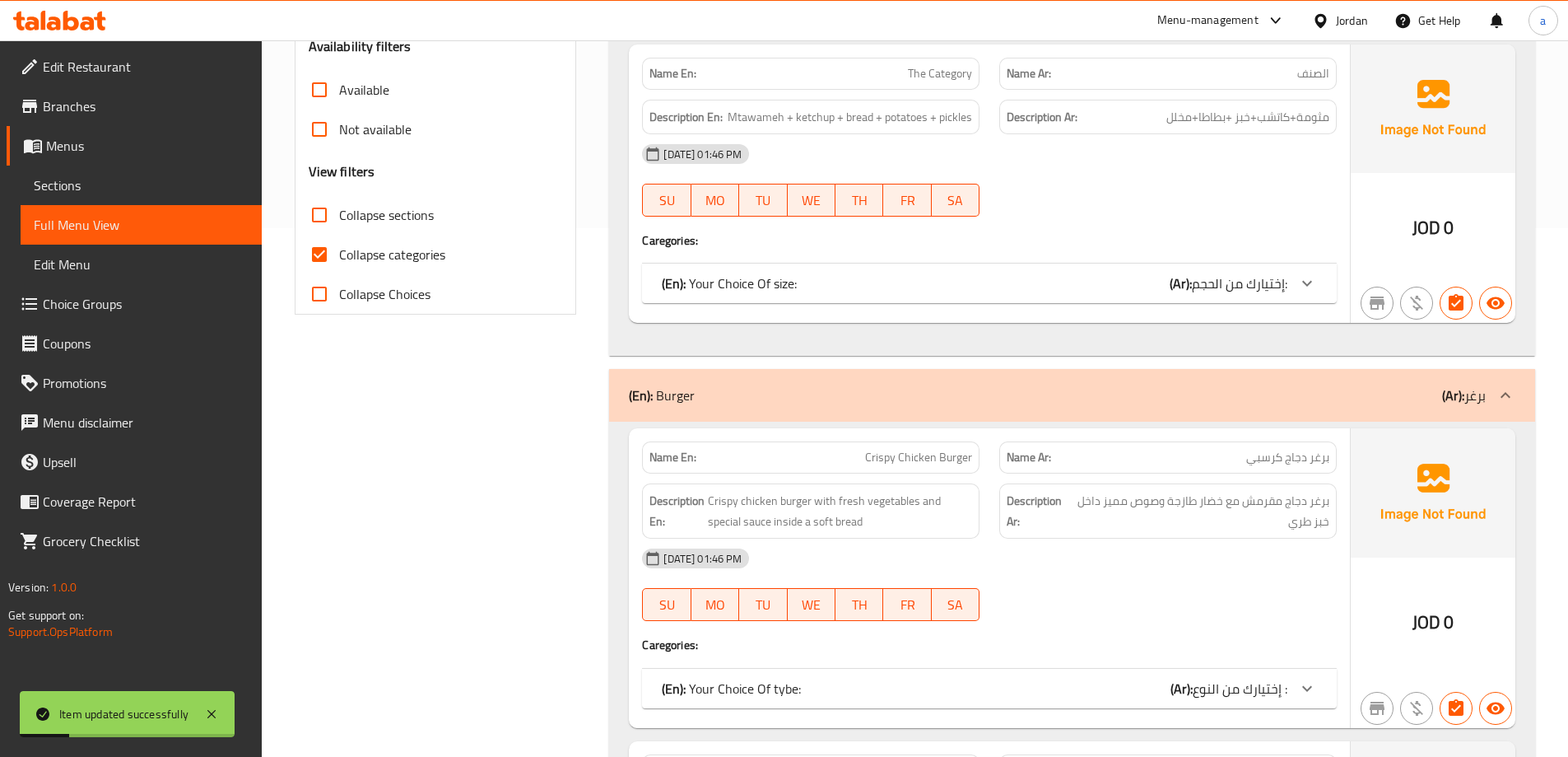
scroll to position [395, 0]
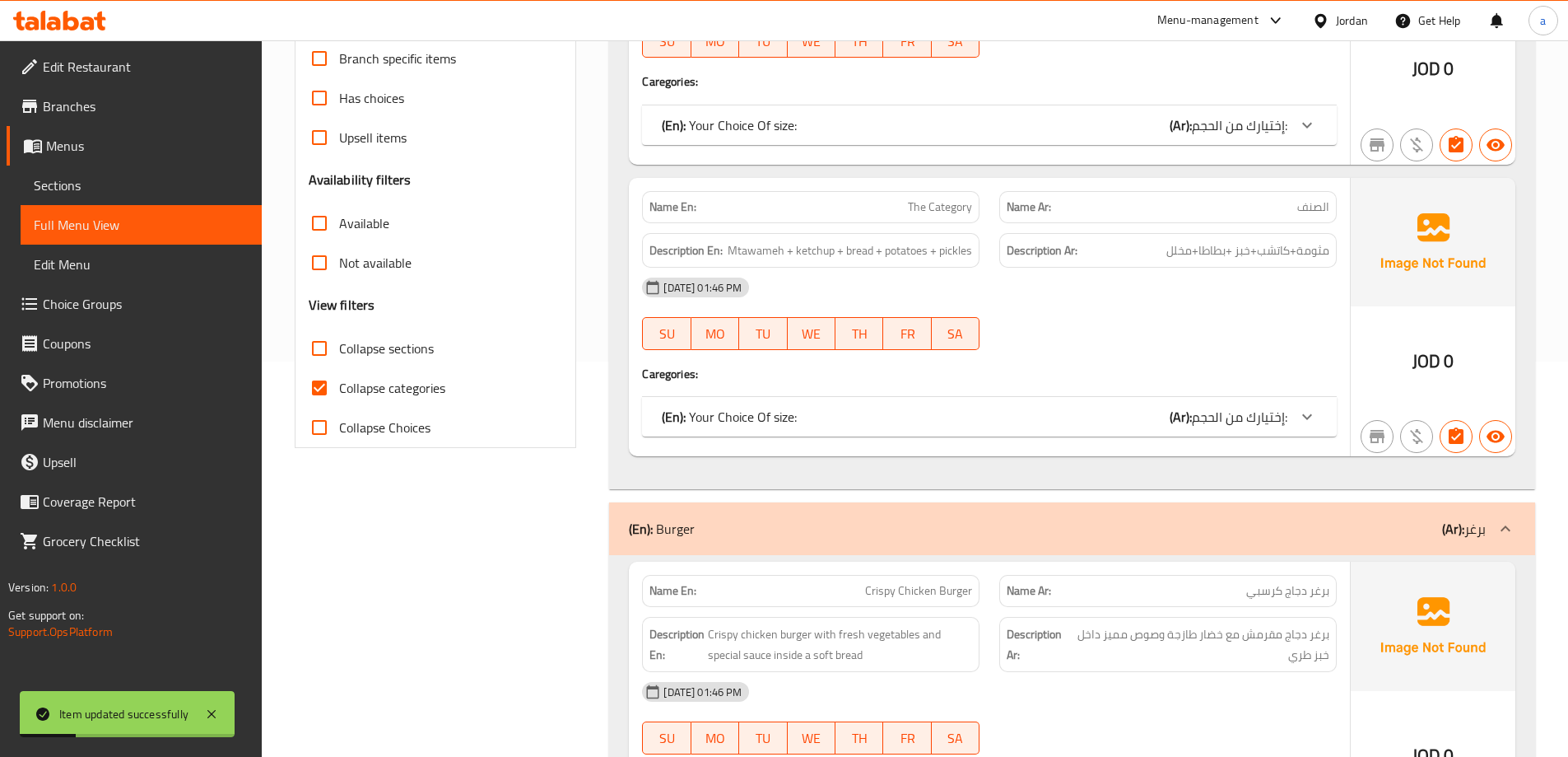
click at [327, 368] on div "Free items Branch specific items Has choices Upsell items Availability filters …" at bounding box center [436, 223] width 254 height 448
click at [324, 380] on input "Collapse categories" at bounding box center [319, 387] width 40 height 40
checkbox input "false"
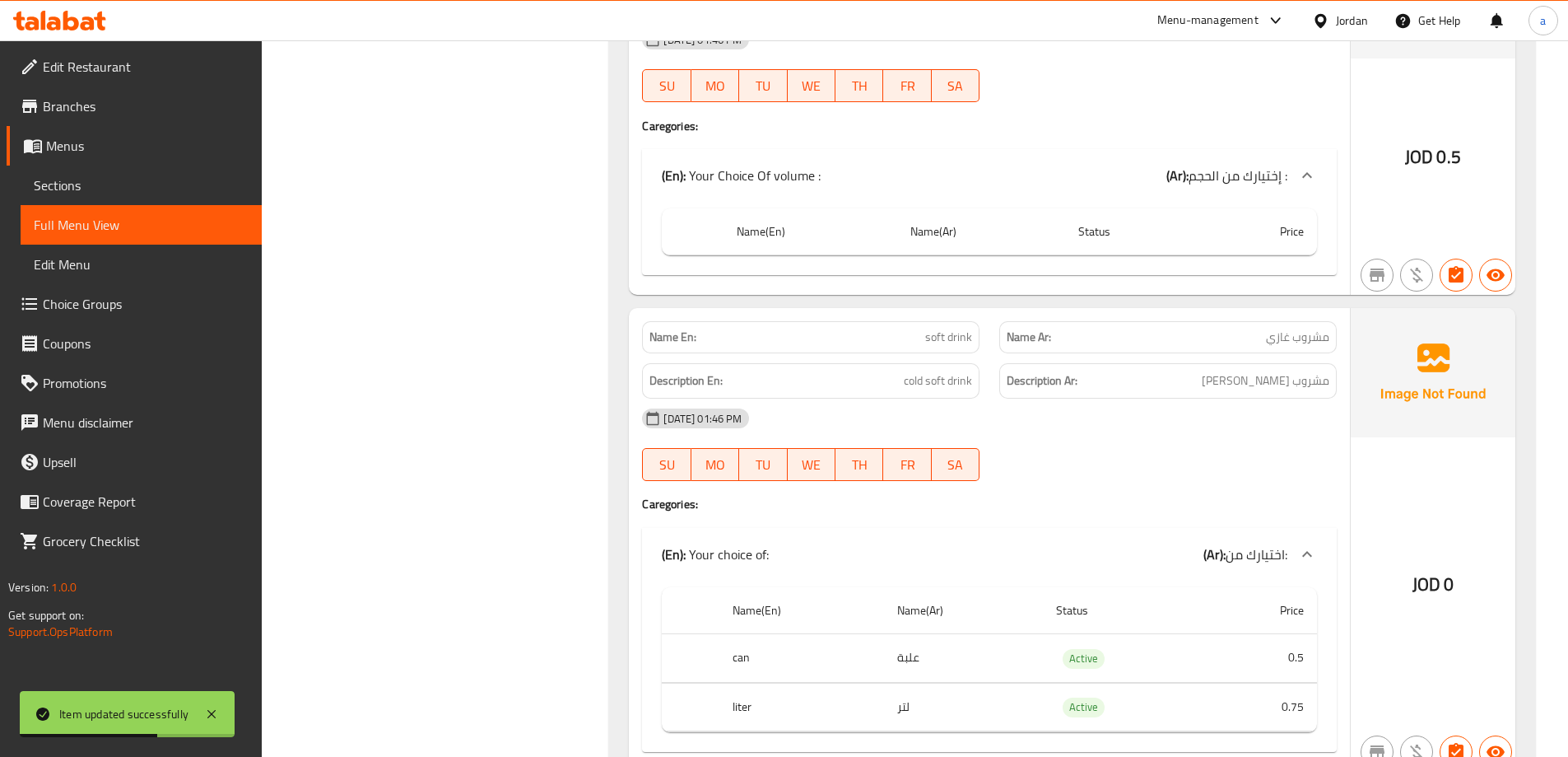
scroll to position [5468, 0]
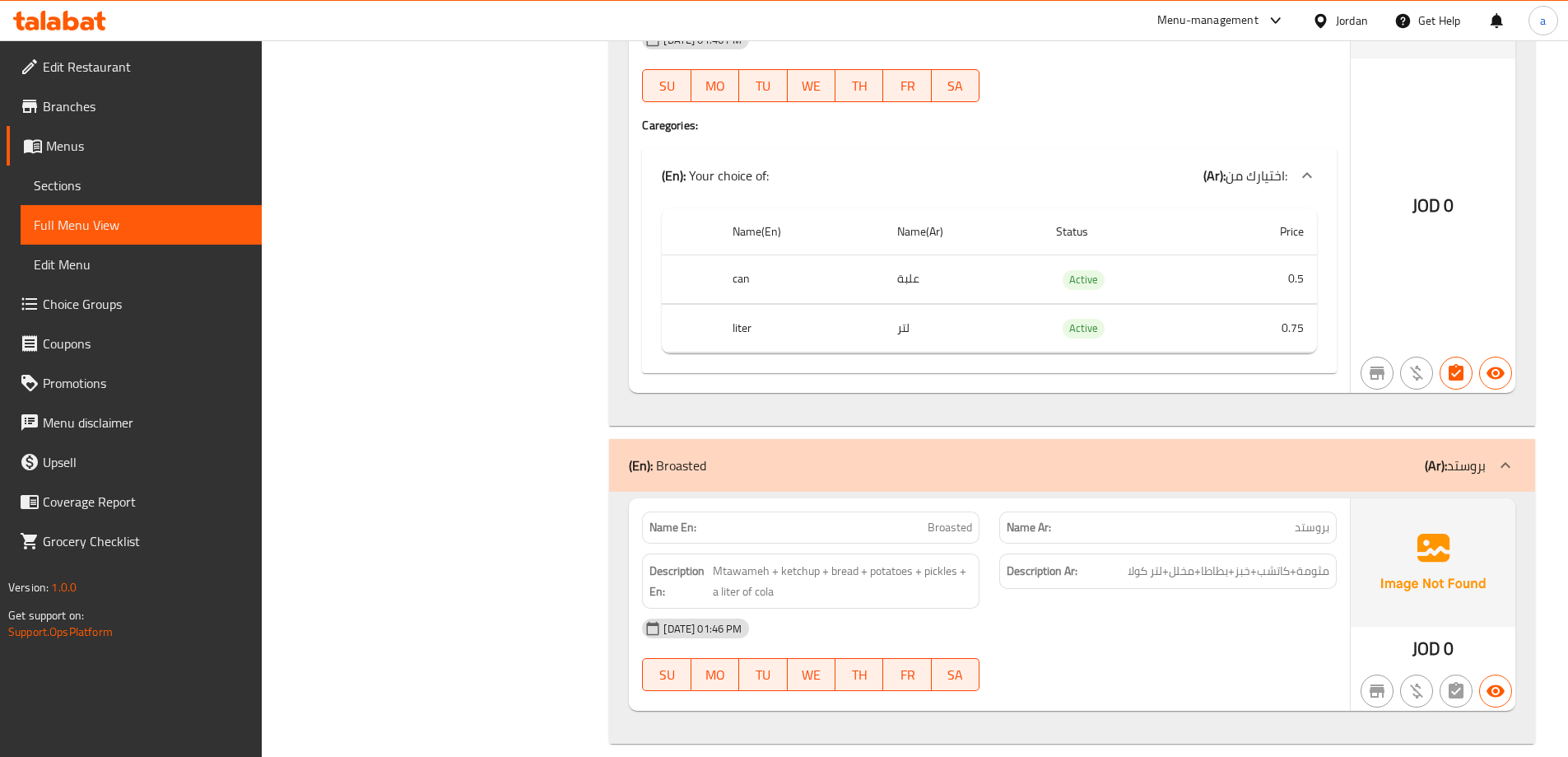
click at [142, 304] on span "Choice Groups" at bounding box center [146, 304] width 206 height 19
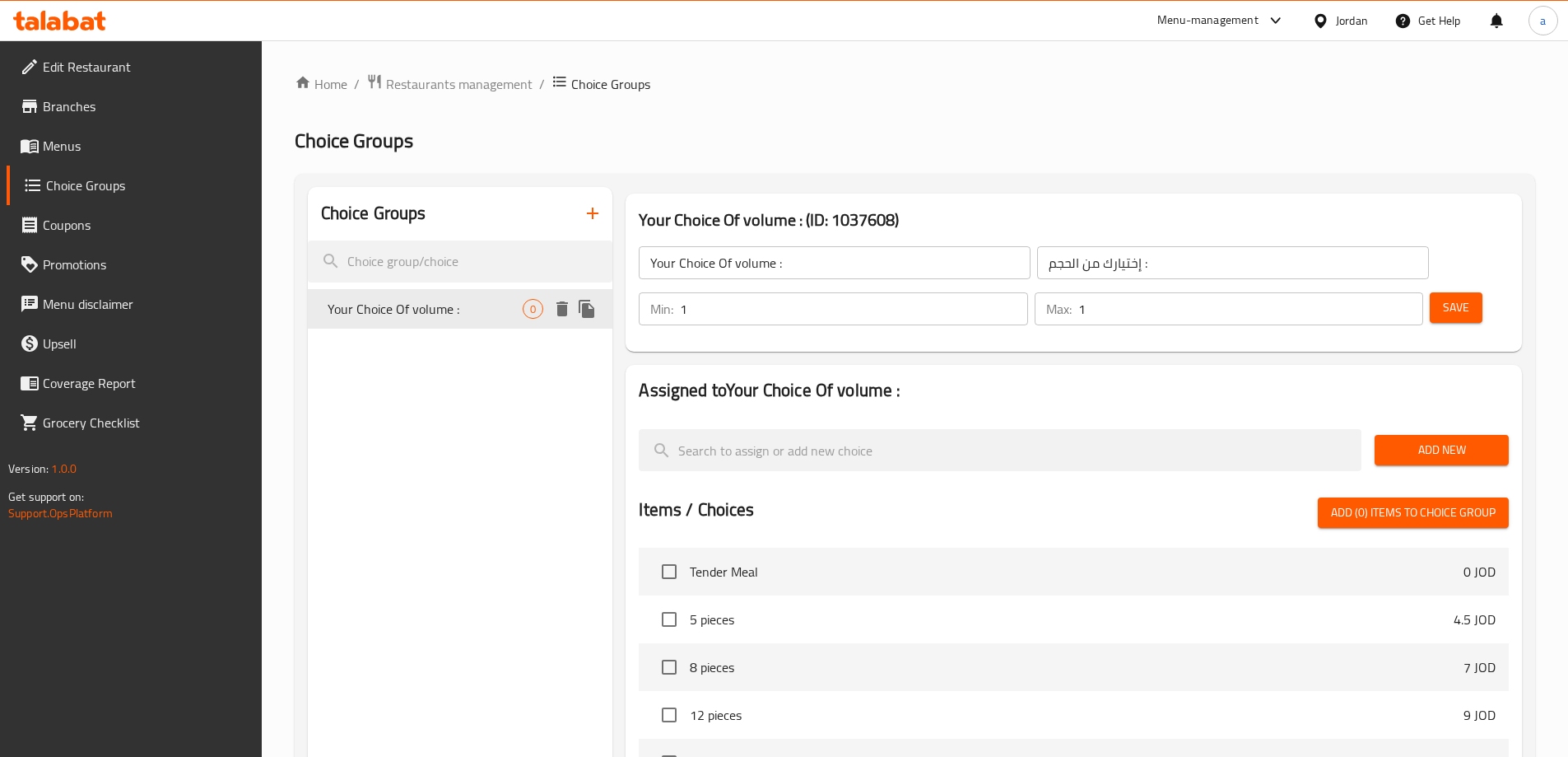
click at [560, 314] on icon "delete" at bounding box center [561, 308] width 11 height 15
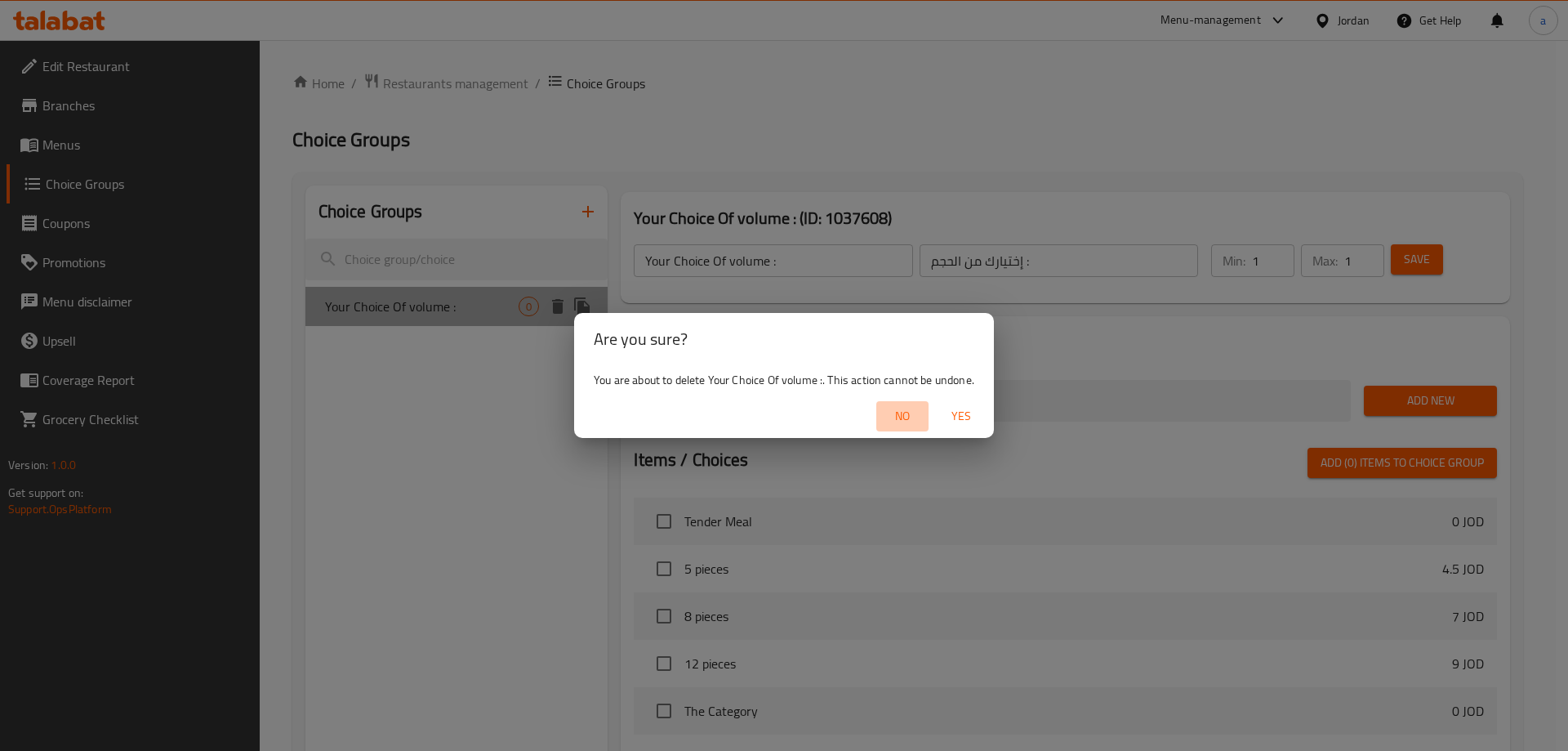
click at [913, 417] on span "No" at bounding box center [902, 416] width 39 height 20
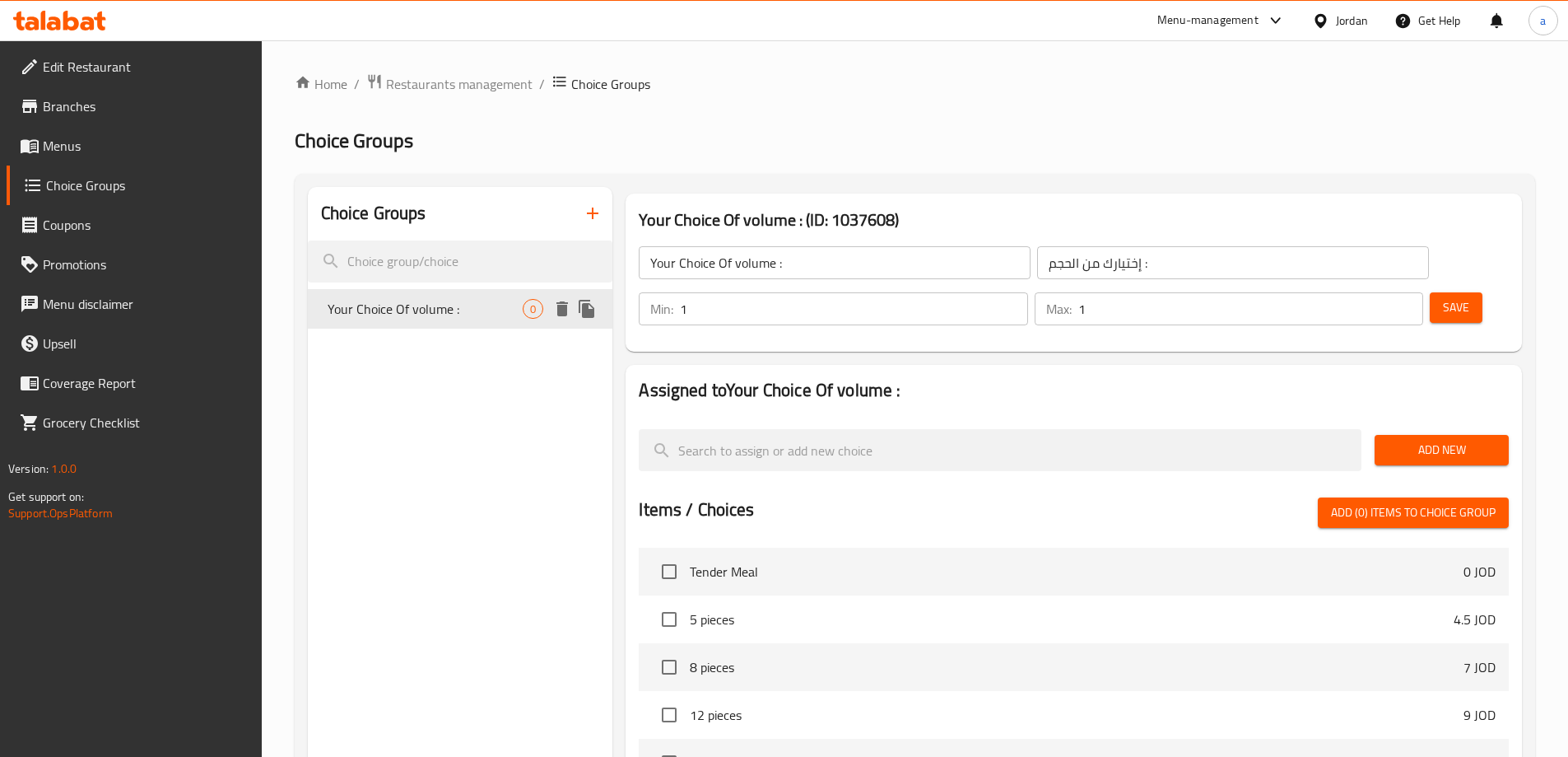
click at [475, 312] on span "Your Choice Of volume :" at bounding box center [425, 309] width 196 height 19
click at [568, 306] on icon "delete" at bounding box center [561, 308] width 11 height 15
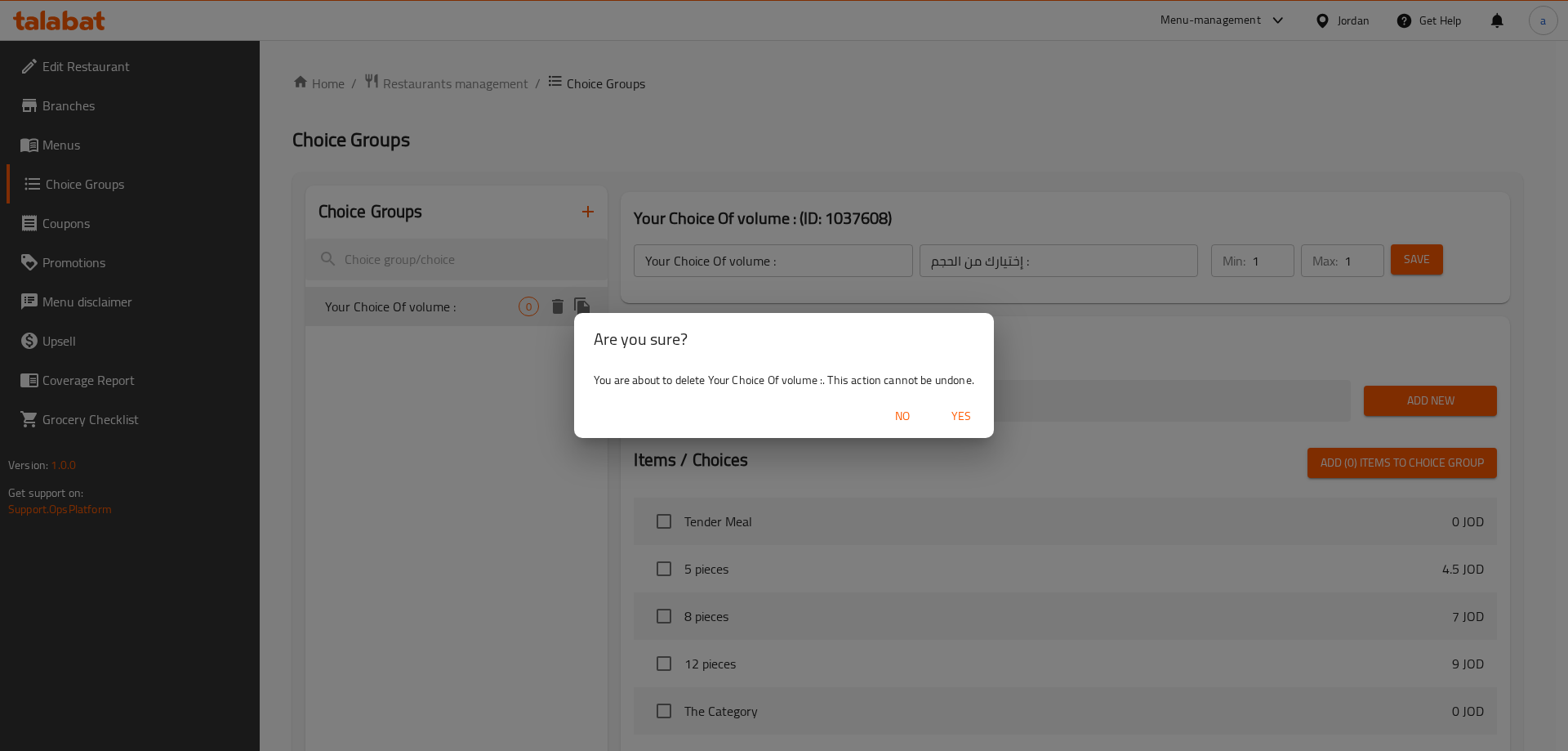
click at [903, 411] on span "No" at bounding box center [902, 416] width 39 height 20
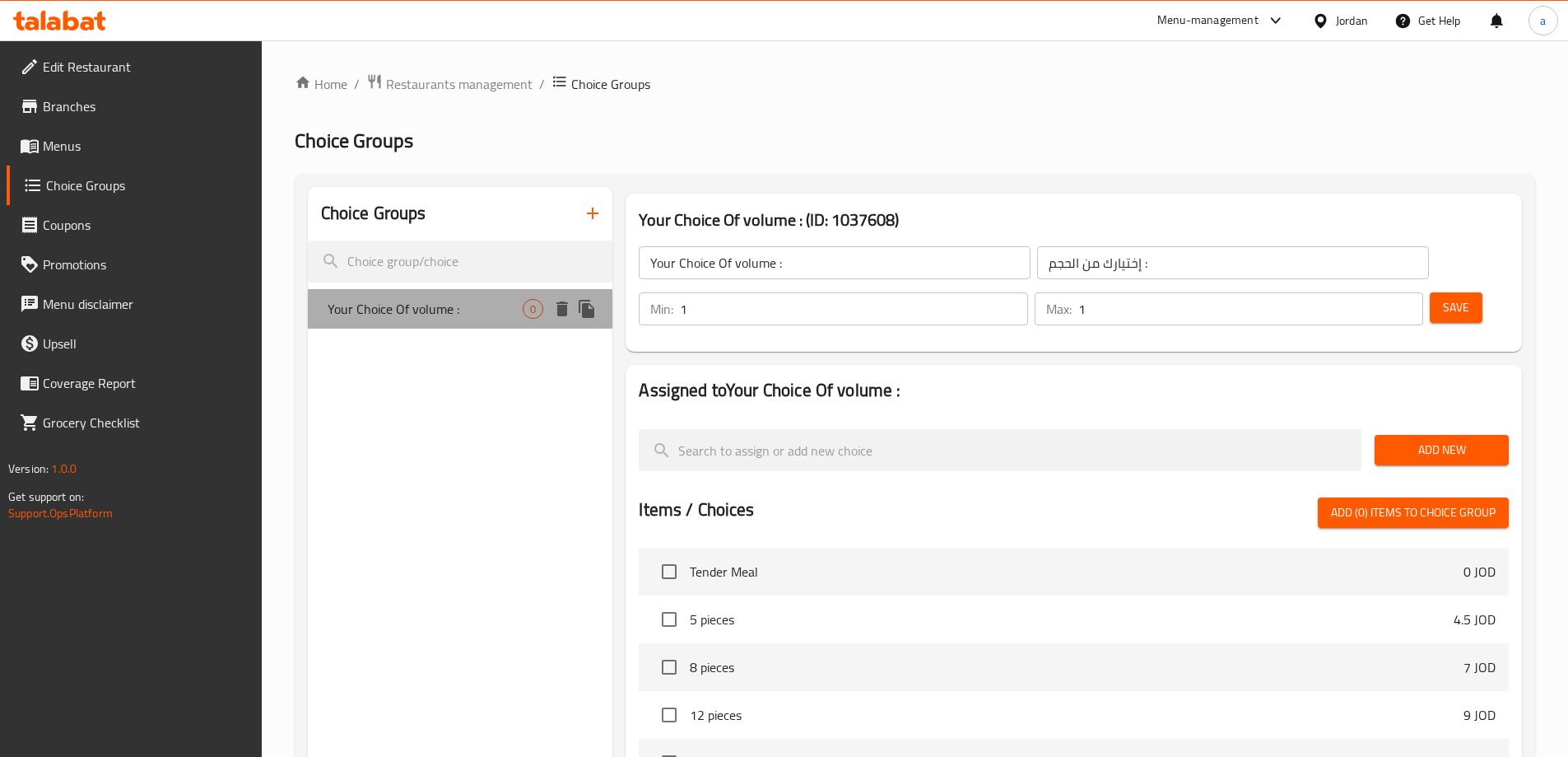
click at [501, 306] on span "Your Choice Of volume :" at bounding box center [425, 309] width 196 height 19
click at [778, 256] on input "Your Choice Of volume :" at bounding box center [834, 262] width 392 height 33
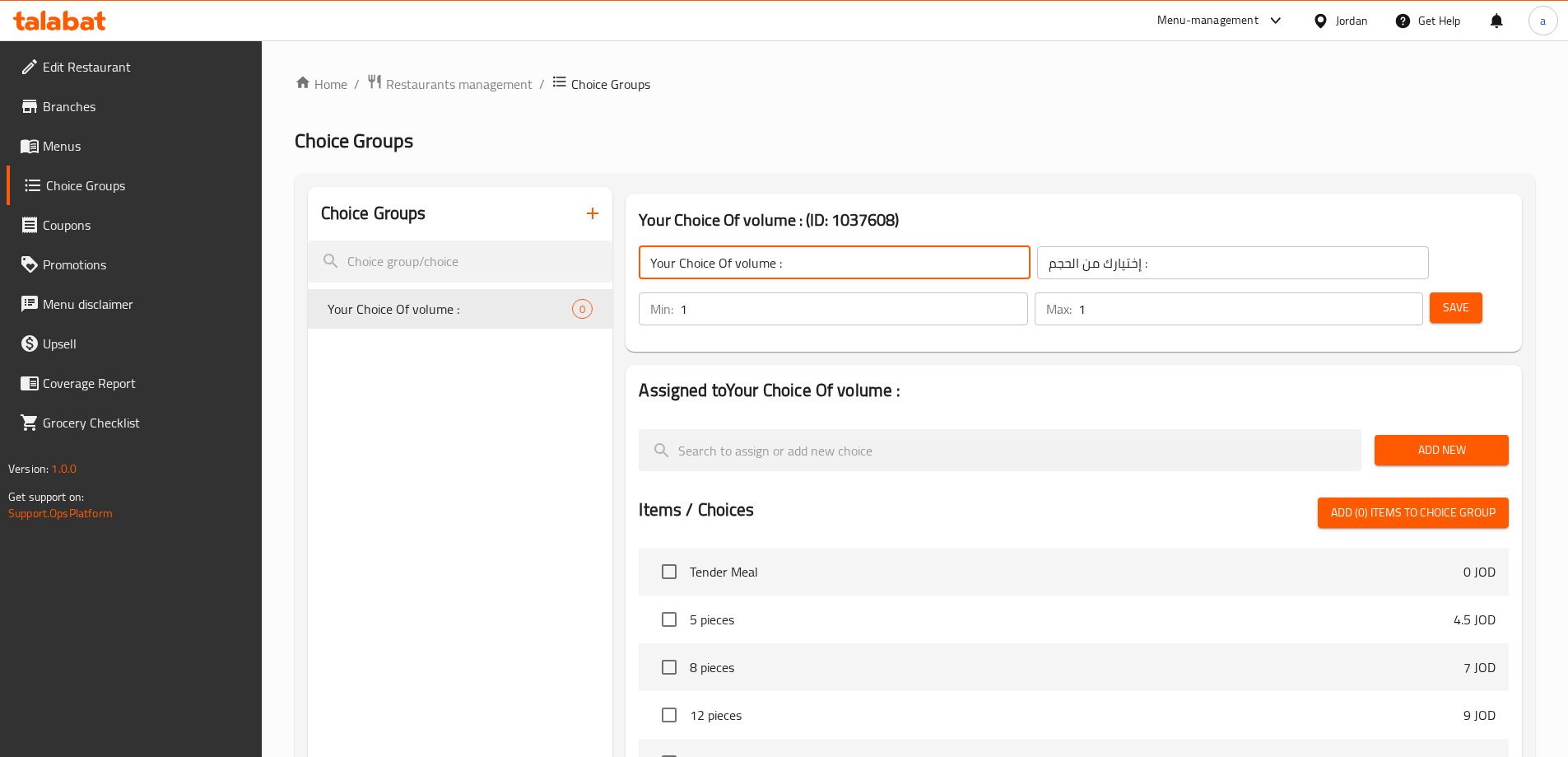
click at [758, 260] on input "Your Choice Of volume :" at bounding box center [834, 262] width 392 height 33
type input "Your Choice Of quantity :"
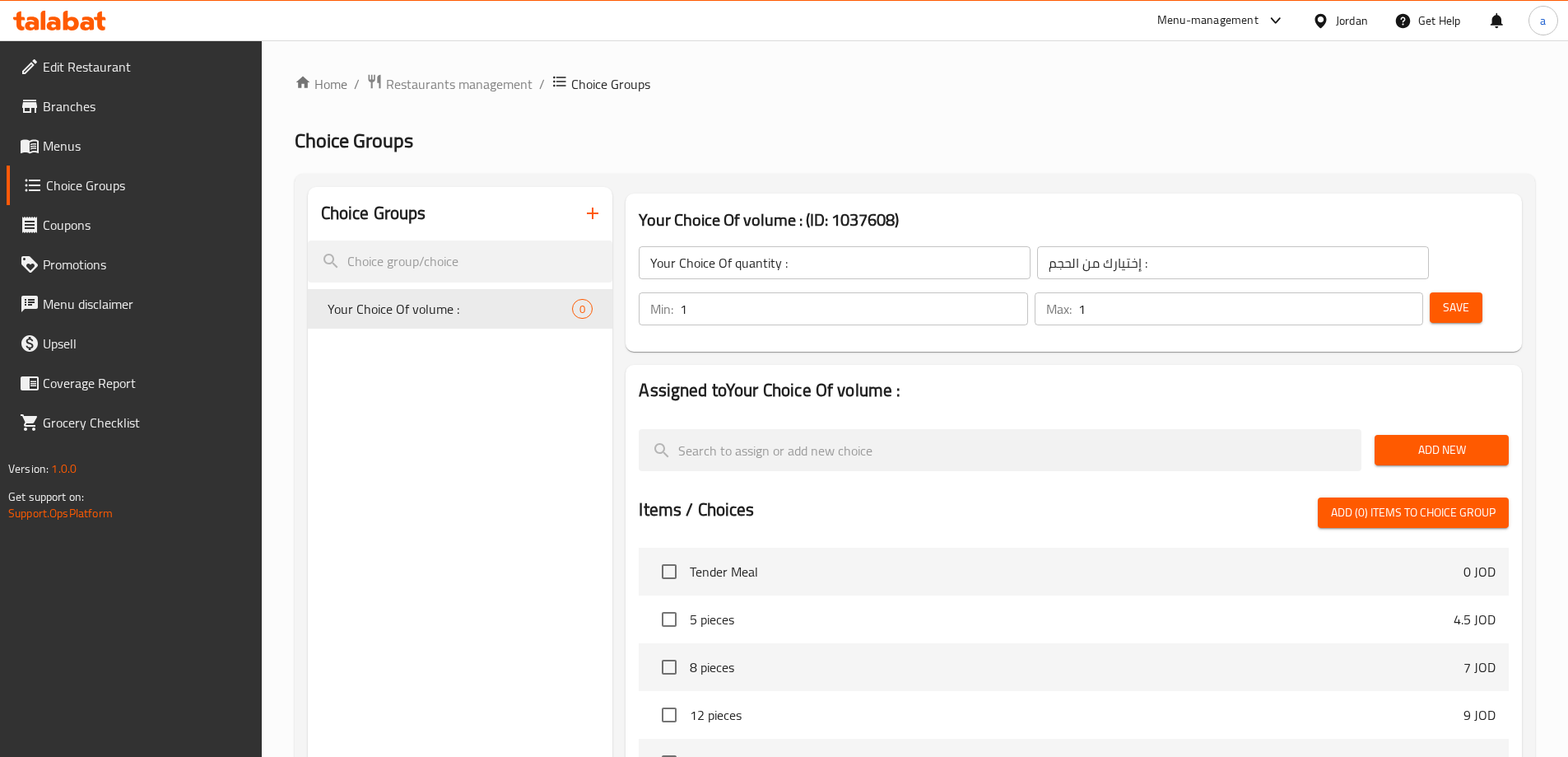
click at [1034, 279] on div "إختيارك من الحجم : ​" at bounding box center [1233, 262] width 399 height 40
click at [1037, 271] on input "إختيارك من الحجم :" at bounding box center [1233, 262] width 392 height 33
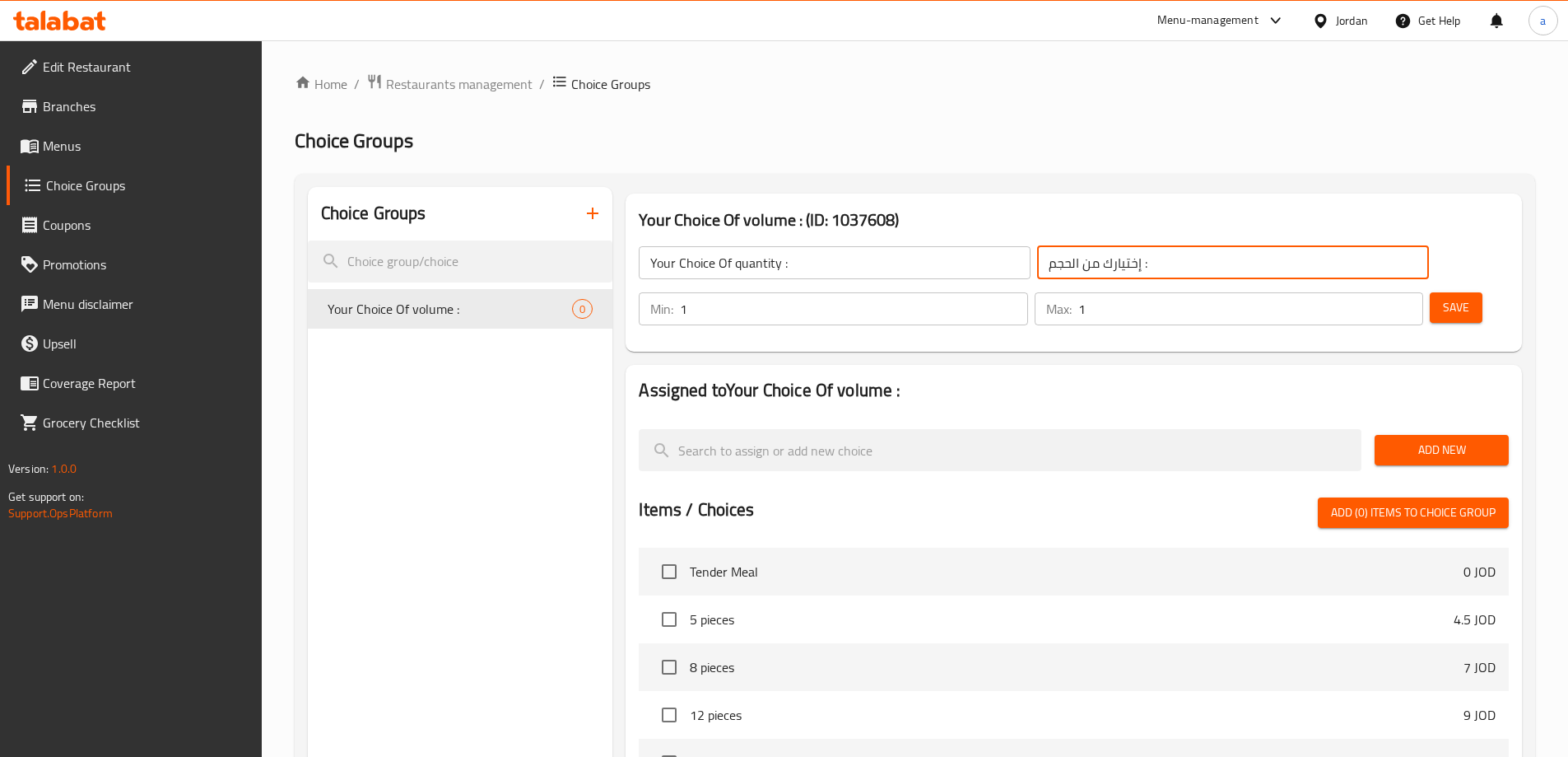
click at [1037, 271] on input "إختيارك من الحجم :" at bounding box center [1233, 262] width 392 height 33
type input "إختيارك من الكمية :"
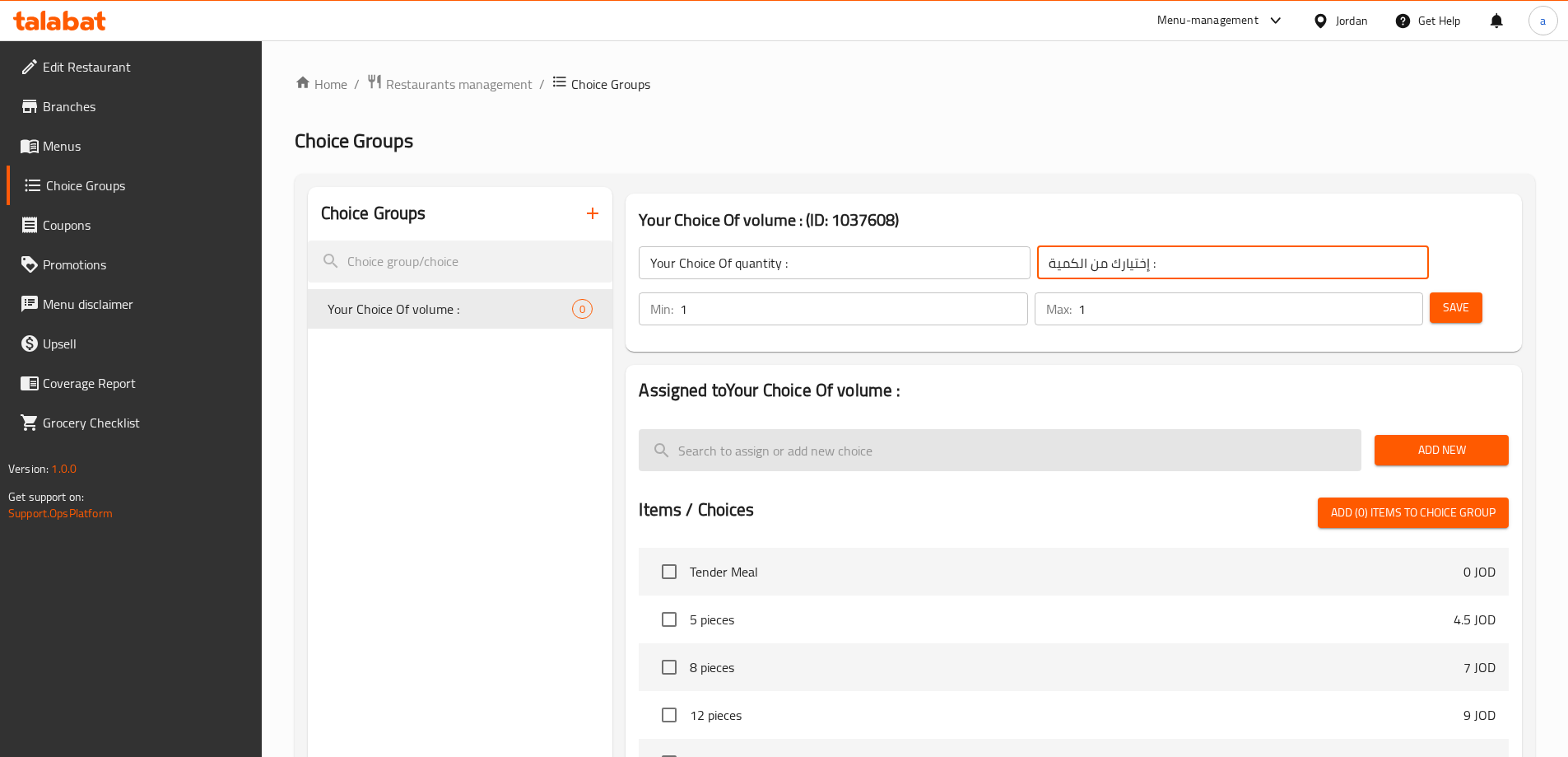
click at [977, 429] on input "search" at bounding box center [1000, 450] width 722 height 42
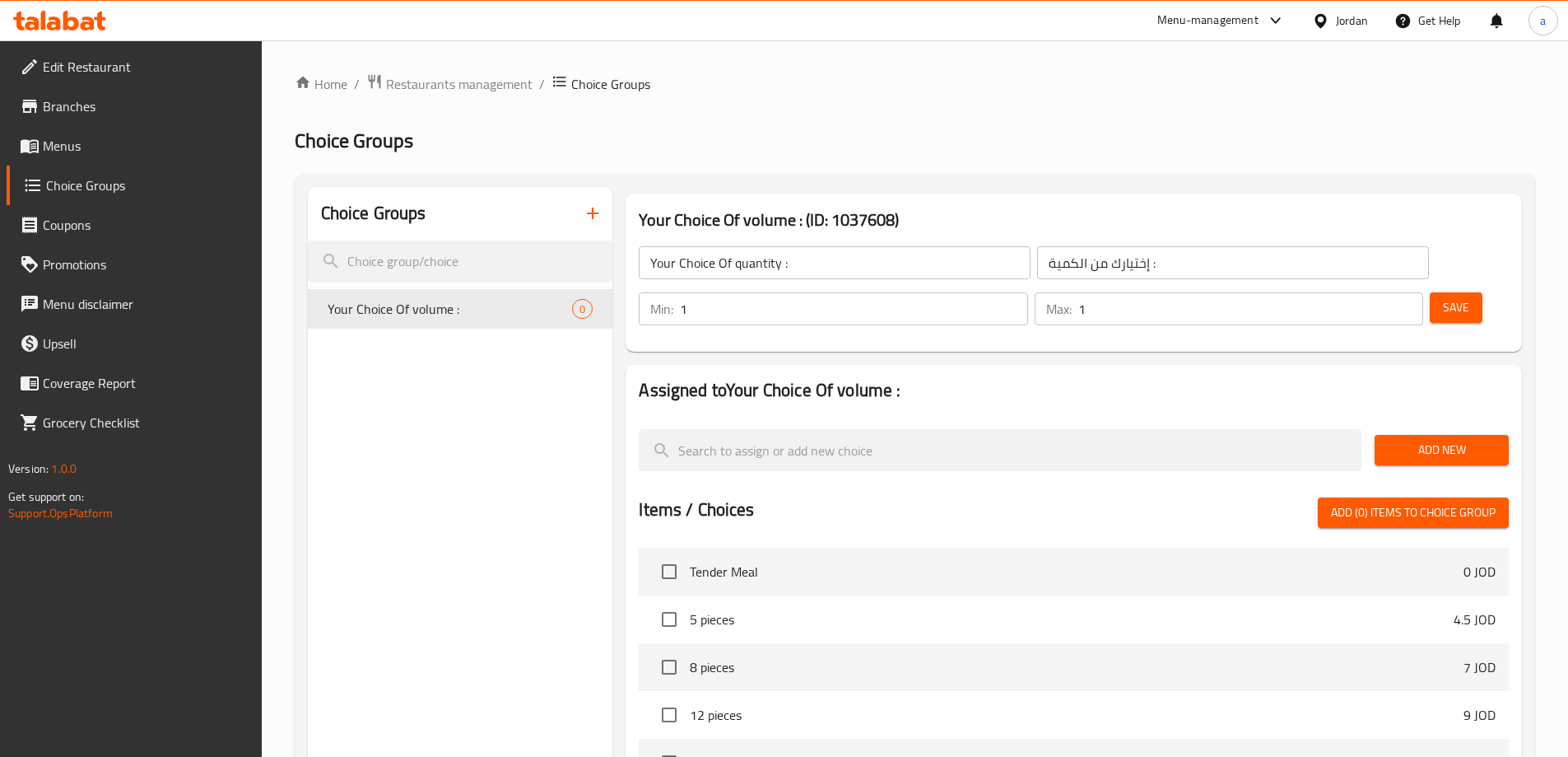
click at [1440, 440] on span "Add New" at bounding box center [1441, 450] width 108 height 20
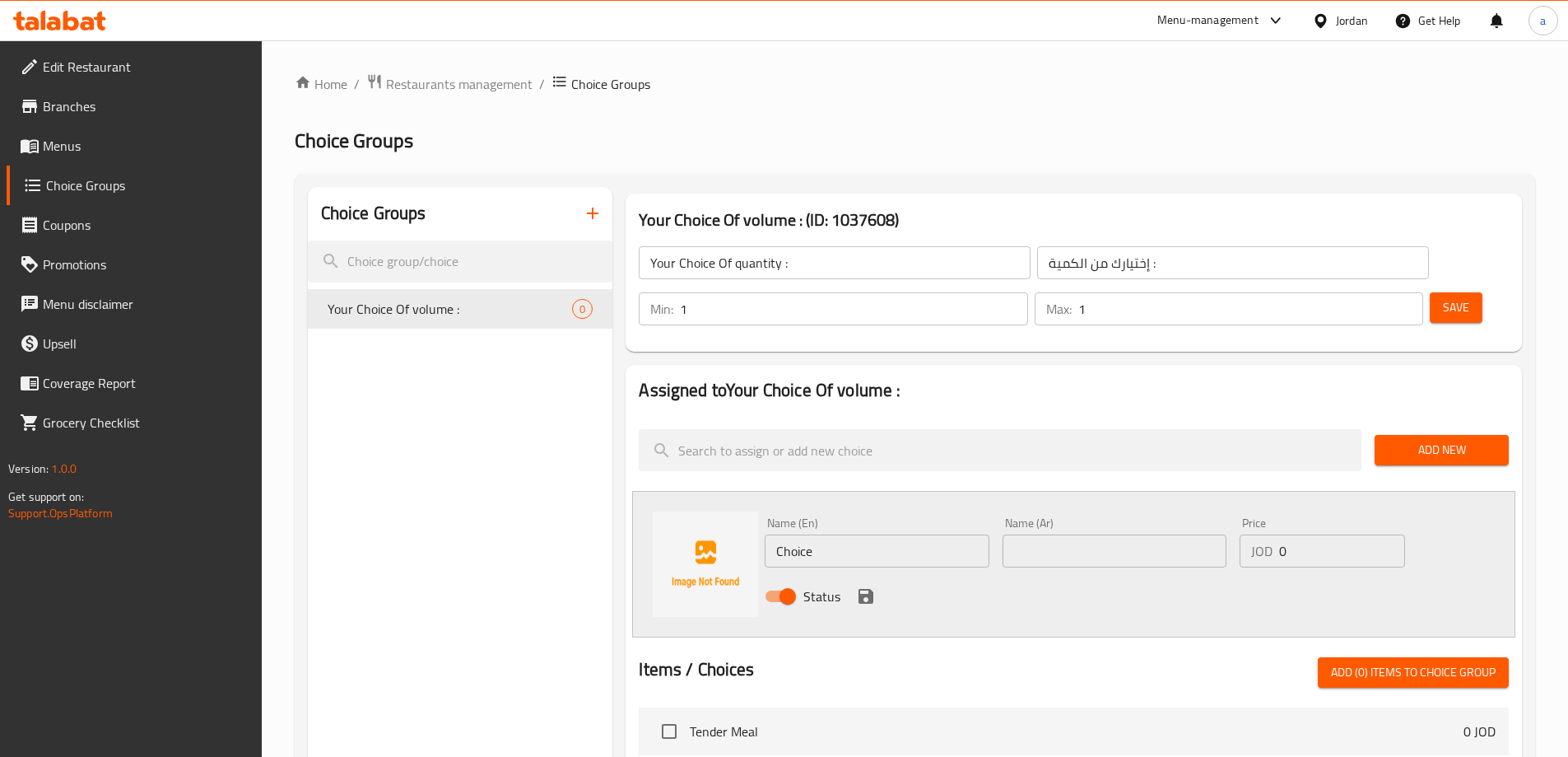
click at [844, 523] on div "Name (En) Choice Name (En)" at bounding box center [876, 542] width 237 height 63
click at [843, 534] on input "Choice" at bounding box center [876, 550] width 223 height 33
click at [812, 534] on input "4 حهؤثس" at bounding box center [876, 550] width 223 height 33
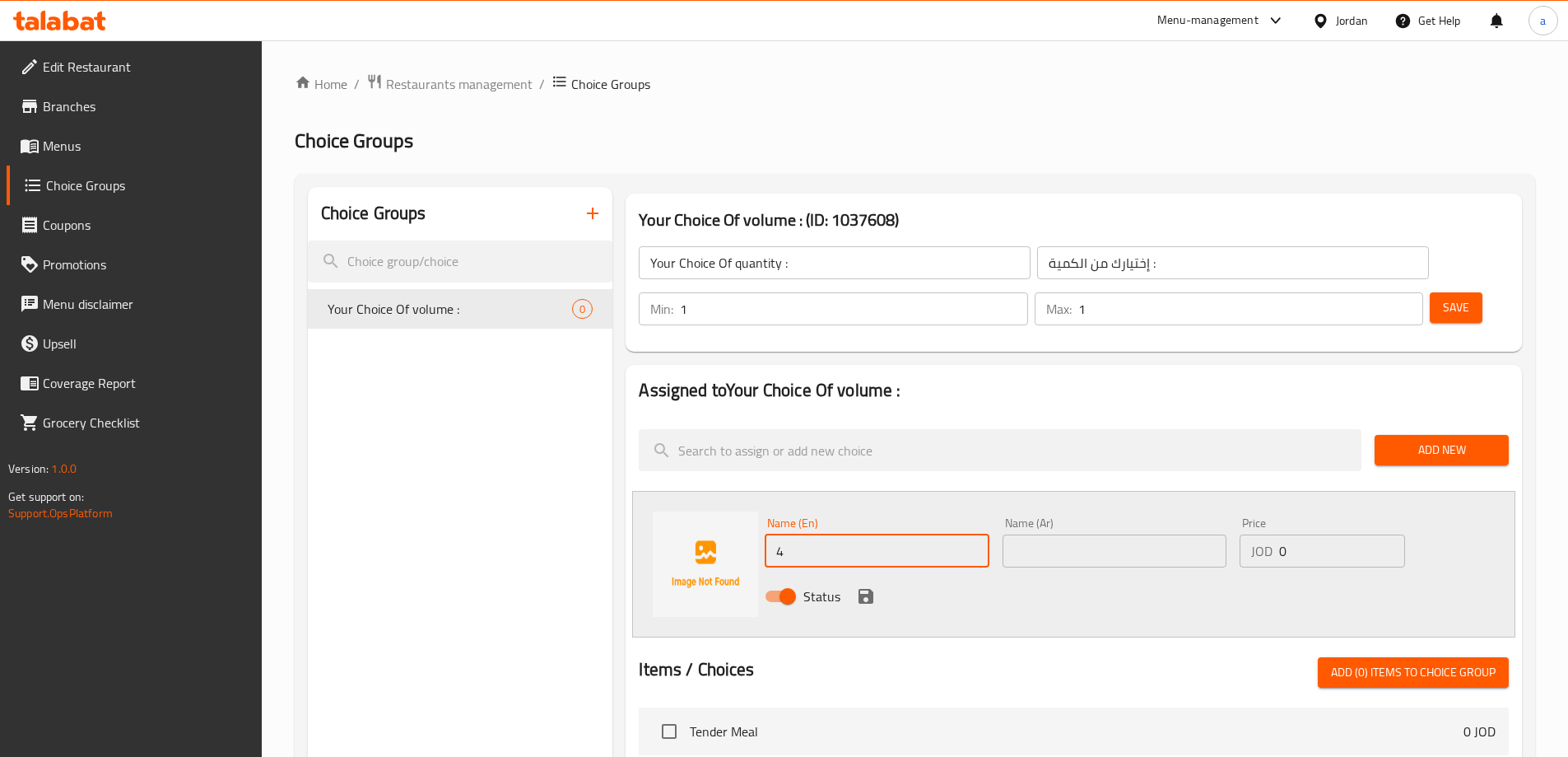
paste input "piece"
type input "4 piece"
click at [1043, 534] on input "text" at bounding box center [1114, 550] width 223 height 33
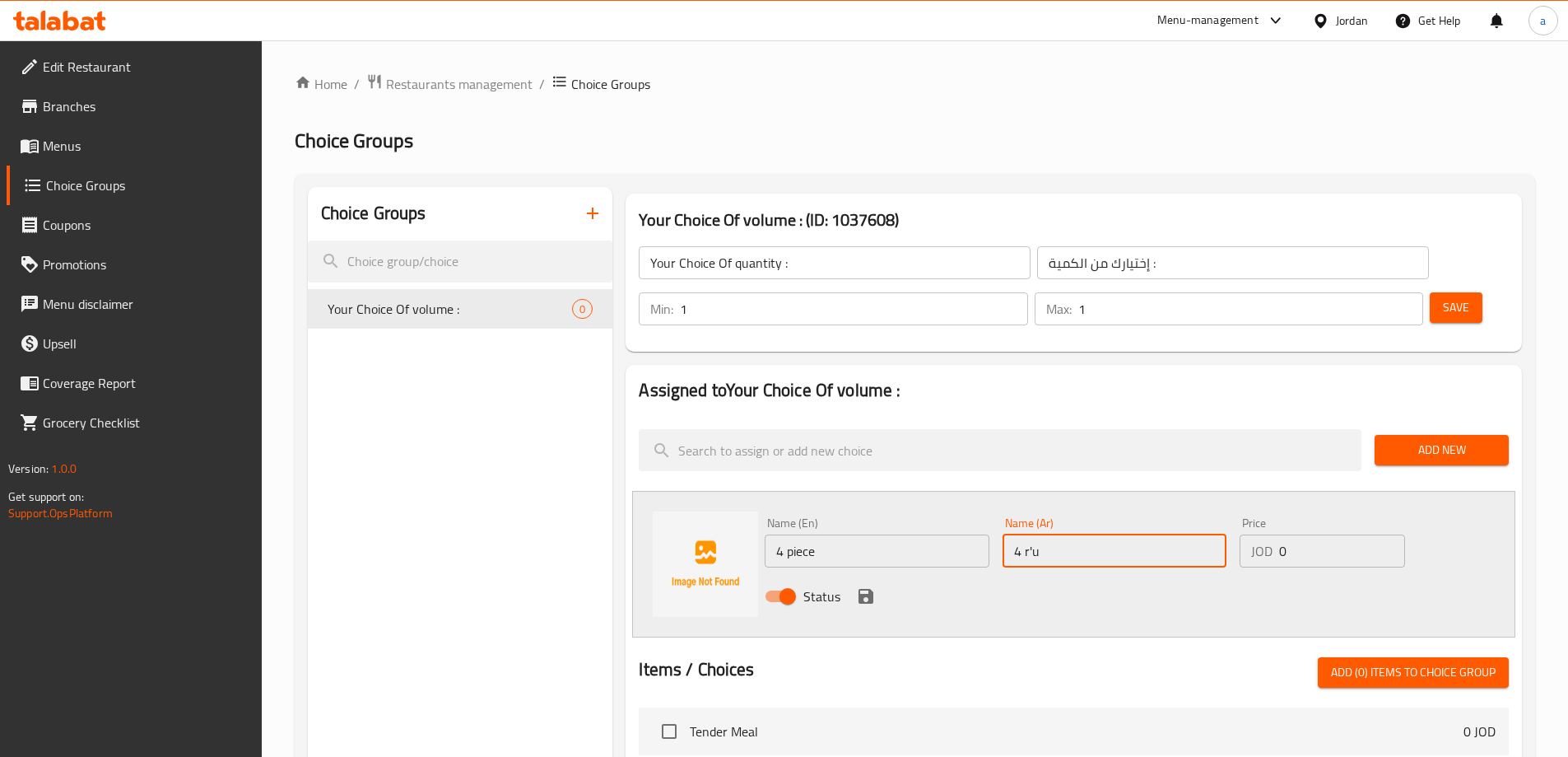
click at [1043, 534] on input "4 r'u" at bounding box center [1114, 550] width 223 height 33
drag, startPoint x: 1047, startPoint y: 505, endPoint x: 1022, endPoint y: 506, distance: 25.0
click at [1022, 534] on input "4 r'u" at bounding box center [1114, 550] width 223 height 33
type input "4قطع"
click at [1305, 534] on input "0" at bounding box center [1342, 550] width 125 height 33
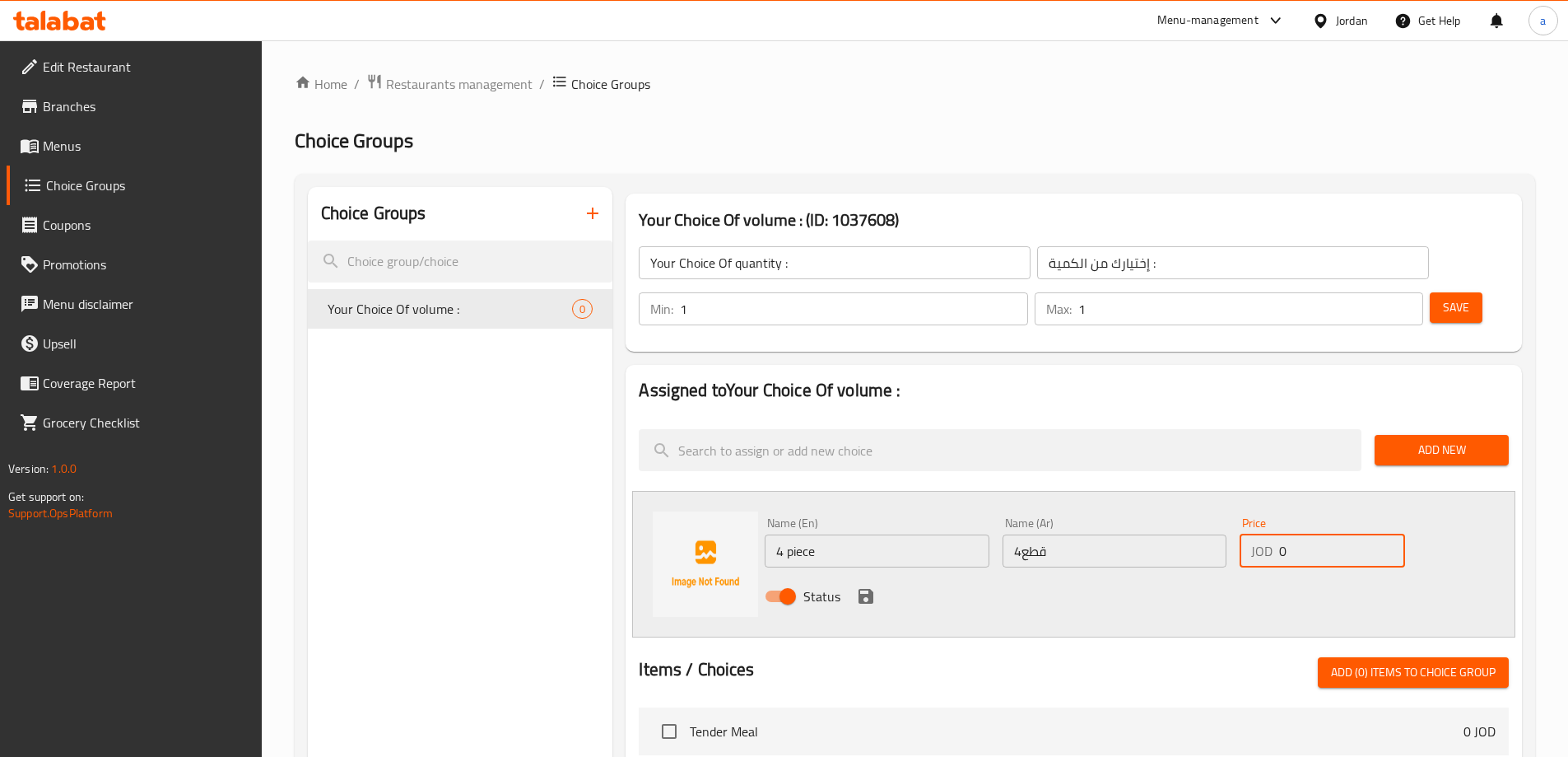
click at [1305, 534] on input "0" at bounding box center [1342, 550] width 125 height 33
type input "4"
click at [868, 586] on icon "save" at bounding box center [866, 596] width 19 height 19
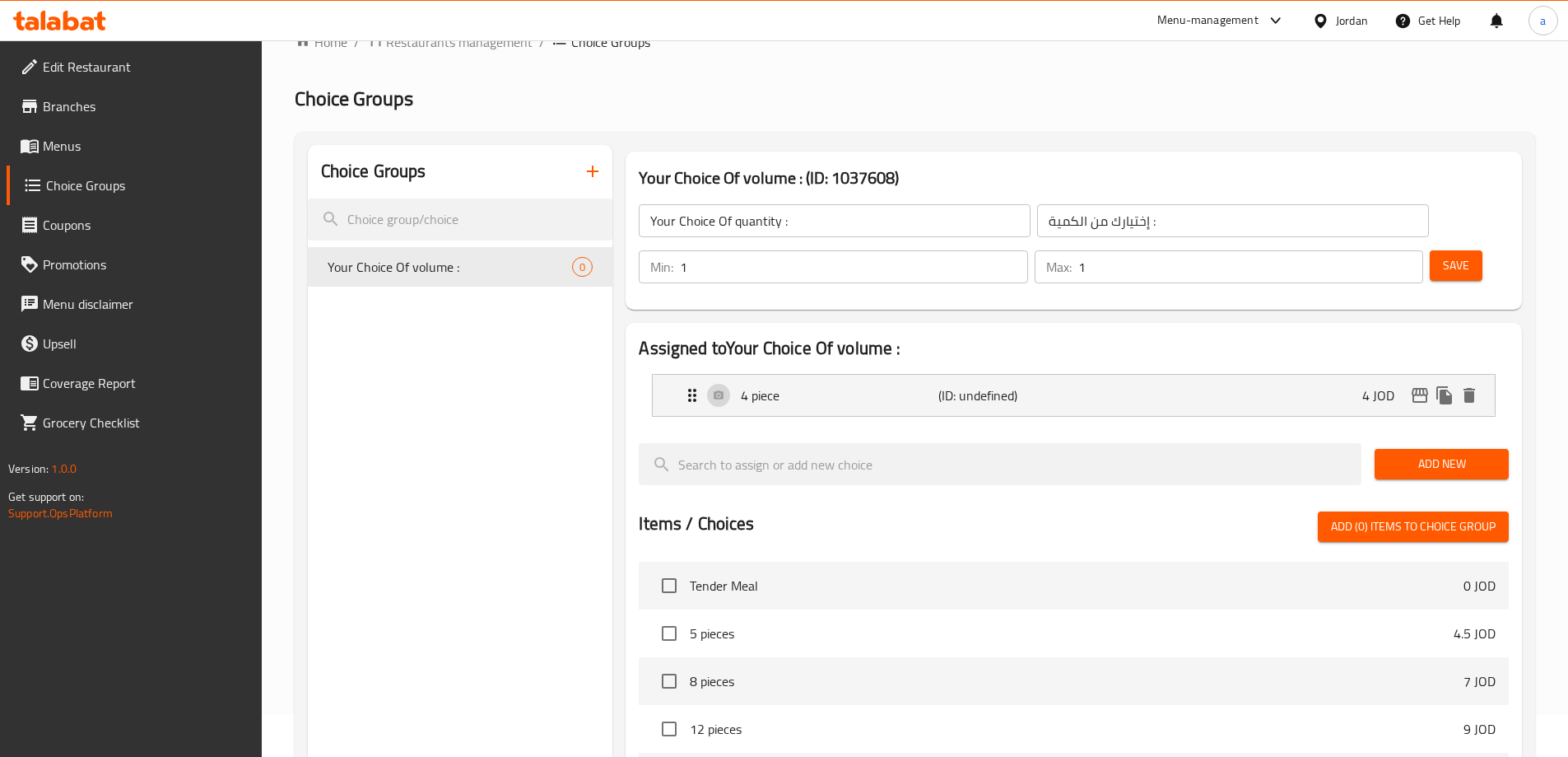
scroll to position [83, 0]
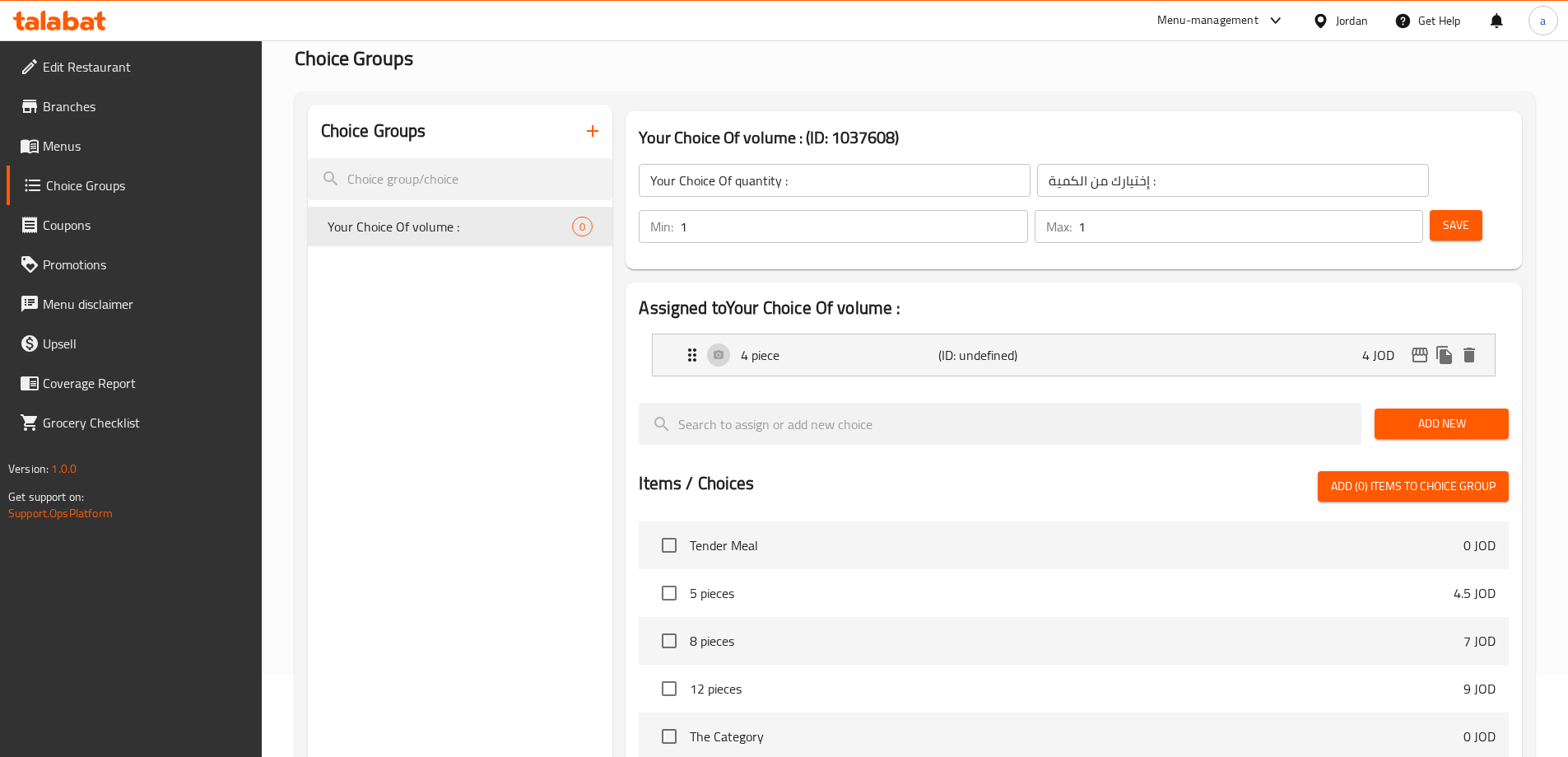
click at [1404, 414] on span "Add New" at bounding box center [1441, 423] width 108 height 20
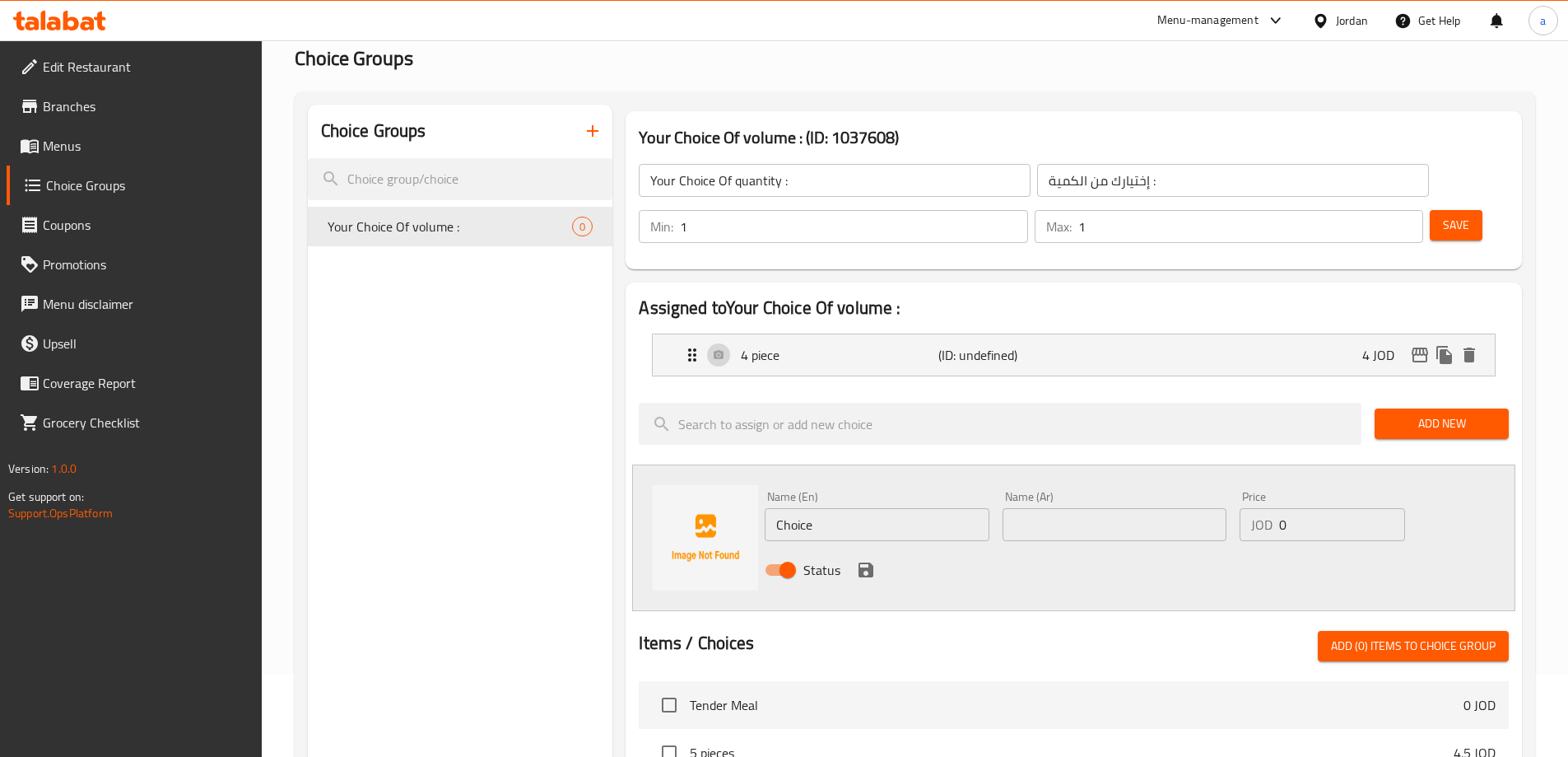
click at [810, 508] on input "Choice" at bounding box center [876, 524] width 223 height 33
click at [760, 345] on p "4 piece" at bounding box center [839, 355] width 197 height 19
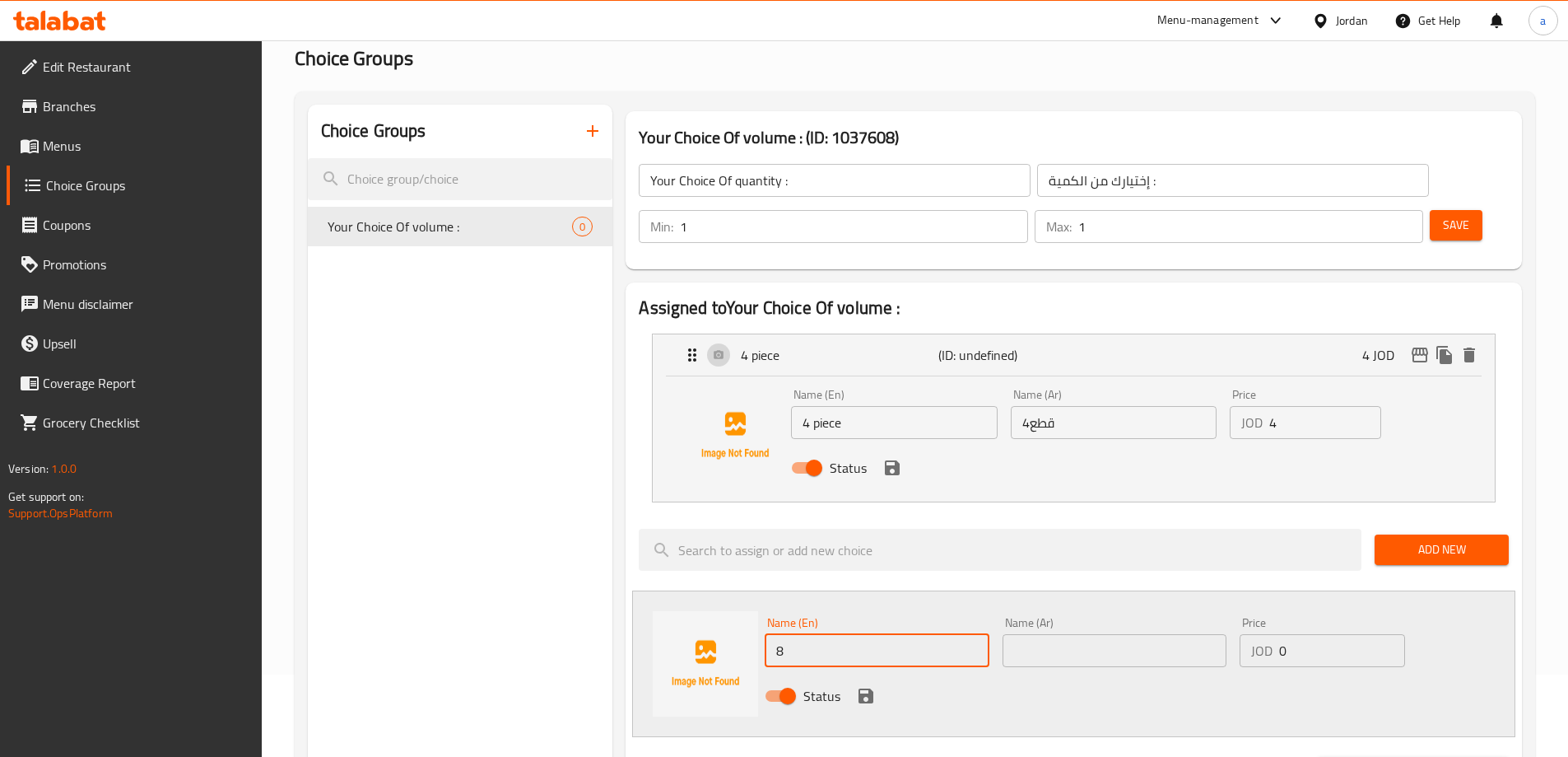
click at [828, 406] on input "4 piece" at bounding box center [894, 422] width 206 height 33
click at [840, 634] on input "8" at bounding box center [876, 650] width 223 height 33
paste input "piece"
type input "8 piece"
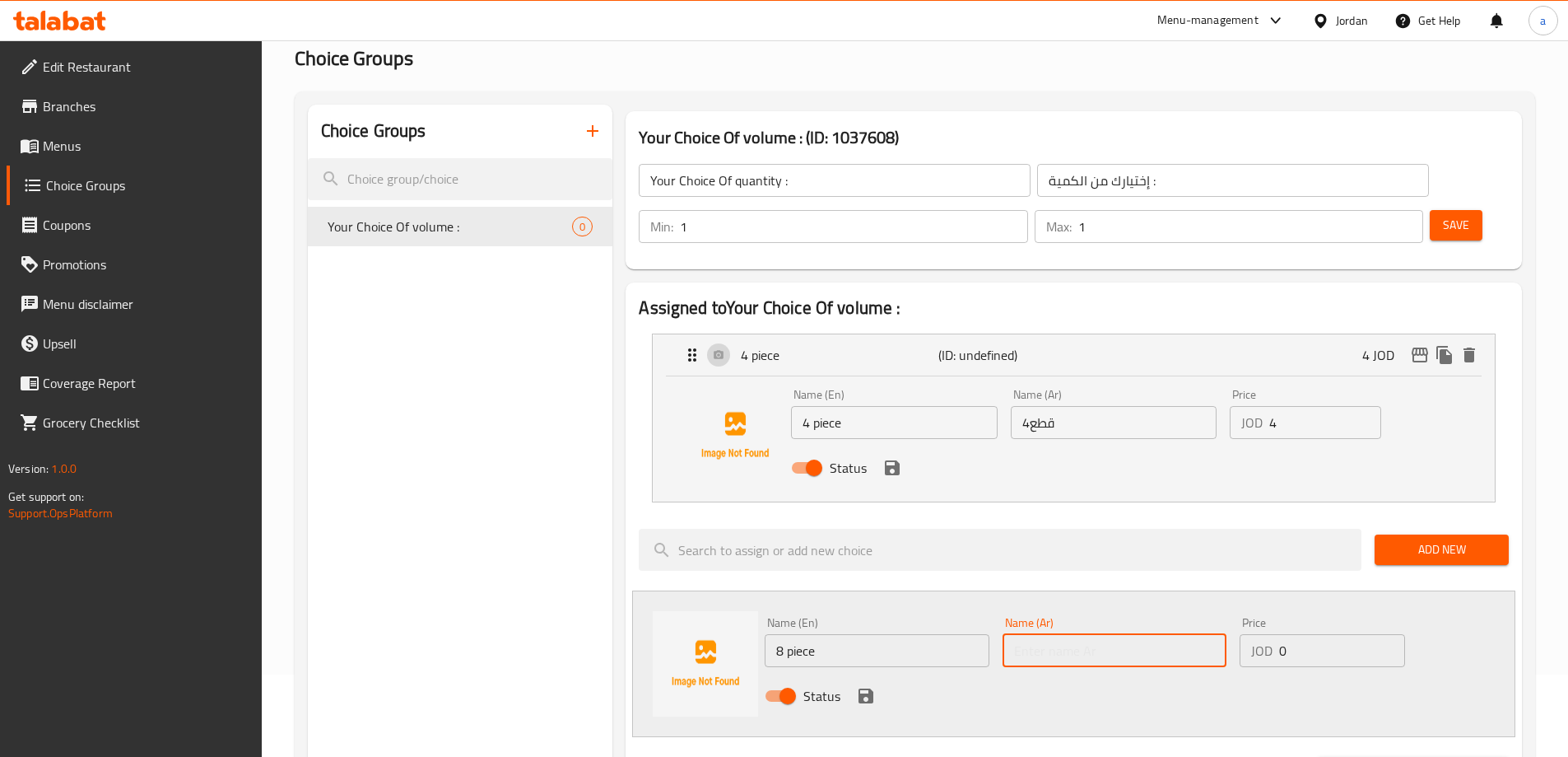
click at [1093, 634] on input "text" at bounding box center [1114, 650] width 223 height 33
type input "8 قطع"
click at [1329, 634] on input "0" at bounding box center [1342, 650] width 125 height 33
drag, startPoint x: 1318, startPoint y: 606, endPoint x: 1273, endPoint y: 612, distance: 45.4
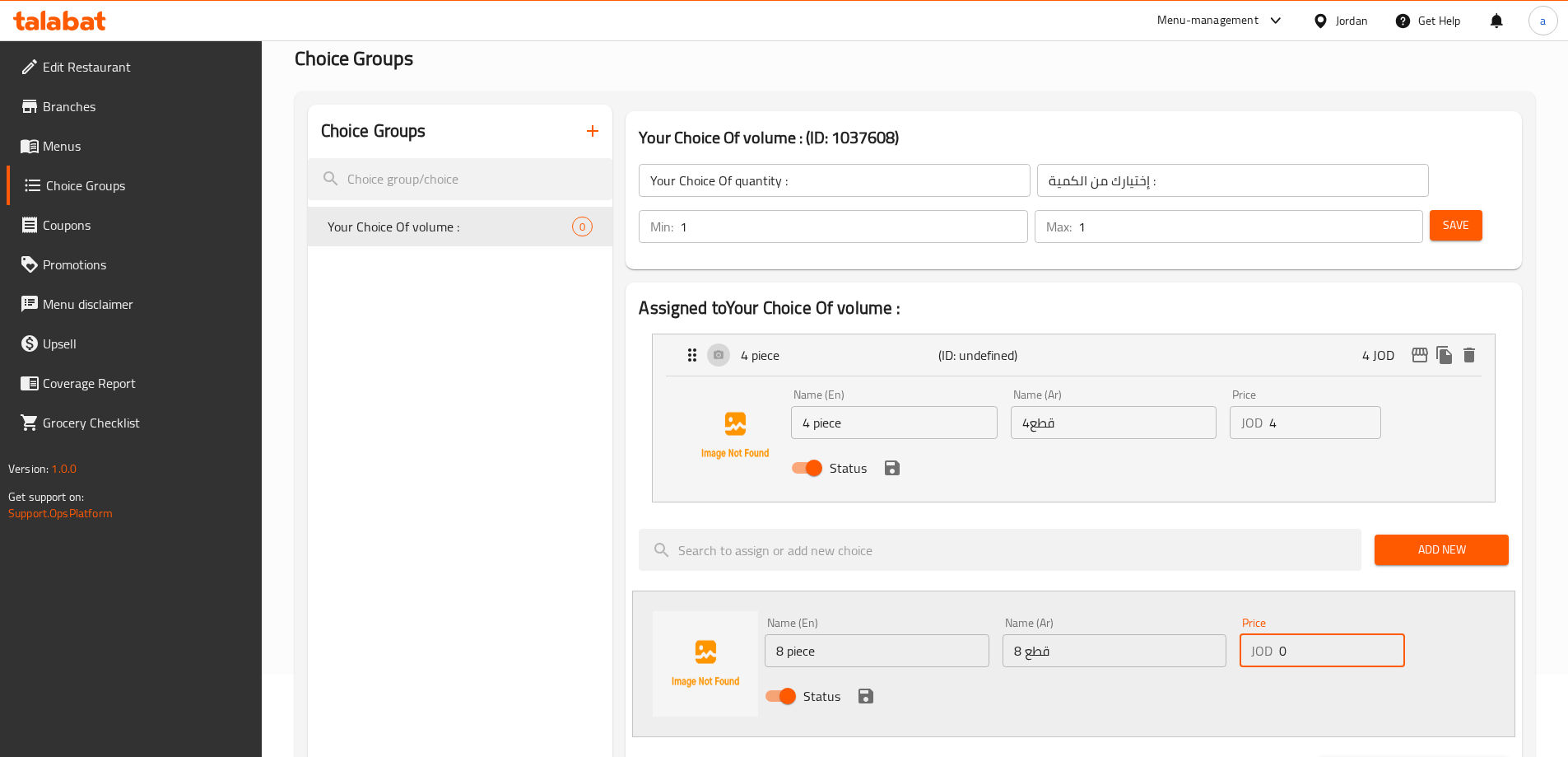
click at [1273, 634] on div "JOD 0 Price" at bounding box center [1322, 650] width 165 height 33
type input "7.75"
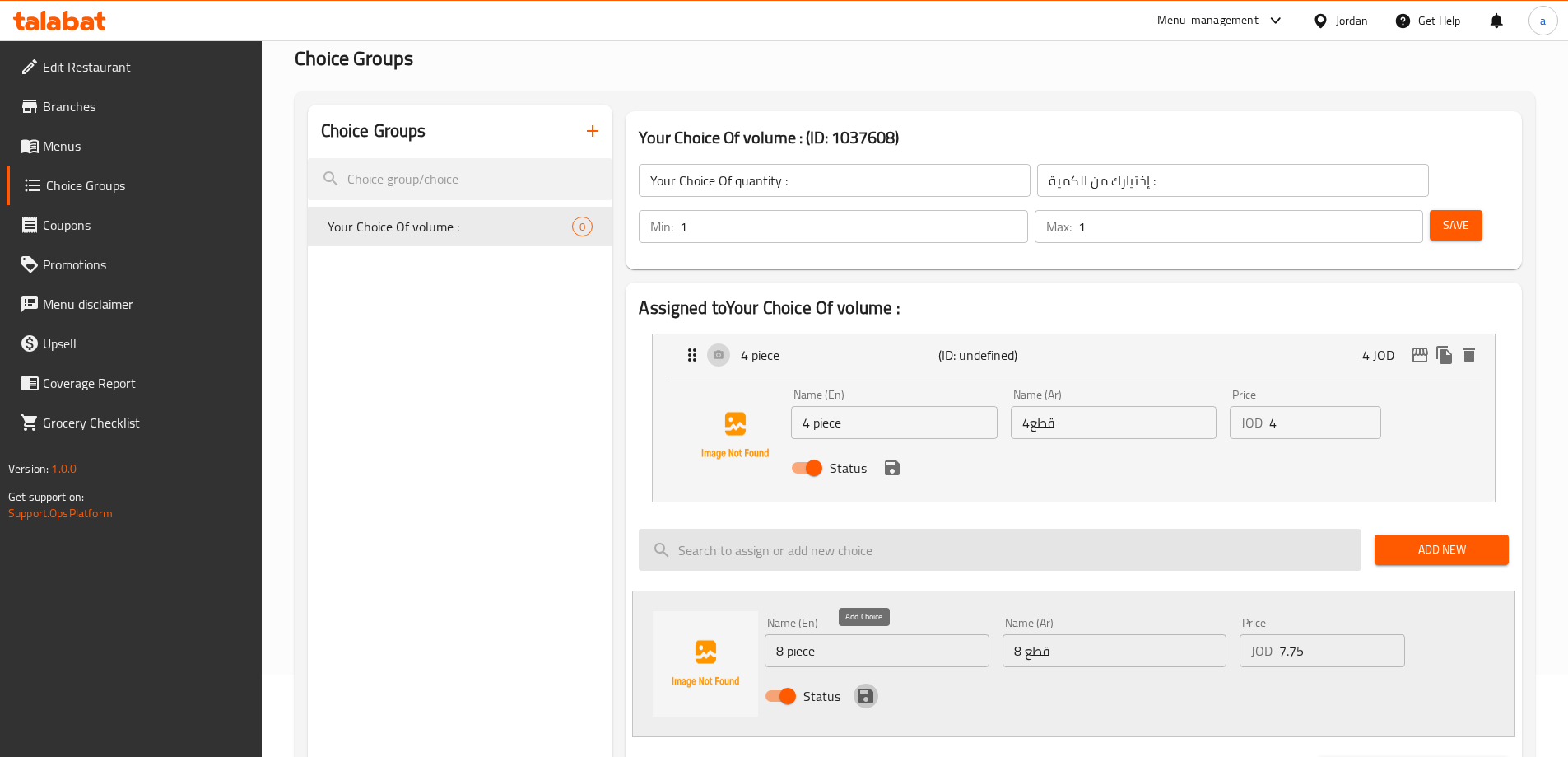
drag, startPoint x: 862, startPoint y: 654, endPoint x: 1220, endPoint y: 567, distance: 368.4
click at [863, 686] on icon "save" at bounding box center [866, 695] width 19 height 19
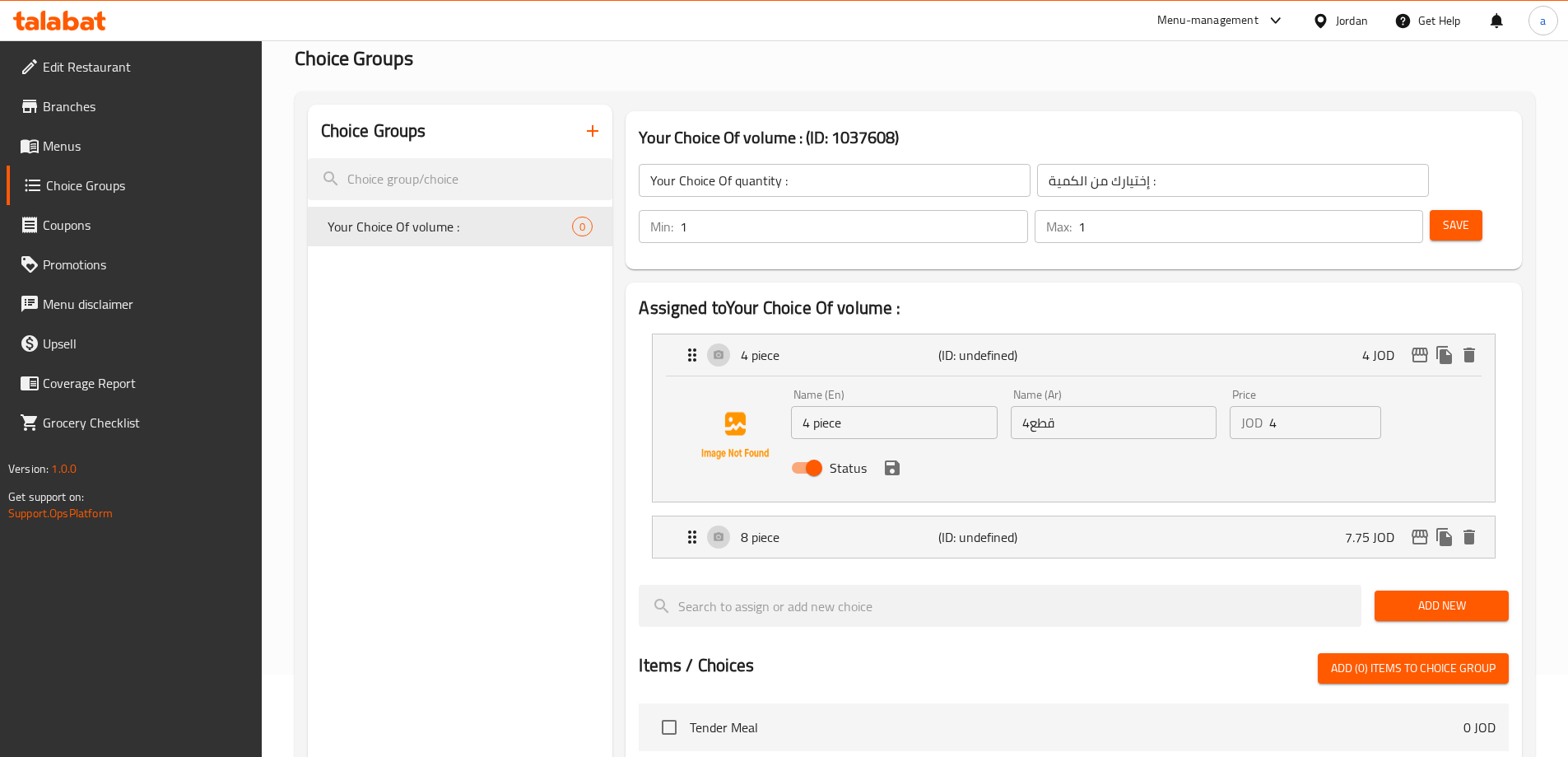
click at [1410, 595] on span "Add New" at bounding box center [1441, 605] width 108 height 20
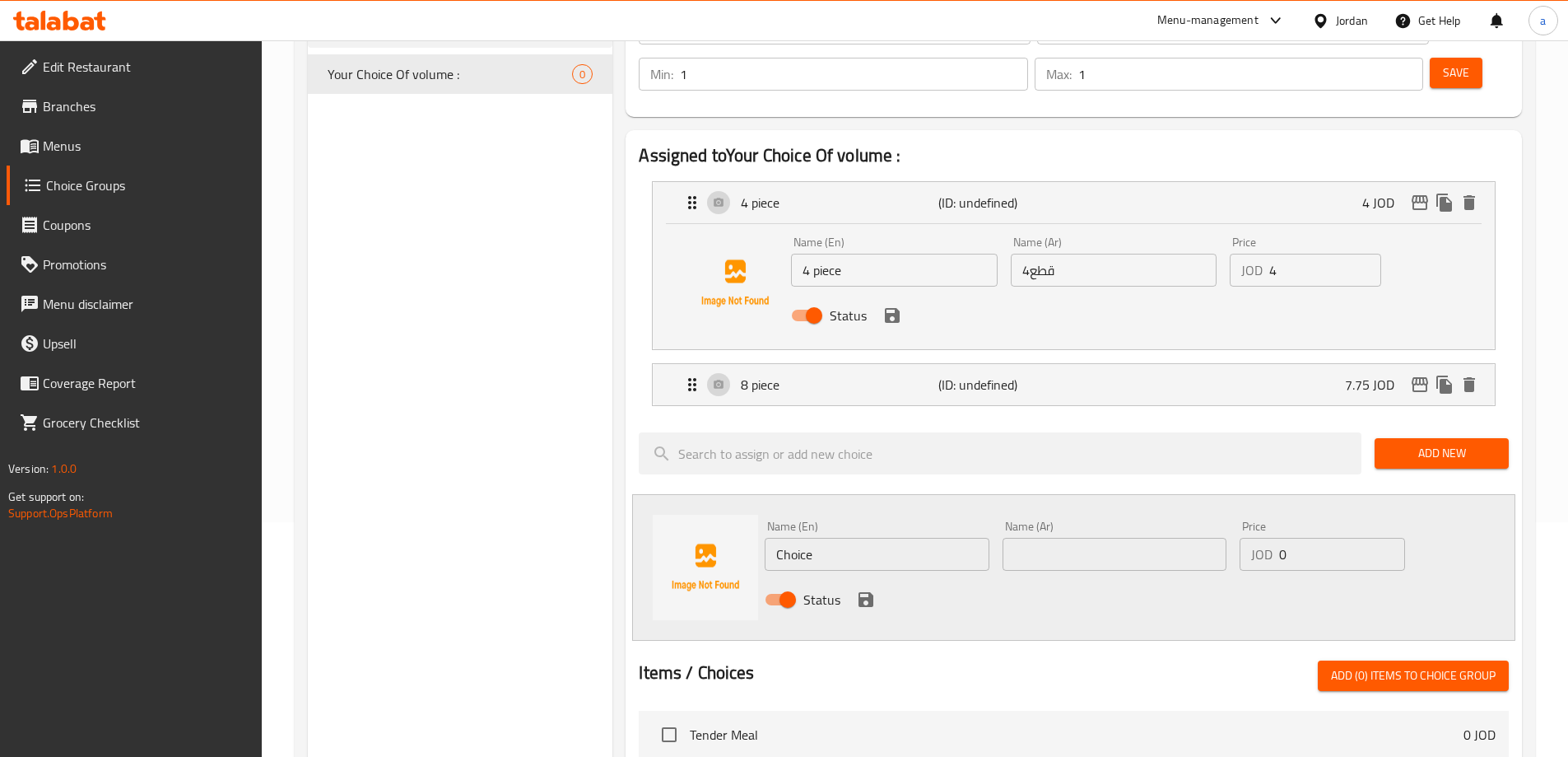
scroll to position [247, 0]
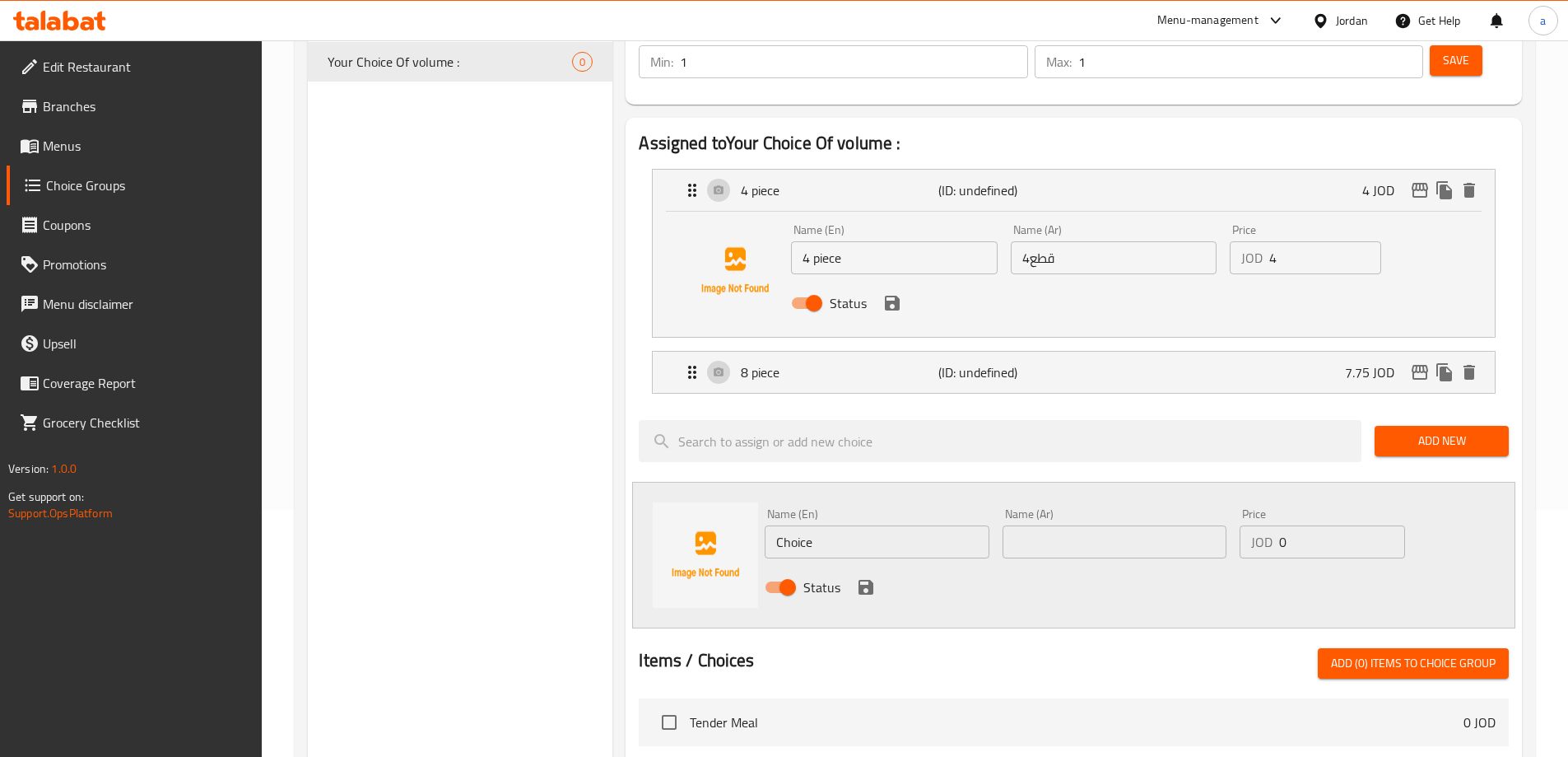
click at [829, 525] on input "Choice" at bounding box center [876, 541] width 223 height 33
click at [833, 241] on input "4 piece" at bounding box center [894, 257] width 206 height 33
click at [844, 525] on input "12" at bounding box center [876, 541] width 223 height 33
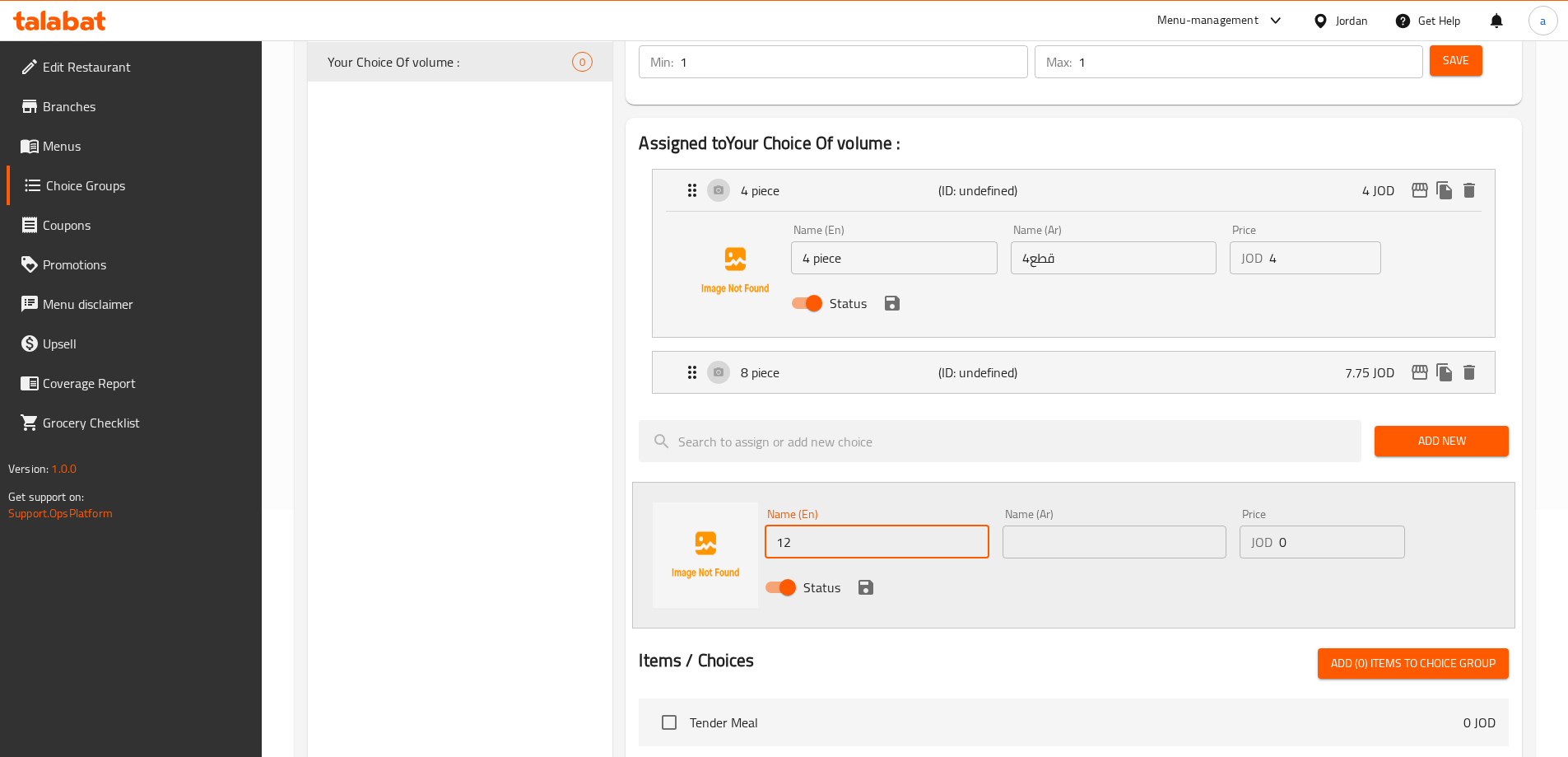
paste input "piece"
type input "12 pieces"
click at [846, 241] on input "4 piece" at bounding box center [894, 257] width 206 height 33
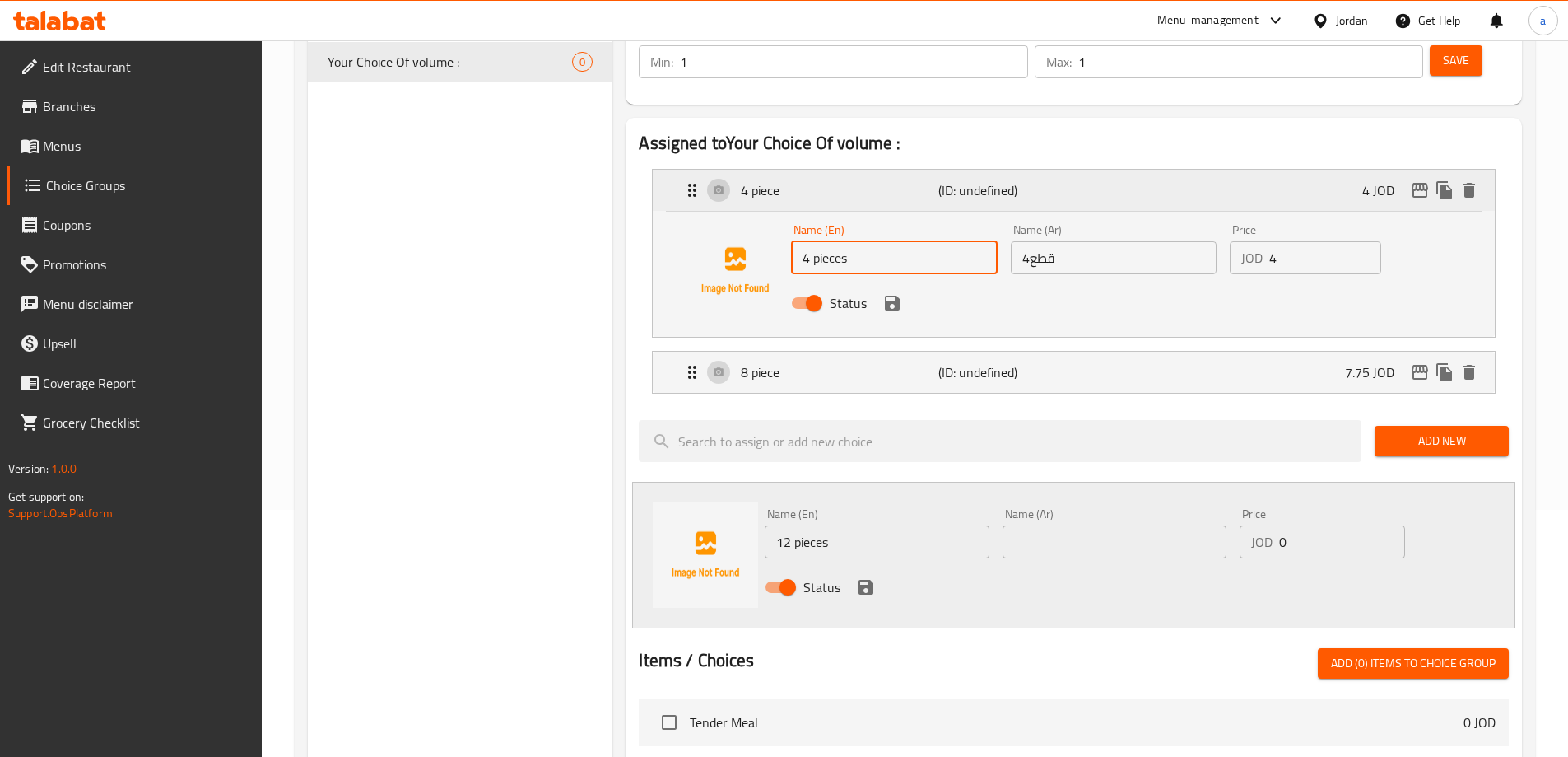
click at [778, 180] on p "4 piece" at bounding box center [839, 190] width 197 height 19
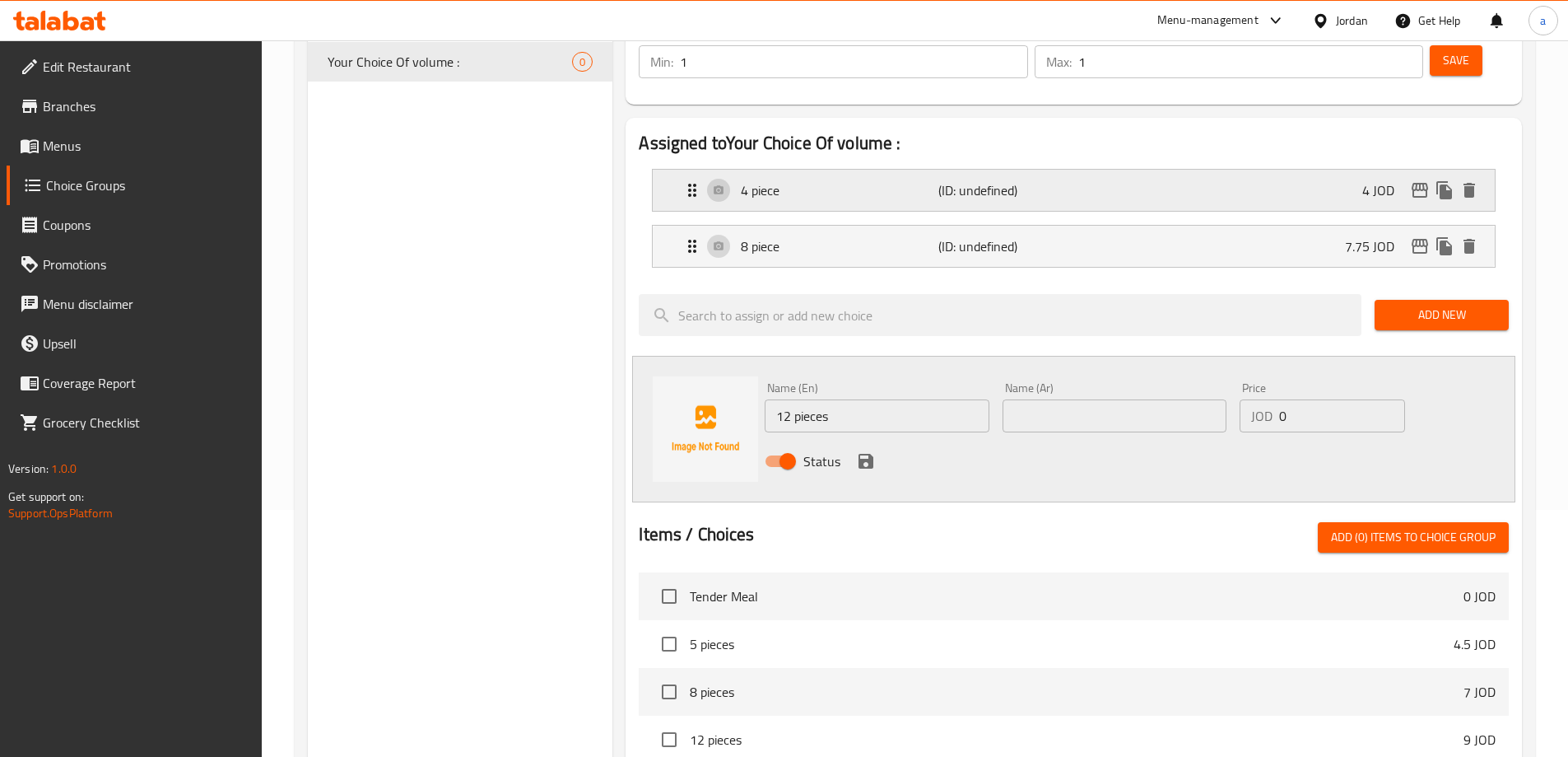
type input "4 pieces"
click at [789, 180] on p "4 piece" at bounding box center [839, 190] width 197 height 19
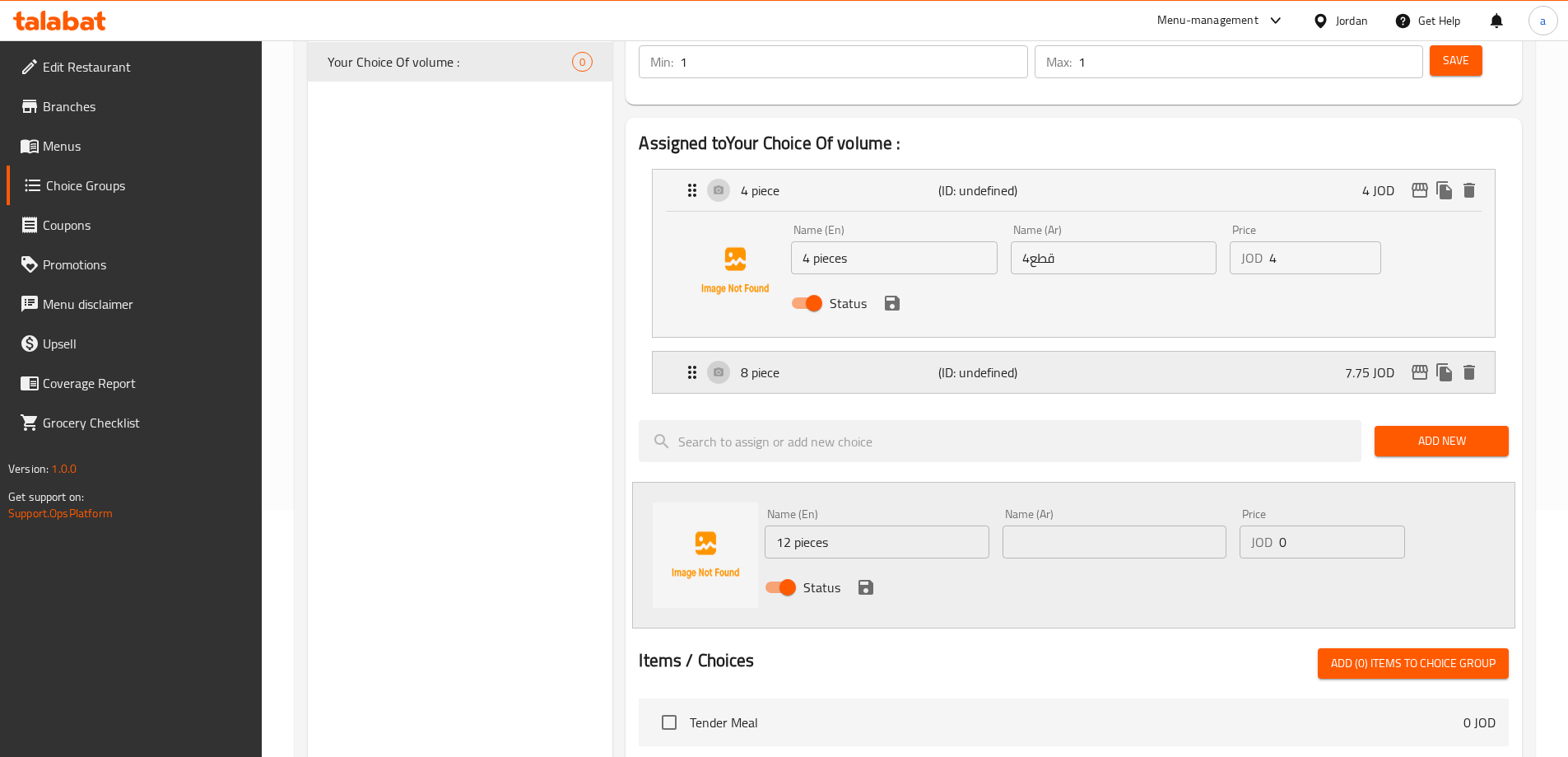
click at [824, 363] on p "8 piece" at bounding box center [839, 372] width 197 height 19
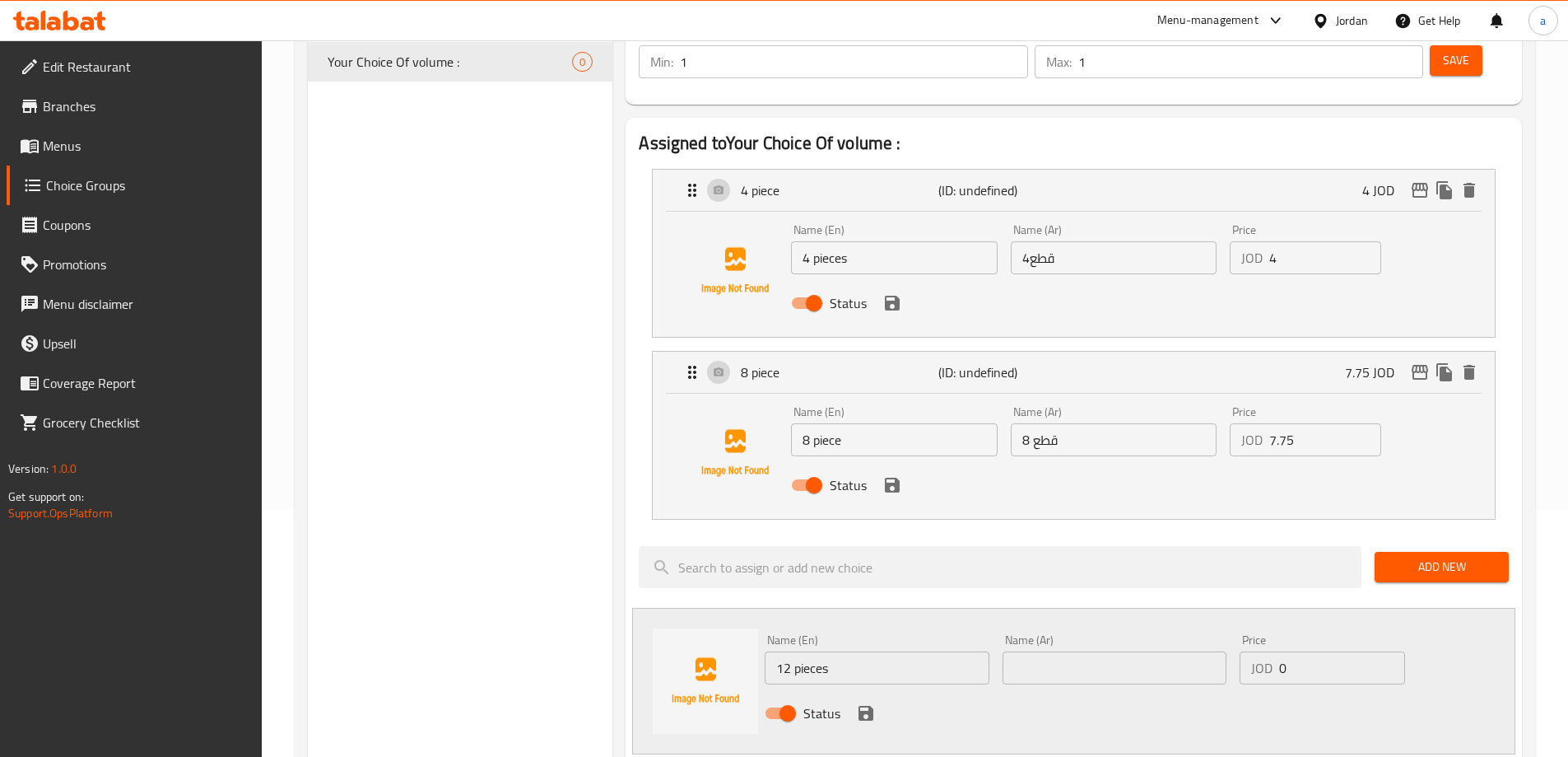
click at [853, 423] on input "8 piece" at bounding box center [894, 439] width 206 height 33
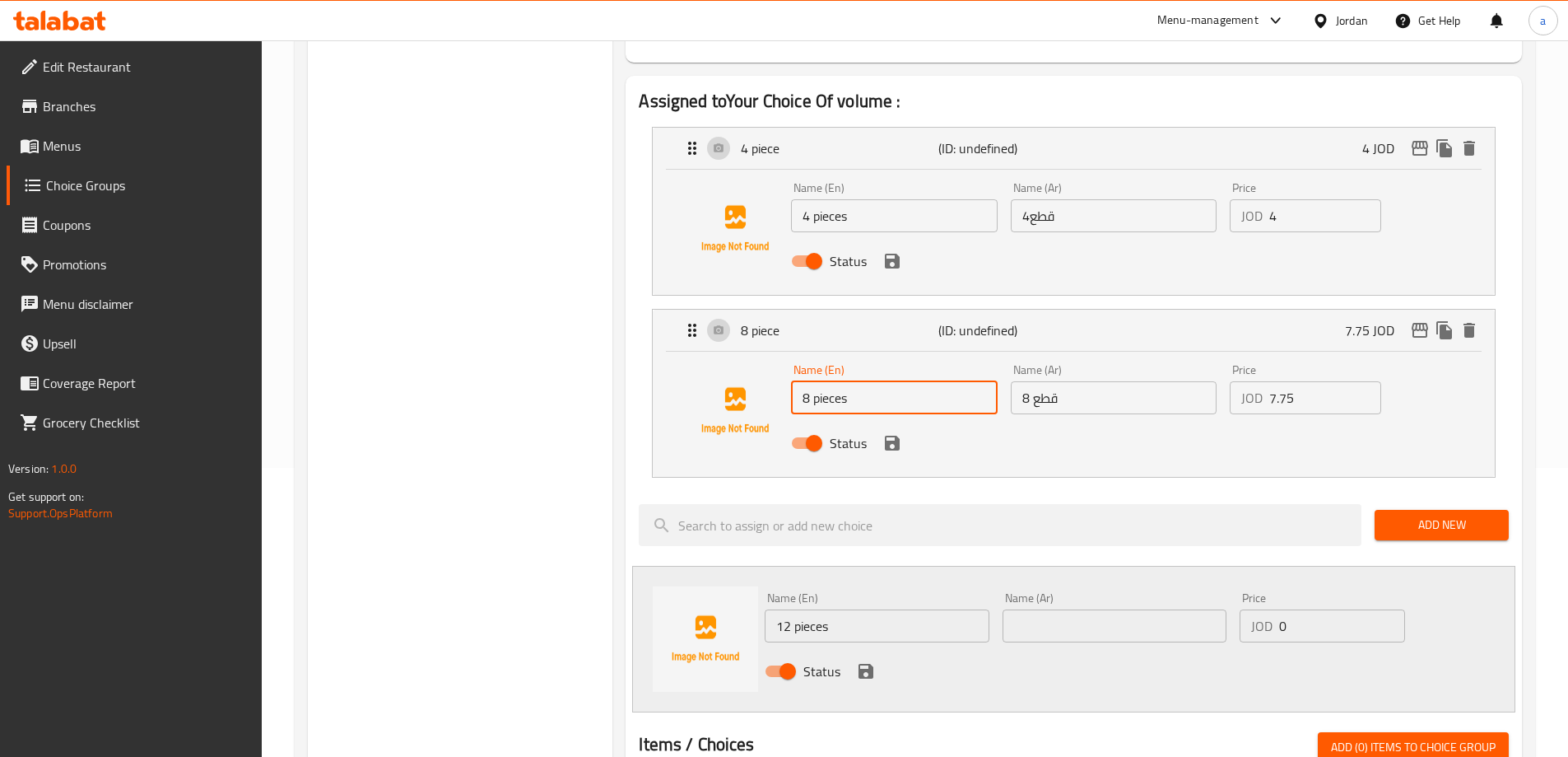
scroll to position [329, 0]
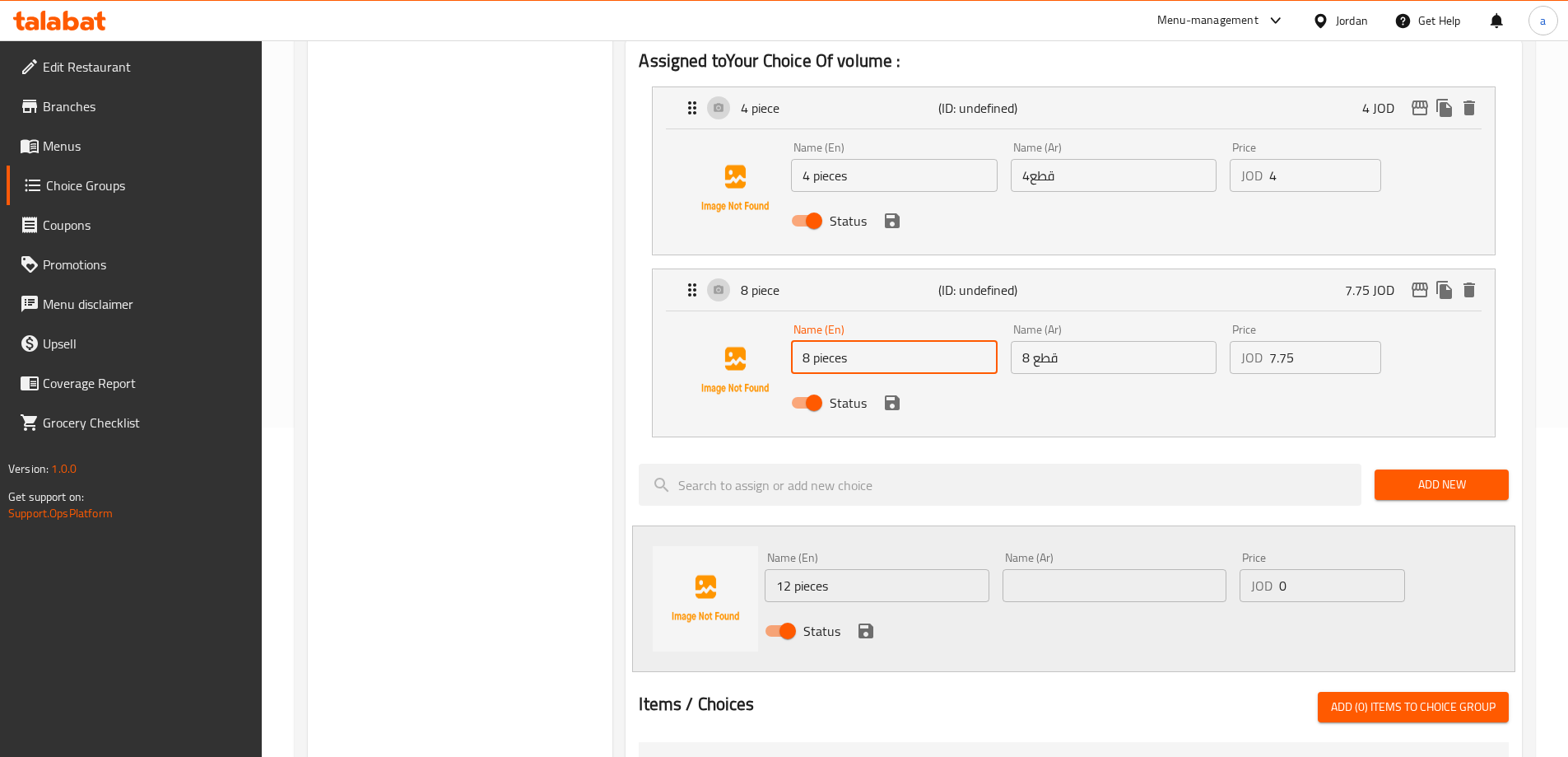
type input "8 pieces"
click at [1041, 569] on input "text" at bounding box center [1114, 584] width 223 height 33
type input "12 قطعة"
click at [1315, 569] on input "0" at bounding box center [1342, 584] width 125 height 33
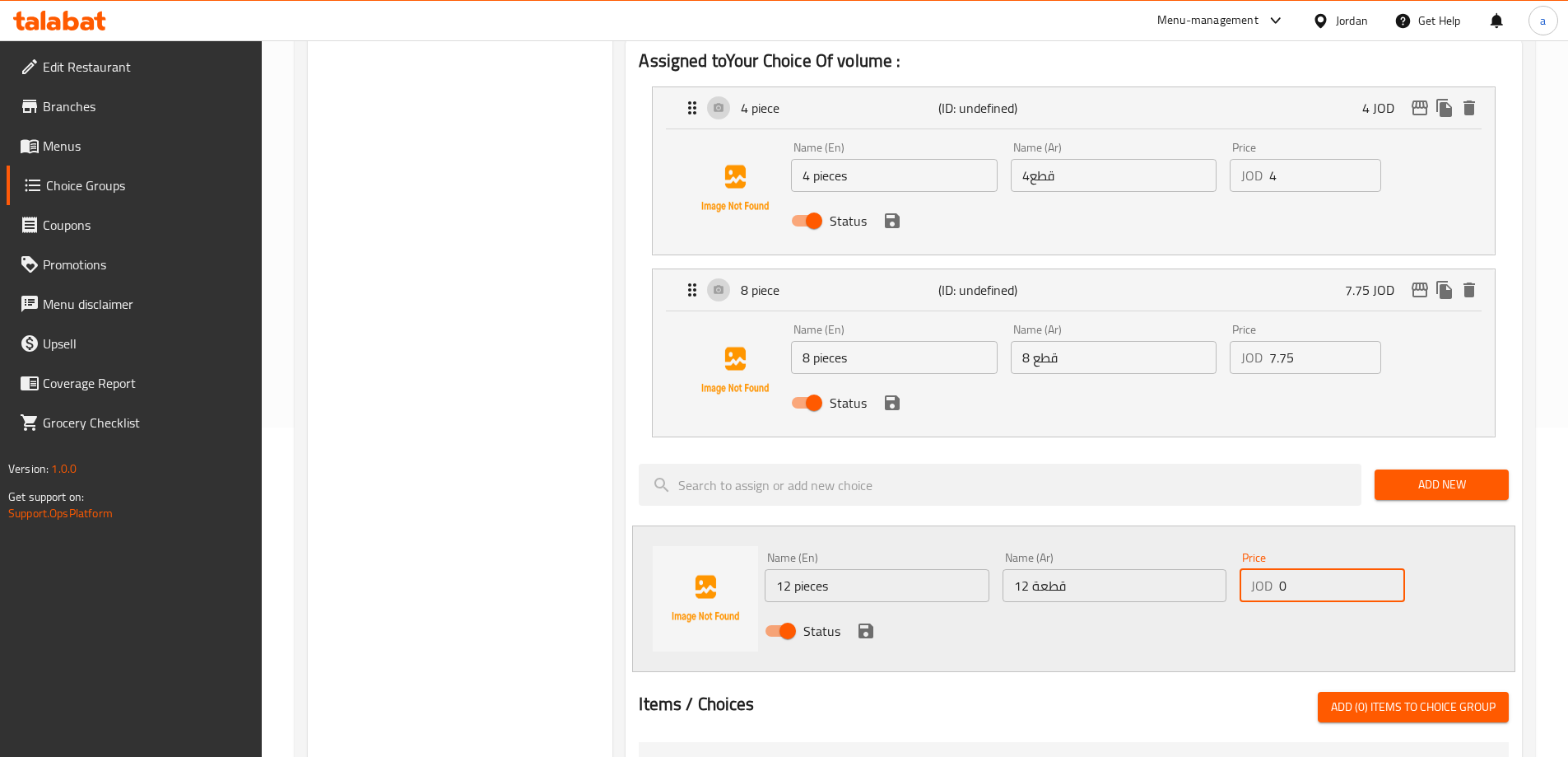
click at [1313, 569] on input "0" at bounding box center [1342, 584] width 125 height 33
type input "11.5"
click at [853, 608] on div "Status" at bounding box center [1115, 630] width 713 height 45
drag, startPoint x: 861, startPoint y: 587, endPoint x: 1090, endPoint y: 538, distance: 234.2
click at [861, 623] on icon "save" at bounding box center [866, 630] width 15 height 15
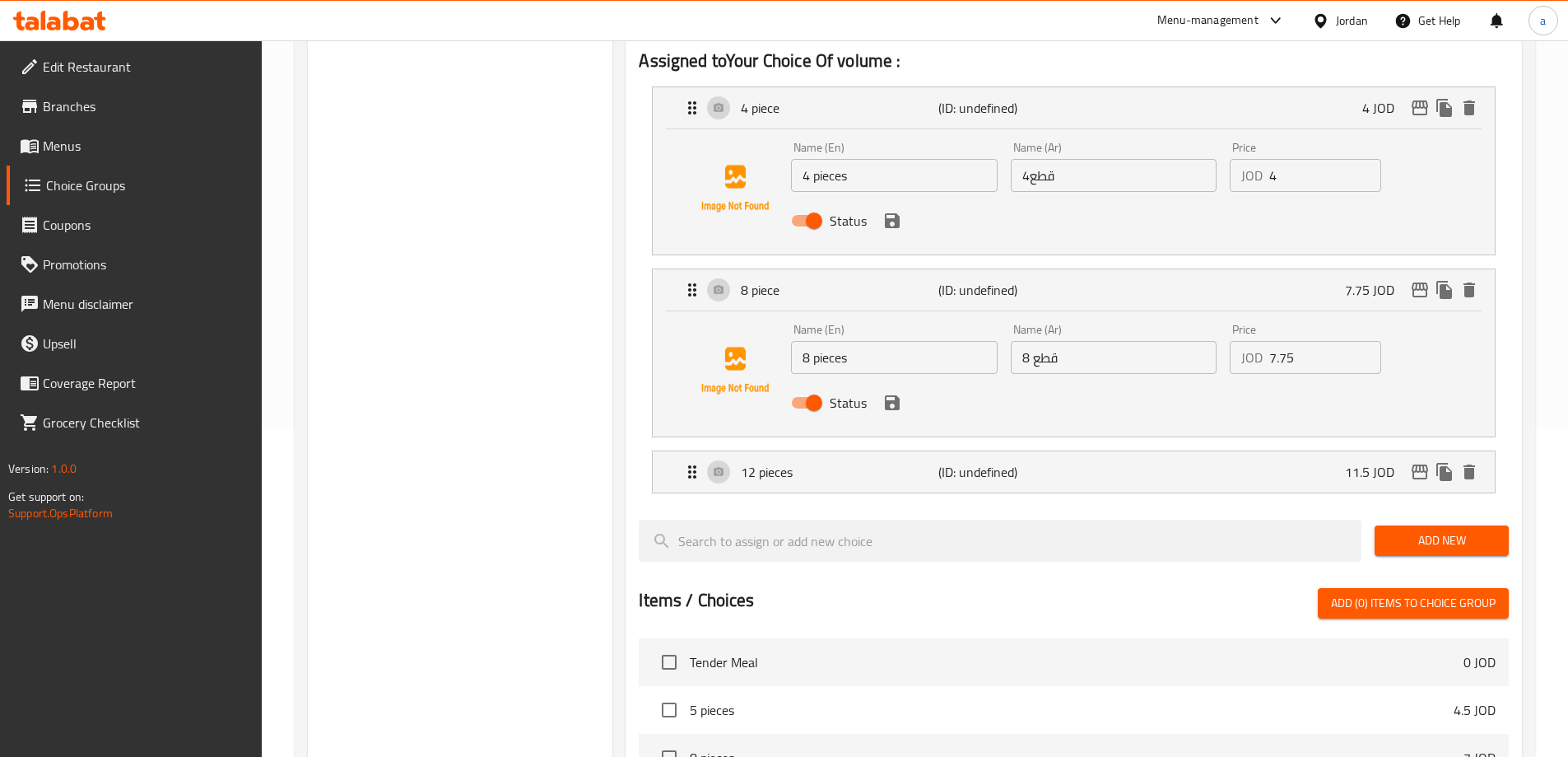
click at [1434, 530] on span "Add New" at bounding box center [1441, 540] width 108 height 20
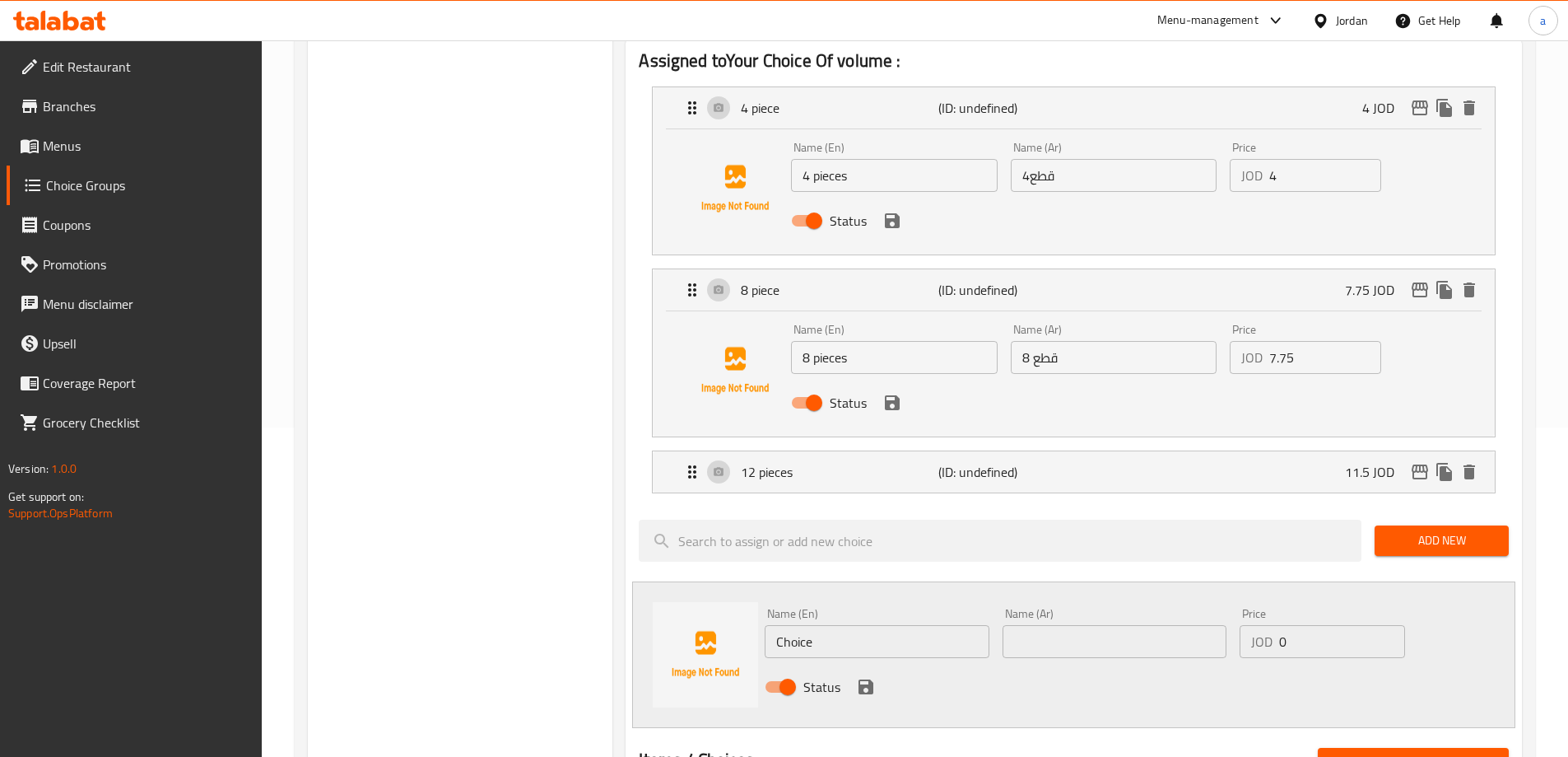
click at [835, 625] on input "Choice" at bounding box center [876, 641] width 223 height 33
click at [774, 462] on p "12 pieces" at bounding box center [839, 472] width 197 height 19
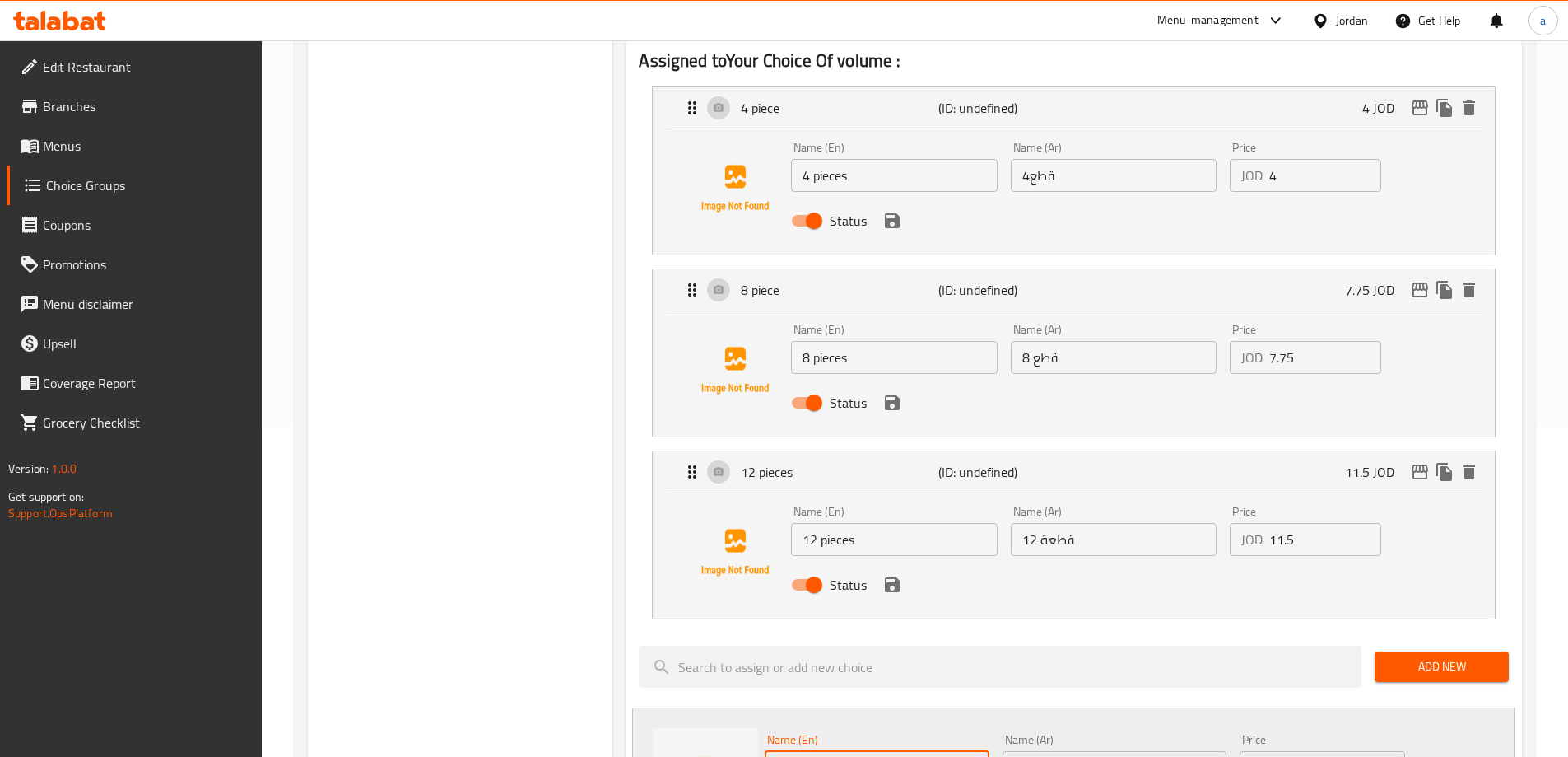
click at [823, 523] on input "12 pieces" at bounding box center [894, 539] width 206 height 33
click at [827, 751] on input "Choice" at bounding box center [876, 767] width 223 height 33
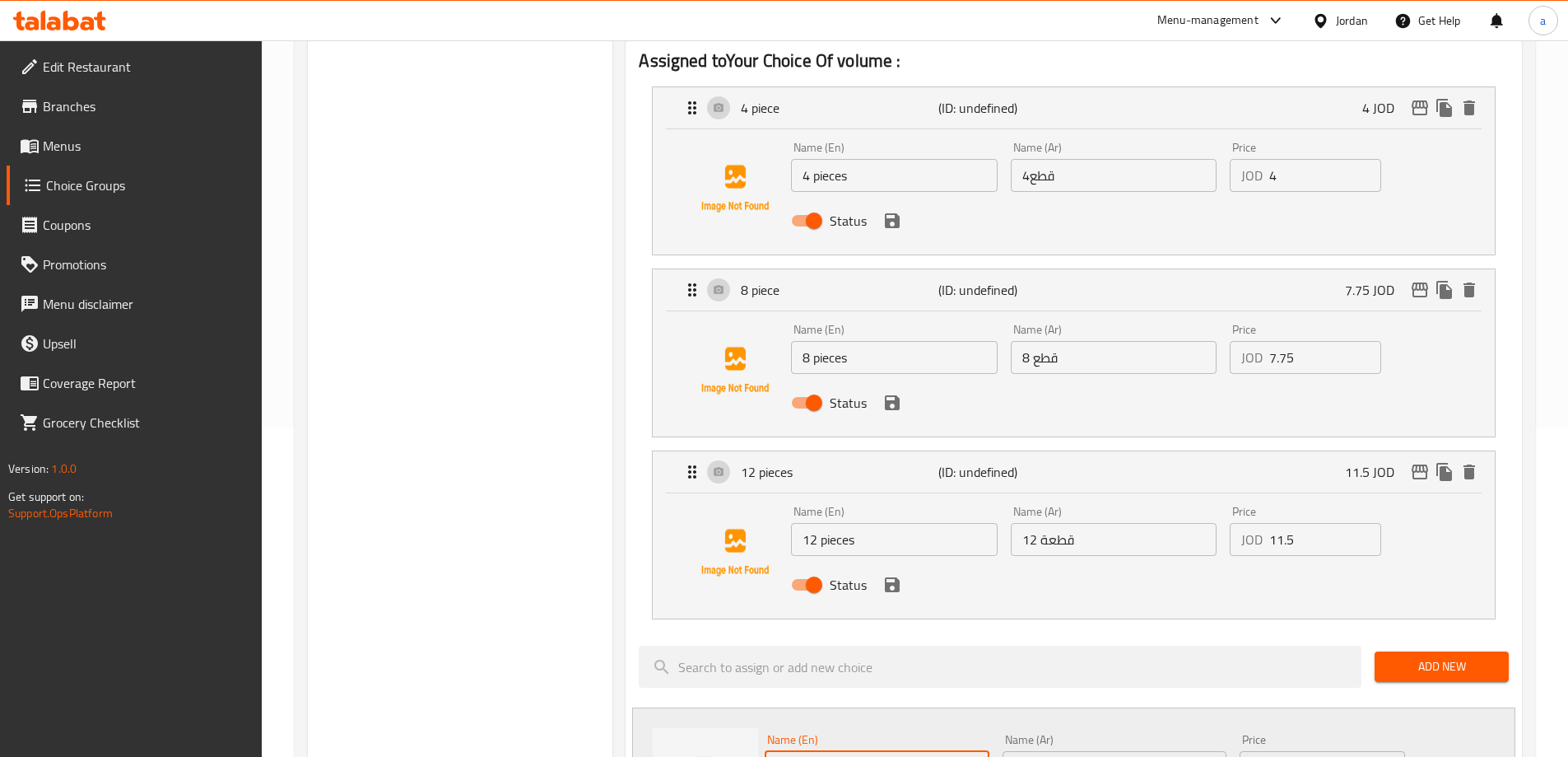
paste input "12 pieces"
click at [786, 751] on input "12 pieces" at bounding box center [876, 767] width 223 height 33
type input "16 pieces"
click at [1079, 751] on input "text" at bounding box center [1114, 767] width 223 height 33
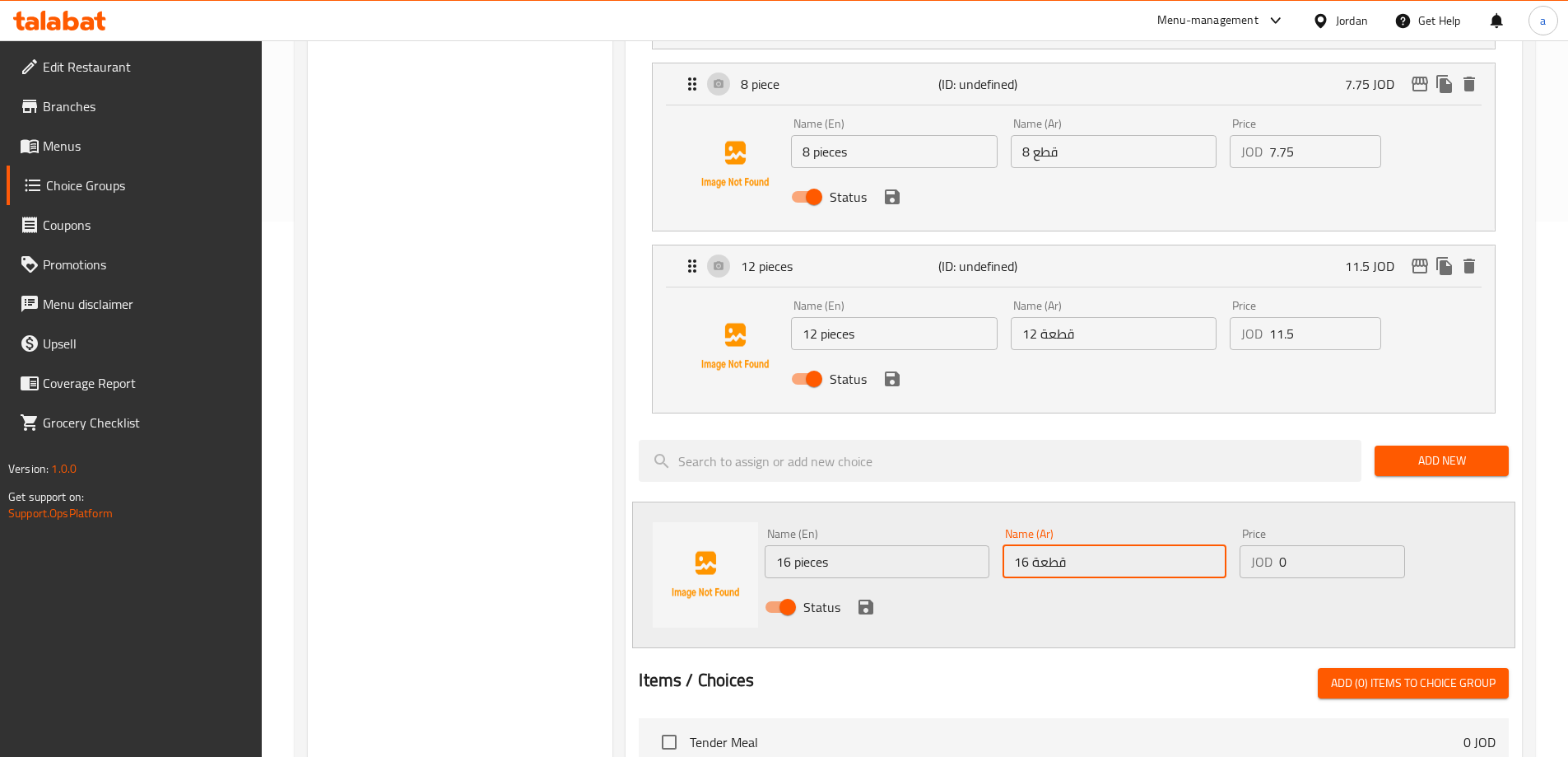
scroll to position [658, 0]
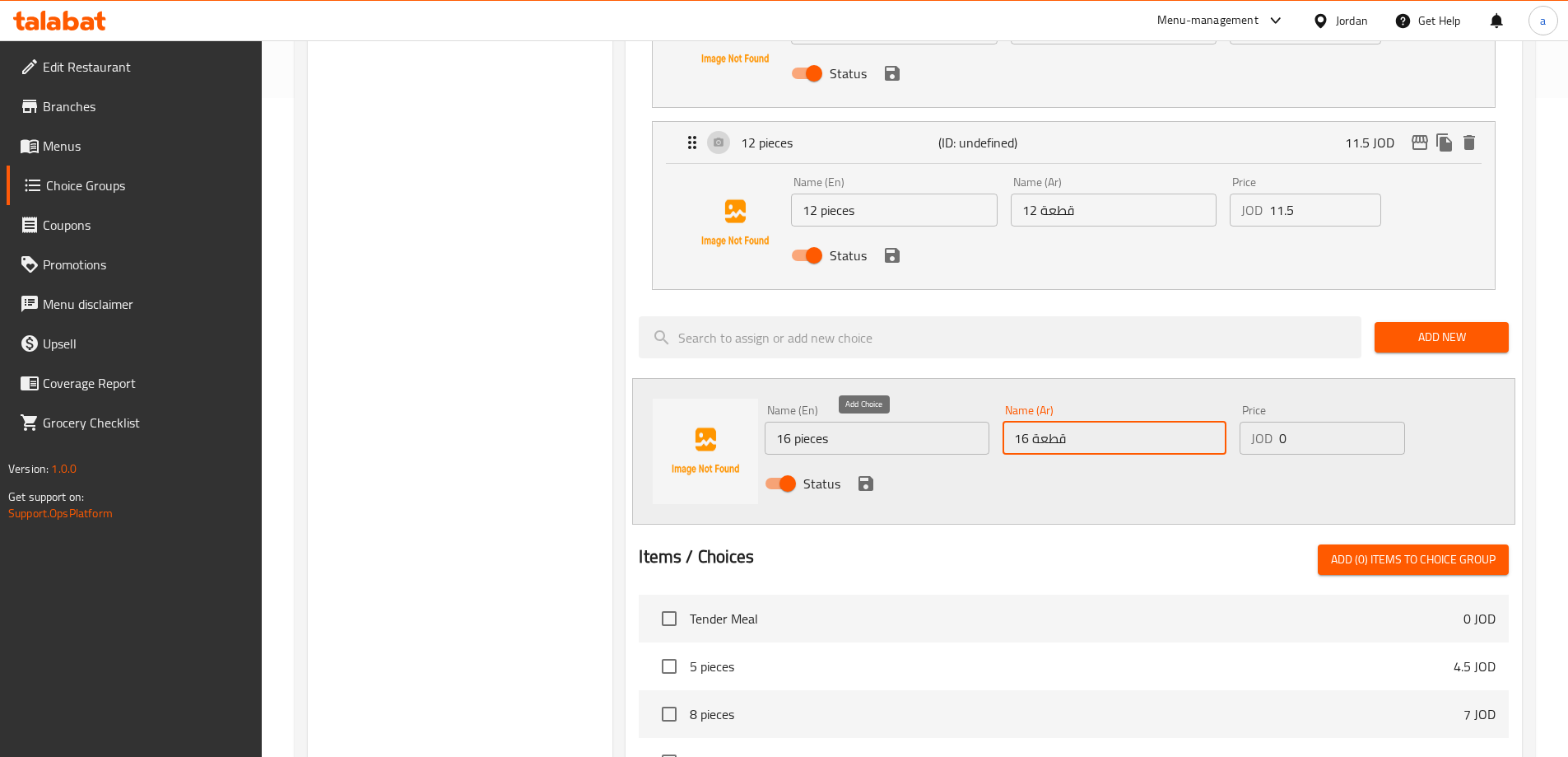
type input "16 قطعة"
click at [865, 476] on icon "save" at bounding box center [866, 483] width 15 height 15
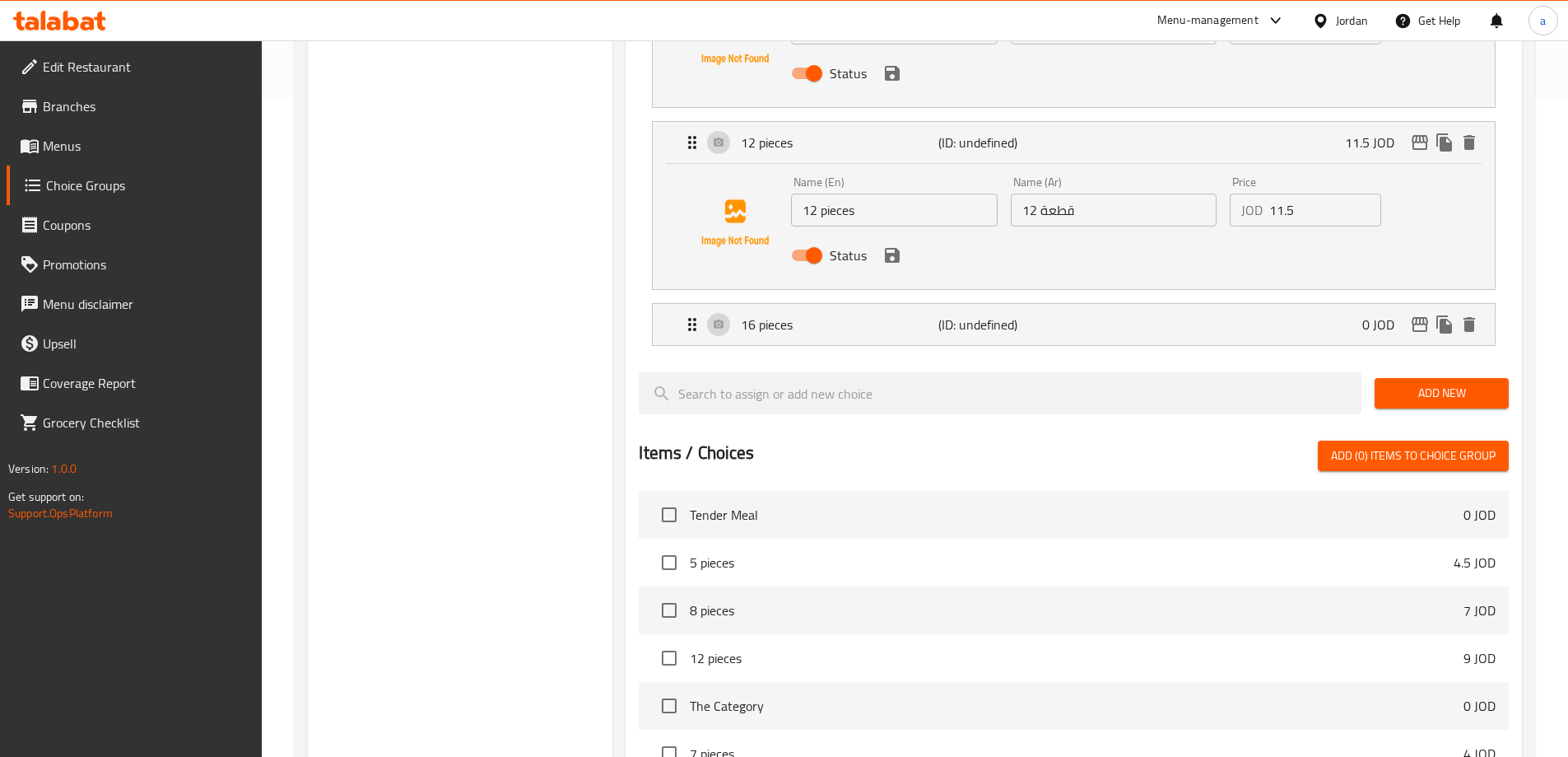
click at [1465, 383] on span "Add New" at bounding box center [1441, 393] width 108 height 20
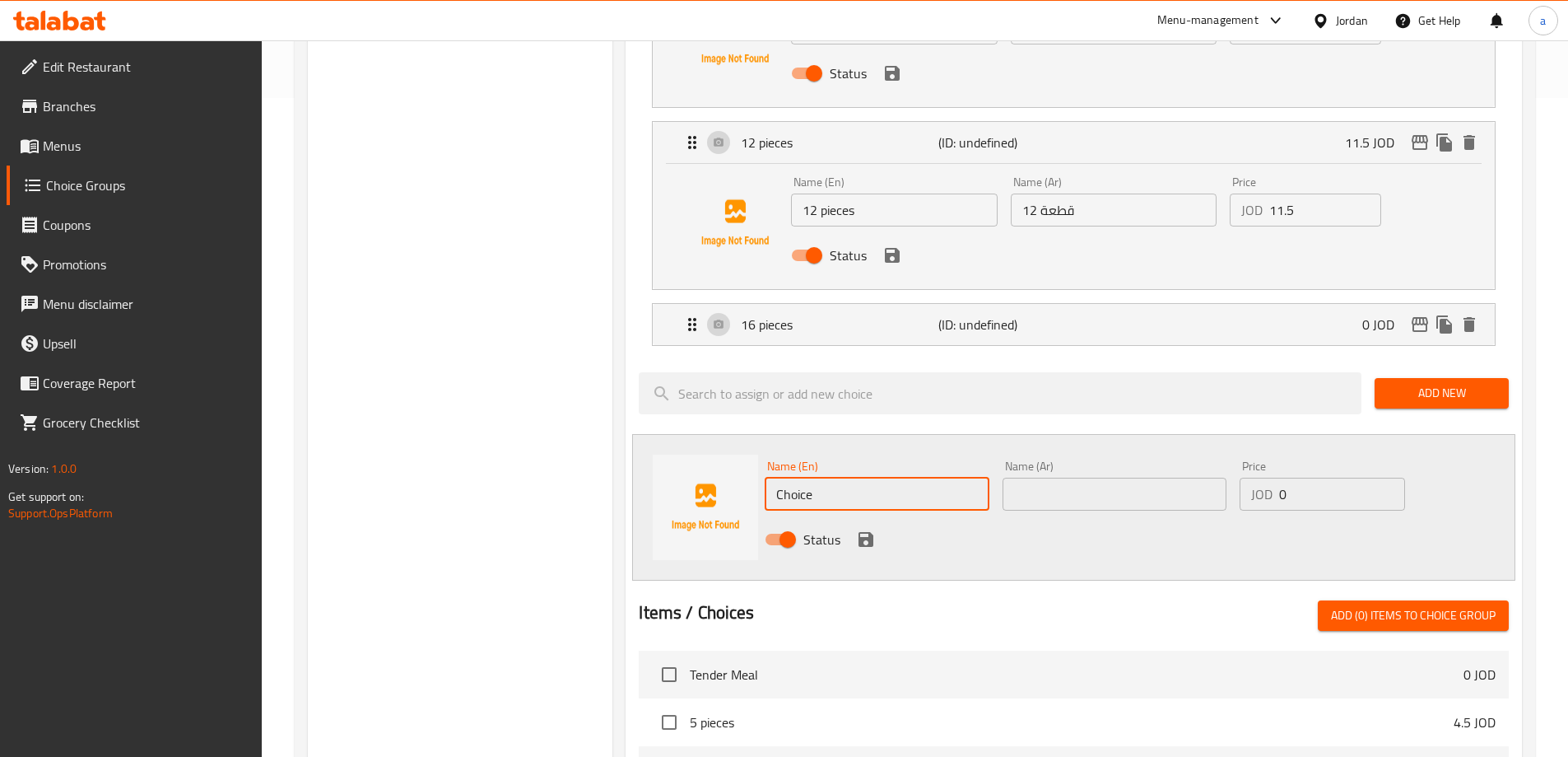
click at [837, 478] on input "Choice" at bounding box center [876, 494] width 223 height 33
click at [799, 478] on input "20 قطعة" at bounding box center [876, 494] width 223 height 33
click at [855, 478] on input "20 قطعة" at bounding box center [876, 494] width 223 height 33
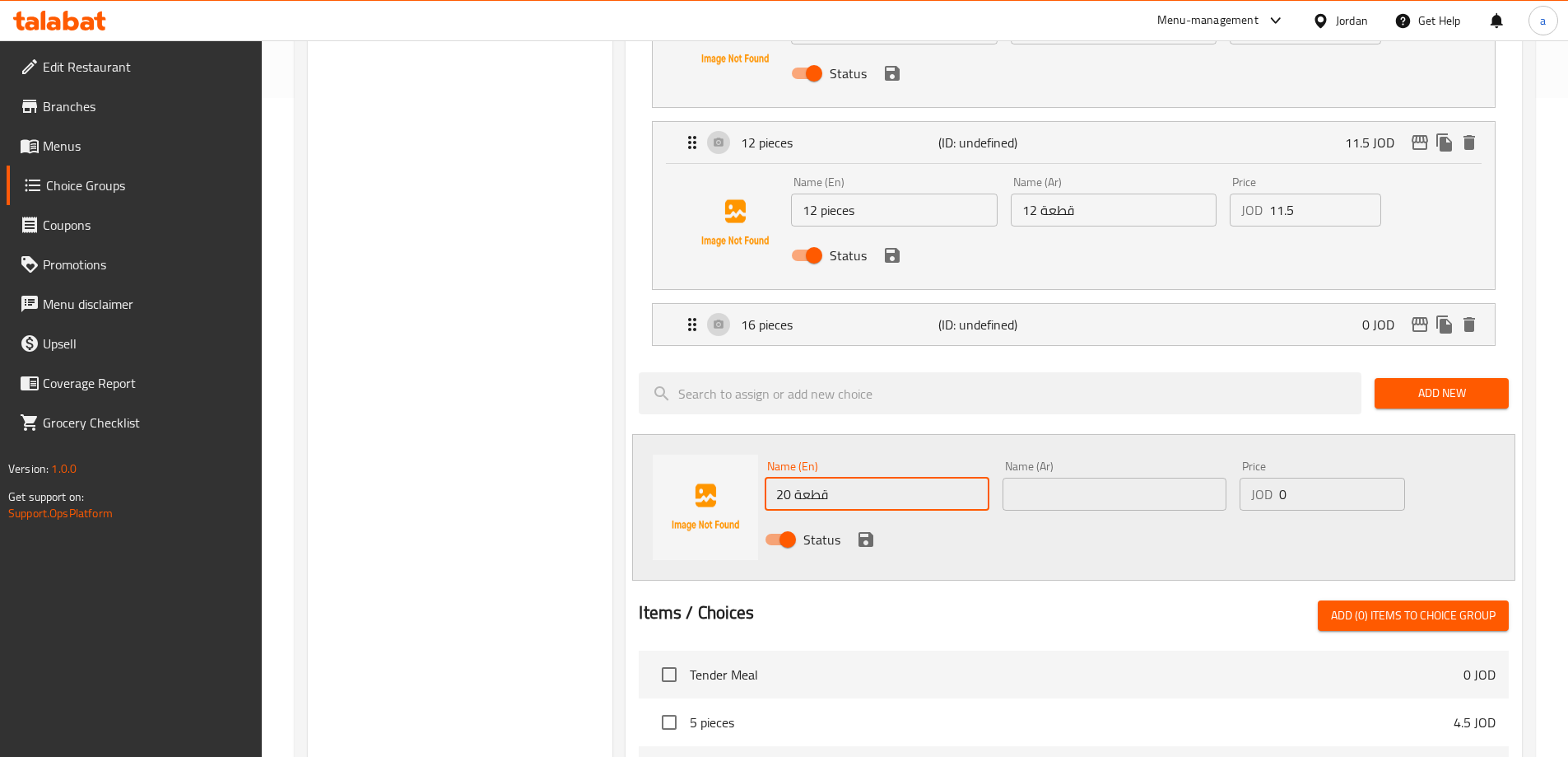
click at [855, 478] on input "20 قطعة" at bounding box center [876, 494] width 223 height 33
type input "20 قطعة"
click at [1031, 478] on input "text" at bounding box center [1114, 494] width 223 height 33
paste input "20 قطعة"
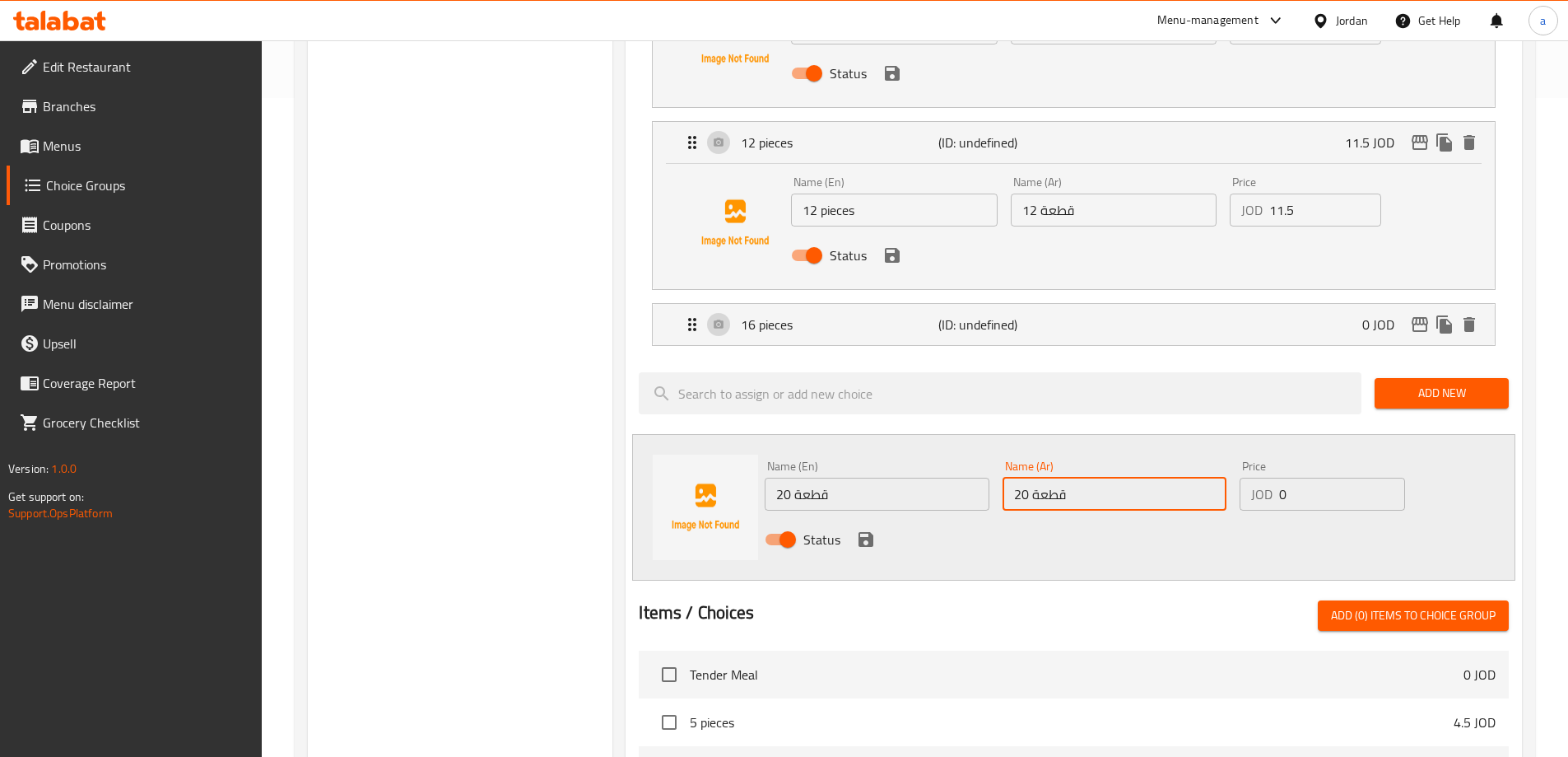
type input "20 قطعة"
click at [856, 478] on input "20 قطعة" at bounding box center [876, 494] width 223 height 33
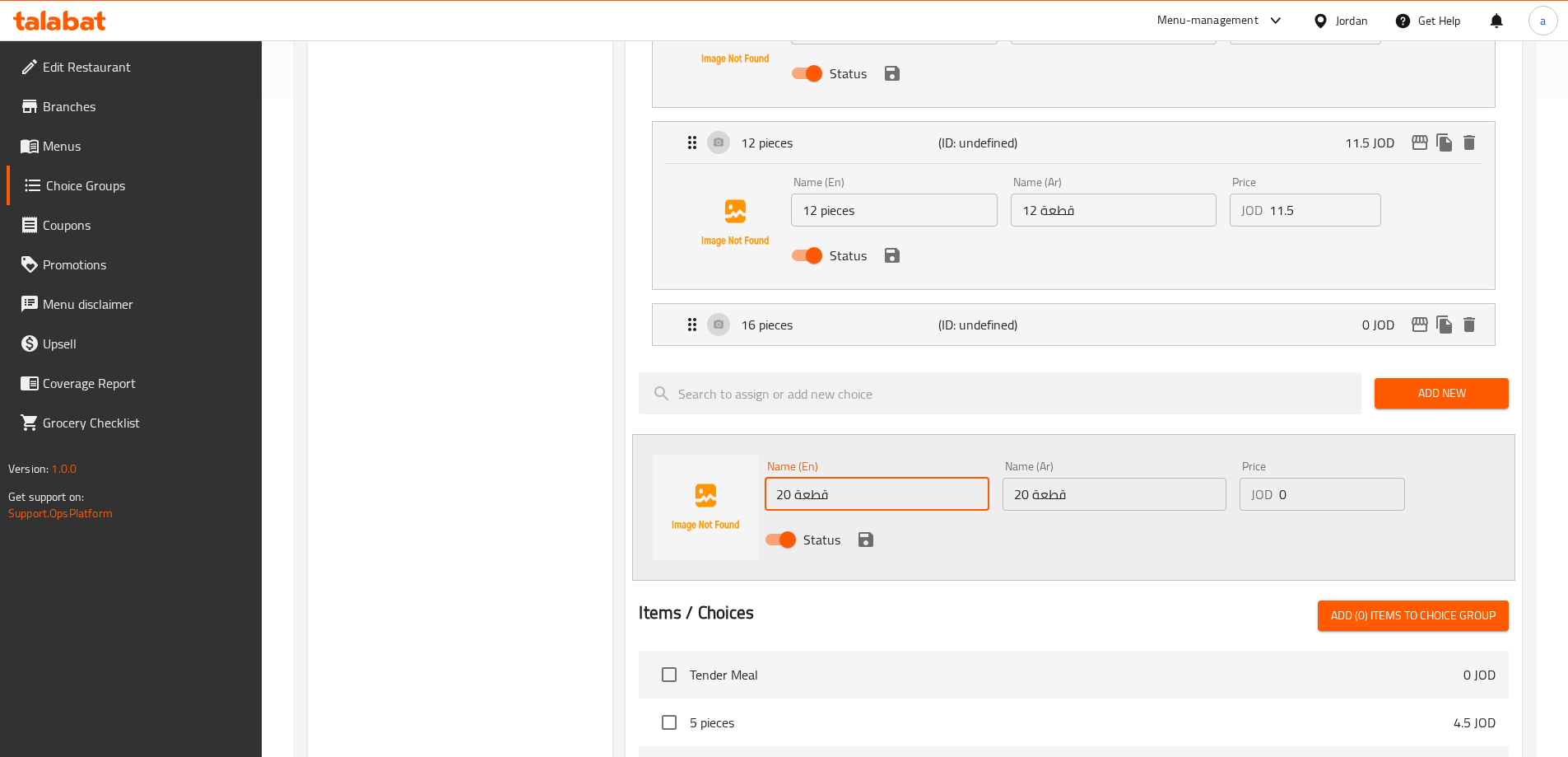
click at [856, 478] on input "20 قطعة" at bounding box center [876, 494] width 223 height 33
type input "20 pieces"
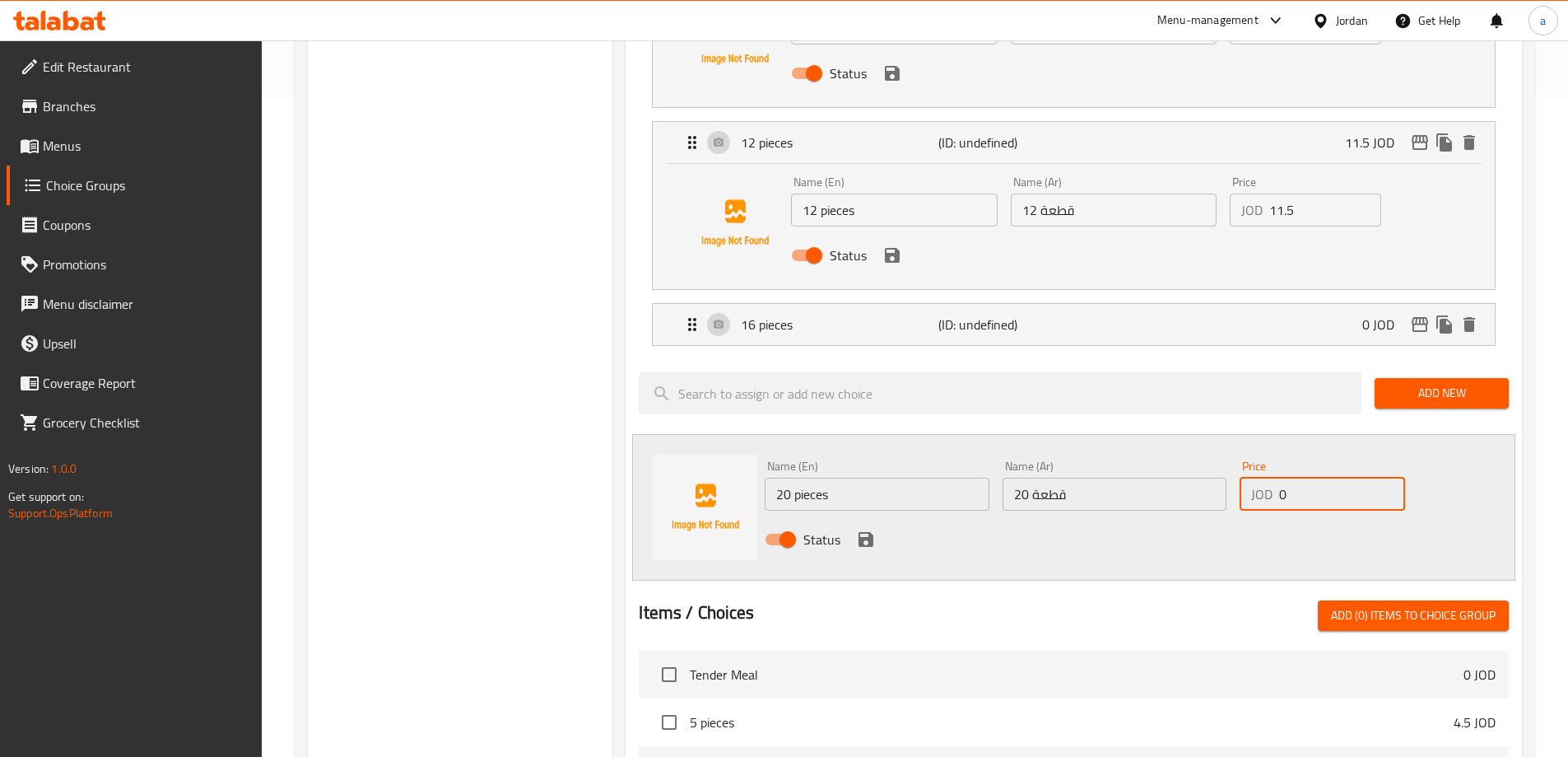
click at [1308, 478] on input "0" at bounding box center [1342, 494] width 125 height 33
type input "18"
click at [866, 530] on icon "save" at bounding box center [866, 540] width 19 height 19
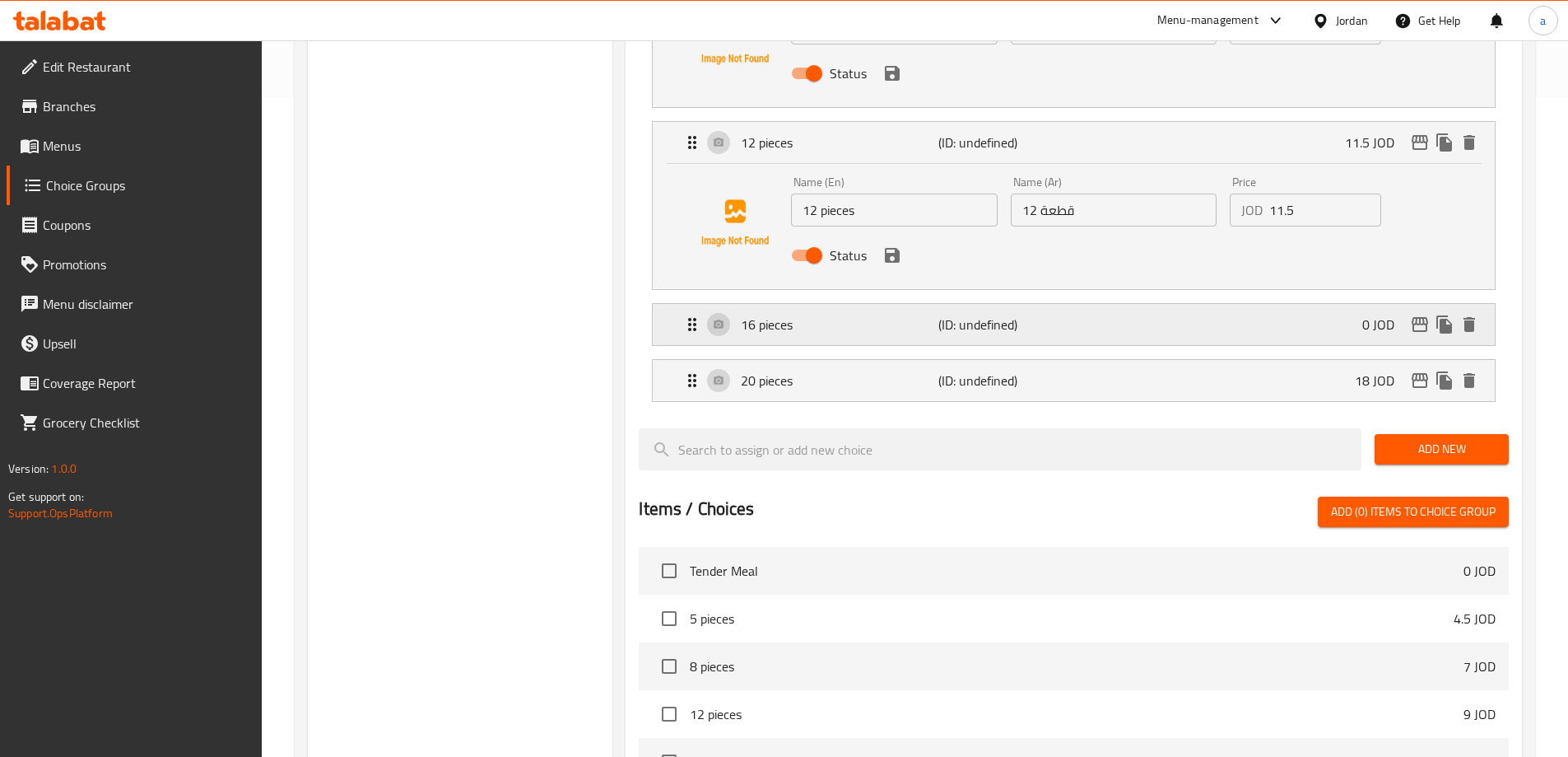
click at [1254, 304] on div "16 pieces (ID: undefined) 0 JOD" at bounding box center [1079, 324] width 793 height 41
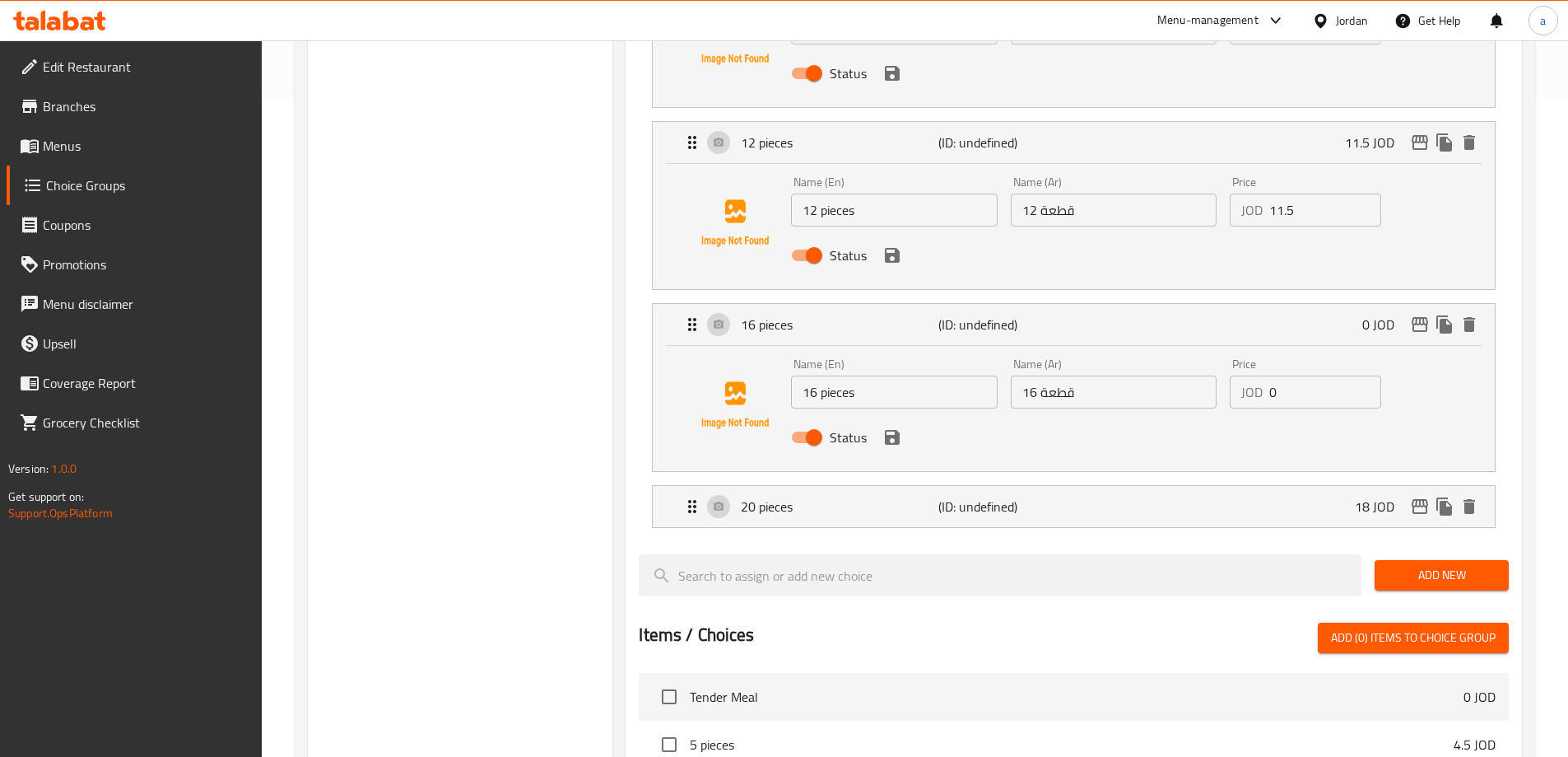
click at [1298, 376] on input "0" at bounding box center [1325, 392] width 112 height 33
click at [901, 415] on div "Status" at bounding box center [1113, 437] width 657 height 45
type input "15"
click at [892, 425] on button "save" at bounding box center [892, 437] width 25 height 25
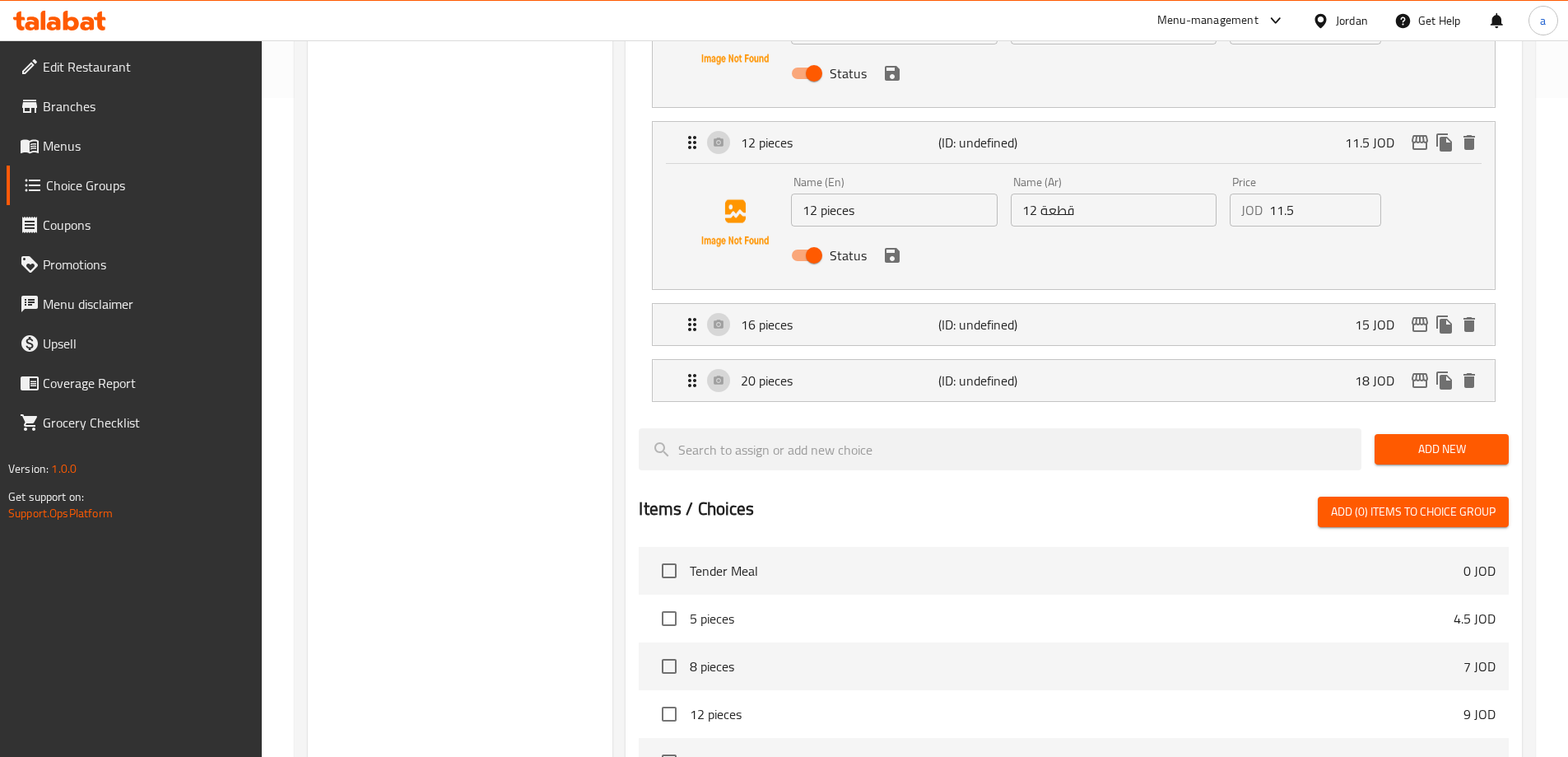
click at [1411, 439] on span "Add New" at bounding box center [1441, 449] width 108 height 20
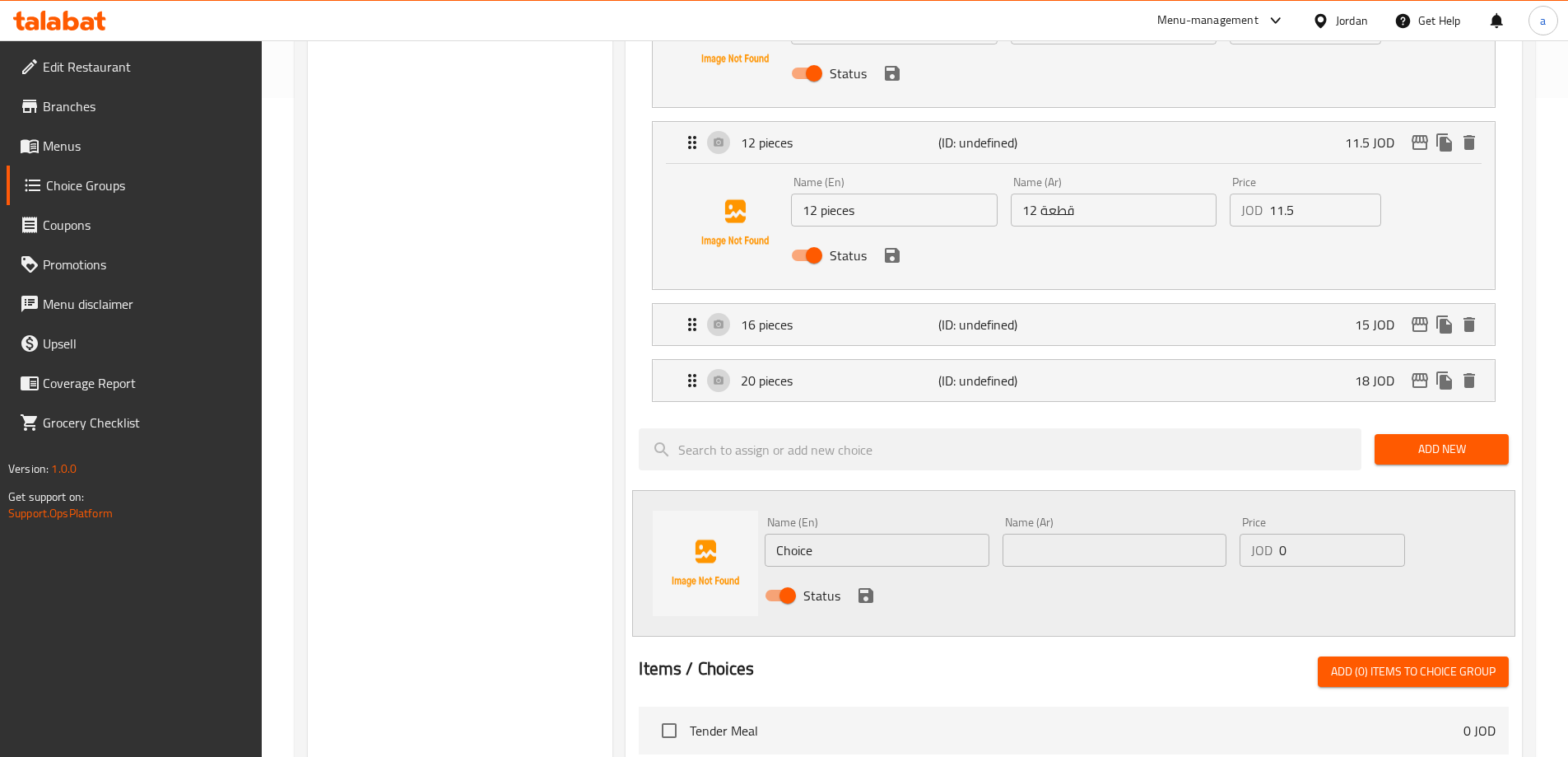
click at [880, 517] on div "Name (En) Choice Name (En)" at bounding box center [876, 541] width 223 height 50
click at [859, 533] on input "Choice" at bounding box center [876, 549] width 223 height 33
type input "24 pieces"
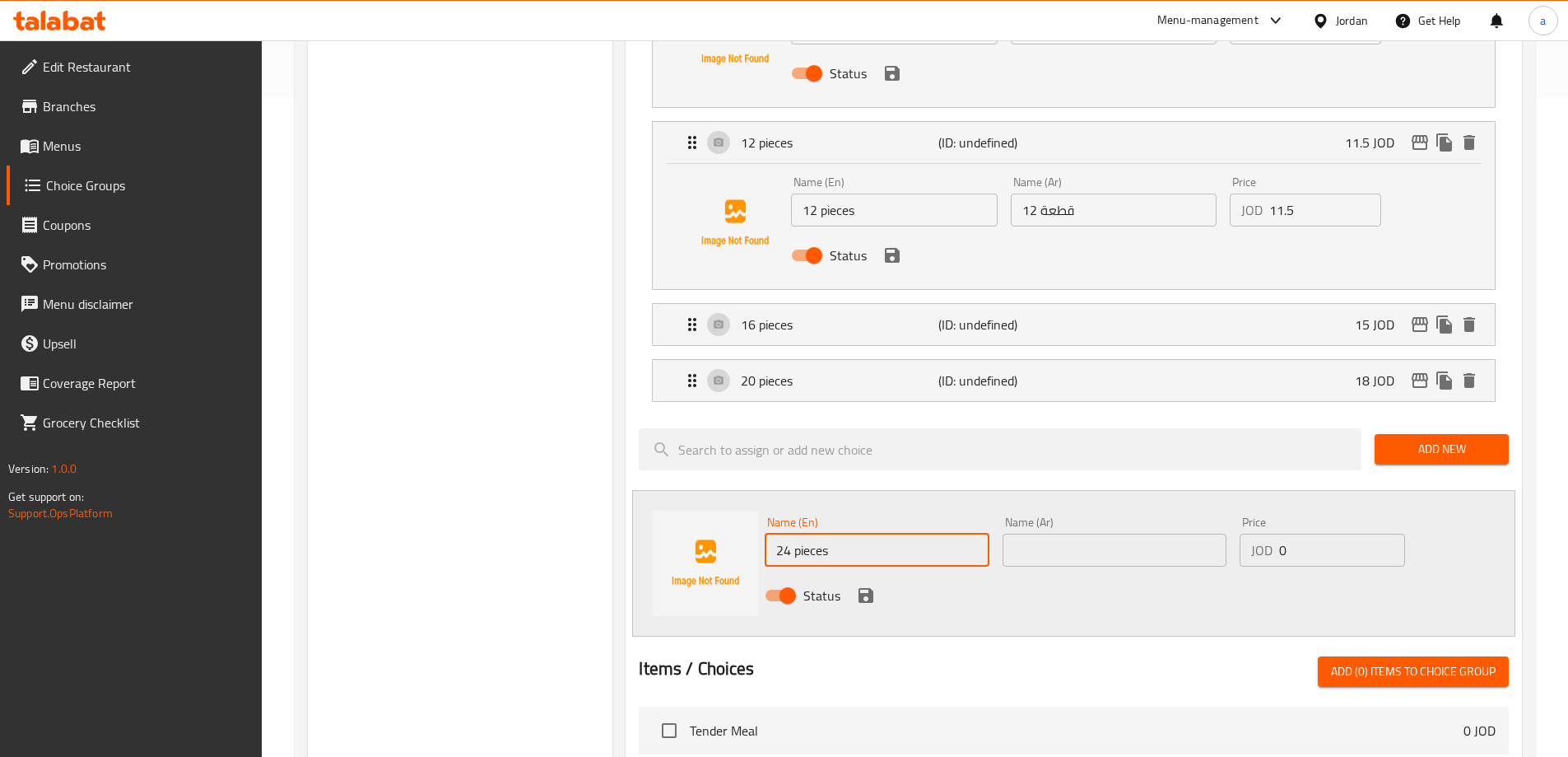
click at [1058, 533] on input "text" at bounding box center [1114, 549] width 223 height 33
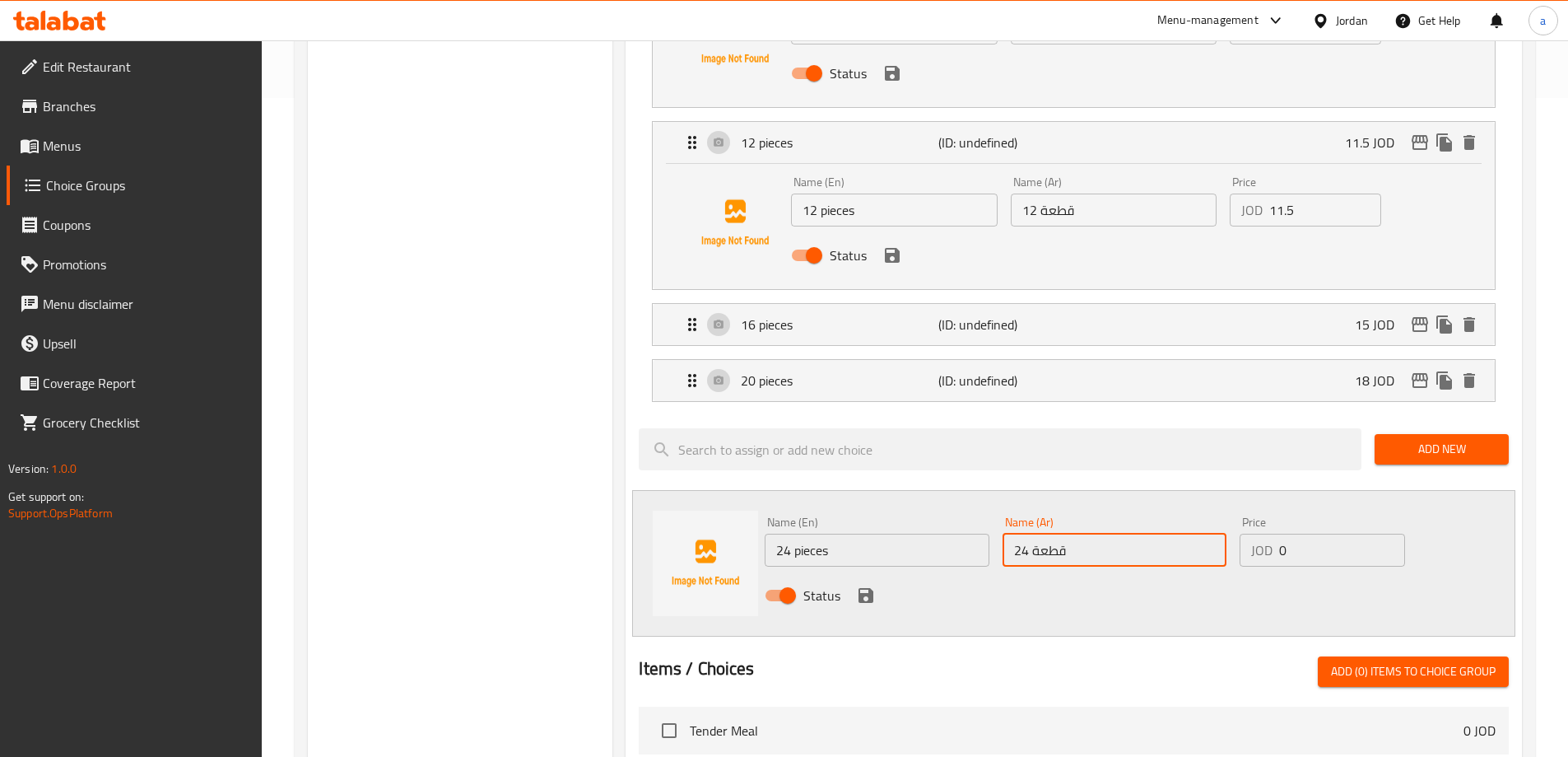
type input "24 قطعة"
click at [1309, 533] on input "0" at bounding box center [1342, 549] width 125 height 33
type input "20"
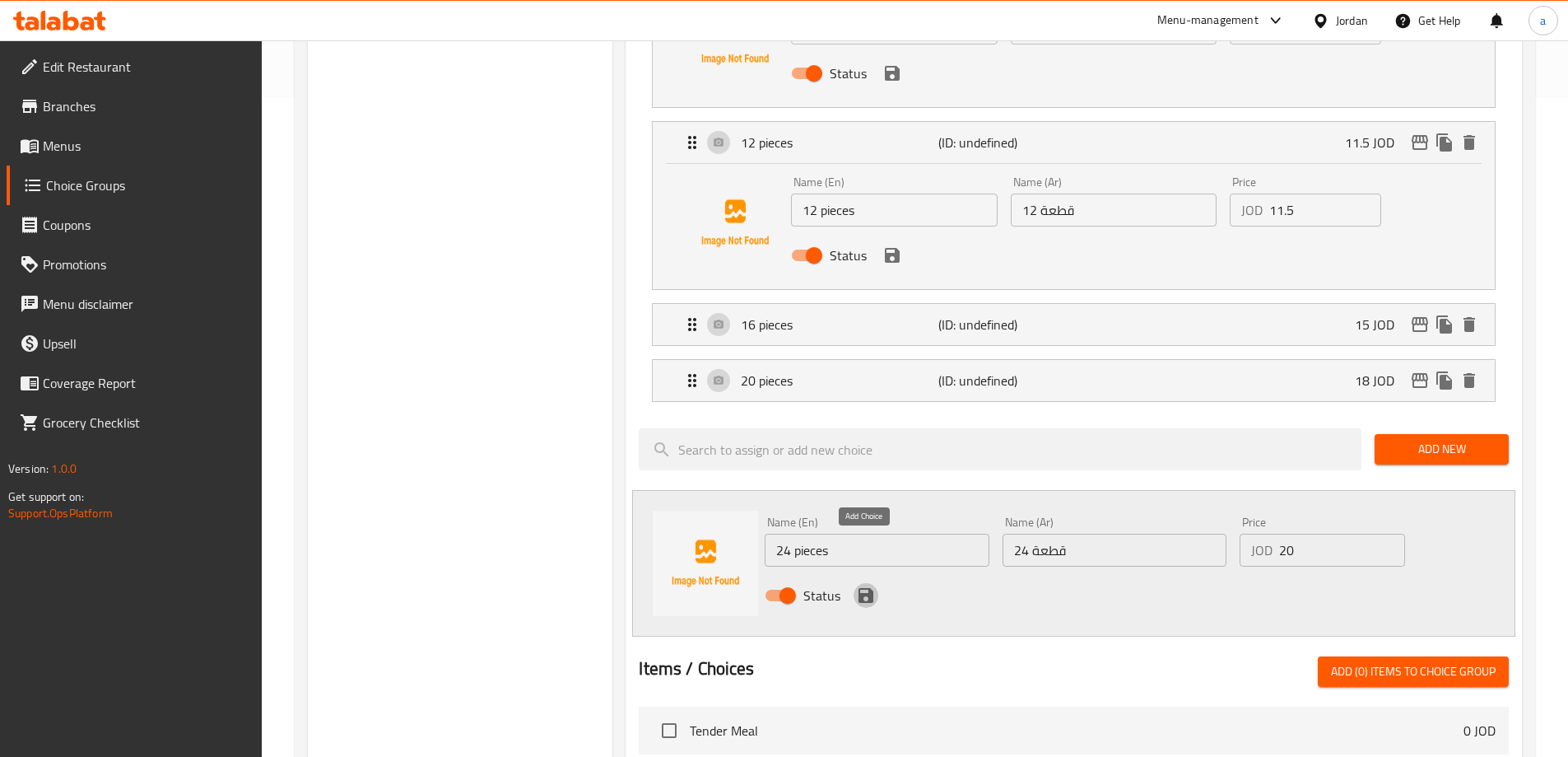
click at [874, 585] on icon "save" at bounding box center [866, 595] width 19 height 19
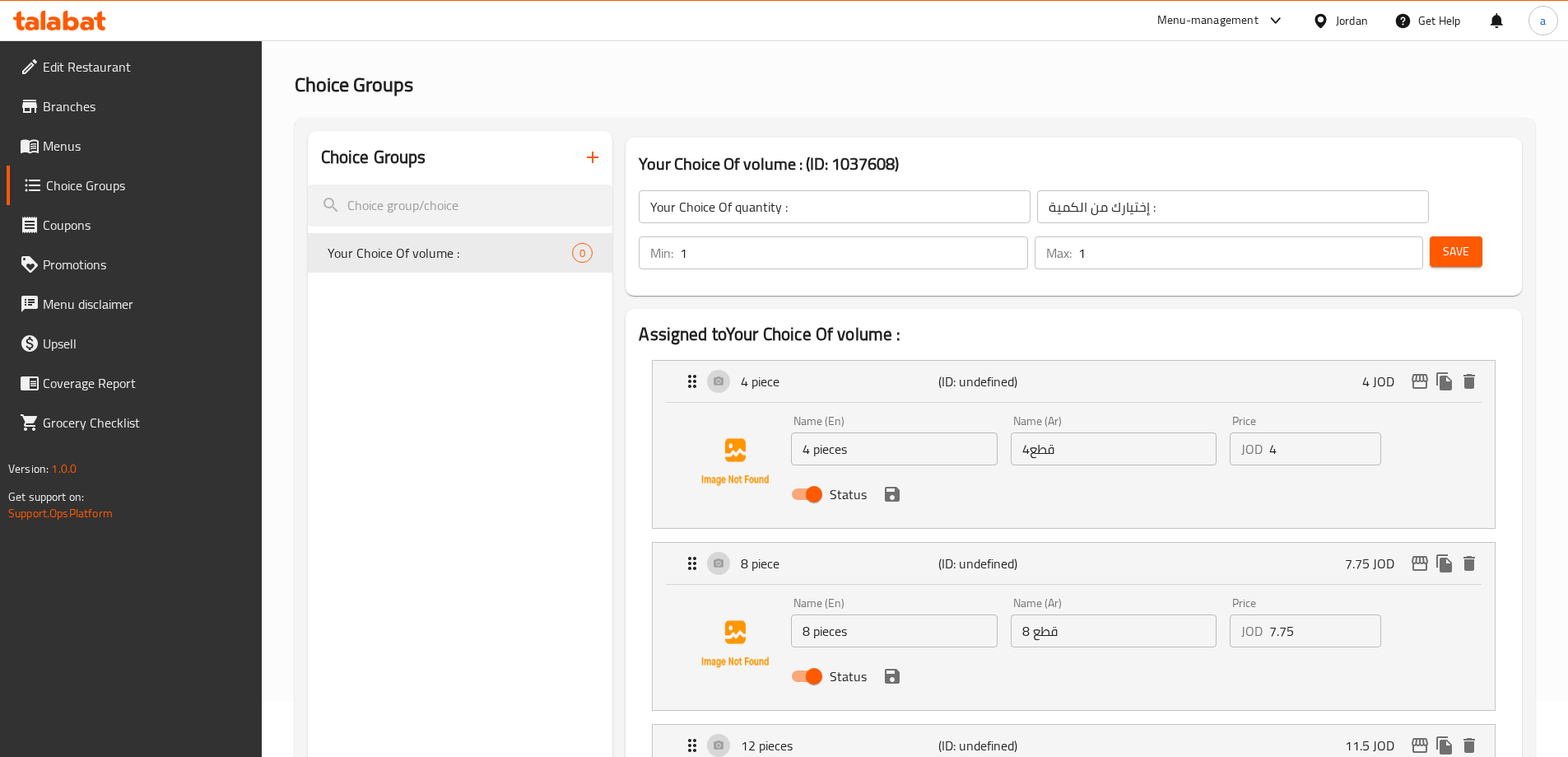
scroll to position [0, 0]
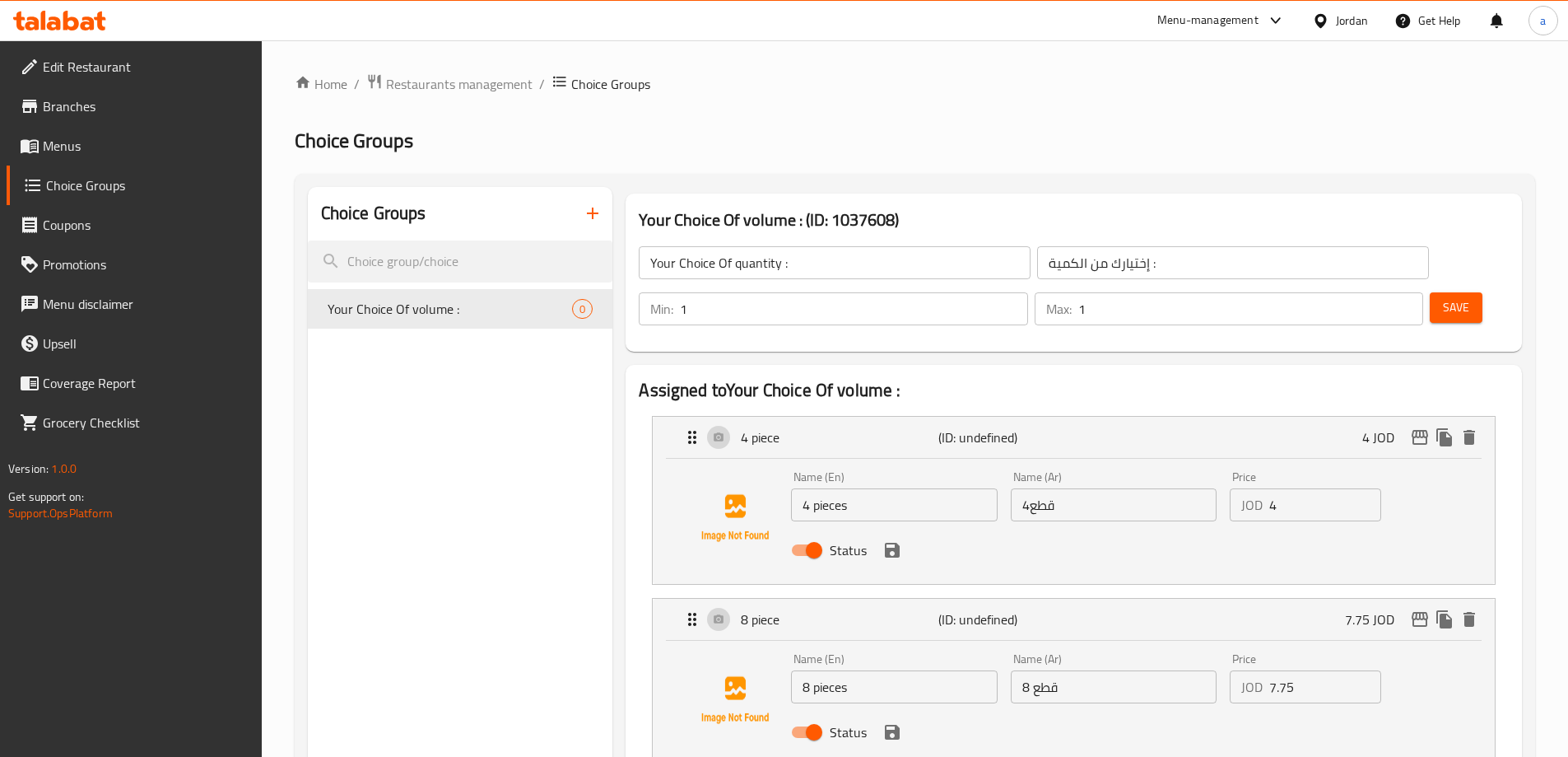
click at [1443, 298] on span "Save" at bounding box center [1456, 307] width 26 height 20
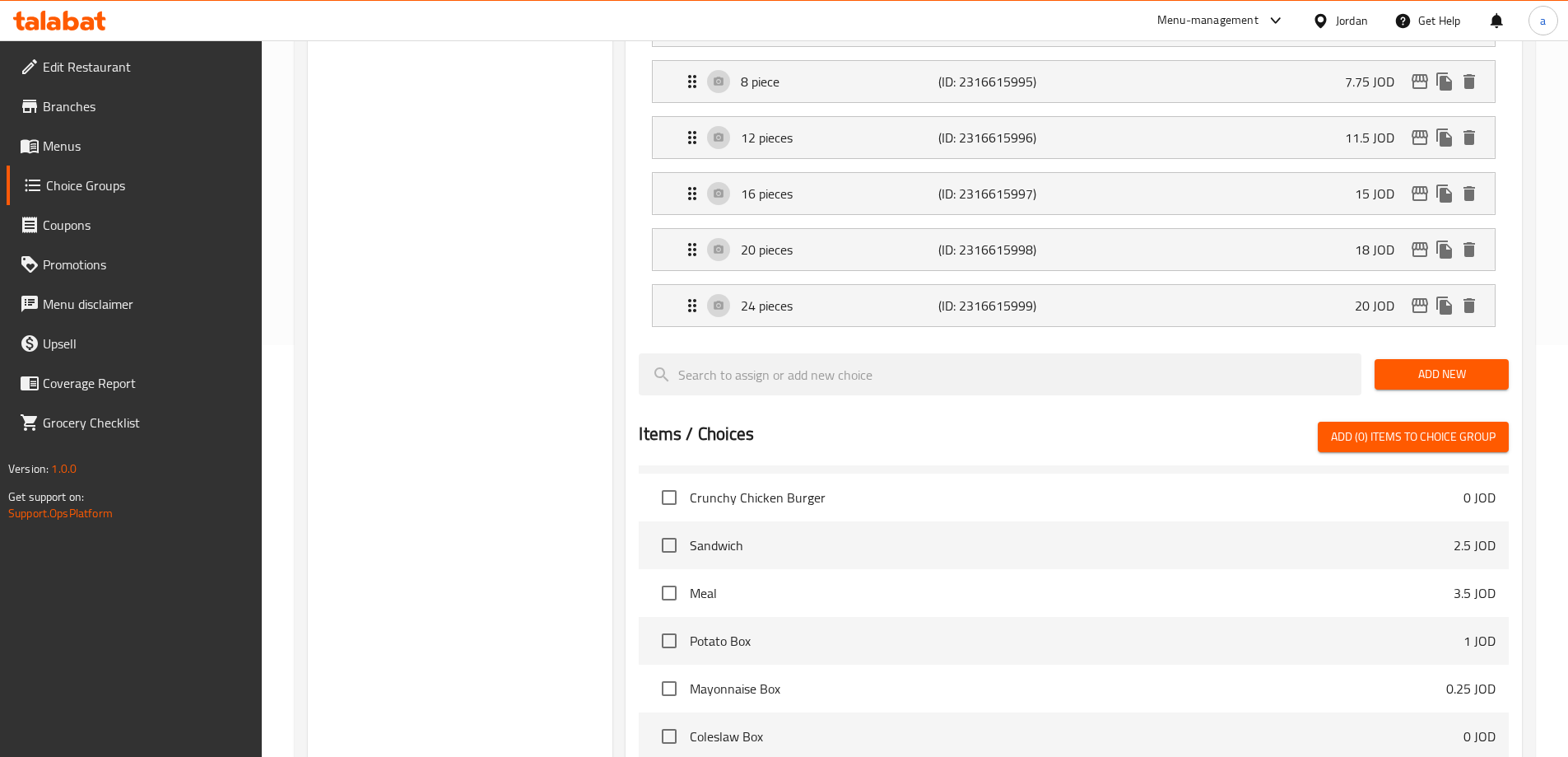
scroll to position [709, 0]
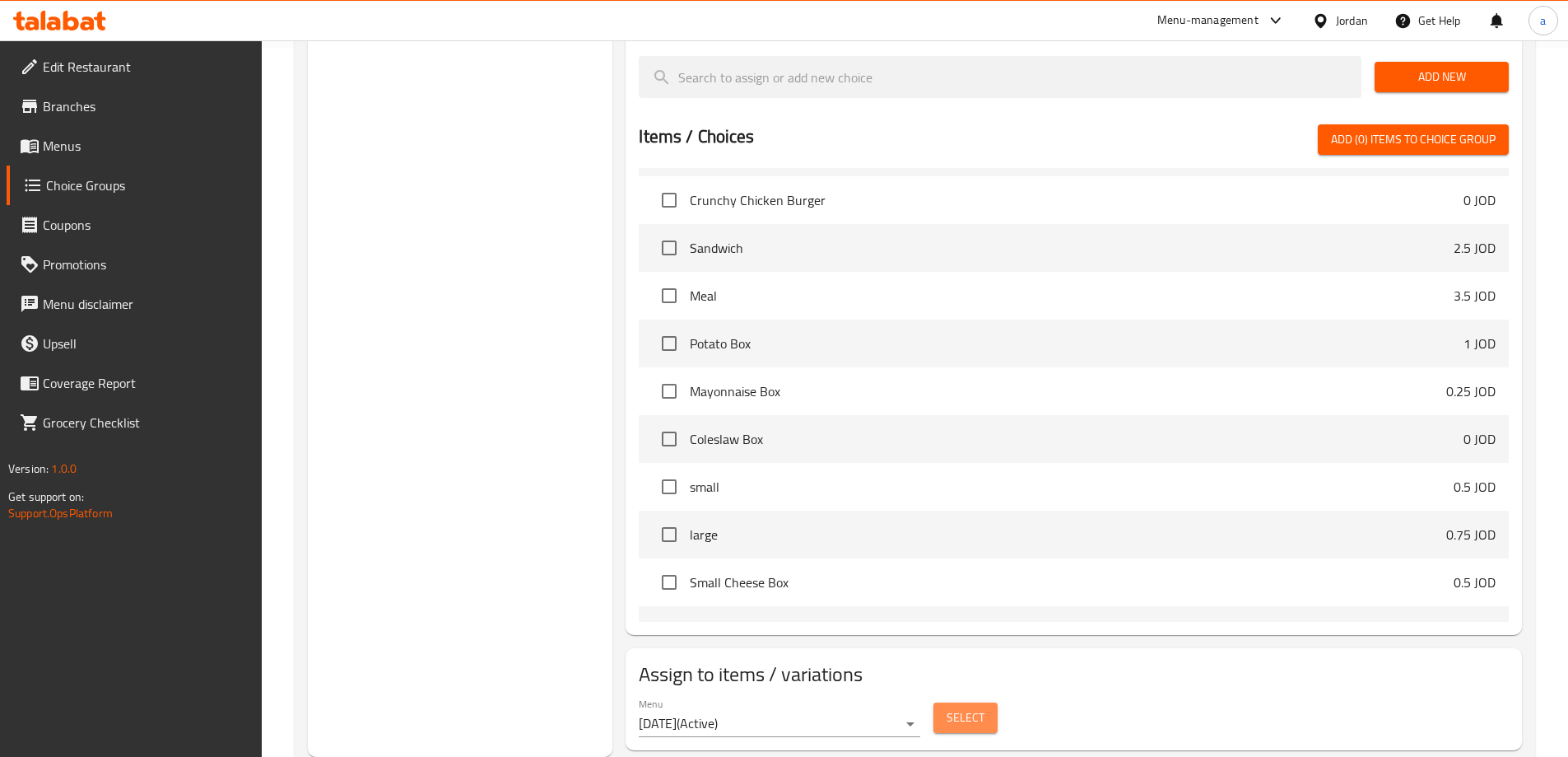
click at [977, 708] on span "Select" at bounding box center [965, 717] width 38 height 20
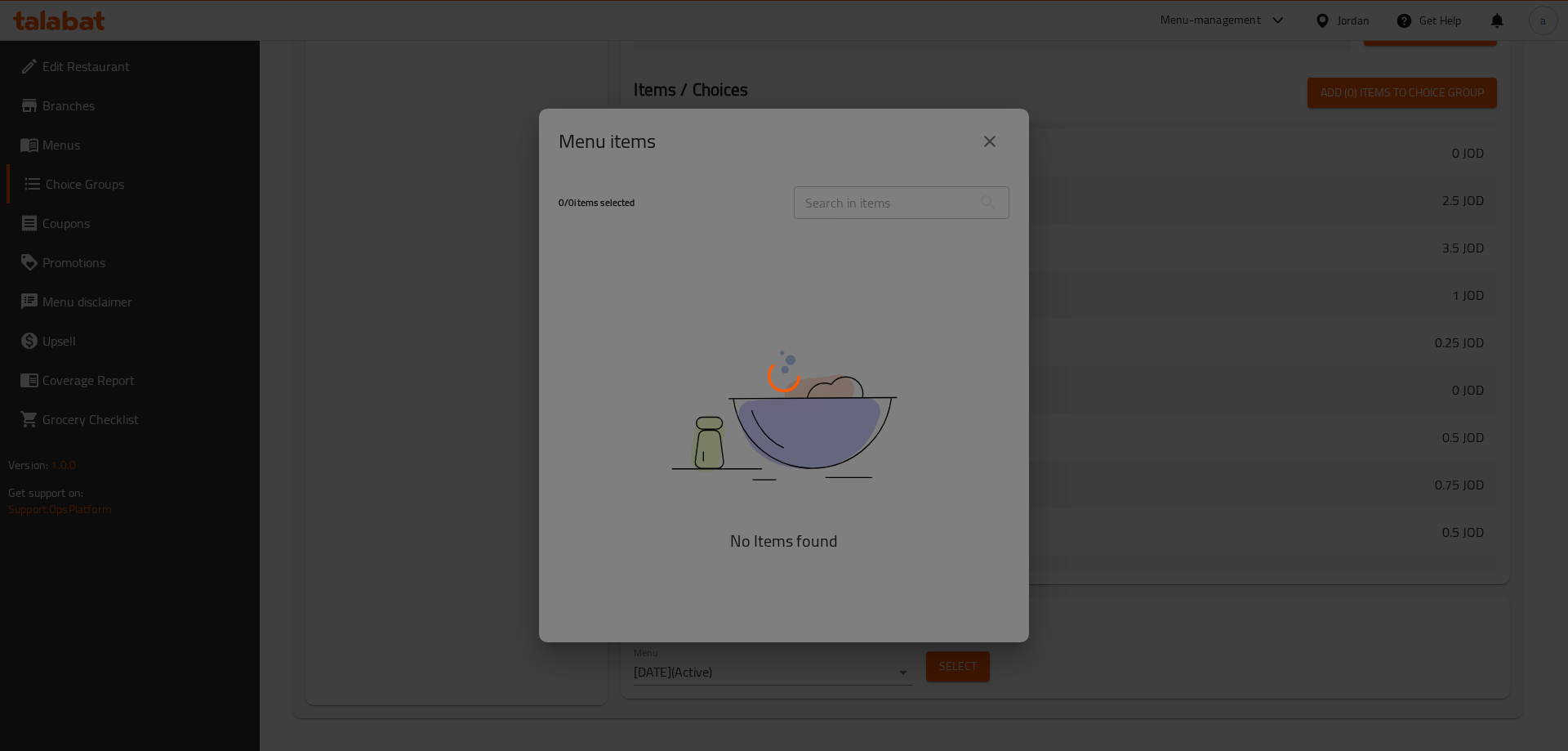
click at [445, 370] on div at bounding box center [784, 376] width 1568 height 751
click at [399, 328] on div at bounding box center [784, 376] width 1568 height 751
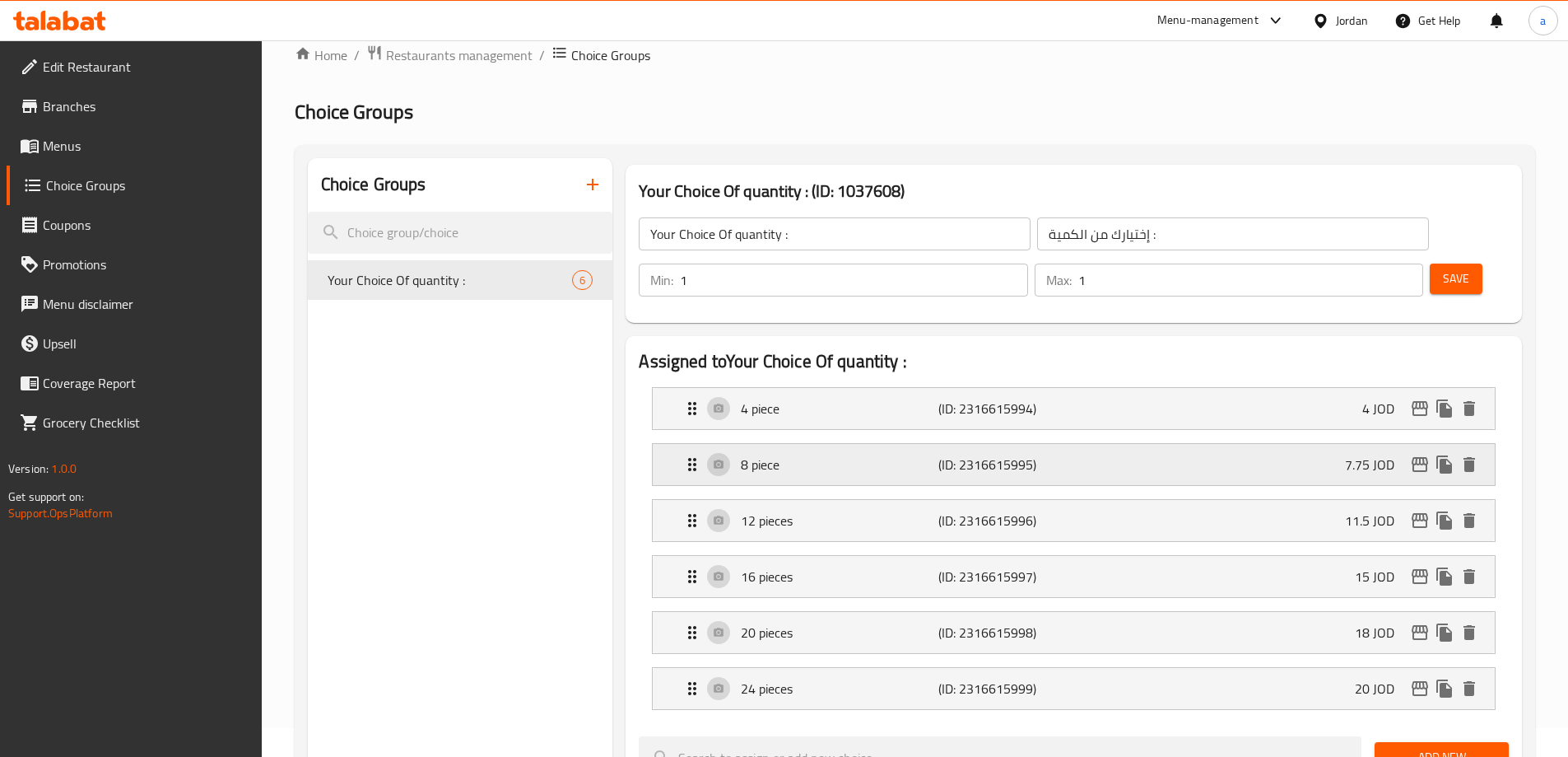
scroll to position [0, 0]
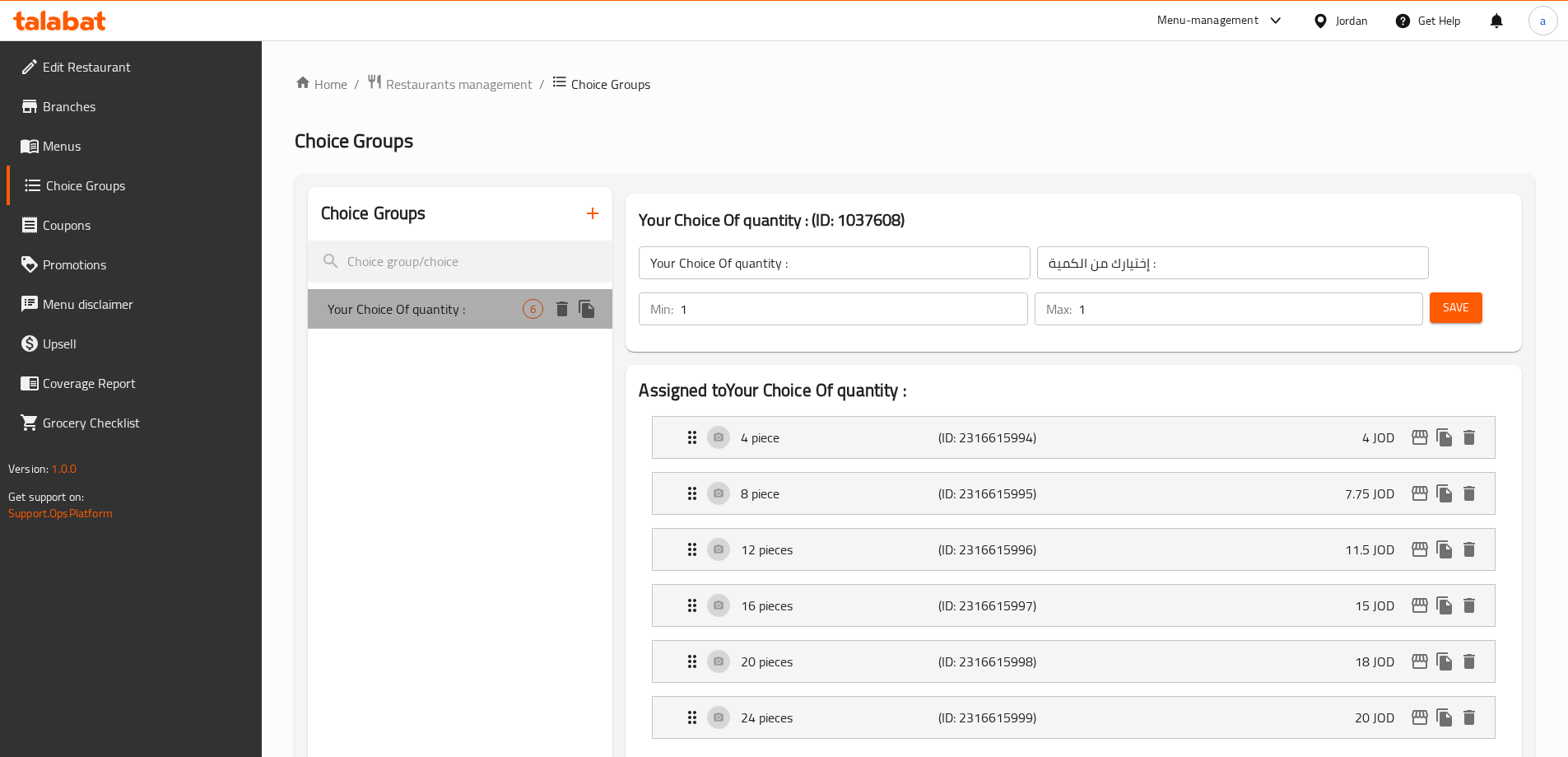
click at [509, 314] on span "Your Choice Of quantity :" at bounding box center [425, 309] width 196 height 19
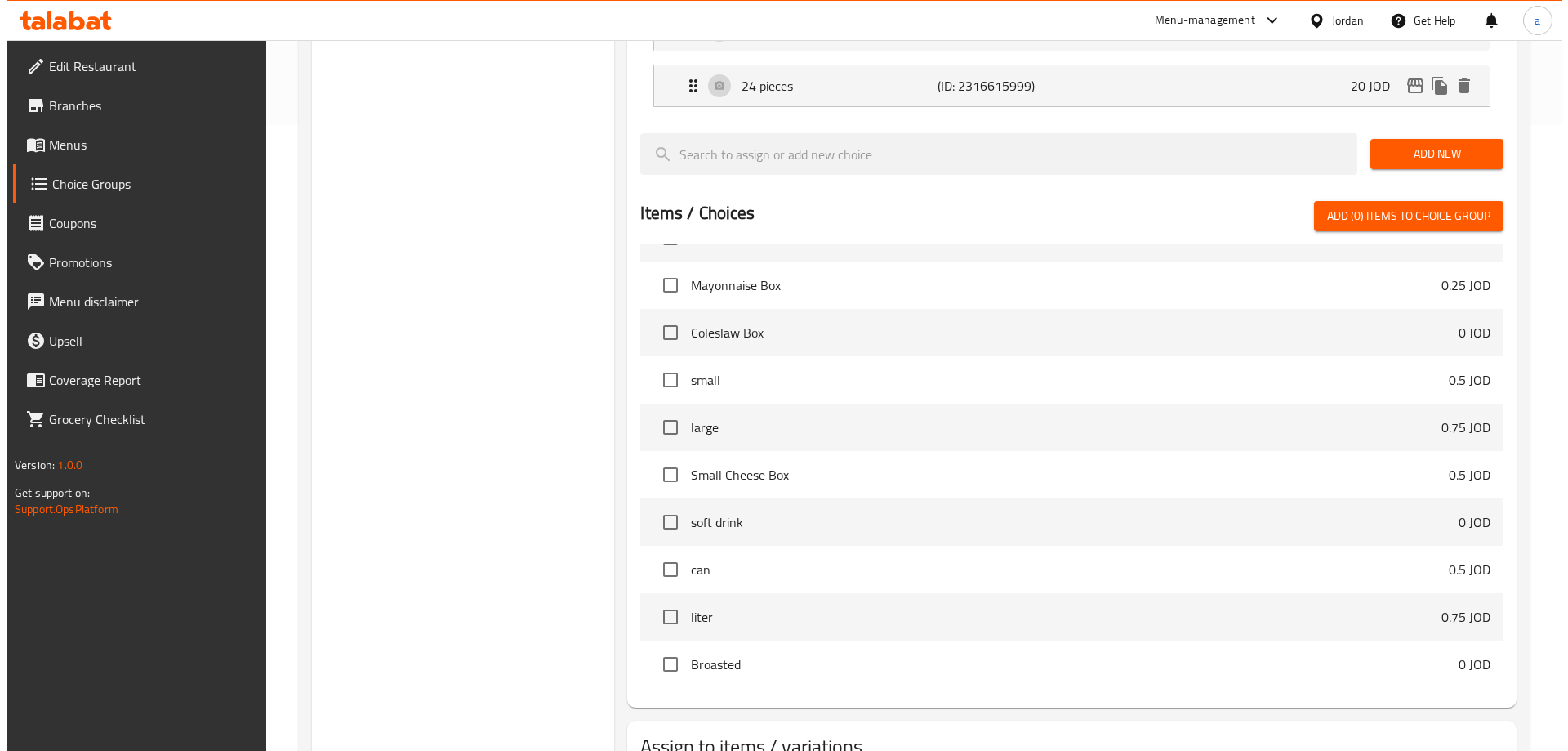
scroll to position [703, 0]
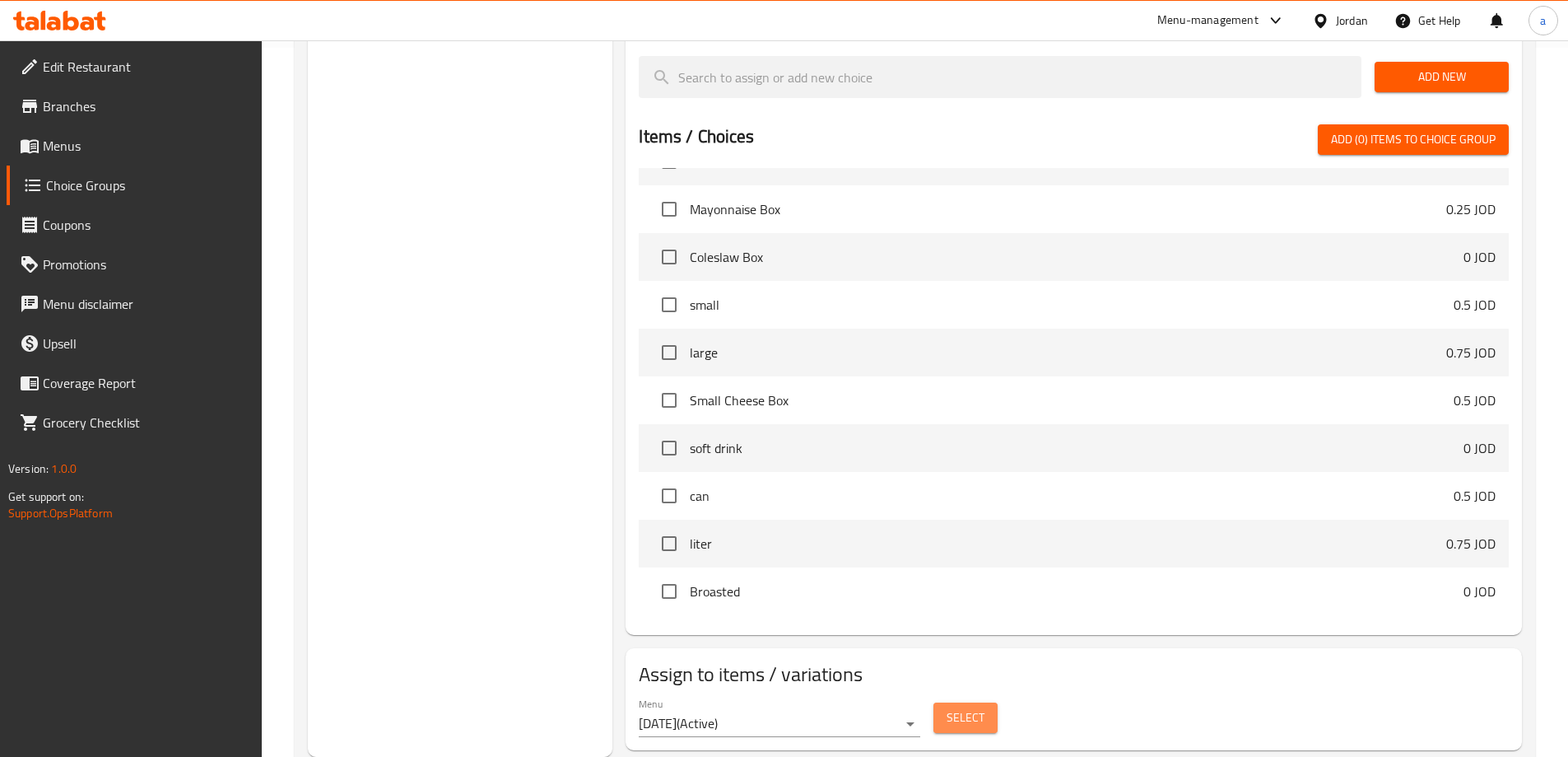
click at [970, 702] on button "Select" at bounding box center [965, 717] width 64 height 31
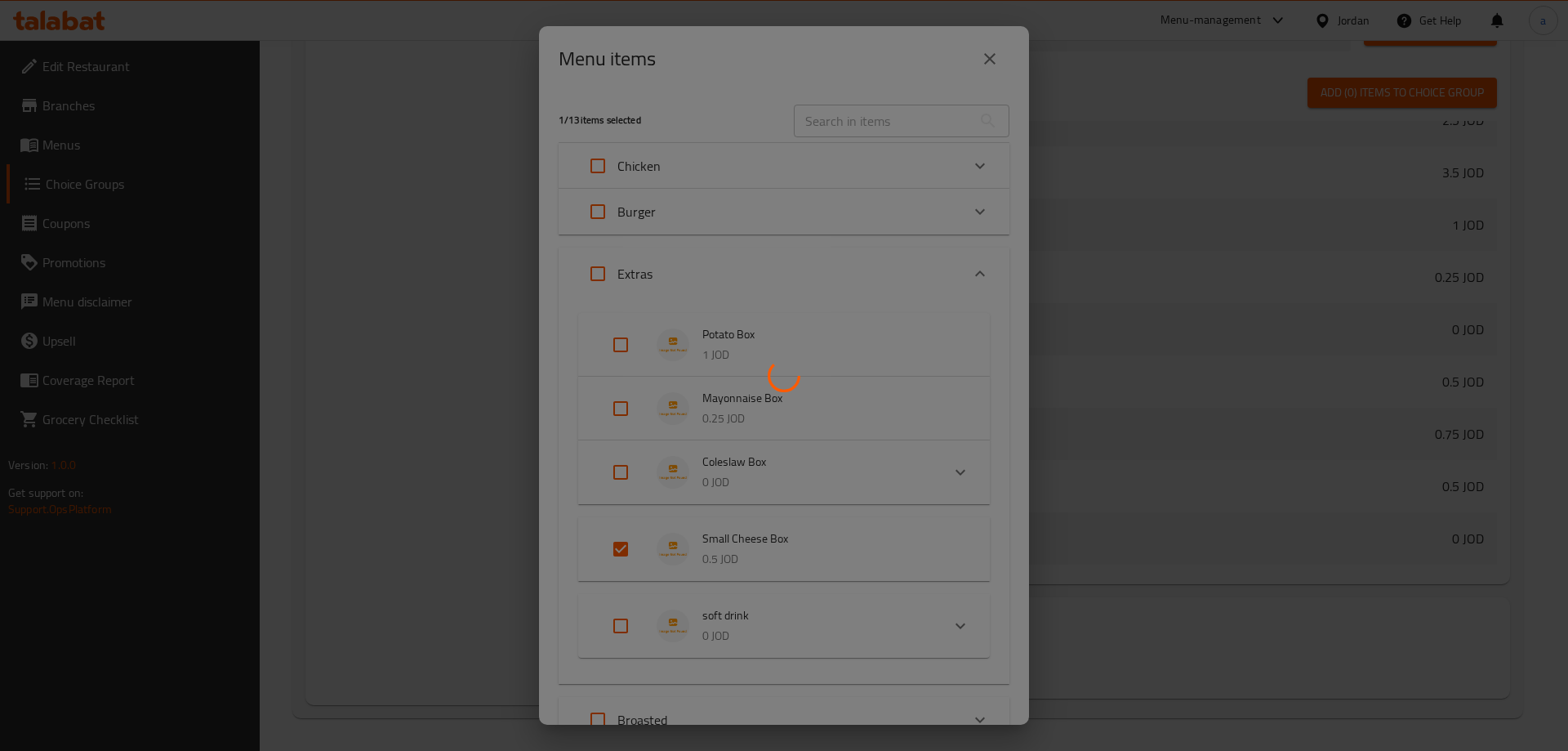
click at [967, 515] on div at bounding box center [784, 376] width 1568 height 751
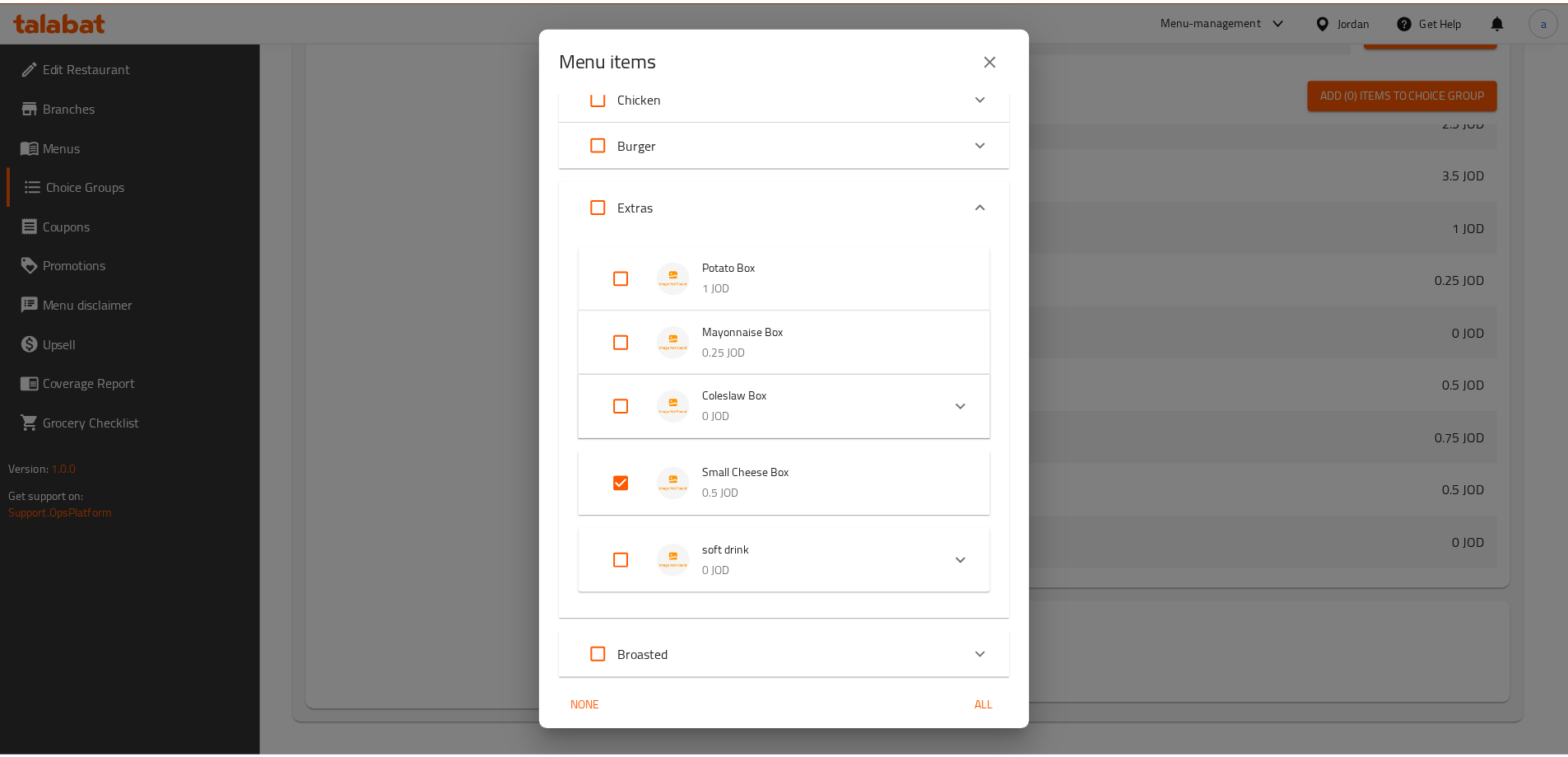
scroll to position [133, 0]
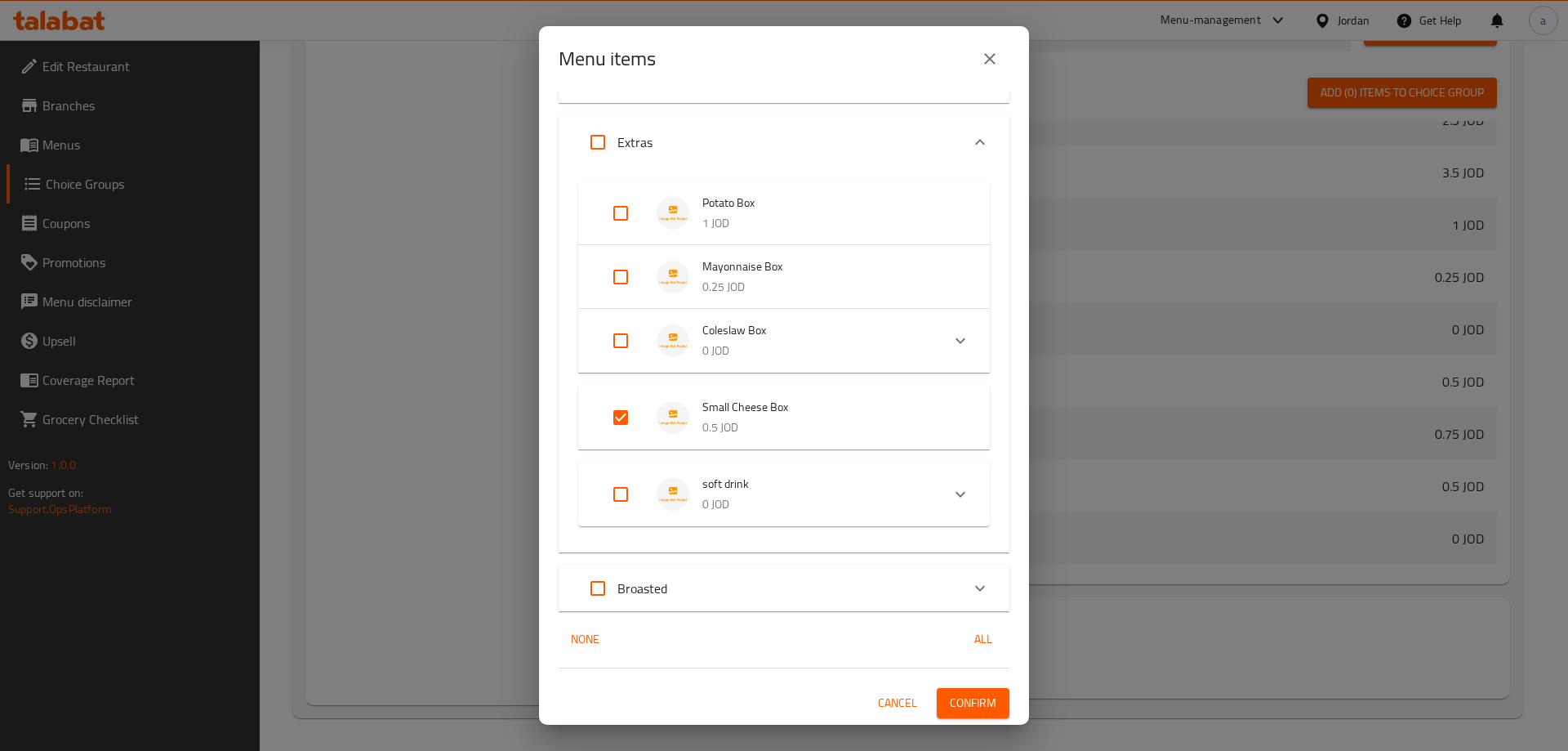
click at [596, 602] on input "Expand" at bounding box center [597, 588] width 39 height 39
checkbox input "true"
click at [970, 713] on span "Confirm" at bounding box center [973, 702] width 46 height 20
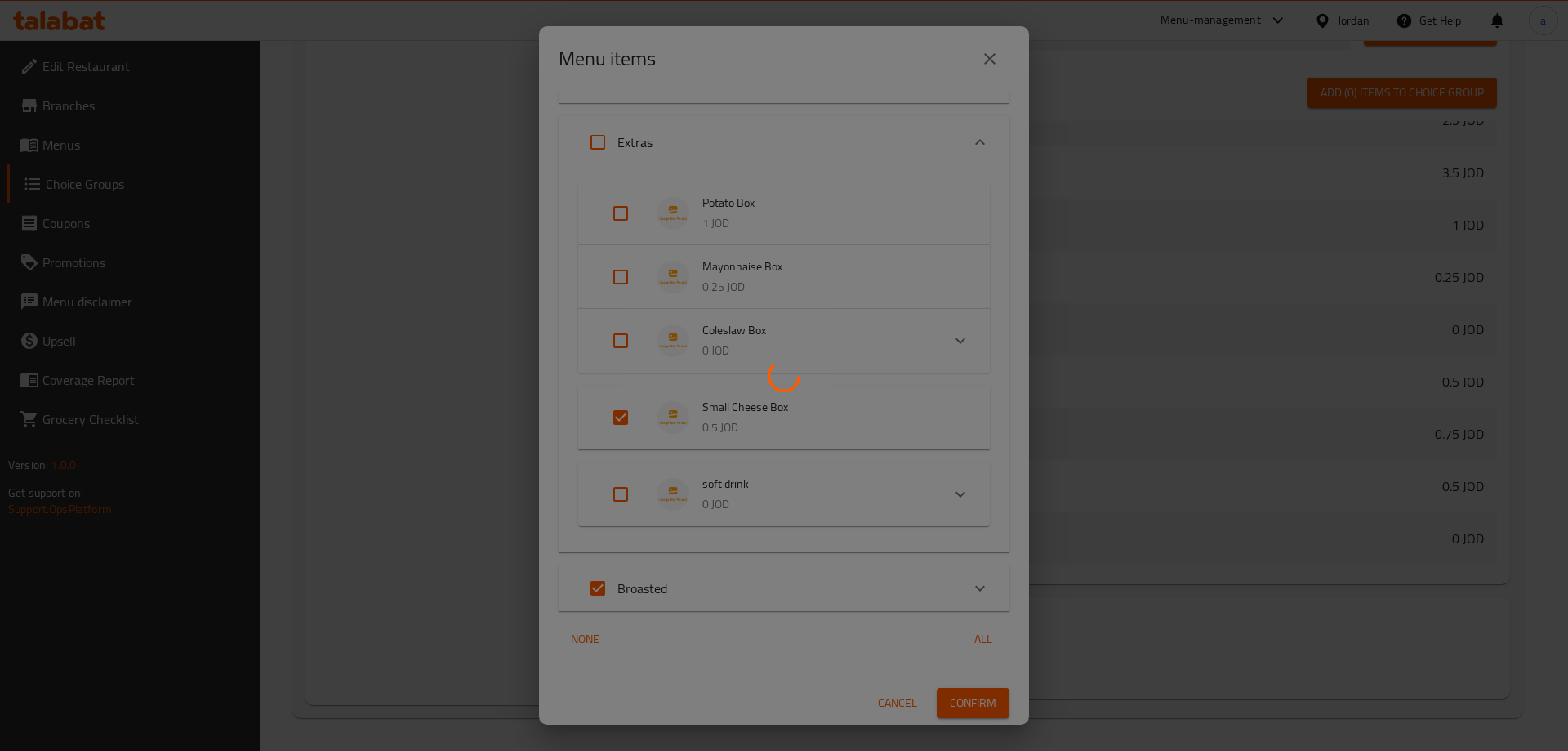
click at [368, 410] on div at bounding box center [784, 376] width 1568 height 751
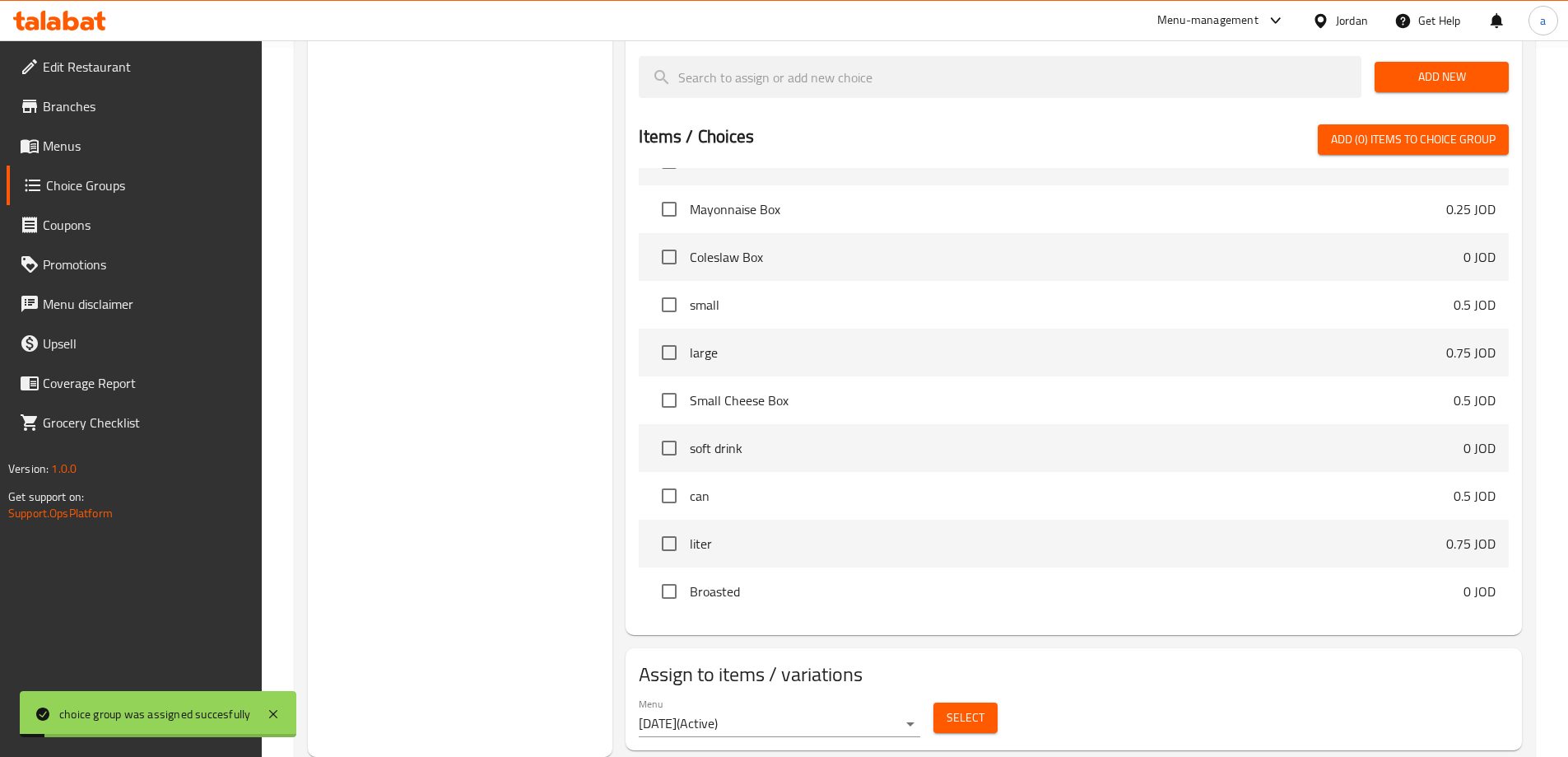
click at [371, 413] on div "Choice Groups Your Choice Of quantity : 6" at bounding box center [460, 117] width 305 height 1279
click at [53, 150] on span "Menus" at bounding box center [146, 145] width 206 height 19
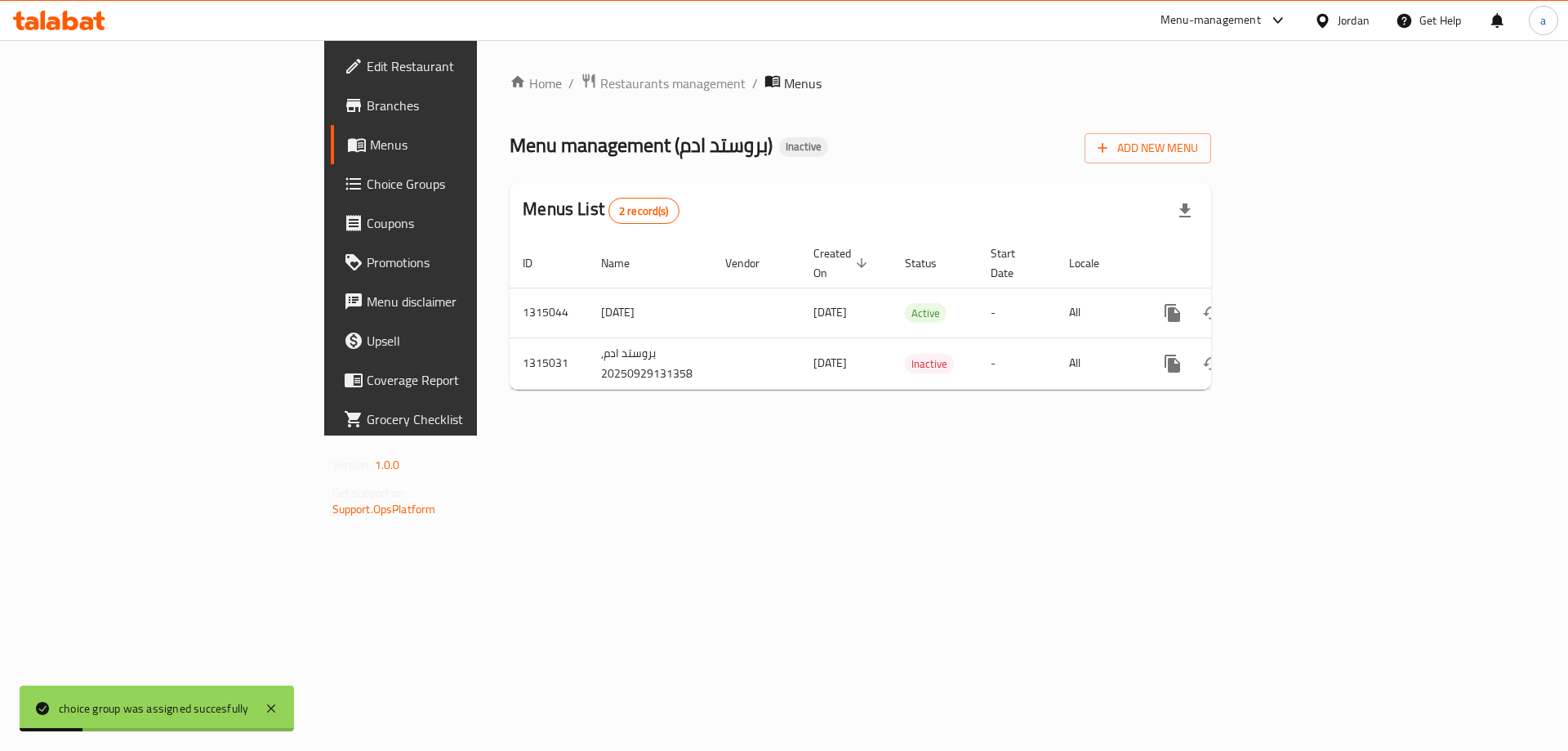
click at [367, 100] on span "Branches" at bounding box center [470, 105] width 207 height 19
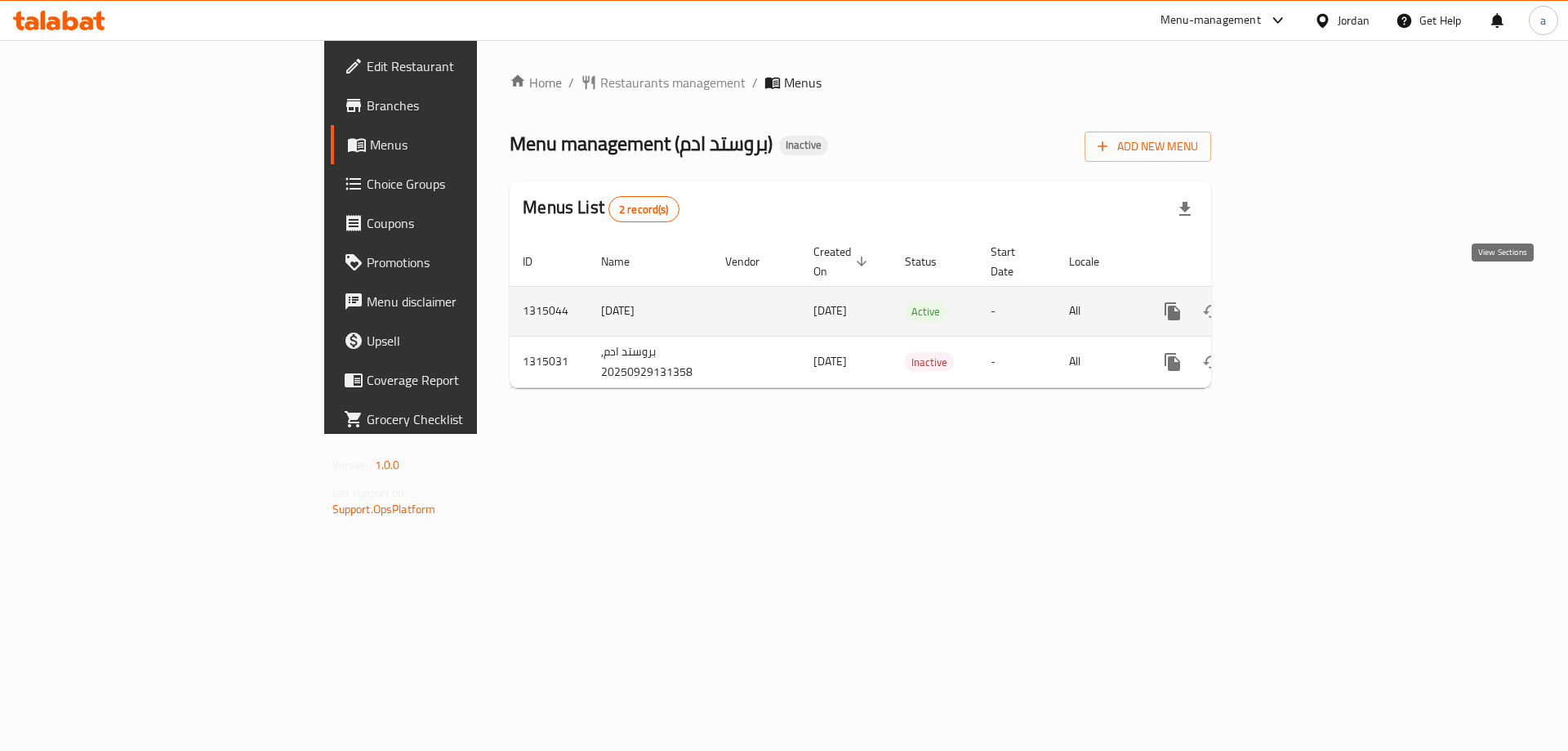
click at [1300, 301] on icon "enhanced table" at bounding box center [1290, 311] width 19 height 19
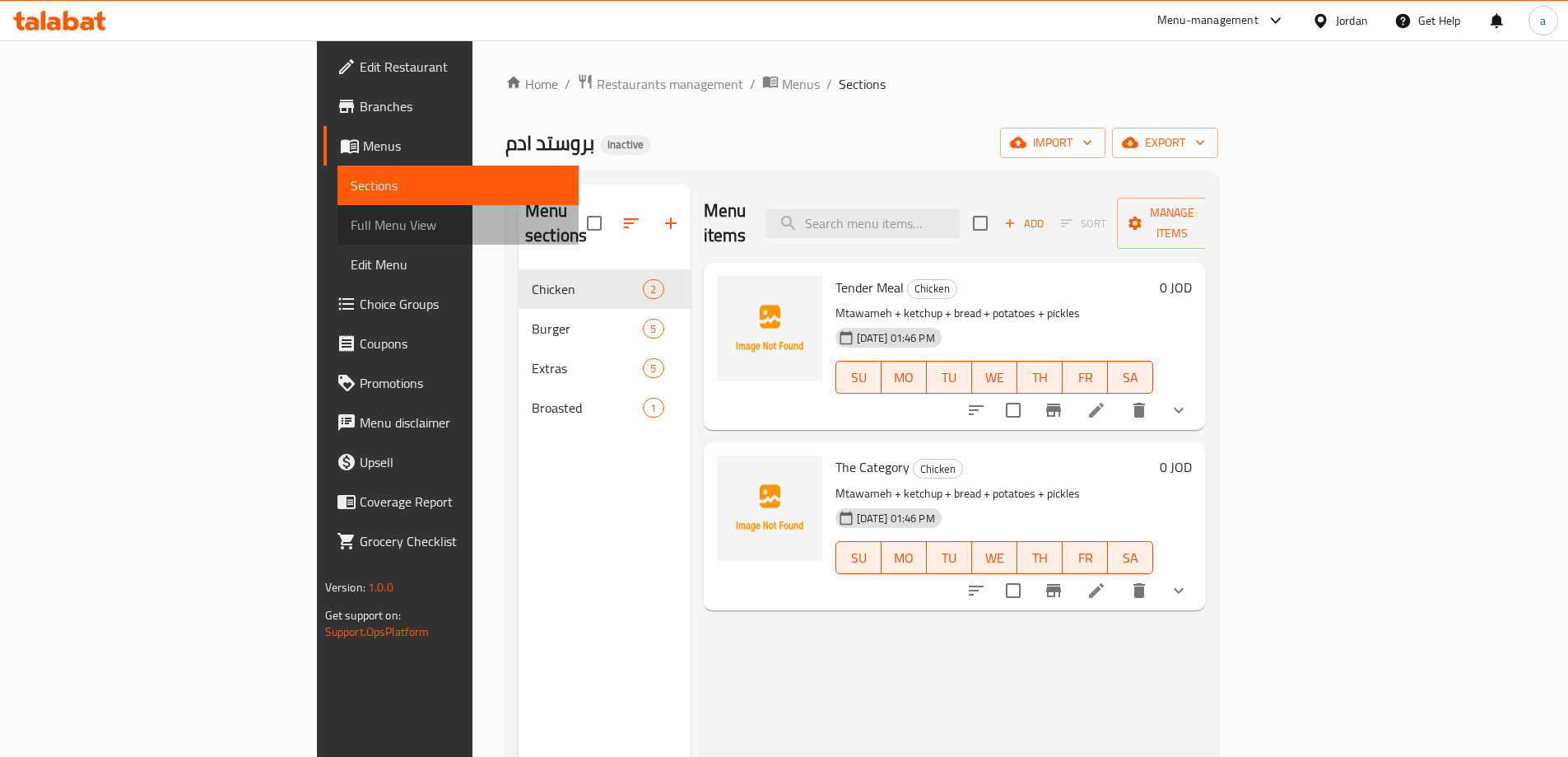
click at [338, 236] on link "Full Menu View" at bounding box center [458, 224] width 241 height 40
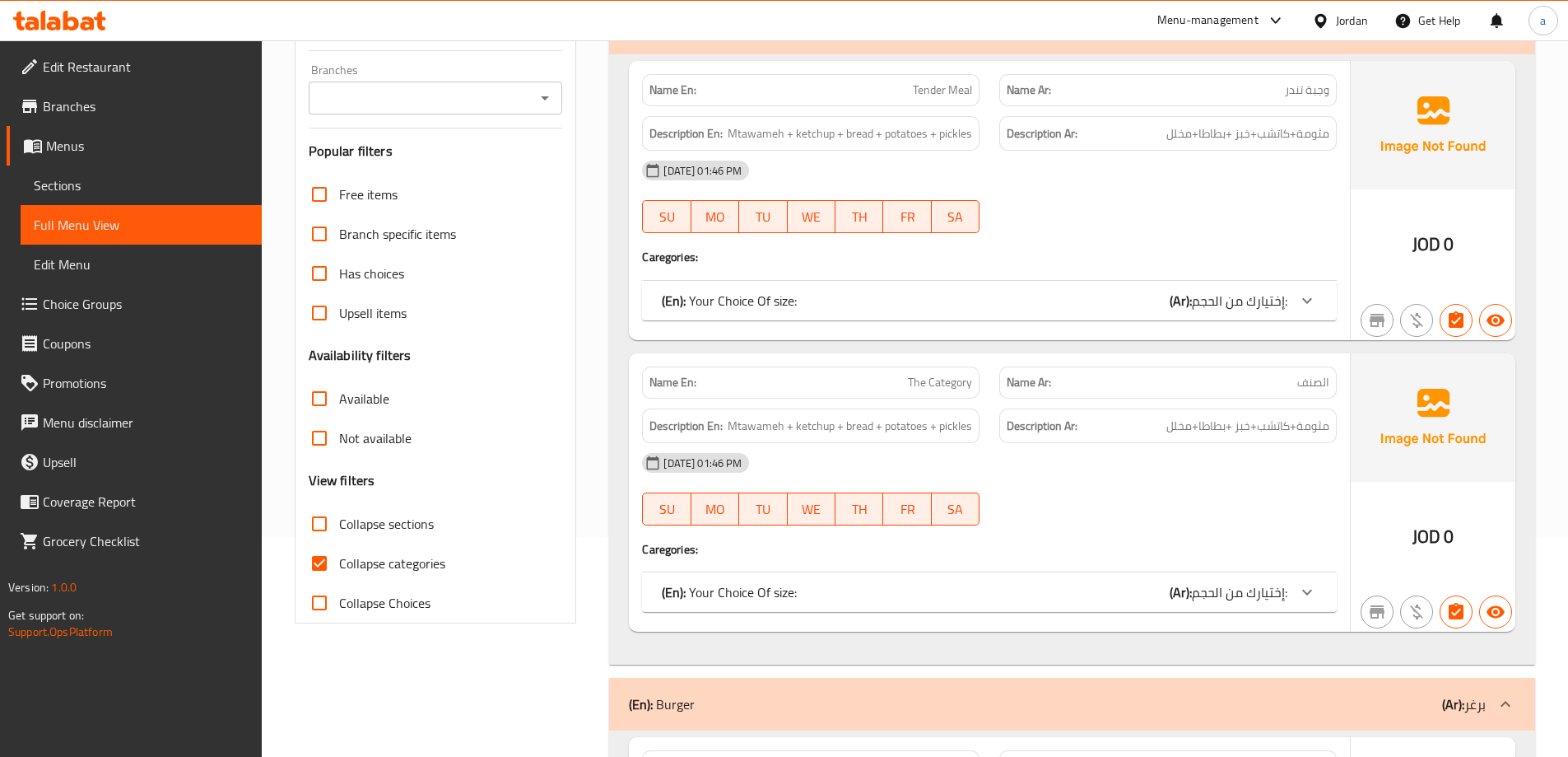
scroll to position [247, 0]
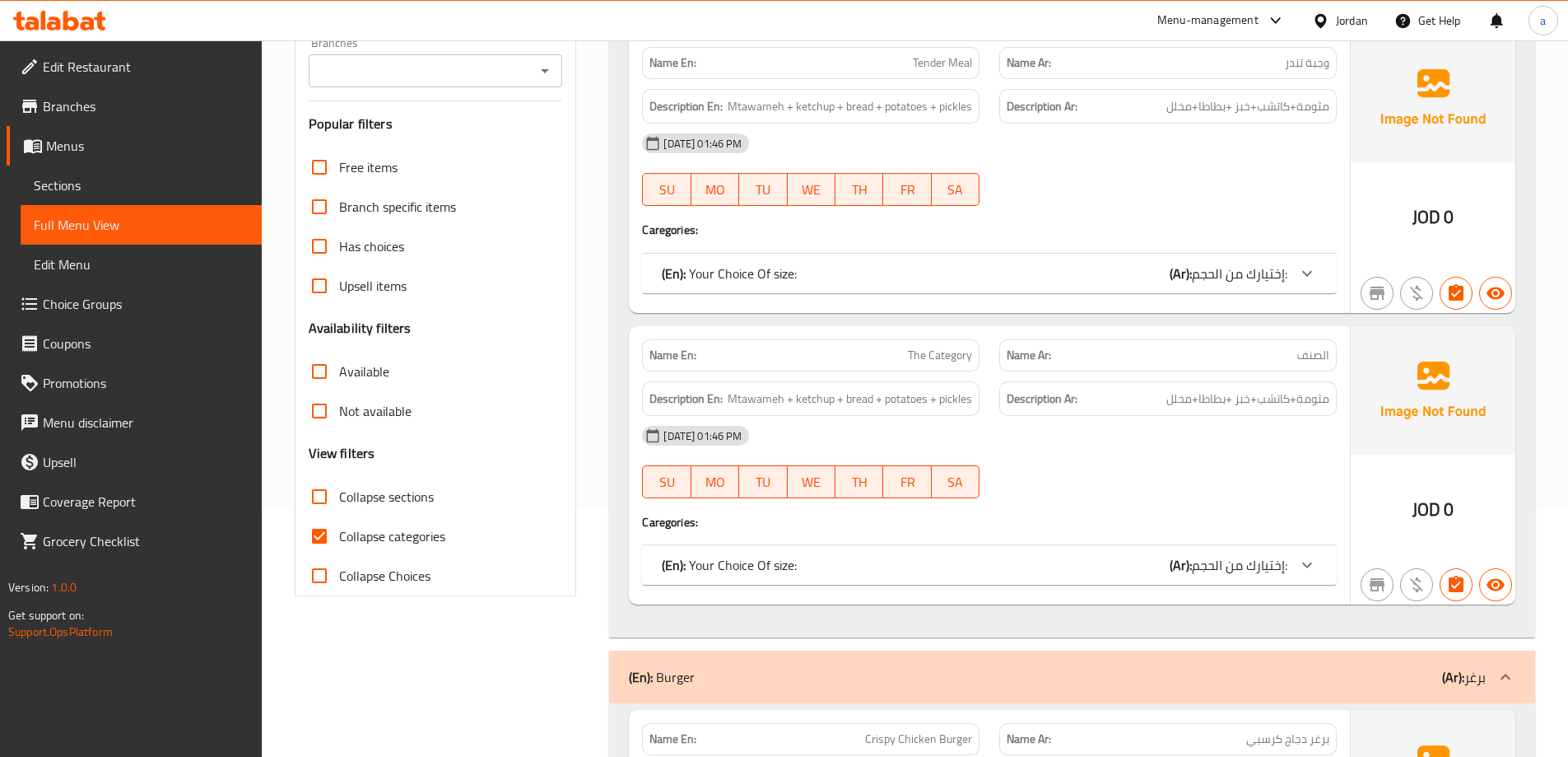
click at [310, 529] on input "Collapse categories" at bounding box center [319, 536] width 40 height 40
checkbox input "false"
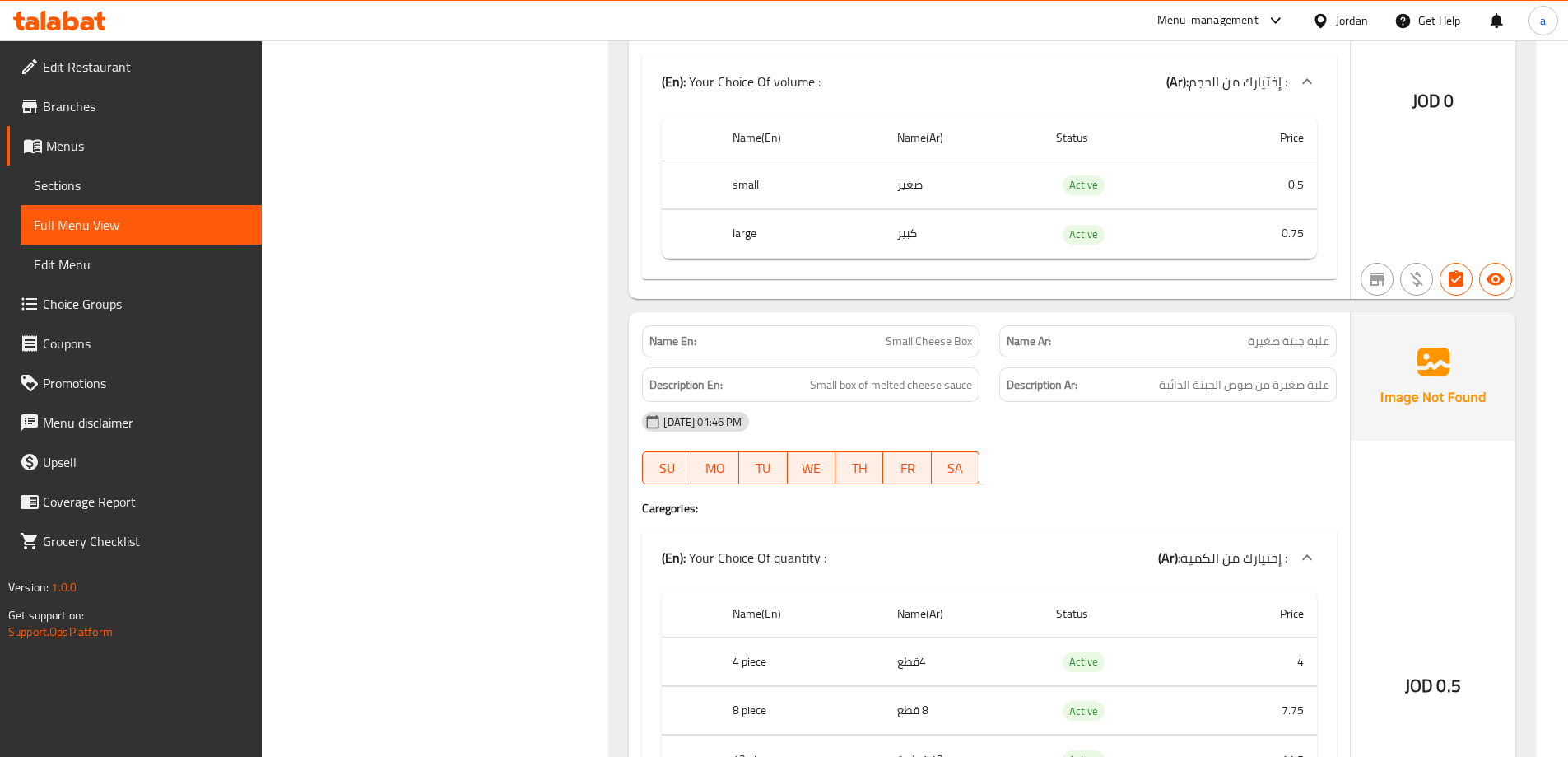
scroll to position [4993, 0]
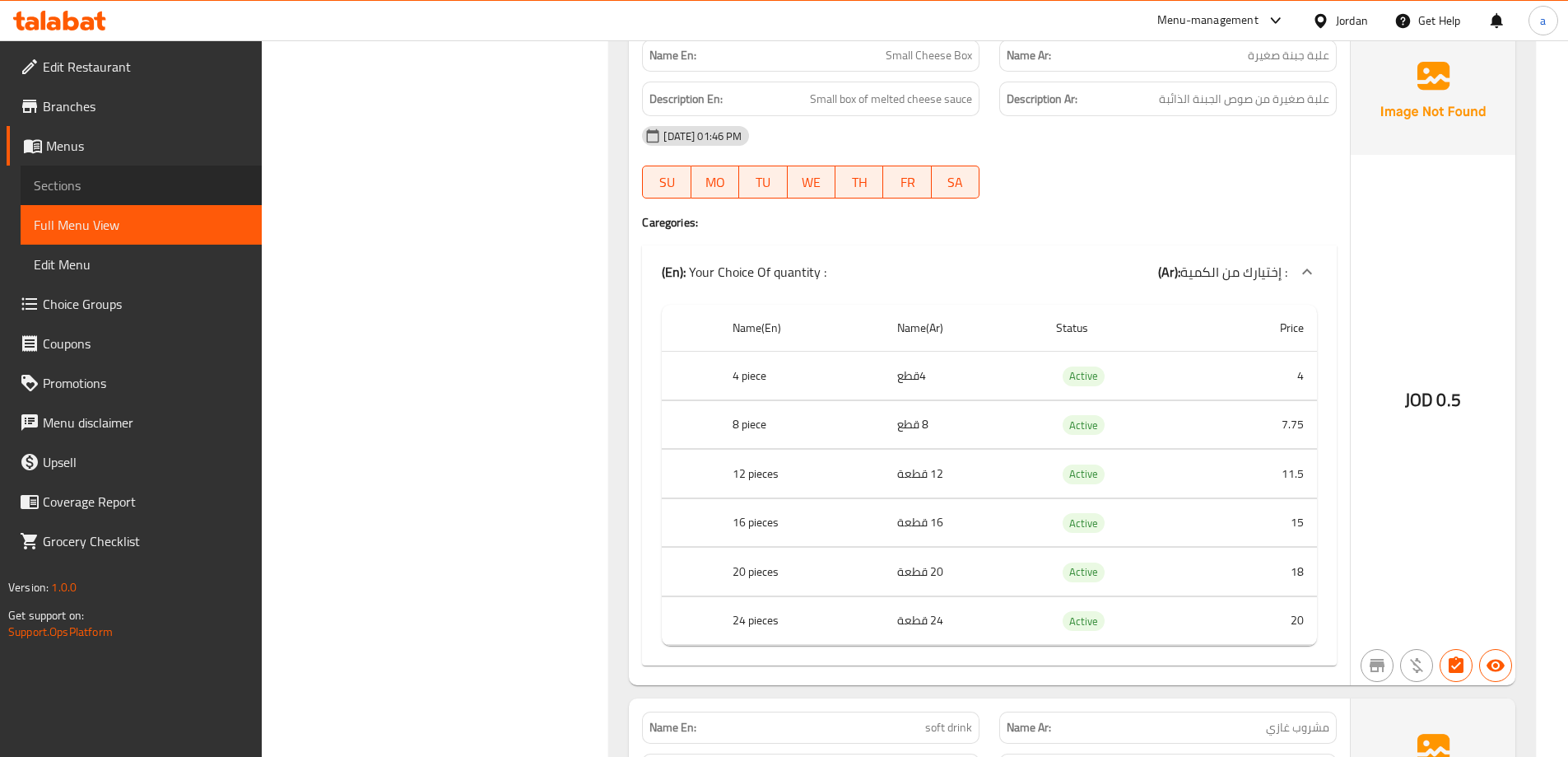
click at [76, 187] on span "Sections" at bounding box center [141, 185] width 215 height 19
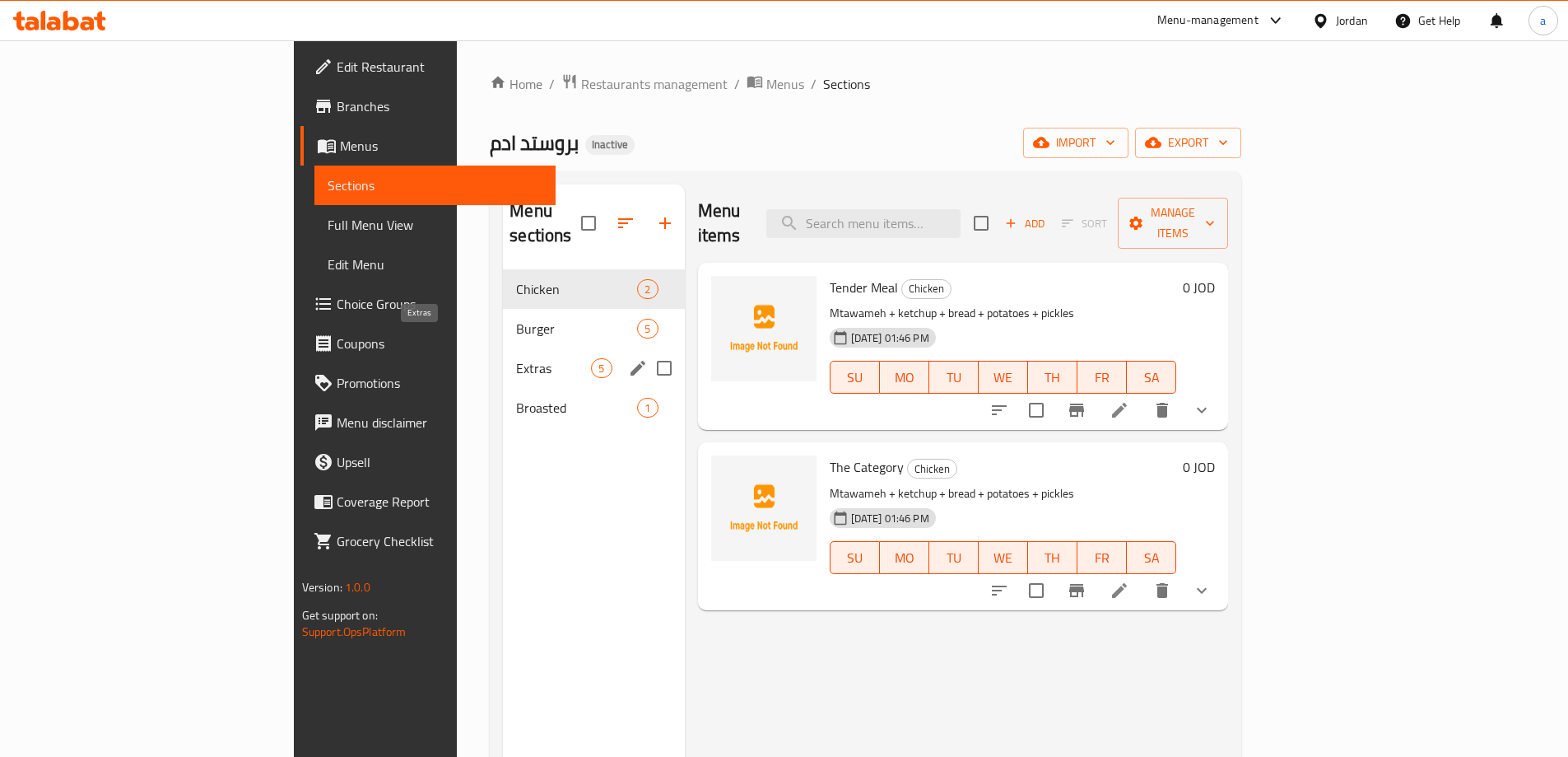
click at [517, 358] on span "Extras" at bounding box center [553, 368] width 75 height 19
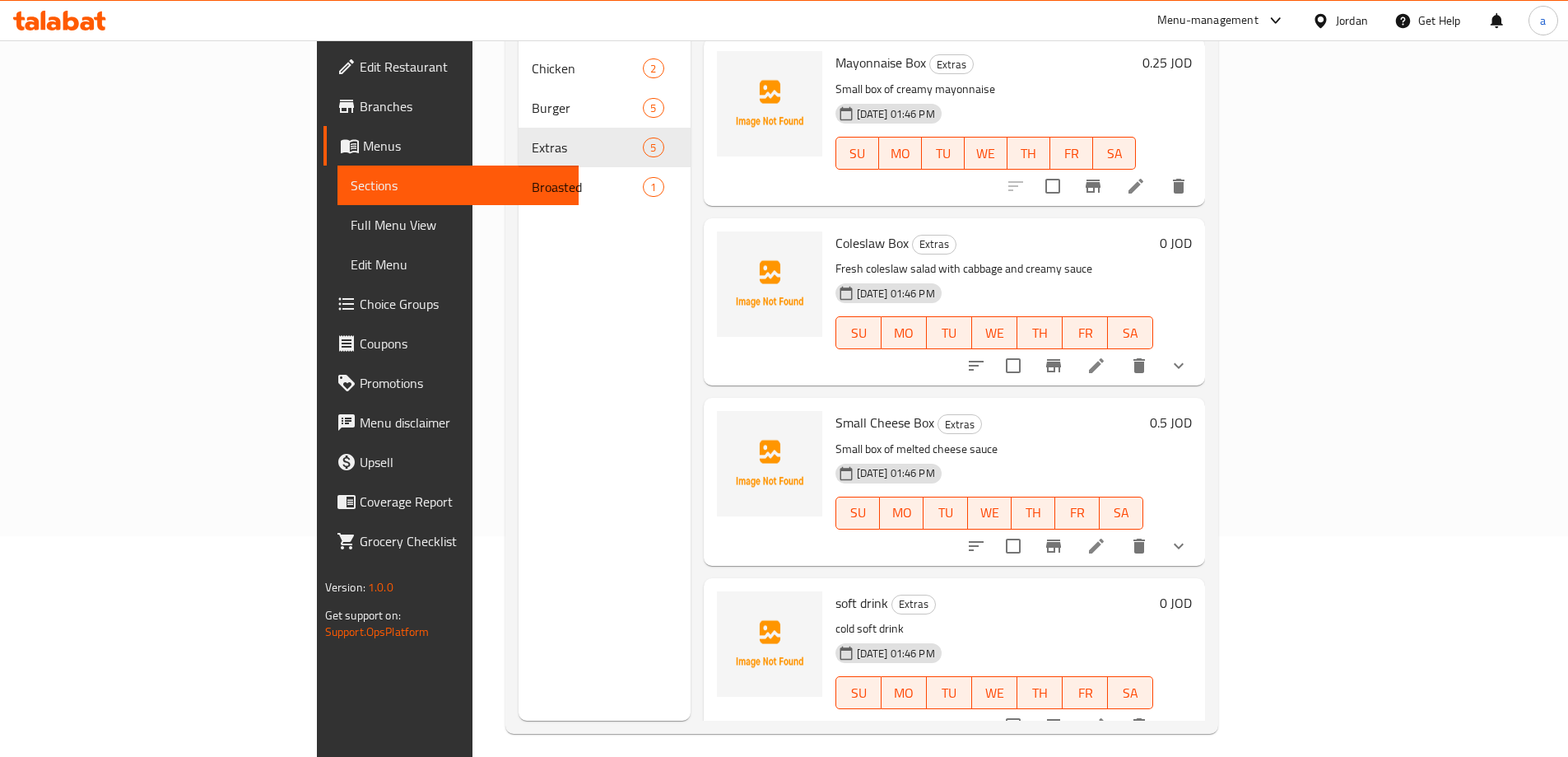
scroll to position [231, 0]
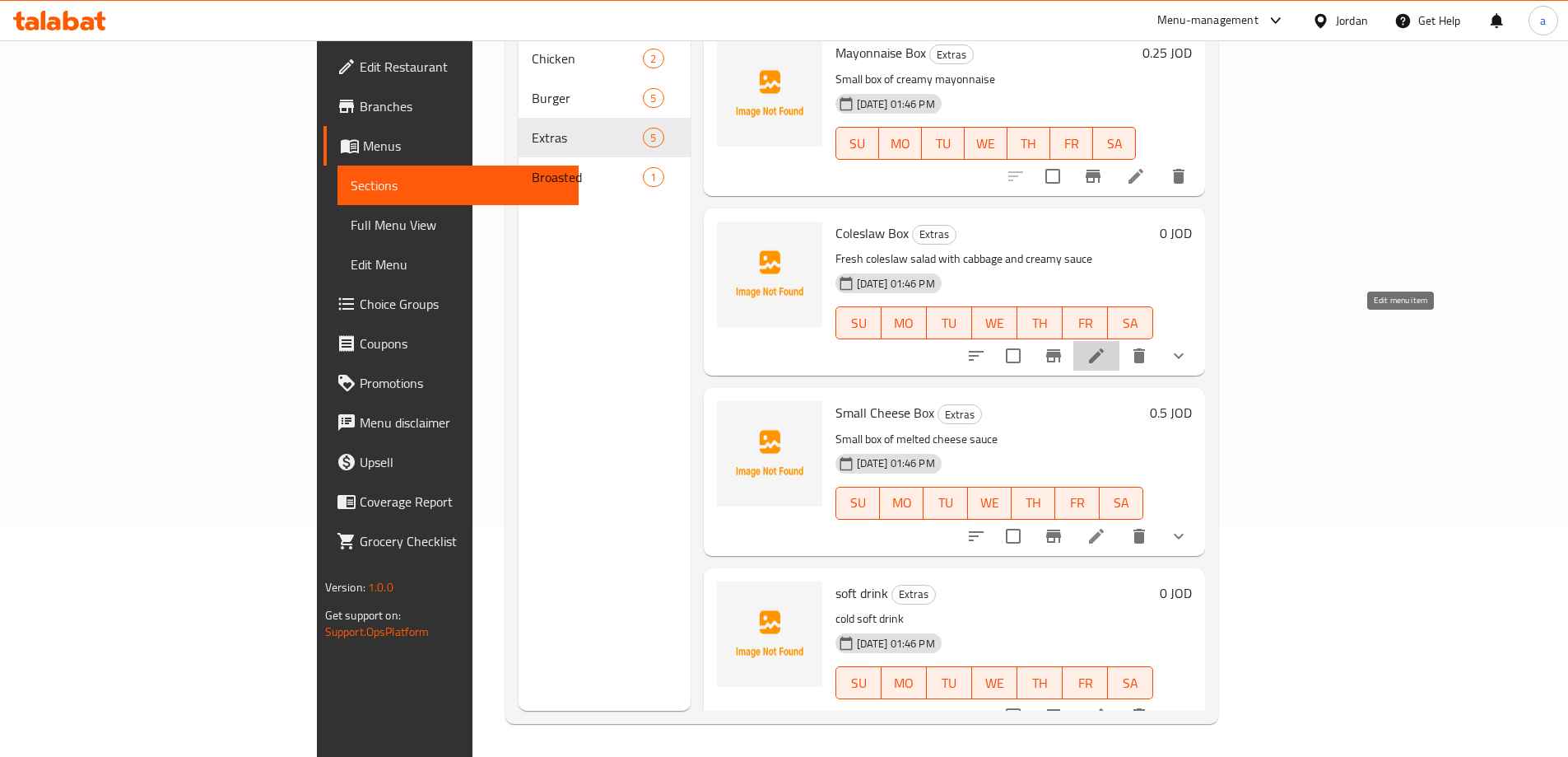
click at [1106, 346] on icon at bounding box center [1096, 356] width 19 height 19
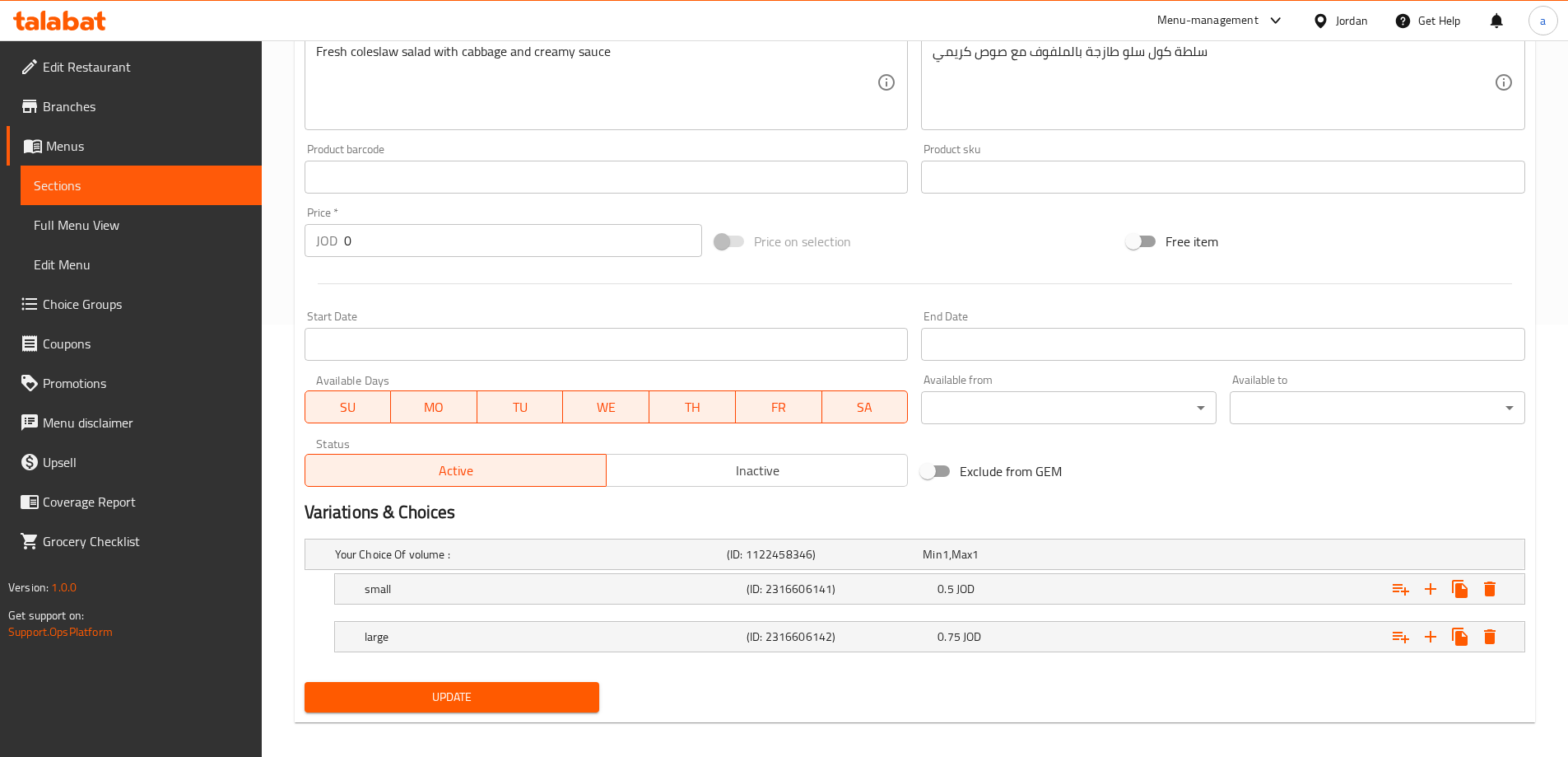
scroll to position [444, 0]
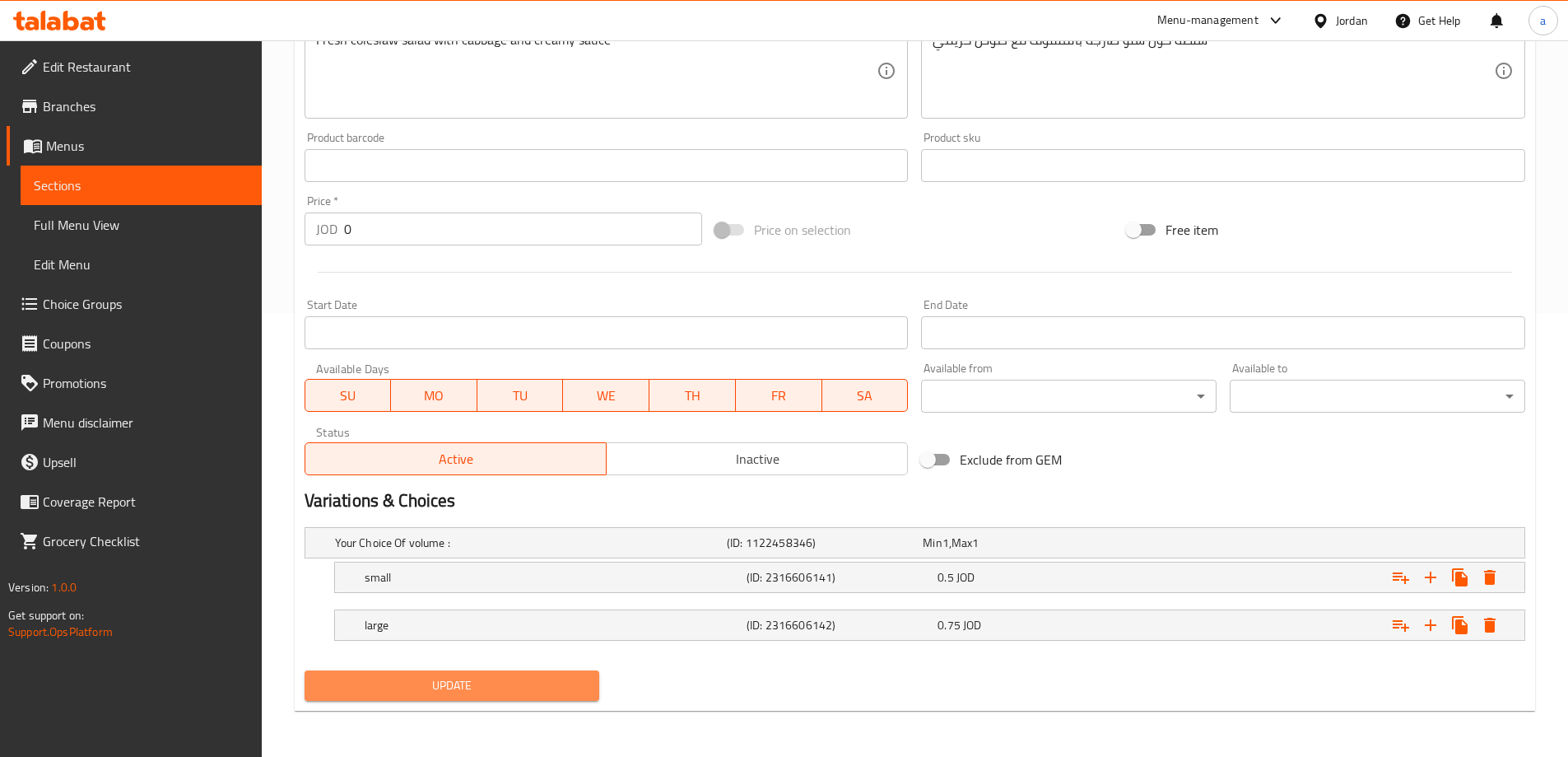
click at [446, 676] on span "Update" at bounding box center [452, 685] width 269 height 20
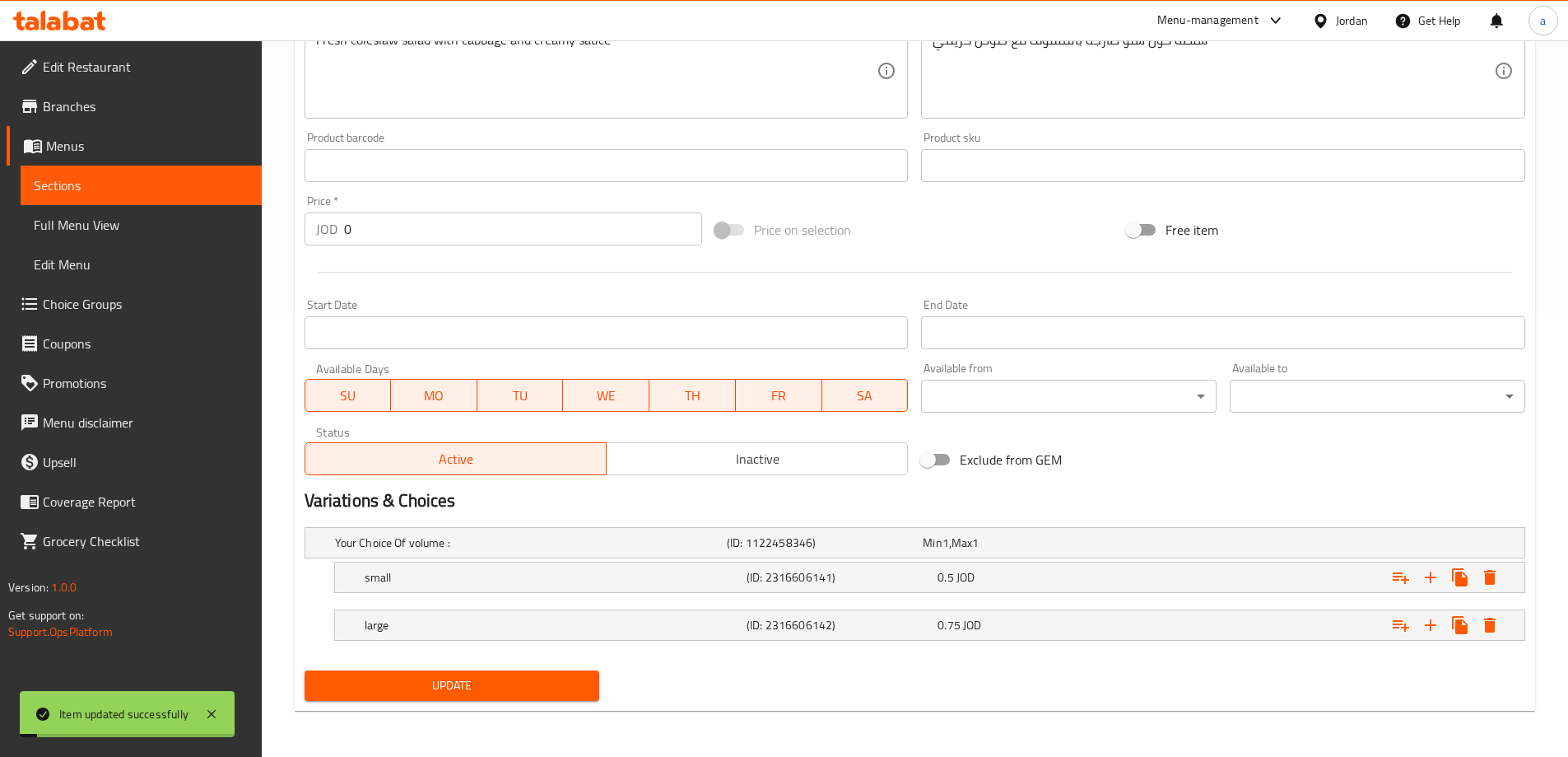
click at [192, 184] on span "Sections" at bounding box center [141, 185] width 215 height 19
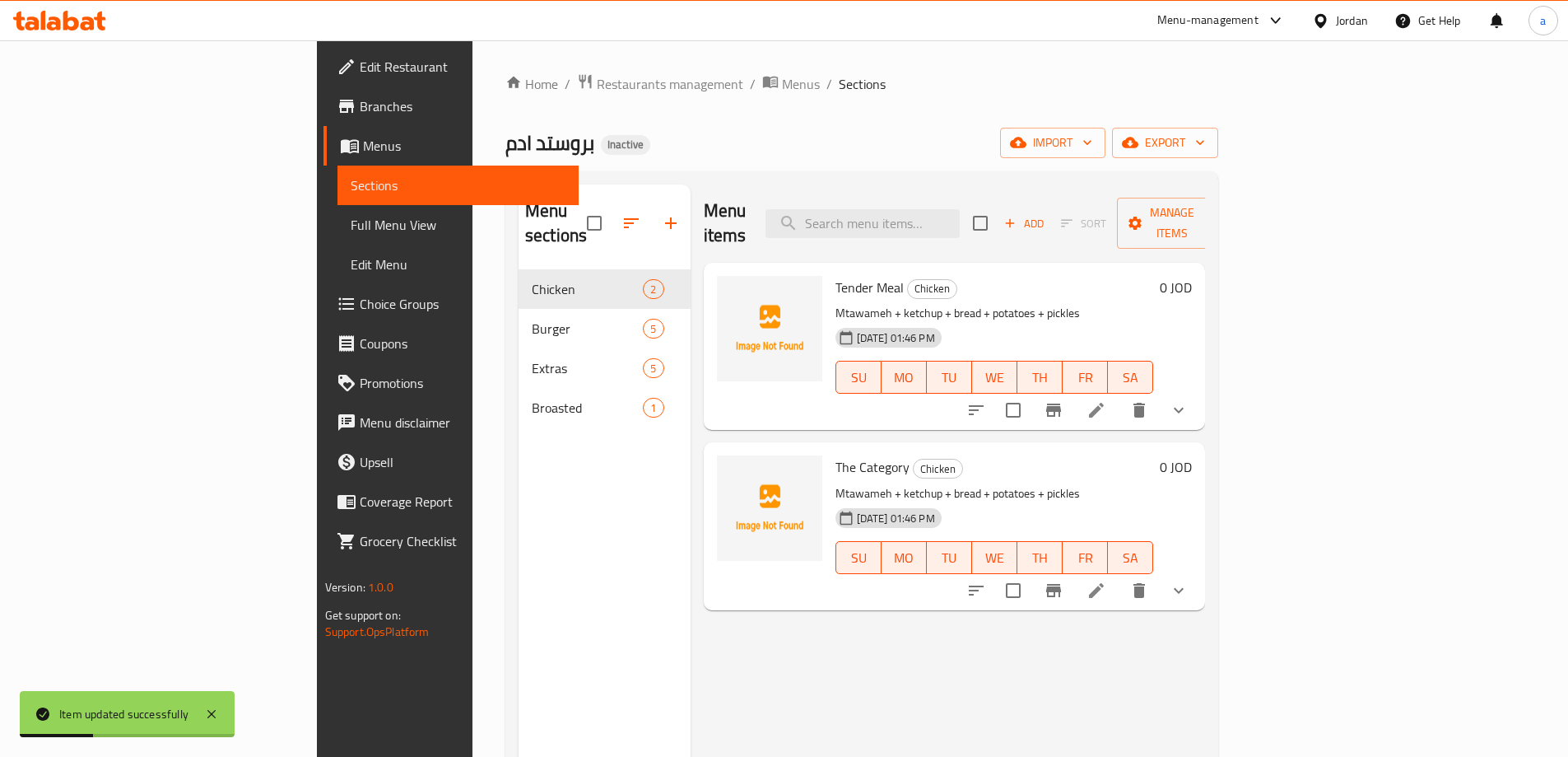
click at [351, 228] on span "Full Menu View" at bounding box center [458, 224] width 215 height 19
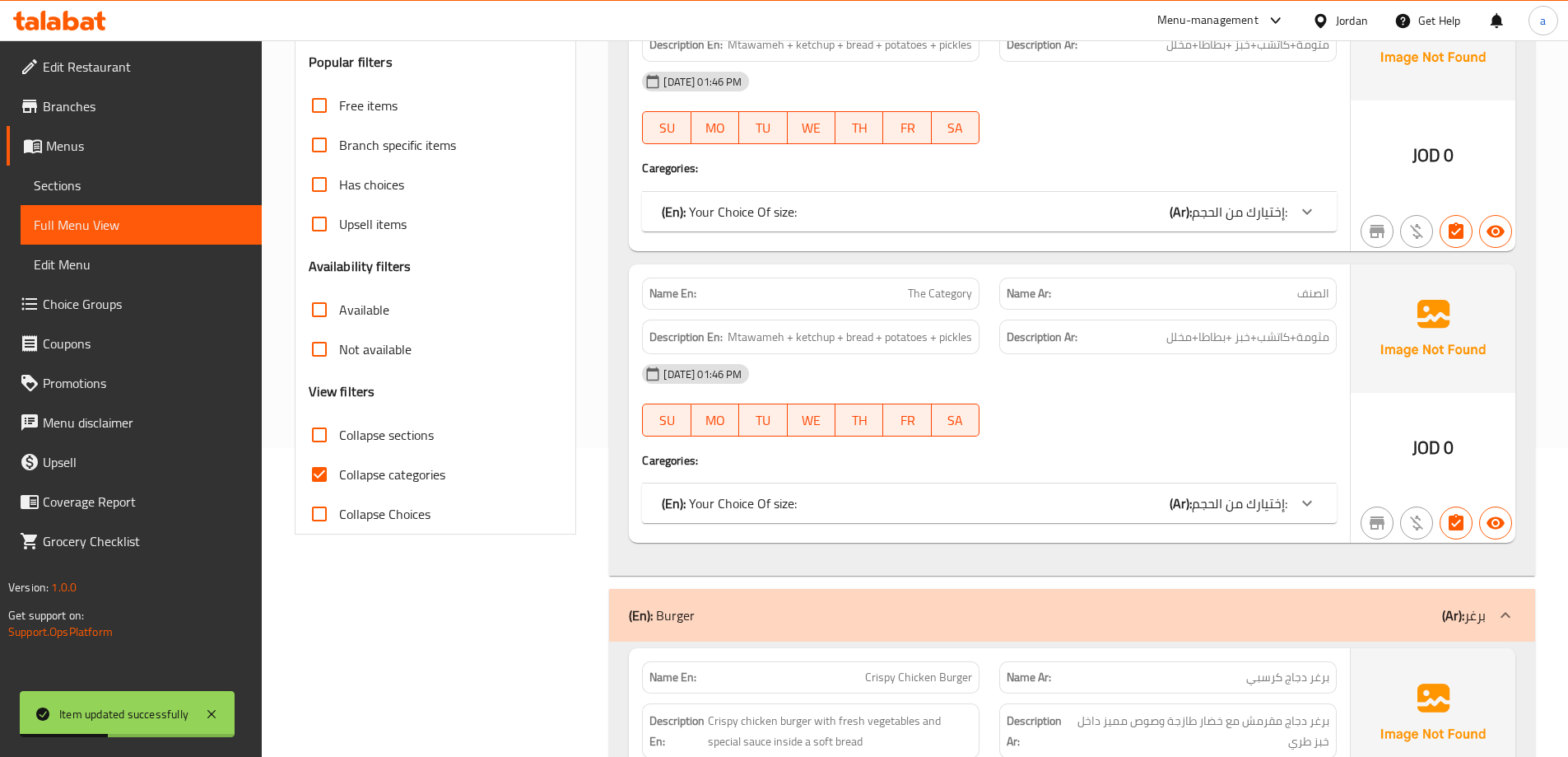
scroll to position [329, 0]
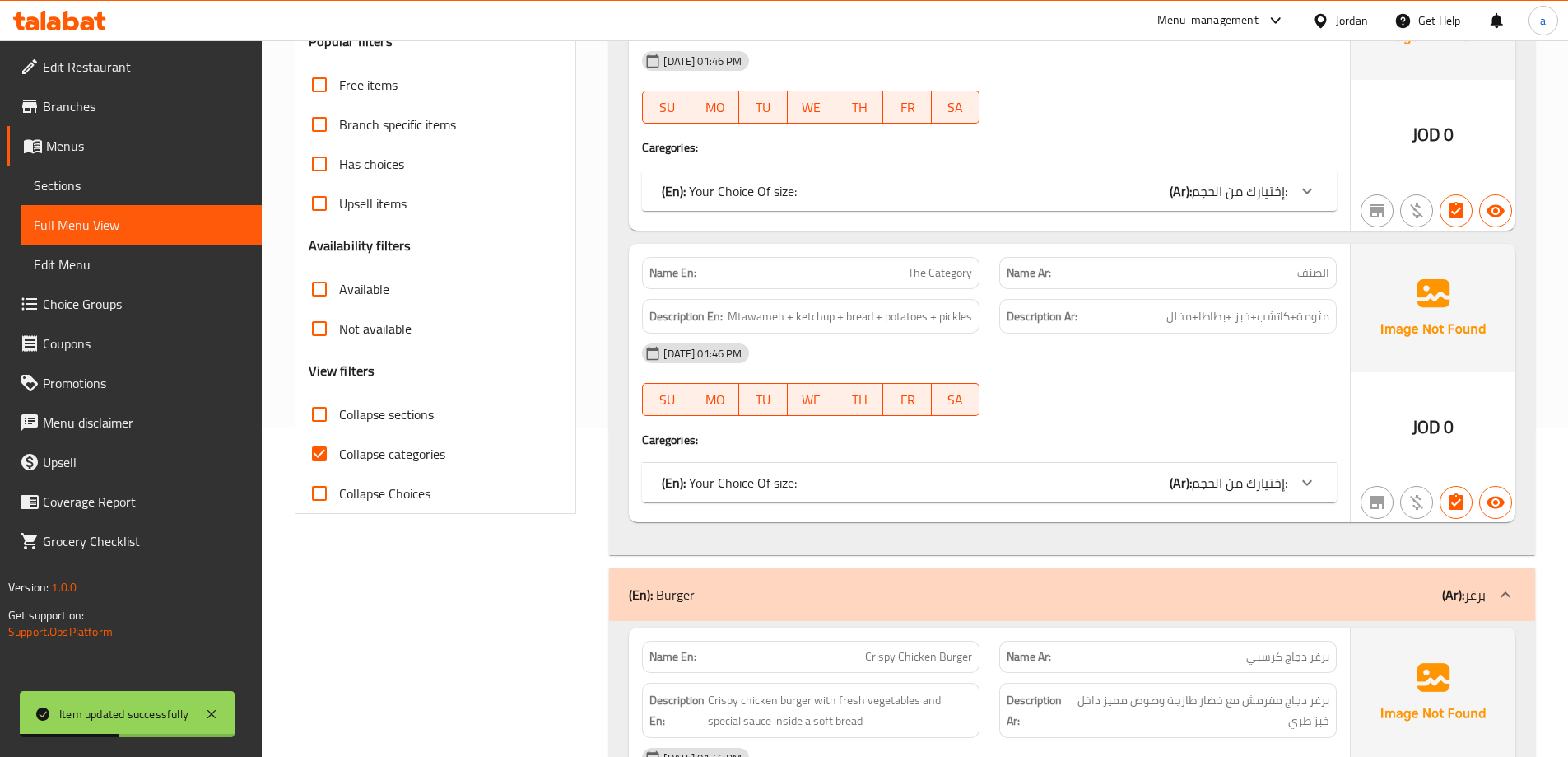
click at [316, 451] on input "Collapse categories" at bounding box center [319, 453] width 40 height 40
checkbox input "false"
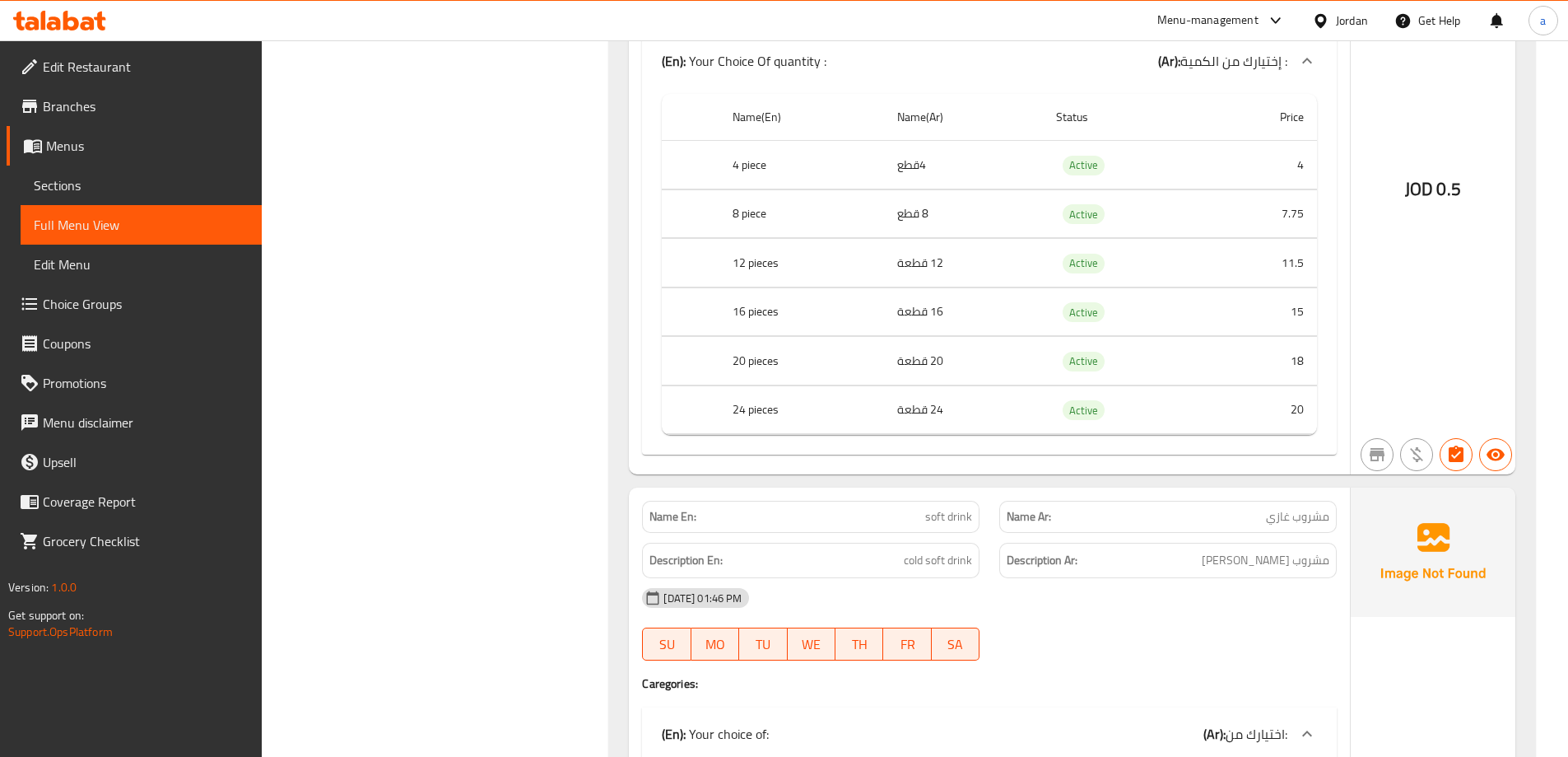
scroll to position [5188, 0]
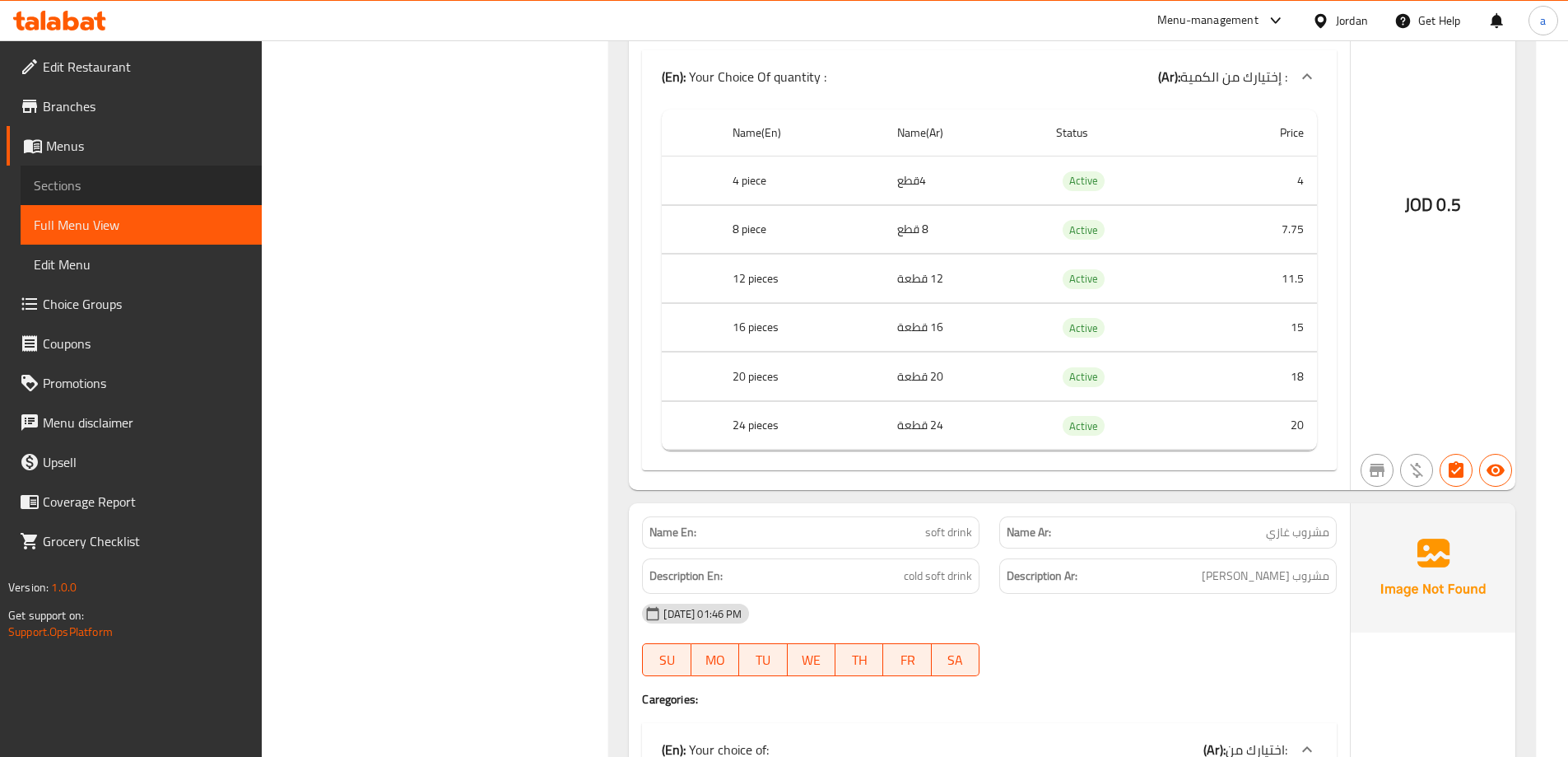
click at [69, 188] on span "Sections" at bounding box center [141, 185] width 215 height 19
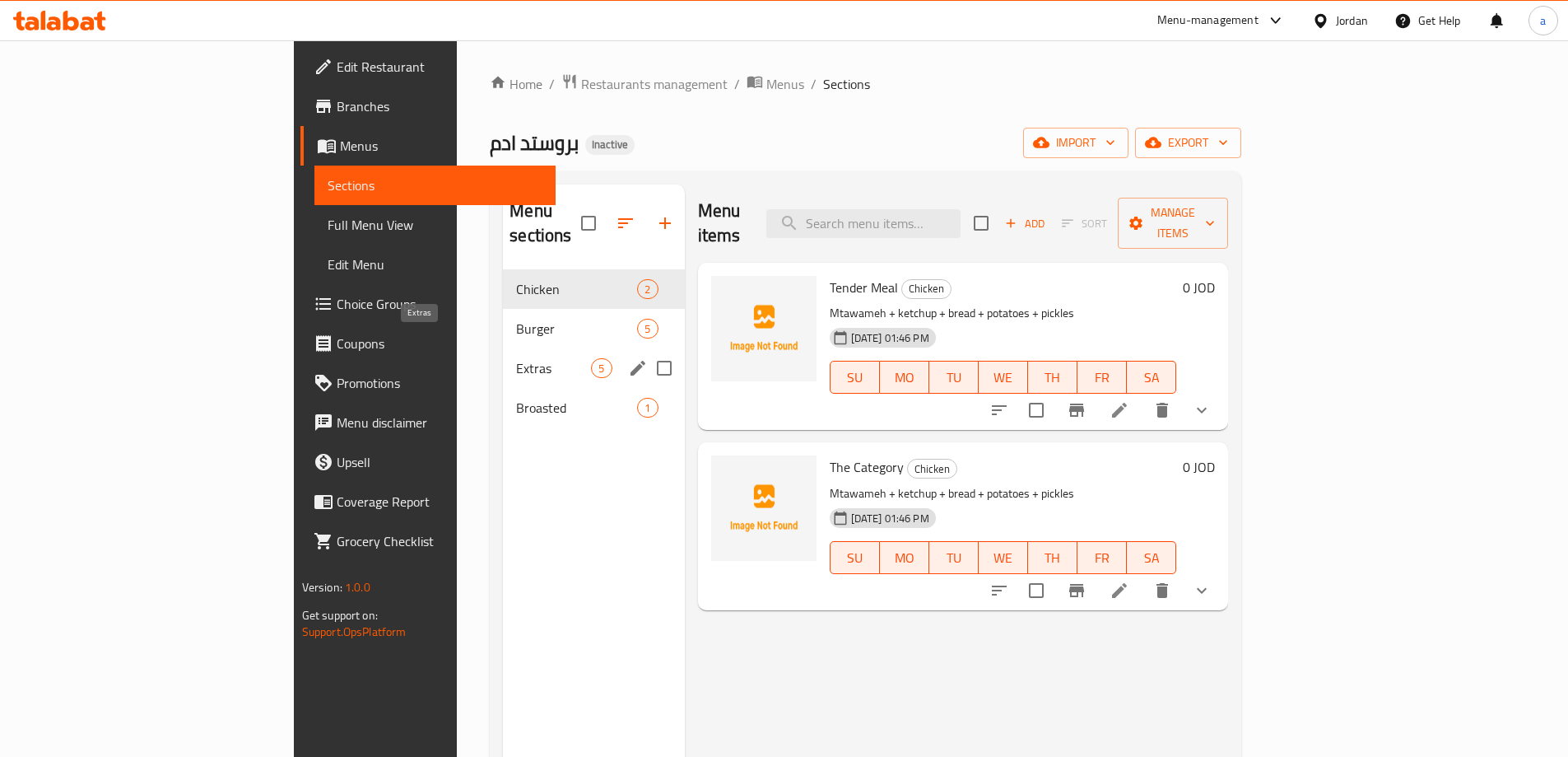
click at [517, 358] on span "Extras" at bounding box center [553, 368] width 75 height 19
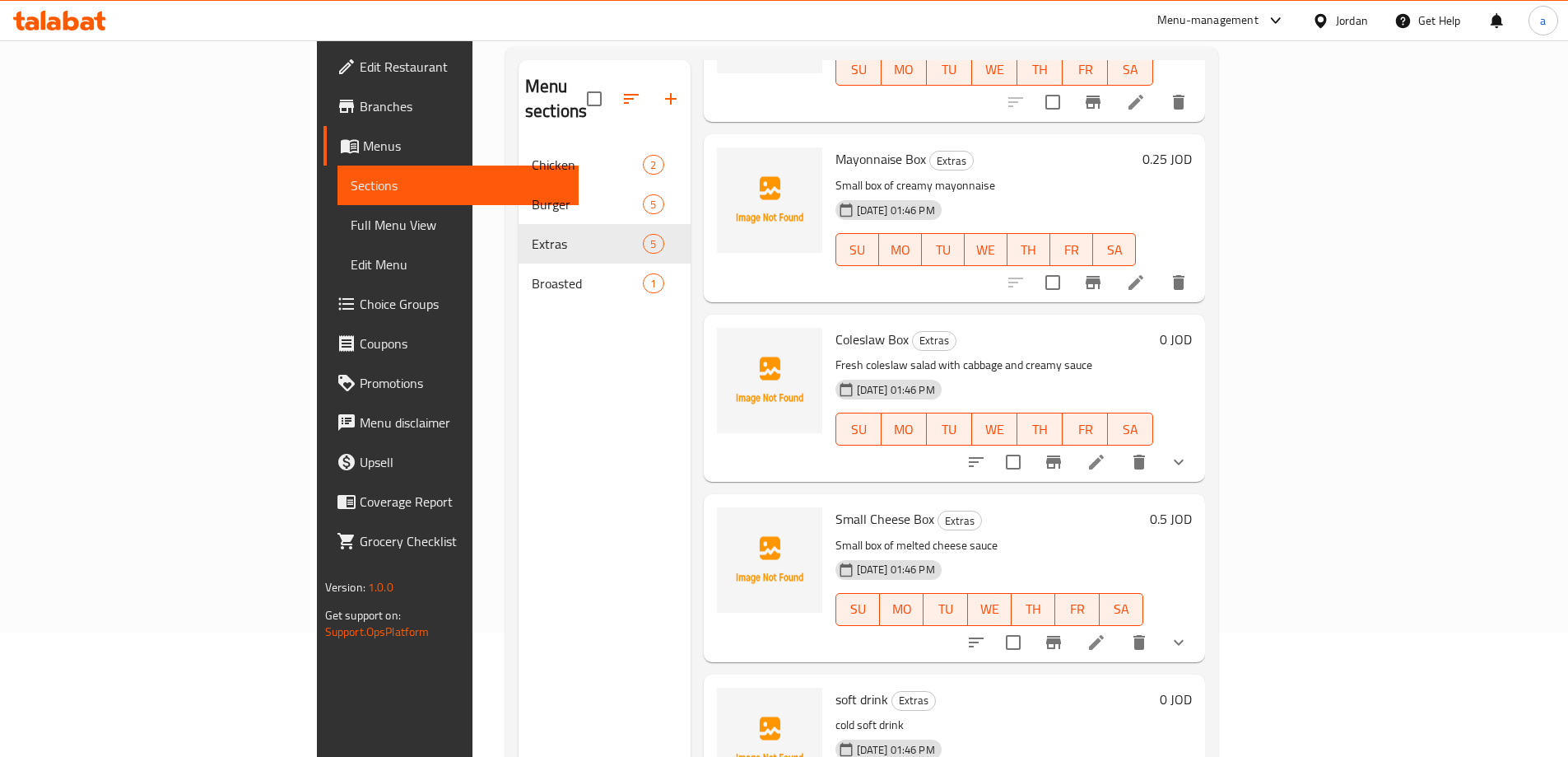
scroll to position [231, 0]
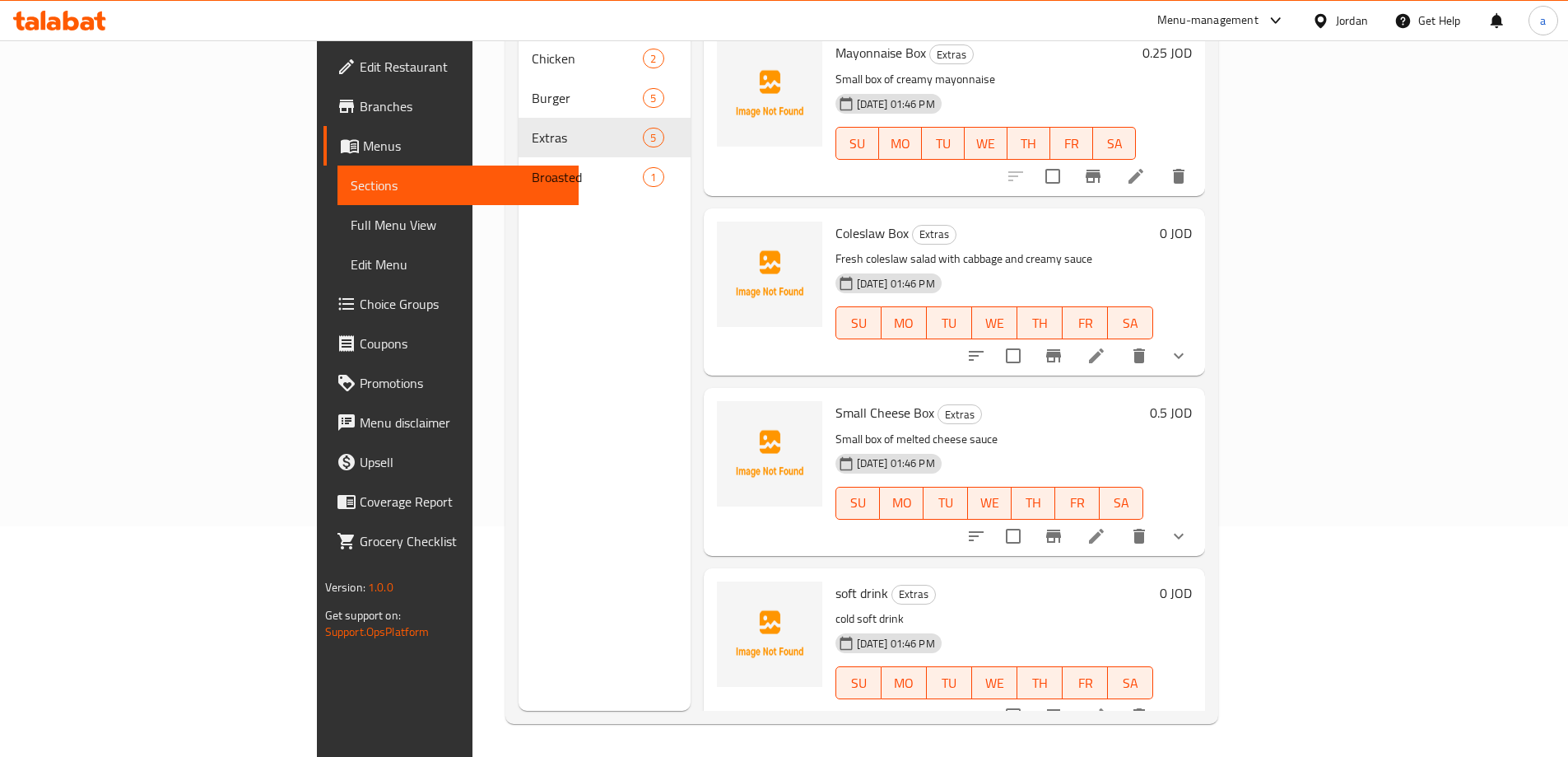
click at [1106, 526] on icon at bounding box center [1096, 536] width 19 height 19
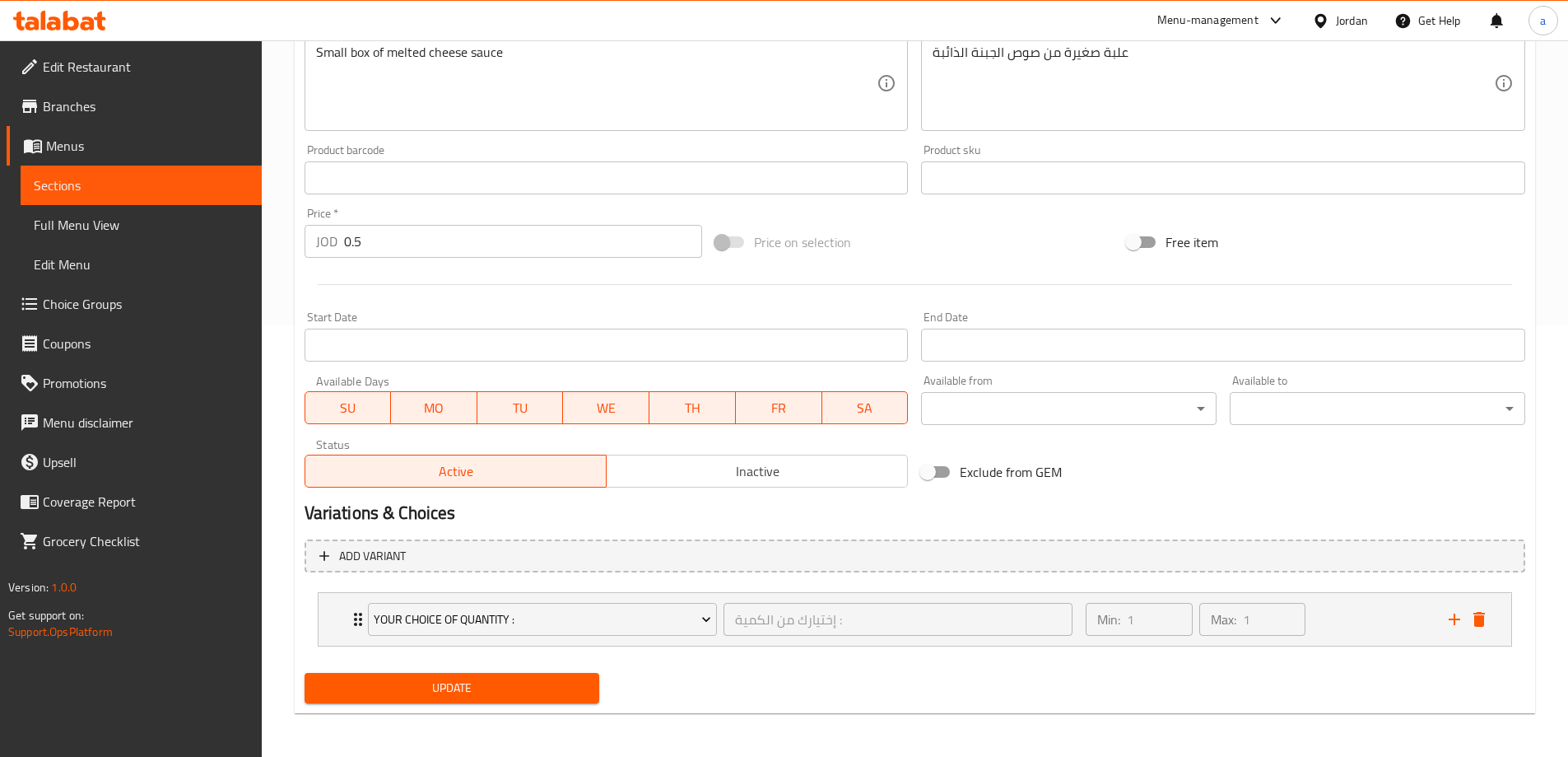
scroll to position [434, 0]
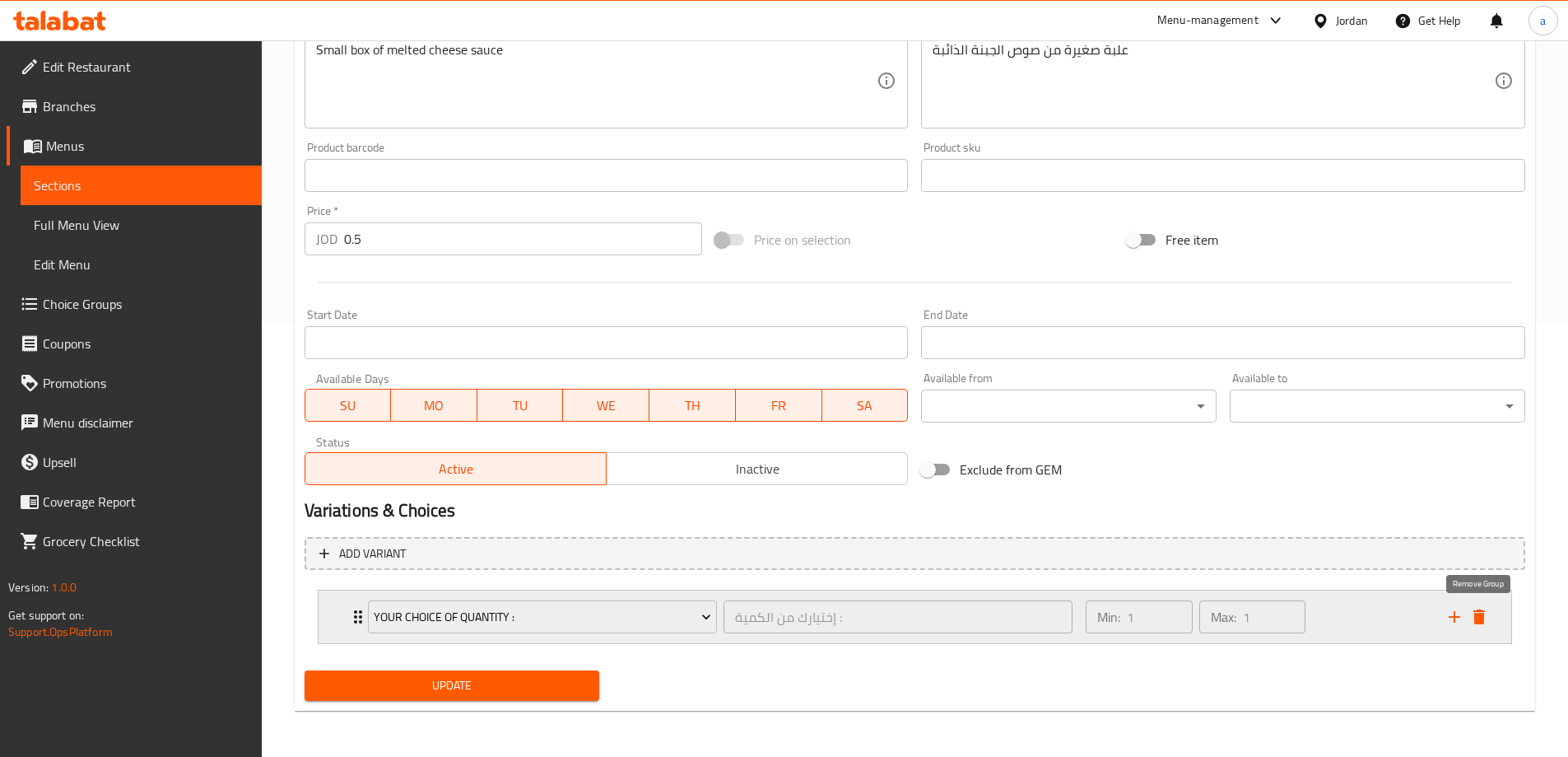
click at [1476, 611] on icon "delete" at bounding box center [1479, 616] width 11 height 15
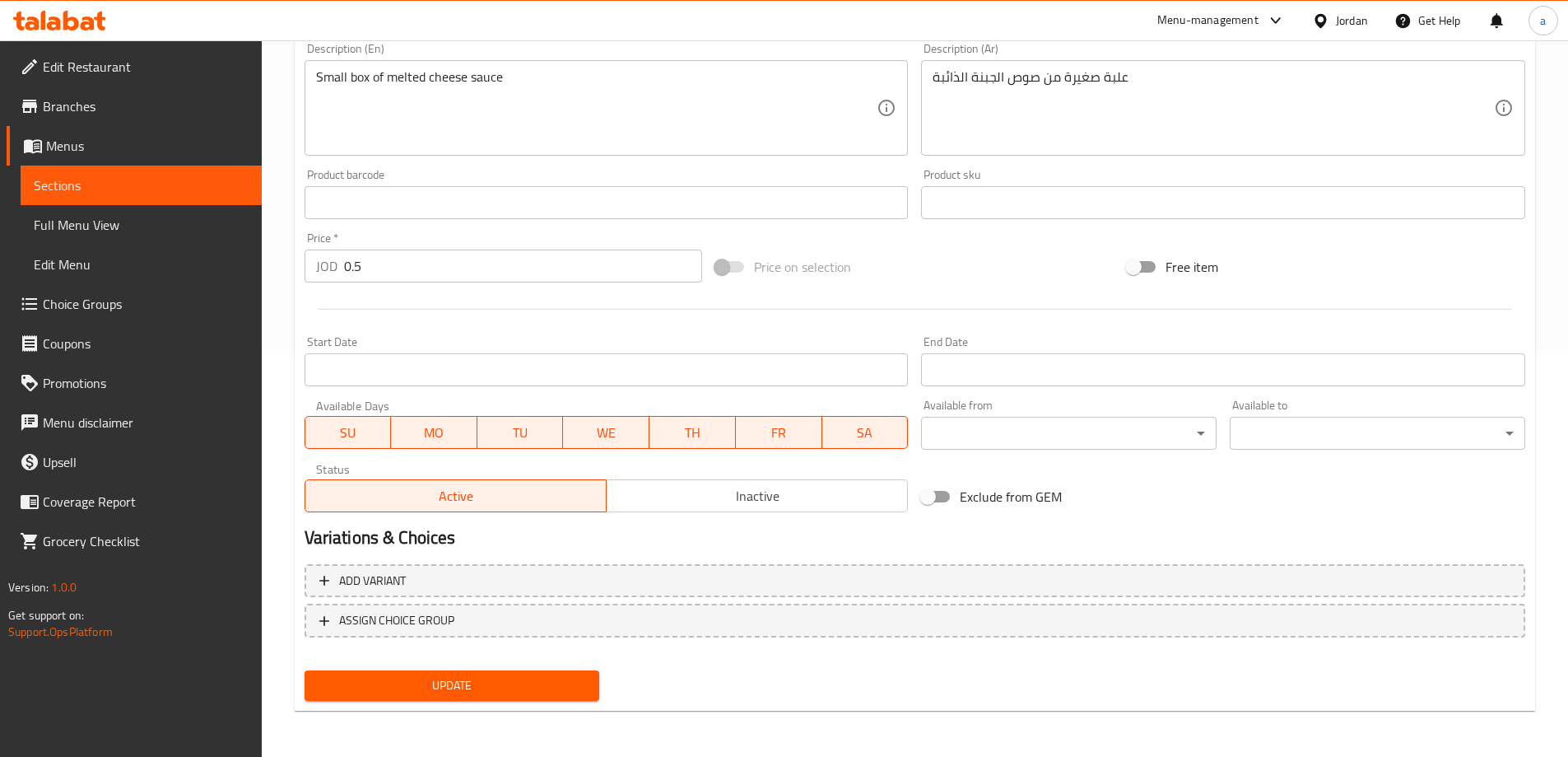
click at [553, 686] on span "Update" at bounding box center [452, 685] width 269 height 20
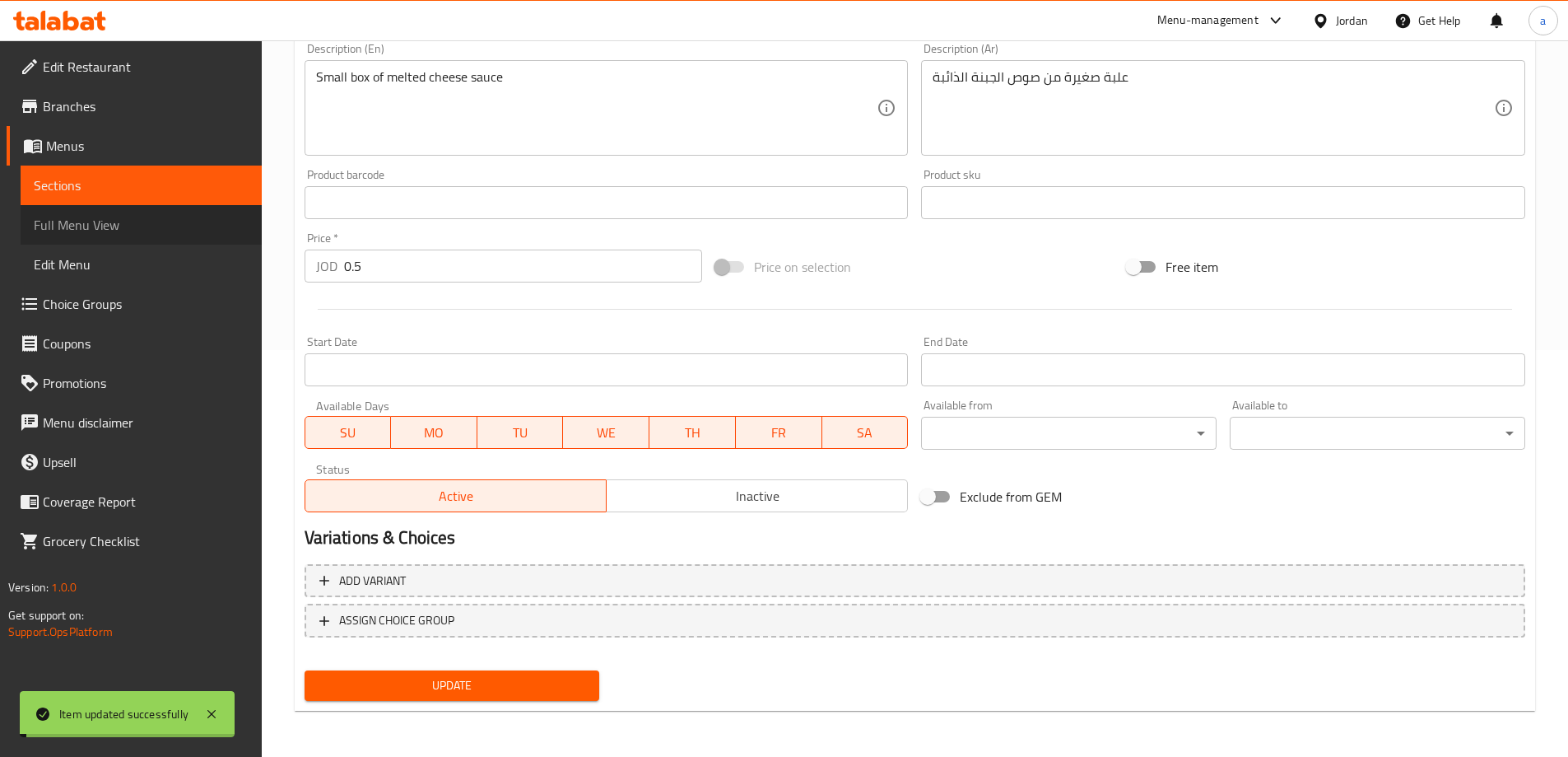
click at [116, 224] on span "Full Menu View" at bounding box center [141, 224] width 215 height 19
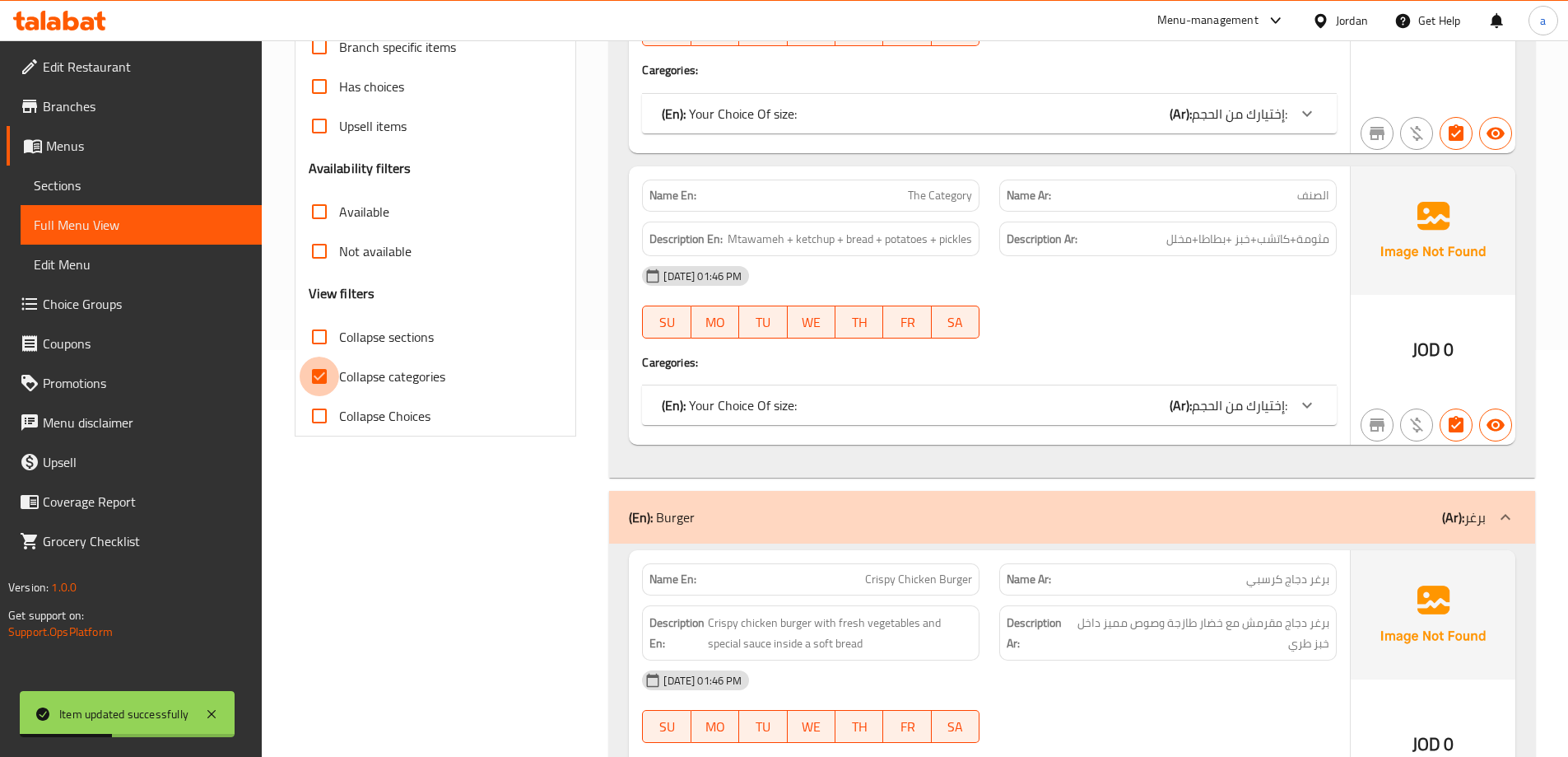
click at [320, 378] on input "Collapse categories" at bounding box center [319, 376] width 40 height 40
checkbox input "false"
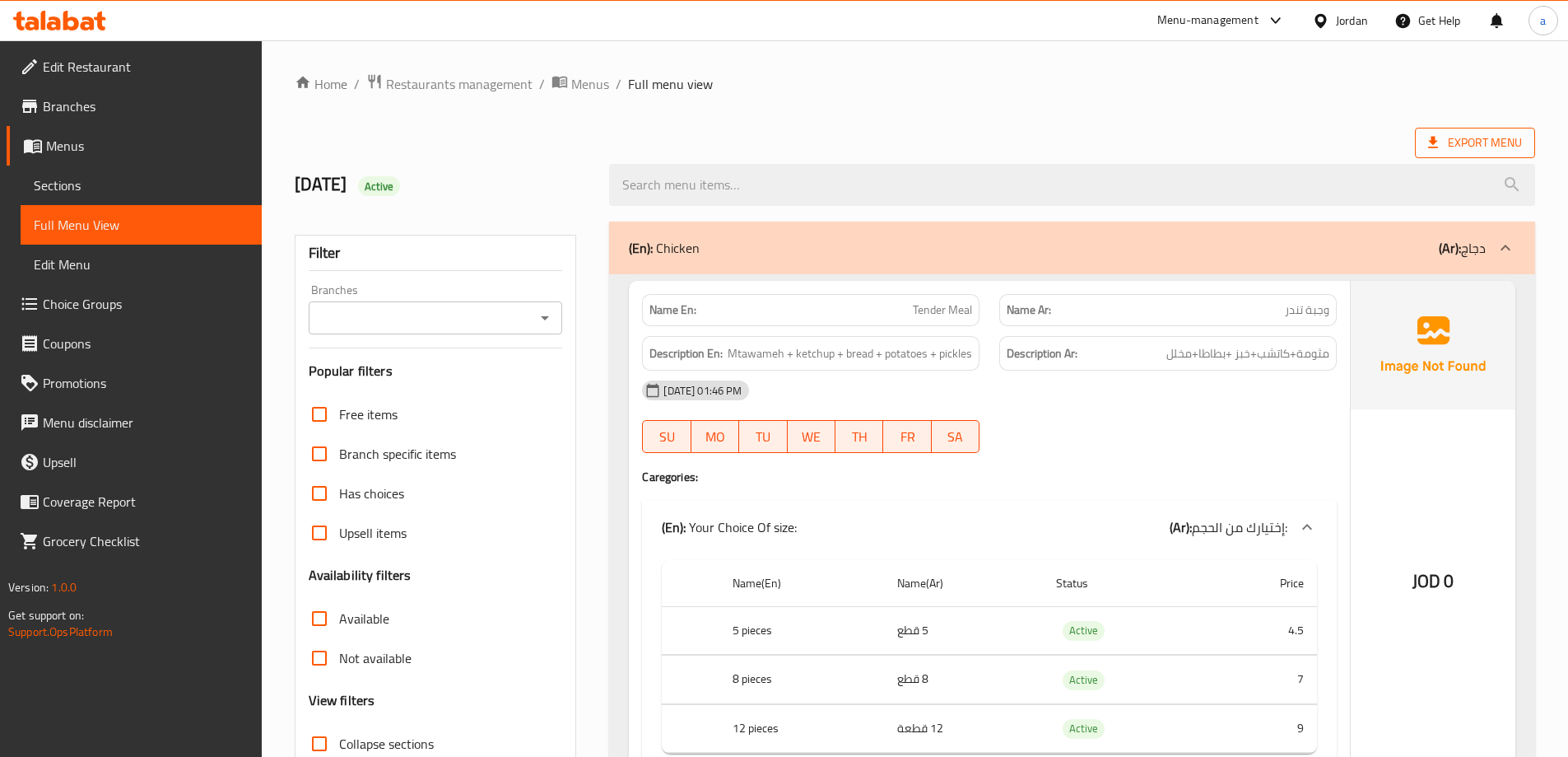
click at [1471, 134] on span "Export Menu" at bounding box center [1475, 143] width 94 height 20
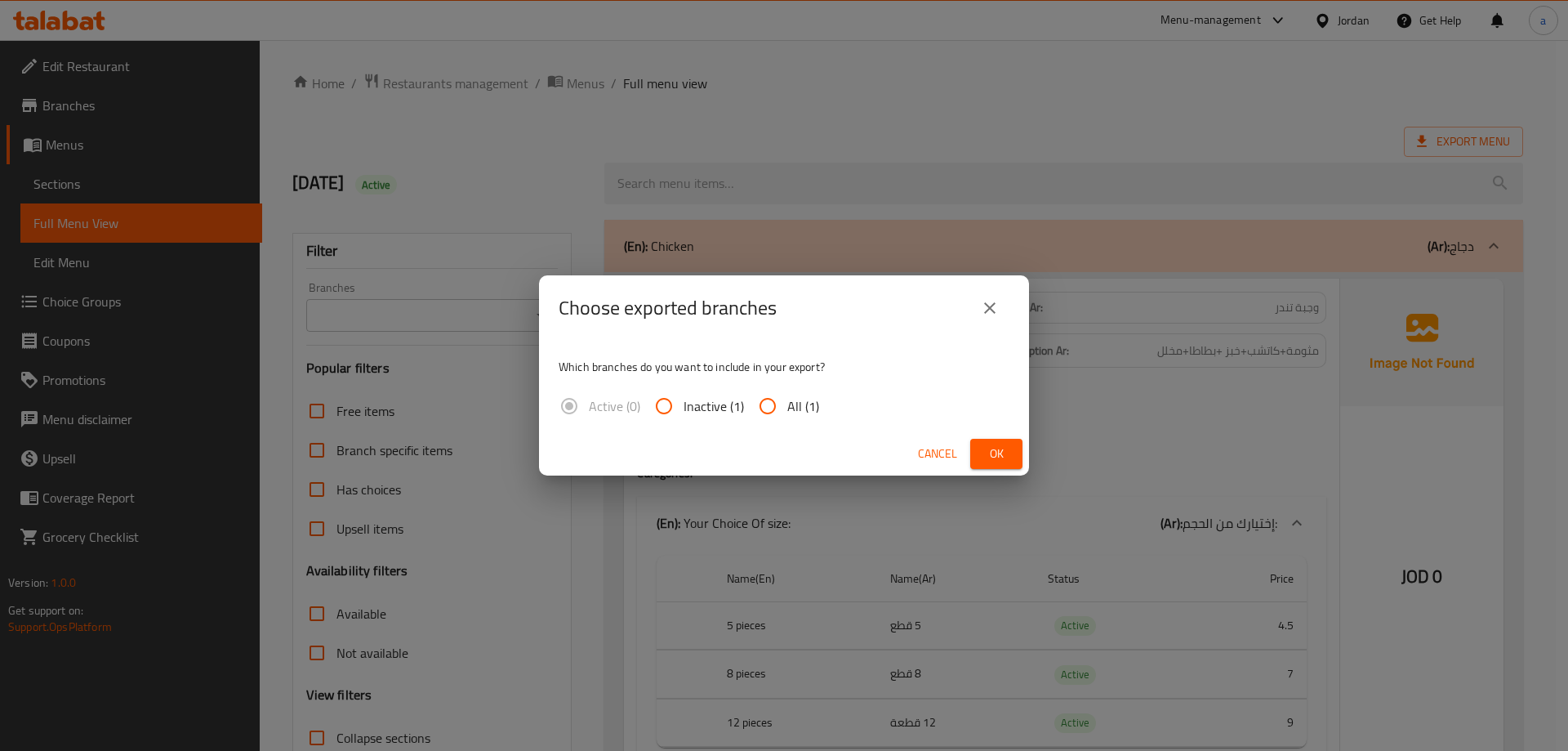
click at [807, 403] on span "All (1)" at bounding box center [803, 406] width 31 height 19
click at [787, 403] on input "All (1)" at bounding box center [767, 406] width 39 height 39
radio input "true"
click at [986, 448] on span "Ok" at bounding box center [996, 453] width 26 height 20
